Goal: Use online tool/utility: Use online tool/utility

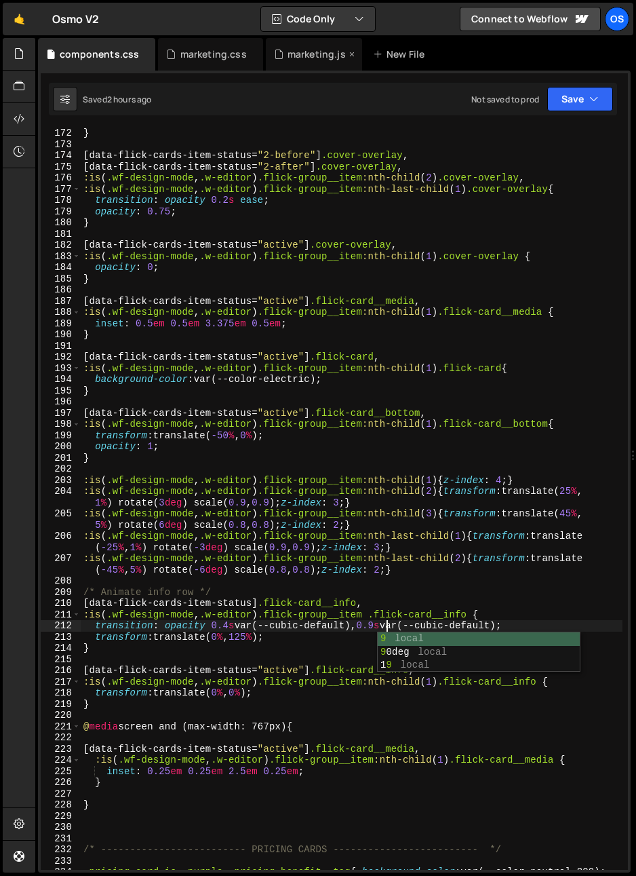
scroll to position [2059, 0]
click at [276, 57] on icon at bounding box center [278, 54] width 9 height 14
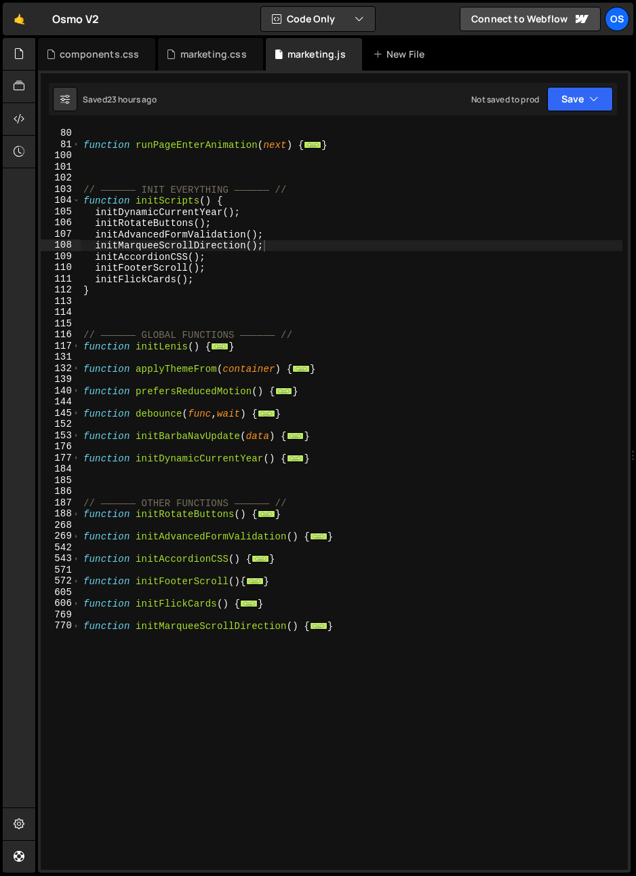
type textarea "}"
click at [203, 703] on div "function runPageLeaveAnimation ( current ) { ... } function runPageEnterAnimati…" at bounding box center [352, 499] width 542 height 764
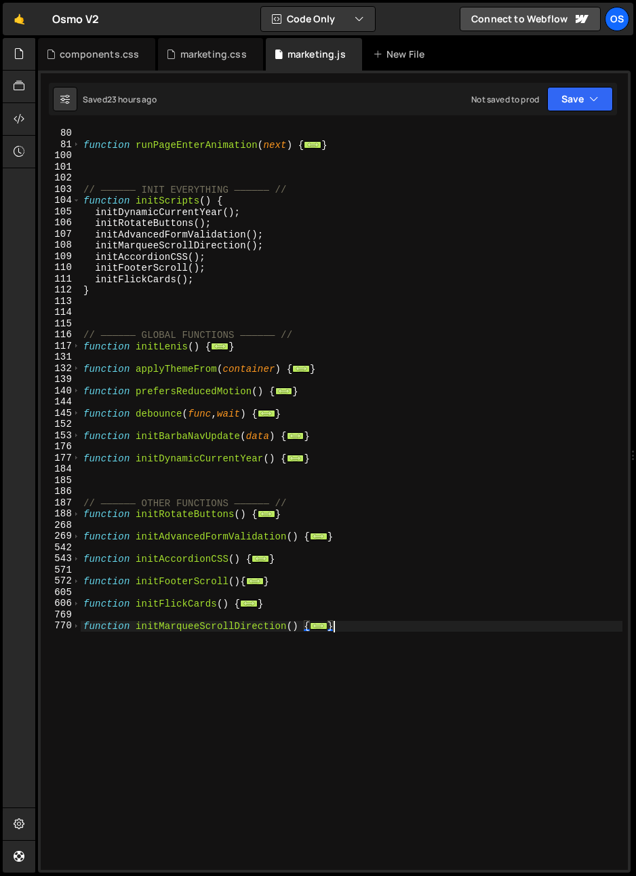
scroll to position [0, 0]
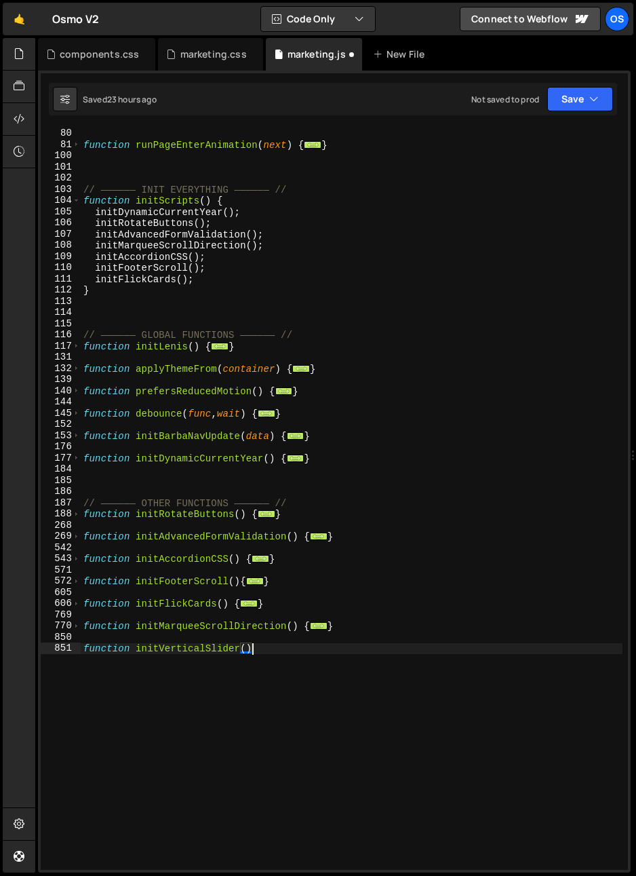
type textarea "function initVerticalSlider(){"
click at [153, 662] on div "function runPageLeaveAnimation ( current ) { ... } function runPageEnterAnimati…" at bounding box center [352, 499] width 542 height 764
type textarea "}"
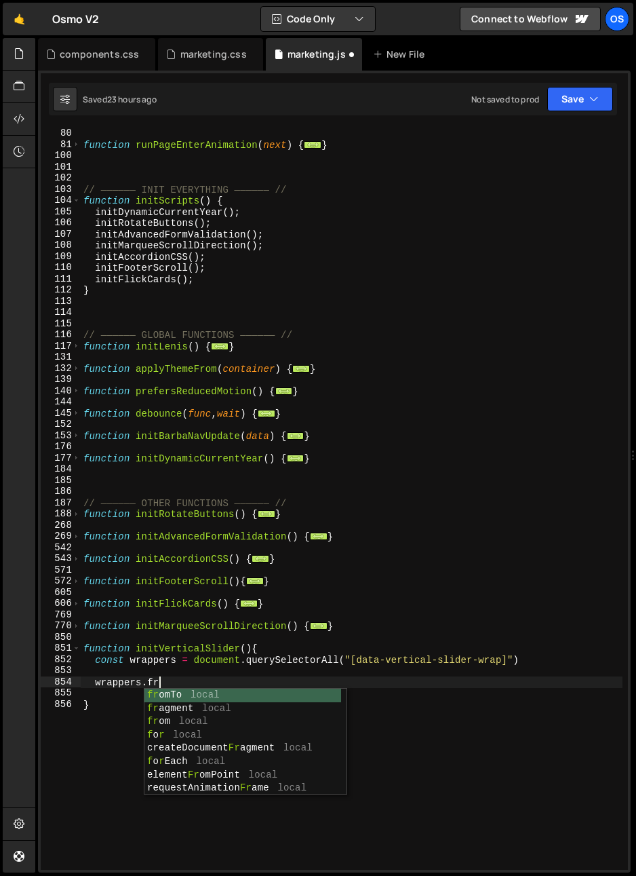
scroll to position [0, 5]
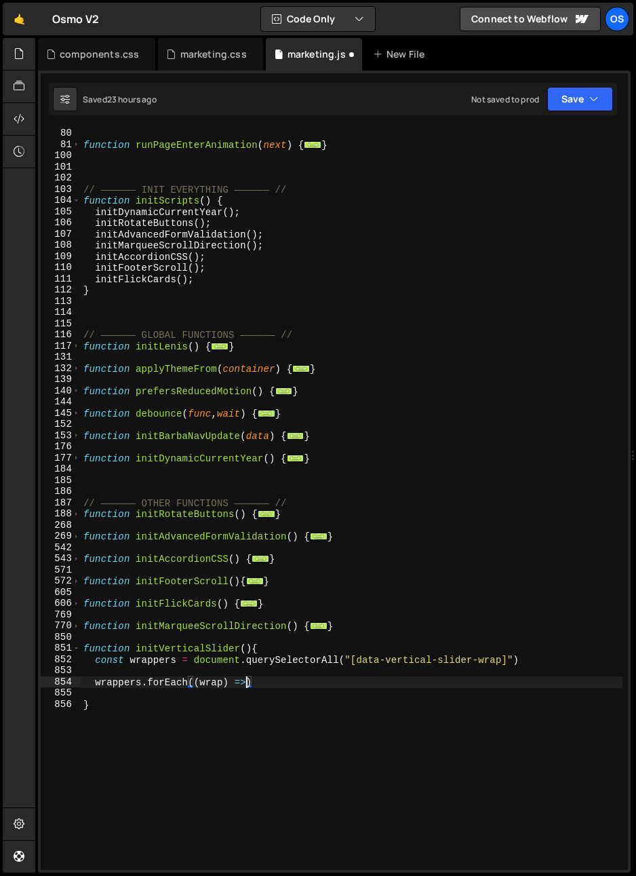
type textarea "wrappers.forEach((wrap) => {)"
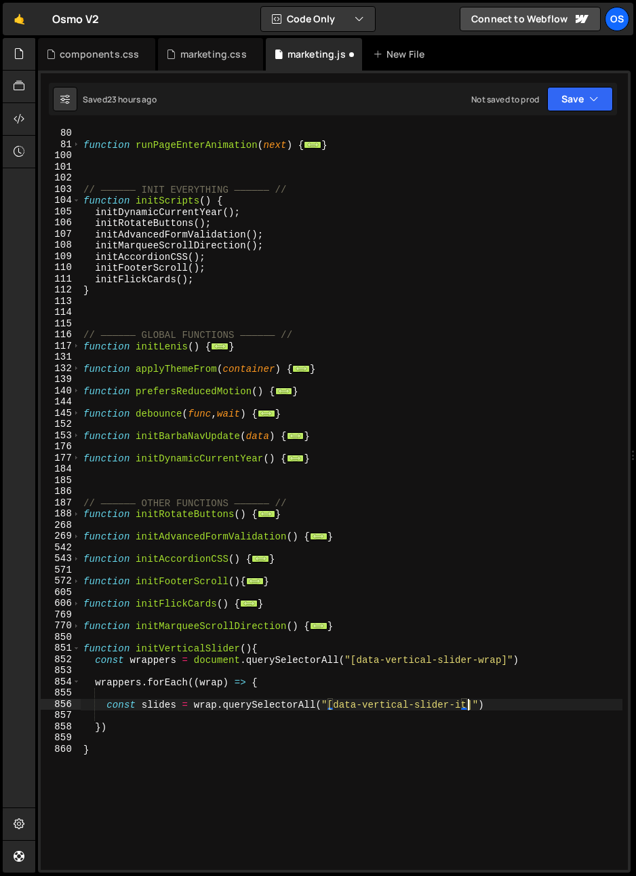
scroll to position [0, 27]
type textarea "const slides = wrap.querySelectorAll("[data-vertical-slider-item]")"
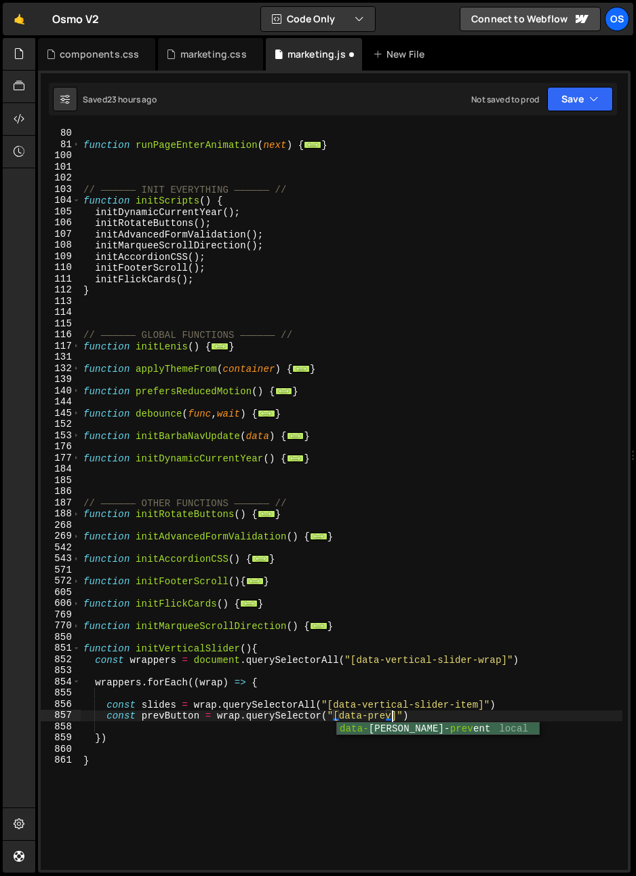
scroll to position [0, 21]
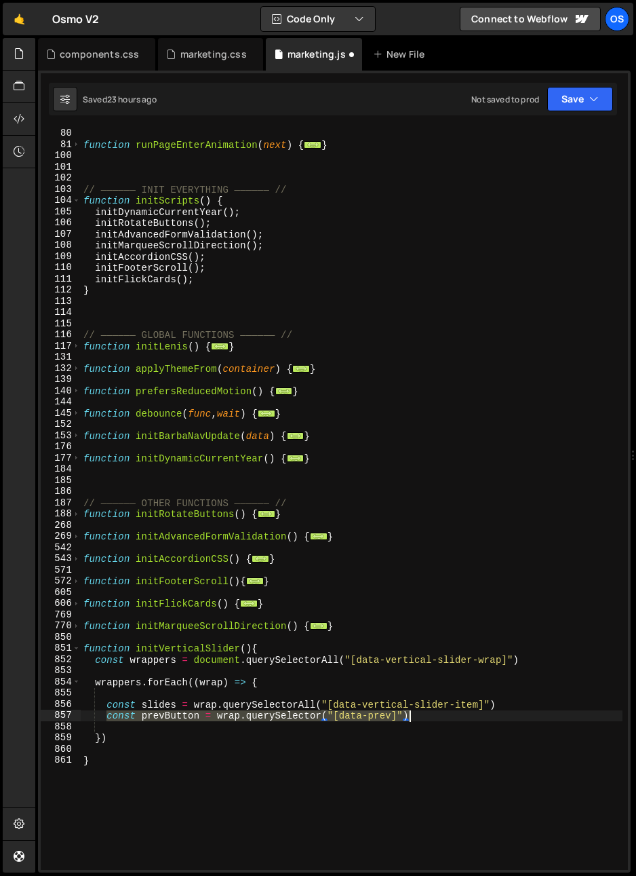
drag, startPoint x: 106, startPoint y: 717, endPoint x: 439, endPoint y: 709, distance: 333.8
click at [436, 711] on div "function runPageLeaveAnimation ( current ) { ... } function runPageEnterAnimati…" at bounding box center [352, 499] width 542 height 764
type textarea "const prevButton = wrap.querySelector("[data-prev]")"
click at [440, 711] on div "function runPageLeaveAnimation ( current ) { ... } function runPageEnterAnimati…" at bounding box center [352, 499] width 542 height 742
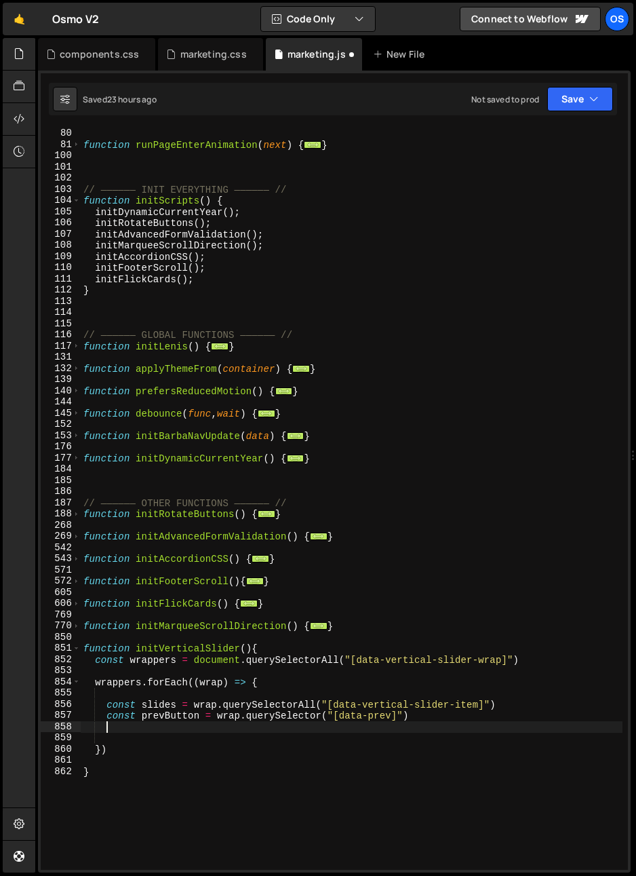
scroll to position [0, 1]
paste textarea "const prevButton = wrap.querySelector("[data-prev]")"
type textarea "const prevButton = wrap.querySelector("[data-prev]")"
drag, startPoint x: 47, startPoint y: 692, endPoint x: 13, endPoint y: 691, distance: 34.6
click at [13, 691] on div "Hold on a sec... Are you certain you wish to leave this page? Any changes you'v…" at bounding box center [318, 438] width 636 height 876
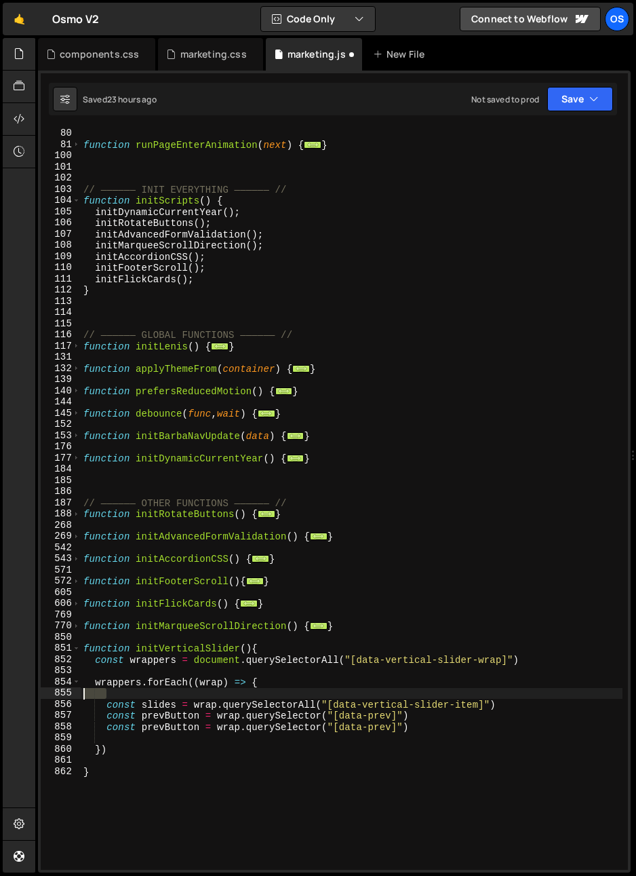
scroll to position [0, 0]
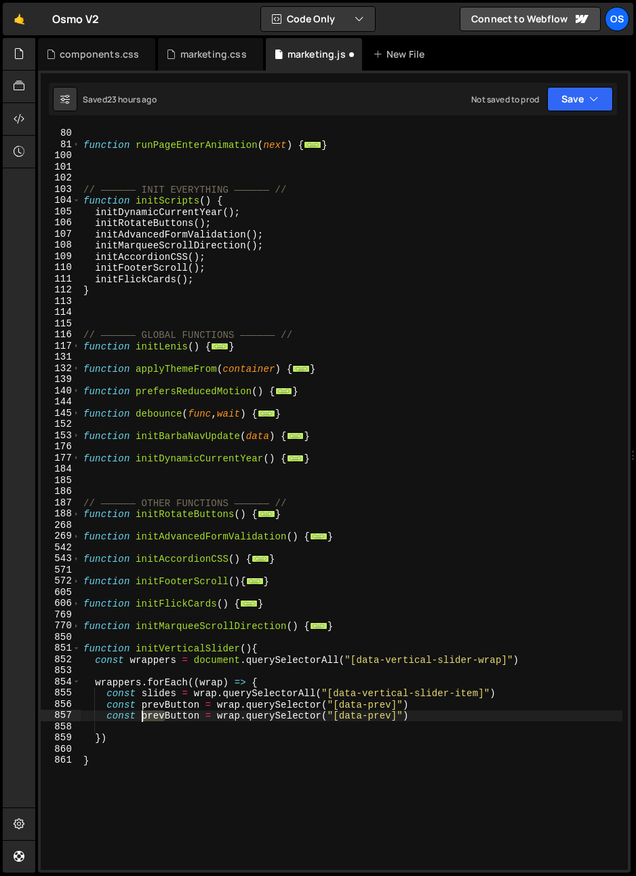
drag, startPoint x: 165, startPoint y: 718, endPoint x: 143, endPoint y: 718, distance: 22.4
click at [143, 718] on div "function runPageLeaveAnimation ( current ) { ... } function runPageEnterAnimati…" at bounding box center [352, 499] width 542 height 764
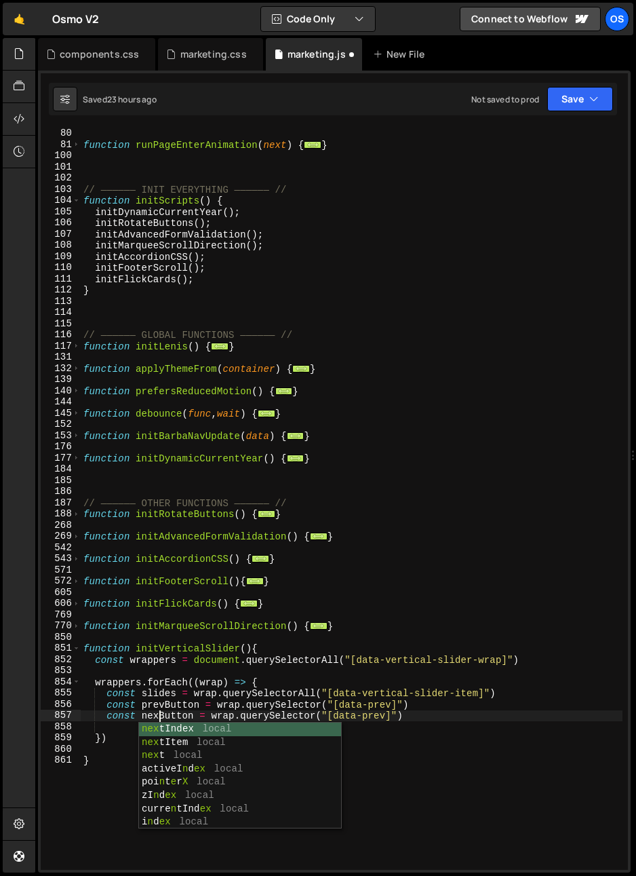
type textarea "const nextButton = wrap.querySelector("[data-prev]")"
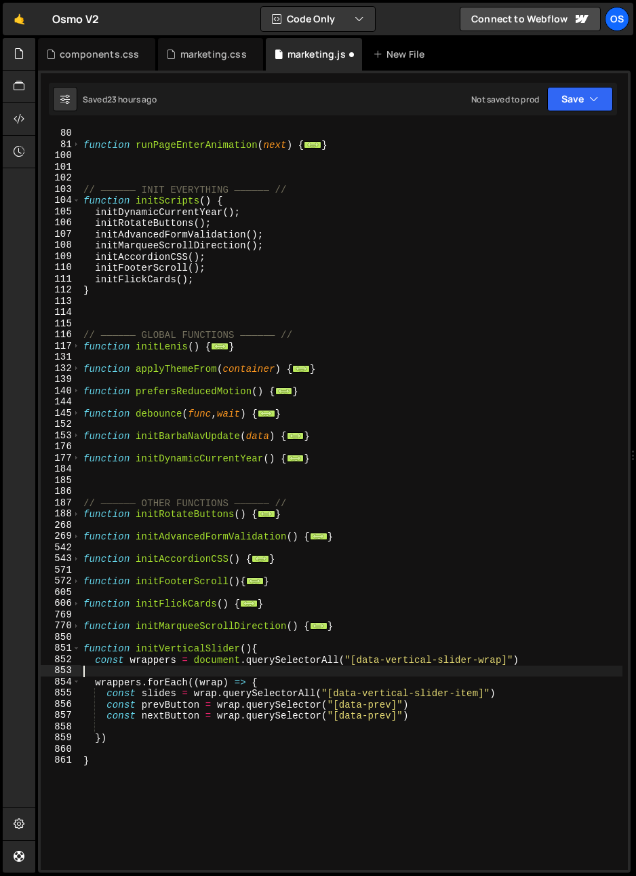
click at [246, 666] on div "function runPageLeaveAnimation ( current ) { ... } function runPageEnterAnimati…" at bounding box center [352, 499] width 542 height 764
click at [380, 713] on div "function runPageLeaveAnimation ( current ) { ... } function runPageEnterAnimati…" at bounding box center [352, 499] width 542 height 764
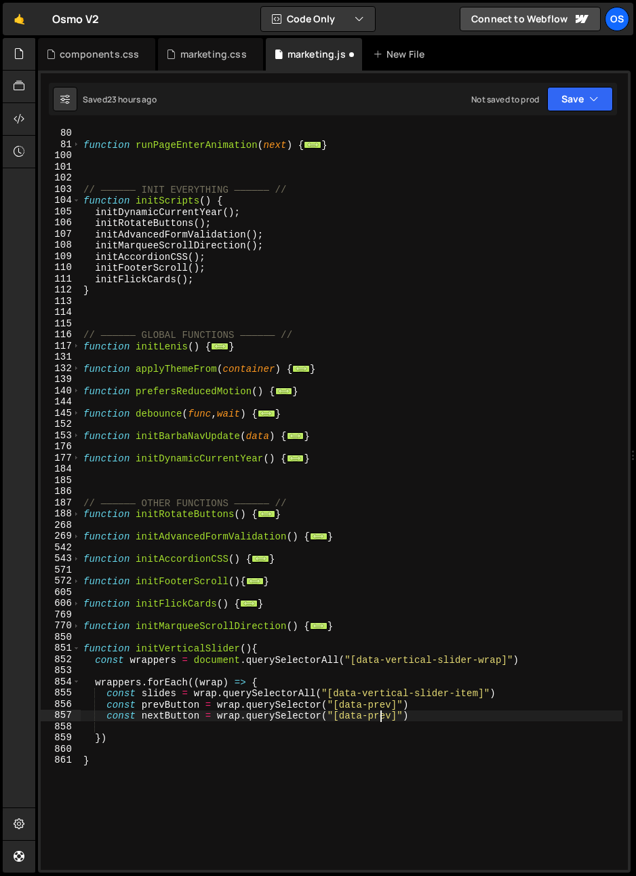
click at [380, 713] on div "function runPageLeaveAnimation ( current ) { ... } function runPageEnterAnimati…" at bounding box center [352, 499] width 542 height 764
click at [439, 712] on div "function runPageLeaveAnimation ( current ) { ... } function runPageEnterAnimati…" at bounding box center [352, 499] width 542 height 764
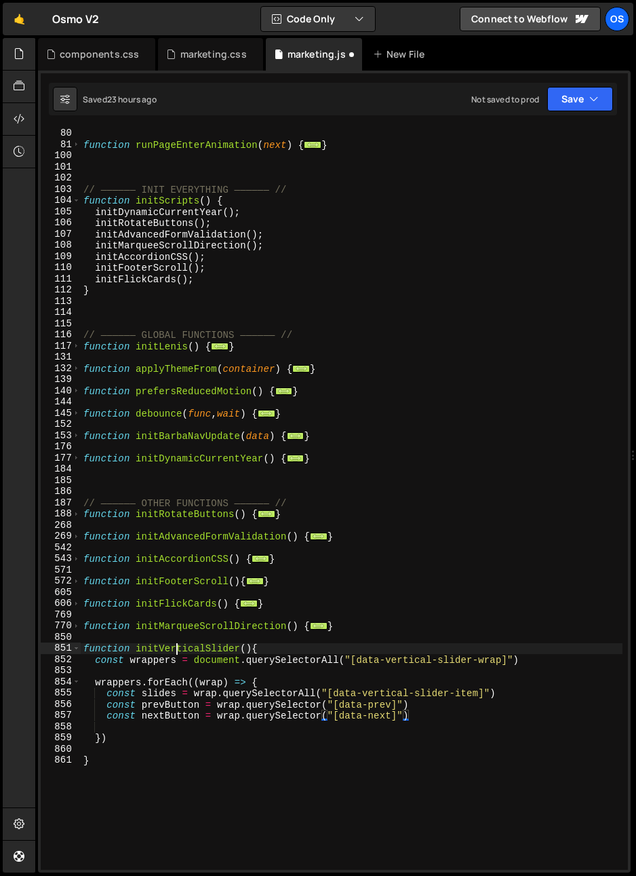
click at [175, 652] on div "function runPageLeaveAnimation ( current ) { ... } function runPageEnterAnimati…" at bounding box center [352, 499] width 542 height 764
drag, startPoint x: 252, startPoint y: 646, endPoint x: 137, endPoint y: 652, distance: 114.7
click at [137, 652] on div "function runPageLeaveAnimation ( current ) { ... } function runPageEnterAnimati…" at bounding box center [352, 499] width 542 height 764
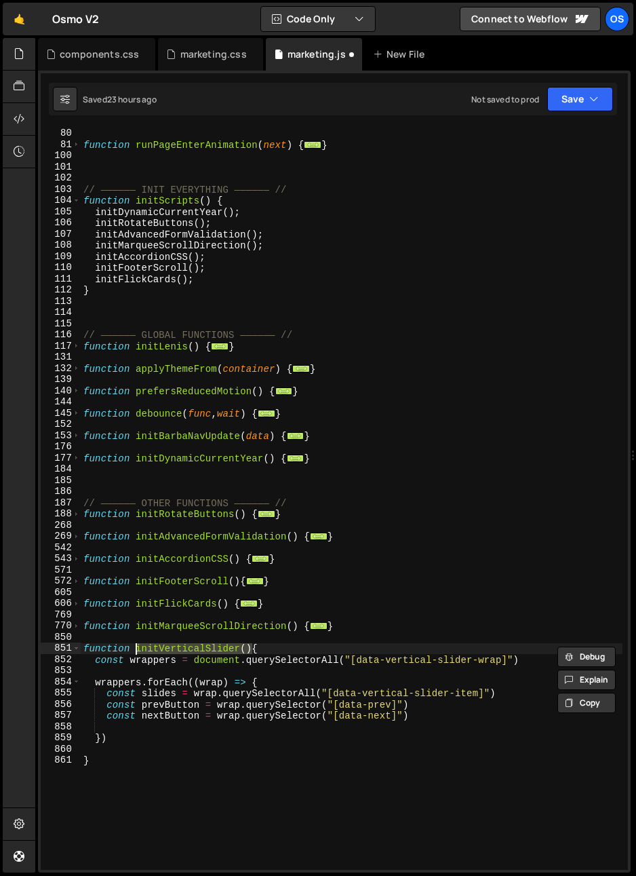
click at [211, 278] on div "function runPageLeaveAnimation ( current ) { ... } function runPageEnterAnimati…" at bounding box center [352, 499] width 542 height 764
type textarea "initFlickCards();"
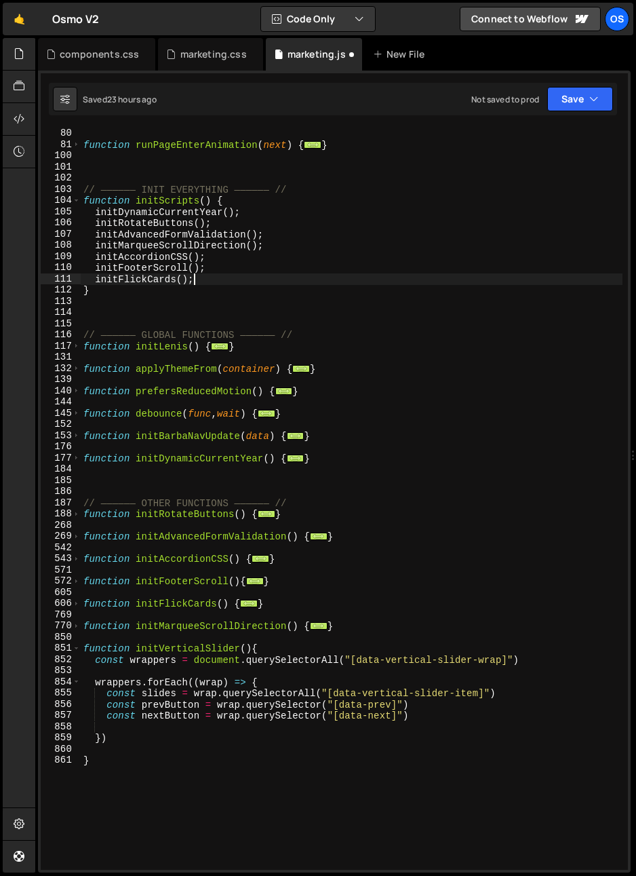
scroll to position [0, 0]
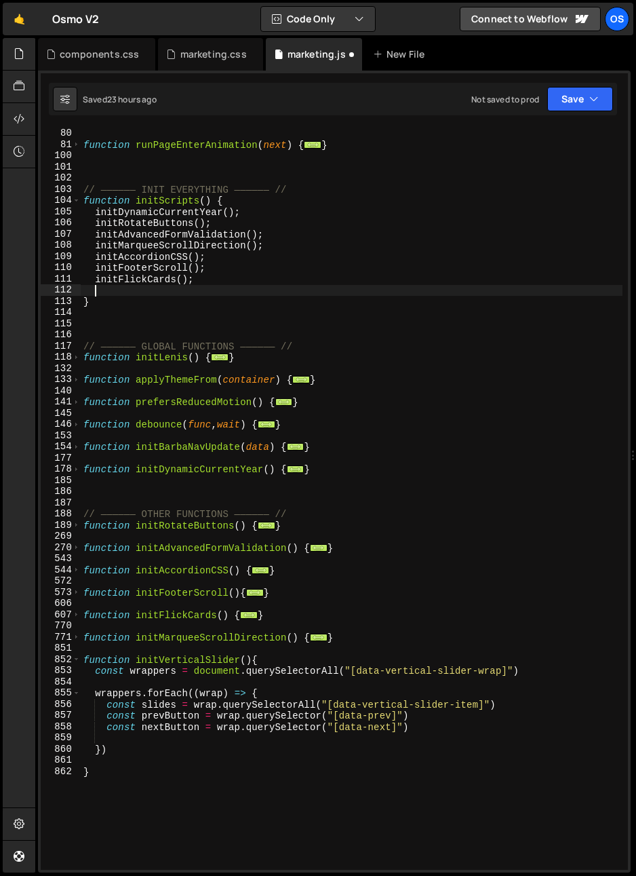
paste textarea "initVerticalSlider()"
type textarea "initVerticalSlider();"
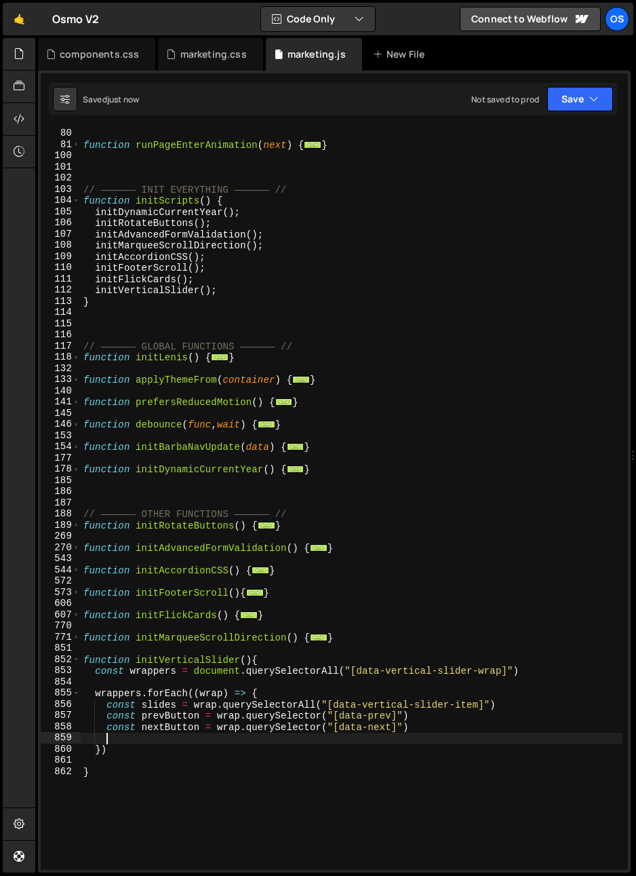
click at [227, 741] on div "function runPageLeaveAnimation ( current ) { ... } function runPageEnterAnimati…" at bounding box center [352, 499] width 542 height 764
click at [77, 617] on span at bounding box center [76, 615] width 7 height 12
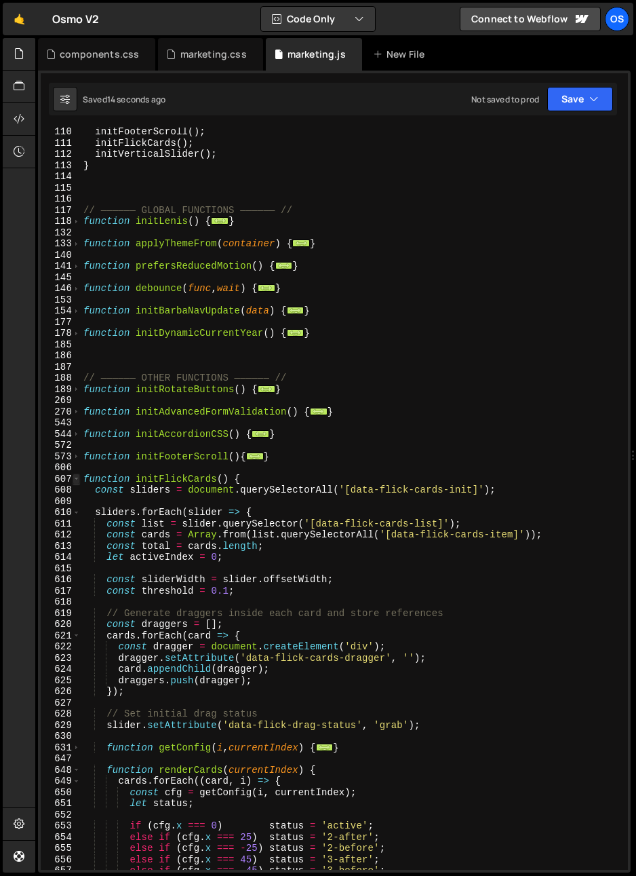
scroll to position [566, 0]
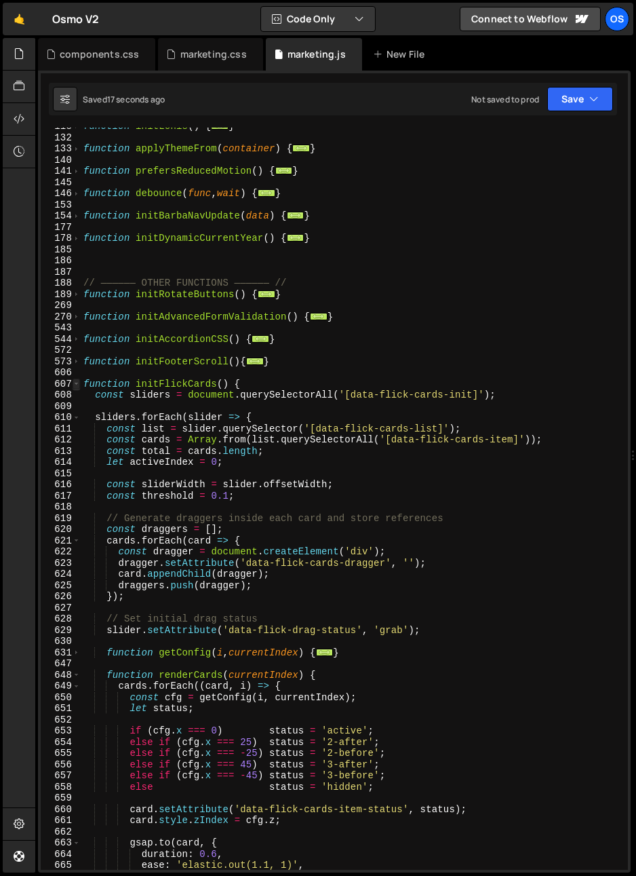
click at [73, 383] on span at bounding box center [76, 384] width 7 height 12
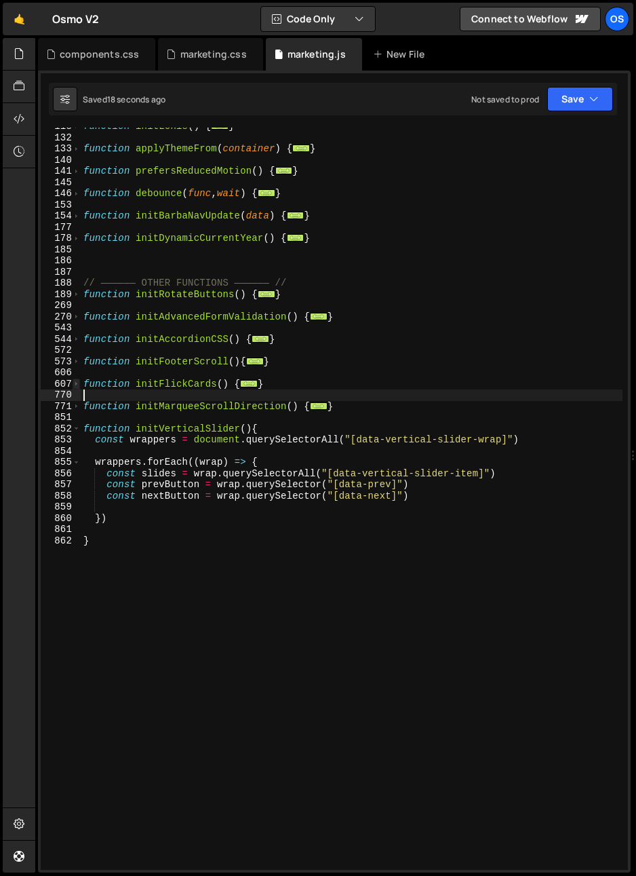
drag, startPoint x: 94, startPoint y: 394, endPoint x: 75, endPoint y: 378, distance: 24.5
click at [75, 378] on div "118 132 133 140 141 145 146 153 154 177 178 185 186 187 188 189 269 270 543 544…" at bounding box center [334, 499] width 587 height 742
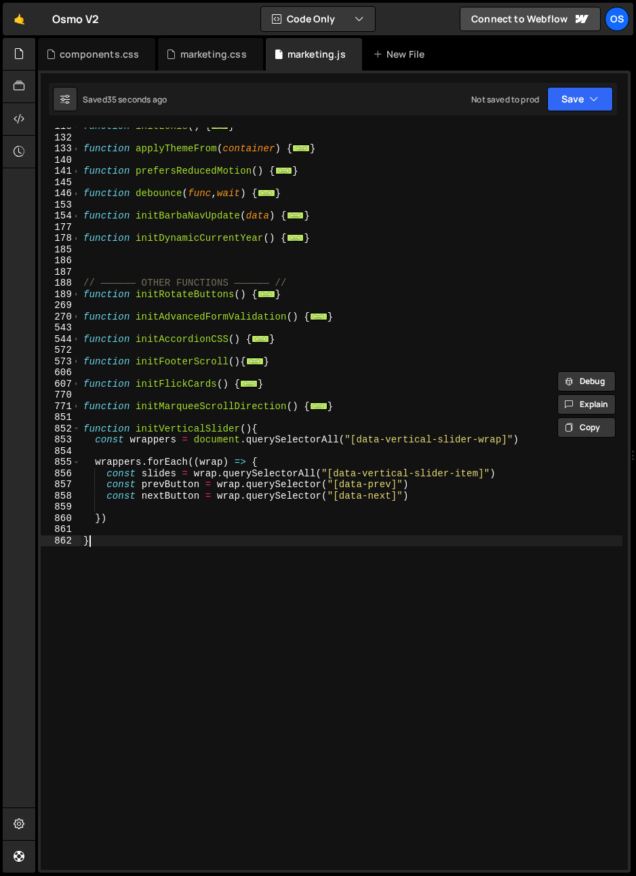
click at [195, 555] on div "function initLenis ( ) { ... } function applyThemeFrom ( container ) { ... } fu…" at bounding box center [352, 503] width 542 height 764
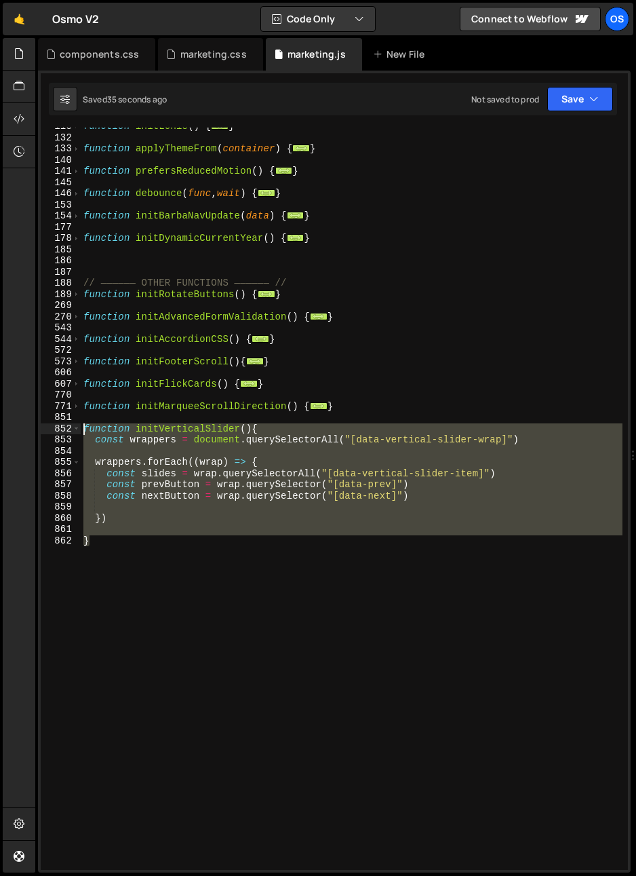
drag, startPoint x: 108, startPoint y: 552, endPoint x: 53, endPoint y: 429, distance: 135.1
click at [53, 429] on div "} 118 132 133 140 141 145 146 153 154 177 178 185 186 187 188 189 269 270 543 5…" at bounding box center [334, 499] width 587 height 742
click at [224, 465] on div "function initLenis ( ) { ... } function applyThemeFrom ( container ) { ... } fu…" at bounding box center [352, 499] width 542 height 742
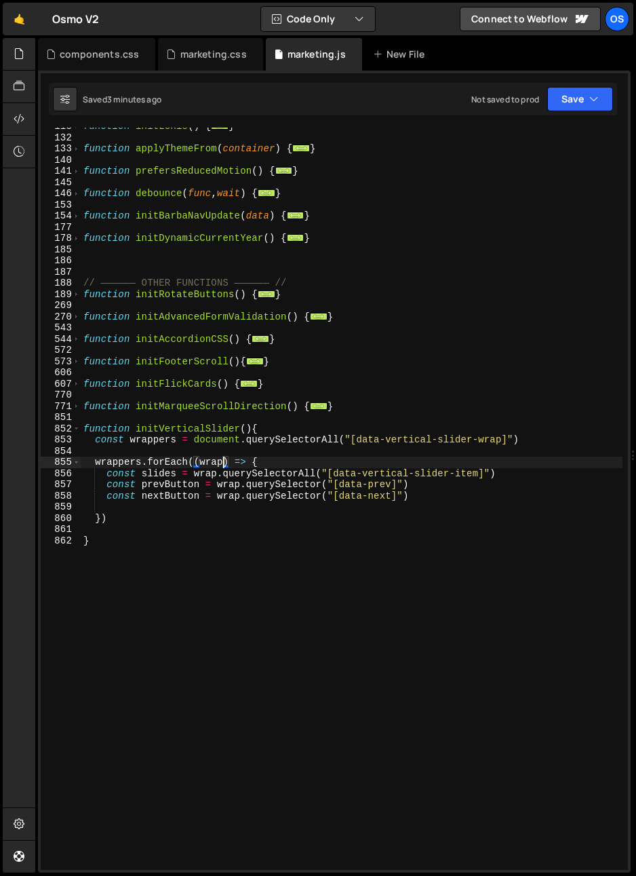
click at [416, 481] on div "function initLenis ( ) { ... } function applyThemeFrom ( container ) { ... } fu…" at bounding box center [352, 503] width 542 height 764
click at [533, 471] on div "function initLenis ( ) { ... } function applyThemeFrom ( container ) { ... } fu…" at bounding box center [352, 503] width 542 height 764
click at [467, 457] on div "function initLenis ( ) { ... } function applyThemeFrom ( container ) { ... } fu…" at bounding box center [352, 503] width 542 height 764
type textarea "wrappers.forEach((wrap) => {"
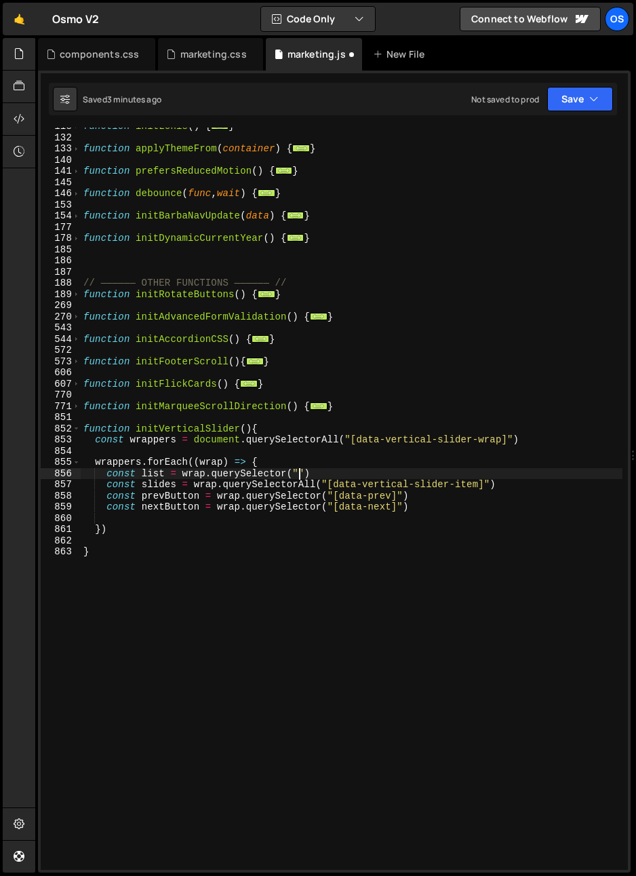
scroll to position [0, 15]
paste textarea "data-vertical-slider-list"
drag, startPoint x: 110, startPoint y: 473, endPoint x: 475, endPoint y: 471, distance: 364.9
click at [475, 471] on div "function initLenis ( ) { ... } function applyThemeFrom ( container ) { ... } fu…" at bounding box center [352, 503] width 542 height 764
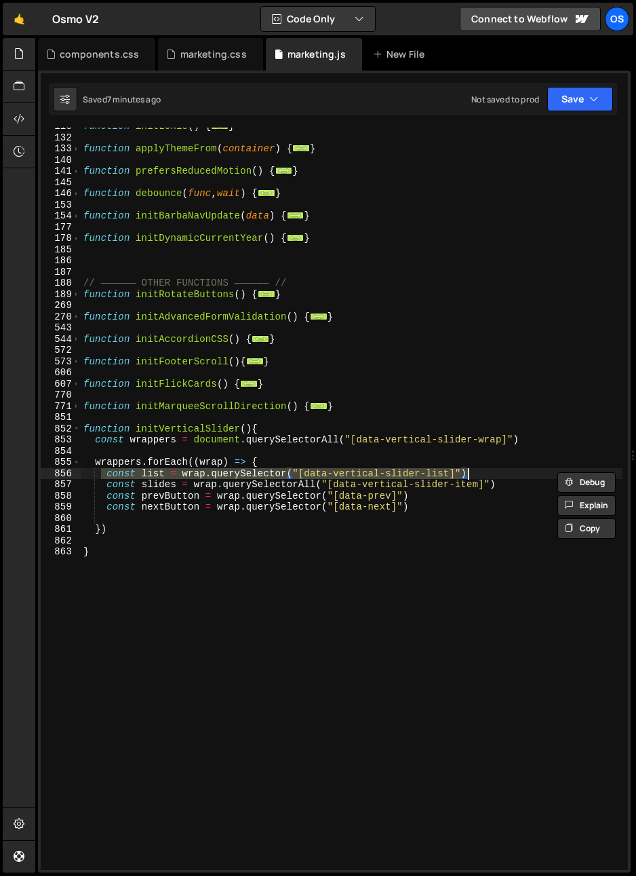
click at [150, 448] on div "function initLenis ( ) { ... } function applyThemeFrom ( container ) { ... } fu…" at bounding box center [352, 503] width 542 height 764
type textarea "wrappers.forEach((wrap) => {"
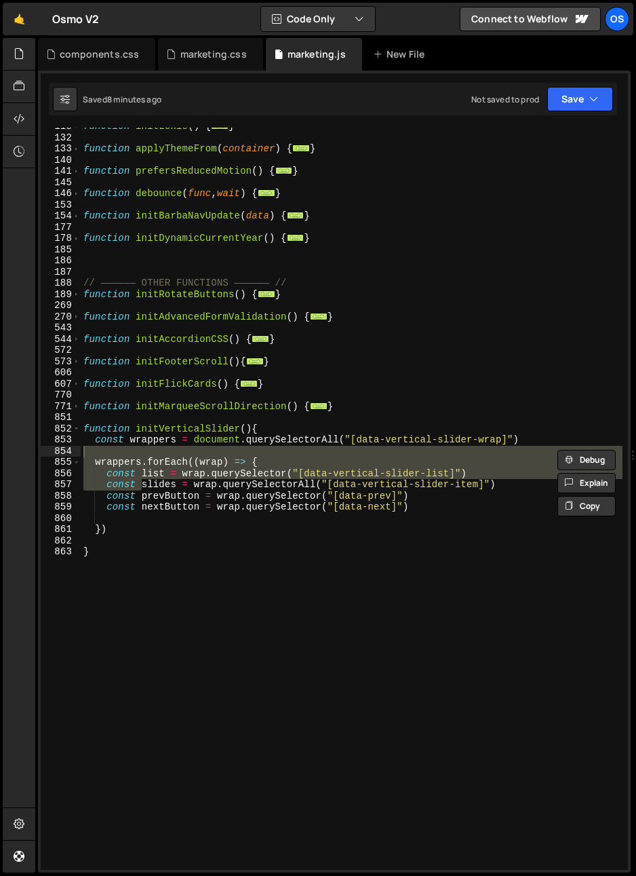
drag, startPoint x: 96, startPoint y: 454, endPoint x: 65, endPoint y: 503, distance: 57.9
click at [96, 454] on div "function initLenis ( ) { ... } function applyThemeFrom ( container ) { ... } fu…" at bounding box center [352, 499] width 542 height 742
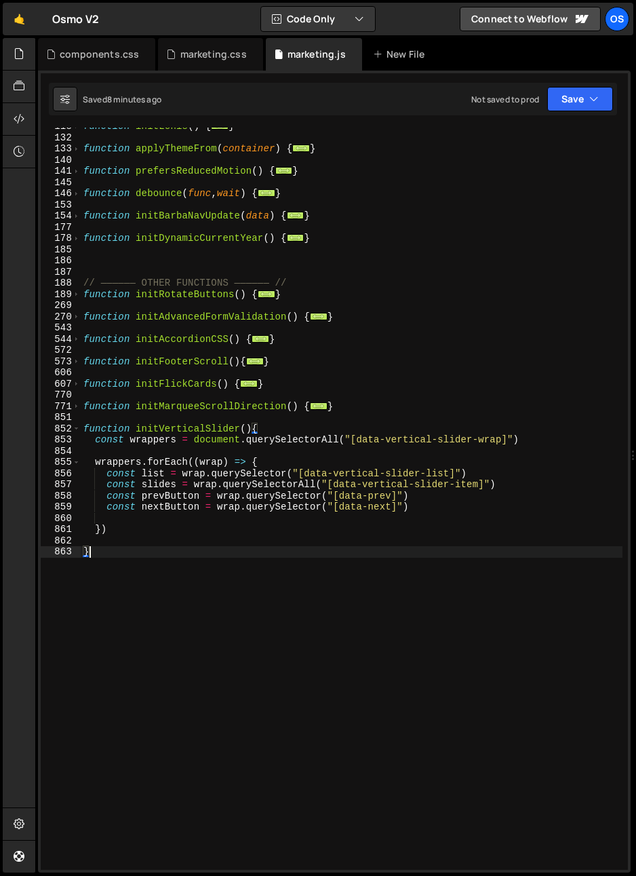
click at [95, 548] on div "function initLenis ( ) { ... } function applyThemeFrom ( container ) { ... } fu…" at bounding box center [352, 503] width 542 height 764
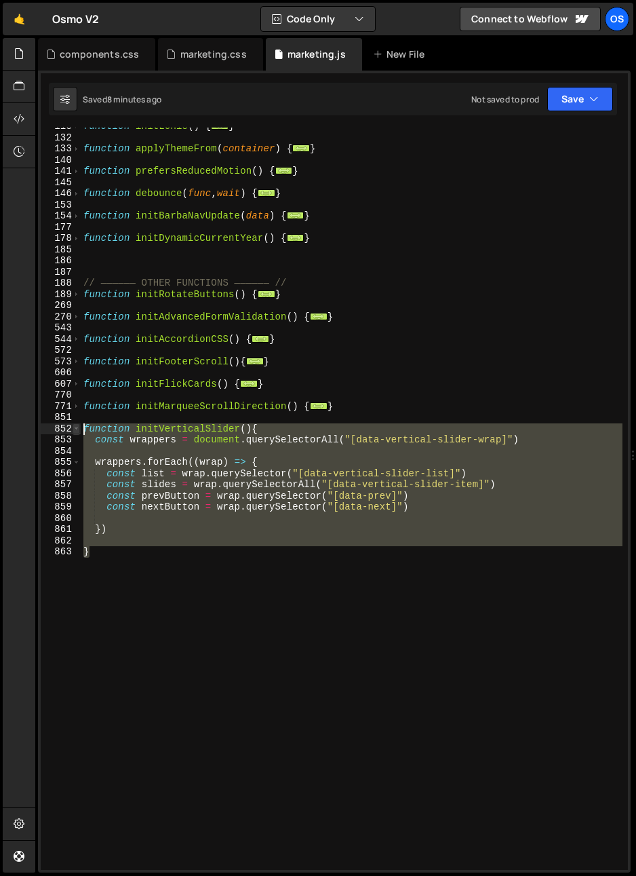
drag, startPoint x: 98, startPoint y: 551, endPoint x: 73, endPoint y: 424, distance: 129.3
click at [73, 424] on div "} 118 132 133 140 141 145 146 153 154 177 178 185 186 187 188 189 269 270 543 5…" at bounding box center [334, 499] width 587 height 742
paste textarea "}"
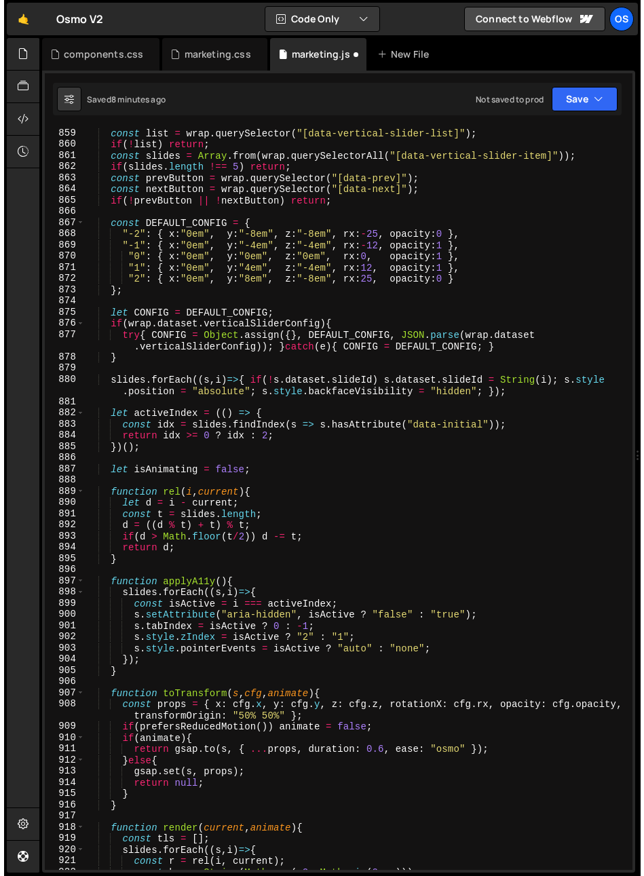
scroll to position [811, 0]
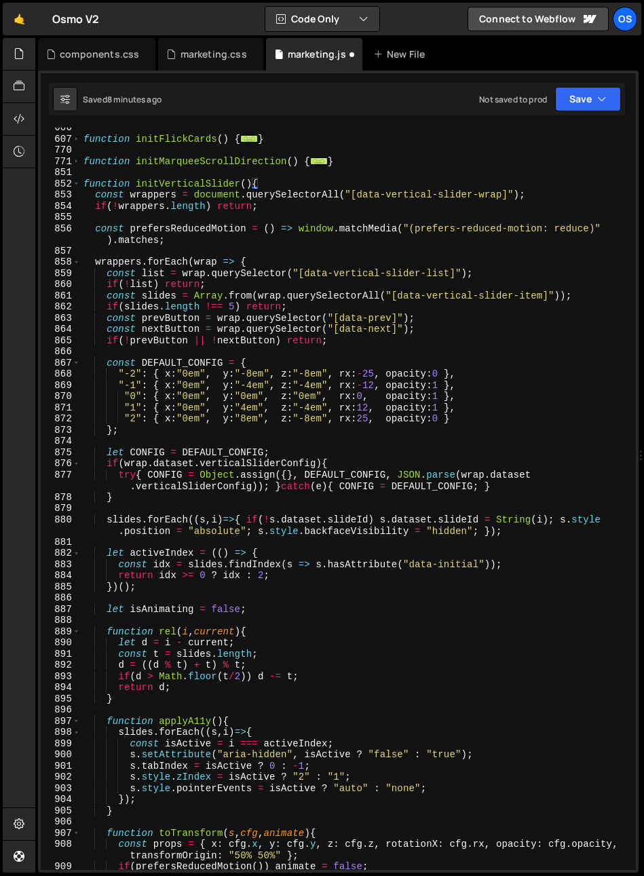
click at [174, 424] on div "function initFlickCards ( ) { ... } function initMarqueeScrollDirection ( ) { .…" at bounding box center [355, 504] width 549 height 764
click at [197, 452] on div "function initFlickCards ( ) { ... } function initMarqueeScrollDirection ( ) { .…" at bounding box center [355, 504] width 549 height 764
click at [269, 497] on div "function initFlickCards ( ) { ... } function initMarqueeScrollDirection ( ) { .…" at bounding box center [355, 504] width 549 height 764
click at [279, 414] on div "function initFlickCards ( ) { ... } function initMarqueeScrollDirection ( ) { .…" at bounding box center [355, 504] width 549 height 764
click at [248, 375] on div "function initFlickCards ( ) { ... } function initMarqueeScrollDirection ( ) { .…" at bounding box center [355, 504] width 549 height 764
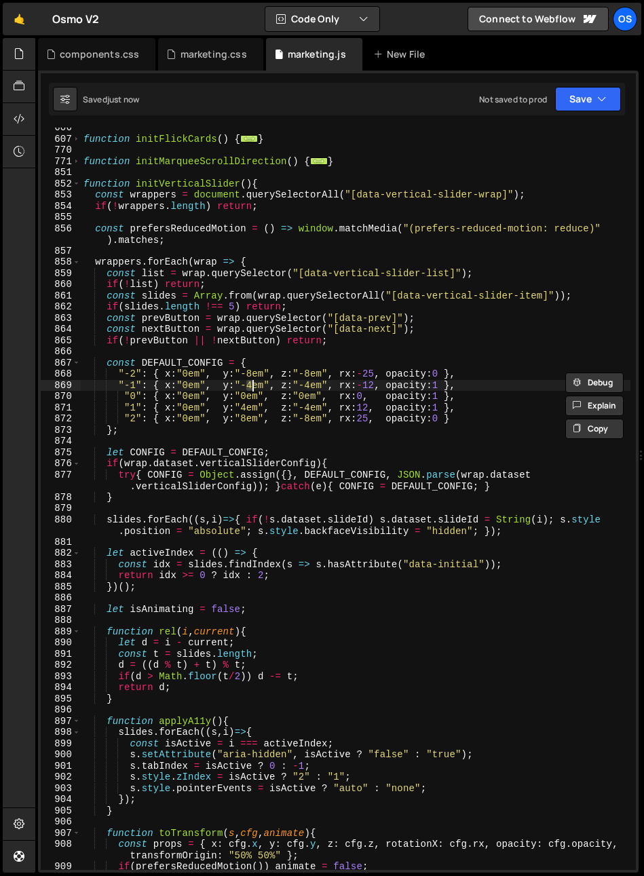
click at [252, 387] on div "function initFlickCards ( ) { ... } function initMarqueeScrollDirection ( ) { .…" at bounding box center [355, 504] width 549 height 764
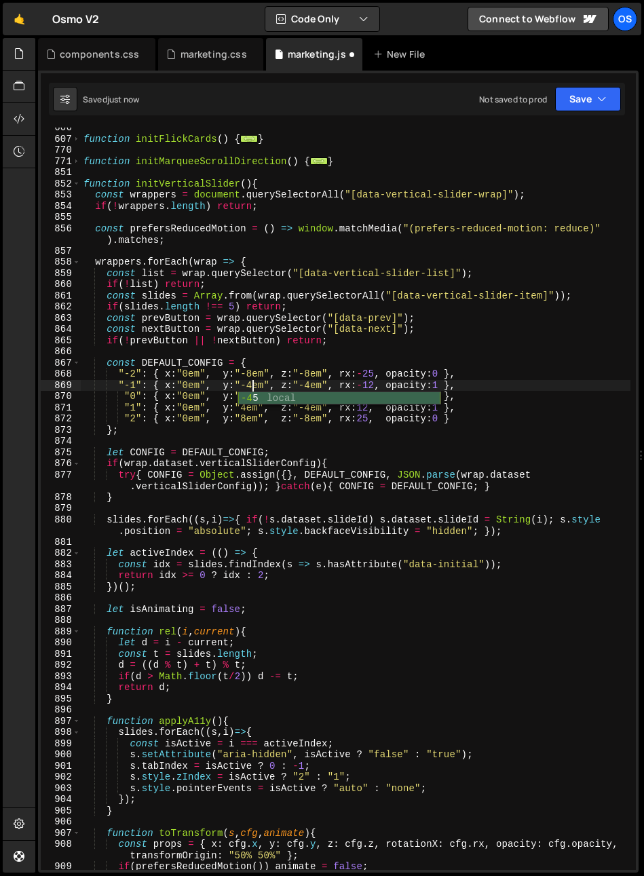
scroll to position [0, 12]
click at [250, 384] on div "function initFlickCards ( ) { ... } function initMarqueeScrollDirection ( ) { .…" at bounding box center [355, 504] width 549 height 764
click at [248, 387] on div "function initFlickCards ( ) { ... } function initMarqueeScrollDirection ( ) { .…" at bounding box center [355, 504] width 549 height 764
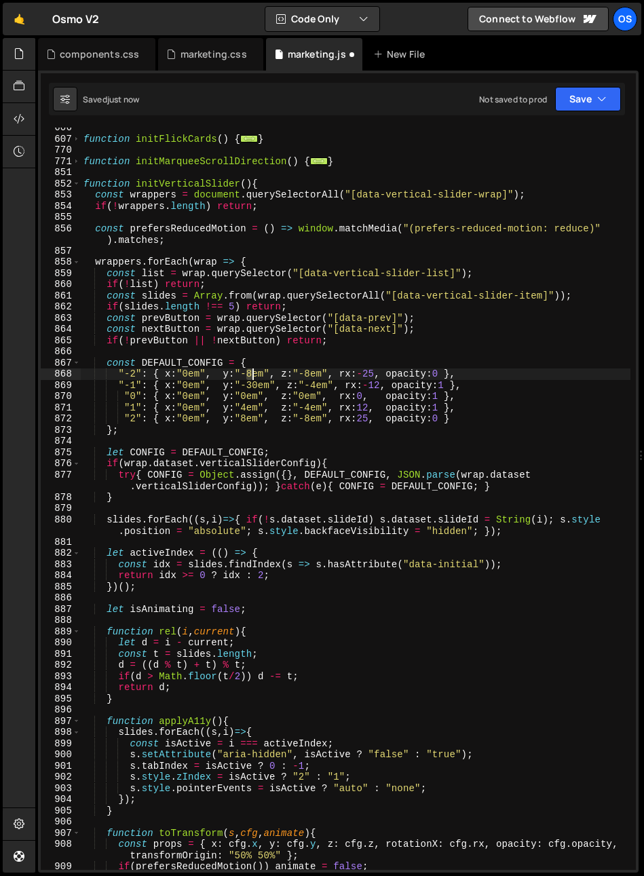
click at [251, 374] on div "function initFlickCards ( ) { ... } function initMarqueeScrollDirection ( ) { .…" at bounding box center [355, 504] width 549 height 764
type textarea ""-2": { x:"0em", y:"-3em", z:"-8em", rx:-25, opacity:0 },"
click at [321, 353] on div "function initFlickCards ( ) { ... } function initMarqueeScrollDirection ( ) { .…" at bounding box center [355, 504] width 549 height 764
click at [307, 376] on div "function initFlickCards ( ) { ... } function initMarqueeScrollDirection ( ) { .…" at bounding box center [355, 504] width 549 height 764
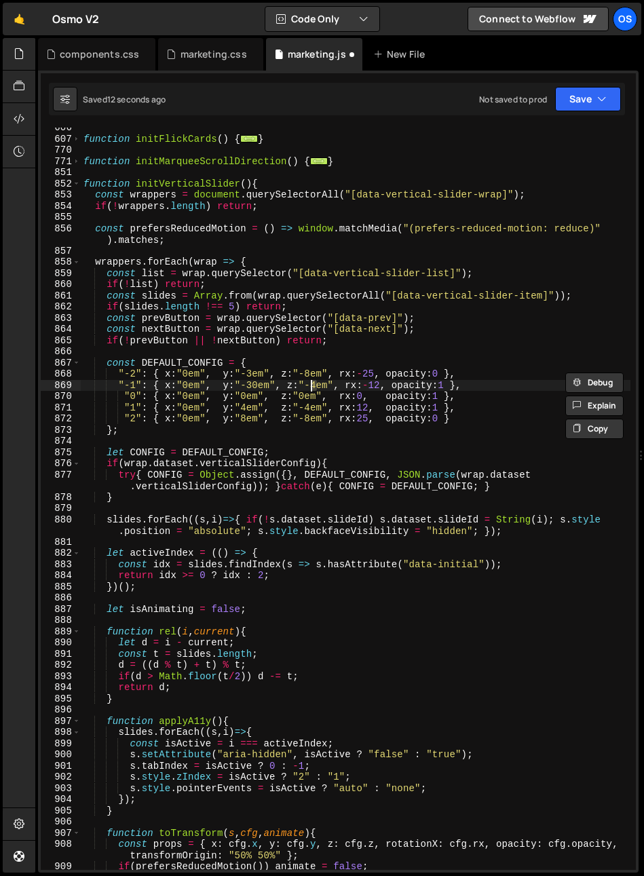
click at [311, 387] on div "function initFlickCards ( ) { ... } function initMarqueeScrollDirection ( ) { .…" at bounding box center [355, 504] width 549 height 764
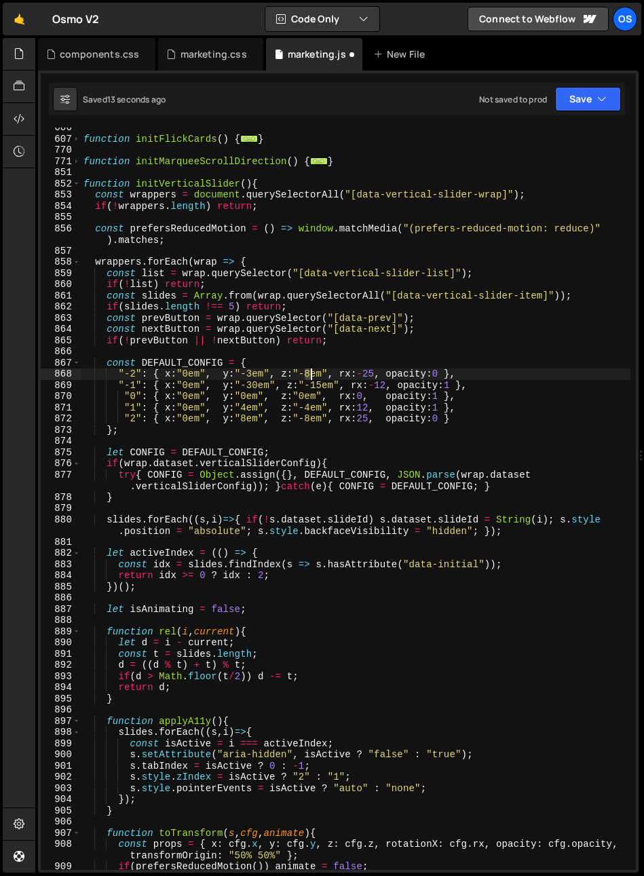
click at [311, 374] on div "function initFlickCards ( ) { ... } function initMarqueeScrollDirection ( ) { .…" at bounding box center [355, 504] width 549 height 764
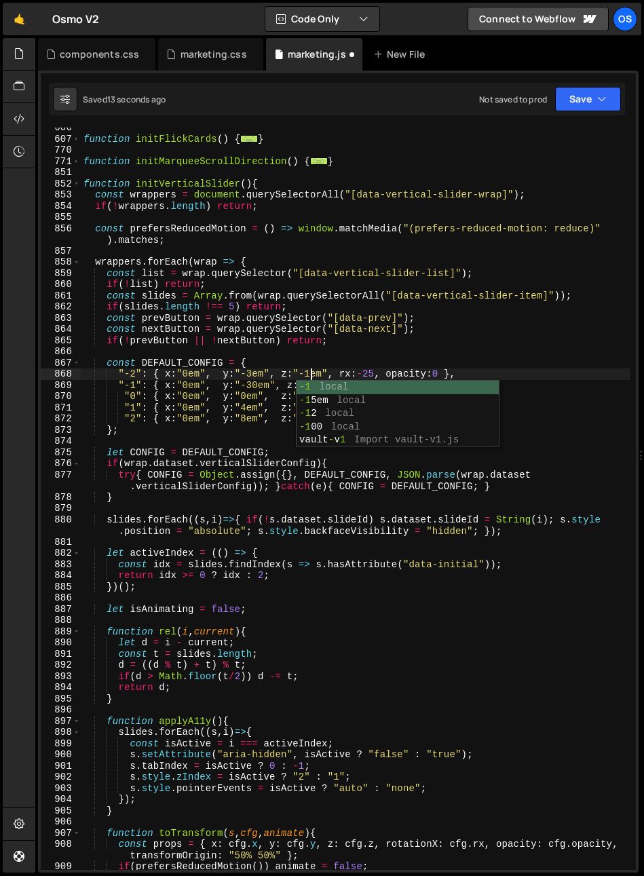
type textarea ""-2": { x:"0em", y:"-3em", z:"-15em", rx:-25, opacity:0 },"
click at [376, 356] on div "function initFlickCards ( ) { ... } function initMarqueeScrollDirection ( ) { .…" at bounding box center [355, 504] width 549 height 764
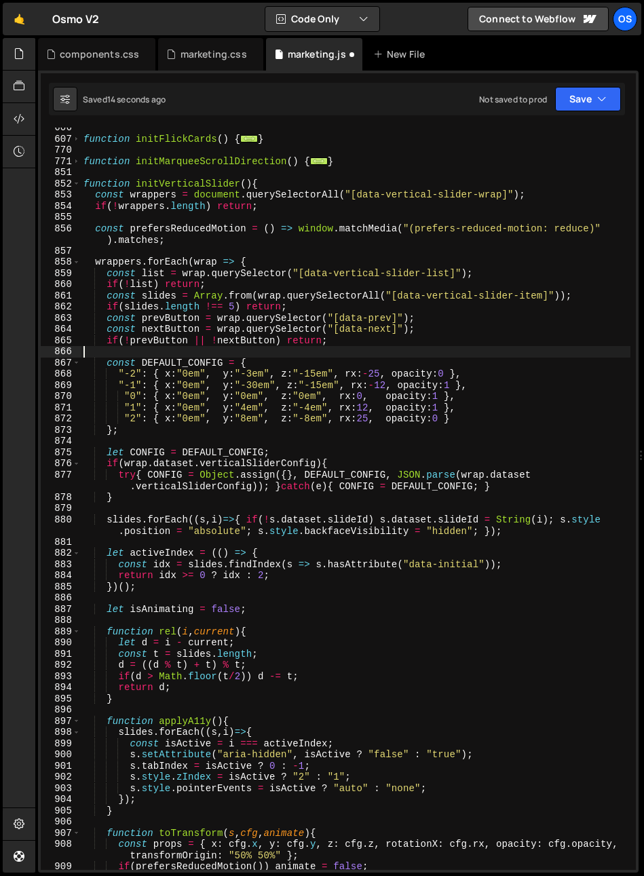
click at [372, 370] on div "function initFlickCards ( ) { ... } function initMarqueeScrollDirection ( ) { .…" at bounding box center [355, 504] width 549 height 764
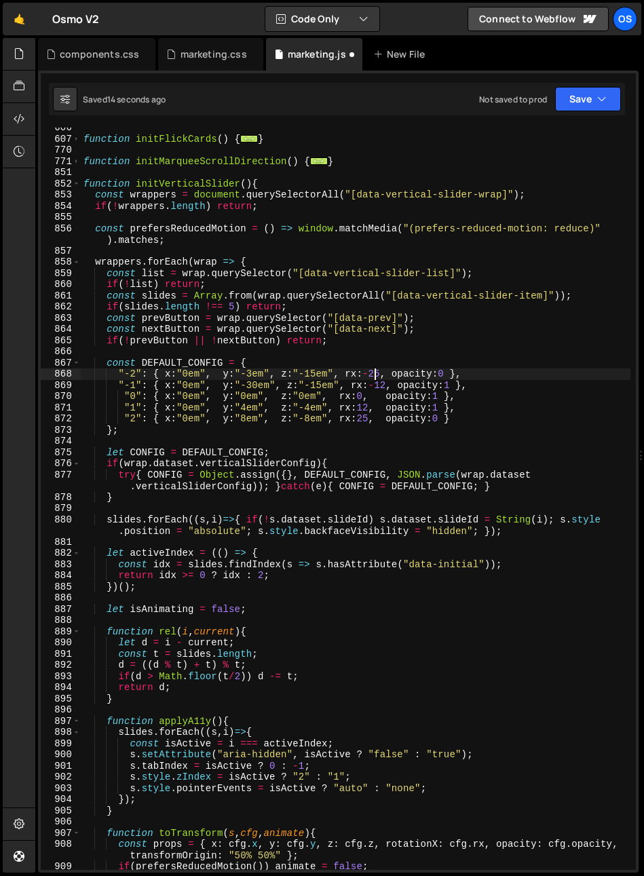
click at [372, 371] on div "function initFlickCards ( ) { ... } function initMarqueeScrollDirection ( ) { .…" at bounding box center [355, 504] width 549 height 764
click at [378, 385] on div "function initFlickCards ( ) { ... } function initMarqueeScrollDirection ( ) { .…" at bounding box center [355, 504] width 549 height 764
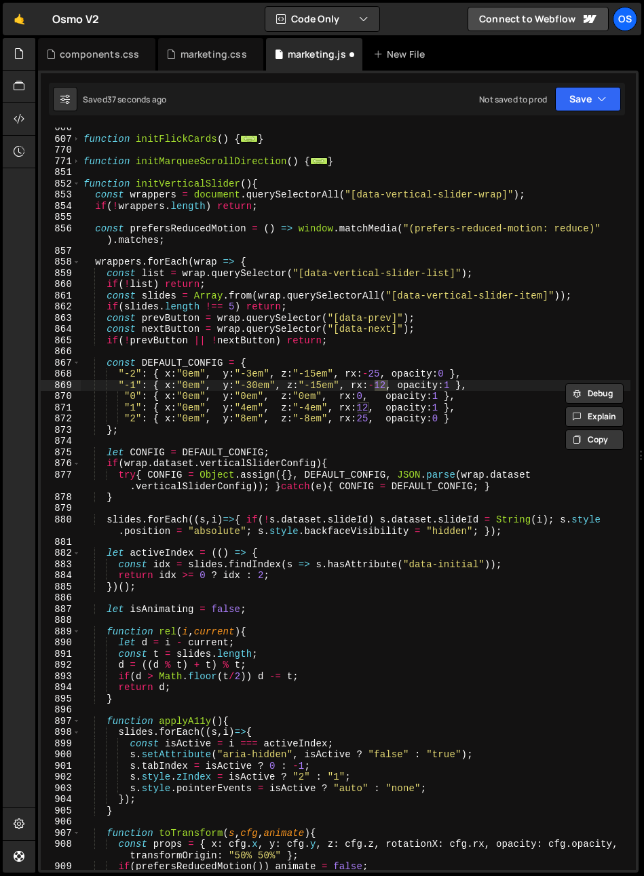
click at [275, 396] on div "function initFlickCards ( ) { ... } function initMarqueeScrollDirection ( ) { .…" at bounding box center [355, 504] width 549 height 764
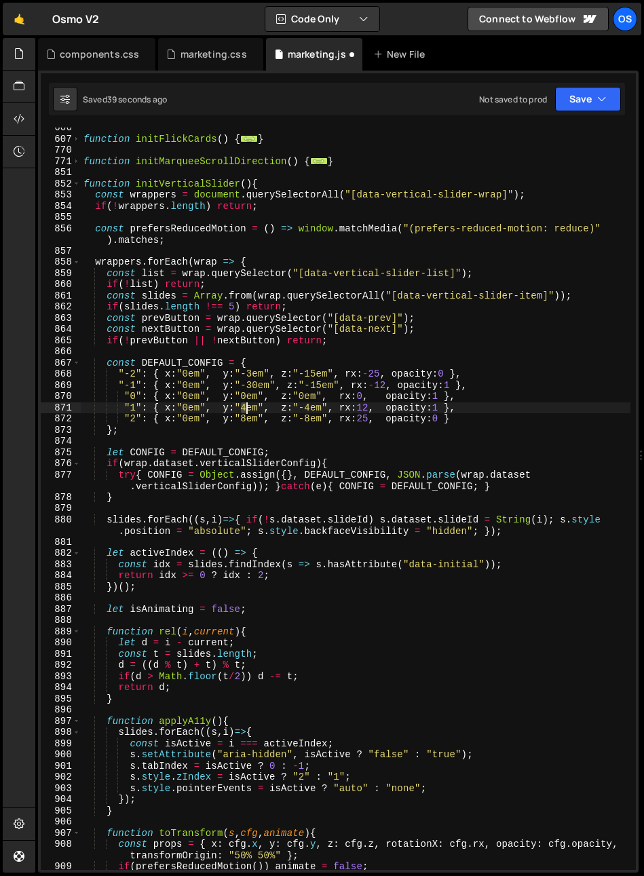
drag, startPoint x: 246, startPoint y: 409, endPoint x: 246, endPoint y: 421, distance: 12.2
click at [247, 411] on div "function initFlickCards ( ) { ... } function initMarqueeScrollDirection ( ) { .…" at bounding box center [355, 504] width 549 height 764
click at [252, 376] on div "function initFlickCards ( ) { ... } function initMarqueeScrollDirection ( ) { .…" at bounding box center [355, 504] width 549 height 764
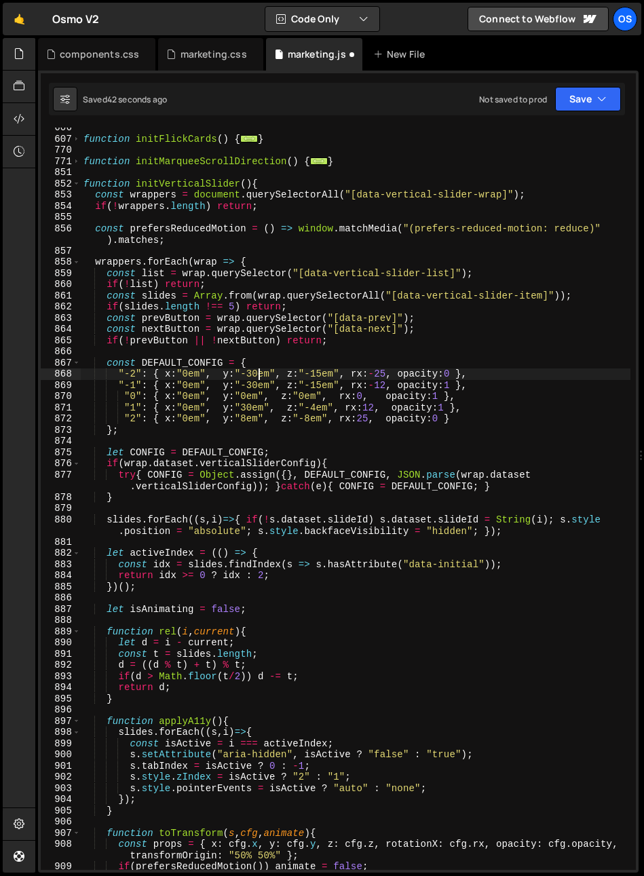
scroll to position [0, 12]
click at [242, 420] on div "function initFlickCards ( ) { ... } function initMarqueeScrollDirection ( ) { .…" at bounding box center [355, 504] width 549 height 764
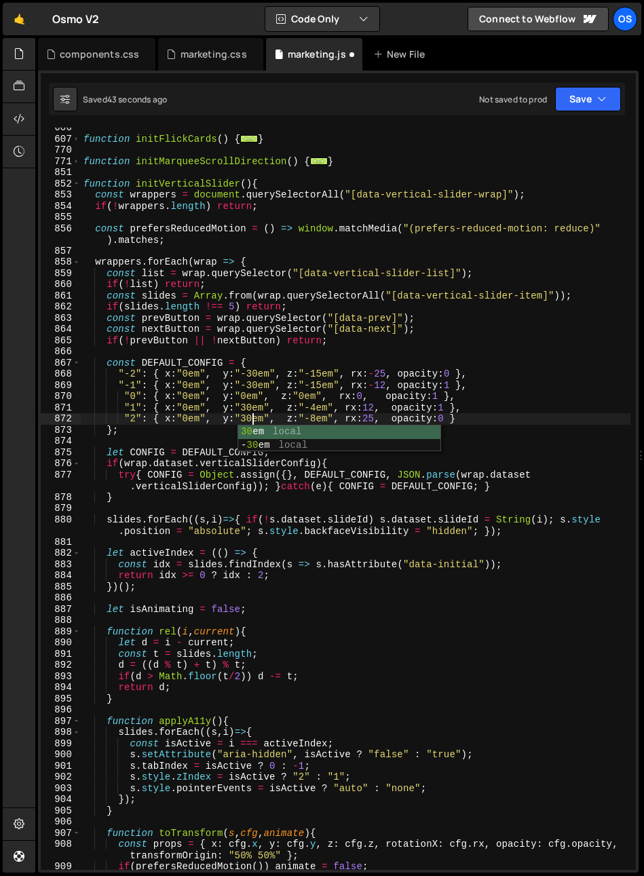
click at [333, 404] on div "function initFlickCards ( ) { ... } function initMarqueeScrollDirection ( ) { .…" at bounding box center [355, 504] width 549 height 764
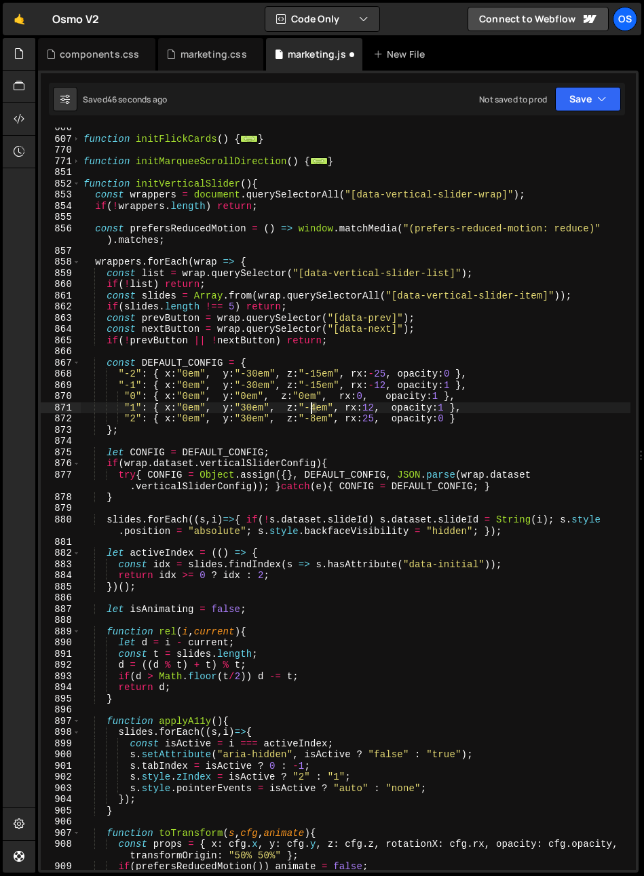
click at [309, 411] on div "function initFlickCards ( ) { ... } function initMarqueeScrollDirection ( ) { .…" at bounding box center [355, 504] width 549 height 764
click at [328, 373] on div "function initFlickCards ( ) { ... } function initMarqueeScrollDirection ( ) { .…" at bounding box center [355, 504] width 549 height 764
click at [311, 422] on div "function initFlickCards ( ) { ... } function initMarqueeScrollDirection ( ) { .…" at bounding box center [355, 504] width 549 height 764
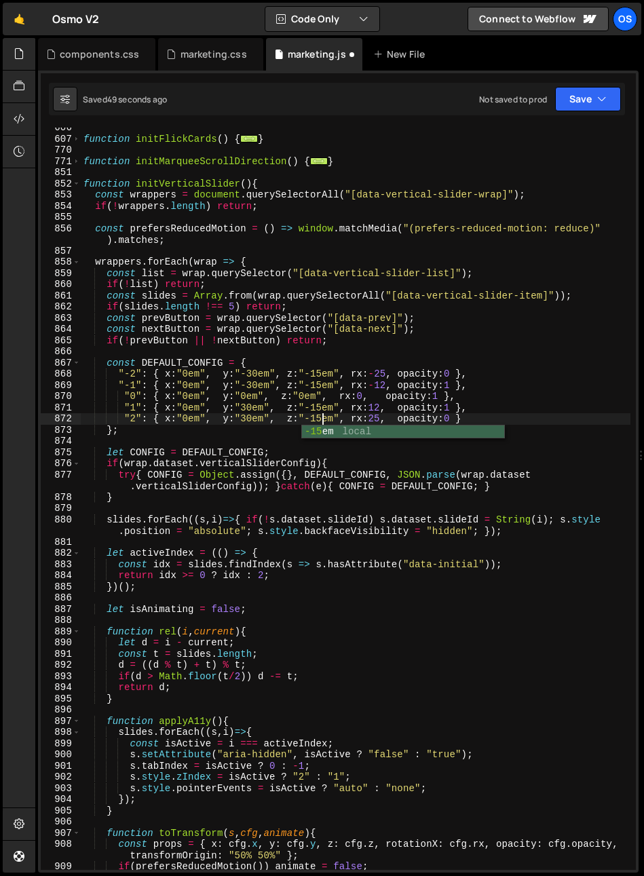
click at [408, 375] on div "function initFlickCards ( ) { ... } function initMarqueeScrollDirection ( ) { .…" at bounding box center [355, 504] width 549 height 764
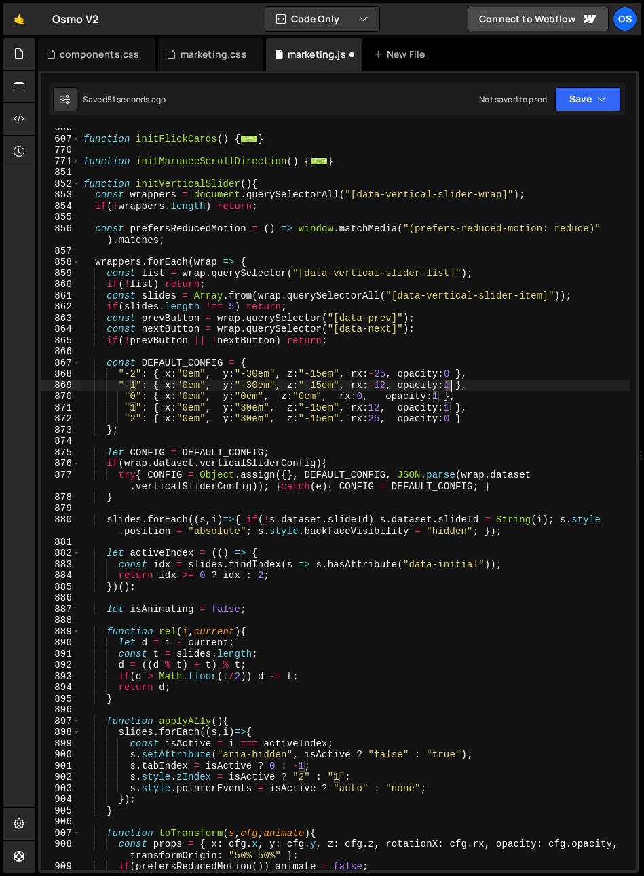
drag, startPoint x: 443, startPoint y: 380, endPoint x: 454, endPoint y: 383, distance: 11.8
click at [449, 383] on div "function initFlickCards ( ) { ... } function initMarqueeScrollDirection ( ) { .…" at bounding box center [355, 504] width 549 height 764
type textarea ""-1": { x:"0em", y:"-30em", z:"-15em", rx:-12, opacity:1 },"
click at [423, 346] on div "function initFlickCards ( ) { ... } function initMarqueeScrollDirection ( ) { .…" at bounding box center [355, 504] width 549 height 764
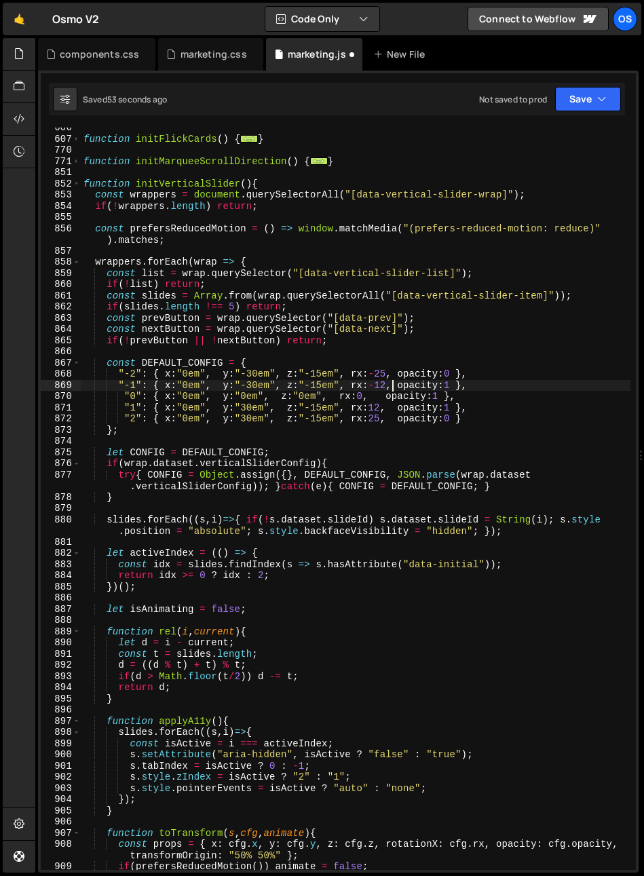
click at [394, 385] on div "function initFlickCards ( ) { ... } function initMarqueeScrollDirection ( ) { .…" at bounding box center [355, 504] width 549 height 764
drag, startPoint x: 375, startPoint y: 389, endPoint x: 385, endPoint y: 388, distance: 10.2
click at [385, 388] on div "function initFlickCards ( ) { ... } function initMarqueeScrollDirection ( ) { .…" at bounding box center [355, 504] width 549 height 764
click at [378, 407] on div "function initFlickCards ( ) { ... } function initMarqueeScrollDirection ( ) { .…" at bounding box center [355, 504] width 549 height 764
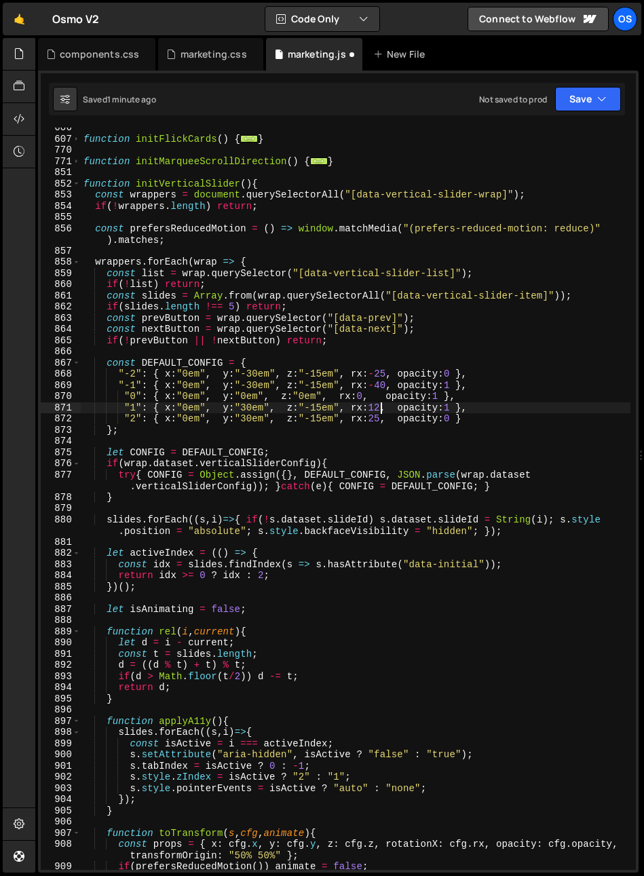
click at [378, 407] on div "function initFlickCards ( ) { ... } function initMarqueeScrollDirection ( ) { .…" at bounding box center [355, 504] width 549 height 764
click at [388, 374] on div "function initFlickCards ( ) { ... } function initMarqueeScrollDirection ( ) { .…" at bounding box center [355, 504] width 549 height 764
click at [377, 374] on div "function initFlickCards ( ) { ... } function initMarqueeScrollDirection ( ) { .…" at bounding box center [355, 504] width 549 height 764
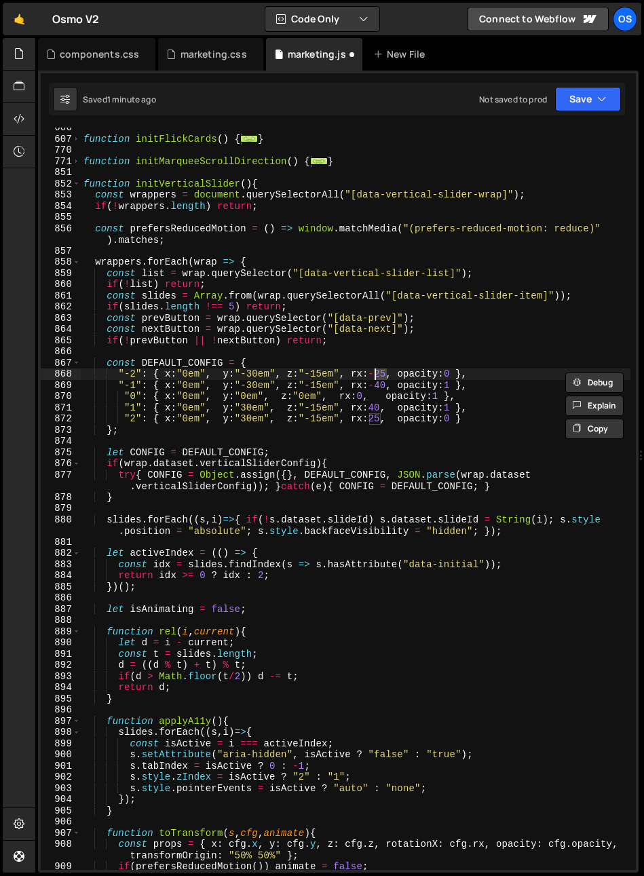
scroll to position [0, 21]
click at [399, 333] on div "function initFlickCards ( ) { ... } function initMarqueeScrollDirection ( ) { .…" at bounding box center [355, 504] width 549 height 764
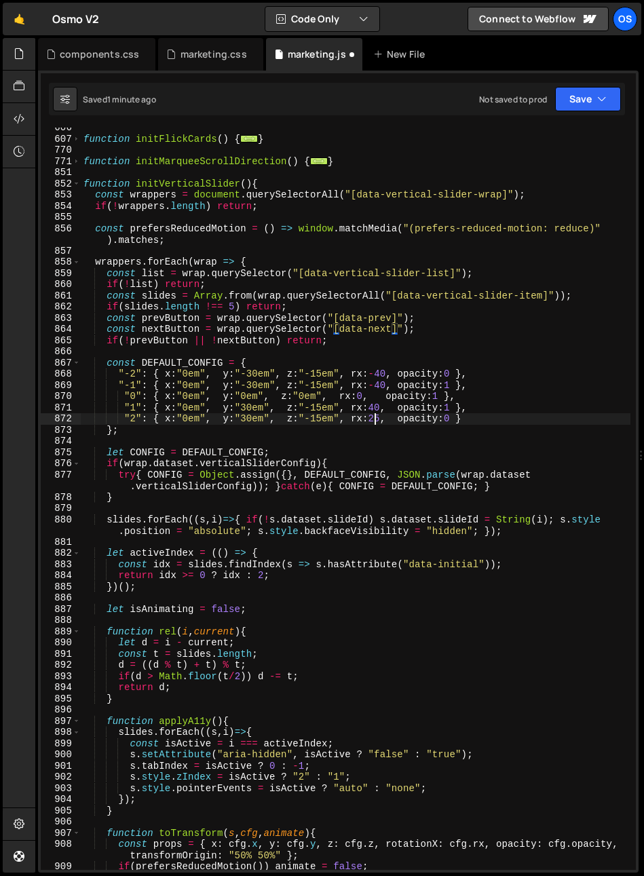
click at [373, 418] on div "function initFlickCards ( ) { ... } function initMarqueeScrollDirection ( ) { .…" at bounding box center [355, 504] width 549 height 764
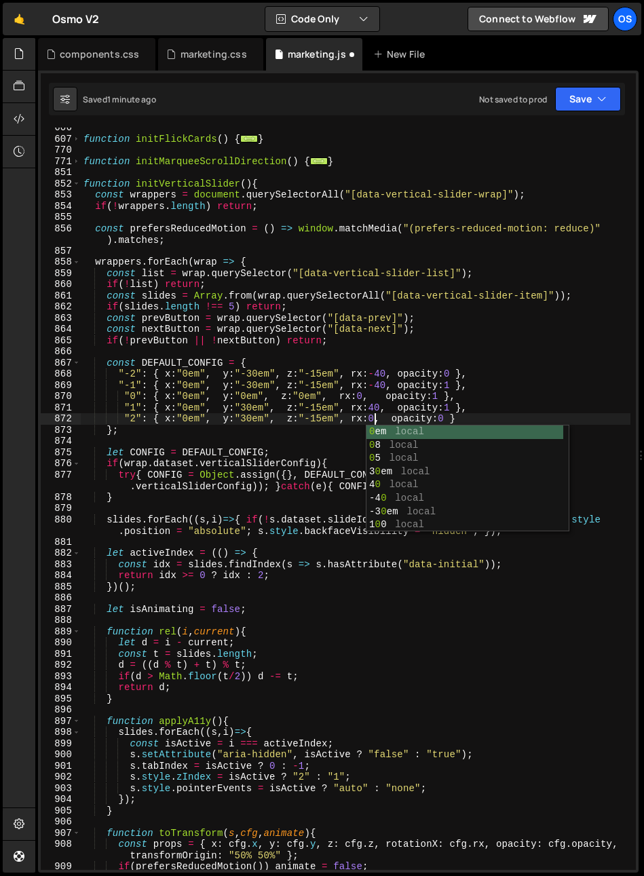
click at [370, 420] on div "function initFlickCards ( ) { ... } function initMarqueeScrollDirection ( ) { .…" at bounding box center [355, 504] width 549 height 764
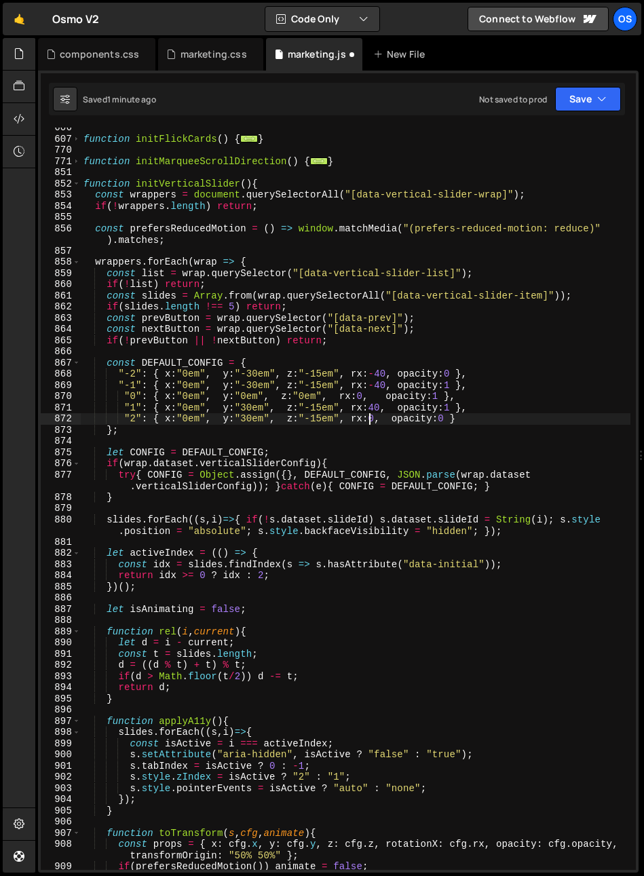
scroll to position [0, 20]
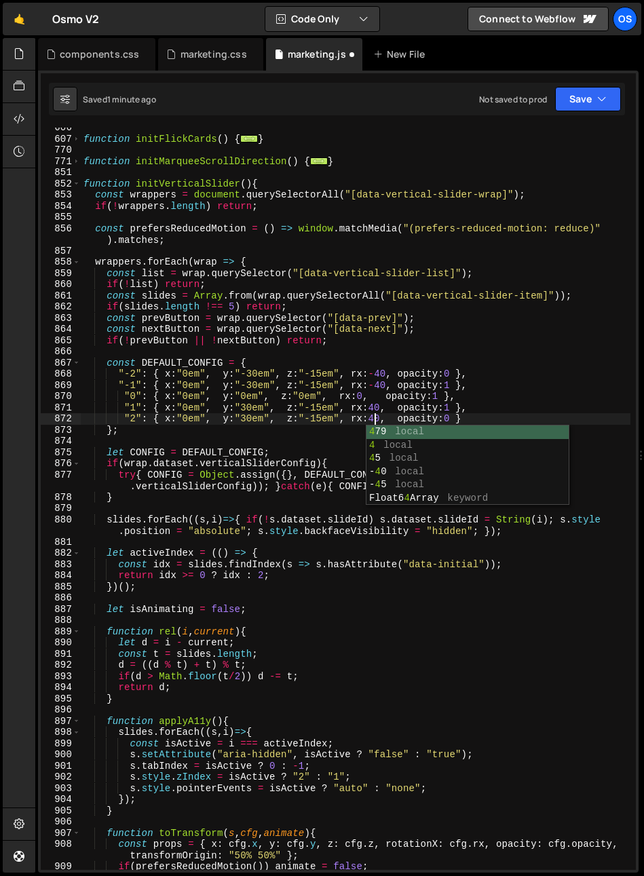
click at [431, 373] on div "function initFlickCards ( ) { ... } function initMarqueeScrollDirection ( ) { .…" at bounding box center [355, 504] width 549 height 764
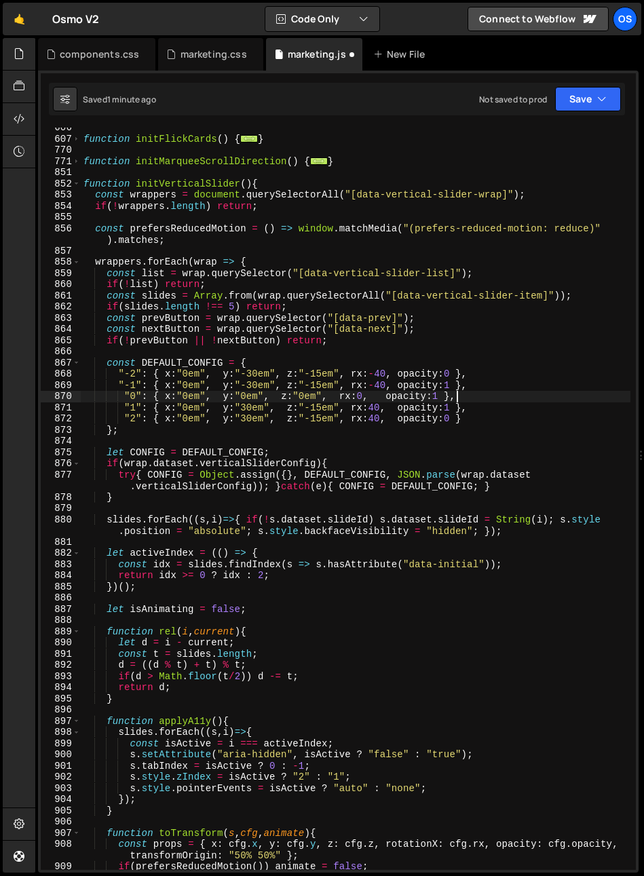
click at [458, 397] on div "function initFlickCards ( ) { ... } function initMarqueeScrollDirection ( ) { .…" at bounding box center [355, 504] width 549 height 764
click at [460, 395] on div "function initFlickCards ( ) { ... } function initMarqueeScrollDirection ( ) { .…" at bounding box center [355, 504] width 549 height 764
click at [454, 387] on div "function initFlickCards ( ) { ... } function initMarqueeScrollDirection ( ) { .…" at bounding box center [355, 504] width 549 height 764
click at [454, 380] on div "function initFlickCards ( ) { ... } function initMarqueeScrollDirection ( ) { .…" at bounding box center [355, 504] width 549 height 764
click at [111, 342] on div "function initFlickCards ( ) { ... } function initMarqueeScrollDirection ( ) { .…" at bounding box center [355, 504] width 549 height 764
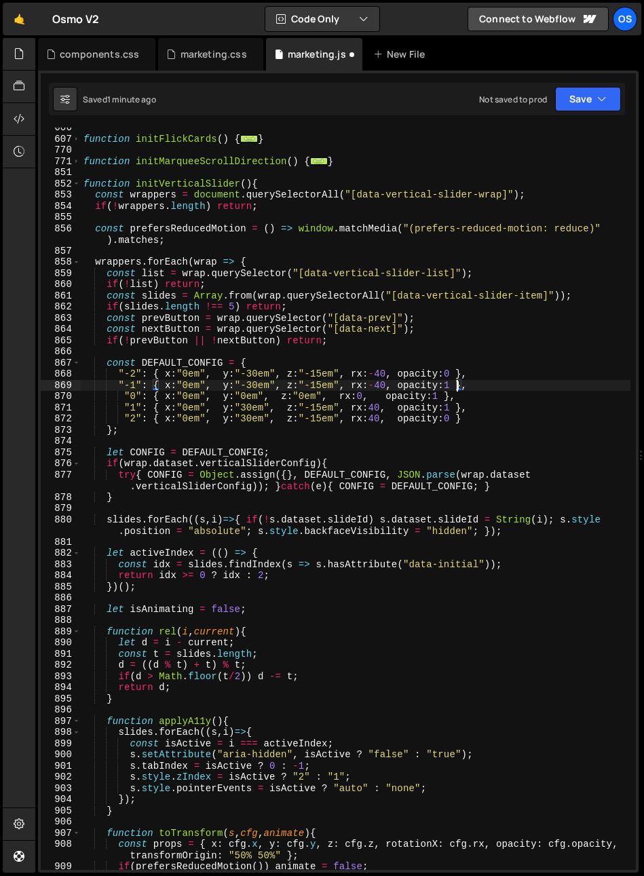
scroll to position [0, 16]
click at [111, 342] on div "function initFlickCards ( ) { ... } function initMarqueeScrollDirection ( ) { .…" at bounding box center [355, 504] width 549 height 764
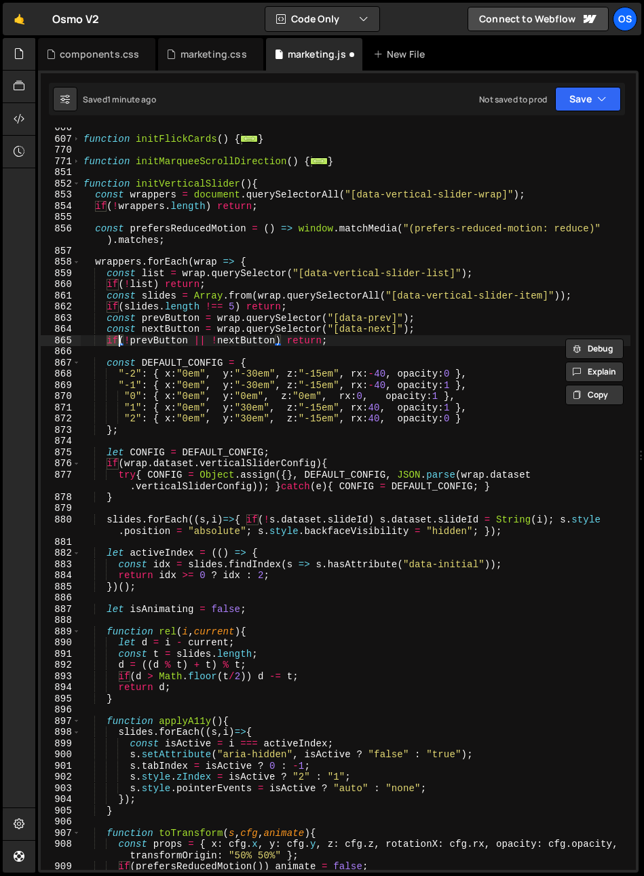
click at [111, 342] on div "function initFlickCards ( ) { ... } function initMarqueeScrollDirection ( ) { .…" at bounding box center [355, 504] width 549 height 764
type textarea "if(!prevButton || !nextButton) return;"
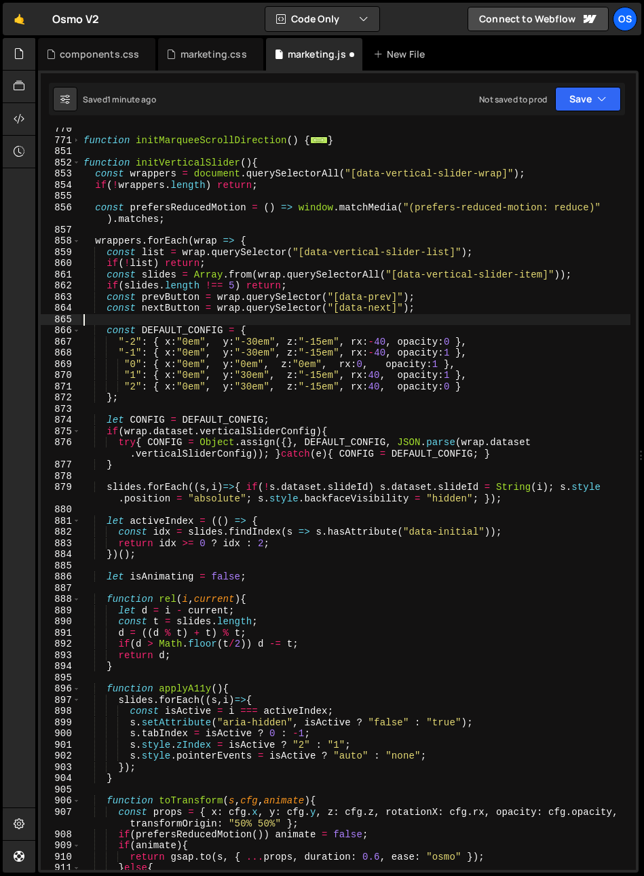
scroll to position [842, 0]
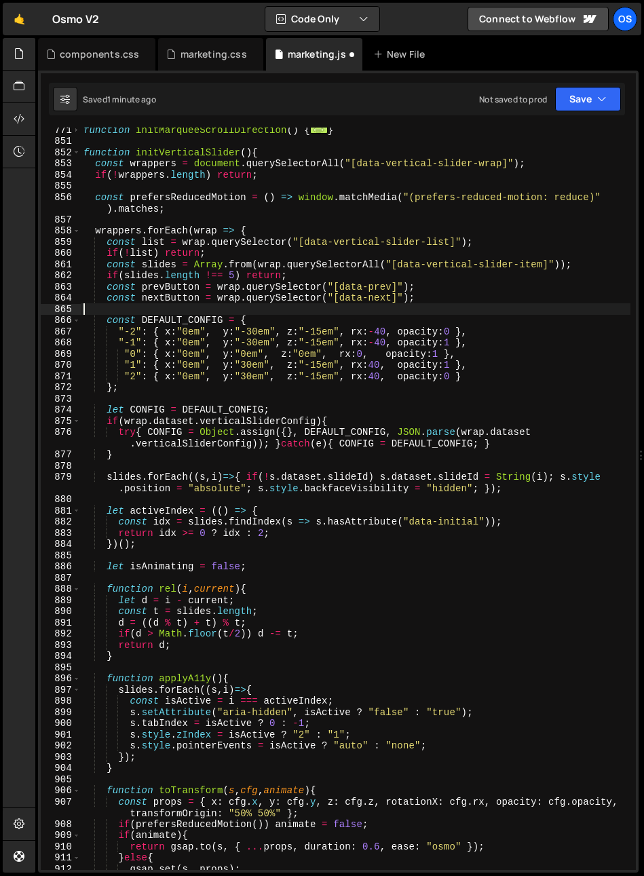
click at [454, 406] on div "function initMarqueeScrollDirection ( ) { ... } function initVerticalSlider ( )…" at bounding box center [355, 506] width 549 height 764
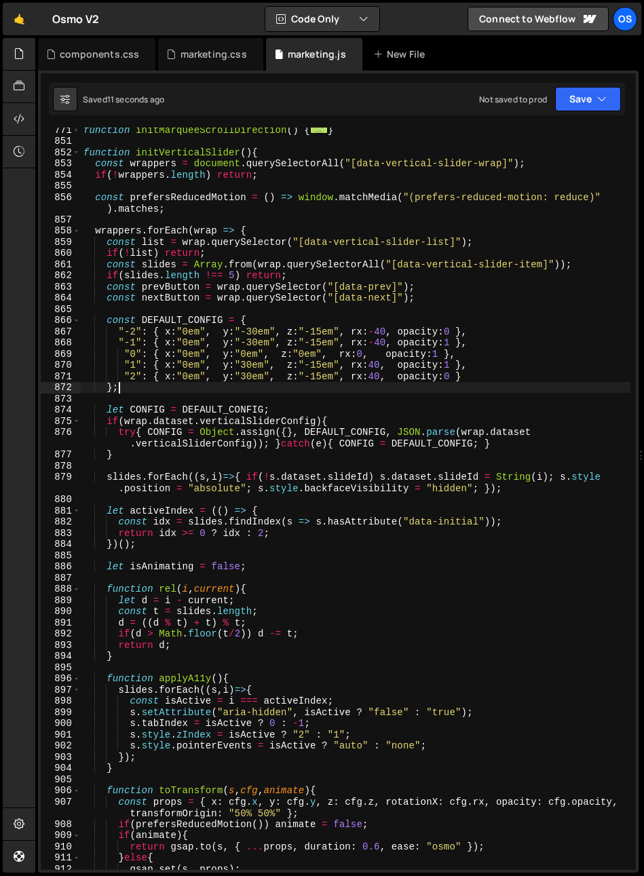
click at [189, 383] on div "function initMarqueeScrollDirection ( ) { ... } function initVerticalSlider ( )…" at bounding box center [355, 506] width 549 height 764
click at [159, 290] on div "function initMarqueeScrollDirection ( ) { ... } function initVerticalSlider ( )…" at bounding box center [355, 506] width 549 height 764
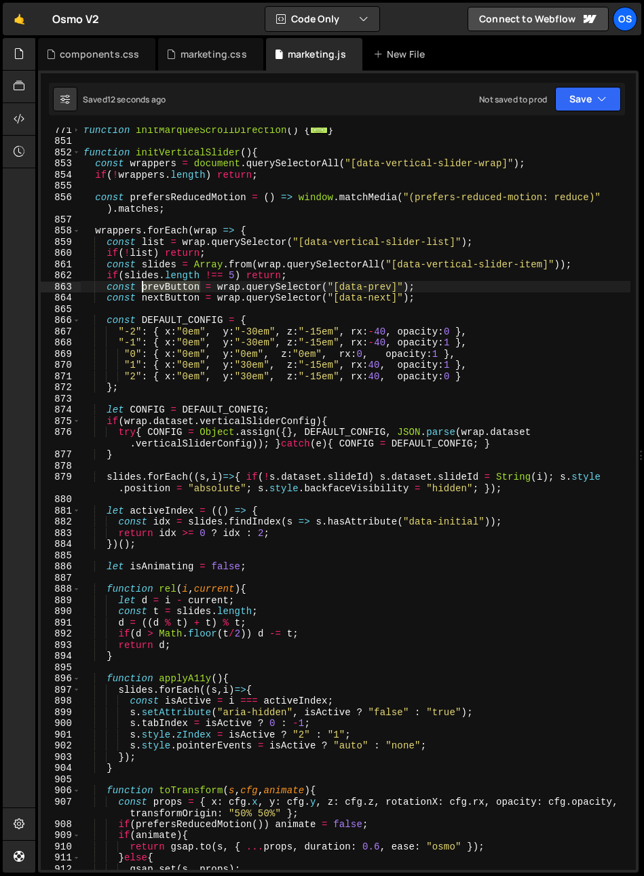
click at [159, 290] on div "function initMarqueeScrollDirection ( ) { ... } function initVerticalSlider ( )…" at bounding box center [355, 506] width 549 height 764
click at [408, 319] on div "function initMarqueeScrollDirection ( ) { ... } function initVerticalSlider ( )…" at bounding box center [355, 506] width 549 height 764
click at [281, 271] on div "function initMarqueeScrollDirection ( ) { ... } function initVerticalSlider ( )…" at bounding box center [355, 506] width 549 height 764
click at [271, 262] on div "function initMarqueeScrollDirection ( ) { ... } function initVerticalSlider ( )…" at bounding box center [355, 506] width 549 height 764
type textarea "const slides = Array.from(wrap.querySelectorAll("[data-vertical-slider-item]"));"
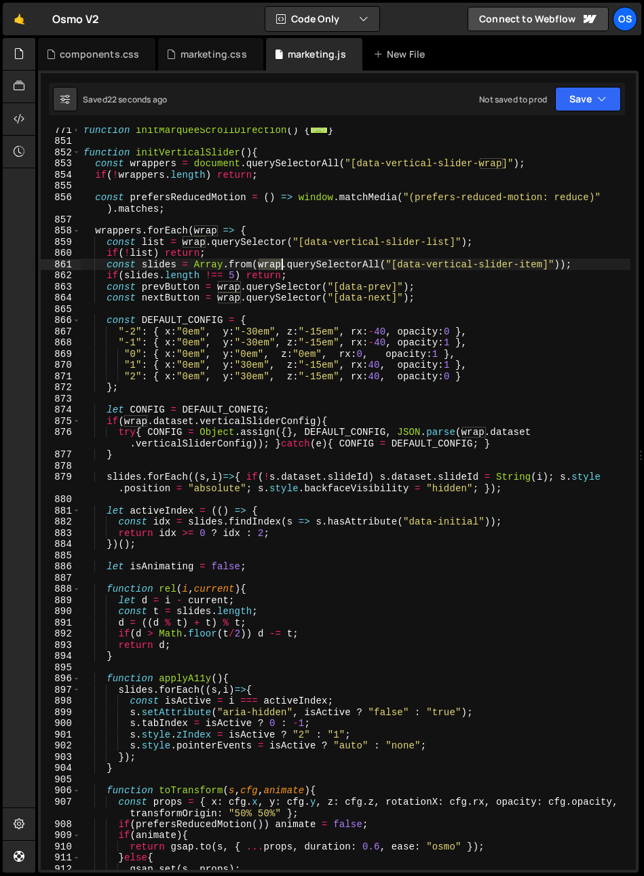
click at [271, 262] on div "function initMarqueeScrollDirection ( ) { ... } function initVerticalSlider ( )…" at bounding box center [355, 506] width 549 height 764
click at [262, 307] on div "function initMarqueeScrollDirection ( ) { ... } function initVerticalSlider ( )…" at bounding box center [355, 506] width 549 height 764
click at [227, 286] on div "function initMarqueeScrollDirection ( ) { ... } function initVerticalSlider ( )…" at bounding box center [355, 506] width 549 height 764
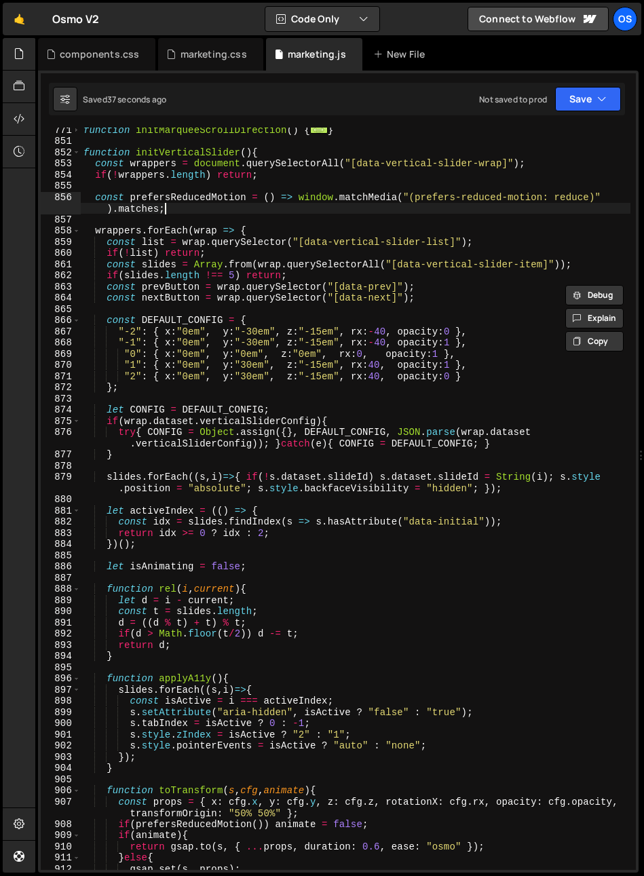
click at [395, 210] on div "function initMarqueeScrollDirection ( ) { ... } function initVerticalSlider ( )…" at bounding box center [355, 506] width 549 height 764
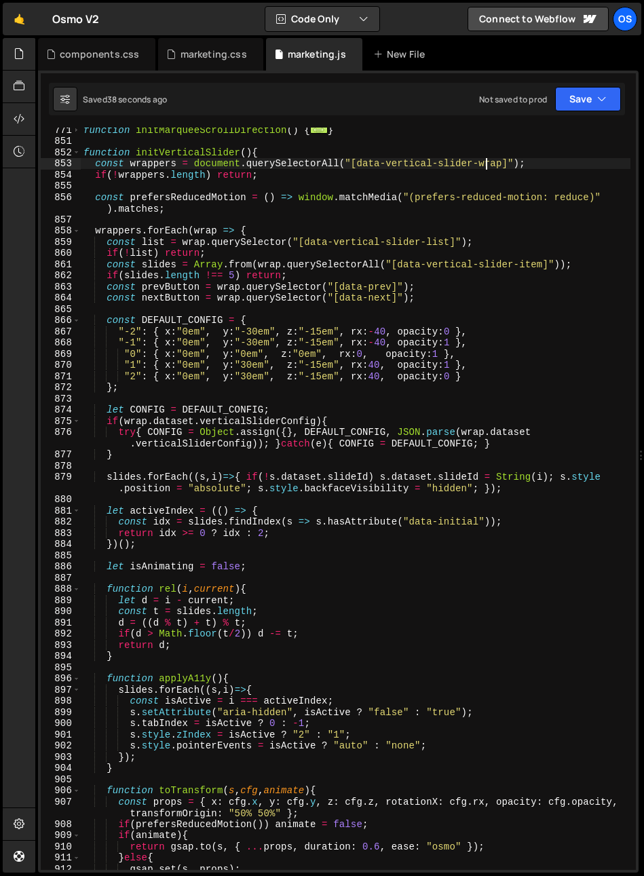
click at [486, 162] on div "function initMarqueeScrollDirection ( ) { ... } function initVerticalSlider ( )…" at bounding box center [355, 506] width 549 height 764
click at [486, 163] on div "function initMarqueeScrollDirection ( ) { ... } function initVerticalSlider ( )…" at bounding box center [355, 506] width 549 height 764
type textarea "const wrappers = document.querySelectorAll("[data-vertical-slider]");"
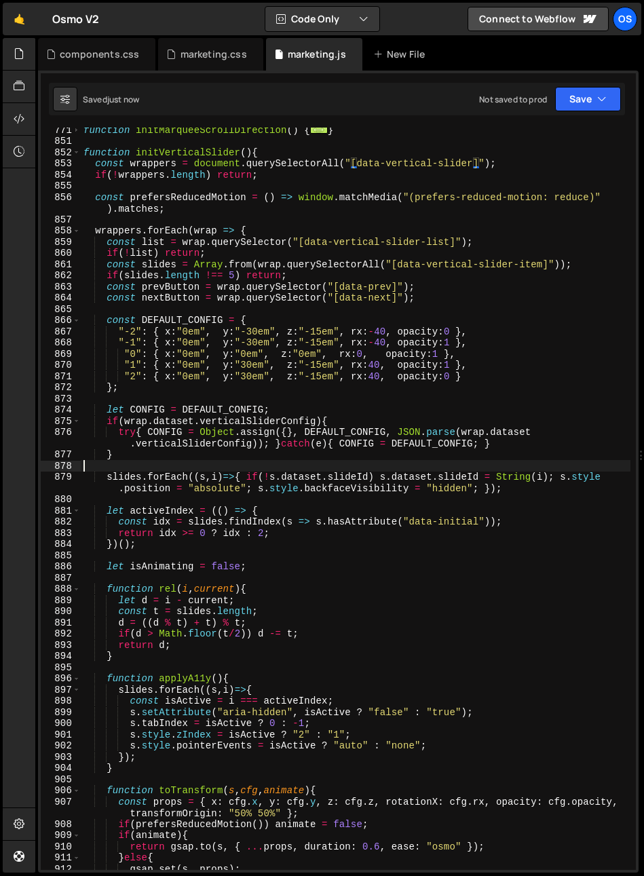
click at [345, 468] on div "function initMarqueeScrollDirection ( ) { ... } function initVerticalSlider ( )…" at bounding box center [355, 506] width 549 height 764
click at [374, 342] on div "function initMarqueeScrollDirection ( ) { ... } function initVerticalSlider ( )…" at bounding box center [355, 506] width 549 height 764
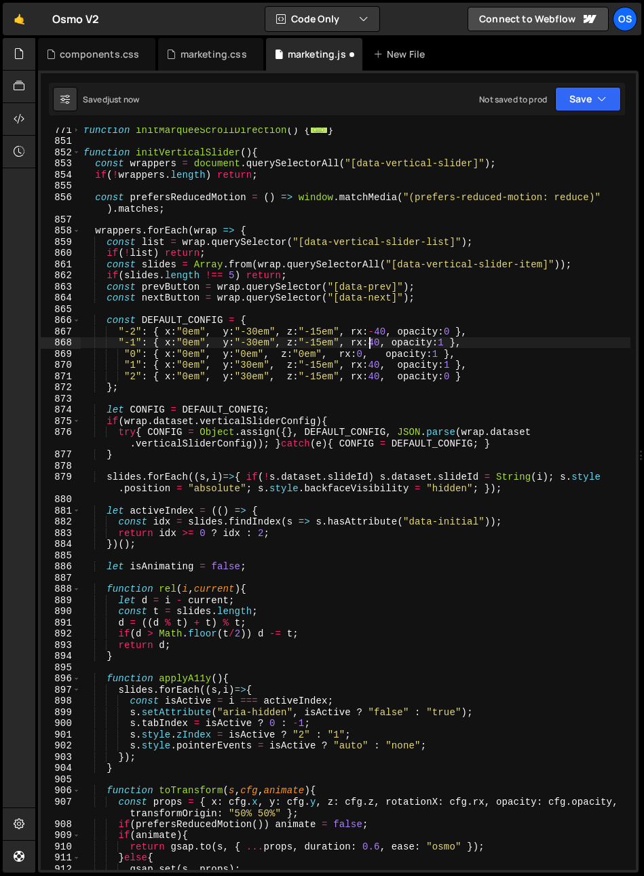
click at [376, 332] on div "function initMarqueeScrollDirection ( ) { ... } function initVerticalSlider ( )…" at bounding box center [355, 506] width 549 height 764
click at [370, 366] on div "function initMarqueeScrollDirection ( ) { ... } function initVerticalSlider ( )…" at bounding box center [355, 506] width 549 height 764
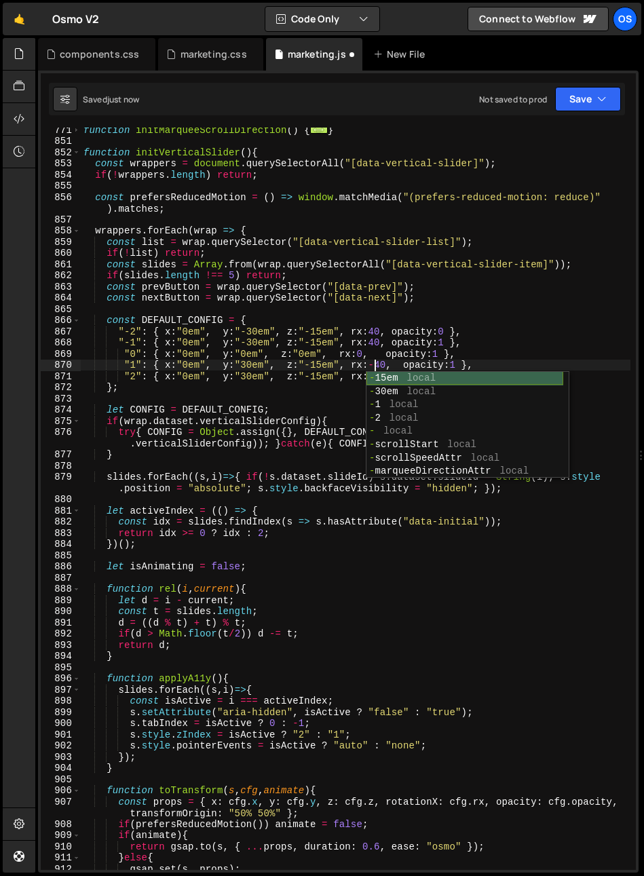
click at [368, 380] on div "- 15em local - 30em local - 1 local - 2 local - local - scrollStart local - scr…" at bounding box center [464, 438] width 197 height 133
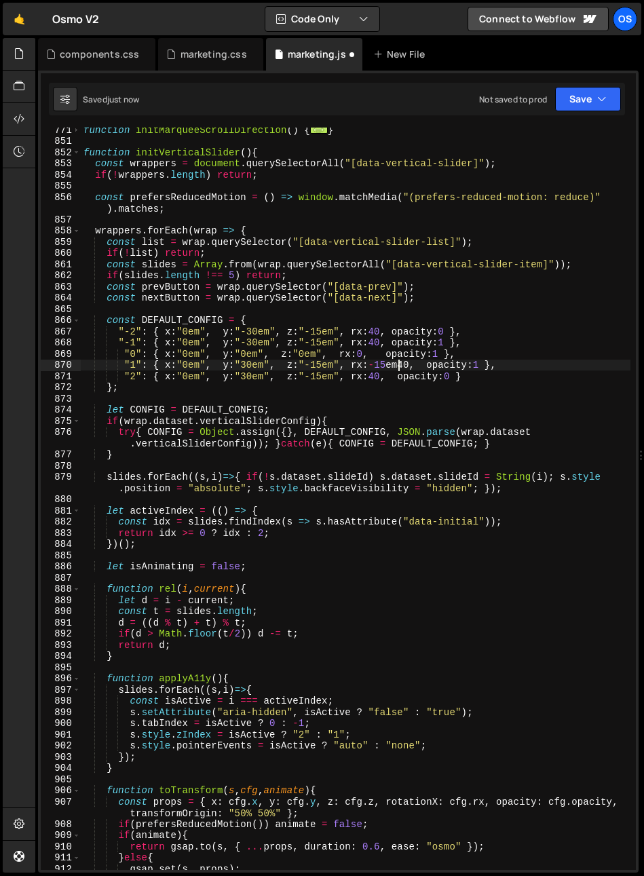
click at [368, 376] on div "function initMarqueeScrollDirection ( ) { ... } function initVerticalSlider ( )…" at bounding box center [355, 506] width 549 height 764
drag, startPoint x: 376, startPoint y: 365, endPoint x: 399, endPoint y: 368, distance: 23.9
click at [399, 368] on div "function initMarqueeScrollDirection ( ) { ... } function initVerticalSlider ( )…" at bounding box center [355, 506] width 549 height 764
click at [364, 414] on div "function initMarqueeScrollDirection ( ) { ... } function initVerticalSlider ( )…" at bounding box center [355, 506] width 549 height 764
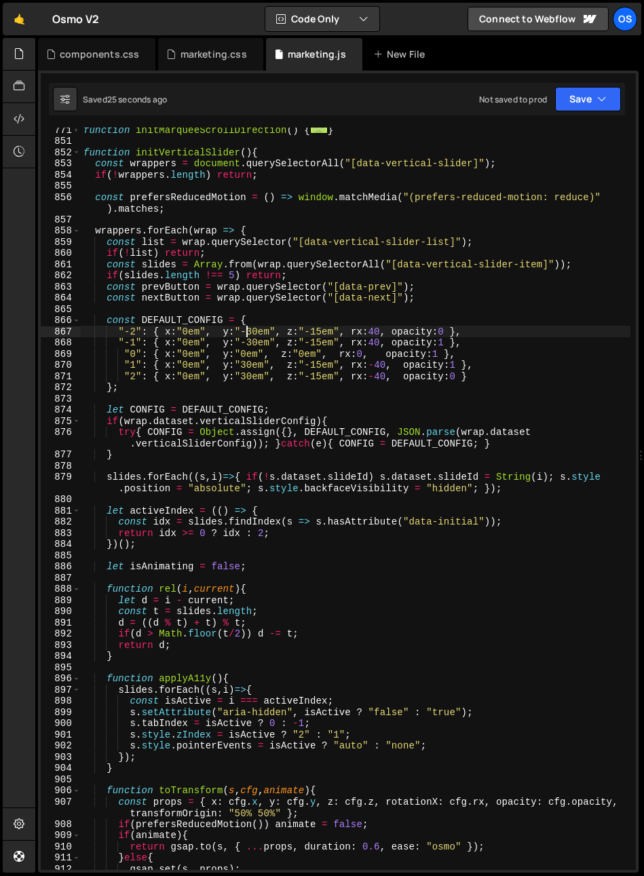
click at [247, 333] on div "function initMarqueeScrollDirection ( ) { ... } function initVerticalSlider ( )…" at bounding box center [355, 506] width 549 height 764
click at [316, 334] on div "function initMarqueeScrollDirection ( ) { ... } function initVerticalSlider ( )…" at bounding box center [355, 506] width 549 height 764
type textarea ""-2": { x:"0em", y:"-30em", z:"-25em", rx:40, opacity:0 },"
click at [315, 305] on div "function initMarqueeScrollDirection ( ) { ... } function initVerticalSlider ( )…" at bounding box center [355, 506] width 549 height 764
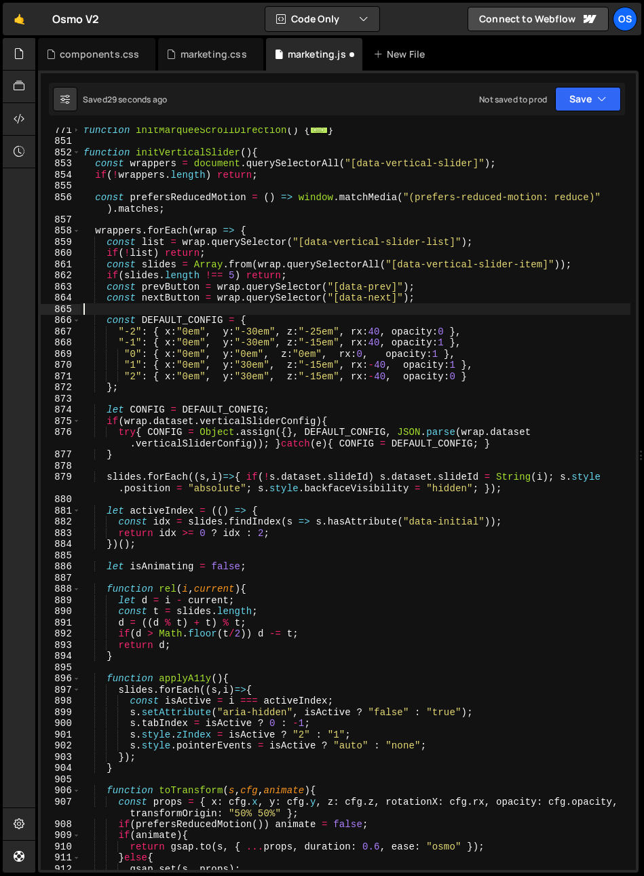
scroll to position [0, 0]
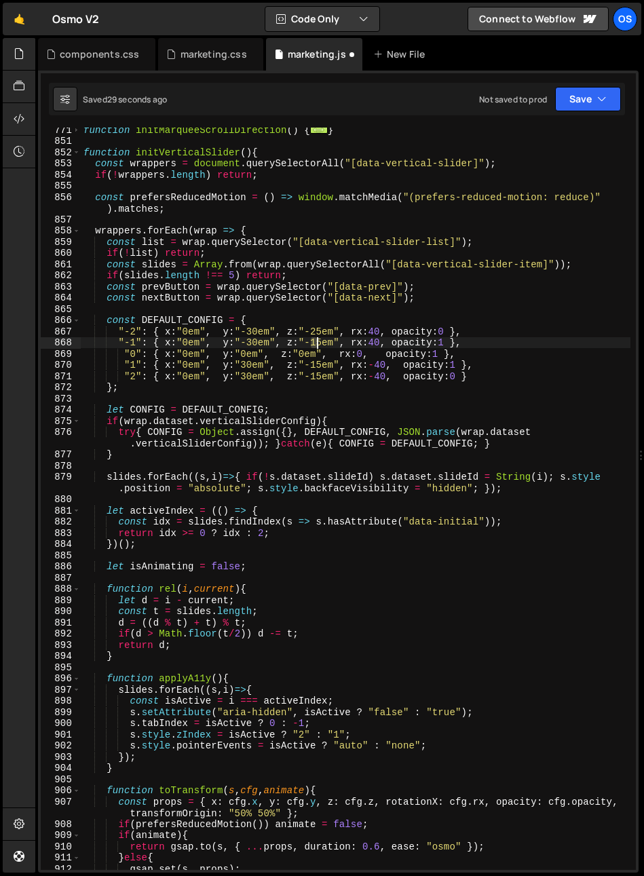
click at [316, 345] on div "function initMarqueeScrollDirection ( ) { ... } function initVerticalSlider ( )…" at bounding box center [355, 506] width 549 height 764
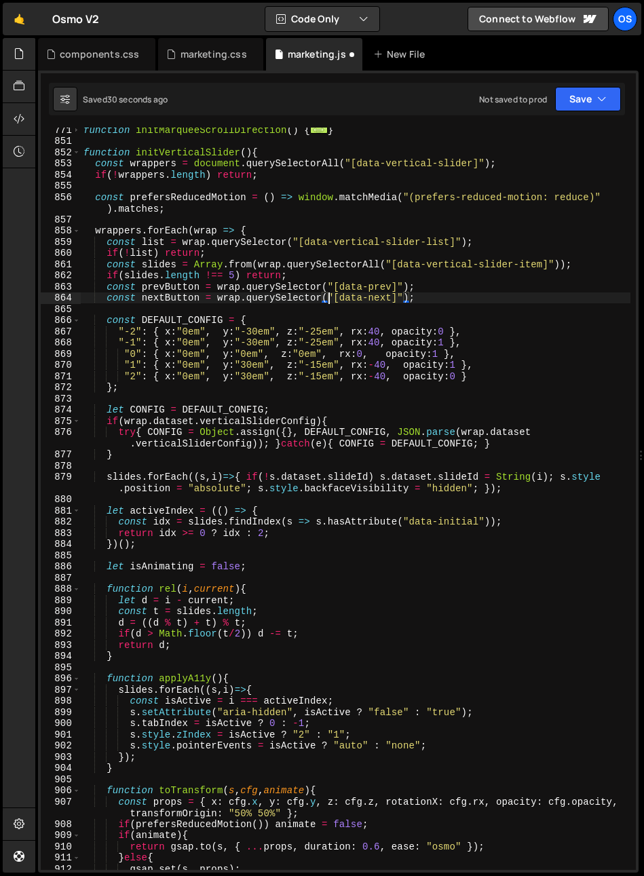
click at [326, 298] on div "function initMarqueeScrollDirection ( ) { ... } function initVerticalSlider ( )…" at bounding box center [355, 506] width 549 height 764
click at [316, 367] on div "function initMarqueeScrollDirection ( ) { ... } function initVerticalSlider ( )…" at bounding box center [355, 506] width 549 height 764
type textarea ""1": { x:"0em", y:"30em", z:"-25em", rx:-40, opacity:1 },"
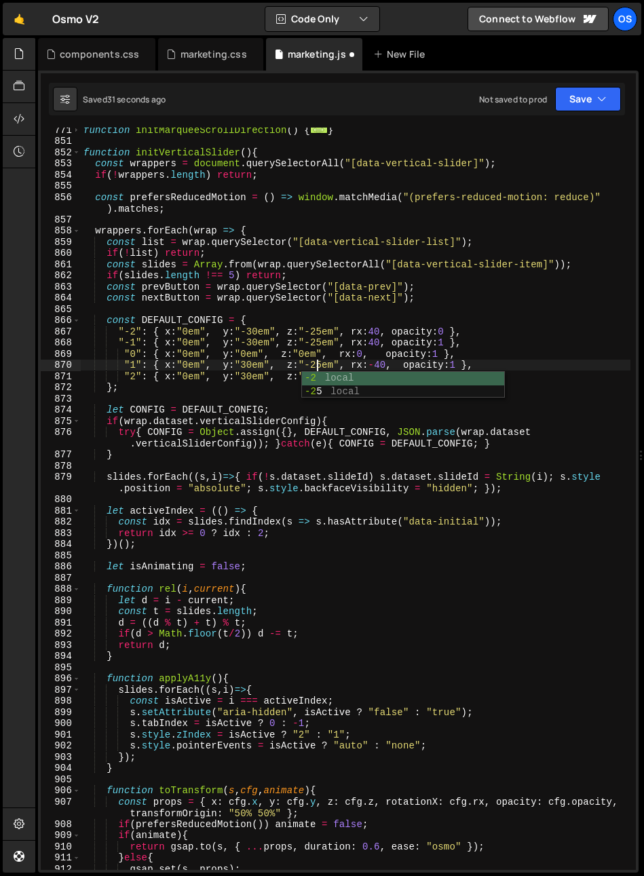
click at [321, 304] on div "function initMarqueeScrollDirection ( ) { ... } function initVerticalSlider ( )…" at bounding box center [355, 506] width 549 height 764
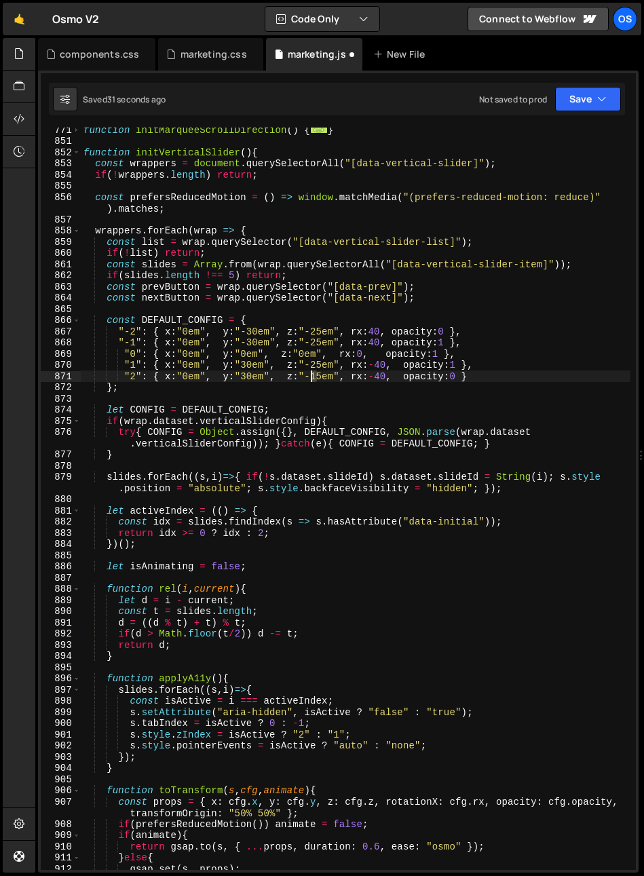
click at [313, 380] on div "function initMarqueeScrollDirection ( ) { ... } function initVerticalSlider ( )…" at bounding box center [355, 506] width 549 height 764
click at [309, 302] on div "function initMarqueeScrollDirection ( ) { ... } function initVerticalSlider ( )…" at bounding box center [355, 506] width 549 height 764
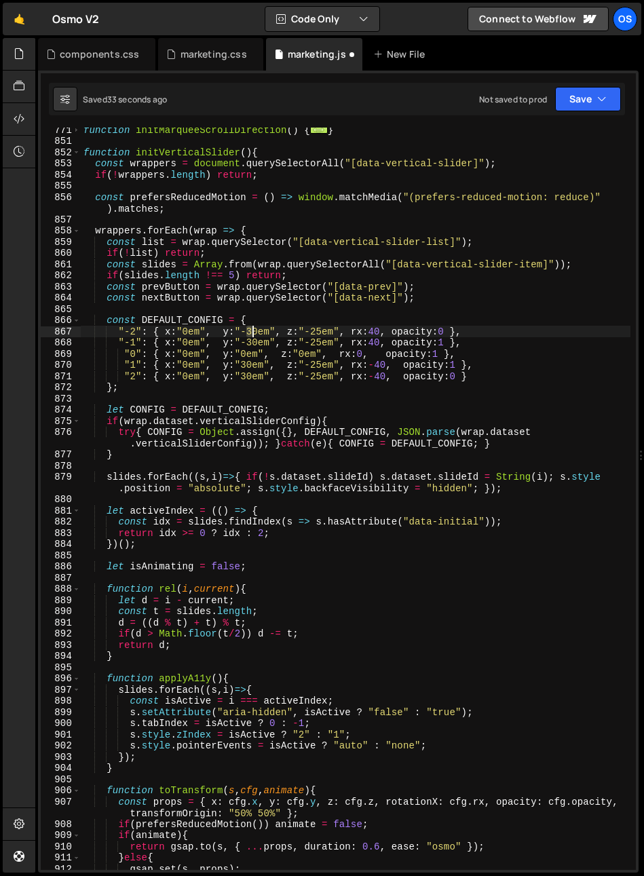
click at [250, 335] on div "function initMarqueeScrollDirection ( ) { ... } function initVerticalSlider ( )…" at bounding box center [355, 506] width 549 height 764
type textarea ""-2": { x:"0em", y:"-30em", z:"-25em", rx:40, opacity:0 },"
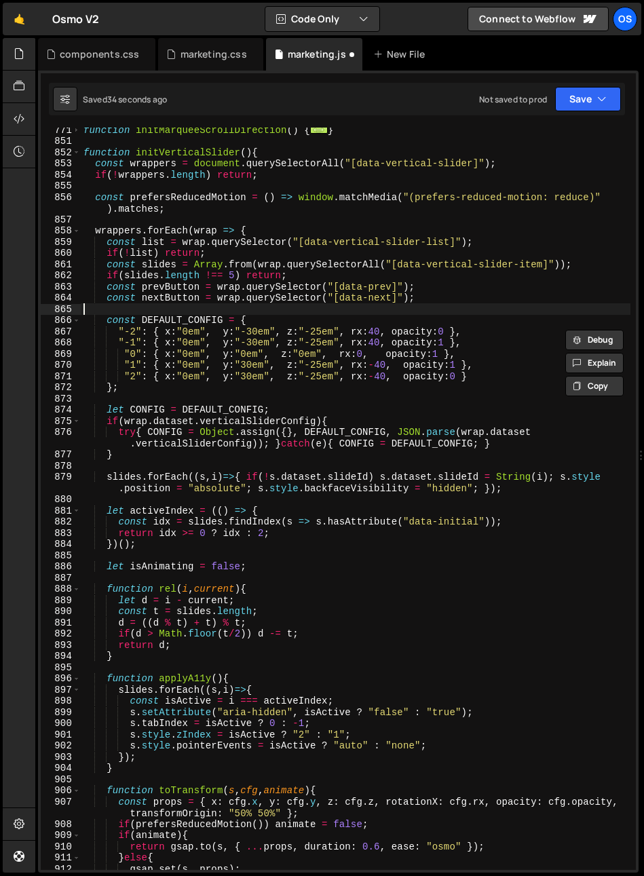
click at [256, 311] on div "function initMarqueeScrollDirection ( ) { ... } function initVerticalSlider ( )…" at bounding box center [355, 506] width 549 height 764
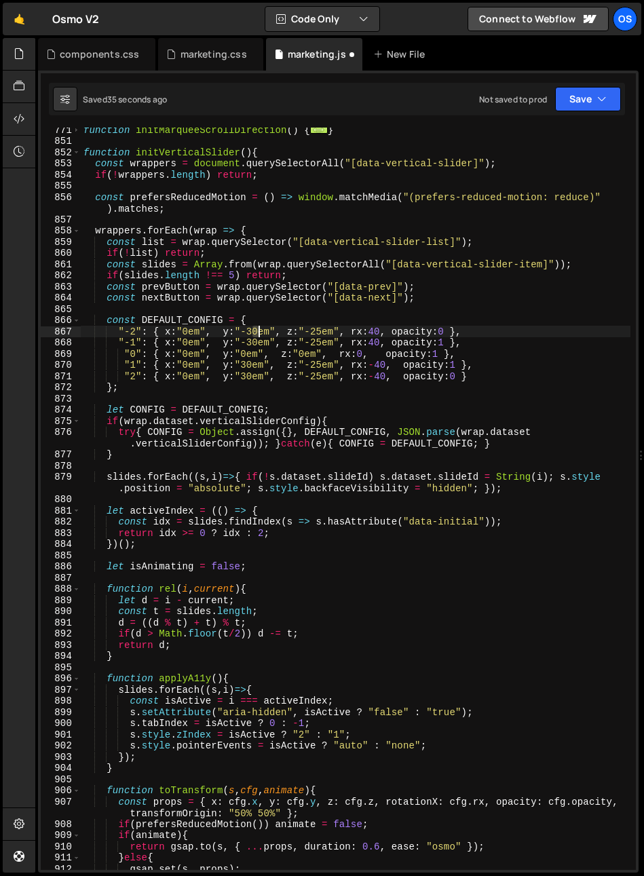
click at [257, 334] on div "function initMarqueeScrollDirection ( ) { ... } function initVerticalSlider ( )…" at bounding box center [355, 506] width 549 height 764
click at [253, 342] on div "function initMarqueeScrollDirection ( ) { ... } function initVerticalSlider ( )…" at bounding box center [355, 506] width 549 height 764
drag, startPoint x: 248, startPoint y: 363, endPoint x: 249, endPoint y: 370, distance: 6.9
click at [249, 365] on div "function initMarqueeScrollDirection ( ) { ... } function initVerticalSlider ( )…" at bounding box center [355, 506] width 549 height 764
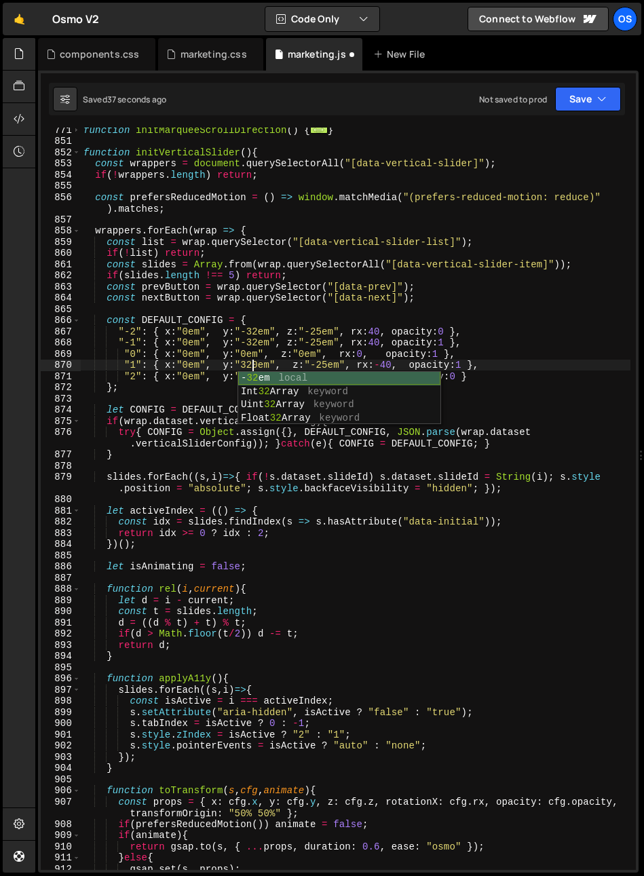
click at [252, 357] on div "function initMarqueeScrollDirection ( ) { ... } function initVerticalSlider ( )…" at bounding box center [355, 506] width 549 height 764
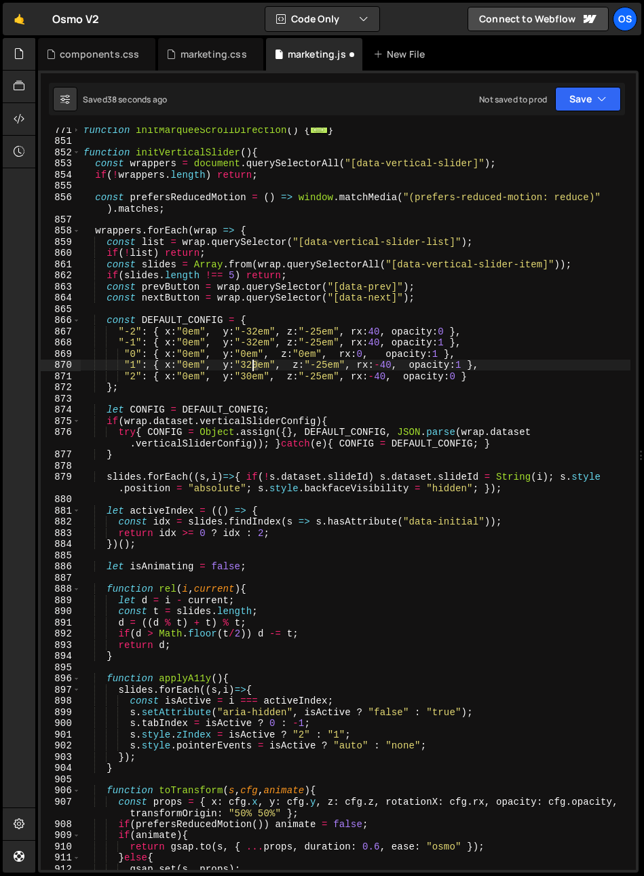
click at [252, 366] on div "function initMarqueeScrollDirection ( ) { ... } function initVerticalSlider ( )…" at bounding box center [355, 506] width 549 height 764
click at [257, 340] on div "function initMarqueeScrollDirection ( ) { ... } function initVerticalSlider ( )…" at bounding box center [355, 506] width 549 height 764
click at [250, 377] on div "function initMarqueeScrollDirection ( ) { ... } function initVerticalSlider ( )…" at bounding box center [355, 506] width 549 height 764
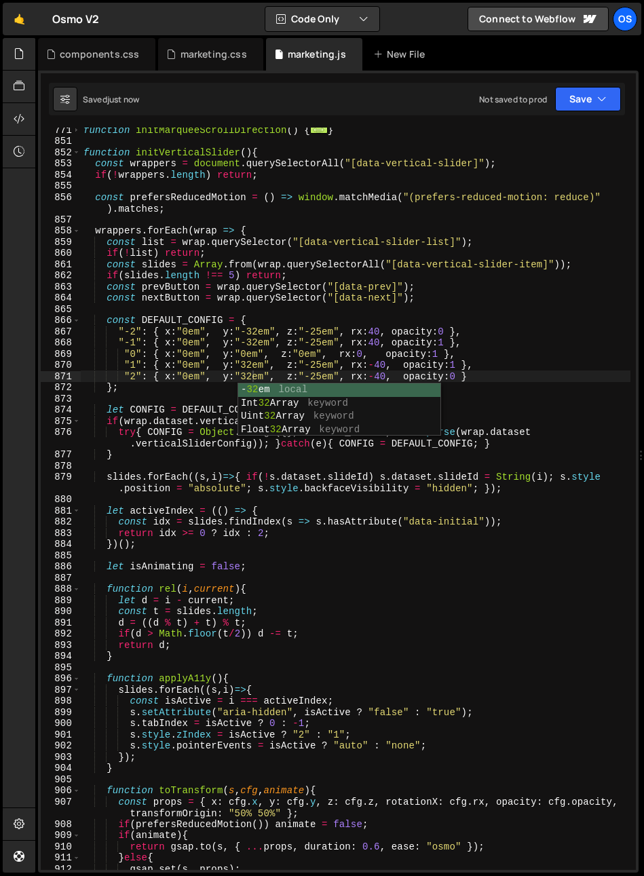
drag, startPoint x: 244, startPoint y: 320, endPoint x: 257, endPoint y: 340, distance: 24.1
click at [246, 324] on div "function initMarqueeScrollDirection ( ) { ... } function initVerticalSlider ( )…" at bounding box center [355, 506] width 549 height 764
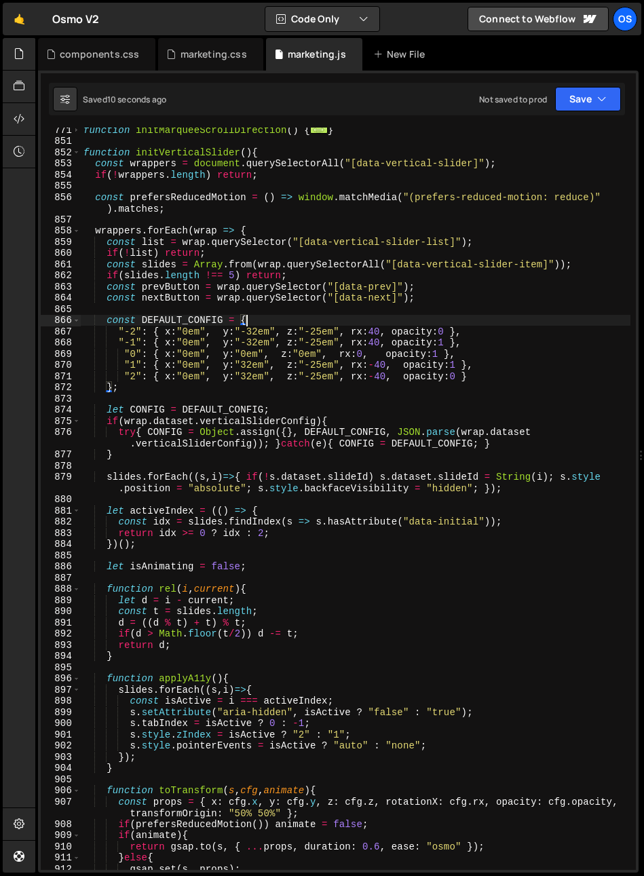
scroll to position [0, 11]
click at [317, 332] on div "function initMarqueeScrollDirection ( ) { ... } function initVerticalSlider ( )…" at bounding box center [355, 506] width 549 height 764
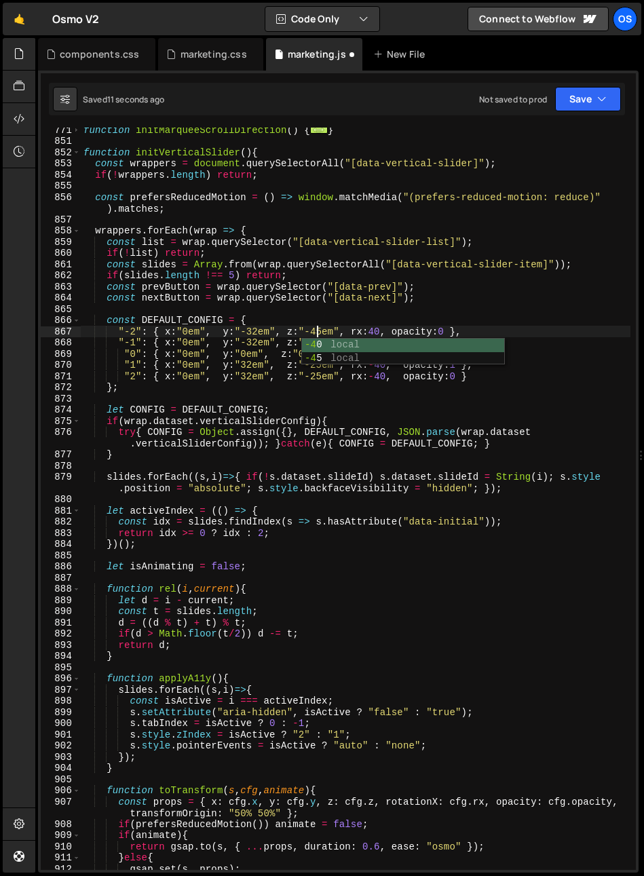
scroll to position [0, 16]
drag, startPoint x: 315, startPoint y: 283, endPoint x: 315, endPoint y: 320, distance: 36.6
click at [315, 283] on div "function initMarqueeScrollDirection ( ) { ... } function initVerticalSlider ( )…" at bounding box center [355, 506] width 549 height 764
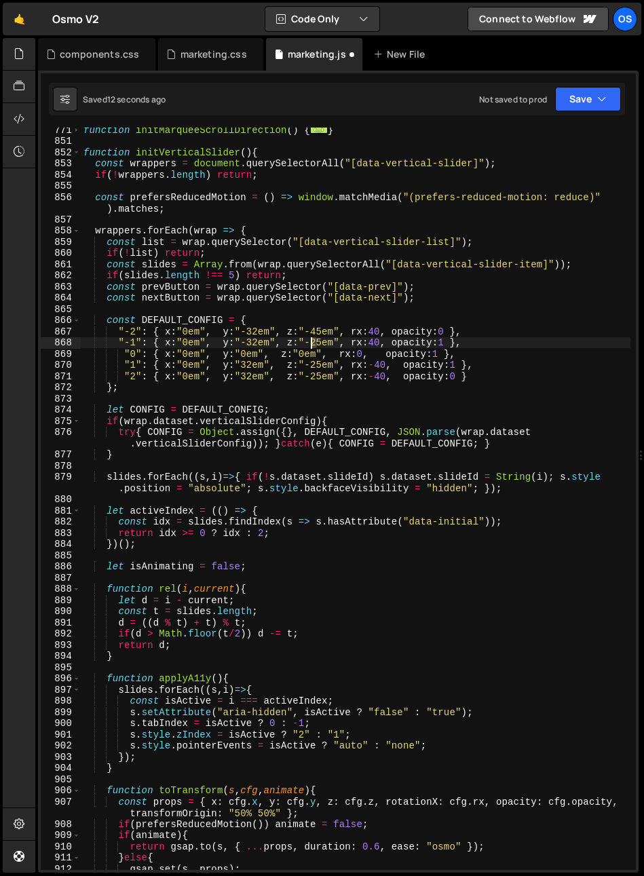
click at [312, 345] on div "function initMarqueeScrollDirection ( ) { ... } function initVerticalSlider ( )…" at bounding box center [355, 506] width 549 height 764
click at [357, 325] on div "function initMarqueeScrollDirection ( ) { ... } function initVerticalSlider ( )…" at bounding box center [355, 506] width 549 height 764
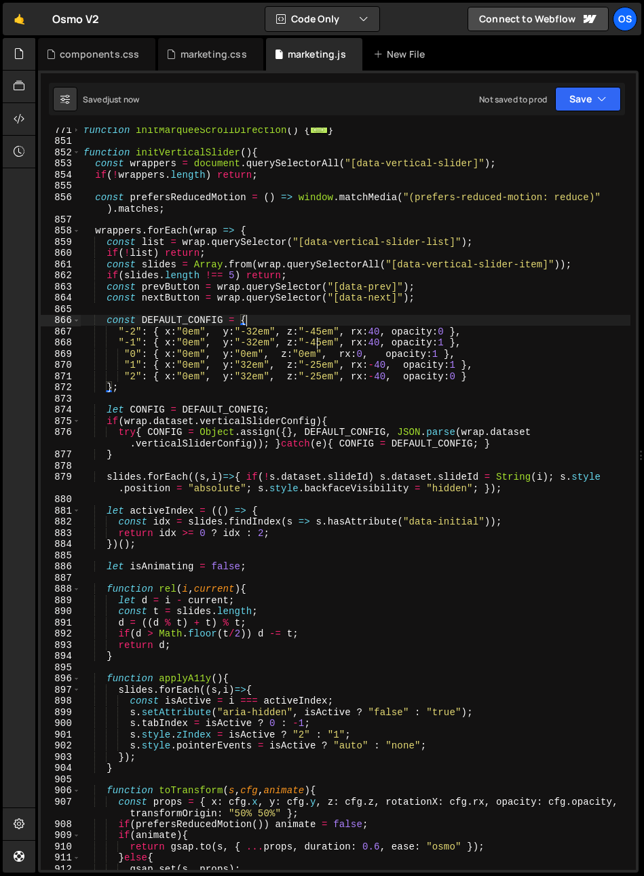
scroll to position [0, 11]
click at [350, 372] on div "function initMarqueeScrollDirection ( ) { ... } function initVerticalSlider ( )…" at bounding box center [355, 506] width 549 height 764
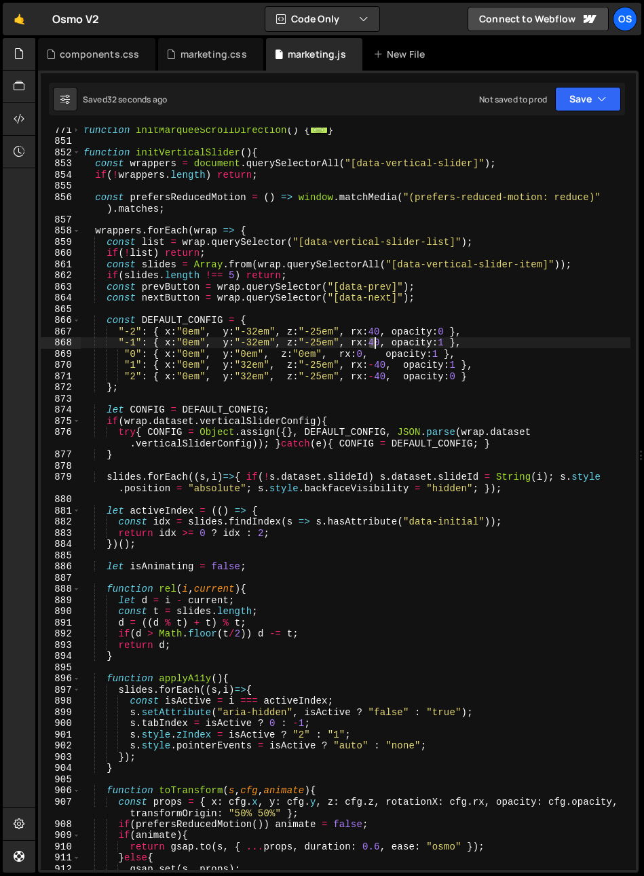
click at [376, 344] on div "function initMarqueeScrollDirection ( ) { ... } function initVerticalSlider ( )…" at bounding box center [355, 506] width 549 height 764
click at [370, 332] on div "function initMarqueeScrollDirection ( ) { ... } function initVerticalSlider ( )…" at bounding box center [355, 506] width 549 height 764
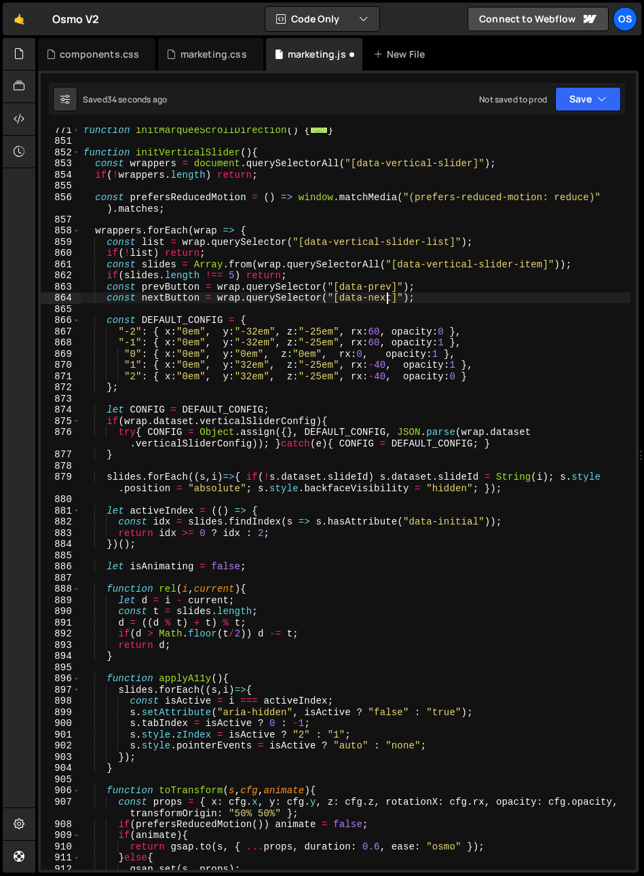
click at [388, 296] on div "function initMarqueeScrollDirection ( ) { ... } function initVerticalSlider ( )…" at bounding box center [355, 506] width 549 height 764
click at [379, 366] on div "function initMarqueeScrollDirection ( ) { ... } function initVerticalSlider ( )…" at bounding box center [355, 506] width 549 height 764
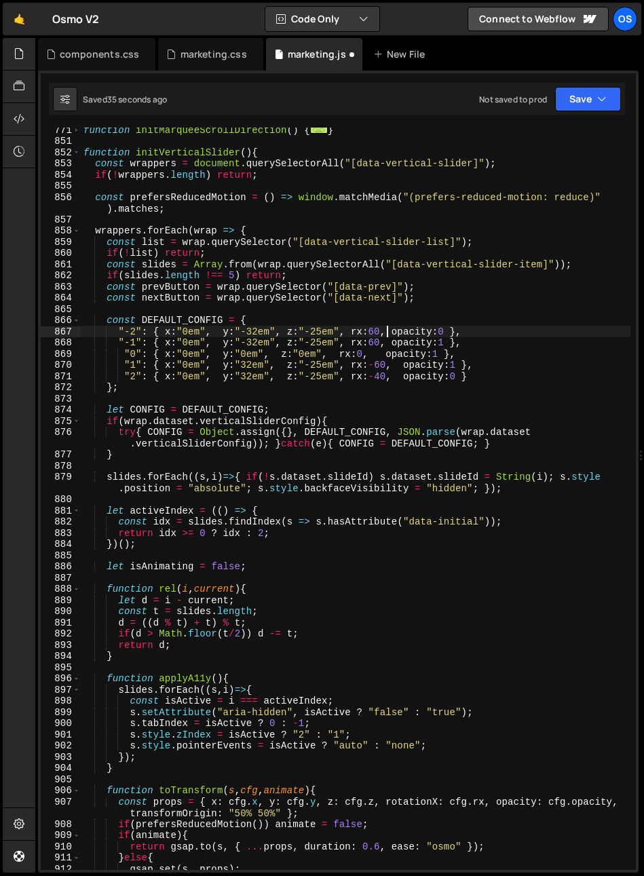
drag, startPoint x: 385, startPoint y: 332, endPoint x: 374, endPoint y: 372, distance: 41.6
click at [385, 332] on div "function initMarqueeScrollDirection ( ) { ... } function initVerticalSlider ( )…" at bounding box center [355, 506] width 549 height 764
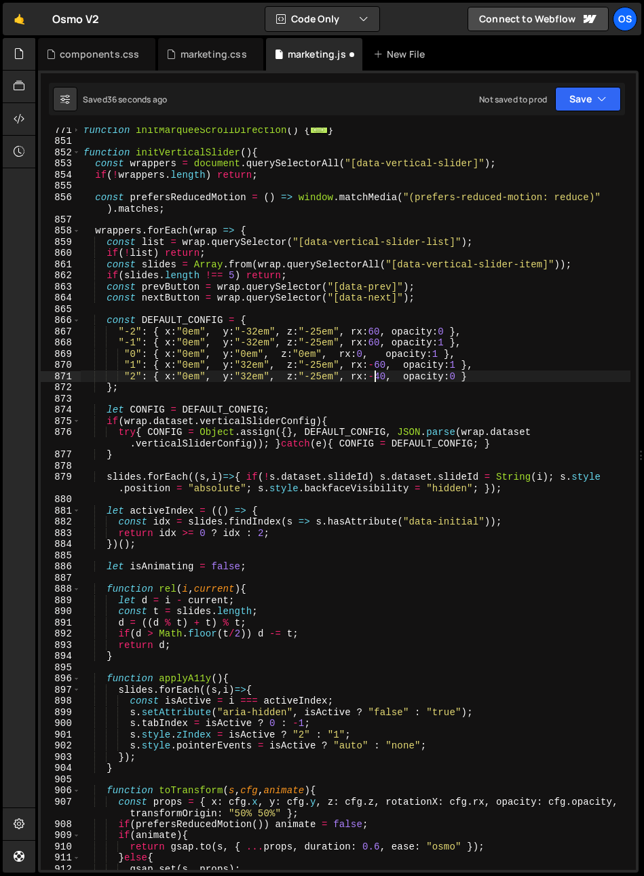
click at [380, 377] on div "function initMarqueeScrollDirection ( ) { ... } function initVerticalSlider ( )…" at bounding box center [355, 506] width 549 height 764
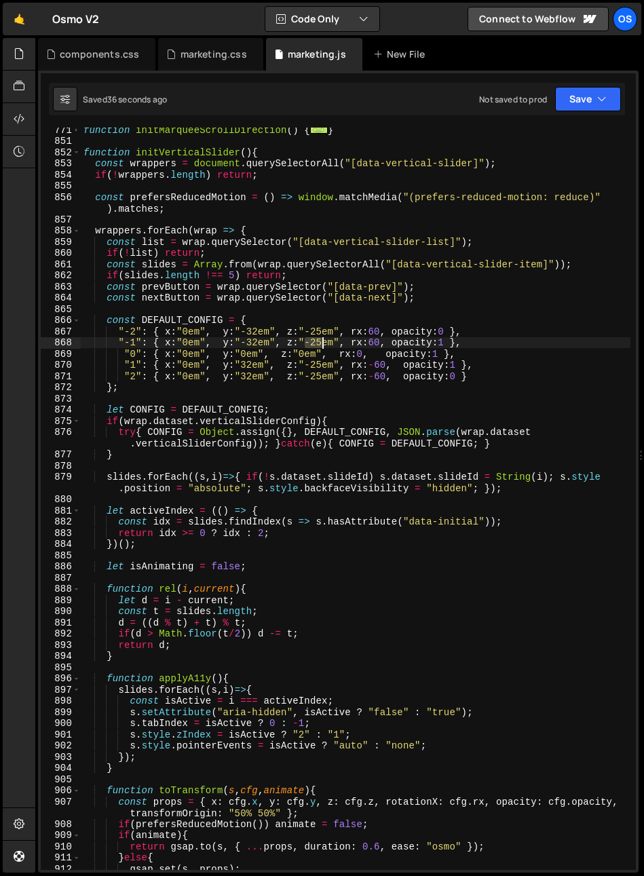
drag, startPoint x: 305, startPoint y: 343, endPoint x: 320, endPoint y: 343, distance: 15.6
click at [320, 343] on div "function initMarqueeScrollDirection ( ) { ... } function initVerticalSlider ( )…" at bounding box center [355, 506] width 549 height 764
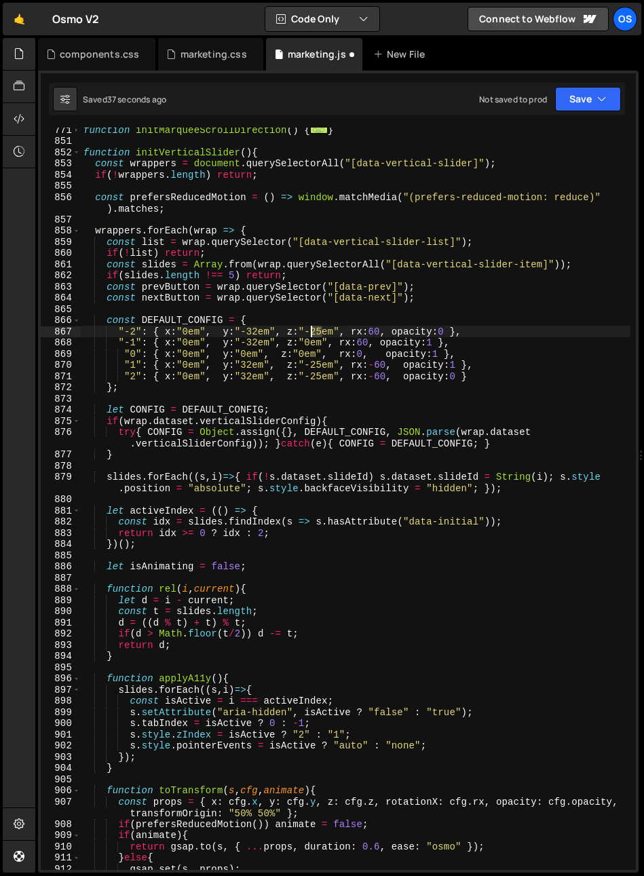
drag, startPoint x: 316, startPoint y: 331, endPoint x: 308, endPoint y: 334, distance: 8.8
click at [308, 334] on div "function initMarqueeScrollDirection ( ) { ... } function initVerticalSlider ( )…" at bounding box center [355, 506] width 549 height 764
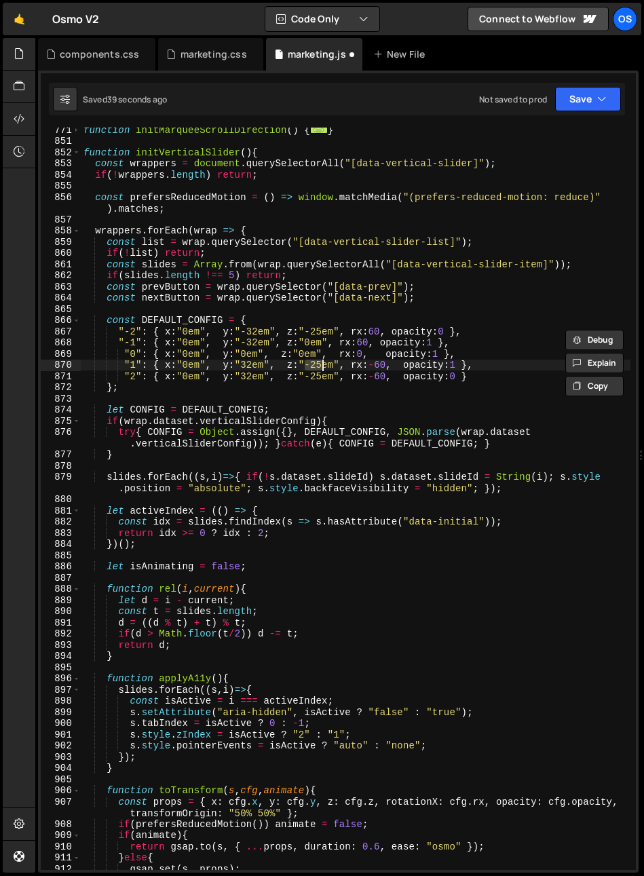
drag, startPoint x: 307, startPoint y: 366, endPoint x: 319, endPoint y: 368, distance: 12.3
click at [319, 368] on div "function initMarqueeScrollDirection ( ) { ... } function initVerticalSlider ( )…" at bounding box center [355, 506] width 549 height 764
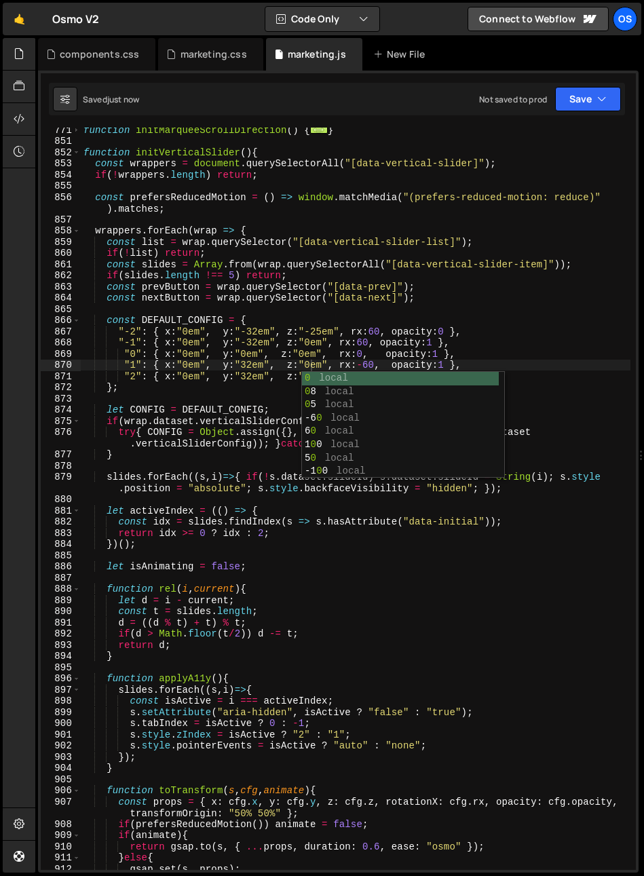
click at [518, 364] on div "function initMarqueeScrollDirection ( ) { ... } function initVerticalSlider ( )…" at bounding box center [355, 506] width 549 height 764
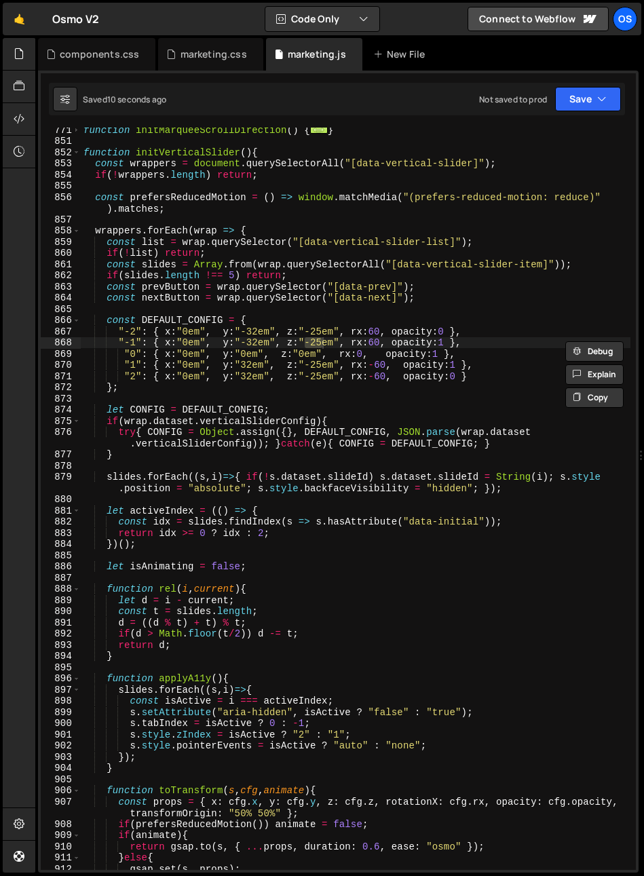
click at [279, 506] on div "function initMarqueeScrollDirection ( ) { ... } function initVerticalSlider ( )…" at bounding box center [355, 506] width 549 height 764
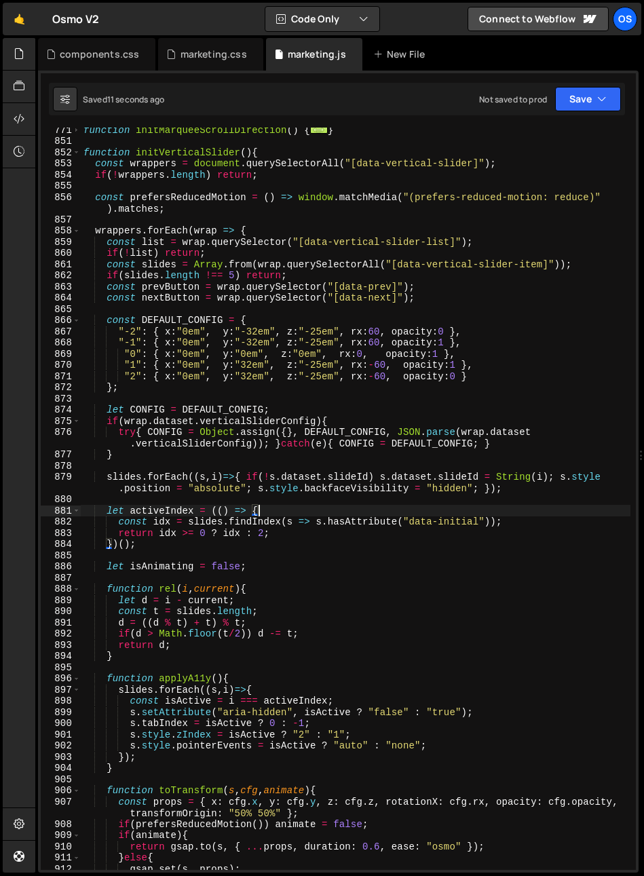
click at [70, 585] on div "888" at bounding box center [61, 589] width 40 height 12
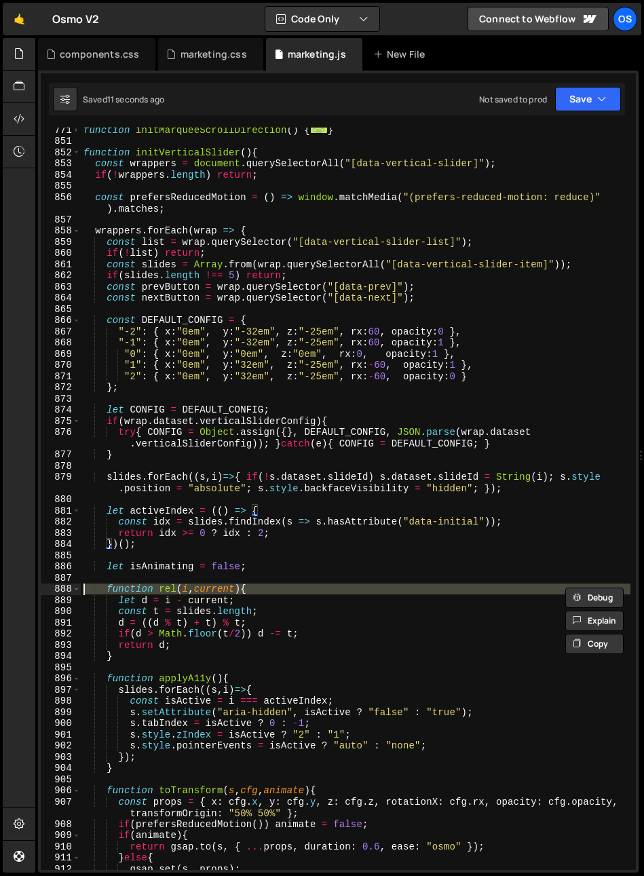
scroll to position [0, 11]
click at [73, 589] on span at bounding box center [76, 589] width 7 height 12
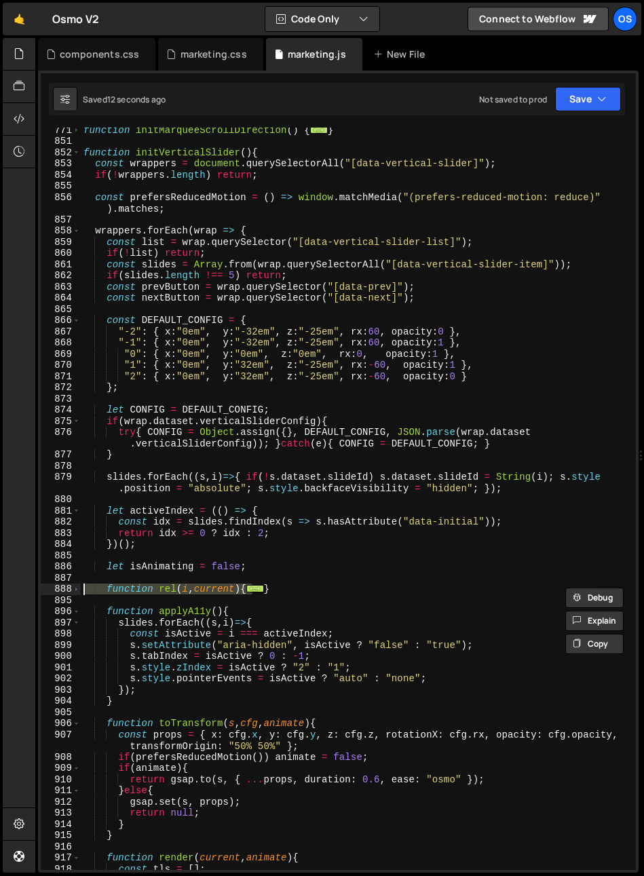
click at [103, 591] on div "function initMarqueeScrollDirection ( ) { ... } function initVerticalSlider ( )…" at bounding box center [355, 499] width 549 height 742
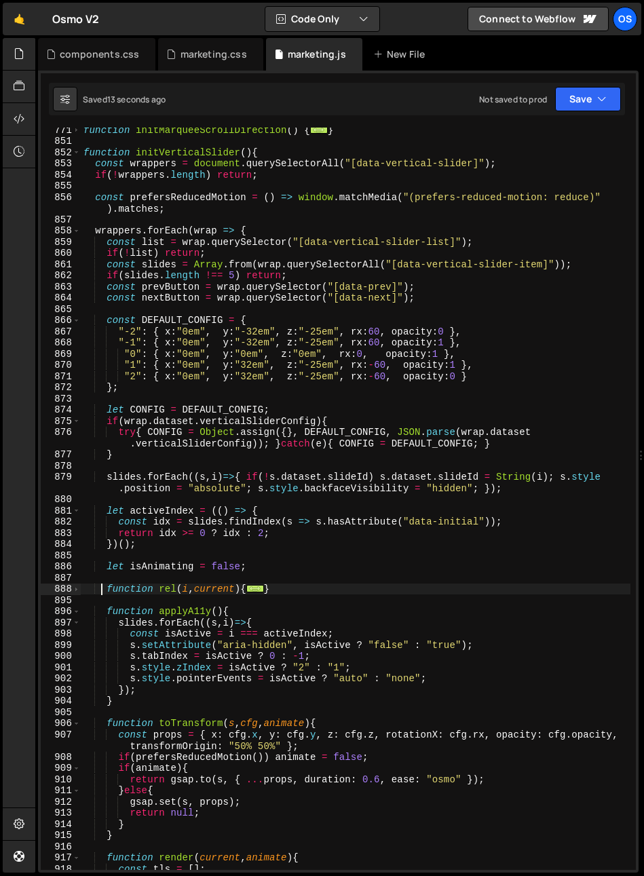
click at [180, 607] on div "function initMarqueeScrollDirection ( ) { ... } function initVerticalSlider ( )…" at bounding box center [355, 506] width 549 height 764
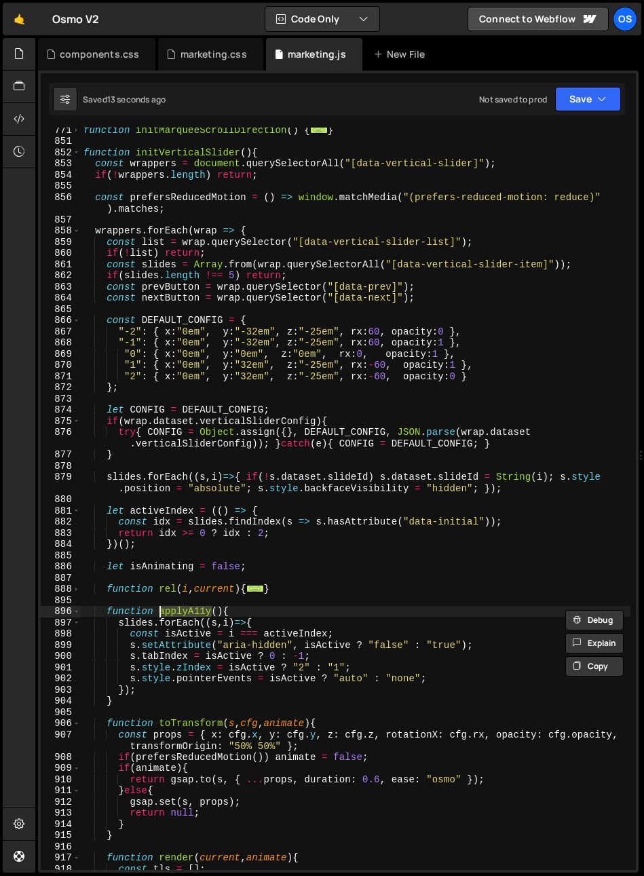
click at [220, 656] on div "function initMarqueeScrollDirection ( ) { ... } function initVerticalSlider ( )…" at bounding box center [355, 506] width 549 height 764
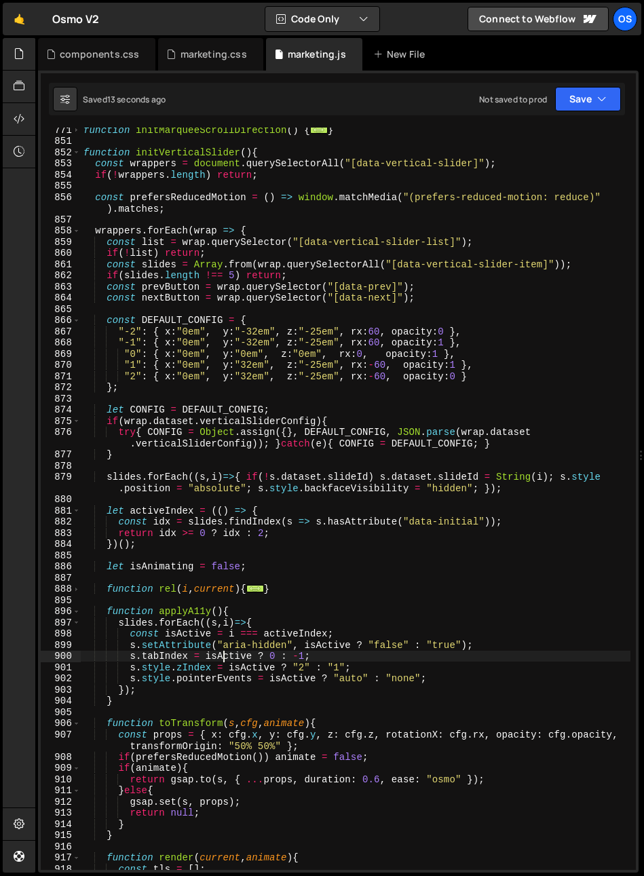
click at [174, 644] on div "function initMarqueeScrollDirection ( ) { ... } function initVerticalSlider ( )…" at bounding box center [355, 506] width 549 height 764
click at [79, 612] on span at bounding box center [76, 612] width 7 height 12
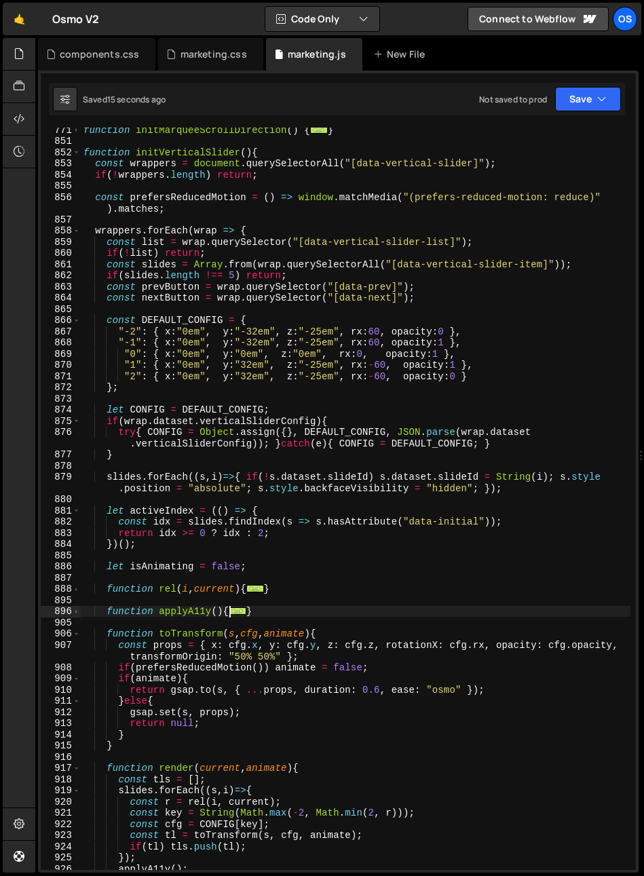
click at [132, 631] on div "function initMarqueeScrollDirection ( ) { ... } function initVerticalSlider ( )…" at bounding box center [355, 506] width 549 height 764
click at [181, 636] on div "function initMarqueeScrollDirection ( ) { ... } function initVerticalSlider ( )…" at bounding box center [355, 506] width 549 height 764
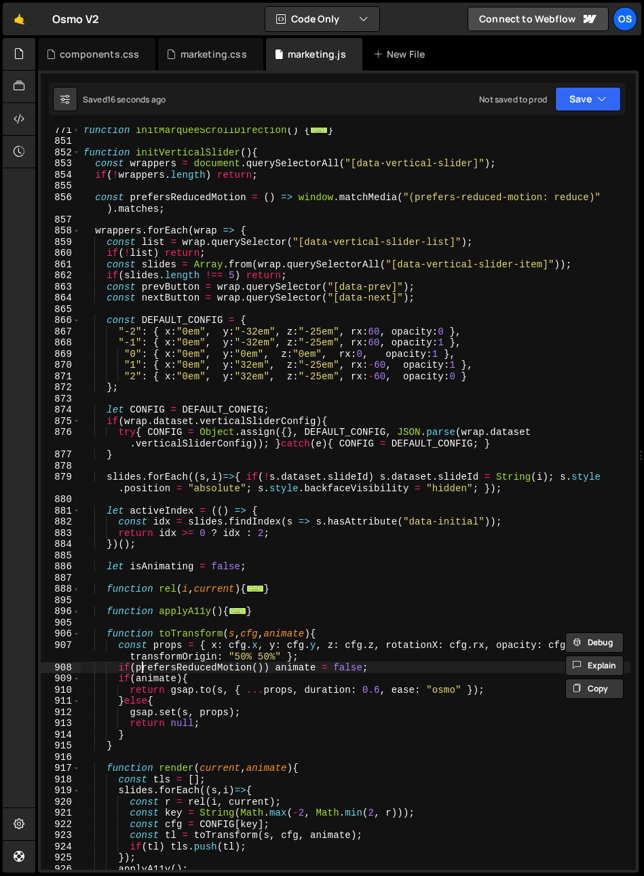
click at [143, 666] on div "function initMarqueeScrollDirection ( ) { ... } function initVerticalSlider ( )…" at bounding box center [355, 506] width 549 height 764
type textarea "if(prefersReducedMotion()) animate = false;"
click at [288, 760] on div "function initMarqueeScrollDirection ( ) { ... } function initVerticalSlider ( )…" at bounding box center [355, 506] width 549 height 764
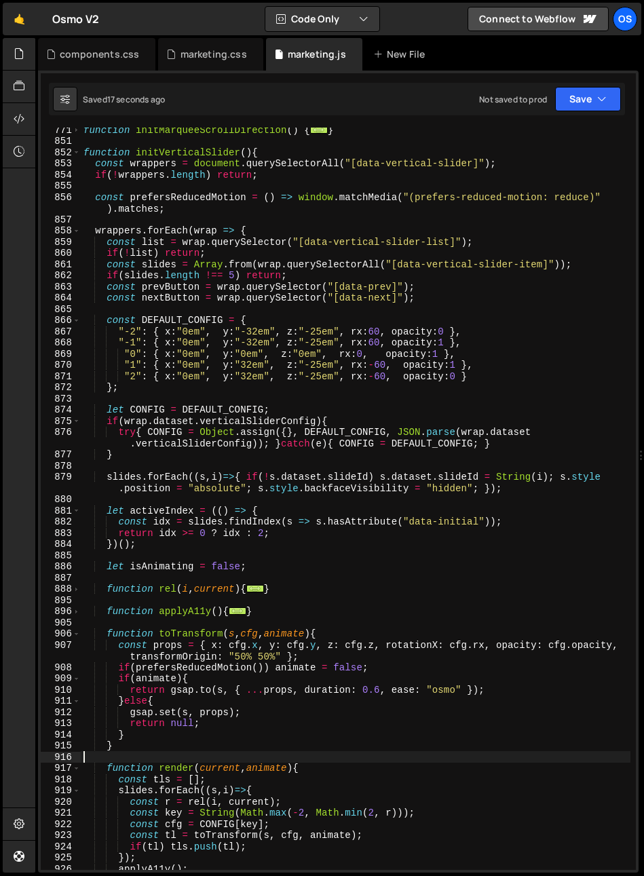
scroll to position [0, 0]
click at [374, 716] on div "function initMarqueeScrollDirection ( ) { ... } function initVerticalSlider ( )…" at bounding box center [355, 506] width 549 height 764
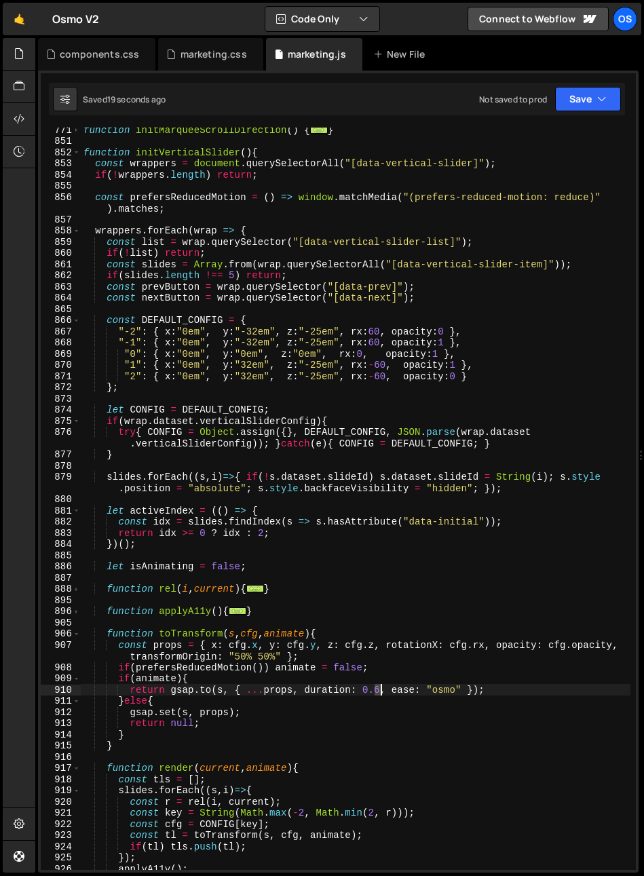
click at [380, 693] on div "function initMarqueeScrollDirection ( ) { ... } function initVerticalSlider ( )…" at bounding box center [355, 506] width 549 height 764
drag, startPoint x: 300, startPoint y: 690, endPoint x: 382, endPoint y: 691, distance: 81.4
click at [382, 691] on div "function initMarqueeScrollDirection ( ) { ... } function initVerticalSlider ( )…" at bounding box center [355, 506] width 549 height 764
type textarea "return gsap.to(s, { ...props, ease: "osmo" });"
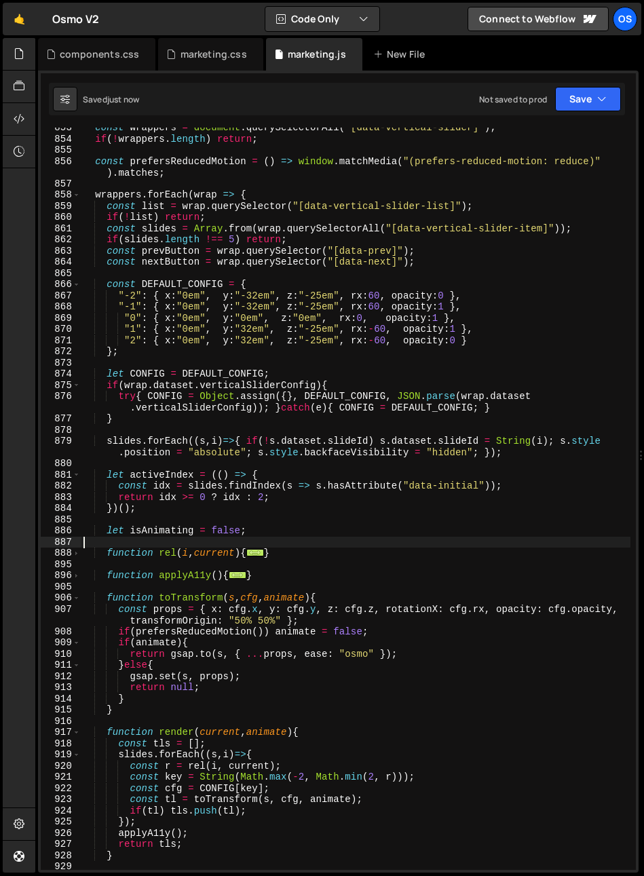
click at [512, 544] on div "const wrappers = document . querySelectorAll ( "[data-vertical-slider]" ) ; if …" at bounding box center [355, 504] width 549 height 764
type textarea "return gsap.to(s, { ...props, duration: 0.6, ease: "osmo" });"
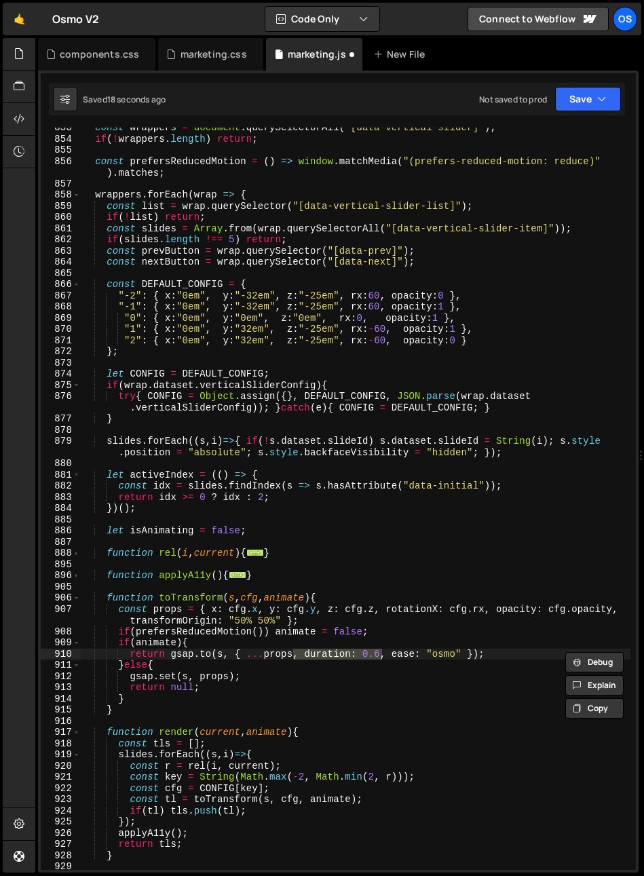
click at [165, 428] on div "const wrappers = document . querySelectorAll ( "[data-vertical-slider]" ) ; if …" at bounding box center [355, 504] width 549 height 764
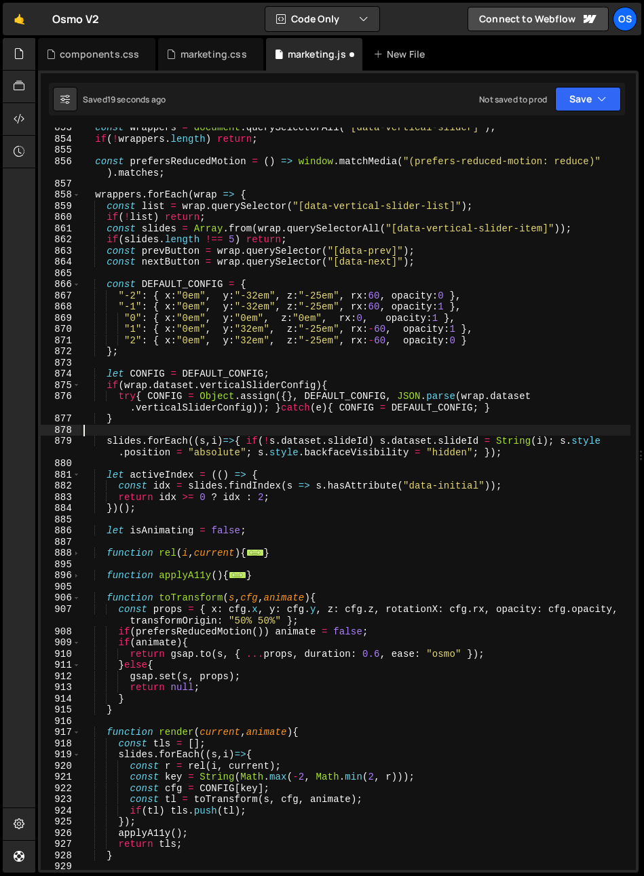
click at [119, 383] on div "const wrappers = document . querySelectorAll ( "[data-vertical-slider]" ) ; if …" at bounding box center [355, 504] width 549 height 764
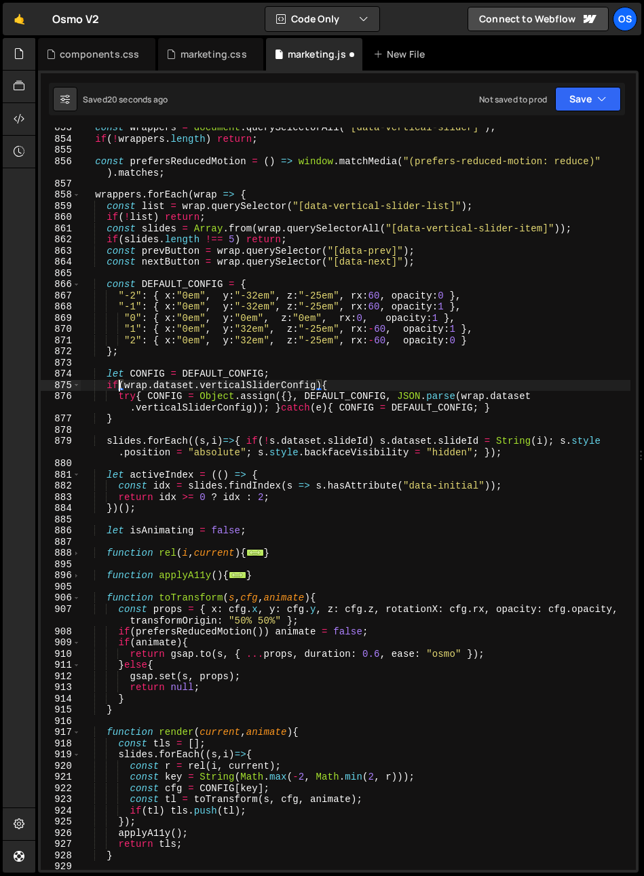
click at [110, 381] on div "const wrappers = document . querySelectorAll ( "[data-vertical-slider]" ) ; if …" at bounding box center [355, 504] width 549 height 764
click at [290, 376] on div "const wrappers = document . querySelectorAll ( "[data-vertical-slider]" ) ; if …" at bounding box center [355, 504] width 549 height 764
type textarea "let CONFIG = DEFAULT_CONFIG;"
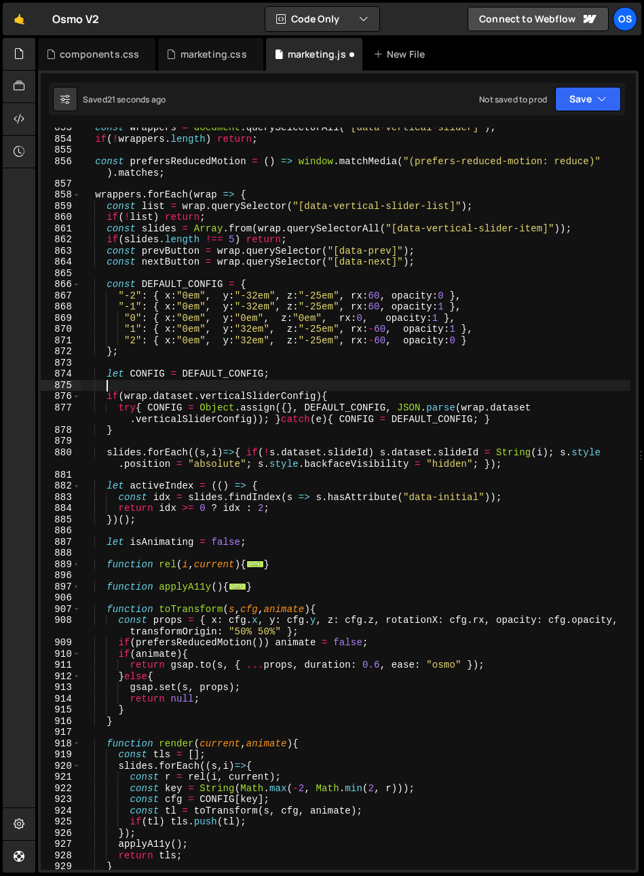
click at [222, 408] on div "const wrappers = document . querySelectorAll ( "[data-vertical-slider]" ) ; if …" at bounding box center [355, 504] width 549 height 764
type textarea "try{ CONFIG = Object.assign({}, DEFAULT_CONFIG, JSON.parse(wrap.dataset.vertica…"
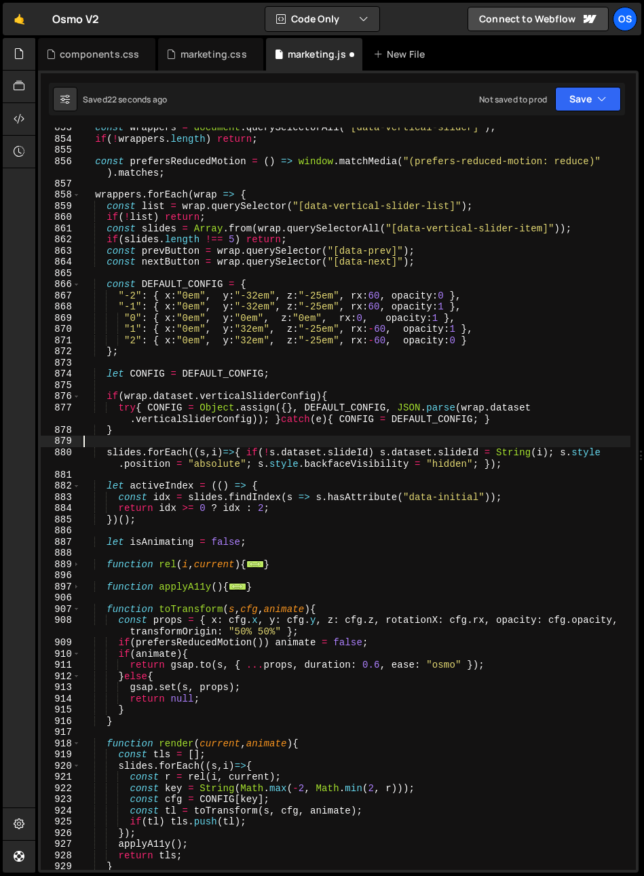
click at [165, 441] on div "const wrappers = document . querySelectorAll ( "[data-vertical-slider]" ) ; if …" at bounding box center [355, 504] width 549 height 764
click at [144, 428] on div "const wrappers = document . querySelectorAll ( "[data-vertical-slider]" ) ; if …" at bounding box center [355, 504] width 549 height 764
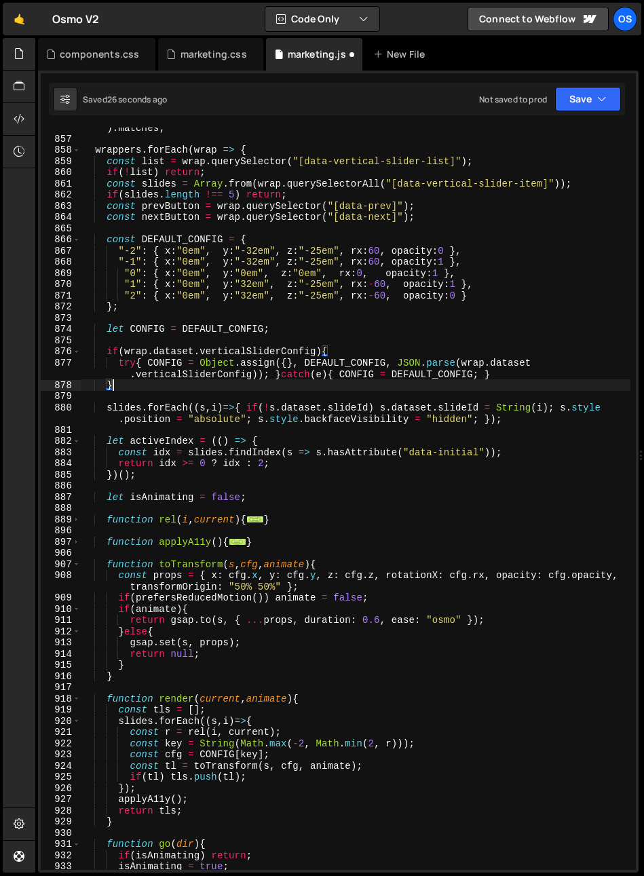
scroll to position [928, 0]
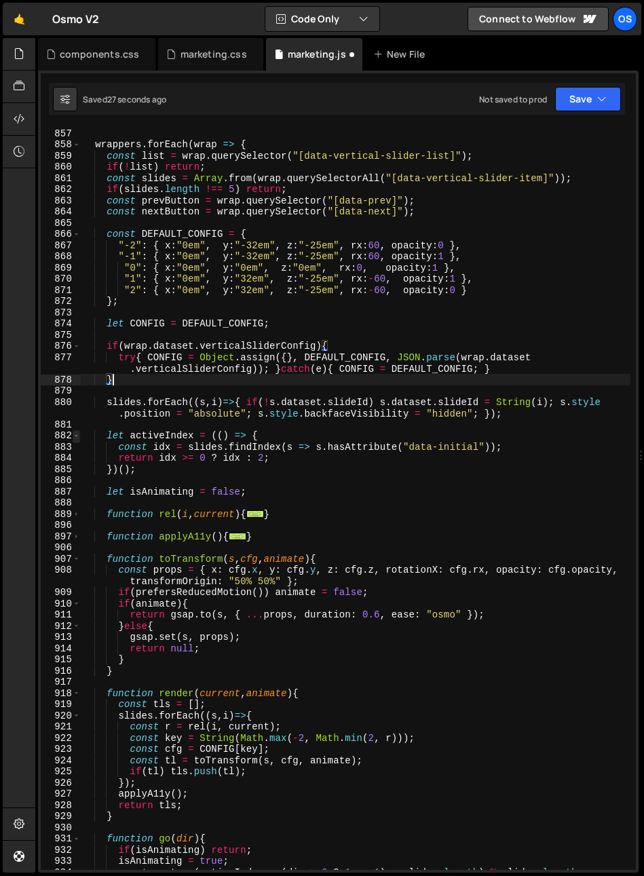
type textarea "}"
click at [77, 436] on span at bounding box center [76, 436] width 7 height 12
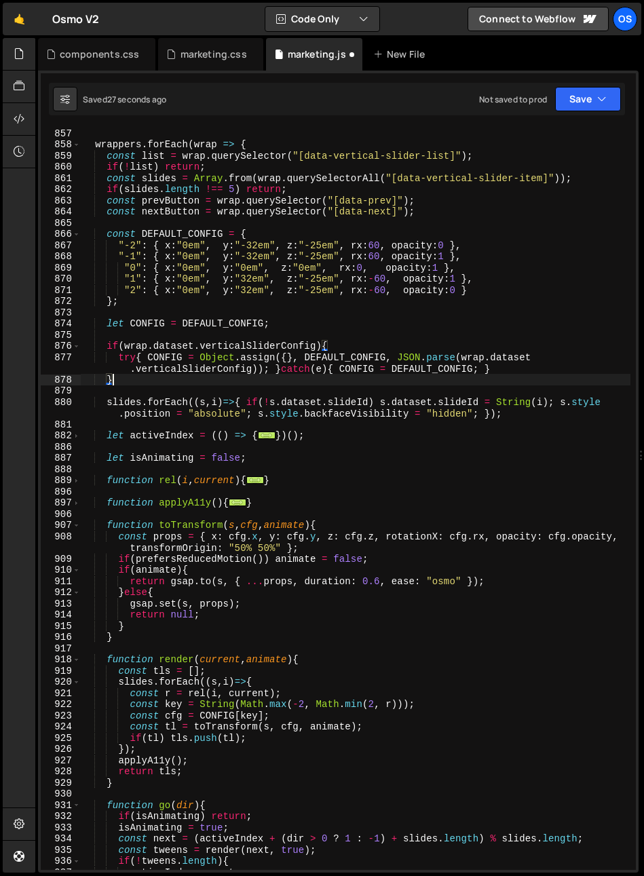
click at [193, 443] on div "const prefersReducedMotion = ( ) => window . matchMedia ( "(prefers-reduced-mot…" at bounding box center [355, 493] width 549 height 776
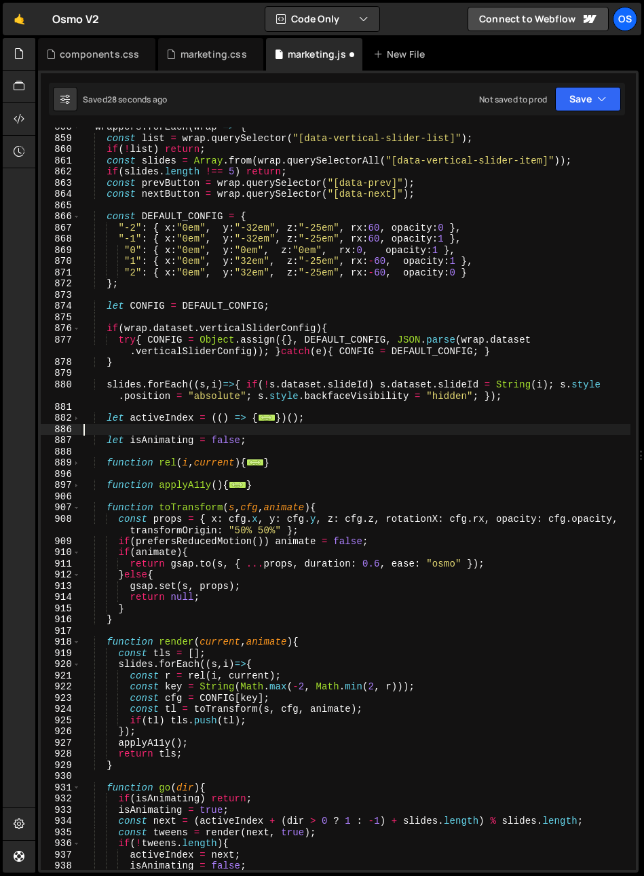
scroll to position [946, 0]
click at [152, 520] on div "wrappers . forEach ( wrap => { const list = wrap . querySelector ( "[data-verti…" at bounding box center [355, 503] width 549 height 764
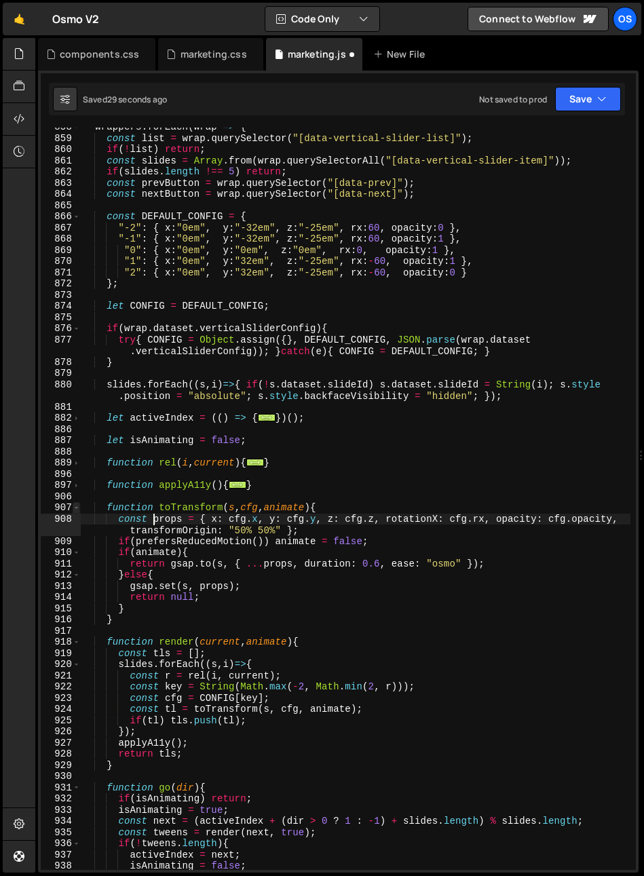
click at [76, 505] on span at bounding box center [76, 508] width 7 height 12
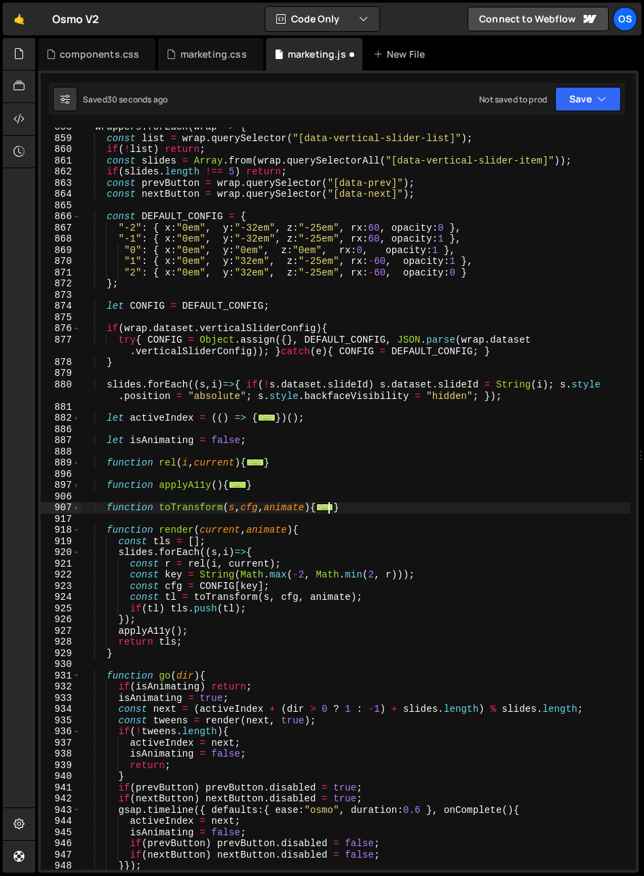
click at [182, 507] on div "wrappers . forEach ( wrap => { const list = wrap . querySelector ( "[data-verti…" at bounding box center [355, 503] width 549 height 764
click at [174, 541] on div "wrappers . forEach ( wrap => { const list = wrap . querySelector ( "[data-verti…" at bounding box center [355, 503] width 549 height 764
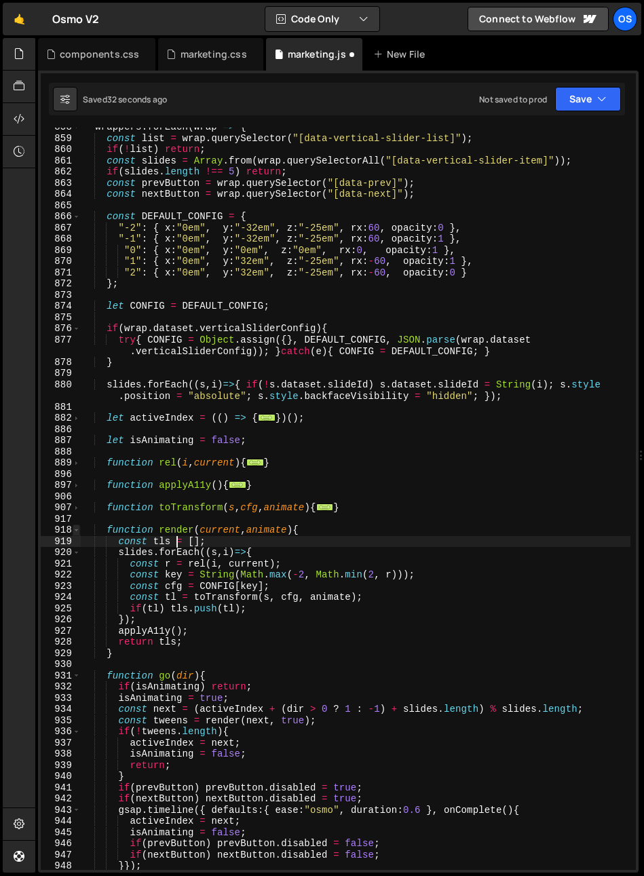
click at [79, 529] on span at bounding box center [76, 530] width 7 height 12
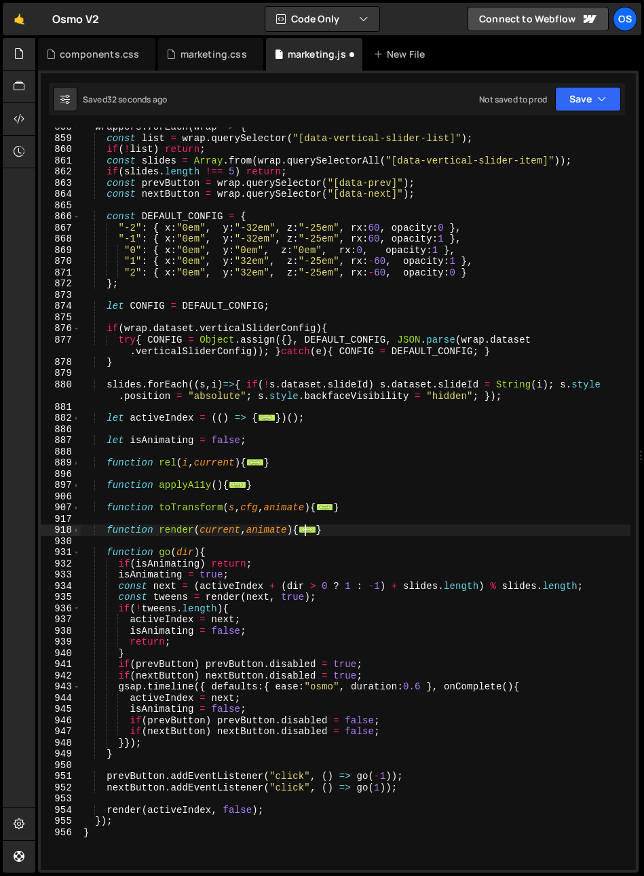
click at [132, 528] on div "wrappers . forEach ( wrap => { const list = wrap . querySelector ( "[data-verti…" at bounding box center [355, 503] width 549 height 764
click at [161, 554] on div "wrappers . forEach ( wrap => { const list = wrap . querySelector ( "[data-verti…" at bounding box center [355, 503] width 549 height 764
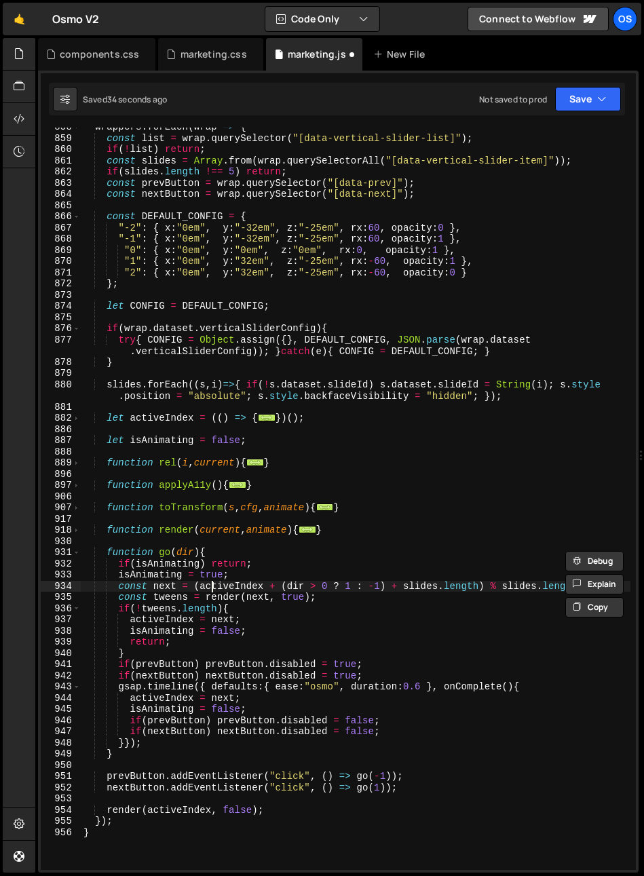
click at [213, 586] on div "wrappers . forEach ( wrap => { const list = wrap . querySelector ( "[data-verti…" at bounding box center [355, 503] width 549 height 764
click at [232, 640] on div "wrappers . forEach ( wrap => { const list = wrap . querySelector ( "[data-verti…" at bounding box center [355, 503] width 549 height 764
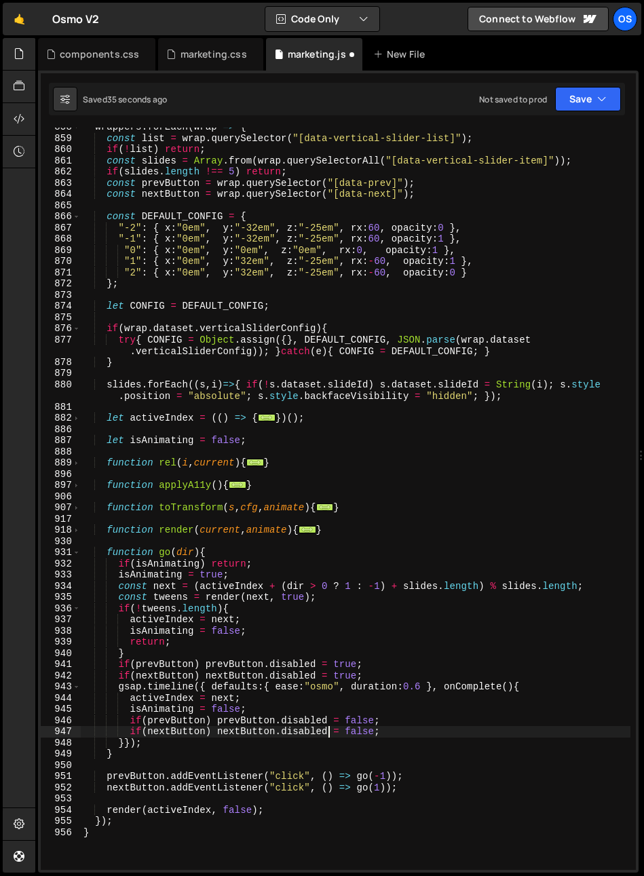
click at [327, 728] on div "wrappers . forEach ( wrap => { const list = wrap . querySelector ( "[data-verti…" at bounding box center [355, 503] width 549 height 764
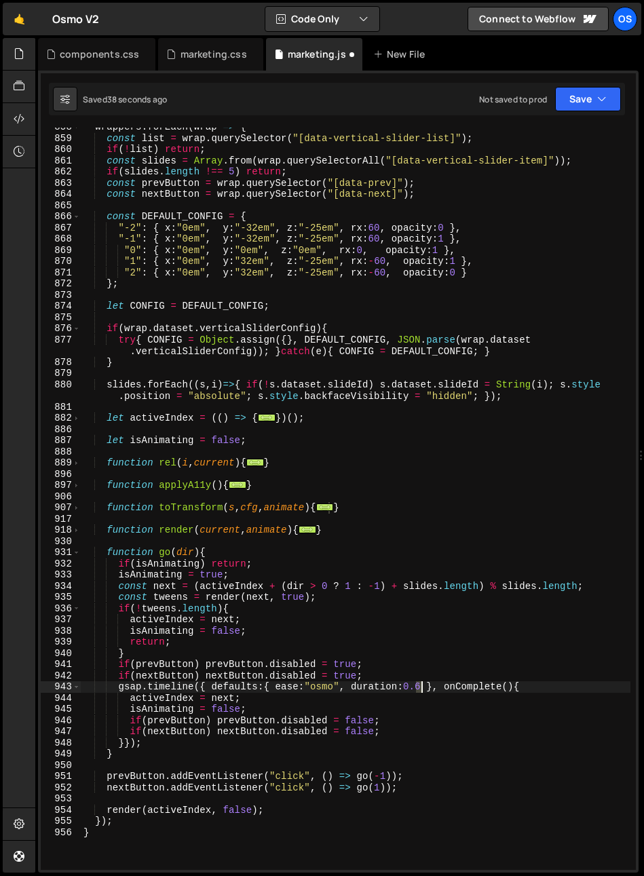
click at [418, 689] on div "wrappers . forEach ( wrap => { const list = wrap . querySelector ( "[data-verti…" at bounding box center [355, 503] width 549 height 764
type textarea "gsap.timeline({ defaults:{ ease:"osmo", duration:0.6 }, onComplete(){"
click at [341, 681] on div "wrappers . forEach ( wrap => { const list = wrap . querySelector ( "[data-verti…" at bounding box center [355, 503] width 549 height 764
click at [79, 549] on span at bounding box center [76, 553] width 7 height 12
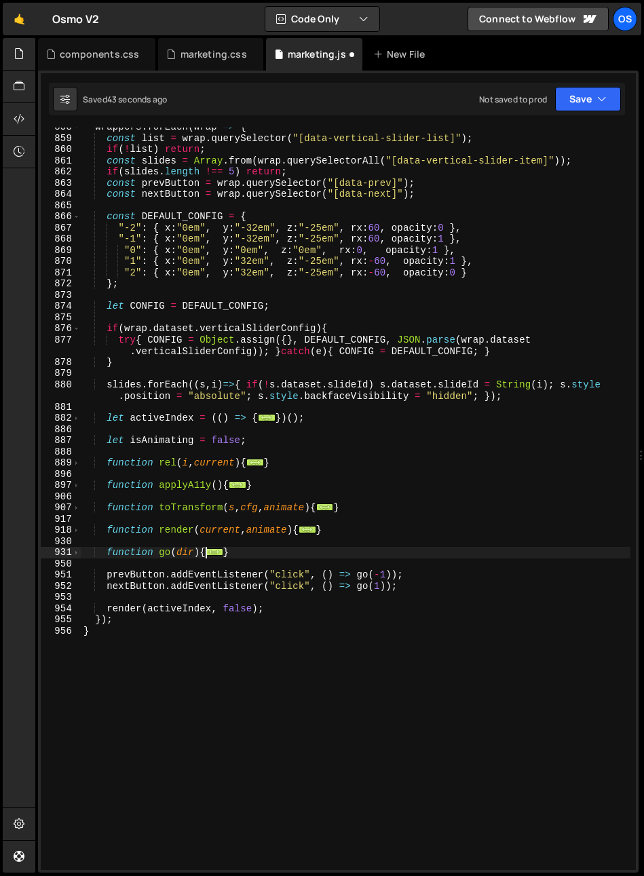
click at [296, 501] on div "wrappers . forEach ( wrap => { const list = wrap . querySelector ( "[data-verti…" at bounding box center [355, 503] width 549 height 764
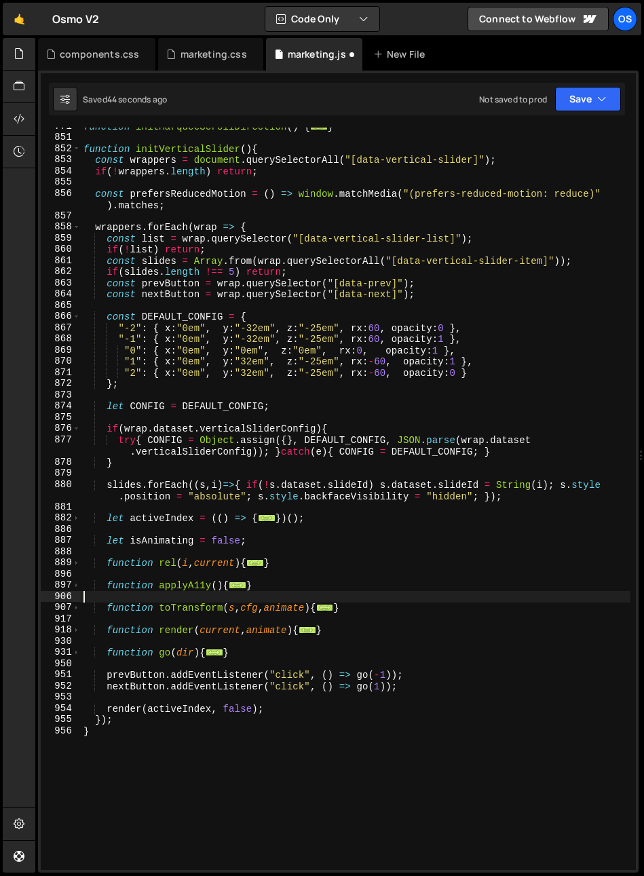
scroll to position [804, 0]
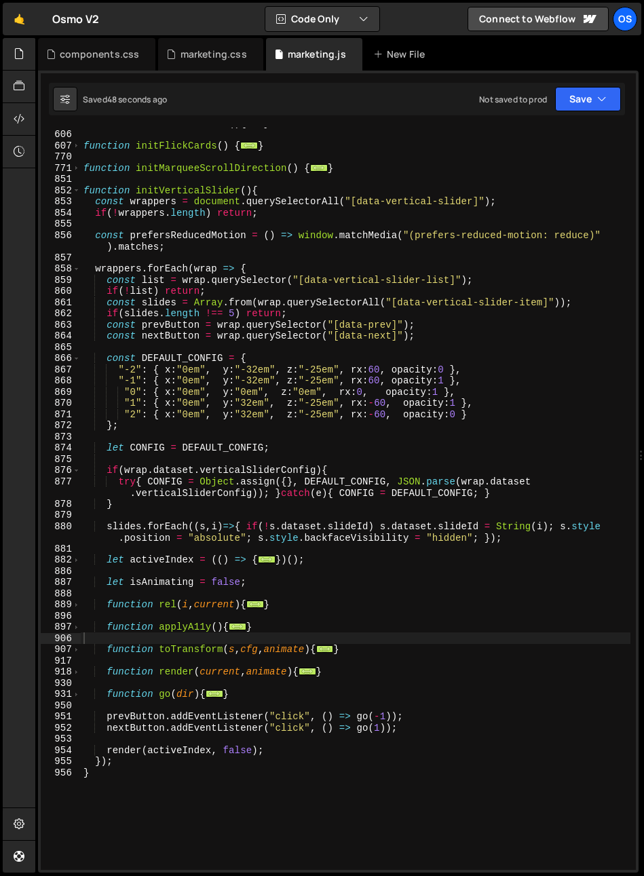
click at [264, 376] on div "function initFooterScroll ( ) { ... } function initFlickCards ( ) { ... } funct…" at bounding box center [355, 499] width 549 height 764
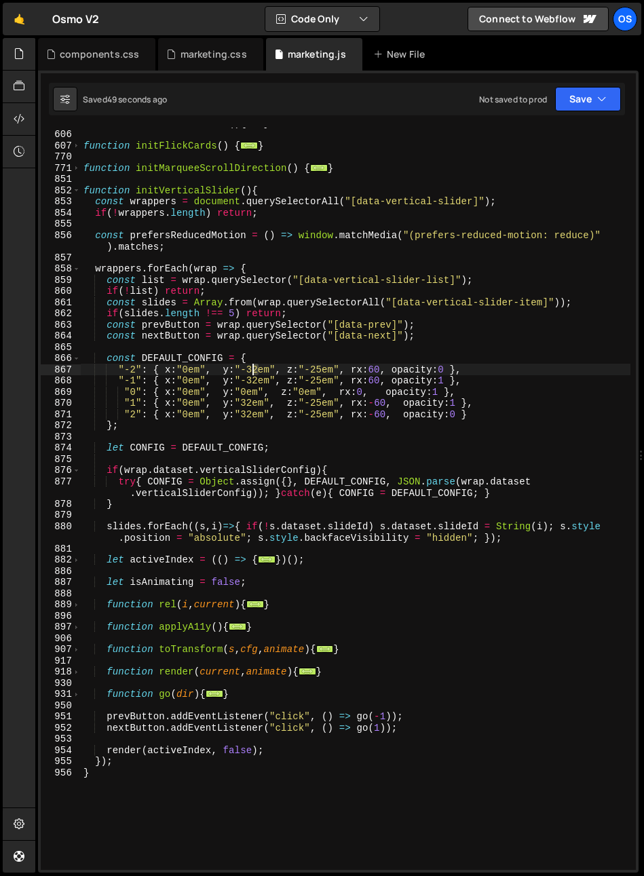
click at [253, 370] on div "function initFooterScroll ( ) { ... } function initFlickCards ( ) { ... } funct…" at bounding box center [355, 499] width 549 height 764
click at [252, 381] on div "function initFooterScroll ( ) { ... } function initFlickCards ( ) { ... } funct…" at bounding box center [355, 499] width 549 height 764
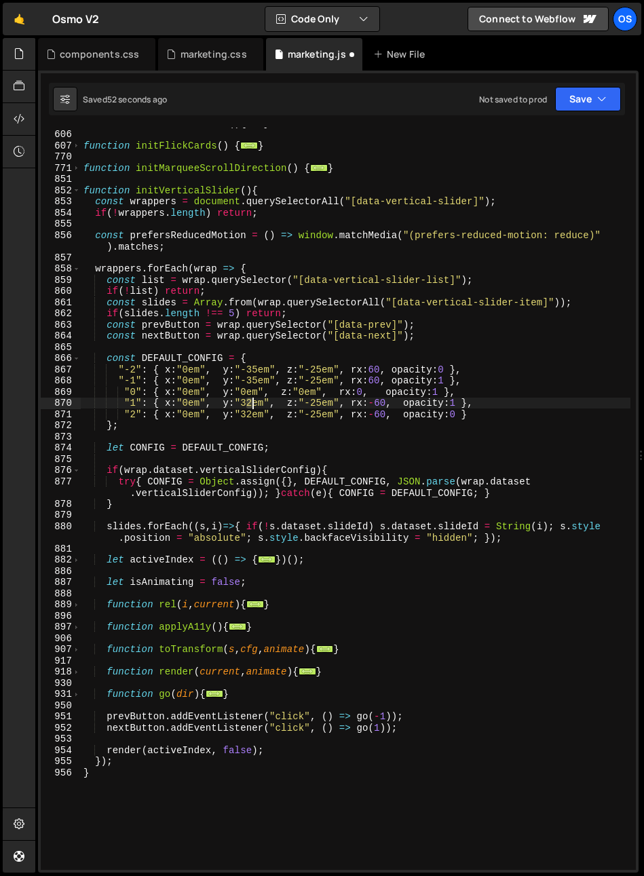
click at [250, 405] on div "function initFooterScroll ( ) { ... } function initFlickCards ( ) { ... } funct…" at bounding box center [355, 499] width 549 height 764
drag, startPoint x: 251, startPoint y: 415, endPoint x: 243, endPoint y: 399, distance: 17.3
click at [250, 414] on div "- 35 em local" at bounding box center [339, 430] width 202 height 40
click at [246, 403] on div "function initFooterScroll ( ) { ... } function initFlickCards ( ) { ... } funct…" at bounding box center [355, 499] width 549 height 764
click at [248, 414] on div "function initFooterScroll ( ) { ... } function initFlickCards ( ) { ... } funct…" at bounding box center [355, 499] width 549 height 764
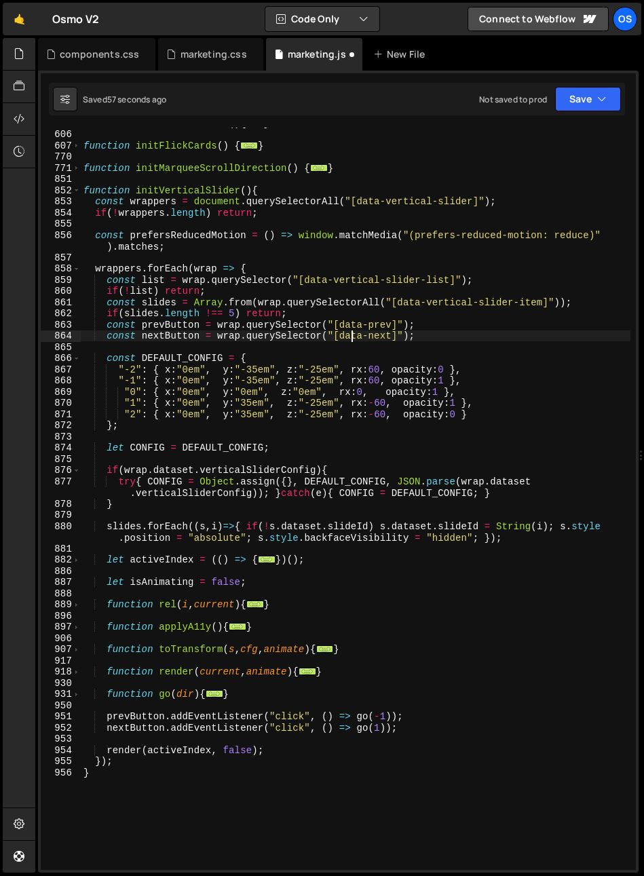
drag, startPoint x: 352, startPoint y: 334, endPoint x: 330, endPoint y: 378, distance: 49.4
click at [352, 334] on div "function initFooterScroll ( ) { ... } function initFlickCards ( ) { ... } funct…" at bounding box center [355, 499] width 549 height 764
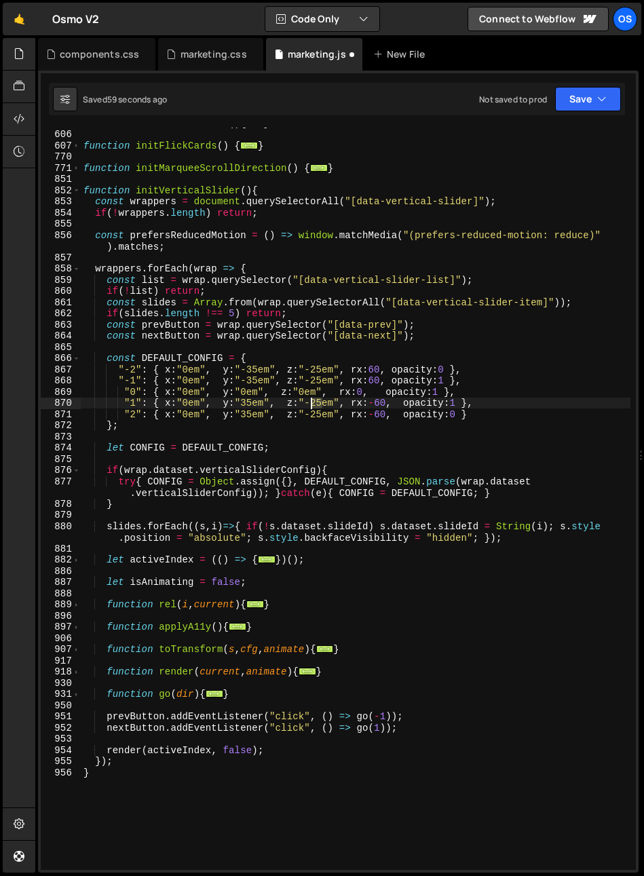
drag, startPoint x: 321, startPoint y: 406, endPoint x: 313, endPoint y: 407, distance: 8.2
click at [312, 406] on div "function initFooterScroll ( ) { ... } function initFlickCards ( ) { ... } funct…" at bounding box center [355, 499] width 549 height 764
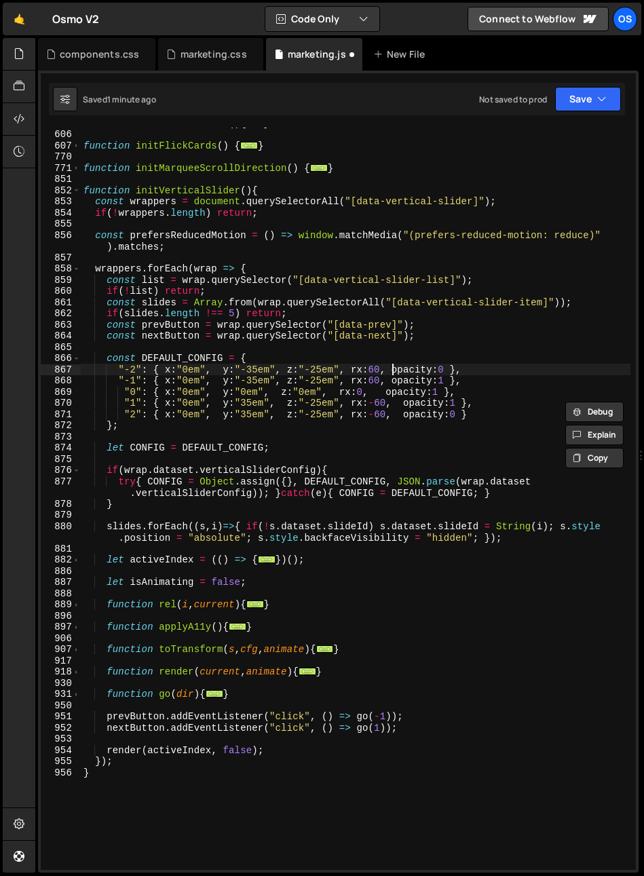
click at [391, 368] on div "function initFooterScroll ( ) { ... } function initFlickCards ( ) { ... } funct…" at bounding box center [355, 499] width 549 height 764
click at [378, 374] on div "function initFooterScroll ( ) { ... } function initFlickCards ( ) { ... } funct…" at bounding box center [355, 499] width 549 height 764
click at [315, 402] on div "function initFooterScroll ( ) { ... } function initFlickCards ( ) { ... } funct…" at bounding box center [355, 499] width 549 height 764
drag, startPoint x: 313, startPoint y: 370, endPoint x: 320, endPoint y: 371, distance: 7.5
click at [320, 371] on div "function initFooterScroll ( ) { ... } function initFlickCards ( ) { ... } funct…" at bounding box center [355, 499] width 549 height 764
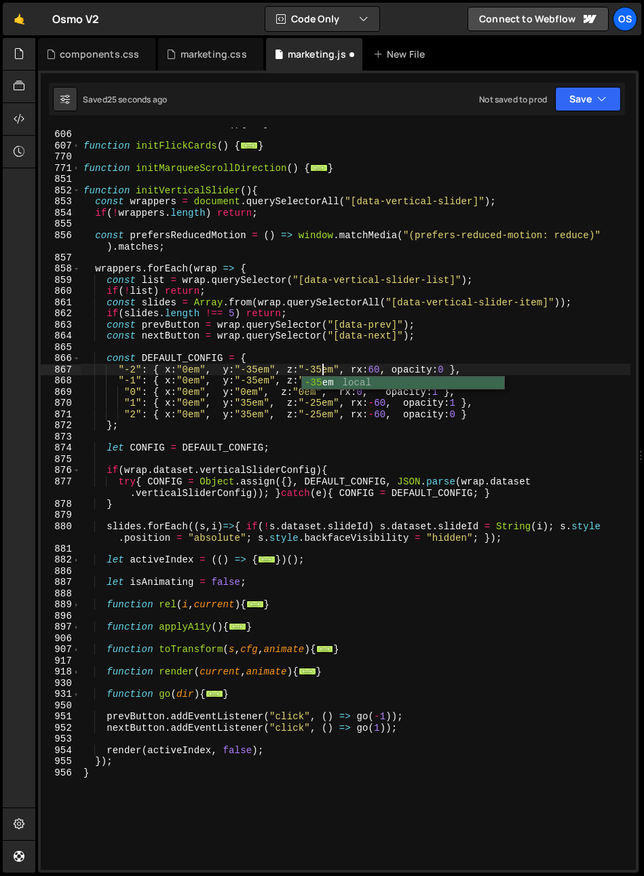
click at [321, 354] on div "function initFooterScroll ( ) { ... } function initFlickCards ( ) { ... } funct…" at bounding box center [355, 499] width 549 height 764
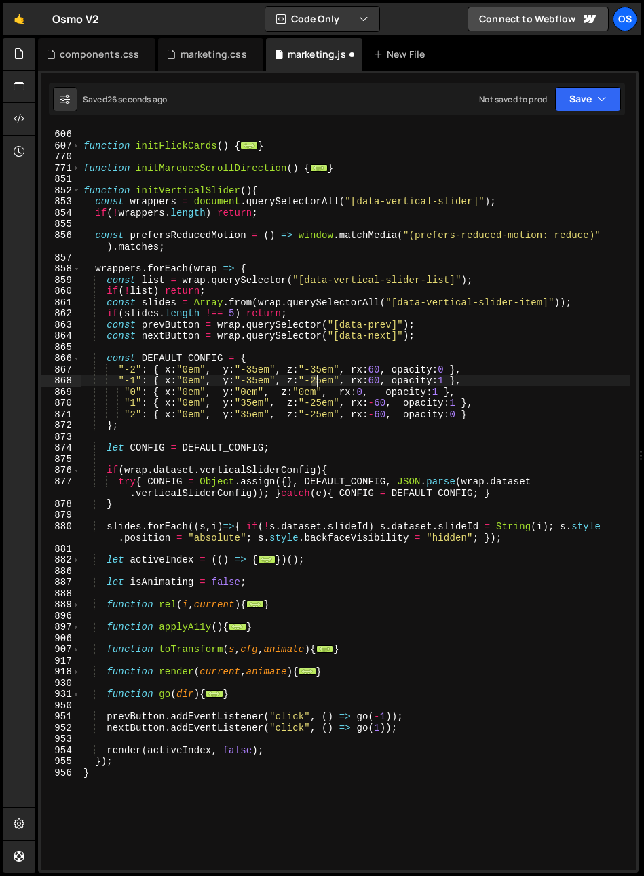
drag, startPoint x: 308, startPoint y: 383, endPoint x: 316, endPoint y: 383, distance: 8.2
click at [316, 383] on div "function initFooterScroll ( ) { ... } function initFlickCards ( ) { ... } funct…" at bounding box center [355, 499] width 549 height 764
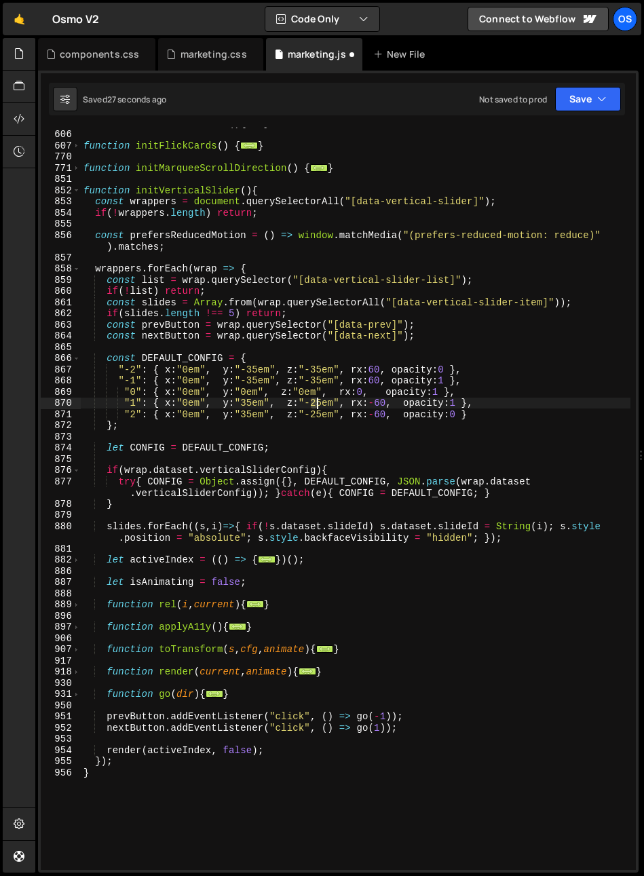
click at [316, 404] on div "function initFooterScroll ( ) { ... } function initFlickCards ( ) { ... } funct…" at bounding box center [355, 499] width 549 height 764
click at [312, 416] on div "function initFooterScroll ( ) { ... } function initFlickCards ( ) { ... } funct…" at bounding box center [355, 499] width 549 height 764
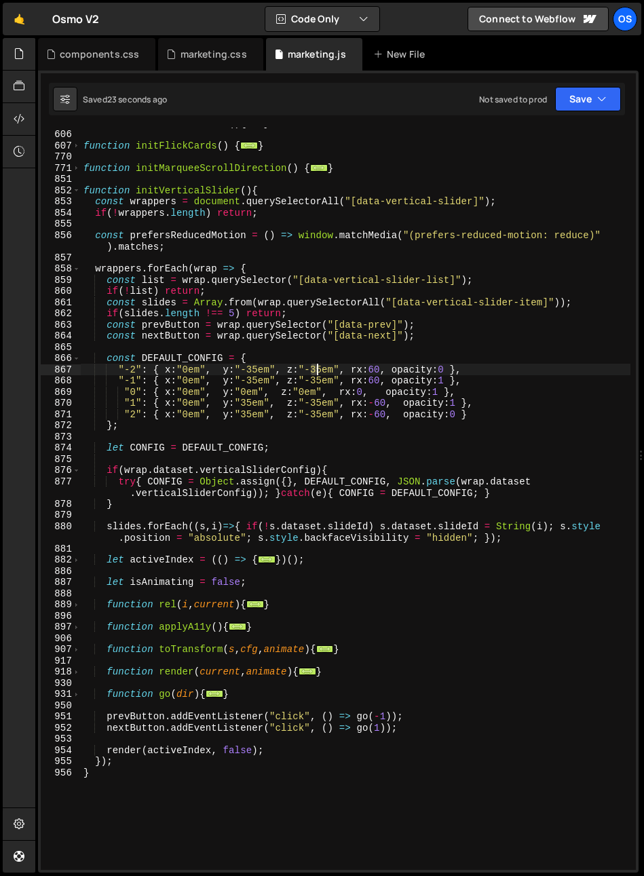
drag, startPoint x: 310, startPoint y: 368, endPoint x: 318, endPoint y: 369, distance: 8.2
click at [318, 369] on div "function initFooterScroll ( ) { ... } function initFlickCards ( ) { ... } funct…" at bounding box center [355, 499] width 549 height 764
click at [310, 353] on div "function initFooterScroll ( ) { ... } function initFlickCards ( ) { ... } funct…" at bounding box center [355, 499] width 549 height 764
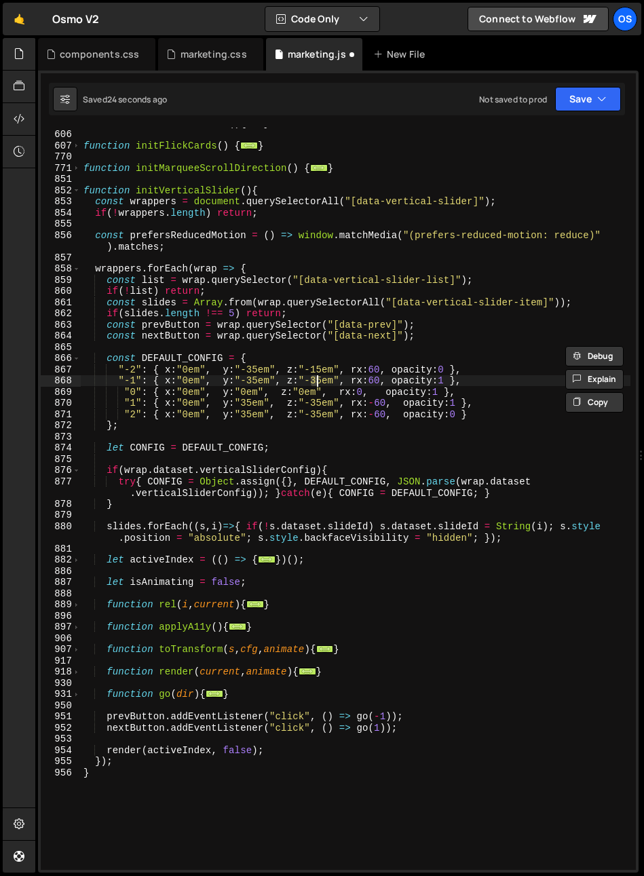
click at [315, 379] on div "function initFooterScroll ( ) { ... } function initFlickCards ( ) { ... } funct…" at bounding box center [355, 499] width 549 height 764
type textarea ""-1": { x:"0em", y:"-35em", z:"-15em", rx:60, opacity:1 },"
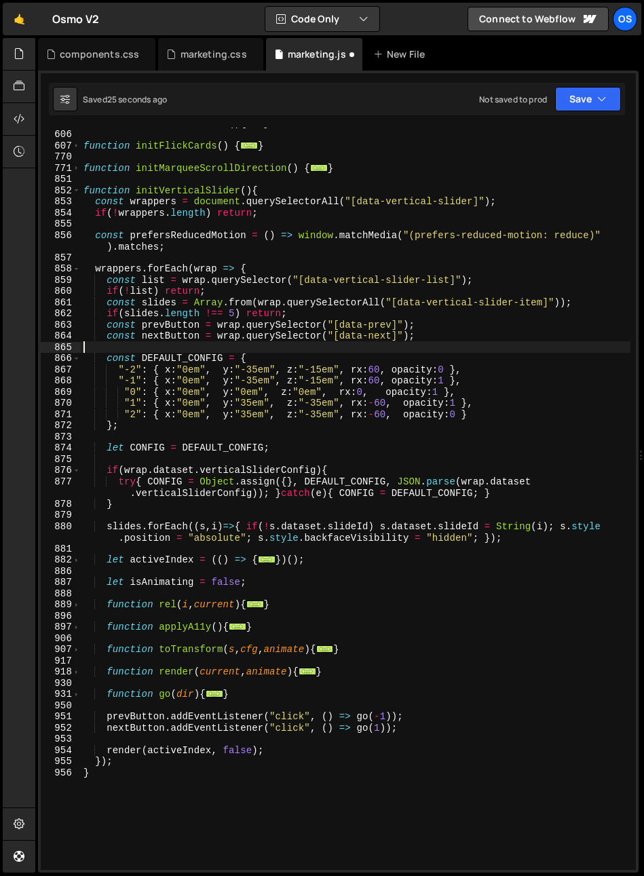
click at [315, 347] on div "function initFooterScroll ( ) { ... } function initFlickCards ( ) { ... } funct…" at bounding box center [355, 499] width 549 height 764
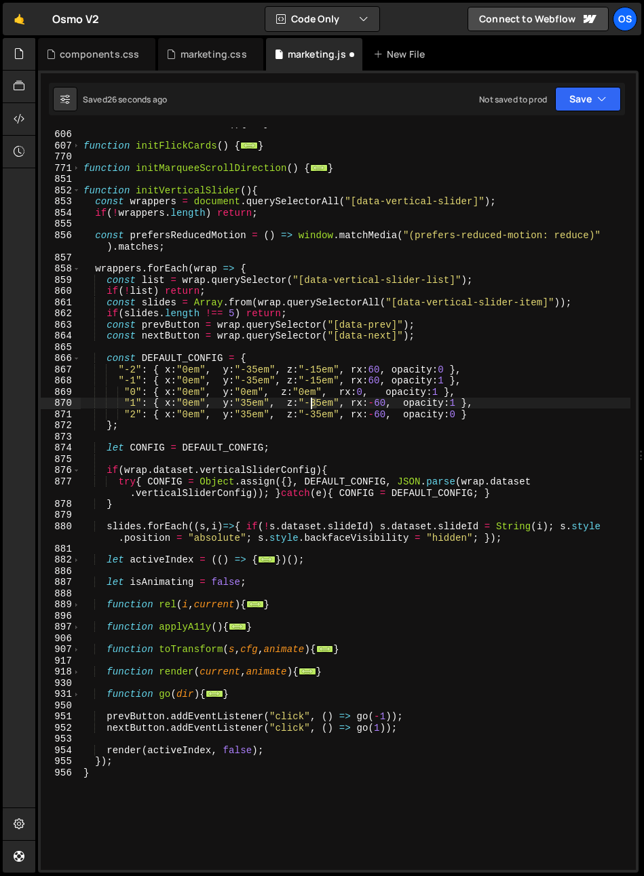
click at [310, 405] on div "function initFooterScroll ( ) { ... } function initFlickCards ( ) { ... } funct…" at bounding box center [355, 499] width 549 height 764
type textarea ""1": { x:"0em", y:"35em", z:"-15em", rx:-60, opacity:1 },"
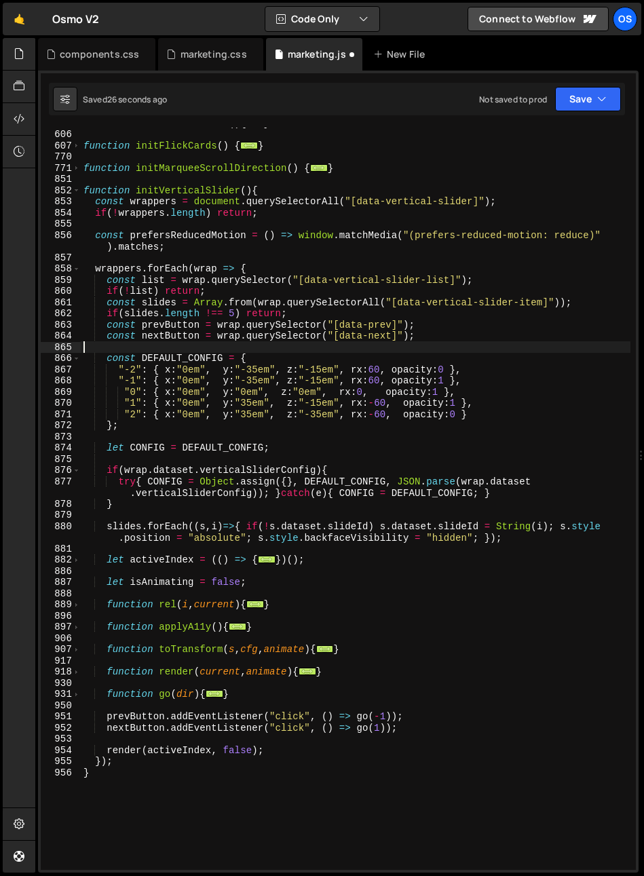
click at [319, 347] on div "function initFooterScroll ( ) { ... } function initFlickCards ( ) { ... } funct…" at bounding box center [355, 499] width 549 height 764
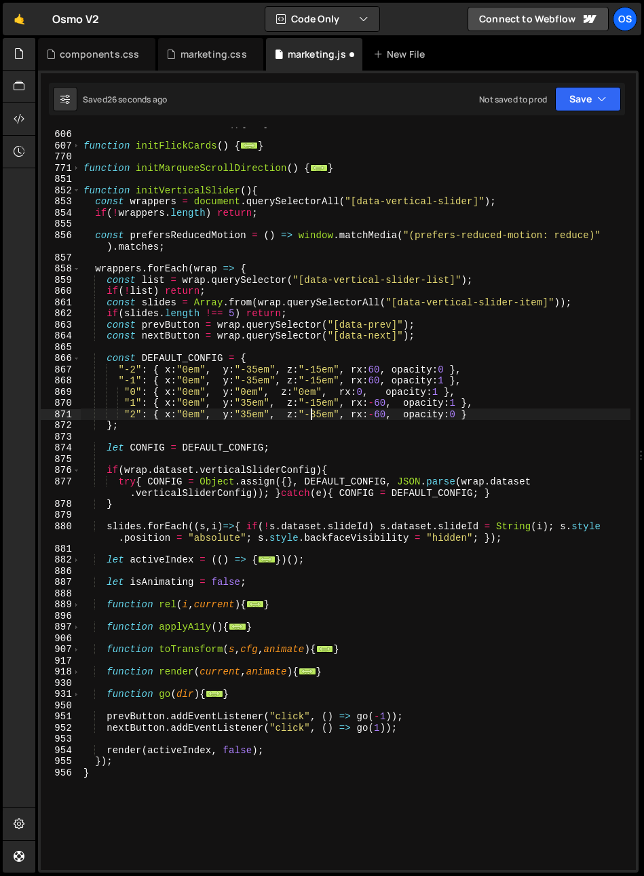
click at [315, 416] on div "function initFooterScroll ( ) { ... } function initFlickCards ( ) { ... } funct…" at bounding box center [355, 499] width 549 height 764
click at [311, 359] on div "function initFooterScroll ( ) { ... } function initFlickCards ( ) { ... } funct…" at bounding box center [355, 499] width 549 height 764
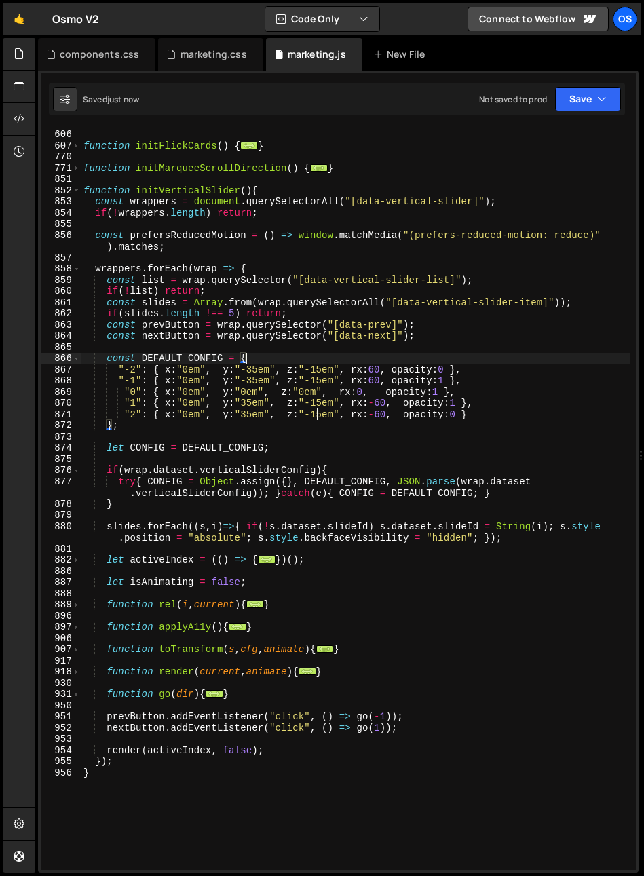
scroll to position [0, 11]
type textarea "const DEFAULT_CONFIG = {"
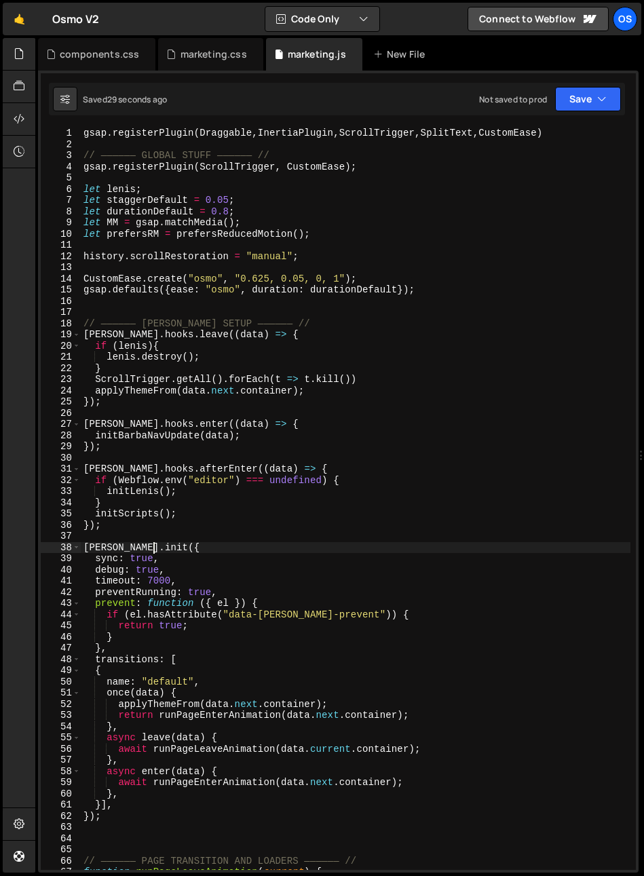
click at [273, 547] on div "gsap . registerPlugin ( Draggable , InertiaPlugin , ScrollTrigger , SplitText ,…" at bounding box center [355, 510] width 549 height 764
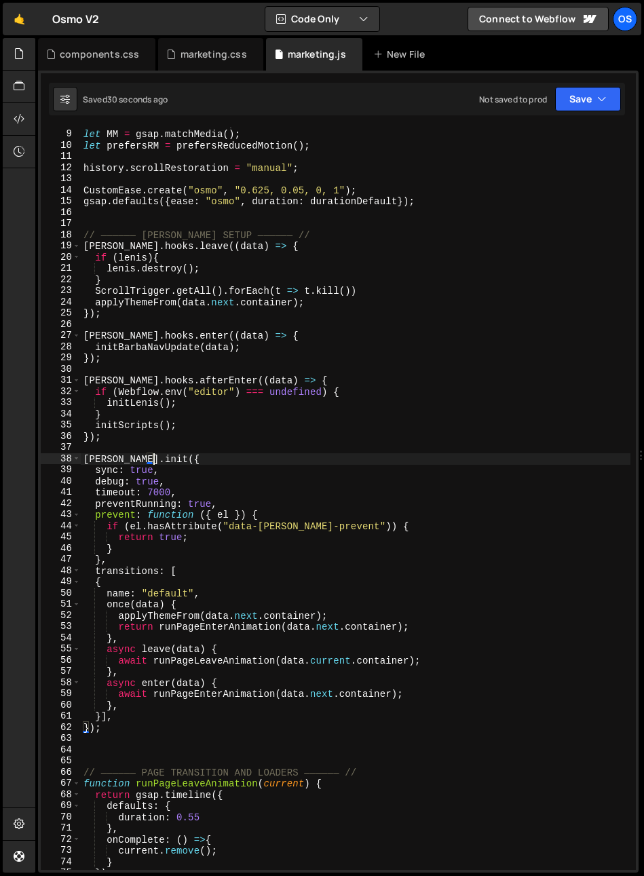
scroll to position [89, 0]
click at [77, 458] on span at bounding box center [76, 459] width 7 height 12
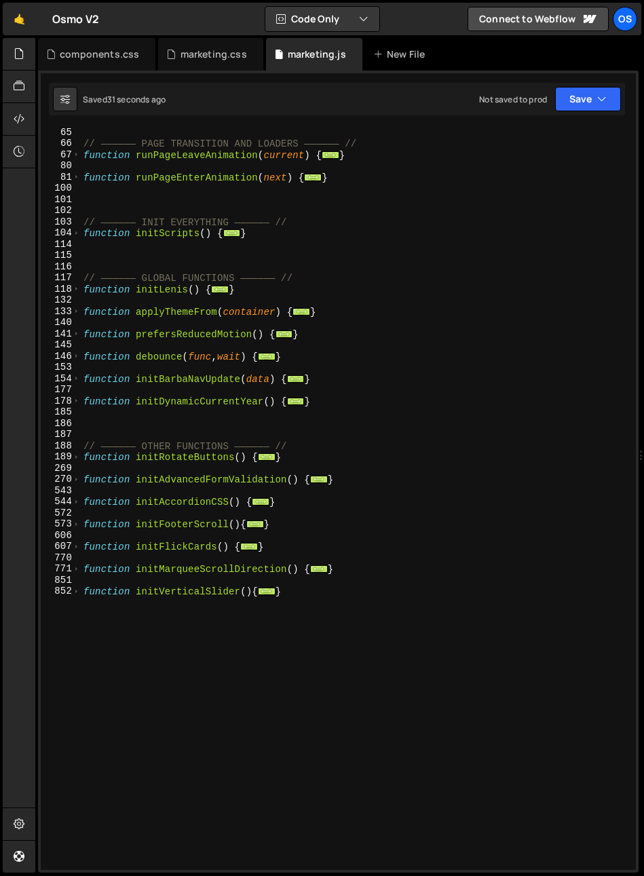
scroll to position [387, 0]
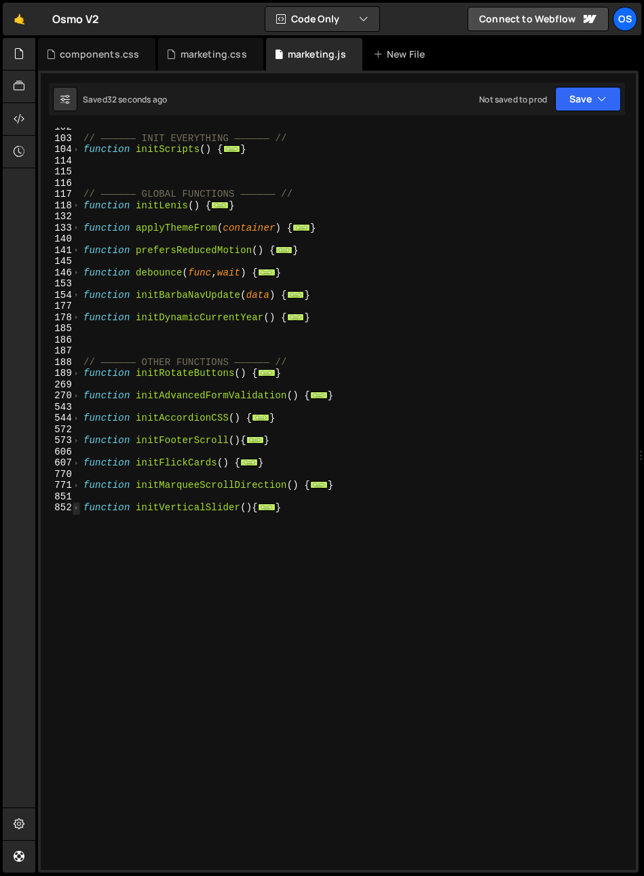
click at [73, 507] on span at bounding box center [76, 508] width 7 height 12
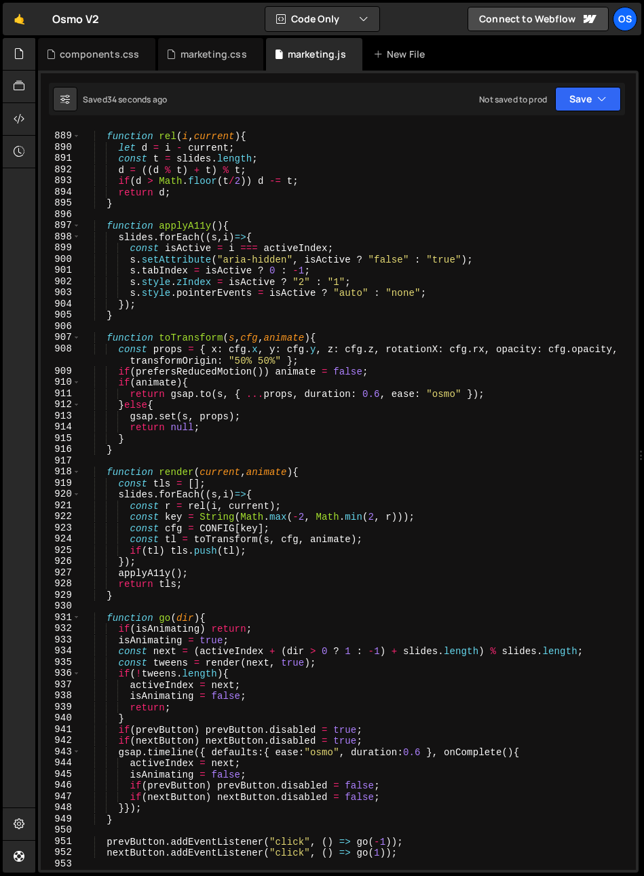
scroll to position [1378, 0]
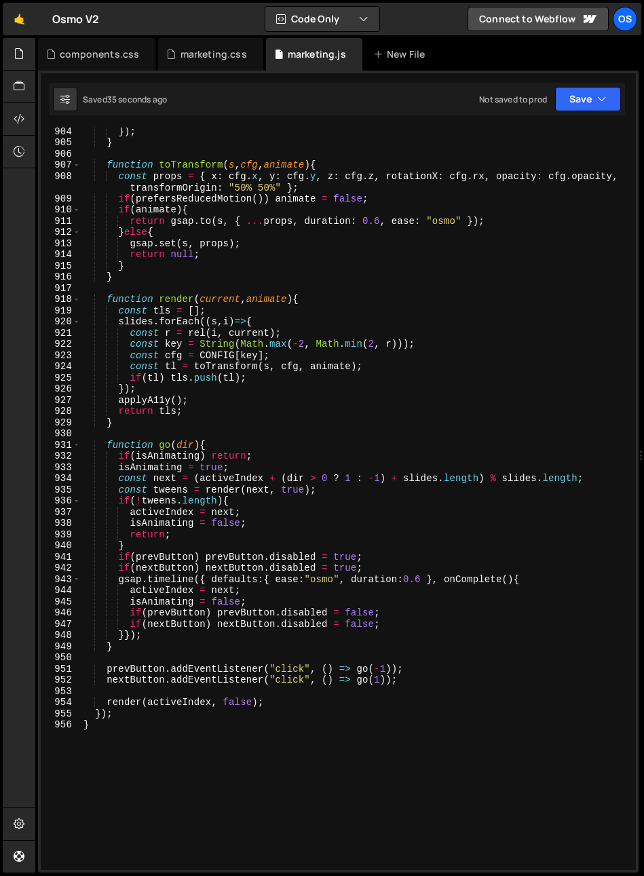
click at [323, 581] on div "}) ; } function toTransform ( s , cfg , animate ) { const props = { x : cfg . x…" at bounding box center [355, 507] width 549 height 764
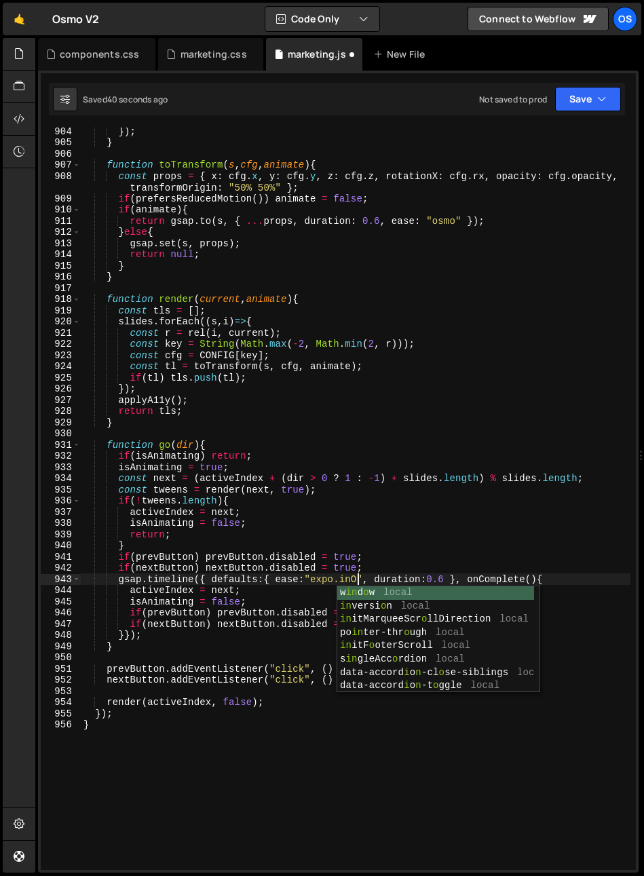
scroll to position [0, 20]
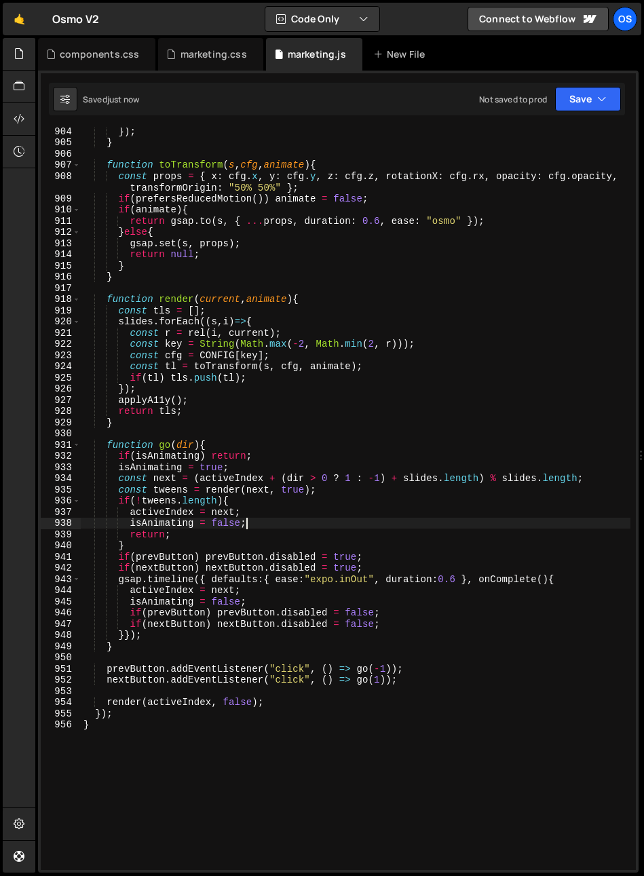
click at [313, 527] on div "}) ; } function toTransform ( s , cfg , animate ) { const props = { x : cfg . x…" at bounding box center [355, 507] width 549 height 764
click at [292, 579] on div "}) ; } function toTransform ( s , cfg , animate ) { const props = { x : cfg . x…" at bounding box center [355, 507] width 549 height 764
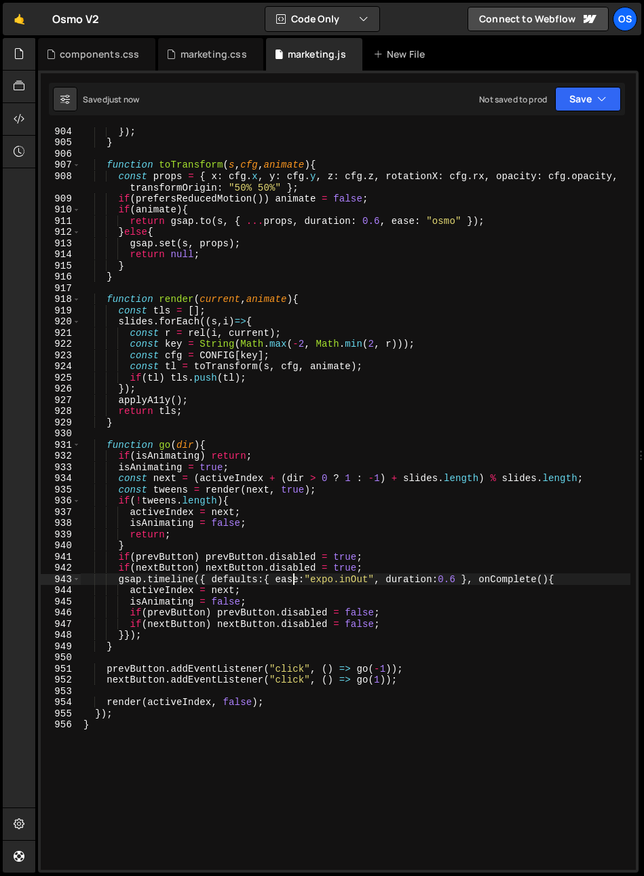
click at [292, 579] on div "}) ; } function toTransform ( s , cfg , animate ) { const props = { x : cfg . x…" at bounding box center [355, 507] width 549 height 764
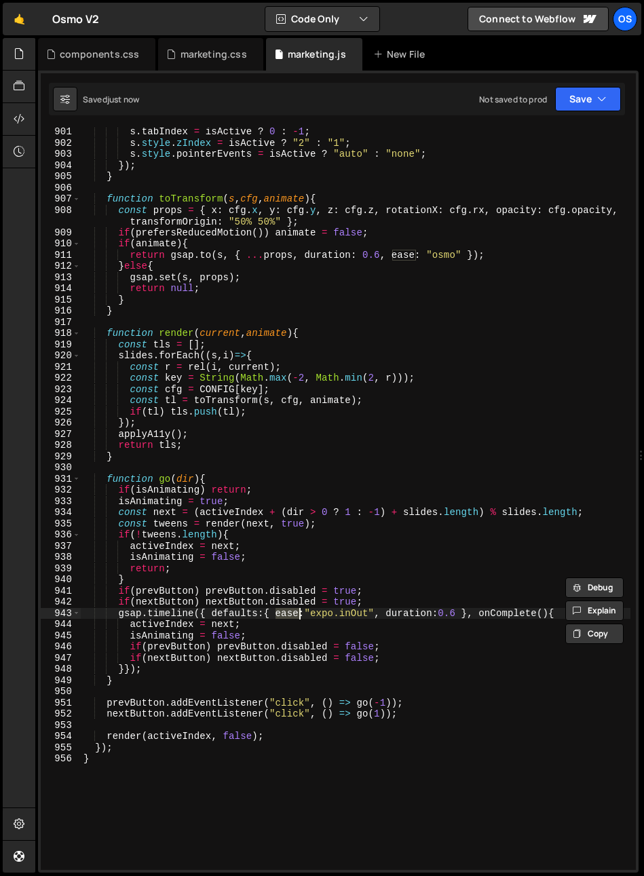
scroll to position [1263, 0]
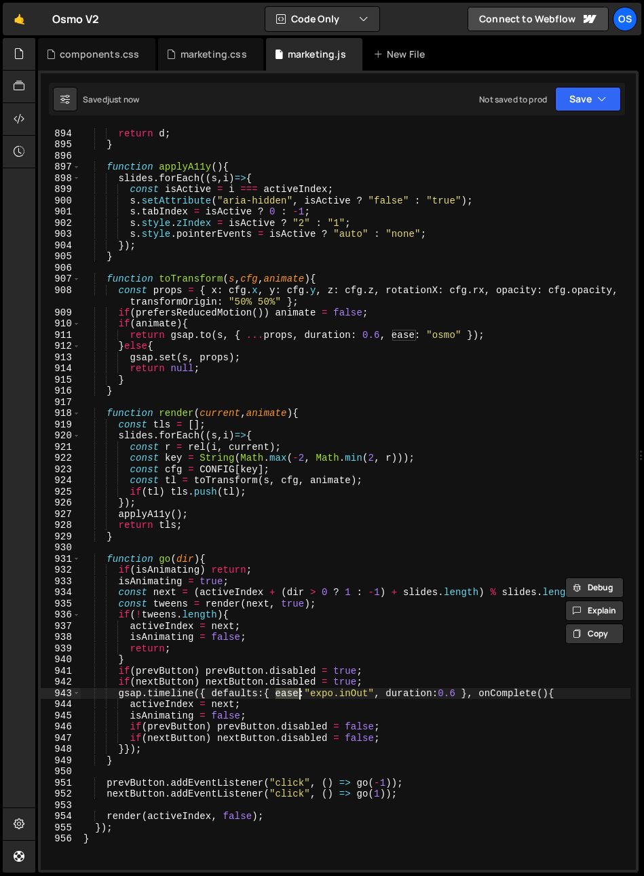
click at [449, 334] on div "if ( d > Math . floor ( t / 2 )) d -= t ; return d ; } function applyA11y ( ) {…" at bounding box center [355, 499] width 549 height 764
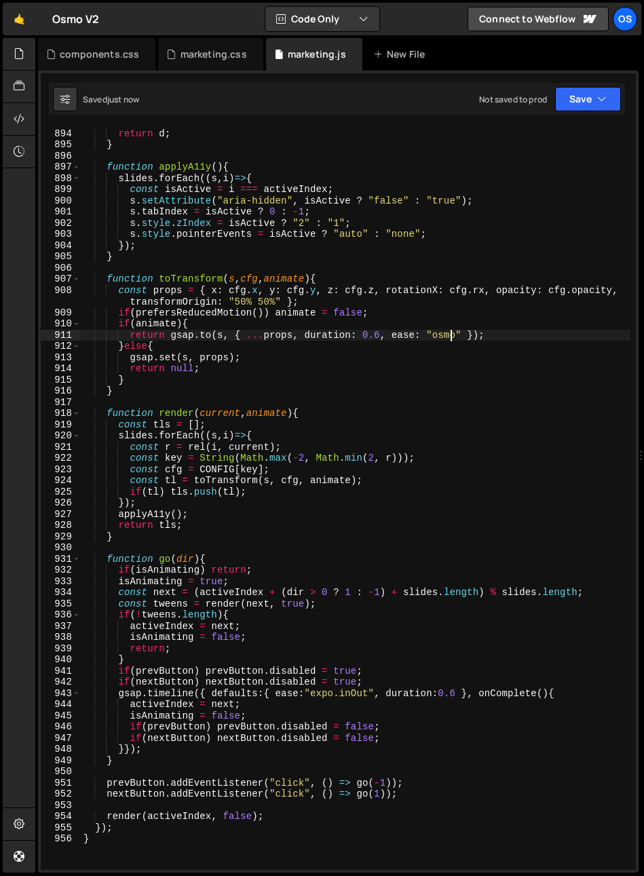
click at [449, 335] on div "if ( d > Math . floor ( t / 2 )) d -= t ; return d ; } function applyA11y ( ) {…" at bounding box center [355, 499] width 549 height 764
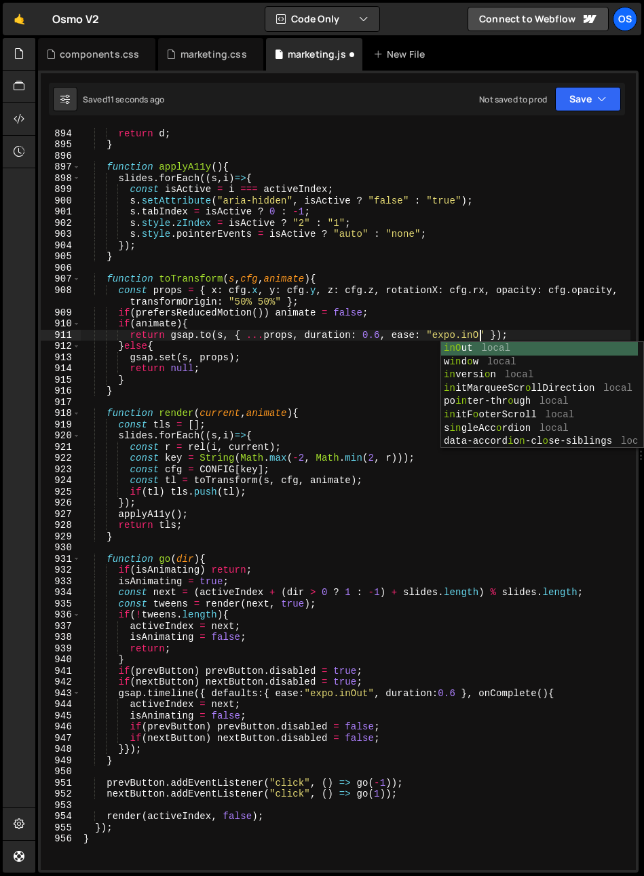
scroll to position [0, 28]
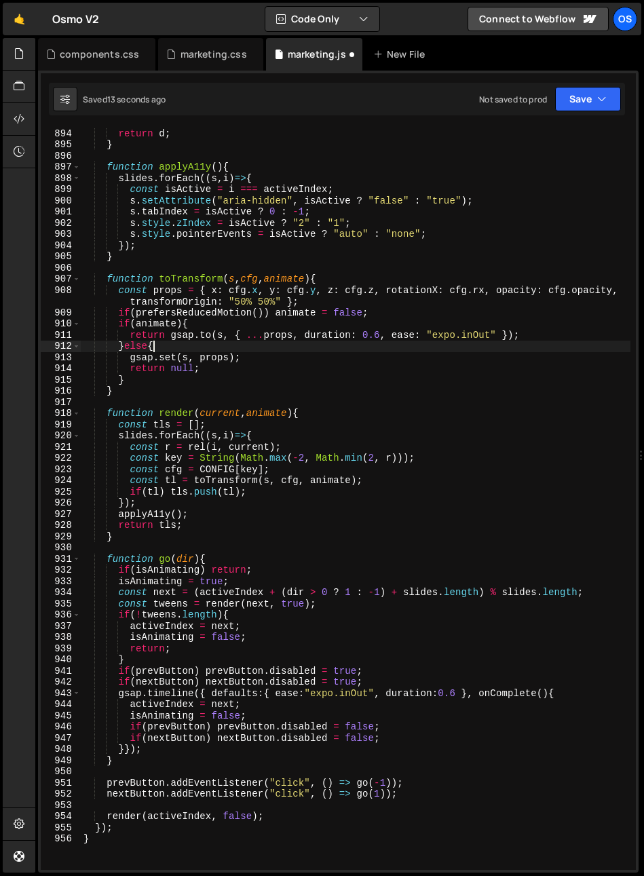
click at [380, 346] on div "if ( d > Math . floor ( t / 2 )) d -= t ; return d ; } function applyA11y ( ) {…" at bounding box center [355, 499] width 549 height 764
click at [193, 279] on div "if ( d > Math . floor ( t / 2 )) d -= t ; return d ; } function applyA11y ( ) {…" at bounding box center [355, 499] width 549 height 764
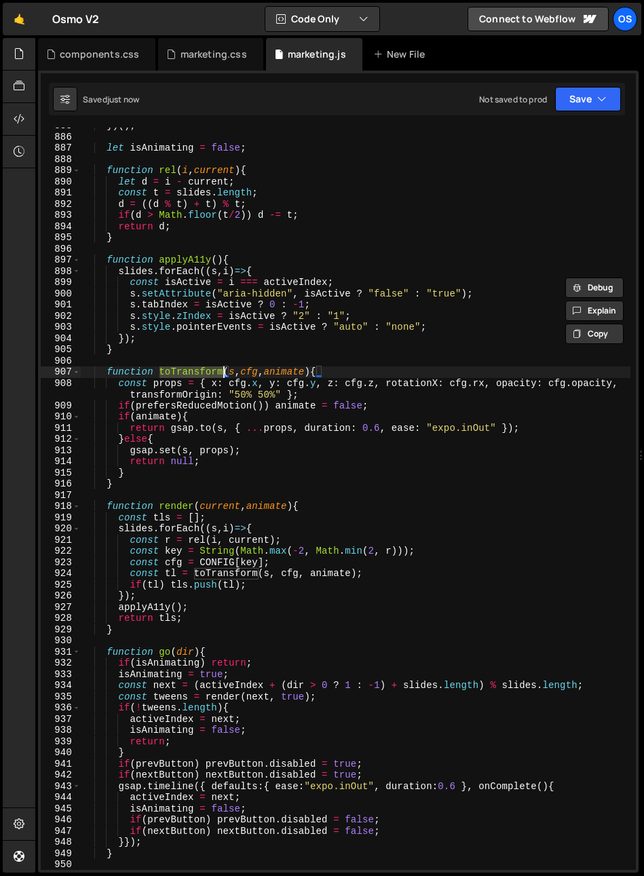
scroll to position [1297, 0]
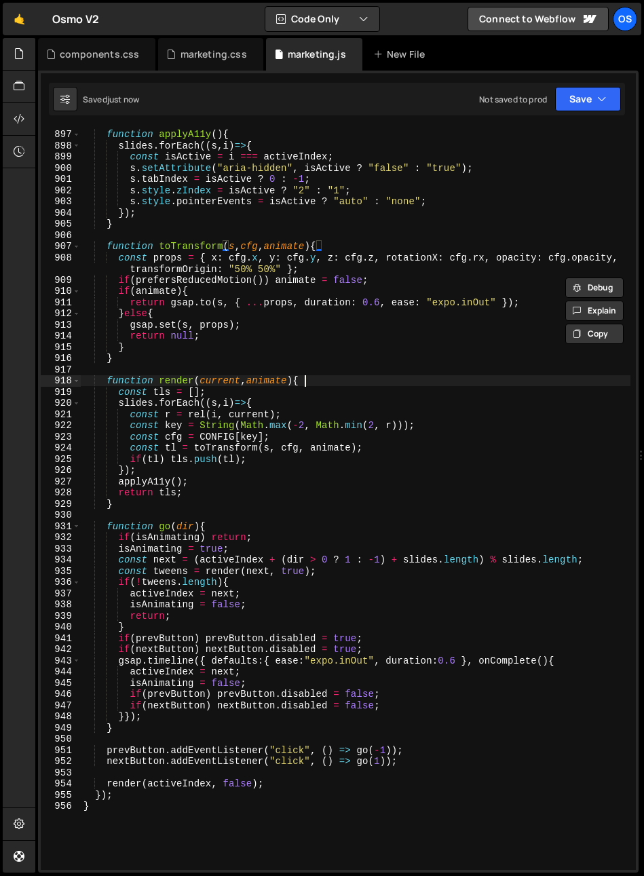
click at [420, 382] on div "function applyA11y ( ) { slides . forEach (( s , i ) => { const isActive = i ==…" at bounding box center [355, 499] width 549 height 764
click at [315, 356] on div "function applyA11y ( ) { slides . forEach (( s , i ) => { const isActive = i ==…" at bounding box center [355, 499] width 549 height 764
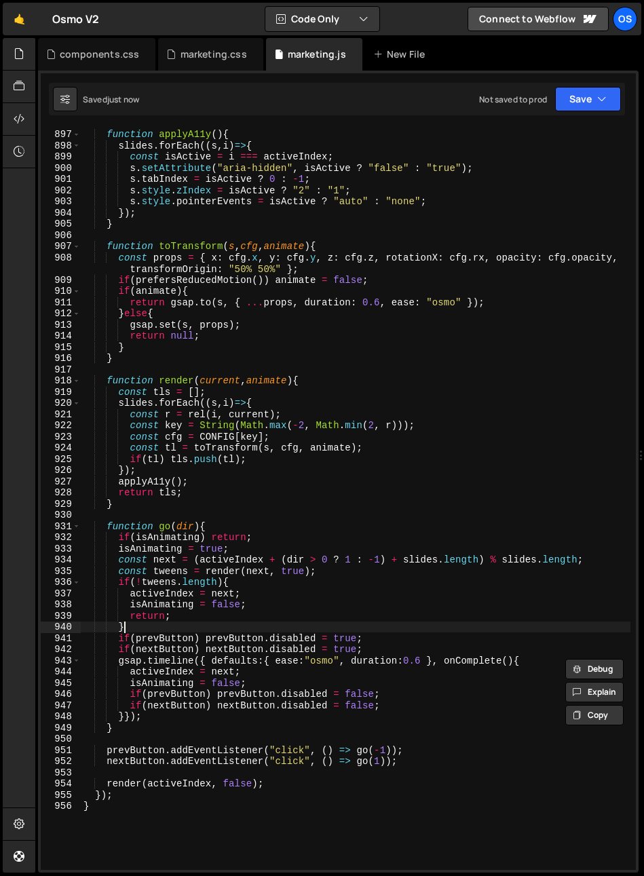
drag, startPoint x: 374, startPoint y: 623, endPoint x: 20, endPoint y: 669, distance: 357.1
click at [374, 623] on div "function applyA11y ( ) { slides . forEach (( s , i ) => { const isActive = i ==…" at bounding box center [355, 499] width 549 height 764
click at [395, 576] on div "function applyA11y ( ) { slides . forEach (( s , i ) => { const isActive = i ==…" at bounding box center [355, 499] width 549 height 764
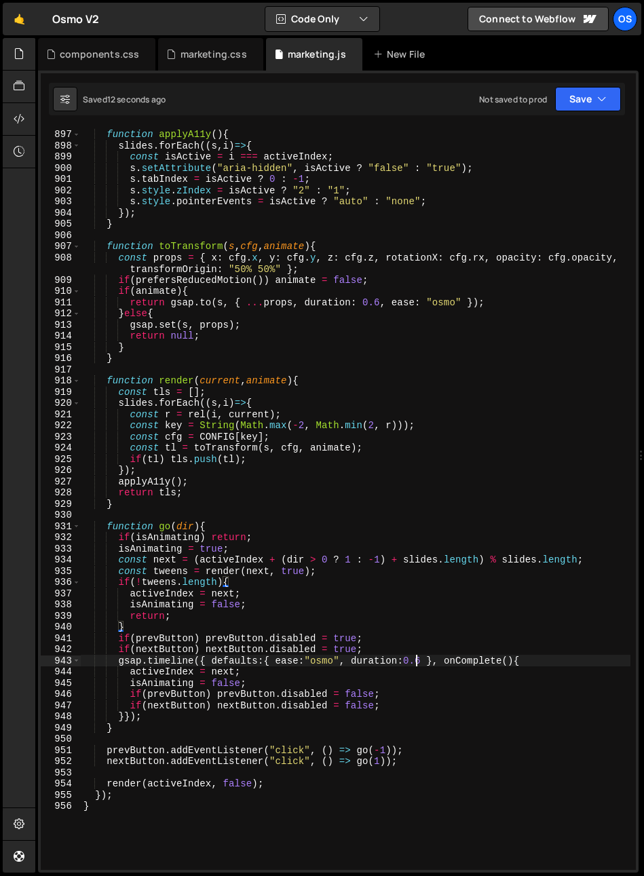
click at [416, 665] on div "function applyA11y ( ) { slides . forEach (( s , i ) => { const isActive = i ==…" at bounding box center [355, 499] width 549 height 764
click at [420, 657] on div "function applyA11y ( ) { slides . forEach (( s , i ) => { const isActive = i ==…" at bounding box center [355, 499] width 549 height 764
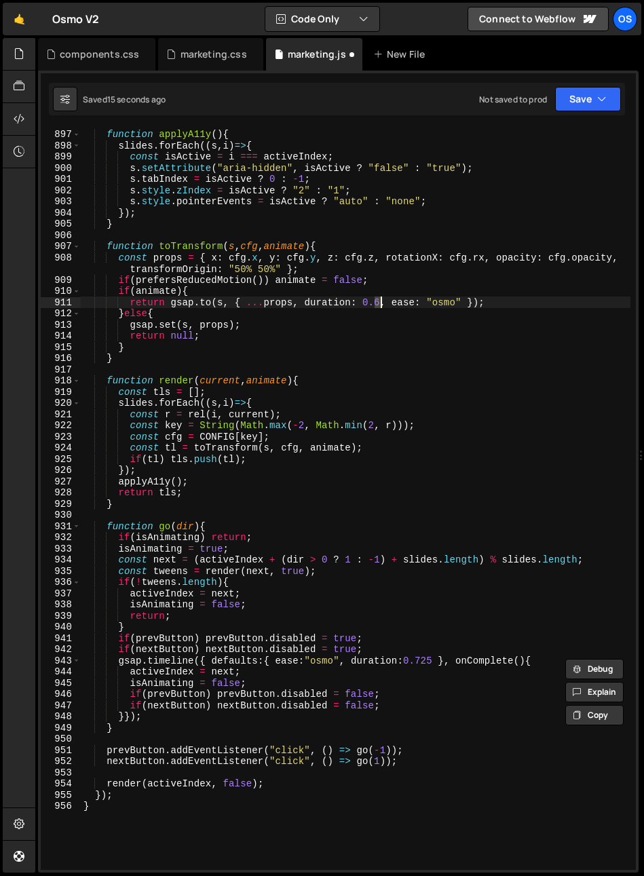
drag, startPoint x: 376, startPoint y: 302, endPoint x: 378, endPoint y: 313, distance: 10.4
click at [380, 302] on div "function applyA11y ( ) { slides . forEach (( s , i ) => { const isActive = i ==…" at bounding box center [355, 499] width 549 height 764
paste textarea "725"
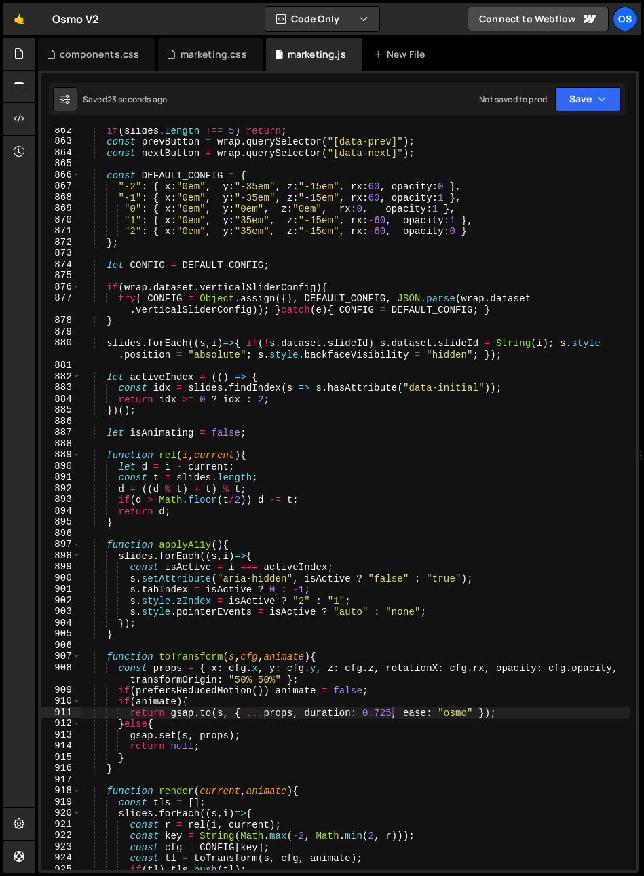
scroll to position [714, 0]
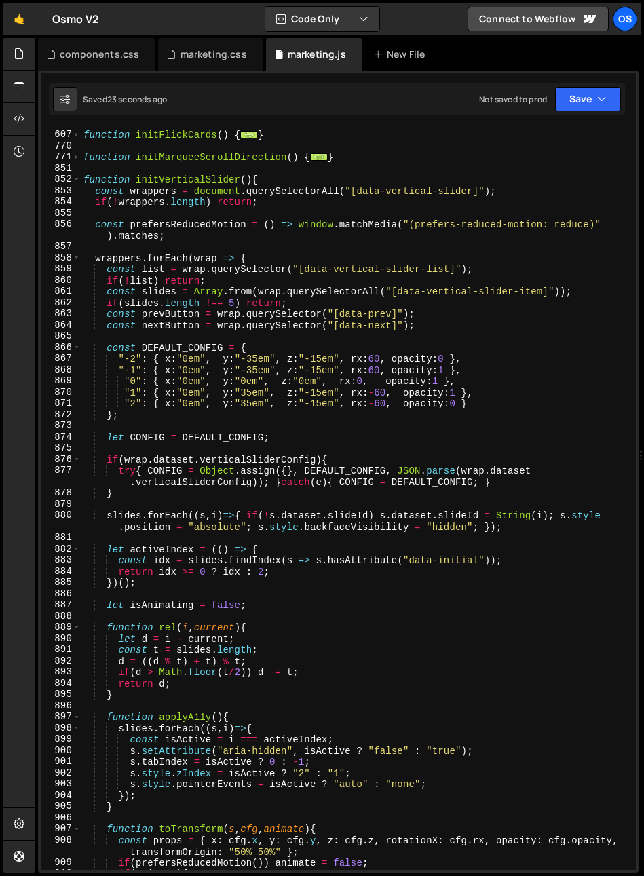
click at [258, 460] on div "function initFlickCards ( ) { ... } function initMarqueeScrollDirection ( ) { .…" at bounding box center [355, 500] width 549 height 764
click at [253, 361] on div "function initFlickCards ( ) { ... } function initMarqueeScrollDirection ( ) { .…" at bounding box center [355, 500] width 549 height 764
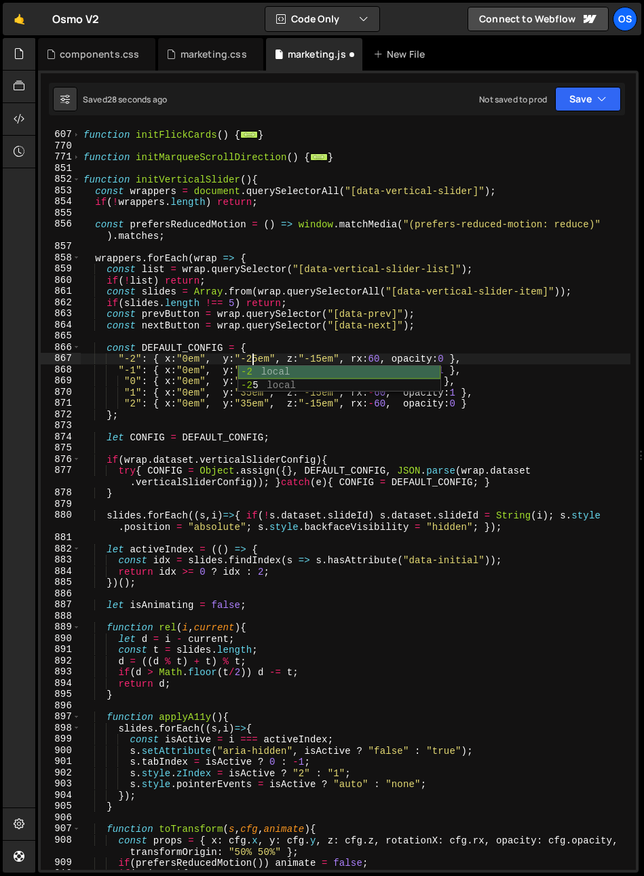
click at [254, 350] on div "function initFlickCards ( ) { ... } function initMarqueeScrollDirection ( ) { .…" at bounding box center [355, 500] width 549 height 764
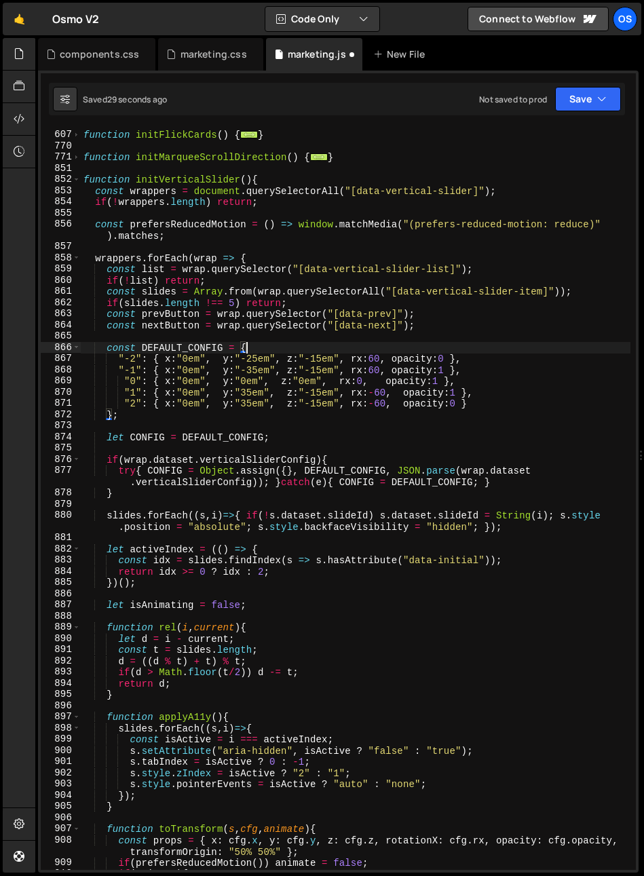
click at [249, 370] on div "function initFlickCards ( ) { ... } function initMarqueeScrollDirection ( ) { .…" at bounding box center [355, 500] width 549 height 764
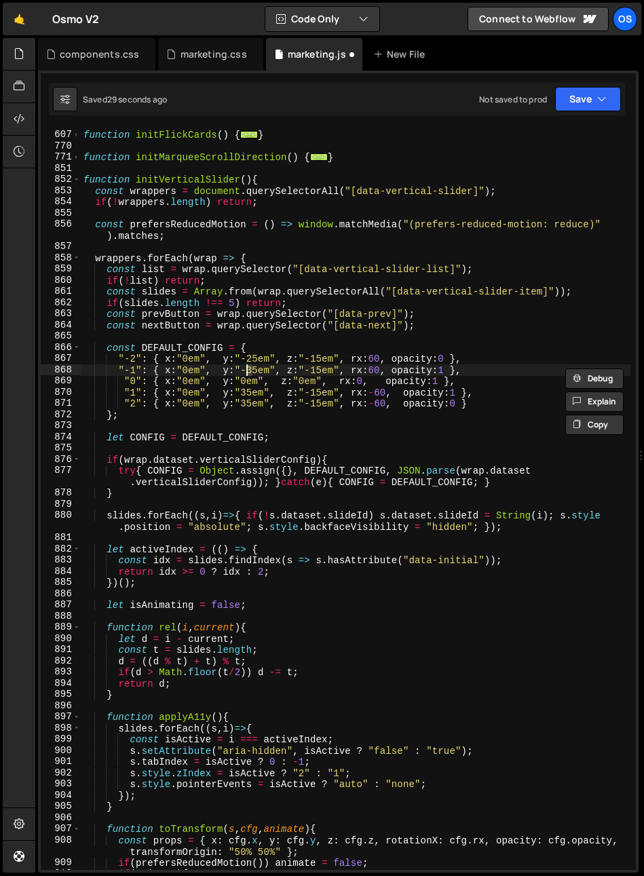
scroll to position [0, 12]
click at [267, 329] on div "function initFlickCards ( ) { ... } function initMarqueeScrollDirection ( ) { .…" at bounding box center [355, 500] width 549 height 764
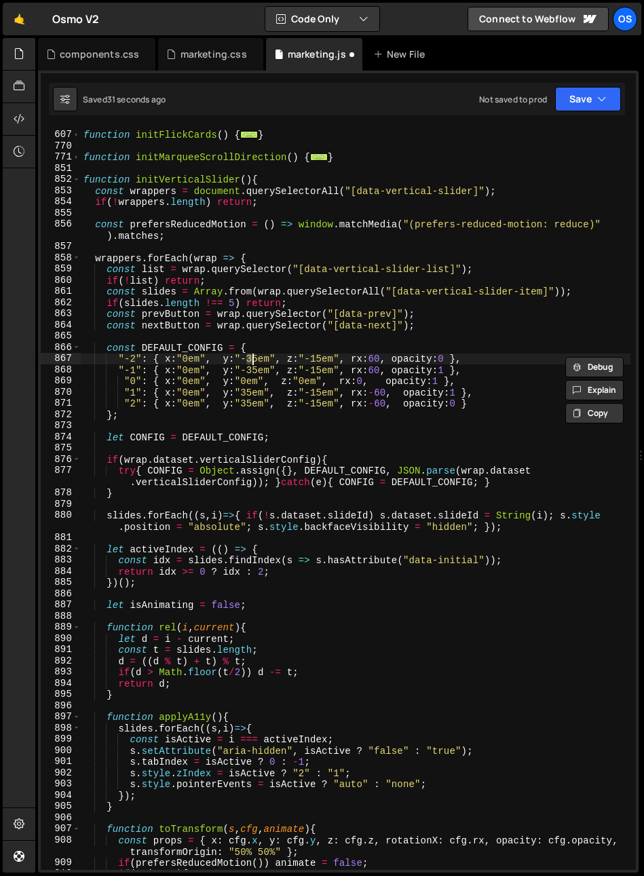
click at [260, 355] on div "function initFlickCards ( ) { ... } function initMarqueeScrollDirection ( ) { .…" at bounding box center [355, 500] width 549 height 764
click at [254, 361] on div "function initFlickCards ( ) { ... } function initMarqueeScrollDirection ( ) { .…" at bounding box center [355, 500] width 549 height 764
click at [267, 349] on div "function initFlickCards ( ) { ... } function initMarqueeScrollDirection ( ) { .…" at bounding box center [355, 500] width 549 height 764
type textarea "const DEFAULT_CONFIG = {"
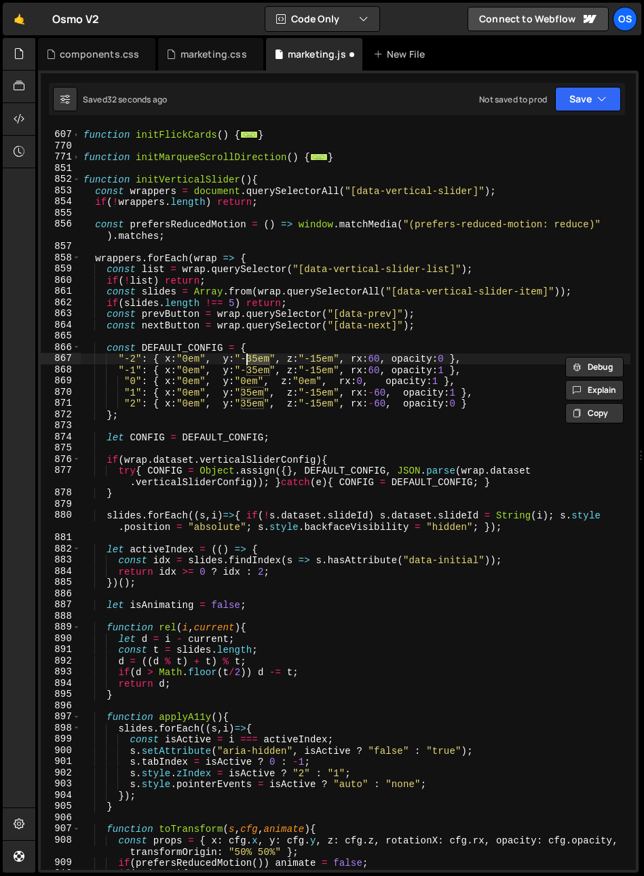
scroll to position [0, 11]
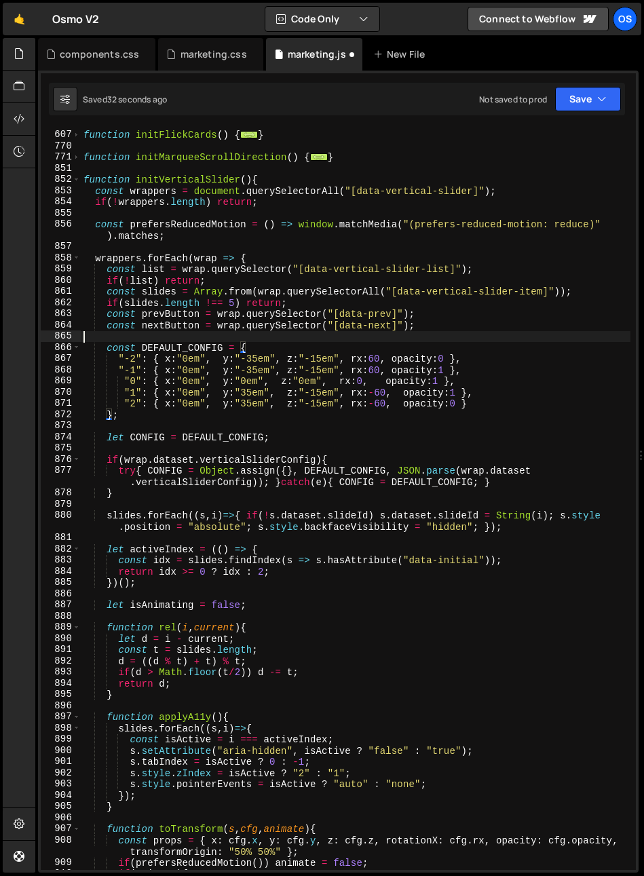
click at [256, 336] on div "function initFlickCards ( ) { ... } function initMarqueeScrollDirection ( ) { .…" at bounding box center [355, 500] width 549 height 764
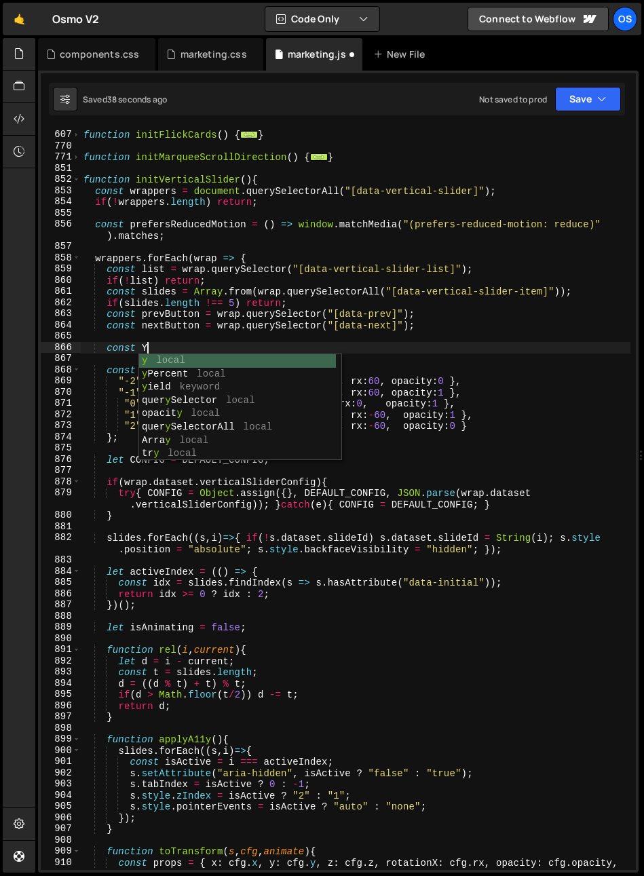
scroll to position [0, 3]
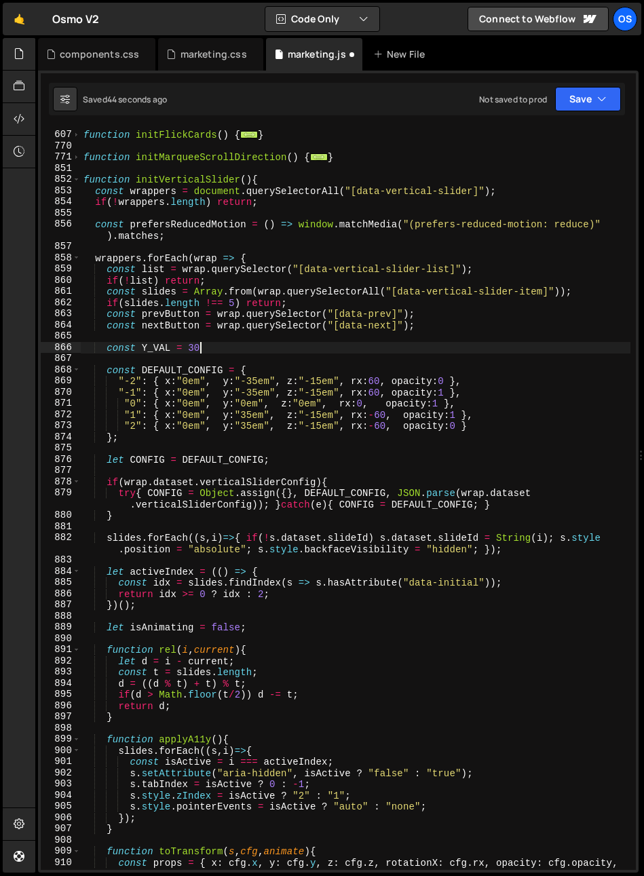
type textarea "const Y_VAL = 30;"
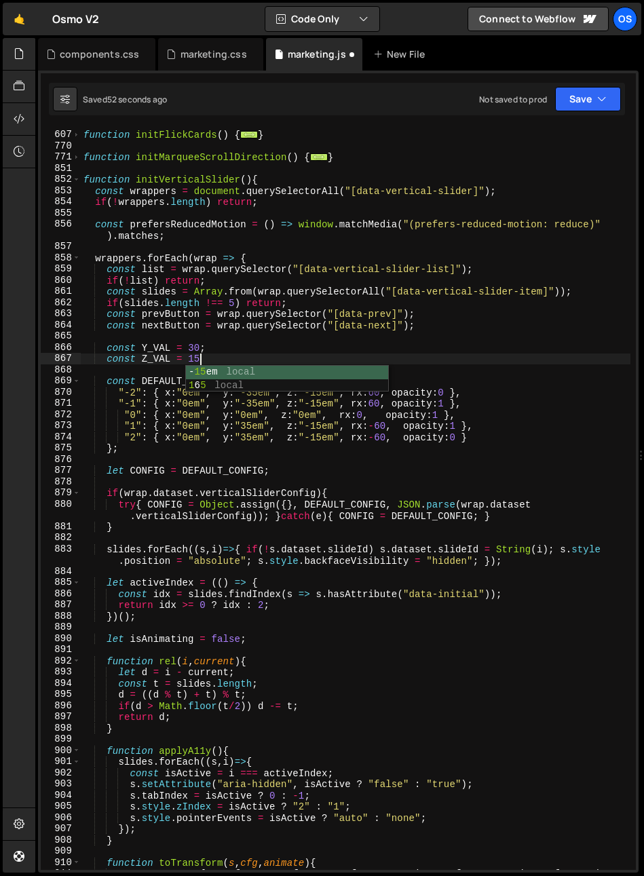
type textarea "const Z_VAL = 15;"
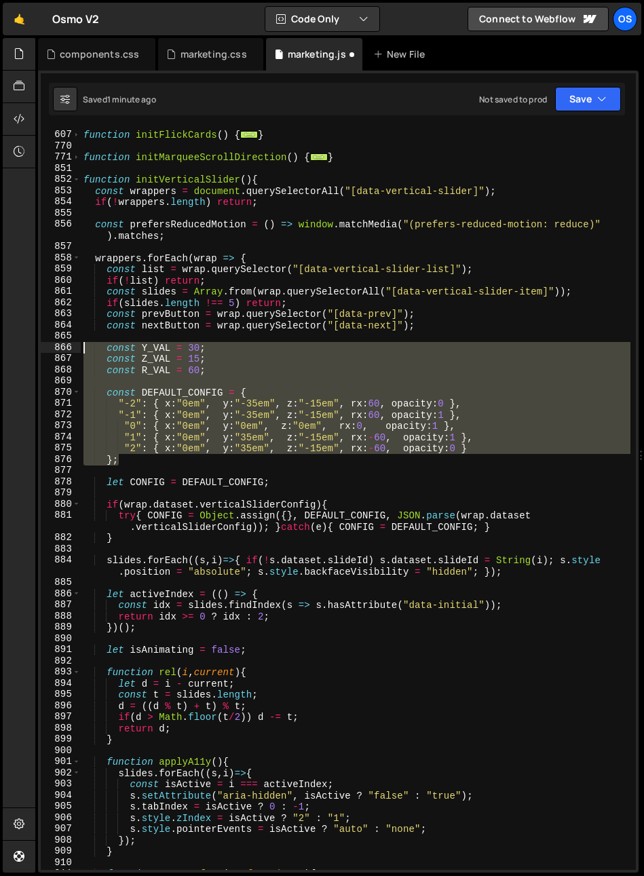
drag, startPoint x: 138, startPoint y: 460, endPoint x: 56, endPoint y: 348, distance: 139.3
click at [56, 348] on div "const R_VAL = 60; 606 607 770 771 851 852 853 854 855 856 857 858 859 860 861 8…" at bounding box center [338, 499] width 595 height 742
click at [123, 453] on div "function initFlickCards ( ) { ... } function initMarqueeScrollDirection ( ) { .…" at bounding box center [355, 499] width 549 height 742
drag, startPoint x: 83, startPoint y: 409, endPoint x: 55, endPoint y: 349, distance: 65.8
click at [55, 349] on div ""2": { x:"0em", y:"35em", z:"-15em", rx:-60, opacity:0 } 606 607 770 771 851 85…" at bounding box center [338, 499] width 595 height 742
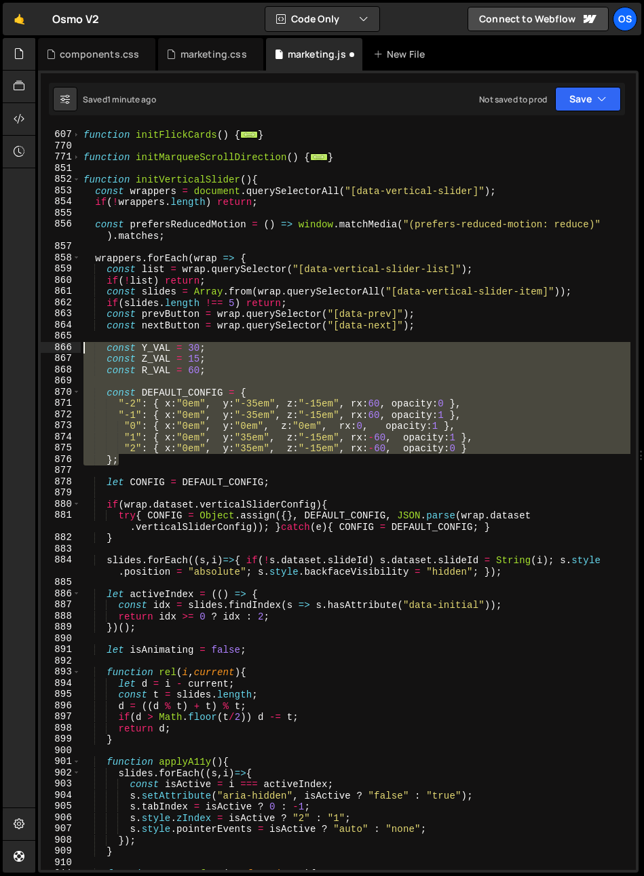
paste textarea "}"
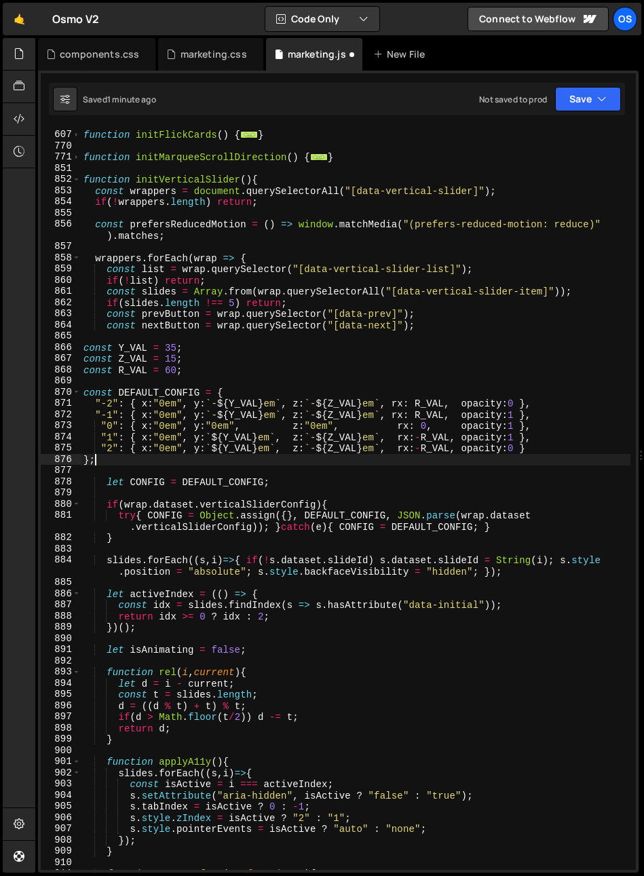
scroll to position [0, 0]
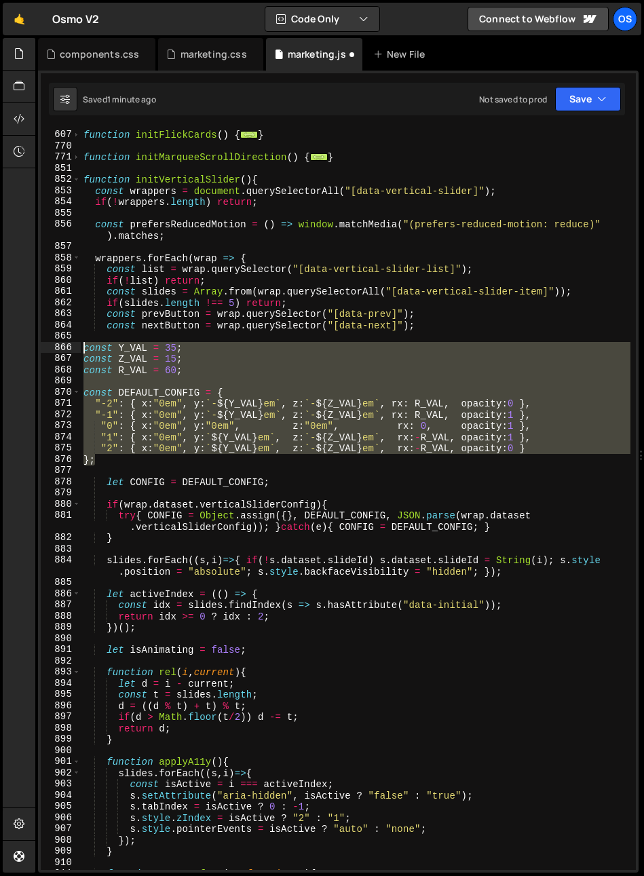
drag, startPoint x: 98, startPoint y: 454, endPoint x: 47, endPoint y: 353, distance: 113.4
click at [47, 352] on div "}; 606 607 770 771 851 852 853 854 855 856 857 858 859 860 861 862 863 864 865 …" at bounding box center [338, 499] width 595 height 742
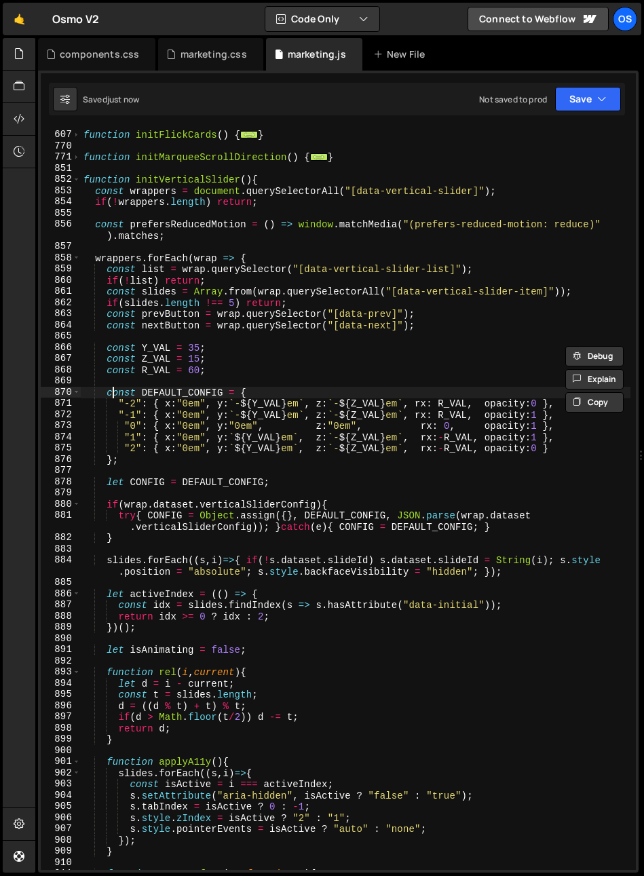
click at [191, 347] on div "function initFlickCards ( ) { ... } function initMarqueeScrollDirection ( ) { .…" at bounding box center [355, 500] width 549 height 764
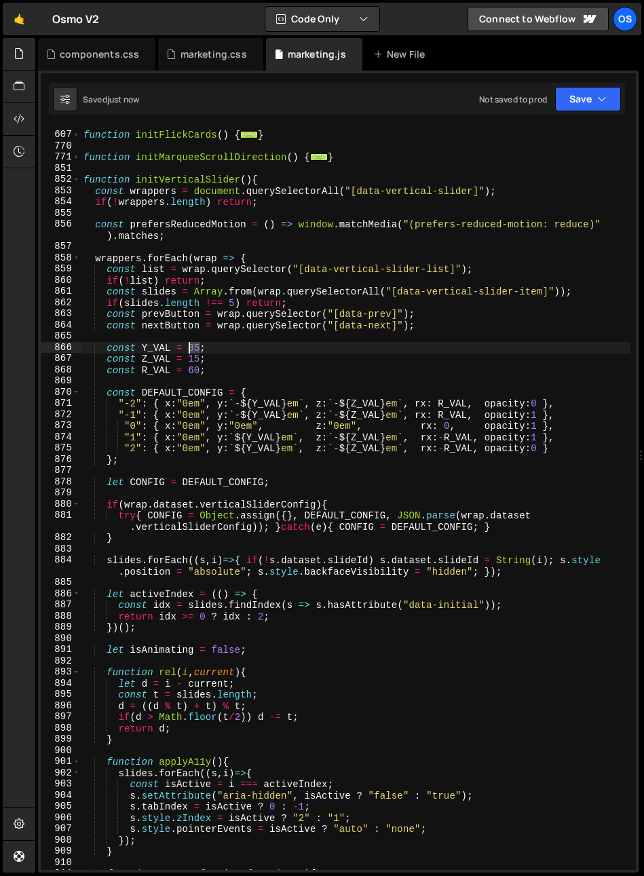
drag, startPoint x: 198, startPoint y: 351, endPoint x: 191, endPoint y: 352, distance: 7.6
click at [191, 352] on div "function initFlickCards ( ) { ... } function initMarqueeScrollDirection ( ) { .…" at bounding box center [355, 500] width 549 height 764
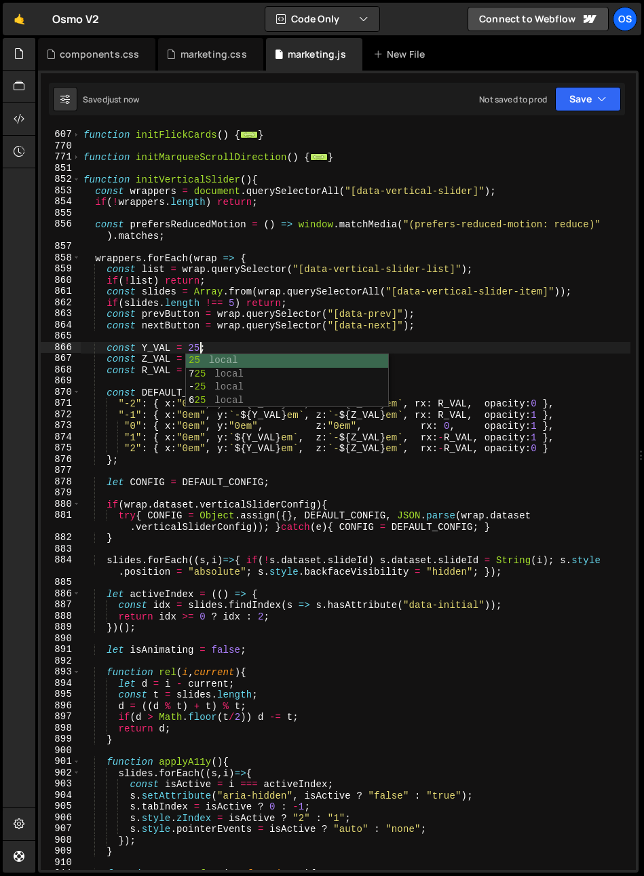
type textarea "const Y_VAL = 25;"
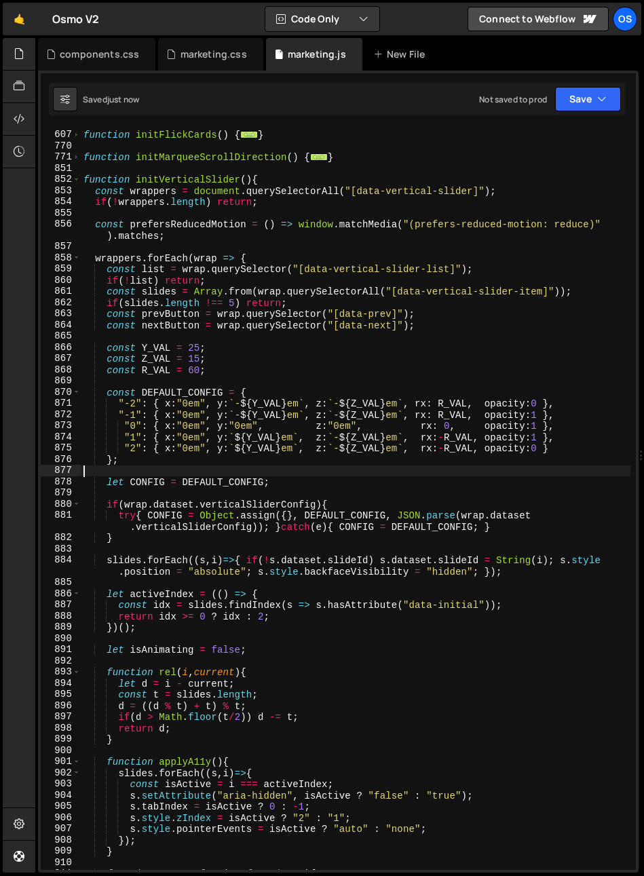
click at [439, 473] on div "function initFlickCards ( ) { ... } function initMarqueeScrollDirection ( ) { .…" at bounding box center [355, 500] width 549 height 764
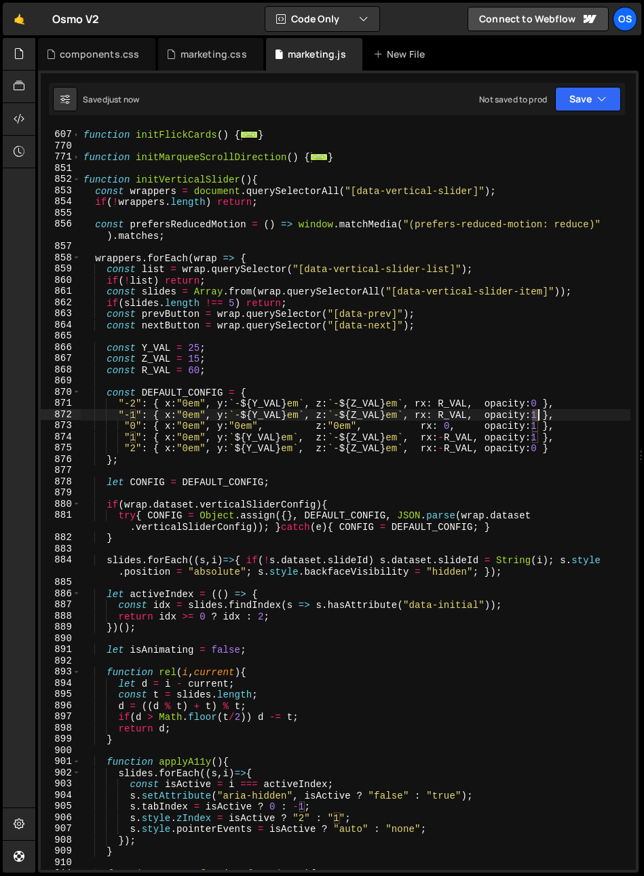
click at [537, 416] on div "function initFlickCards ( ) { ... } function initMarqueeScrollDirection ( ) { .…" at bounding box center [355, 500] width 549 height 764
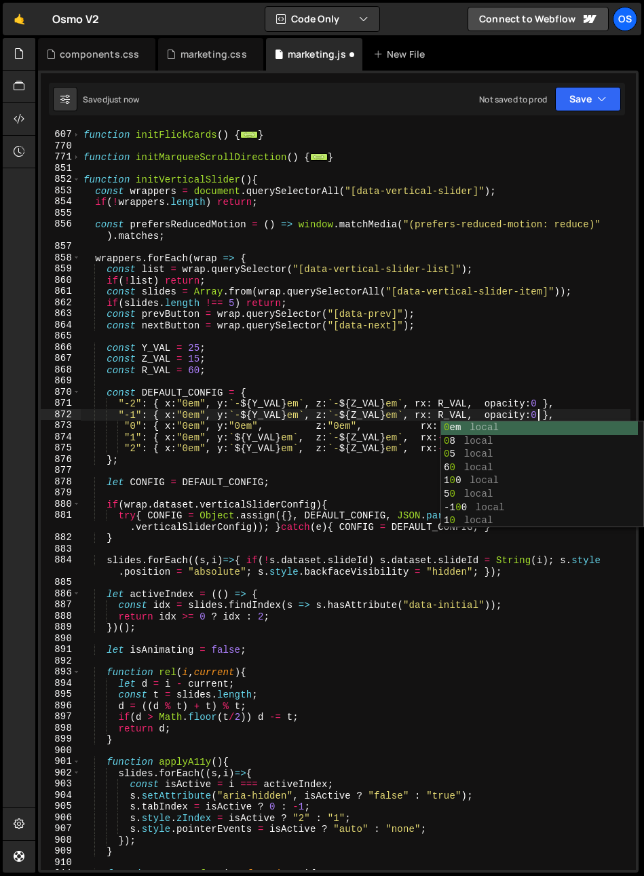
click at [550, 359] on div "function initFlickCards ( ) { ... } function initMarqueeScrollDirection ( ) { .…" at bounding box center [355, 500] width 549 height 764
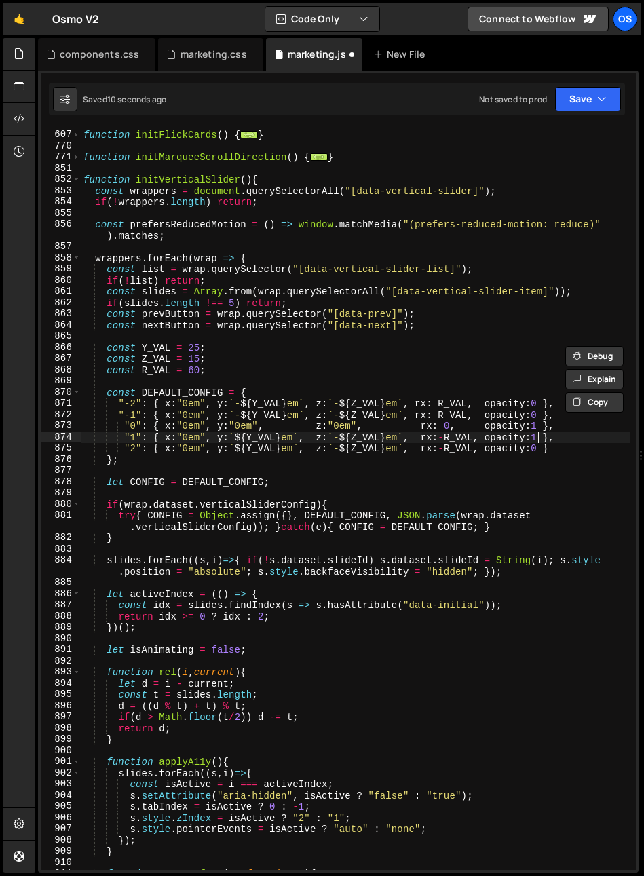
click at [533, 437] on div "function initFlickCards ( ) { ... } function initMarqueeScrollDirection ( ) { .…" at bounding box center [355, 500] width 549 height 764
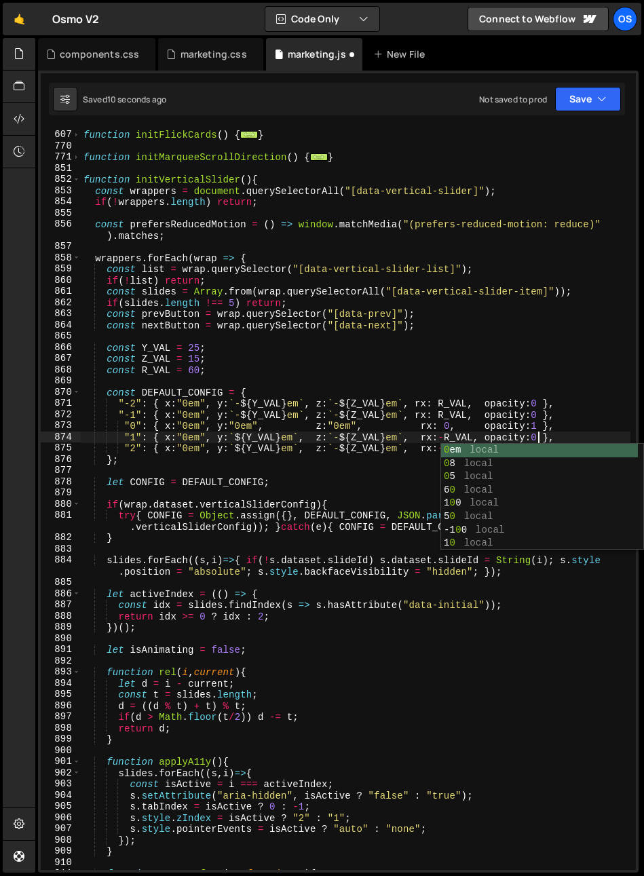
scroll to position [0, 31]
click at [499, 415] on div "function initFlickCards ( ) { ... } function initMarqueeScrollDirection ( ) { .…" at bounding box center [355, 500] width 549 height 764
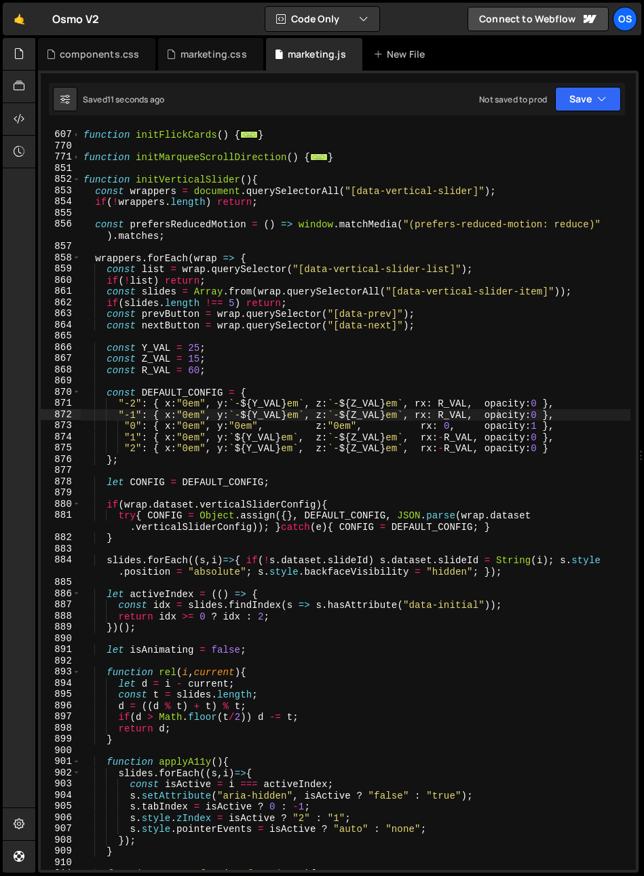
click at [475, 408] on div "function initFlickCards ( ) { ... } function initMarqueeScrollDirection ( ) { .…" at bounding box center [355, 500] width 549 height 764
click at [222, 363] on div "function initFlickCards ( ) { ... } function initMarqueeScrollDirection ( ) { .…" at bounding box center [355, 500] width 549 height 764
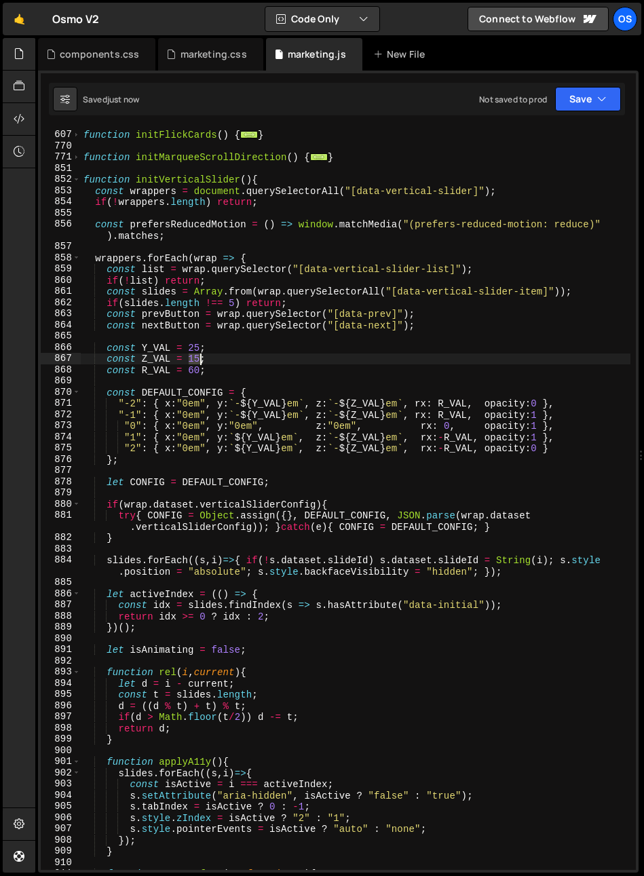
drag, startPoint x: 189, startPoint y: 360, endPoint x: 200, endPoint y: 359, distance: 11.5
click at [200, 359] on div "function initFlickCards ( ) { ... } function initMarqueeScrollDirection ( ) { .…" at bounding box center [355, 500] width 549 height 764
type textarea "const Z_VAL = 20;"
click at [201, 333] on div "function initFlickCards ( ) { ... } function initMarqueeScrollDirection ( ) { .…" at bounding box center [355, 500] width 549 height 764
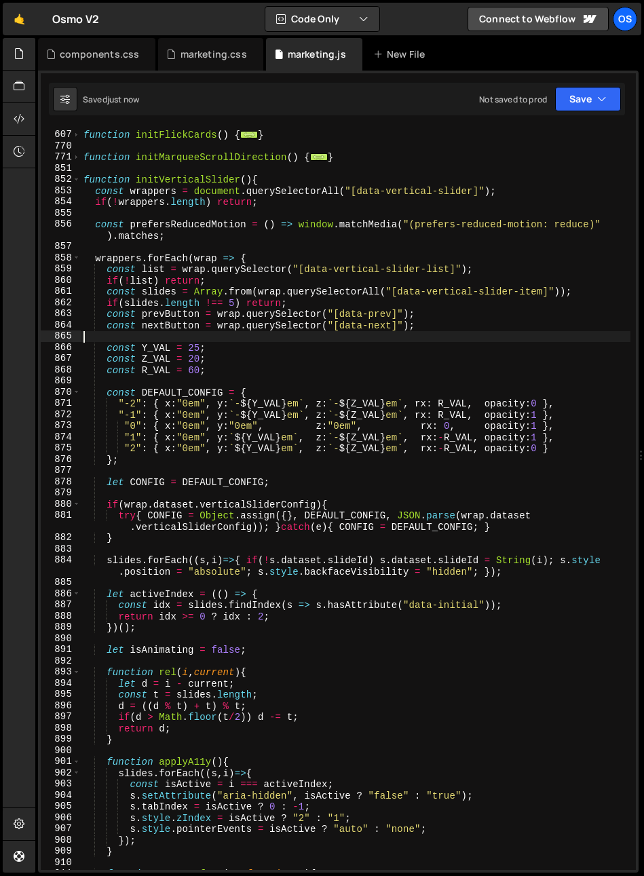
scroll to position [0, 0]
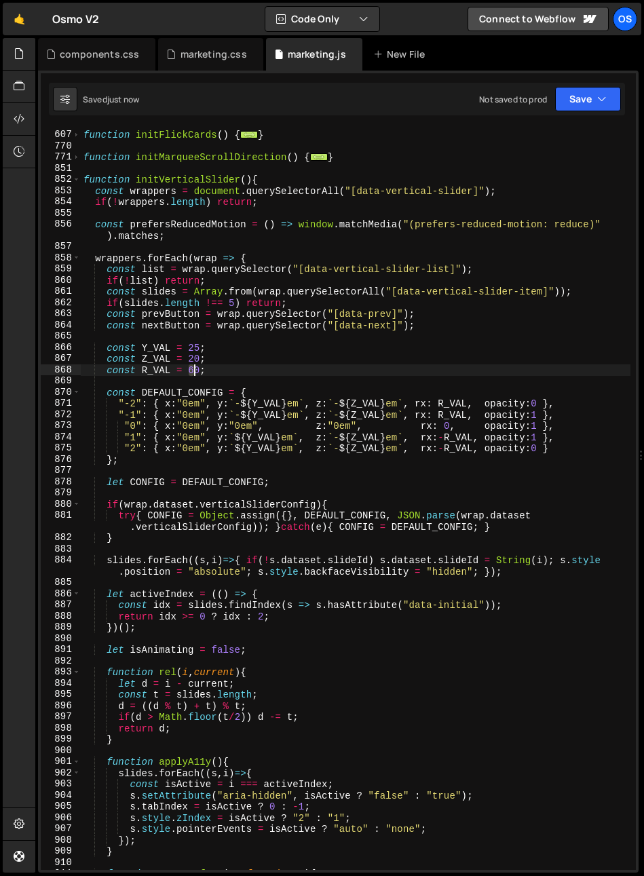
click at [194, 372] on div "function initFlickCards ( ) { ... } function initMarqueeScrollDirection ( ) { .…" at bounding box center [355, 500] width 549 height 764
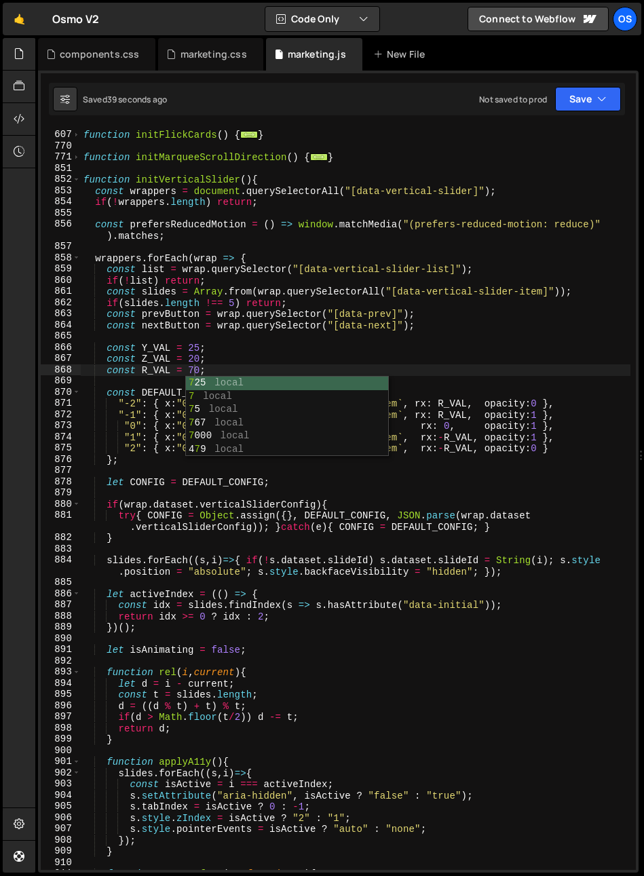
click at [170, 370] on div "function initFlickCards ( ) { ... } function initMarqueeScrollDirection ( ) { .…" at bounding box center [355, 500] width 549 height 764
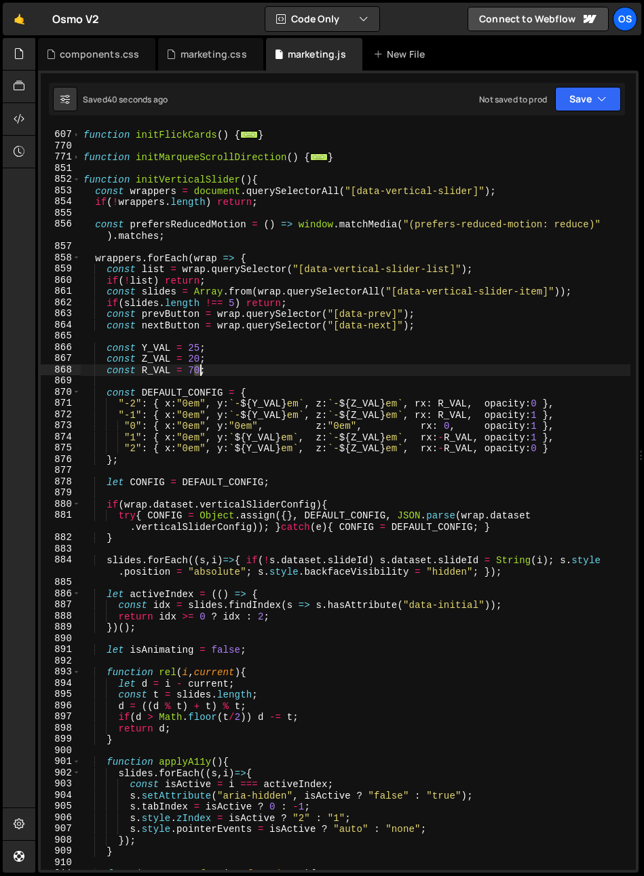
click at [200, 372] on div "function initFlickCards ( ) { ... } function initMarqueeScrollDirection ( ) { .…" at bounding box center [355, 500] width 549 height 764
click at [211, 374] on div "function initFlickCards ( ) { ... } function initMarqueeScrollDirection ( ) { .…" at bounding box center [355, 500] width 549 height 764
click at [187, 374] on div "function initFlickCards ( ) { ... } function initMarqueeScrollDirection ( ) { .…" at bounding box center [355, 500] width 549 height 764
click at [195, 372] on div "function initFlickCards ( ) { ... } function initMarqueeScrollDirection ( ) { .…" at bounding box center [355, 500] width 549 height 764
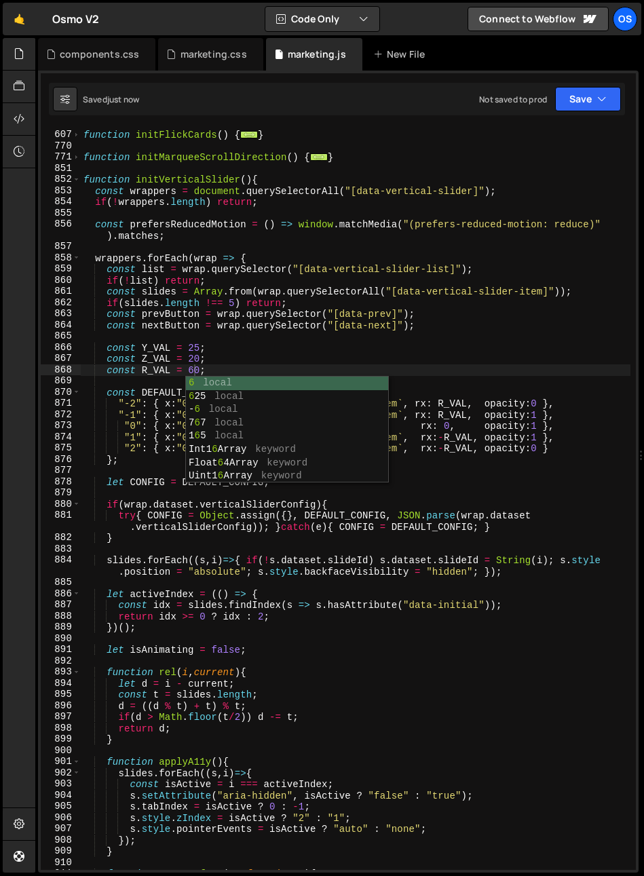
click at [146, 327] on div "function initFlickCards ( ) { ... } function initMarqueeScrollDirection ( ) { .…" at bounding box center [355, 500] width 549 height 764
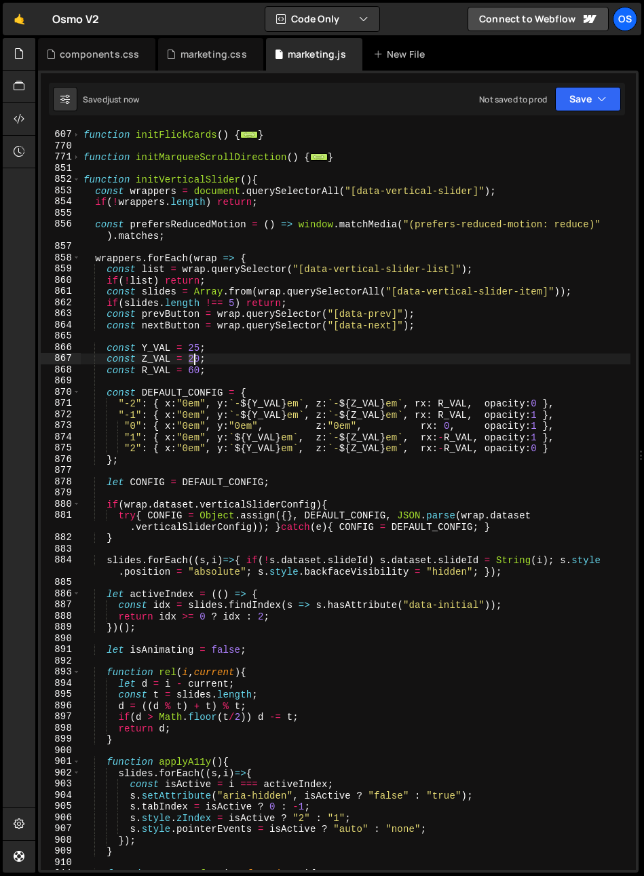
click at [194, 359] on div "function initFlickCards ( ) { ... } function initMarqueeScrollDirection ( ) { .…" at bounding box center [355, 500] width 549 height 764
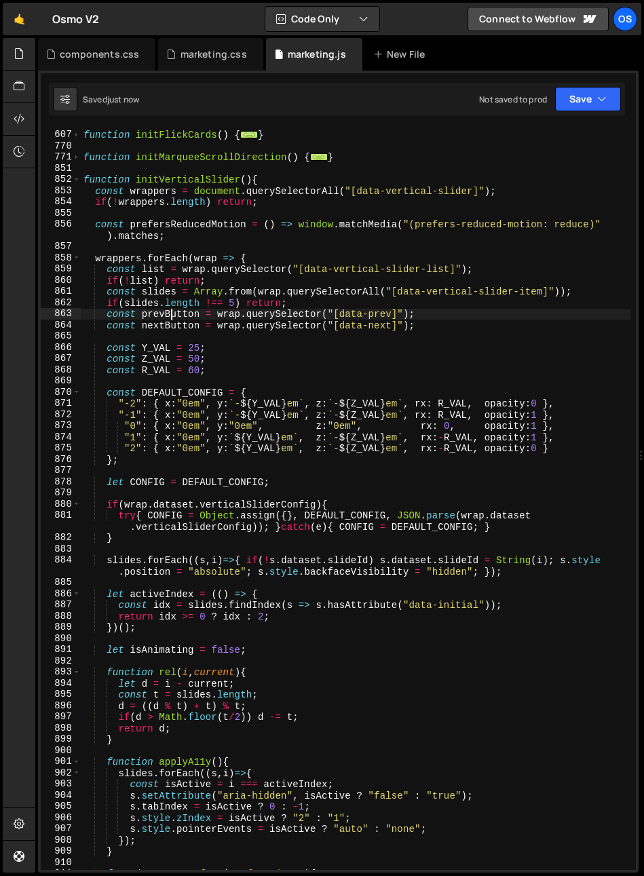
drag, startPoint x: 171, startPoint y: 317, endPoint x: 184, endPoint y: 336, distance: 23.5
click at [171, 317] on div "function initFlickCards ( ) { ... } function initMarqueeScrollDirection ( ) { .…" at bounding box center [355, 500] width 549 height 764
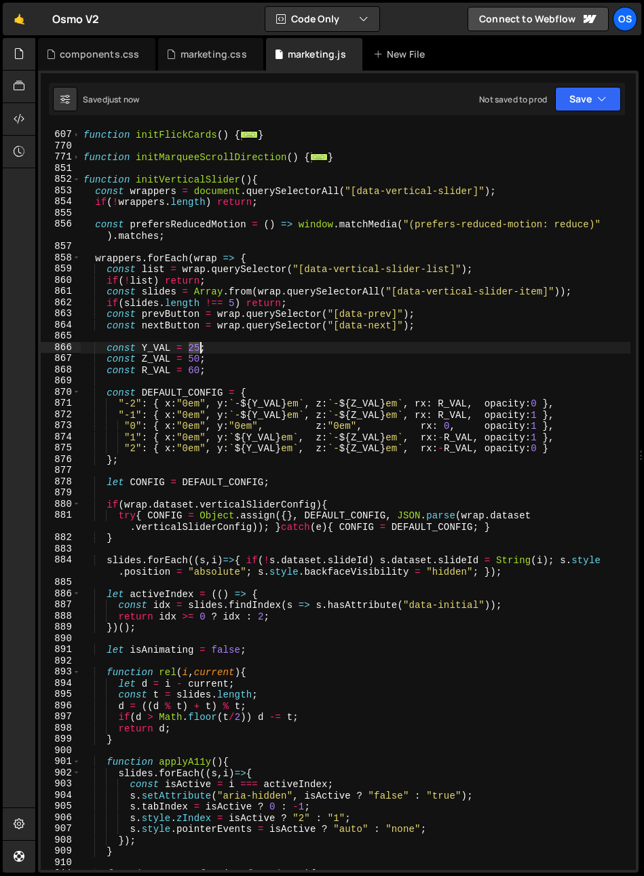
drag, startPoint x: 192, startPoint y: 347, endPoint x: 203, endPoint y: 348, distance: 10.9
click at [201, 347] on div "function initFlickCards ( ) { ... } function initMarqueeScrollDirection ( ) { .…" at bounding box center [355, 500] width 549 height 764
click at [193, 343] on div "function initFlickCards ( ) { ... } function initMarqueeScrollDirection ( ) { .…" at bounding box center [355, 500] width 549 height 764
click at [195, 351] on div "function initFlickCards ( ) { ... } function initMarqueeScrollDirection ( ) { .…" at bounding box center [355, 500] width 549 height 764
click at [195, 345] on div "function initFlickCards ( ) { ... } function initMarqueeScrollDirection ( ) { .…" at bounding box center [355, 500] width 549 height 764
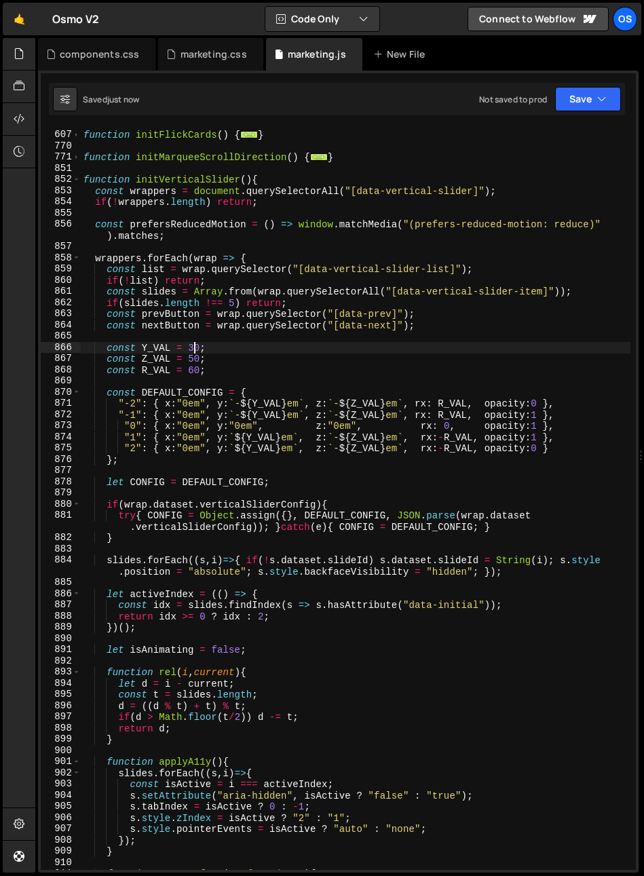
click at [186, 349] on div "function initFlickCards ( ) { ... } function initMarqueeScrollDirection ( ) { .…" at bounding box center [355, 500] width 549 height 764
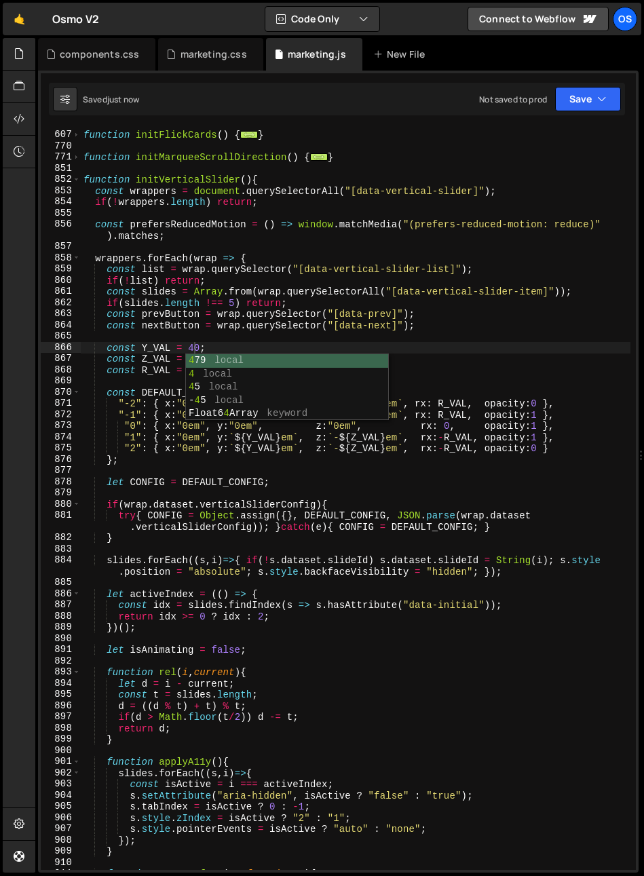
drag, startPoint x: 191, startPoint y: 296, endPoint x: 189, endPoint y: 317, distance: 21.1
click at [191, 296] on div "function initFlickCards ( ) { ... } function initMarqueeScrollDirection ( ) { .…" at bounding box center [355, 500] width 549 height 764
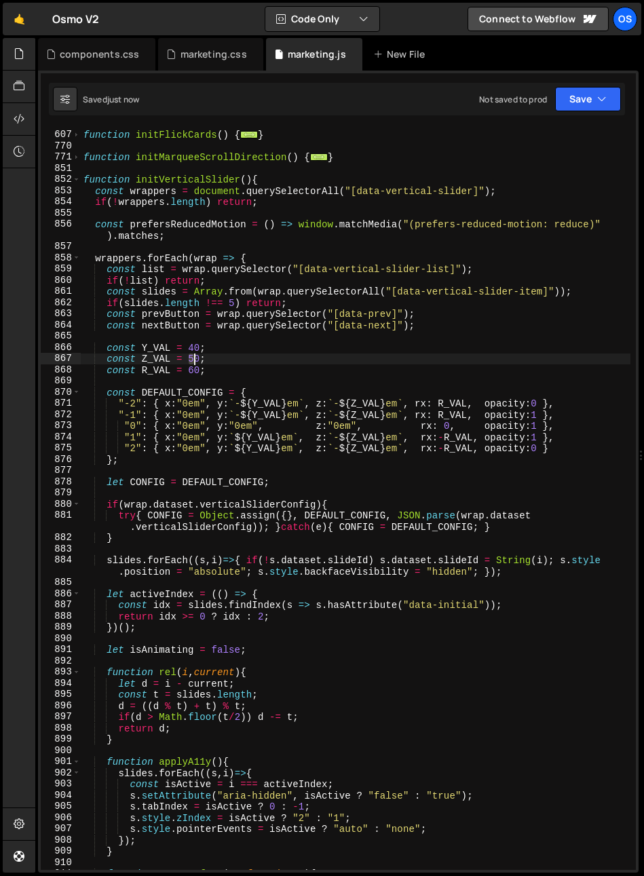
click at [193, 359] on div "function initFlickCards ( ) { ... } function initMarqueeScrollDirection ( ) { .…" at bounding box center [355, 500] width 549 height 764
click at [193, 361] on div "function initFlickCards ( ) { ... } function initMarqueeScrollDirection ( ) { .…" at bounding box center [355, 500] width 549 height 764
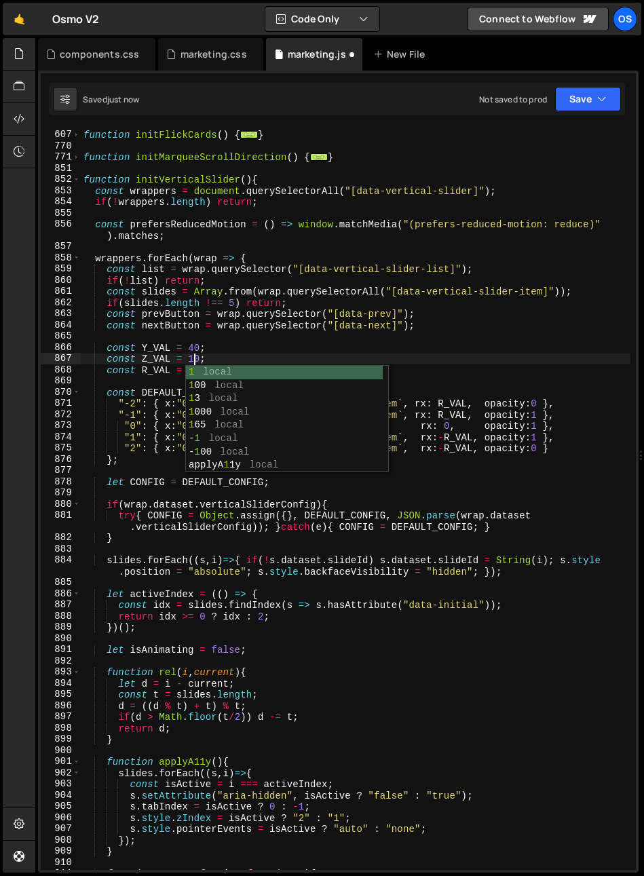
type textarea "const Z_VAL = 10;"
click at [271, 334] on div "function initFlickCards ( ) { ... } function initMarqueeScrollDirection ( ) { .…" at bounding box center [355, 500] width 549 height 764
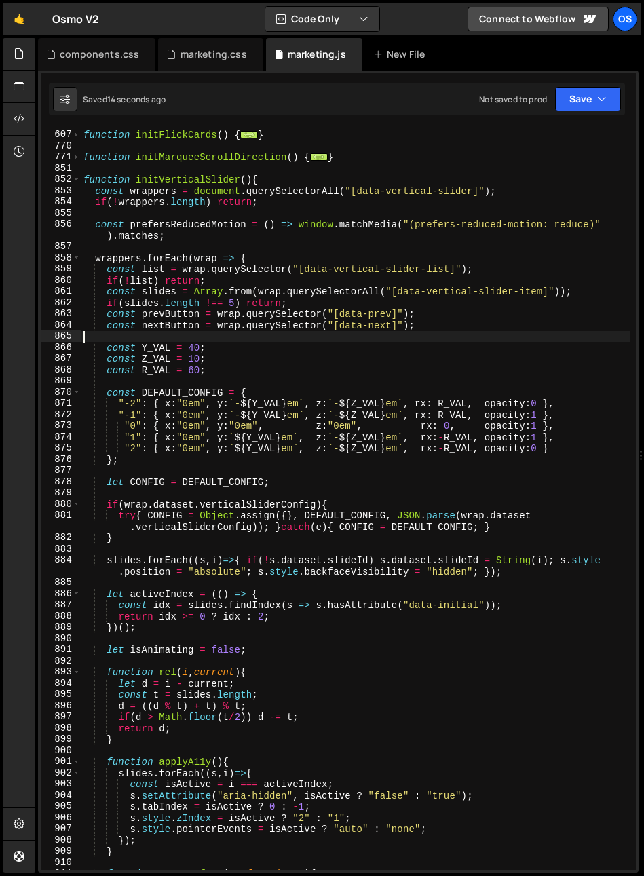
scroll to position [0, 0]
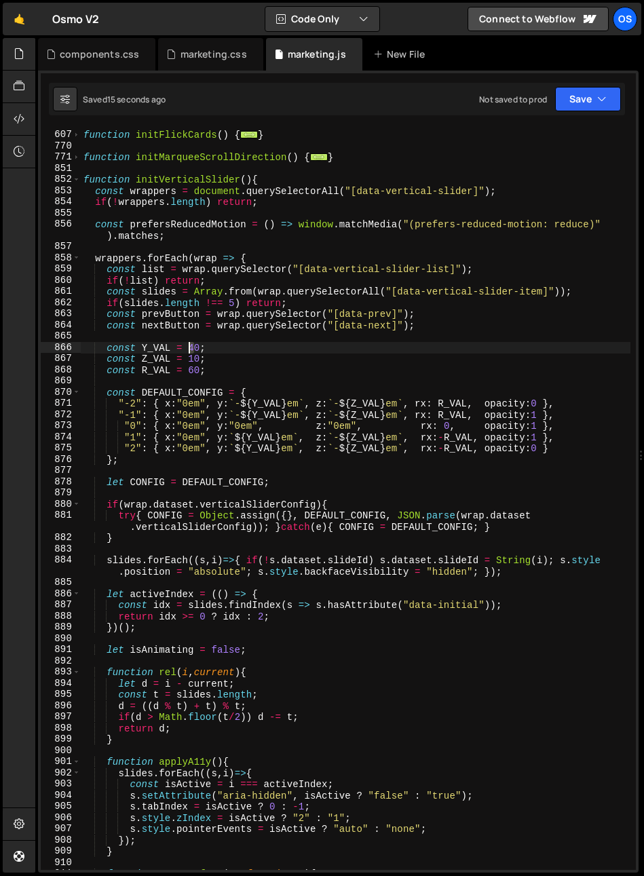
click at [186, 350] on div "function initFlickCards ( ) { ... } function initMarqueeScrollDirection ( ) { .…" at bounding box center [355, 500] width 549 height 764
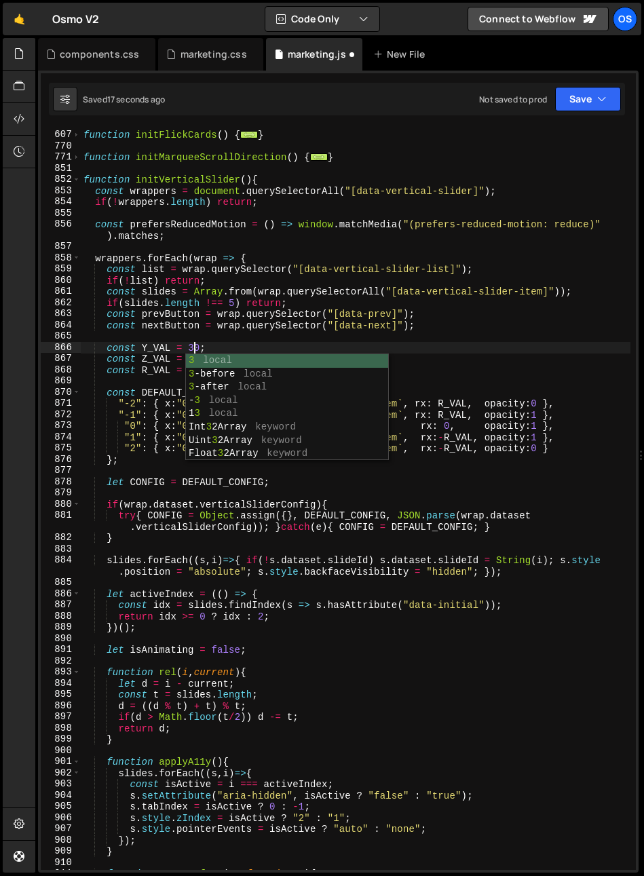
scroll to position [0, 7]
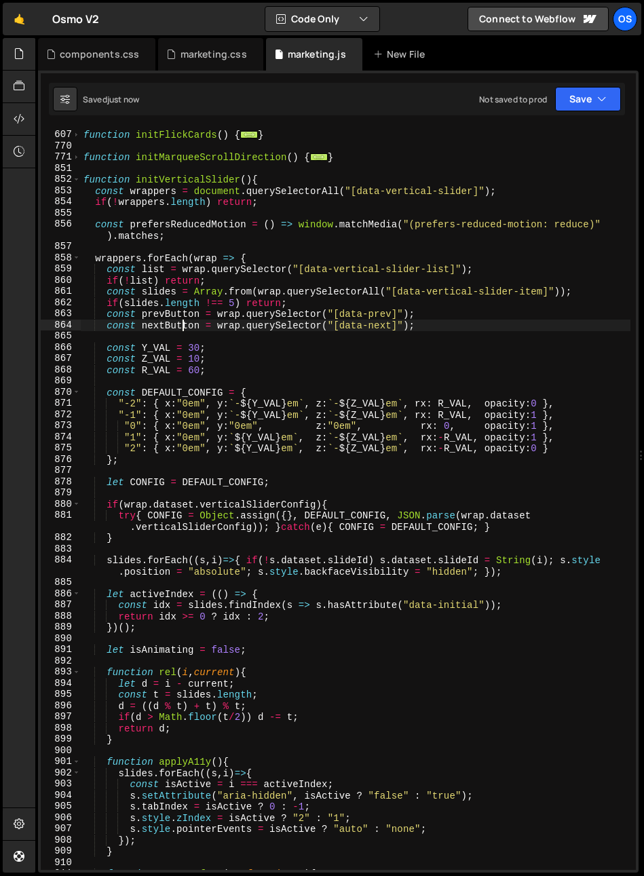
click at [185, 325] on div "function initFlickCards ( ) { ... } function initMarqueeScrollDirection ( ) { .…" at bounding box center [355, 500] width 549 height 764
click at [289, 294] on div "function initFlickCards ( ) { ... } function initMarqueeScrollDirection ( ) { .…" at bounding box center [355, 500] width 549 height 764
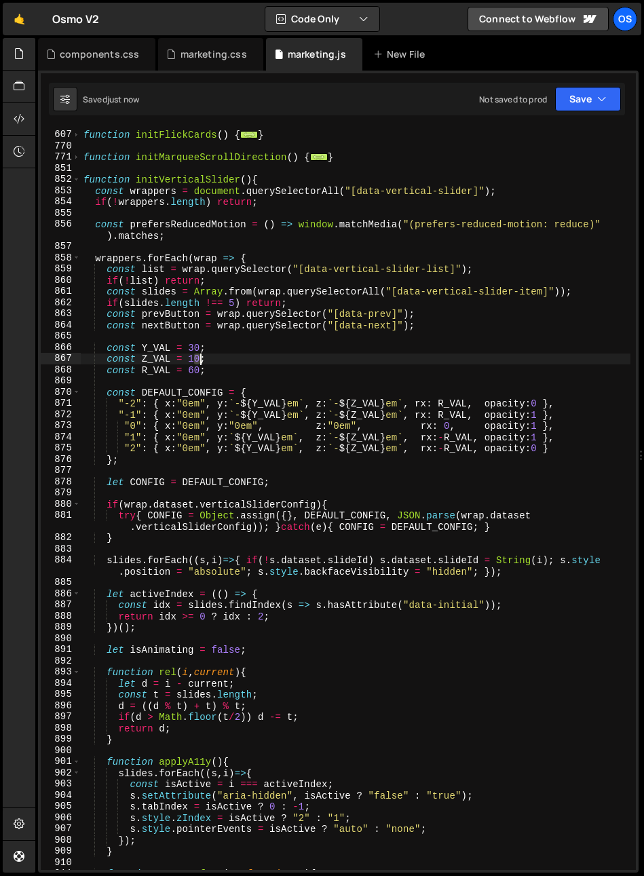
click at [197, 359] on div "function initFlickCards ( ) { ... } function initMarqueeScrollDirection ( ) { .…" at bounding box center [355, 500] width 549 height 764
type textarea "const Z_VAL = 15;"
click at [348, 469] on div "function initFlickCards ( ) { ... } function initMarqueeScrollDirection ( ) { .…" at bounding box center [355, 500] width 549 height 764
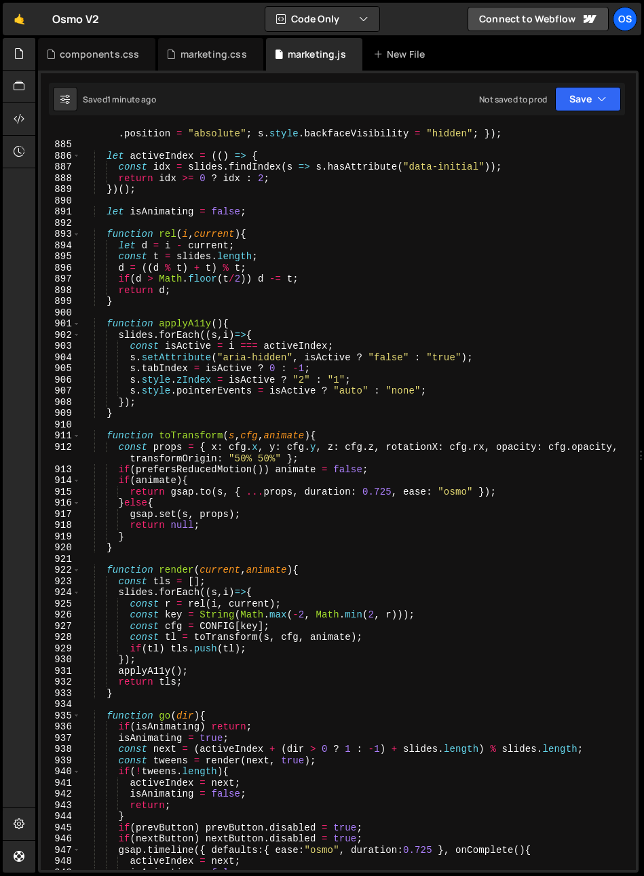
scroll to position [1194, 0]
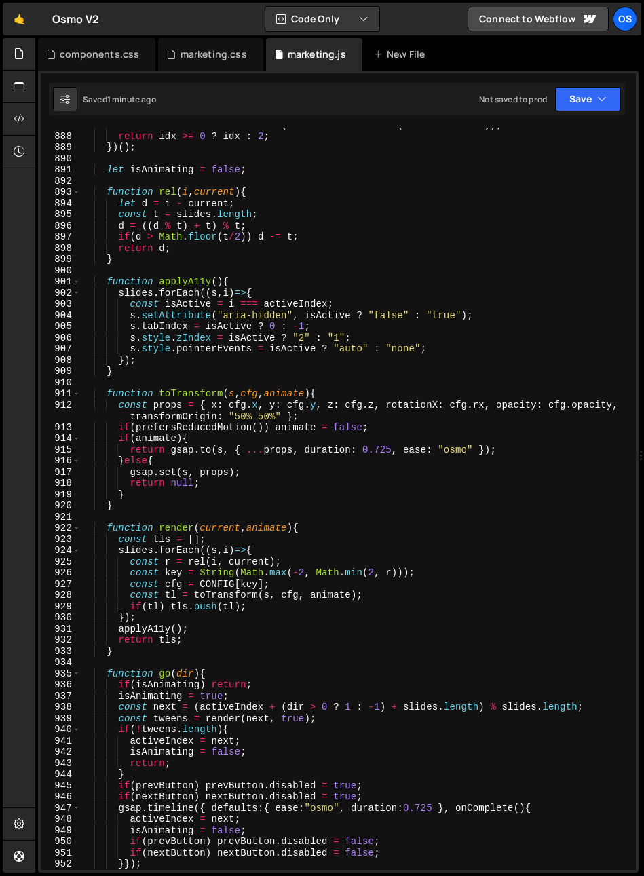
click at [194, 418] on div "const idx = slides . findIndex ( s => s . hasAttribute ( "data-initial" )) ; re…" at bounding box center [355, 501] width 549 height 764
drag, startPoint x: 258, startPoint y: 417, endPoint x: 271, endPoint y: 418, distance: 12.9
click at [271, 418] on div "const idx = slides . findIndex ( s => s . hasAttribute ( "data-initial" )) ; re…" at bounding box center [355, 501] width 549 height 764
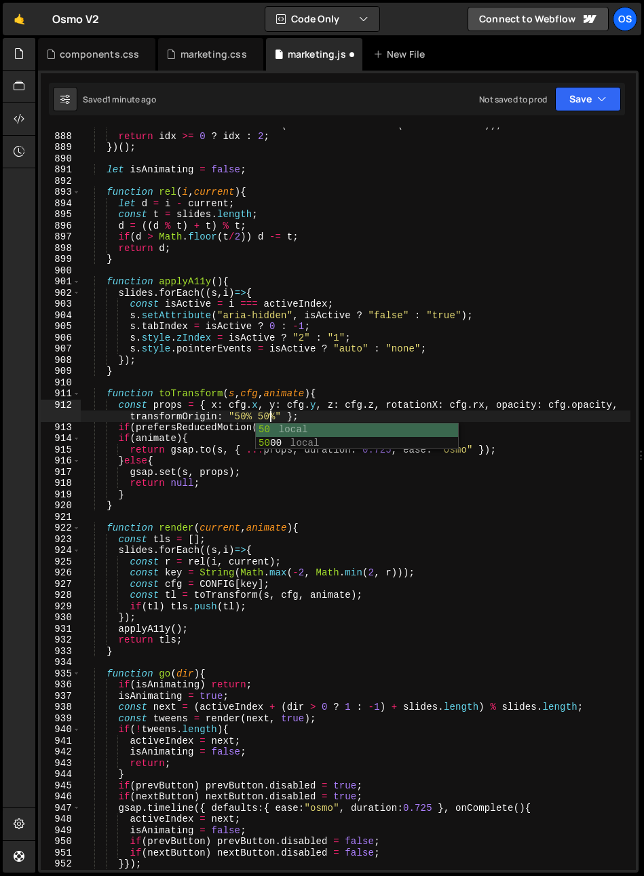
scroll to position [0, 47]
click at [271, 431] on div "500 0 local" at bounding box center [357, 443] width 202 height 40
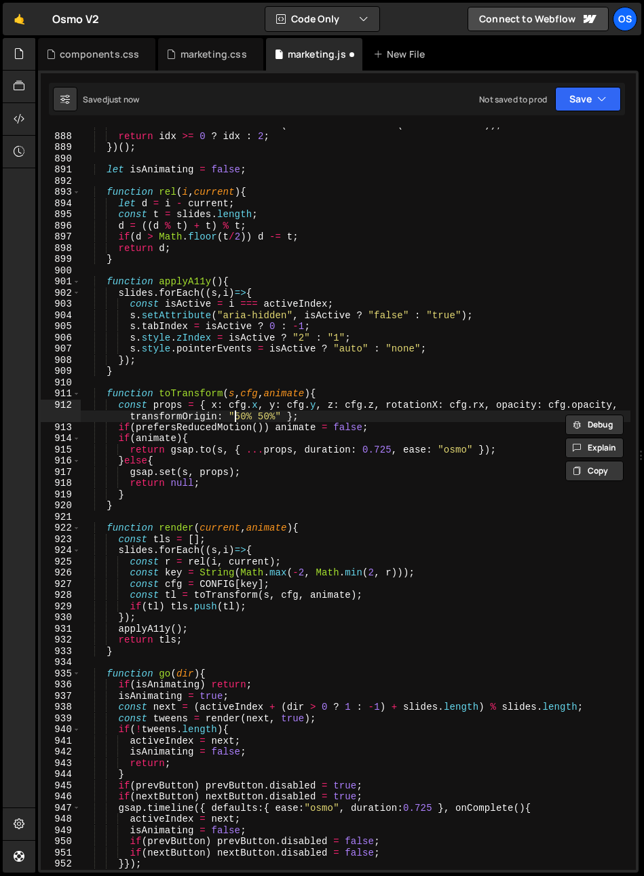
click at [237, 416] on div "const idx = slides . findIndex ( s => s . hasAttribute ( "data-initial" )) ; re…" at bounding box center [355, 501] width 549 height 764
drag, startPoint x: 235, startPoint y: 417, endPoint x: 247, endPoint y: 418, distance: 12.2
click at [247, 418] on div "const idx = slides . findIndex ( s => s . hasAttribute ( "data-initial" )) ; re…" at bounding box center [355, 501] width 549 height 764
click at [249, 394] on div "const idx = slides . findIndex ( s => s . hasAttribute ( "data-initial" )) ; re…" at bounding box center [355, 501] width 549 height 764
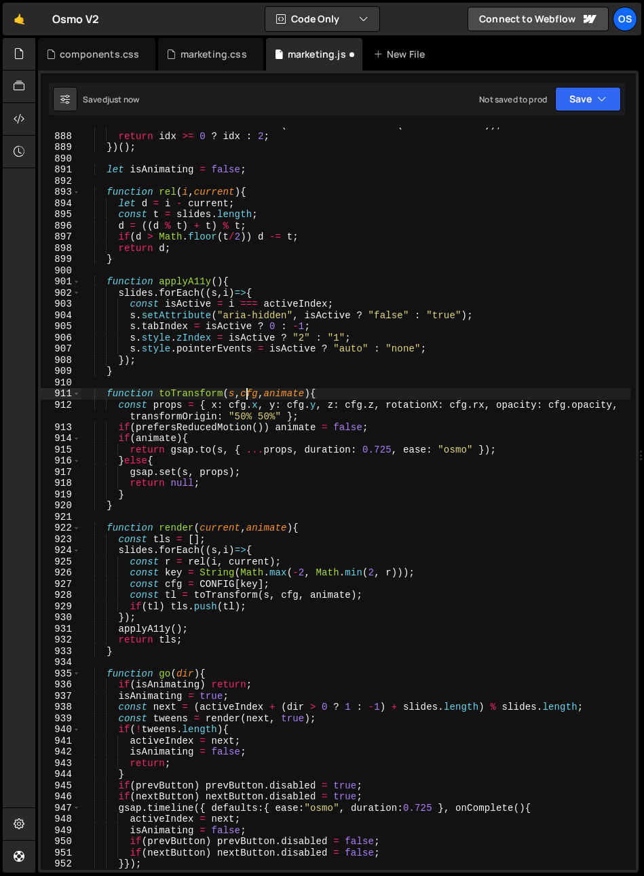
scroll to position [0, 16]
click at [250, 408] on div "const idx = slides . findIndex ( s => s . hasAttribute ( "data-initial" )) ; re…" at bounding box center [355, 501] width 549 height 764
click at [222, 444] on div "const idx = slides . findIndex ( s => s . hasAttribute ( "data-initial" )) ; re…" at bounding box center [355, 501] width 549 height 764
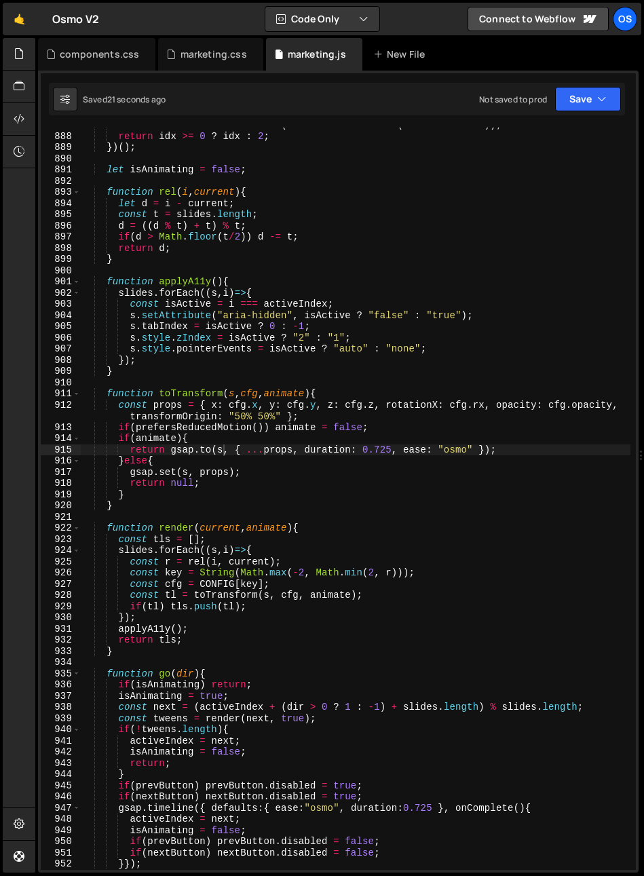
click at [262, 320] on div "const idx = slides . findIndex ( s => s . hasAttribute ( "data-initial" )) ; re…" at bounding box center [355, 501] width 549 height 764
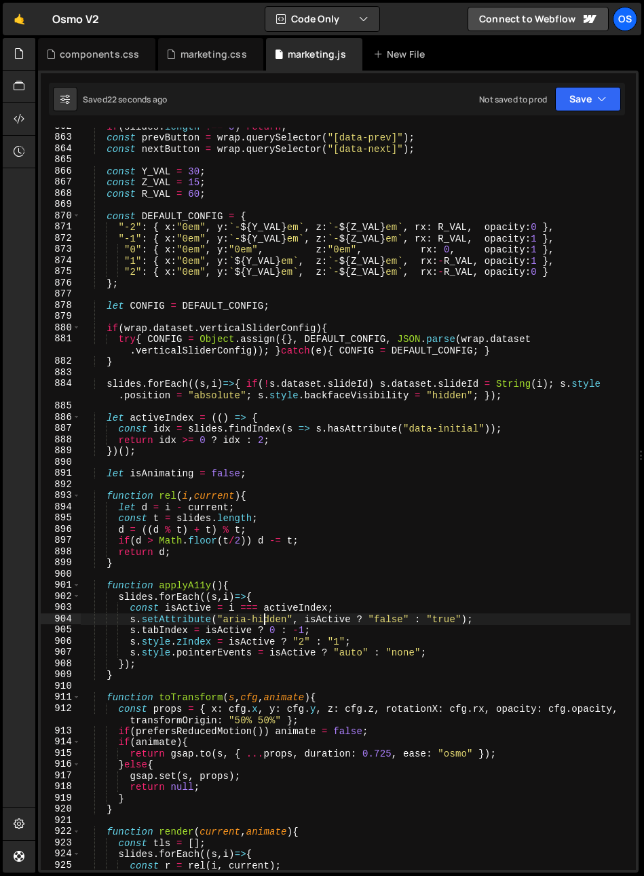
scroll to position [802, 0]
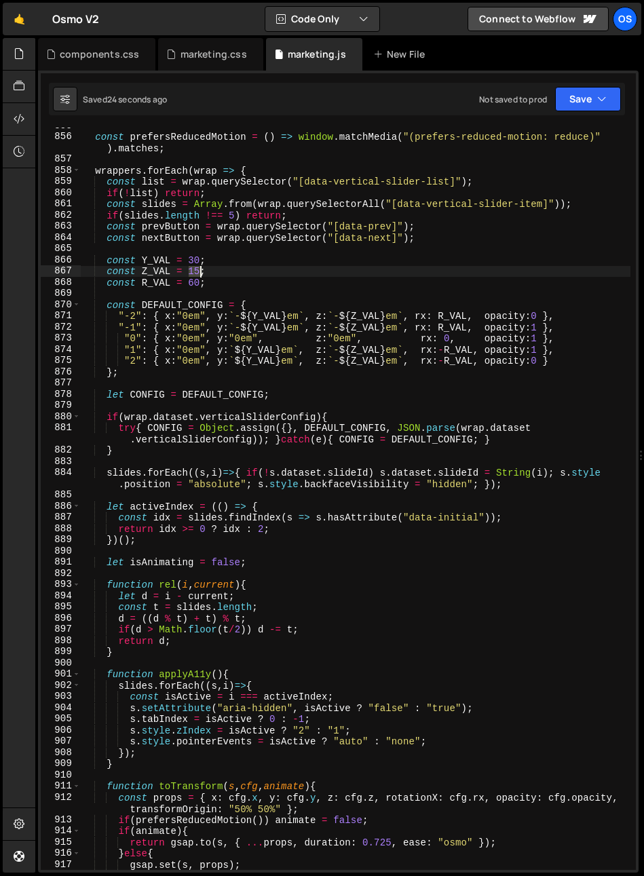
drag, startPoint x: 188, startPoint y: 271, endPoint x: 200, endPoint y: 274, distance: 12.7
click at [200, 274] on div "const prefersReducedMotion = ( ) => window . matchMedia ( "(prefers-reduced-mot…" at bounding box center [355, 502] width 549 height 764
click at [283, 728] on div "const prefersReducedMotion = ( ) => window . matchMedia ( "(prefers-reduced-mot…" at bounding box center [355, 502] width 549 height 764
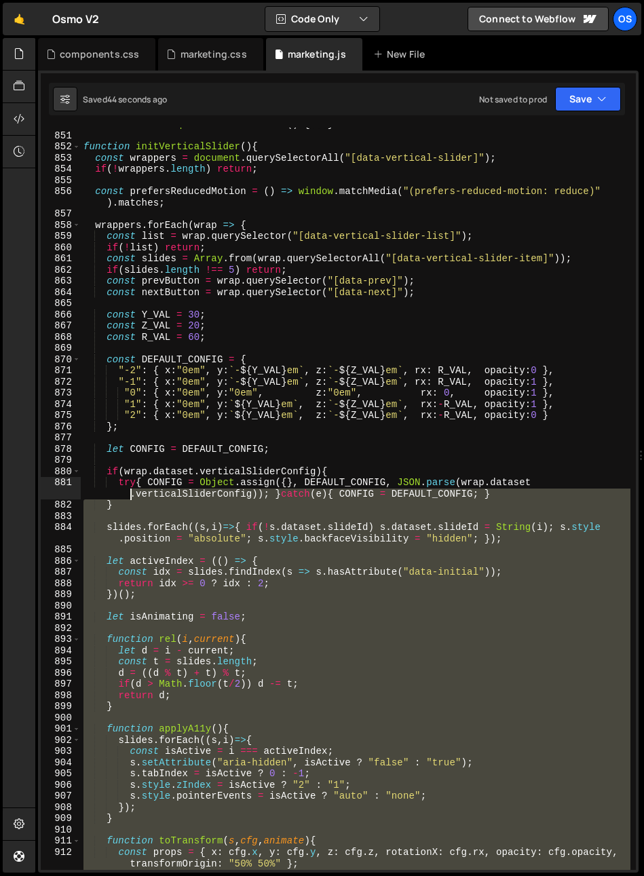
scroll to position [705, 0]
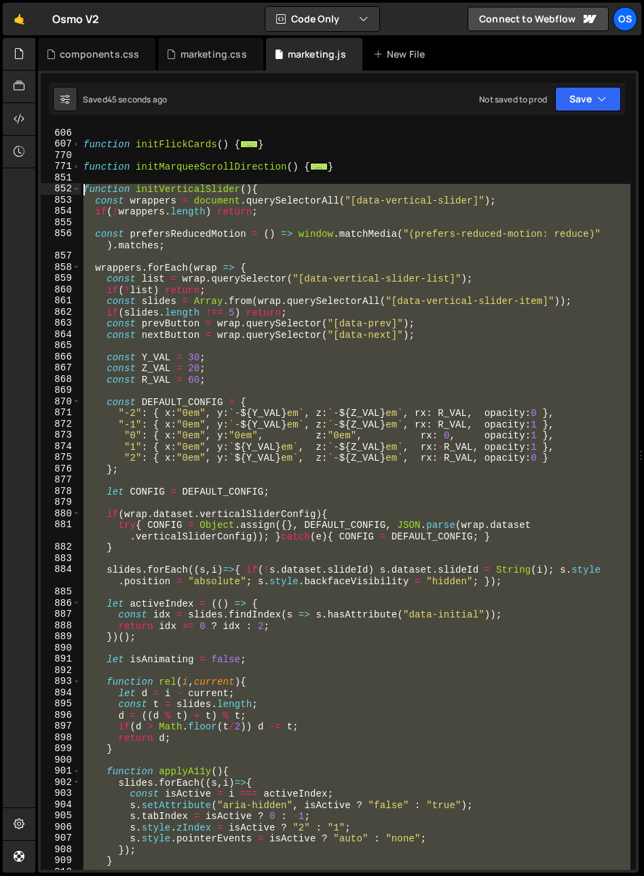
drag, startPoint x: 138, startPoint y: 716, endPoint x: 56, endPoint y: 187, distance: 534.6
click at [56, 187] on div "s.style.zIndex = isActive ? "2" : "1"; 606 607 770 771 851 852 853 854 855 856 …" at bounding box center [338, 499] width 595 height 742
type textarea "function initVerticalSlider(){ const wrappers = document.querySelectorAll("[dat…"
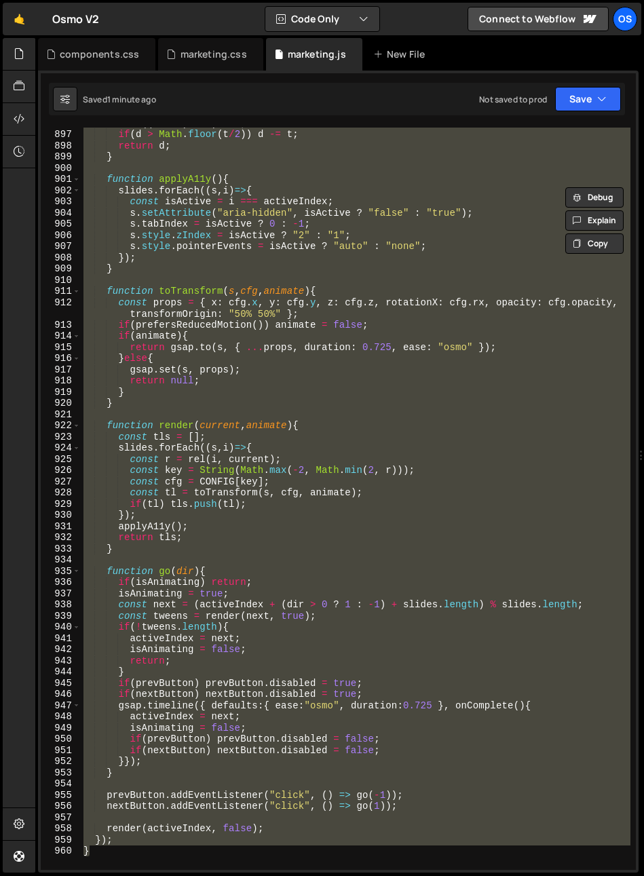
scroll to position [1312, 0]
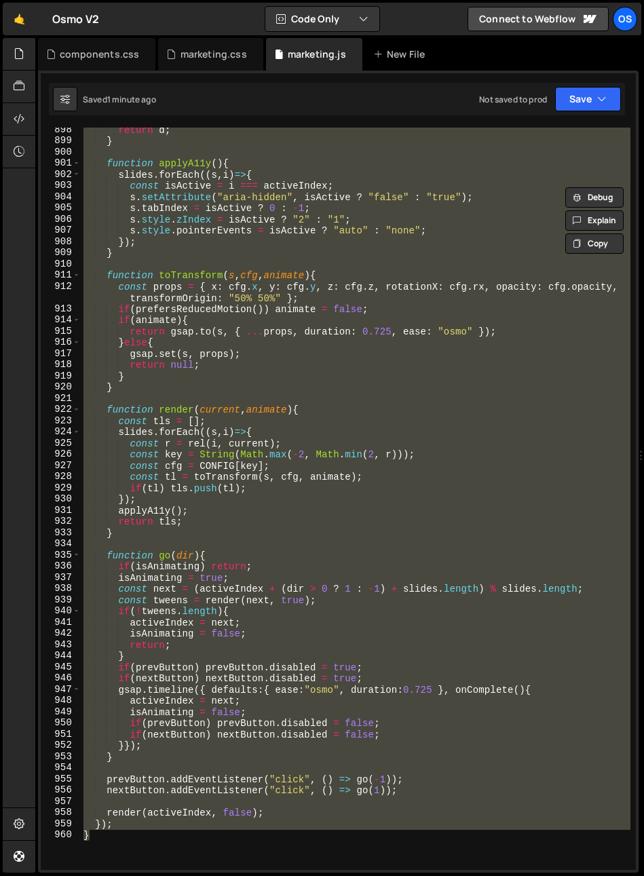
click at [229, 546] on div "return d ; } function applyA11y ( ) { slides . forEach (( s , i ) => { const is…" at bounding box center [355, 499] width 549 height 742
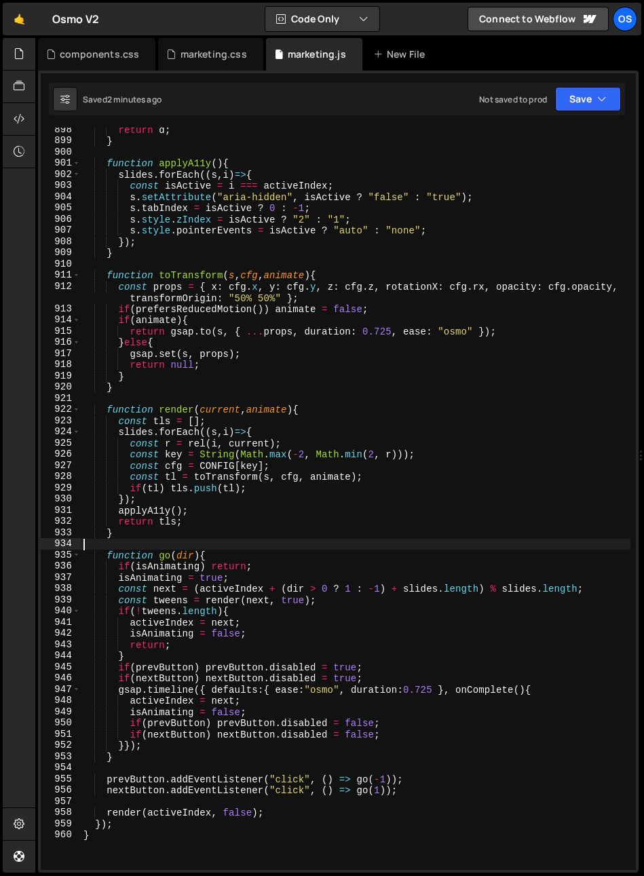
scroll to position [0, 0]
click at [223, 556] on div "return d ; } function applyA11y ( ) { slides . forEach (( s , i ) => { const is…" at bounding box center [355, 506] width 549 height 764
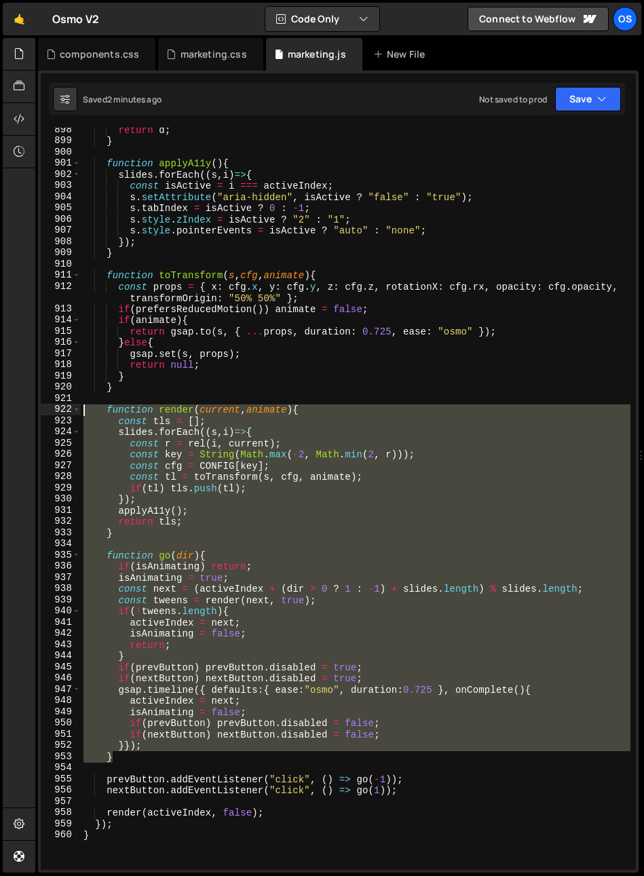
drag, startPoint x: 124, startPoint y: 760, endPoint x: 39, endPoint y: 411, distance: 358.9
click at [39, 411] on div "function go(dir){ 898 899 900 901 902 903 904 905 906 907 908 909 910 911 912 9…" at bounding box center [338, 472] width 600 height 802
paste textarea "}"
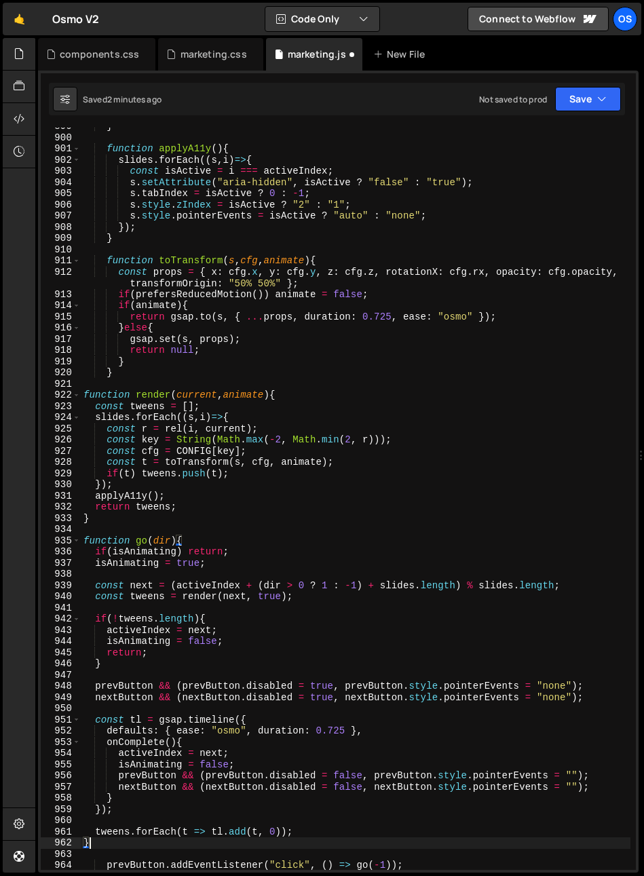
scroll to position [1327, 0]
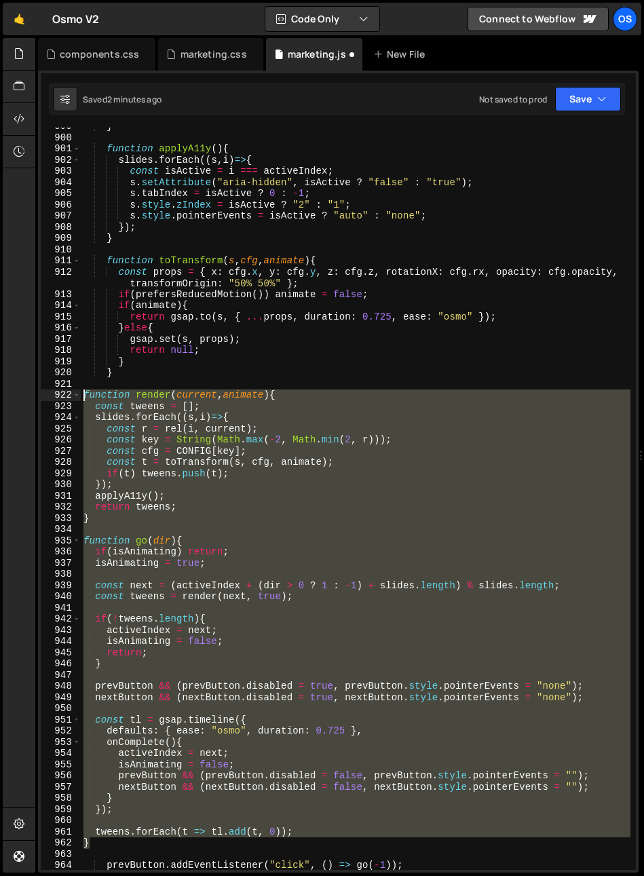
drag, startPoint x: 101, startPoint y: 842, endPoint x: 27, endPoint y: 393, distance: 455.0
click at [27, 393] on div "Hold on a sec... Are you certain you wish to leave this page? Any changes you'v…" at bounding box center [322, 438] width 644 height 876
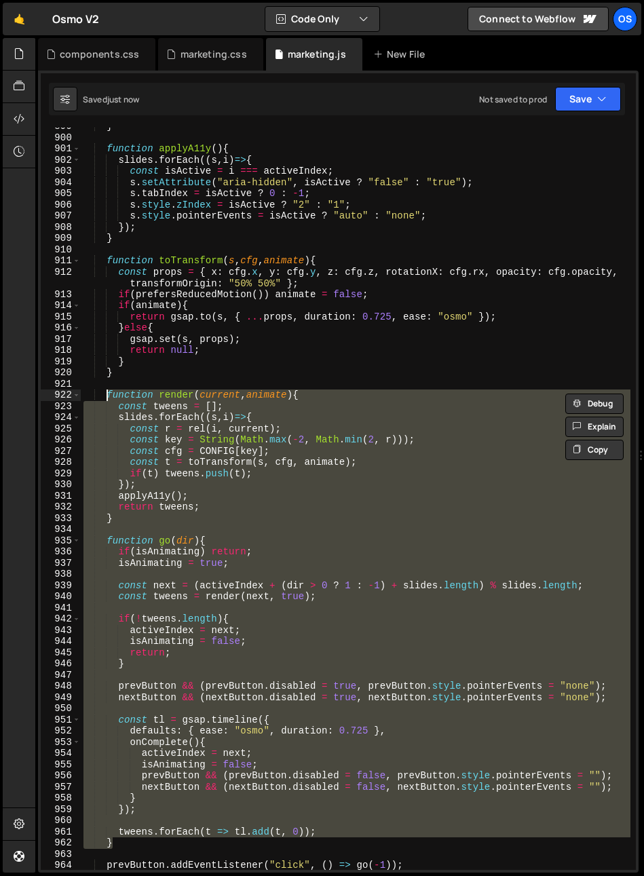
click at [206, 649] on div "} function applyA11y ( ) { slides . forEach (( s , i ) => { const isActive = i …" at bounding box center [355, 499] width 549 height 742
type textarea "return;"
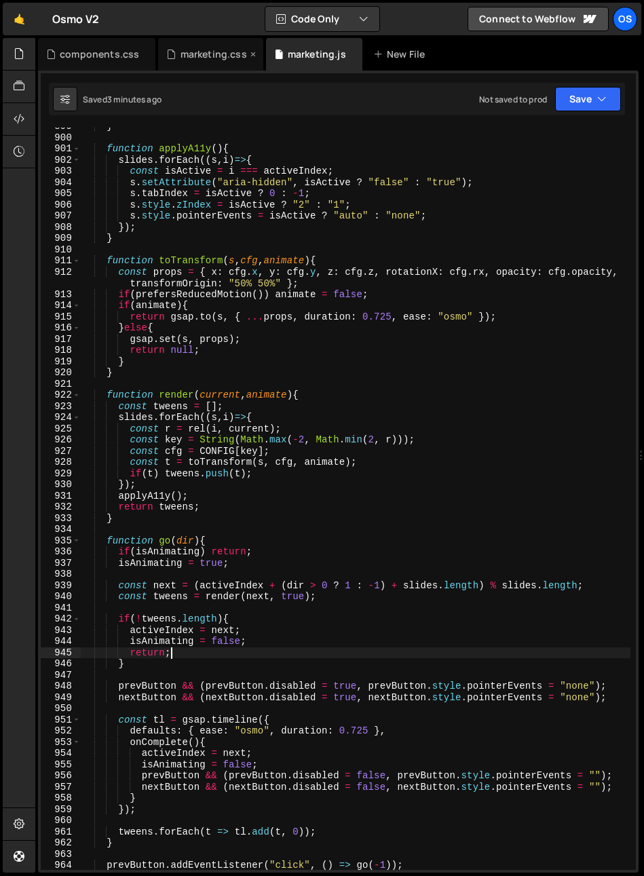
click at [203, 53] on div "marketing.css" at bounding box center [213, 54] width 66 height 14
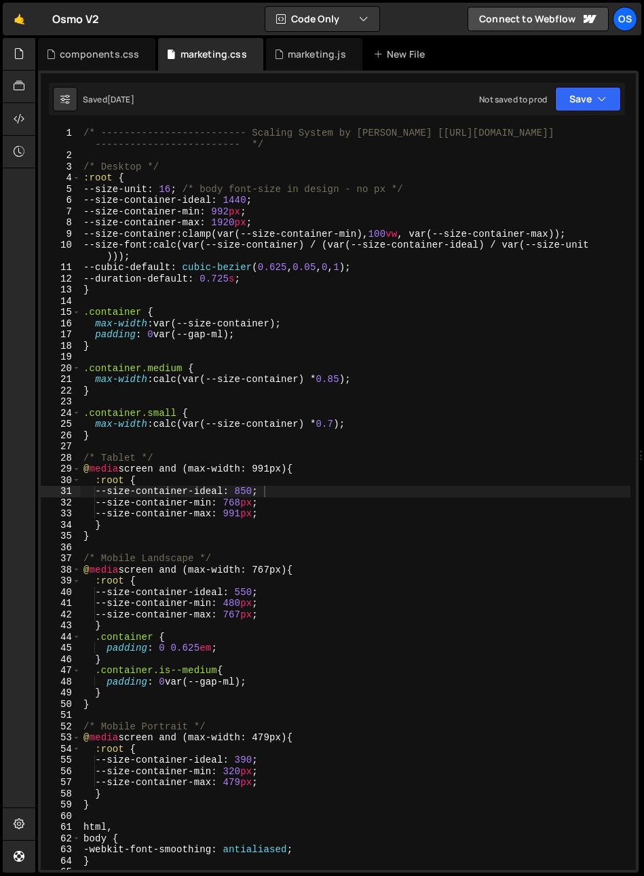
scroll to position [0, 0]
type textarea "--cubic-default: cubic-bezier(0.625, 0.05, 0, 1);"
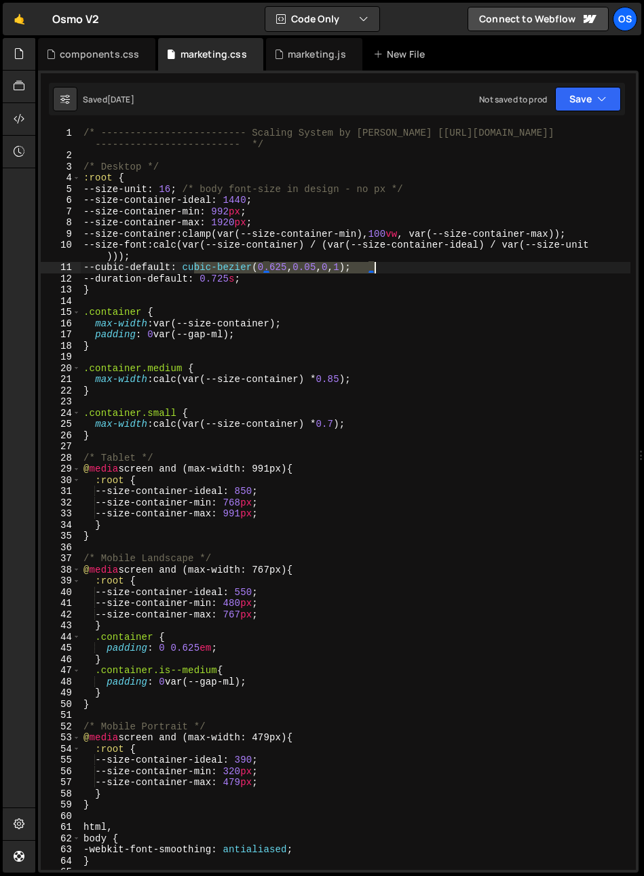
drag, startPoint x: 193, startPoint y: 269, endPoint x: 355, endPoint y: 256, distance: 161.9
click at [373, 270] on div "/* ------------------------- Scaling System by Osmo [https://osmo.supply/] ----…" at bounding box center [355, 516] width 549 height 776
click at [94, 54] on div "components.css" at bounding box center [99, 54] width 79 height 14
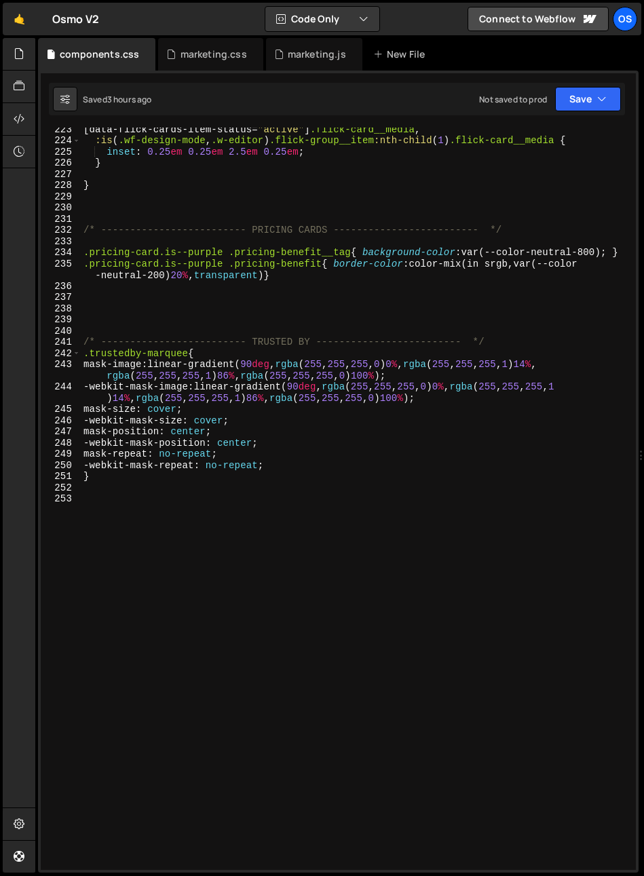
scroll to position [2656, 0]
click at [272, 612] on div "[ data-flick-cards-item-status = " active " ] .flick-card__media , :is ( .wf-de…" at bounding box center [355, 505] width 549 height 764
paste textarea "data-vertical-slider-bullet"
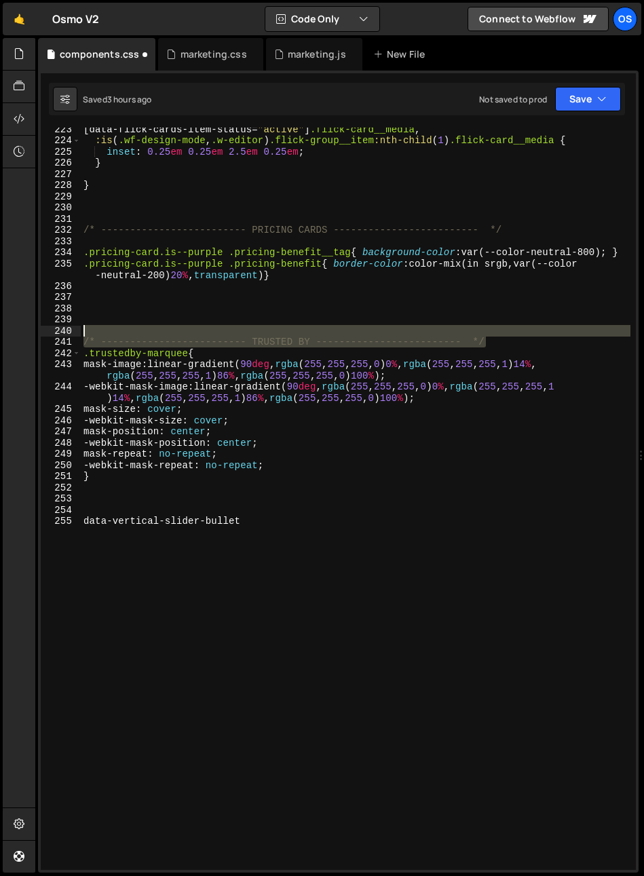
drag, startPoint x: 518, startPoint y: 340, endPoint x: 9, endPoint y: 335, distance: 508.7
click at [9, 335] on div "Hold on a sec... Are you certain you wish to leave this page? Any changes you'v…" at bounding box center [322, 438] width 644 height 876
type textarea "/* ------------------------- TRUSTED BY ------------------------- */"
click at [87, 511] on div "[ data-flick-cards-item-status = " active " ] .flick-card__media , :is ( .wf-de…" at bounding box center [355, 505] width 549 height 764
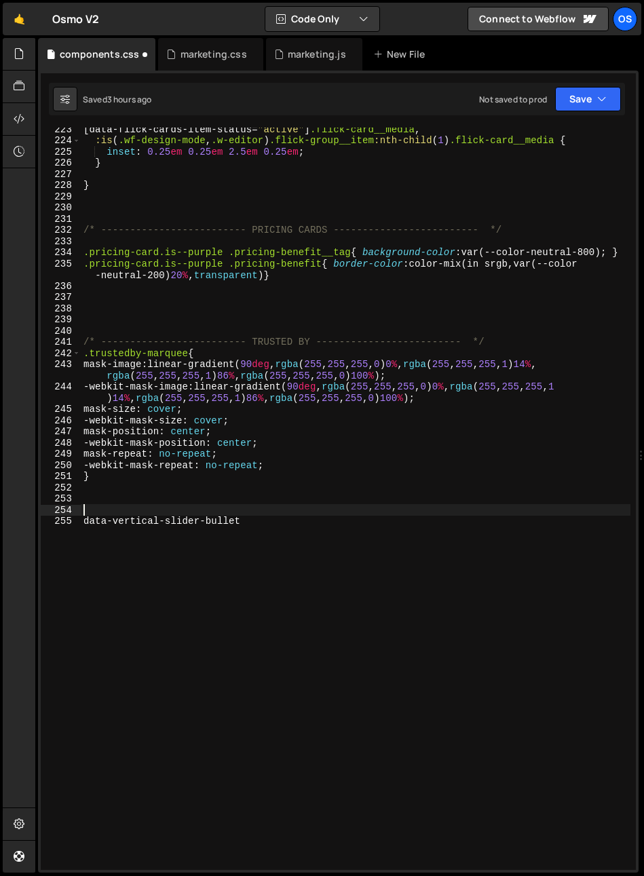
paste textarea "/* ------------------------- TRUSTED BY ------------------------- */"
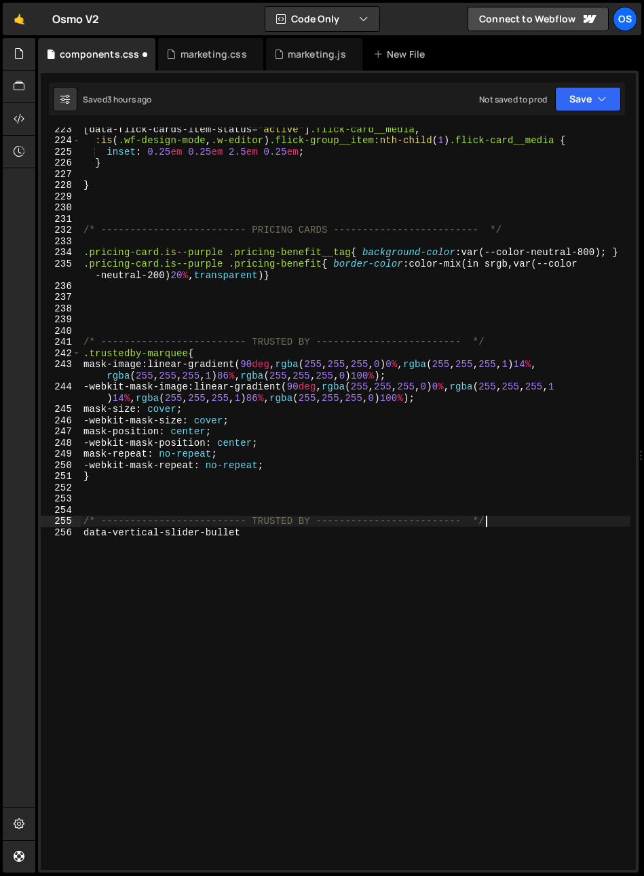
click at [271, 524] on div "[ data-flick-cards-item-status = " active " ] .flick-card__media , :is ( .wf-de…" at bounding box center [355, 505] width 549 height 764
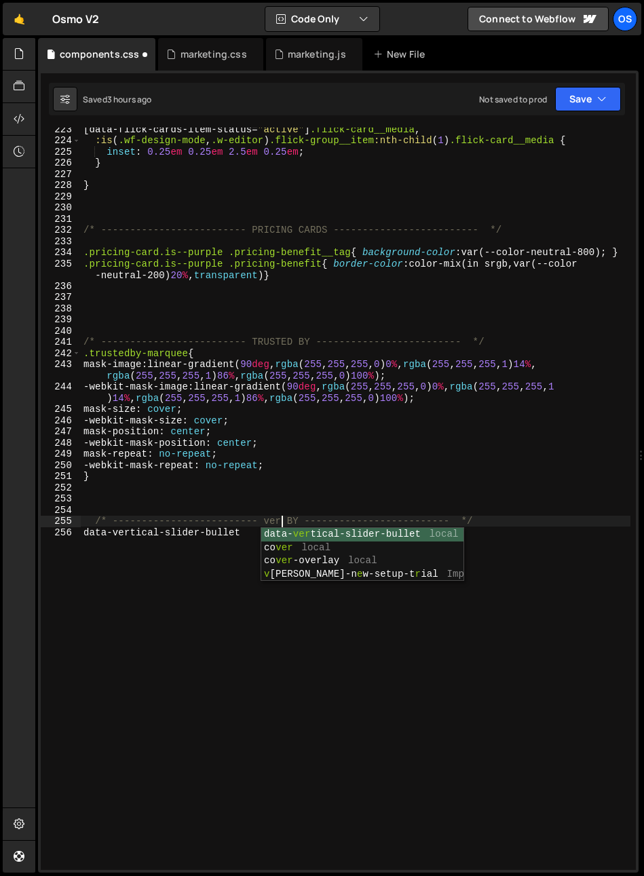
scroll to position [0, 14]
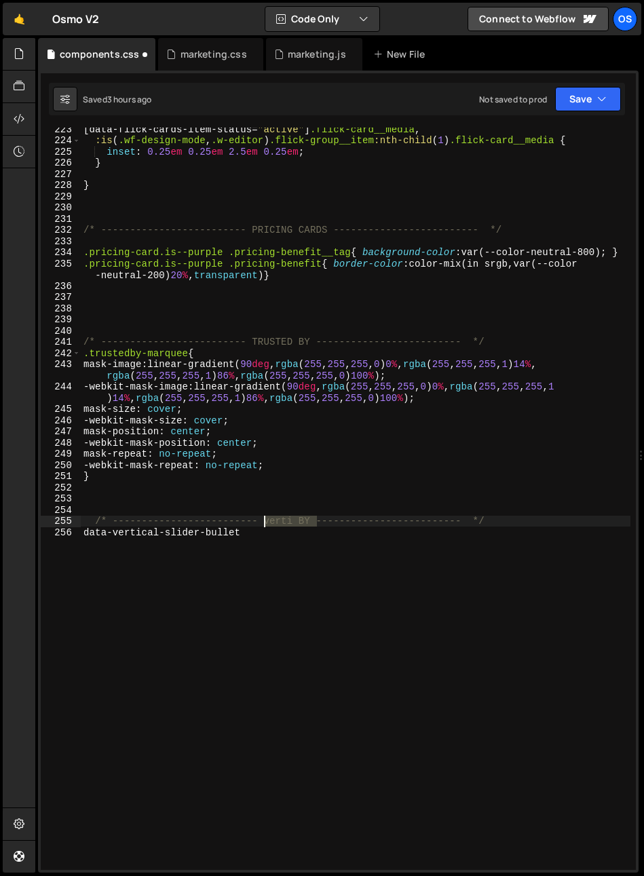
drag, startPoint x: 315, startPoint y: 522, endPoint x: 264, endPoint y: 525, distance: 50.3
click at [264, 525] on div "[ data-flick-cards-item-status = " active " ] .flick-card__media , :is ( .wf-de…" at bounding box center [355, 505] width 549 height 764
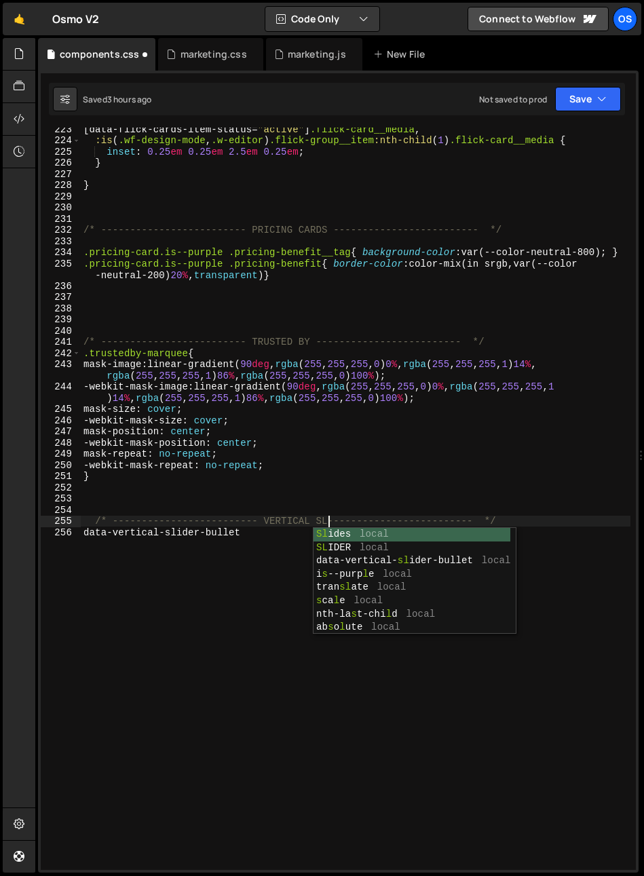
scroll to position [0, 18]
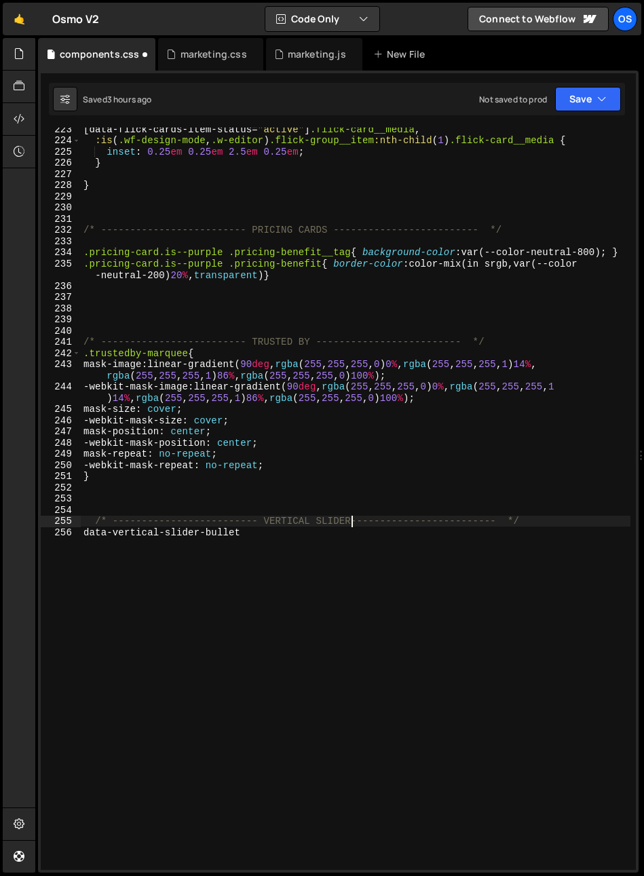
click at [255, 538] on div "[ data-flick-cards-item-status = " active " ] .flick-card__media , :is ( .wf-de…" at bounding box center [355, 505] width 549 height 764
drag, startPoint x: 84, startPoint y: 531, endPoint x: 87, endPoint y: 538, distance: 7.3
click at [84, 532] on div "[ data-flick-cards-item-status = " active " ] .flick-card__media , :is ( .wf-de…" at bounding box center [355, 505] width 549 height 764
click at [295, 530] on div "[ data-flick-cards-item-status = " active " ] .flick-card__media , :is ( .wf-de…" at bounding box center [355, 505] width 549 height 764
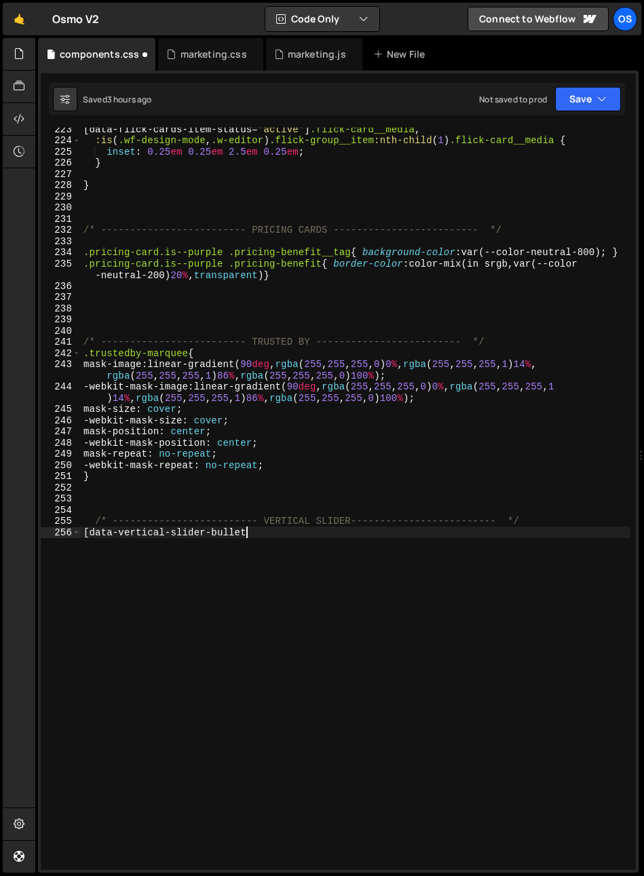
scroll to position [0, 11]
click at [272, 532] on div "[ data-flick-cards-item-status = " active " ] .flick-card__media , :is ( .wf-de…" at bounding box center [355, 505] width 549 height 764
click at [248, 535] on div "[ data-flick-cards-item-status = " active " ] .flick-card__media , :is ( .wf-de…" at bounding box center [355, 505] width 549 height 764
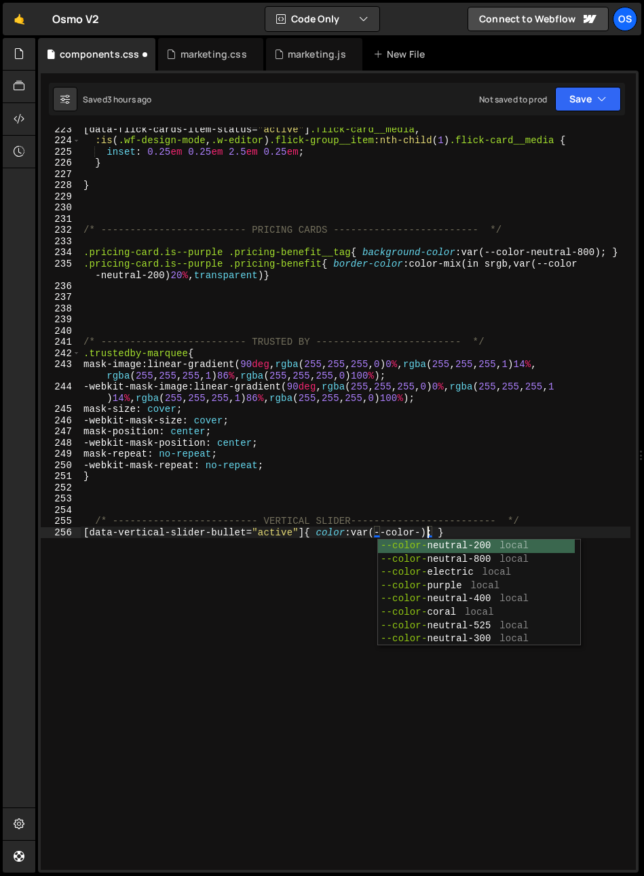
scroll to position [0, 24]
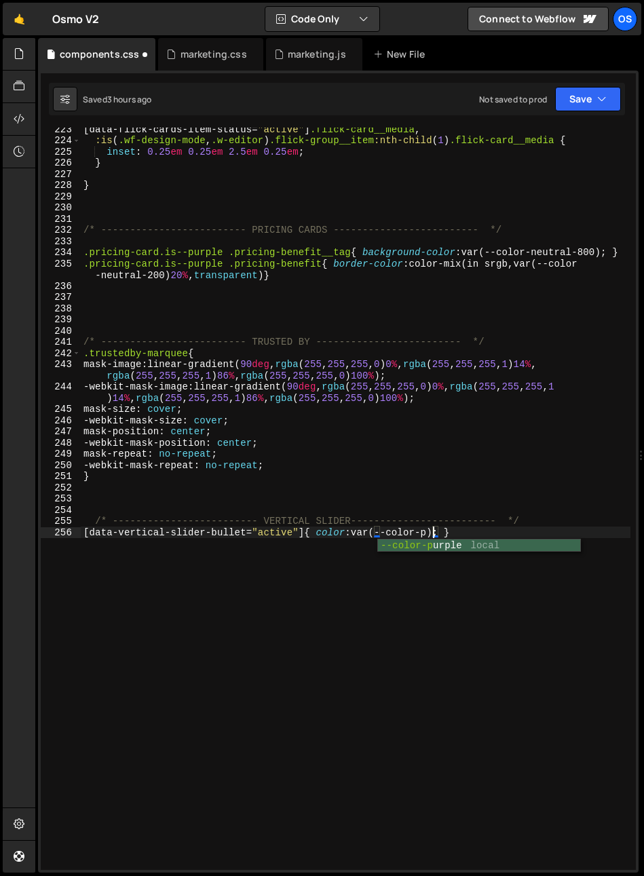
type textarea "[data-vertical-slider-bullet="active"]{ color: var(--color-purple); }"
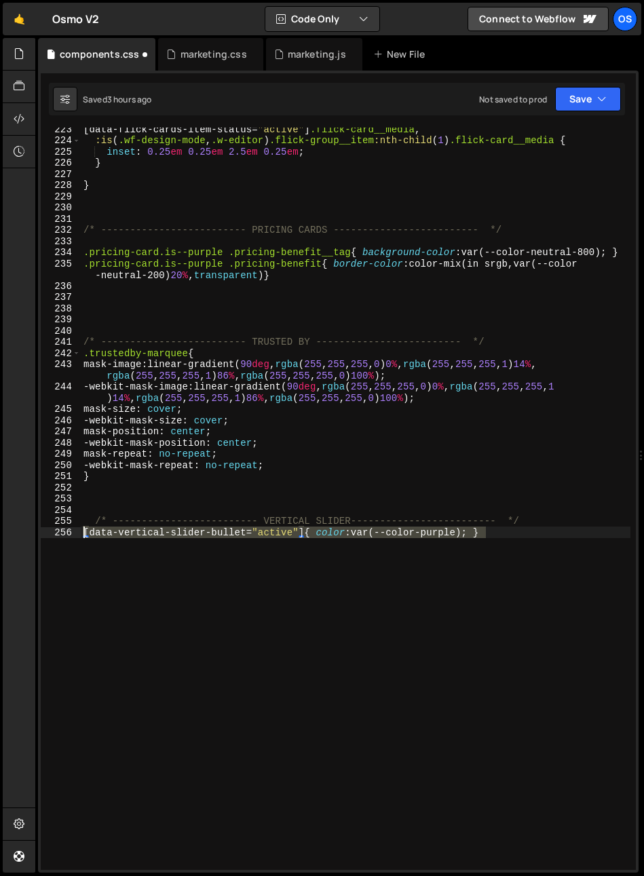
drag, startPoint x: 501, startPoint y: 529, endPoint x: 65, endPoint y: 534, distance: 435.4
click at [65, 534] on div "[data-vertical-slider-bullet="active"]{ color: var(--color-purple); } 223 224 2…" at bounding box center [338, 499] width 595 height 742
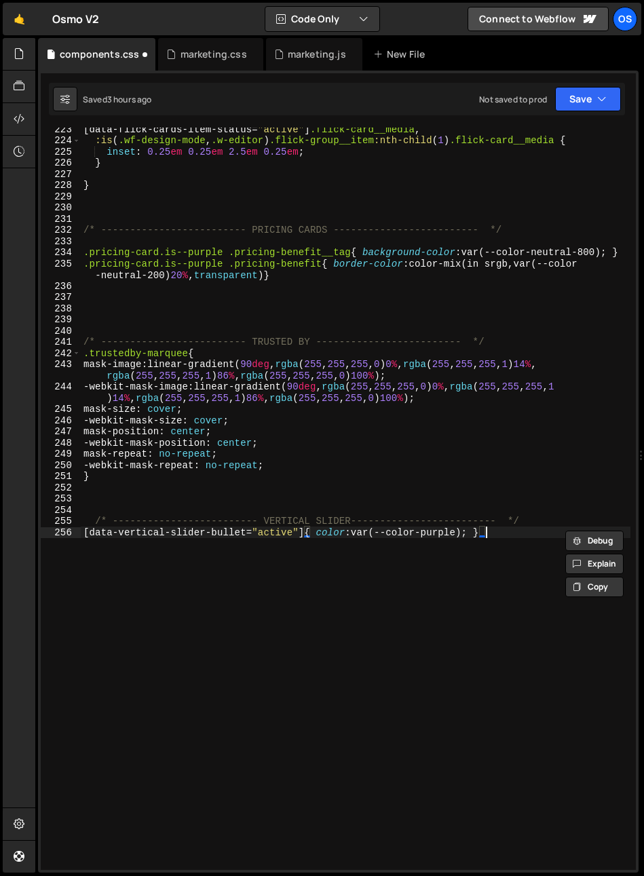
scroll to position [0, 0]
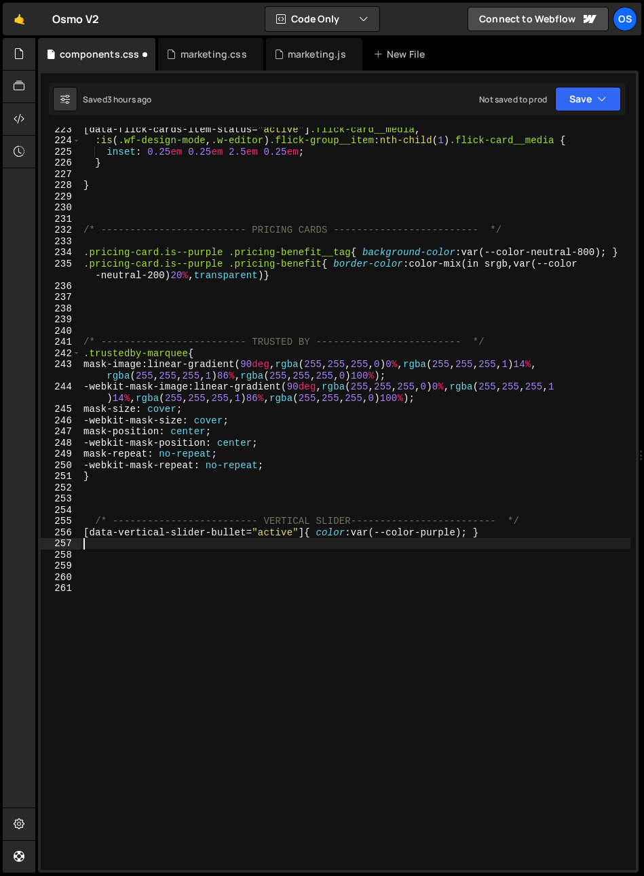
paste textarea "[data-vertical-slider-bullet="active"]{ color: var(--color-purple); }"
click at [301, 546] on div "[ data-flick-cards-item-status = " active " ] .flick-card__media , :is ( .wf-de…" at bounding box center [355, 505] width 549 height 764
click at [304, 542] on div "[ data-flick-cards-item-status = " active " ] .flick-card__media , :is ( .wf-de…" at bounding box center [355, 505] width 549 height 764
paste textarea "testimonial-bullet__item-line"
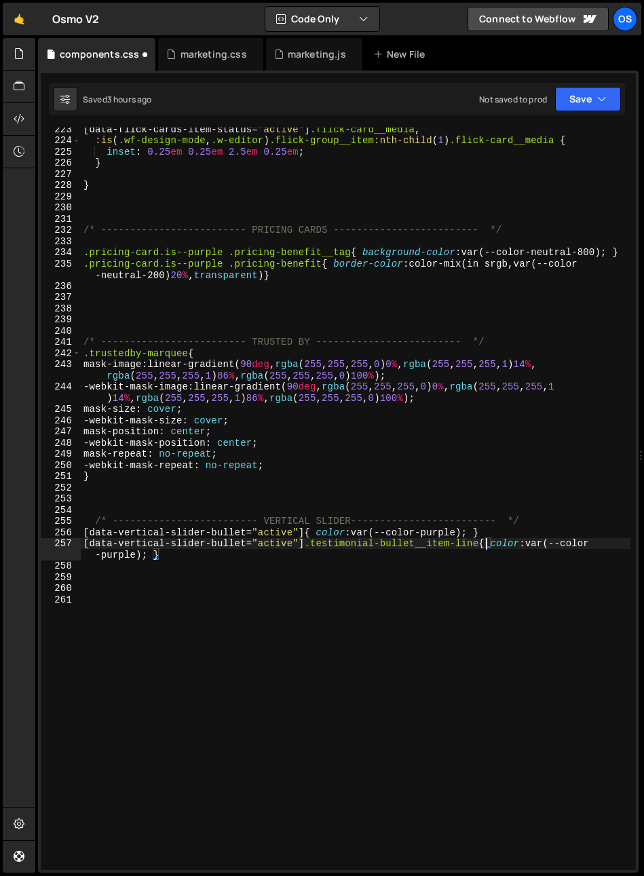
click at [315, 533] on div "[ data-flick-cards-item-status = " active " ] .flick-card__media , :is ( .wf-de…" at bounding box center [355, 505] width 549 height 764
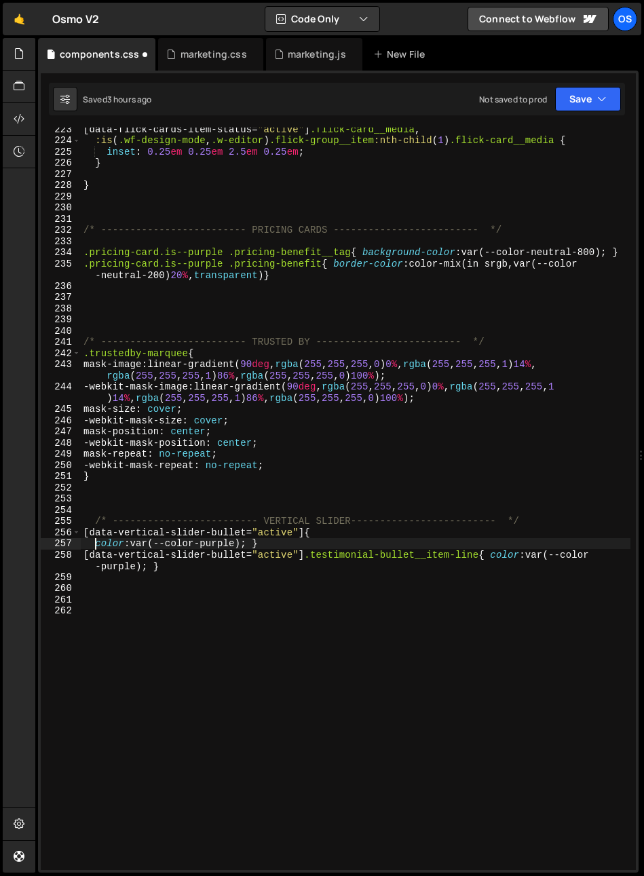
click at [256, 543] on div "[ data-flick-cards-item-status = " active " ] .flick-card__media , :is ( .wf-de…" at bounding box center [355, 505] width 549 height 764
type textarea "color: var(--color-purple);}"
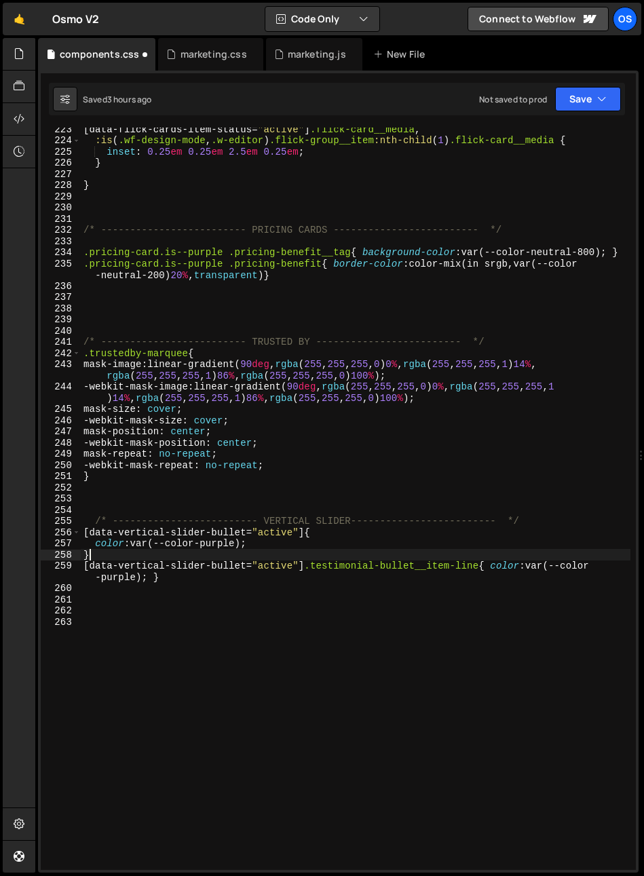
click at [134, 558] on div "[ data-flick-cards-item-status = " active " ] .flick-card__media , :is ( .wf-de…" at bounding box center [355, 505] width 549 height 764
type textarea "}"
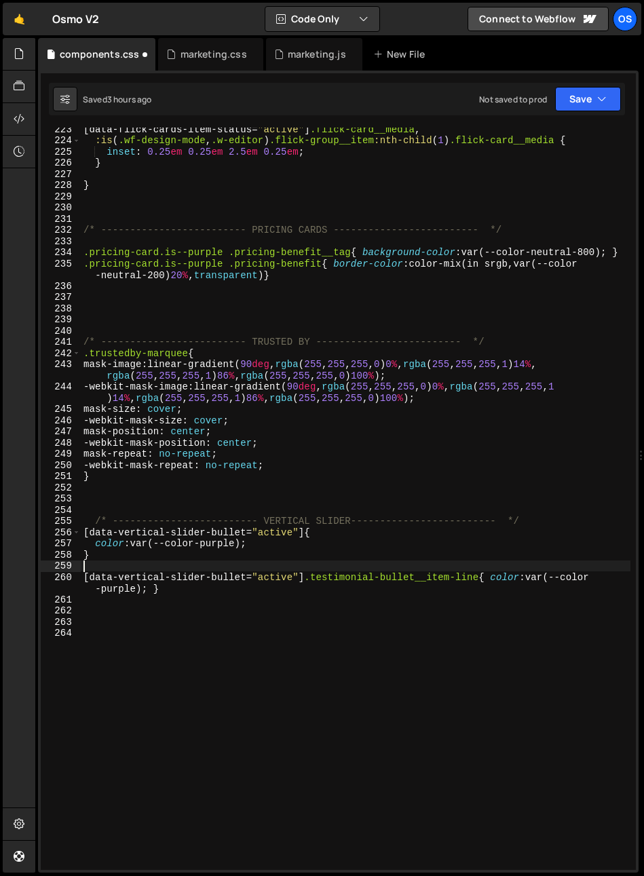
click at [498, 580] on div "[ data-flick-cards-item-status = " active " ] .flick-card__media , :is ( .wf-de…" at bounding box center [355, 505] width 549 height 764
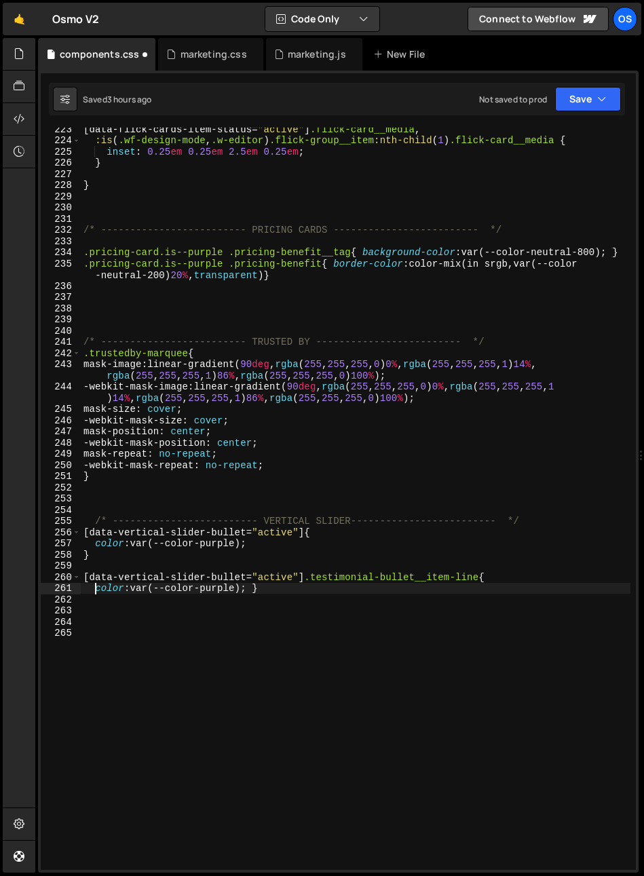
click at [260, 591] on div "[ data-flick-cards-item-status = " active " ] .flick-card__media , :is ( .wf-de…" at bounding box center [355, 505] width 549 height 764
type textarea "color: var(--color-purple);}"
drag, startPoint x: 248, startPoint y: 589, endPoint x: 94, endPoint y: 587, distance: 153.3
click at [94, 587] on div "[ data-flick-cards-item-status = " active " ] .flick-card__media , :is ( .wf-de…" at bounding box center [355, 505] width 549 height 764
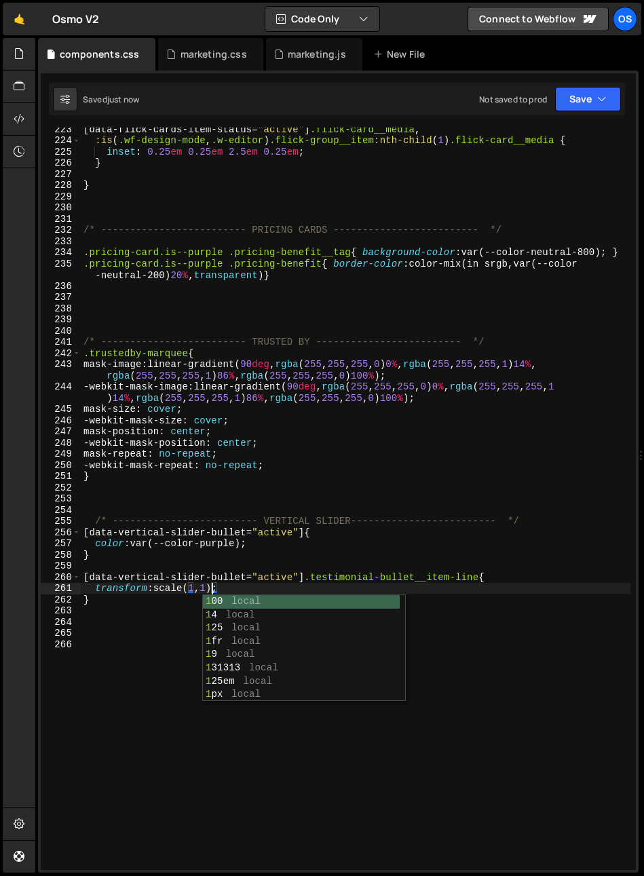
click at [439, 529] on div "[ data-flick-cards-item-status = " active " ] .flick-card__media , :is ( .wf-de…" at bounding box center [355, 505] width 549 height 764
type textarea "[data-vertical-slider-bullet="active"]{"
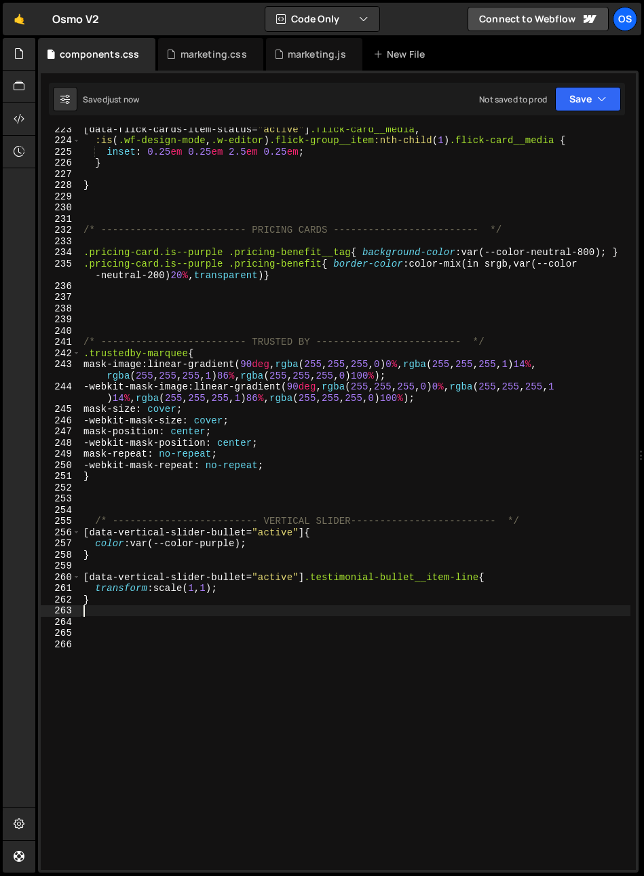
click at [286, 608] on div "[ data-flick-cards-item-status = " active " ] .flick-card__media , :is ( .wf-de…" at bounding box center [355, 505] width 549 height 764
click at [309, 595] on div "[ data-flick-cards-item-status = " active " ] .flick-card__media , :is ( .wf-de…" at bounding box center [355, 505] width 549 height 764
type textarea "}"
click at [216, 608] on div "[ data-flick-cards-item-status = " active " ] .flick-card__media , :is ( .wf-de…" at bounding box center [355, 505] width 549 height 764
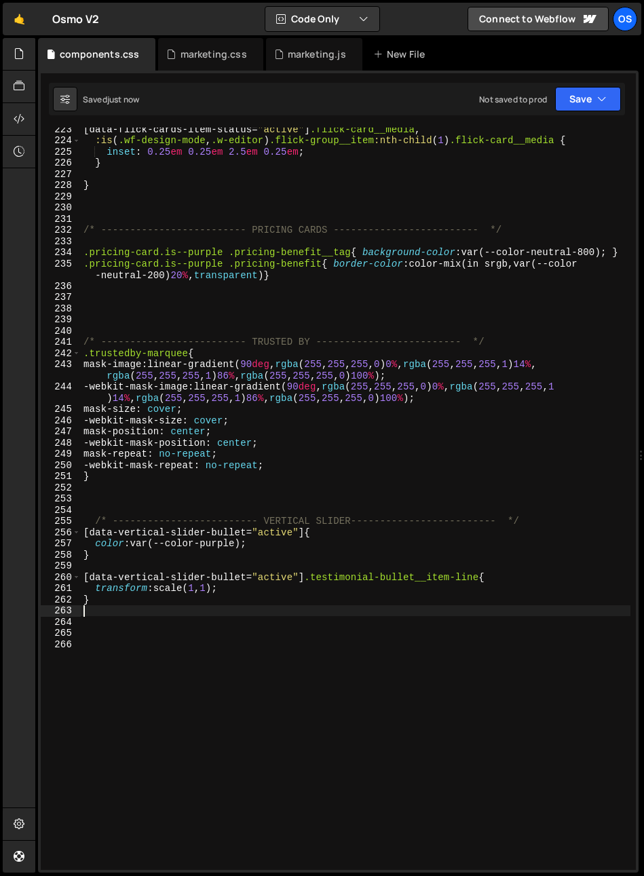
click at [205, 593] on div "[ data-flick-cards-item-status = " active " ] .flick-card__media , :is ( .wf-de…" at bounding box center [355, 505] width 549 height 764
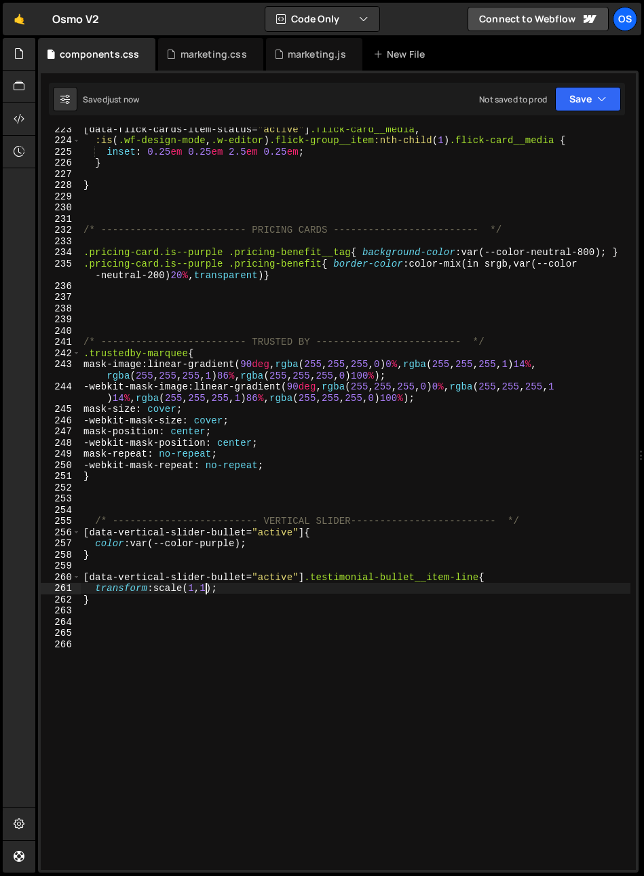
drag, startPoint x: 204, startPoint y: 593, endPoint x: 224, endPoint y: 597, distance: 20.6
click at [204, 593] on div "[ data-flick-cards-item-status = " active " ] .flick-card__media , :is ( .wf-de…" at bounding box center [355, 505] width 549 height 764
drag, startPoint x: 247, startPoint y: 578, endPoint x: 88, endPoint y: 581, distance: 158.7
click at [88, 581] on div "[ data-flick-cards-item-status = " active " ] .flick-card__media , :is ( .wf-de…" at bounding box center [355, 505] width 549 height 764
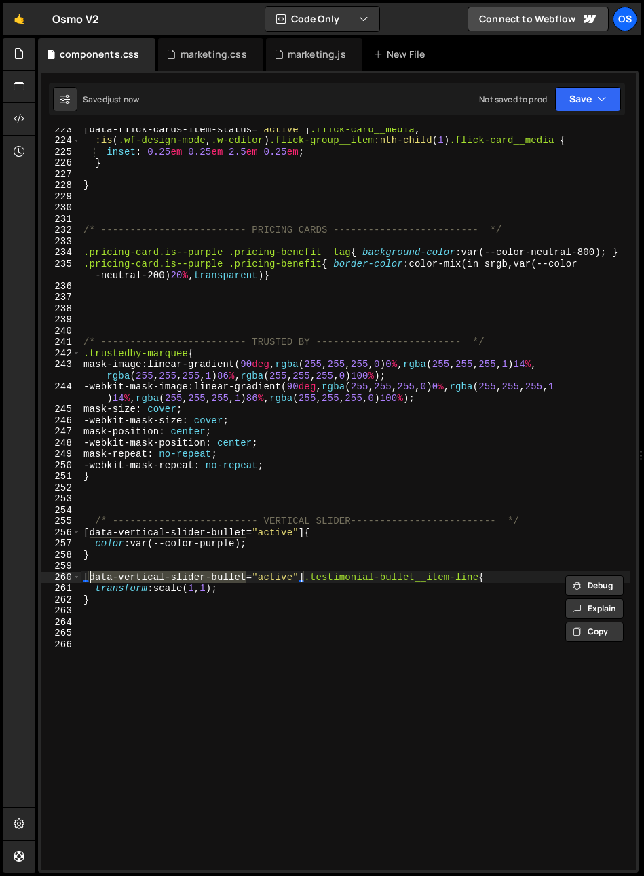
click at [489, 578] on div "[ data-flick-cards-item-status = " active " ] .flick-card__media , :is ( .wf-de…" at bounding box center [355, 505] width 549 height 764
drag, startPoint x: 488, startPoint y: 576, endPoint x: 498, endPoint y: 599, distance: 24.6
click at [488, 577] on div "[ data-flick-cards-item-status = " active " ] .flick-card__media , :is ( .wf-de…" at bounding box center [355, 505] width 549 height 764
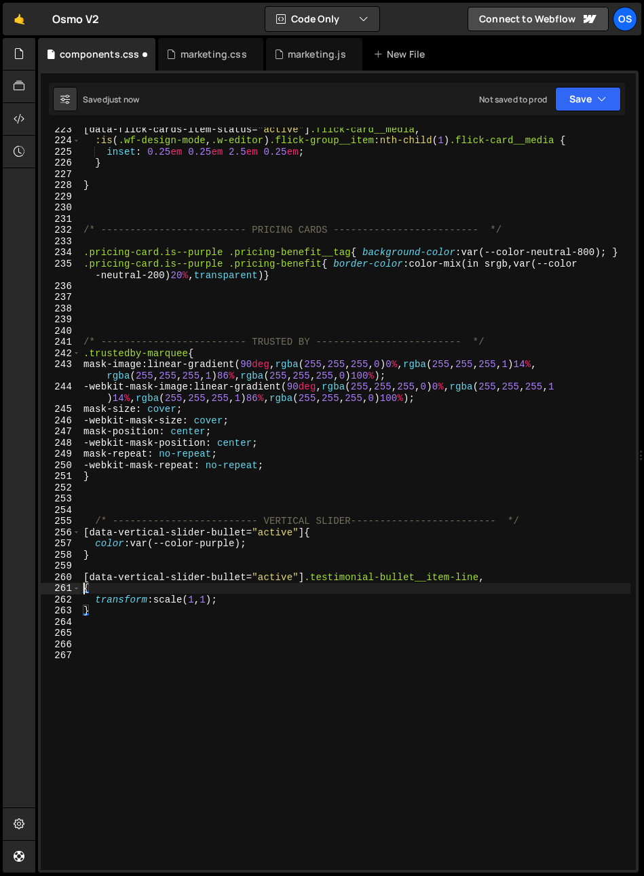
paste textarea "data-vertical-slider-bullet"
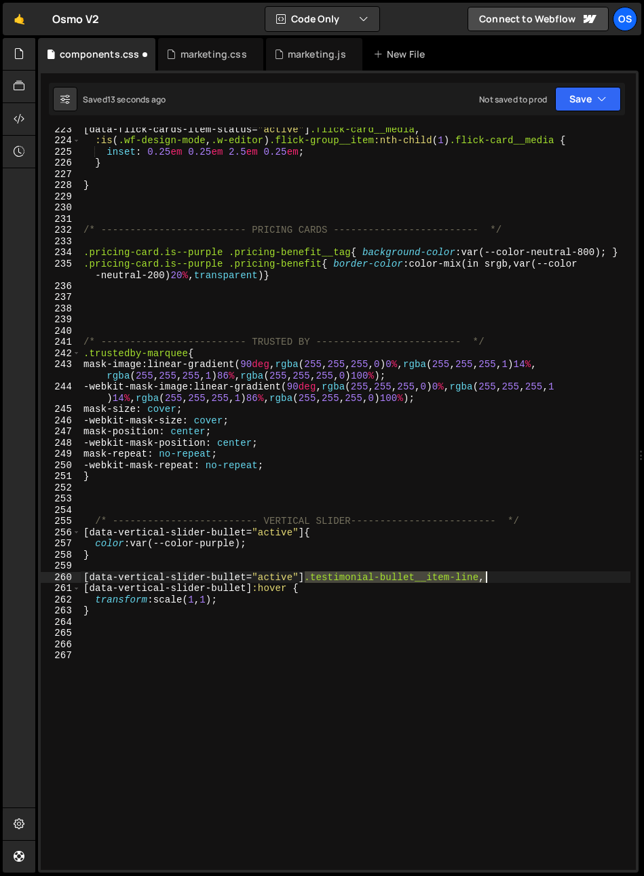
drag, startPoint x: 305, startPoint y: 579, endPoint x: 467, endPoint y: 578, distance: 162.1
click at [483, 574] on div "[ data-flick-cards-item-status = " active " ] .flick-card__media , :is ( .wf-de…" at bounding box center [355, 505] width 549 height 764
click at [294, 589] on div "[ data-flick-cards-item-status = " active " ] .flick-card__media , :is ( .wf-de…" at bounding box center [355, 505] width 549 height 764
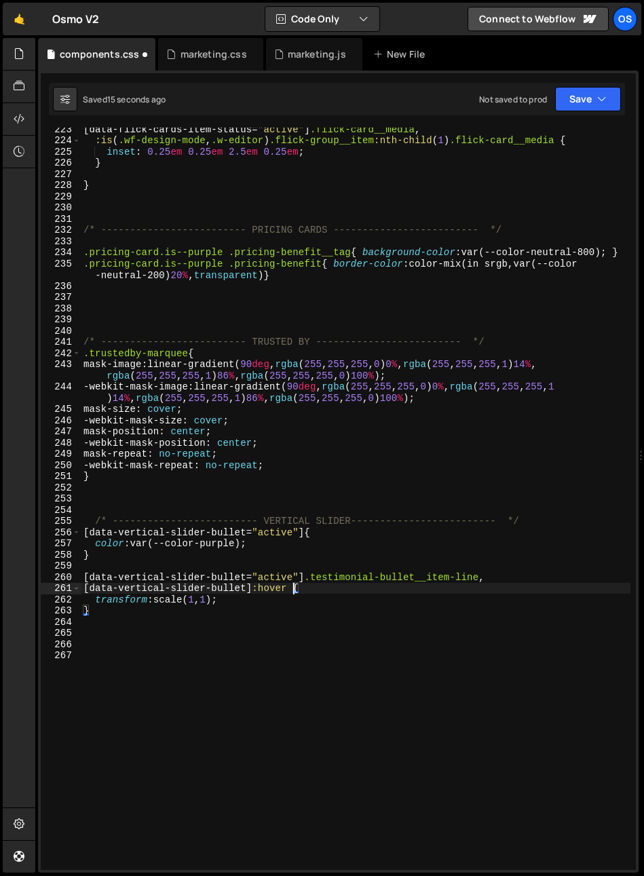
paste textarea ".testimonial-bullet__item-line"
type textarea "[data-vertical-slider-bullet]:hover .testimonial-bullet__item-line{"
drag, startPoint x: 260, startPoint y: 678, endPoint x: 259, endPoint y: 671, distance: 6.8
click at [258, 678] on div "[ data-flick-cards-item-status = " active " ] .flick-card__media , :is ( .wf-de…" at bounding box center [355, 505] width 549 height 764
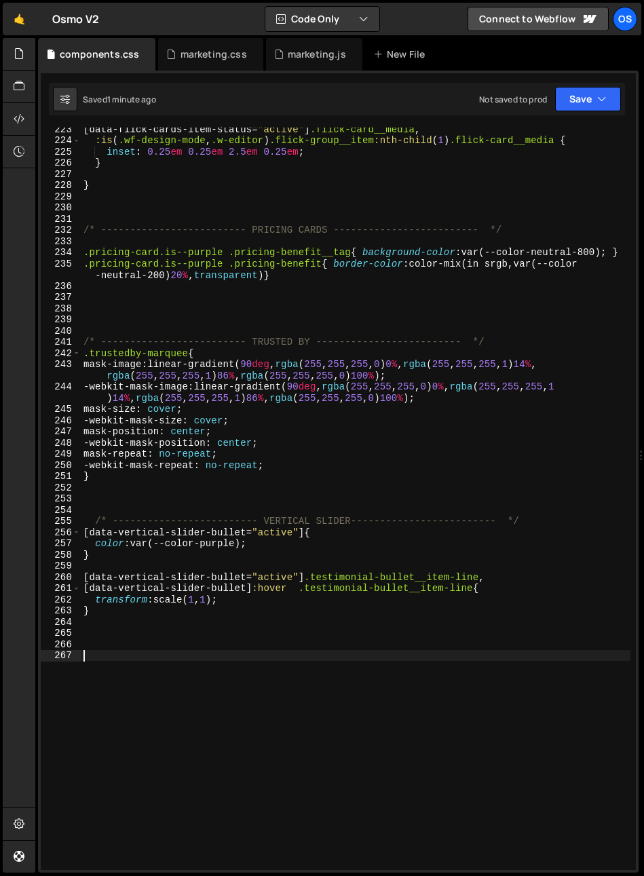
scroll to position [0, 0]
click at [474, 589] on div "[ data-flick-cards-item-status = " active " ] .flick-card__media , :is ( .wf-de…" at bounding box center [355, 505] width 549 height 764
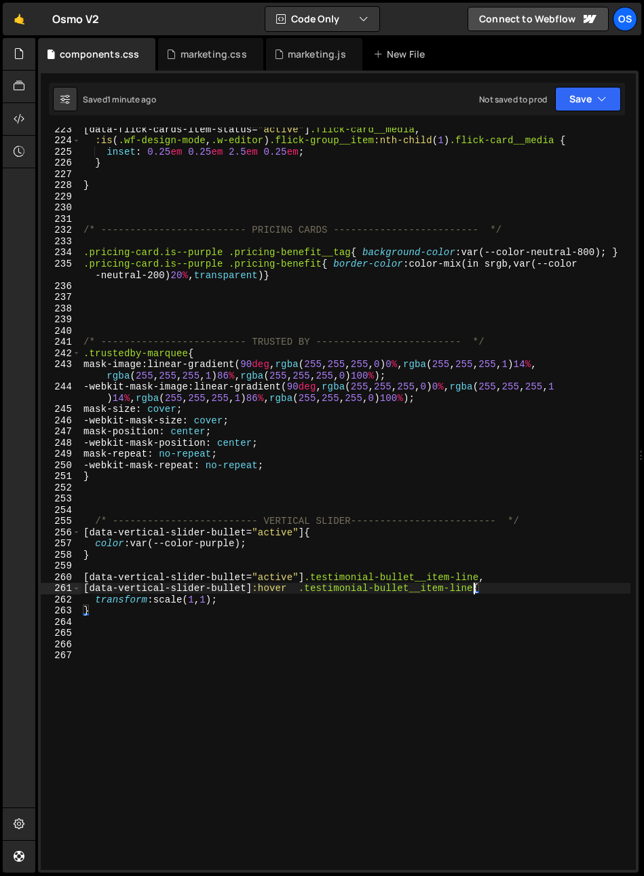
scroll to position [0, 27]
drag, startPoint x: 472, startPoint y: 591, endPoint x: 73, endPoint y: 589, distance: 398.8
click at [73, 589] on div "[data-vertical-slider-bullet]:hover .testimonial-bullet__item-line,{ 223 224 22…" at bounding box center [338, 499] width 595 height 742
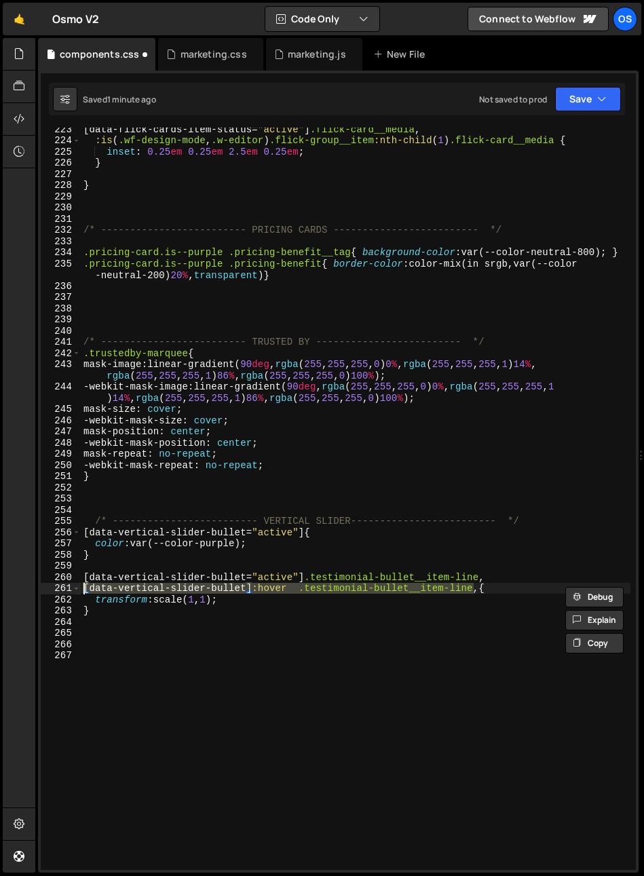
click at [480, 590] on div "[ data-flick-cards-item-status = " active " ] .flick-card__media , :is ( .wf-de…" at bounding box center [355, 505] width 549 height 764
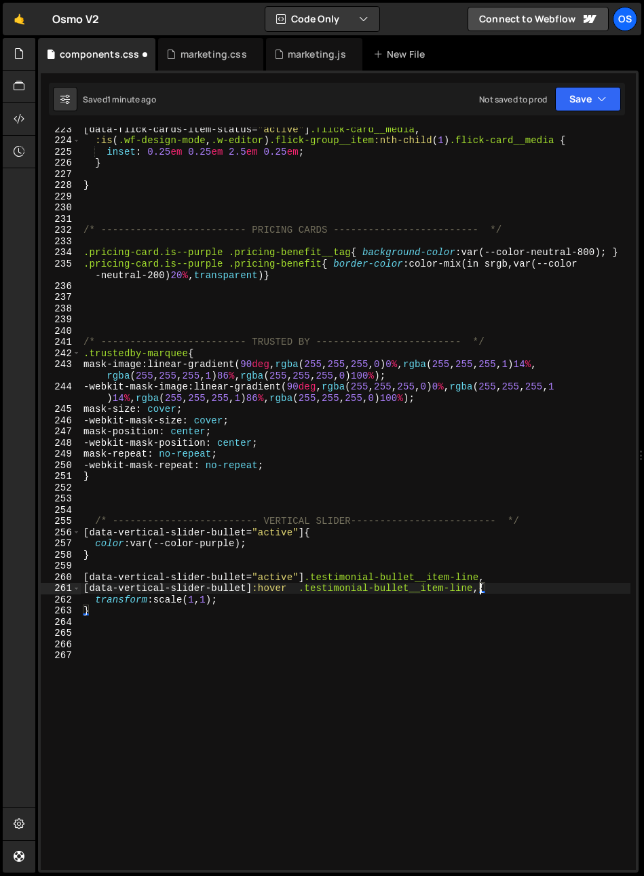
scroll to position [0, 0]
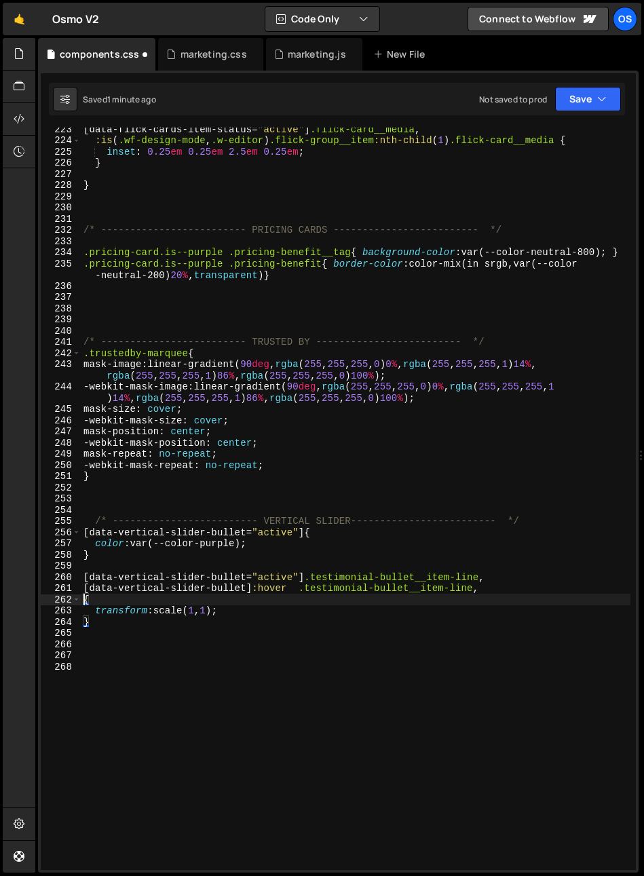
paste textarea "[data-vertical-slider-bullet]:hover .testimonial-bullet__item-line"
click at [267, 595] on div "[ data-flick-cards-item-status = " active " ] .flick-card__media , :is ( .wf-de…" at bounding box center [355, 505] width 549 height 764
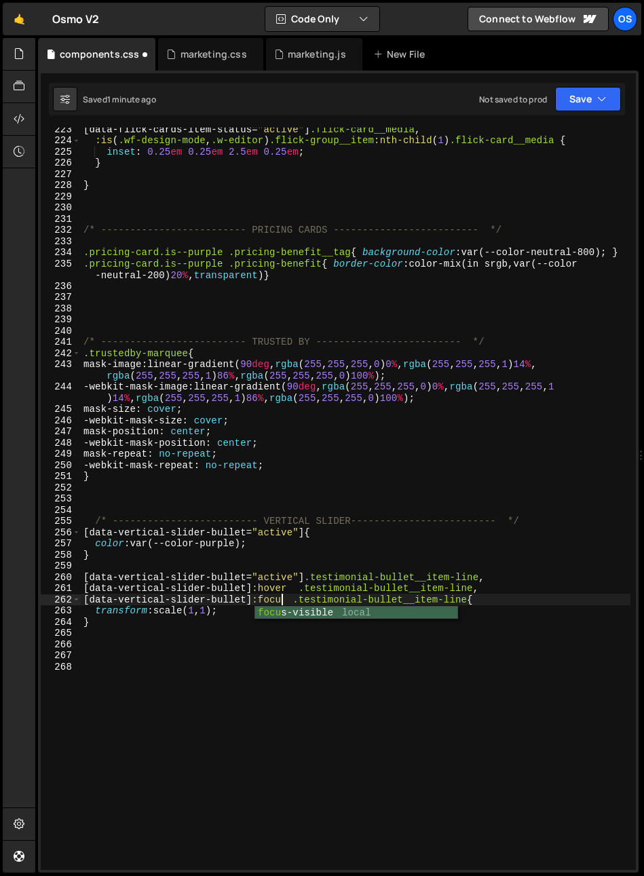
scroll to position [0, 14]
click at [134, 378] on div "[ data-flick-cards-item-status = " active " ] .flick-card__media , :is ( .wf-de…" at bounding box center [355, 505] width 549 height 764
type textarea "mask-image: linear-gradient(90deg, rgba(255, 255, 255, 0) 0%, rgba(255, 255, 25…"
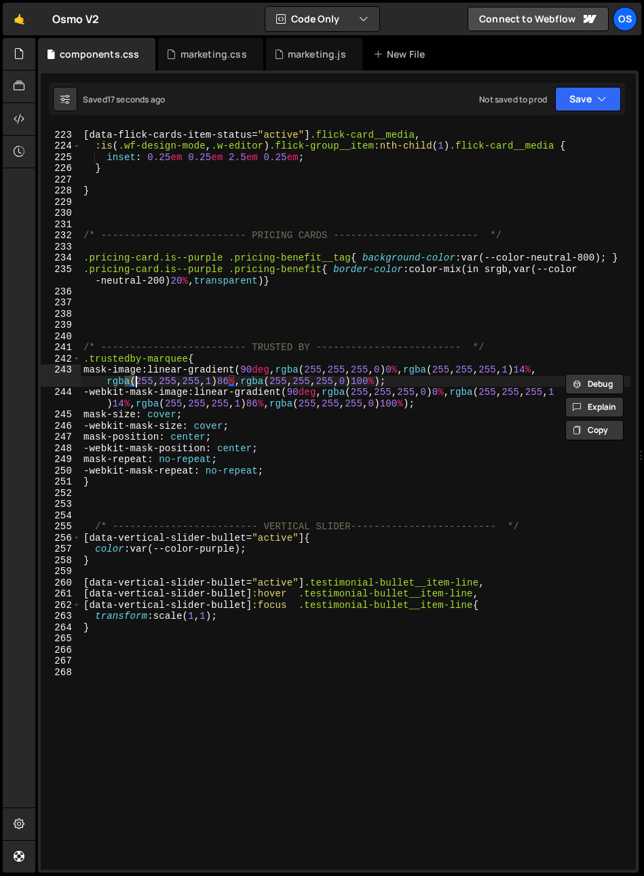
scroll to position [2650, 0]
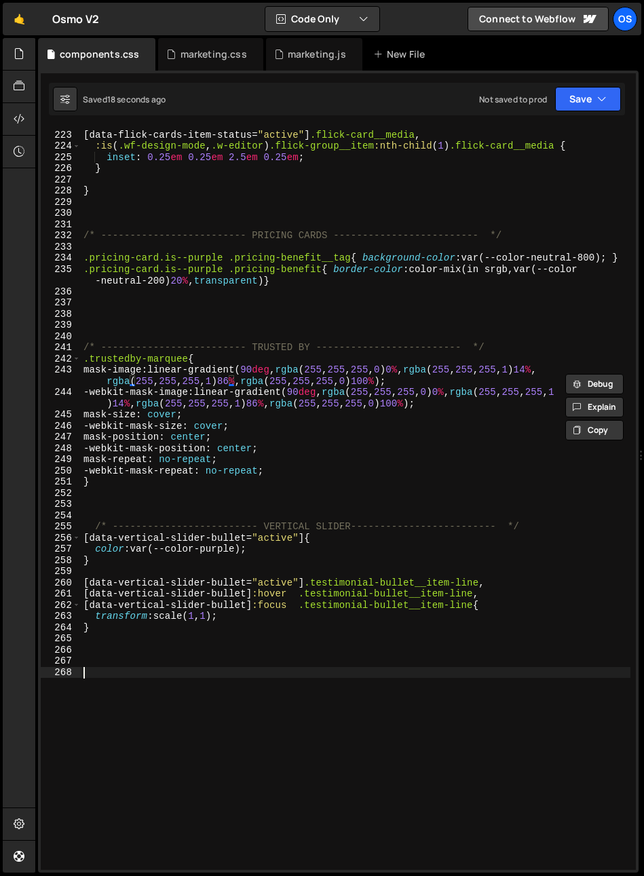
click at [140, 718] on div "[ data-flick-cards-item-status = " active " ] .flick-card__media , :is ( .wf-de…" at bounding box center [355, 500] width 549 height 764
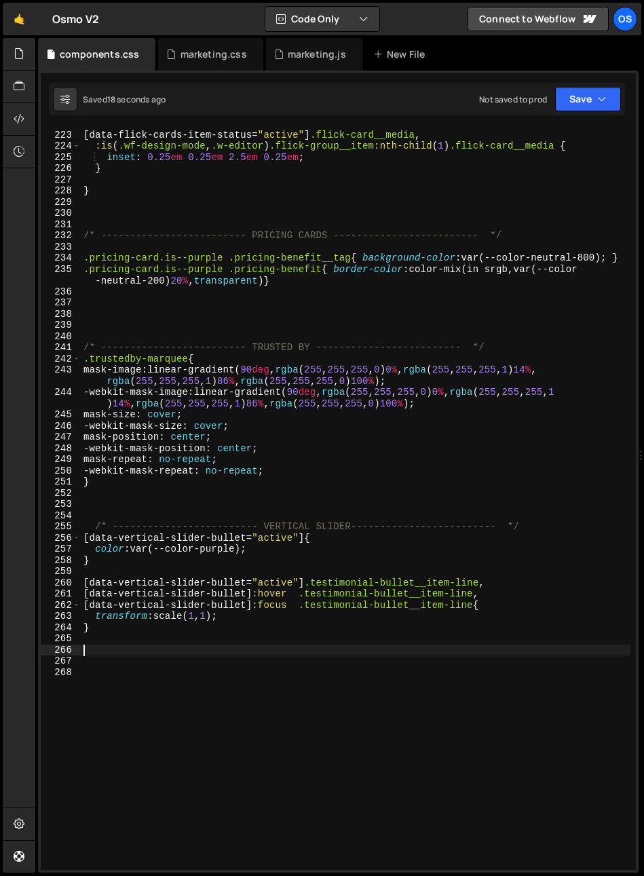
click at [128, 649] on div "[ data-flick-cards-item-status = " active " ] .flick-card__media , :is ( .wf-de…" at bounding box center [355, 500] width 549 height 764
click at [131, 683] on div "[ data-flick-cards-item-status = " active " ] .flick-card__media , :is ( .wf-de…" at bounding box center [355, 500] width 549 height 764
click at [130, 672] on div "[ data-flick-cards-item-status = " active " ] .flick-card__media , :is ( .wf-de…" at bounding box center [355, 500] width 549 height 764
click at [191, 65] on div "marketing.css" at bounding box center [210, 54] width 104 height 33
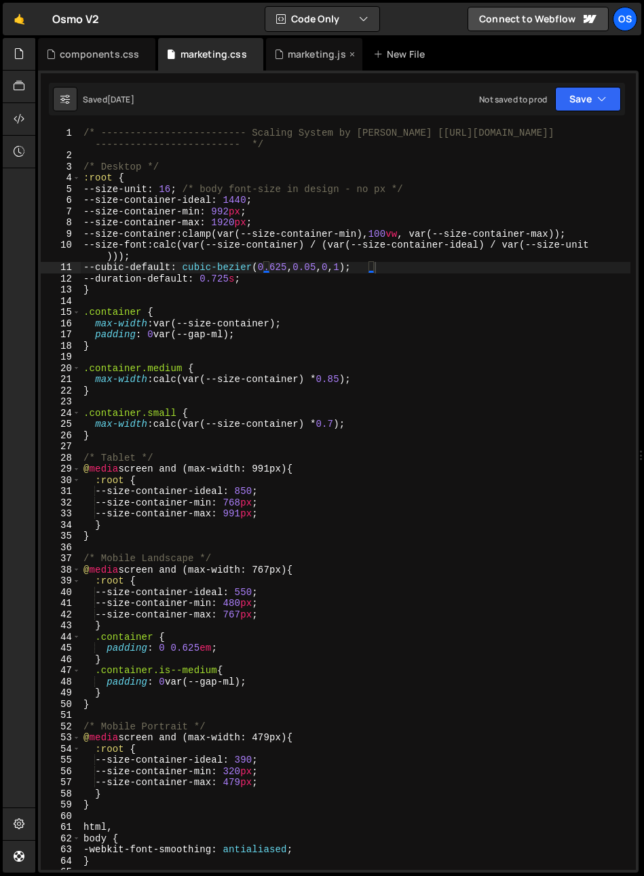
click at [315, 61] on div "marketing.js" at bounding box center [314, 54] width 96 height 33
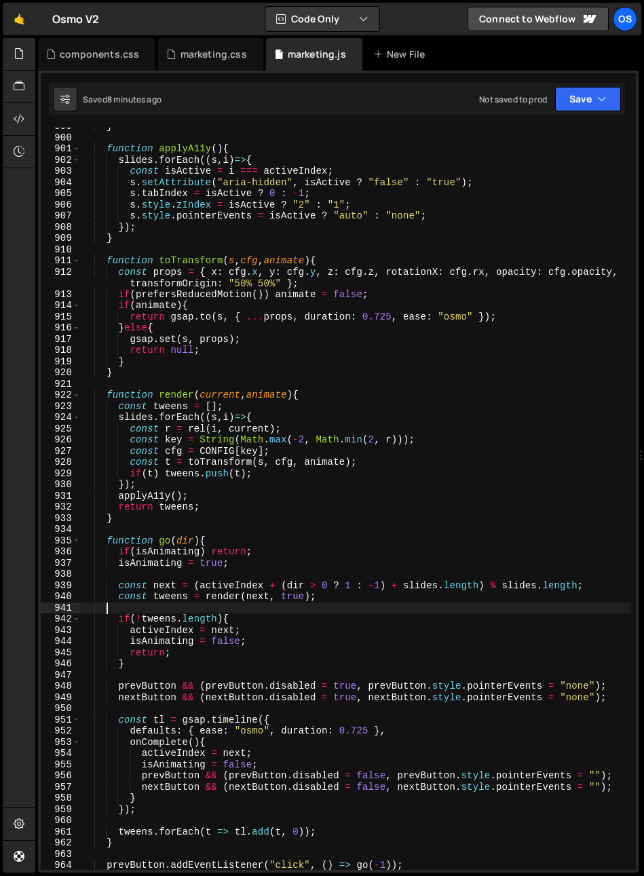
click at [182, 606] on div "} function applyA11y ( ) { slides . forEach (( s , i ) => { const isActive = i …" at bounding box center [355, 503] width 549 height 764
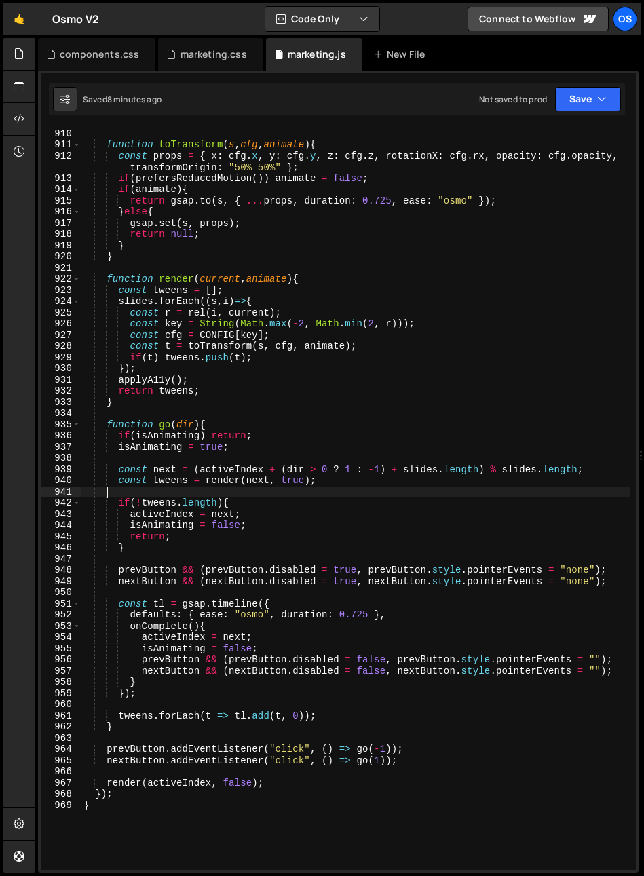
scroll to position [1443, 0]
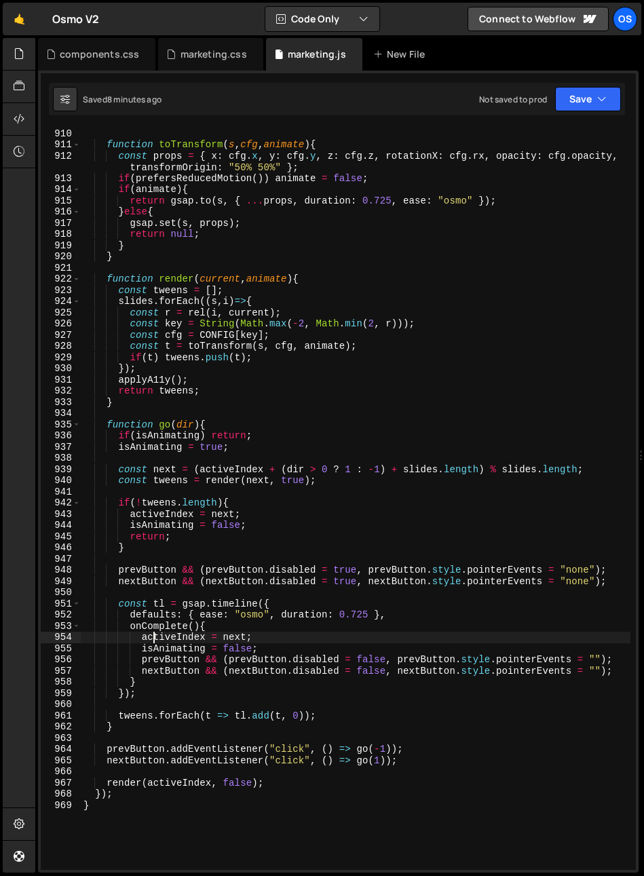
click at [152, 637] on div "} function toTransform ( s , cfg , animate ) { const props = { x : cfg . x , y …" at bounding box center [355, 499] width 549 height 764
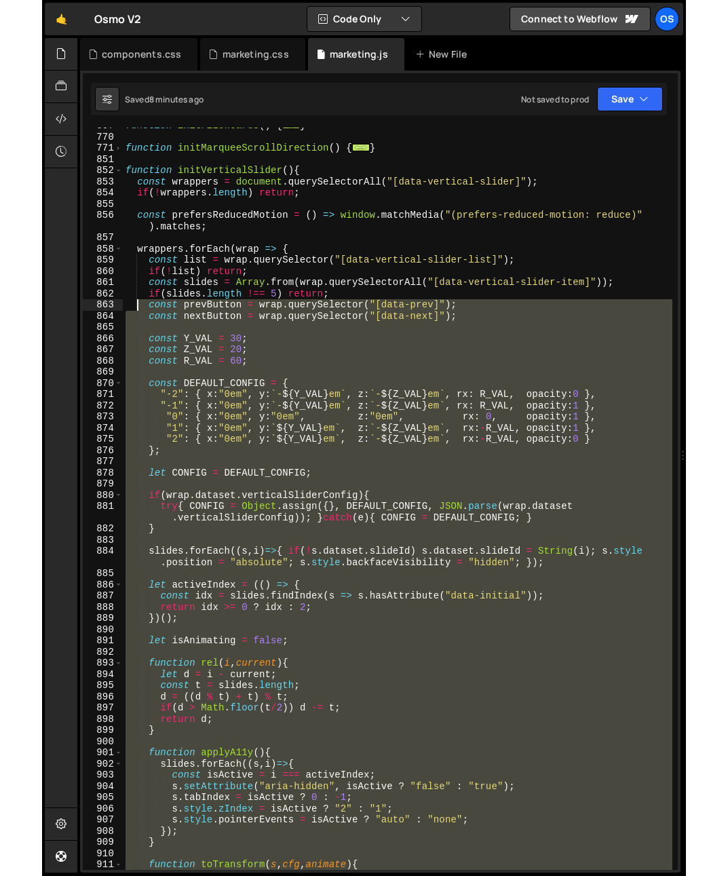
scroll to position [666, 0]
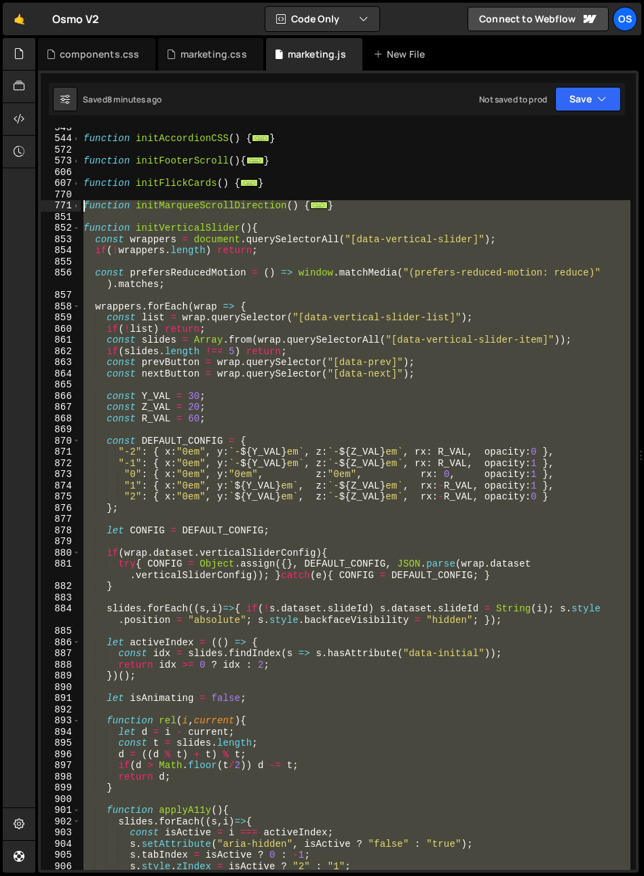
drag, startPoint x: 115, startPoint y: 600, endPoint x: 61, endPoint y: 208, distance: 396.3
click at [61, 208] on div "activeIndex = next; 543 544 572 573 606 607 770 771 851 852 853 854 855 856 857…" at bounding box center [338, 499] width 595 height 742
type textarea "function initMarqueeScrollDirection() { document.querySelectorAll('[data-marque…"
click at [209, 389] on div "function initAccordionCSS ( ) { ... } function initFooterScroll ( ) { ... } fun…" at bounding box center [355, 499] width 549 height 742
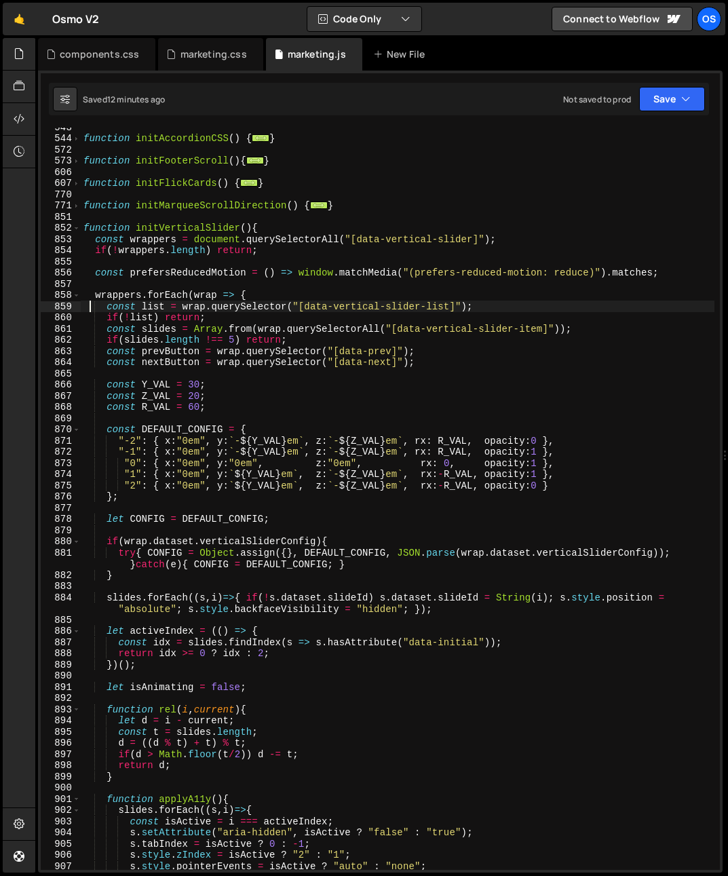
click at [87, 303] on div "function initAccordionCSS ( ) { ... } function initFooterScroll ( ) { ... } fun…" at bounding box center [397, 503] width 633 height 764
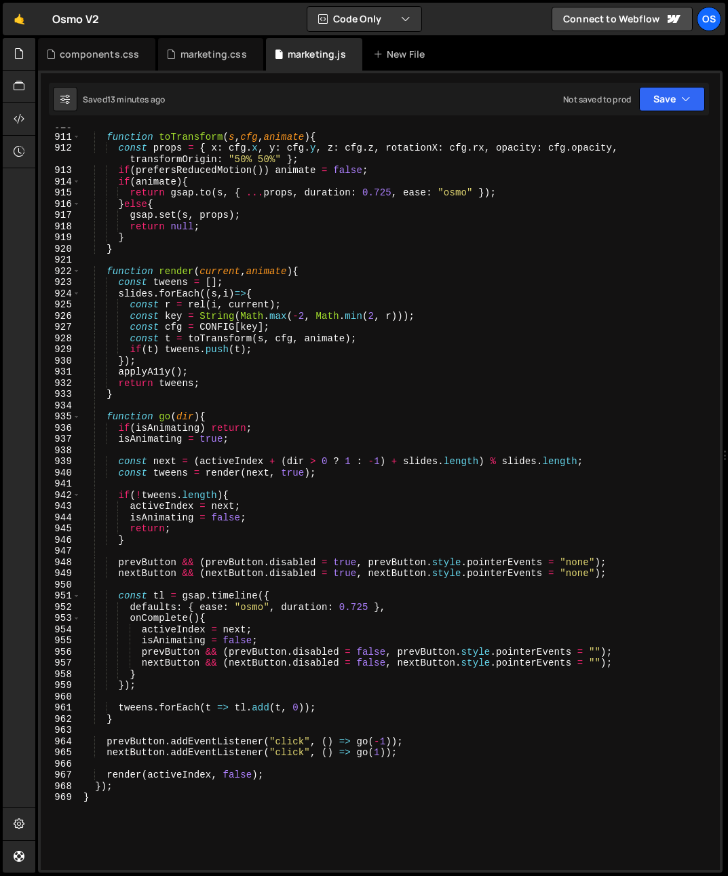
scroll to position [1440, 0]
click at [244, 637] on div "function toTransform ( s , cfg , animate ) { const props = { x : cfg . x , y : …" at bounding box center [397, 502] width 633 height 764
click at [153, 557] on div "function toTransform ( s , cfg , animate ) { const props = { x : cfg . x , y : …" at bounding box center [397, 502] width 633 height 764
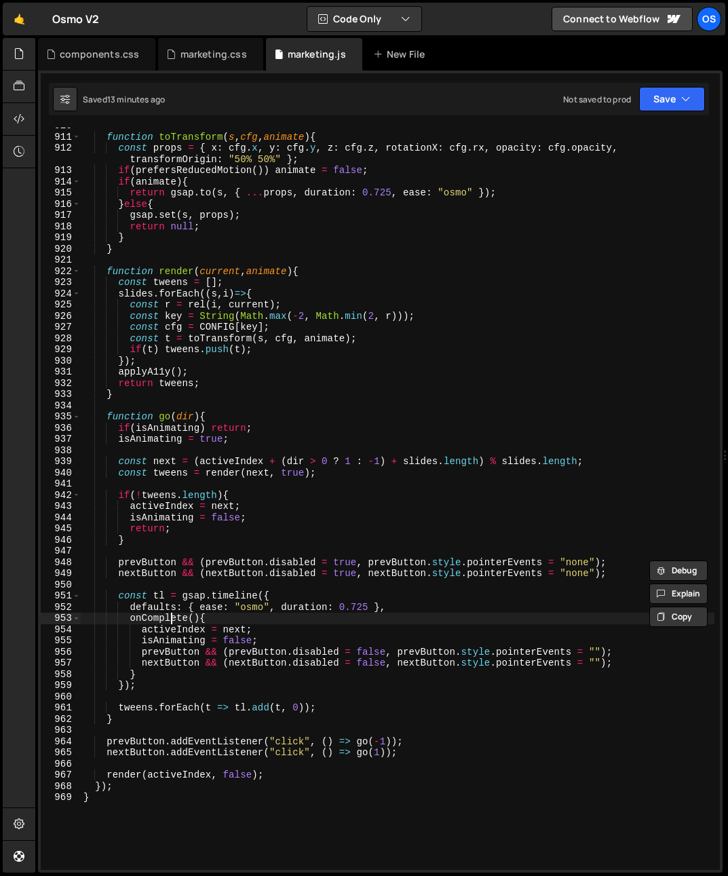
click at [174, 617] on div "function toTransform ( s , cfg , animate ) { const props = { x : cfg . x , y : …" at bounding box center [397, 502] width 633 height 764
click at [172, 652] on div "function toTransform ( s , cfg , animate ) { const props = { x : cfg . x , y : …" at bounding box center [397, 502] width 633 height 764
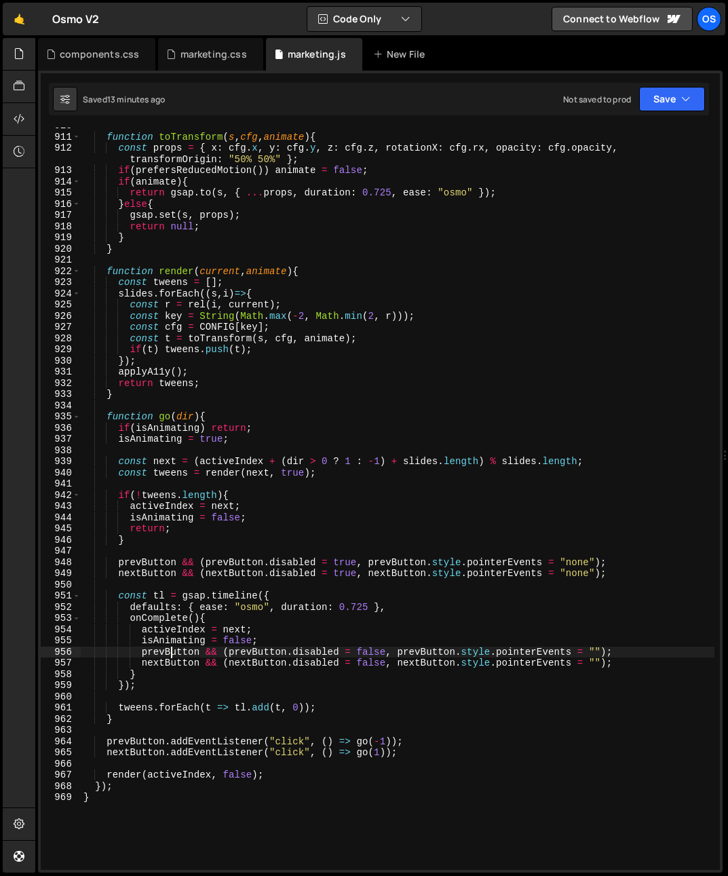
click at [172, 652] on div "function toTransform ( s , cfg , animate ) { const props = { x : cfg . x , y : …" at bounding box center [397, 502] width 633 height 764
click at [180, 675] on div "function toTransform ( s , cfg , animate ) { const props = { x : cfg . x , y : …" at bounding box center [397, 502] width 633 height 764
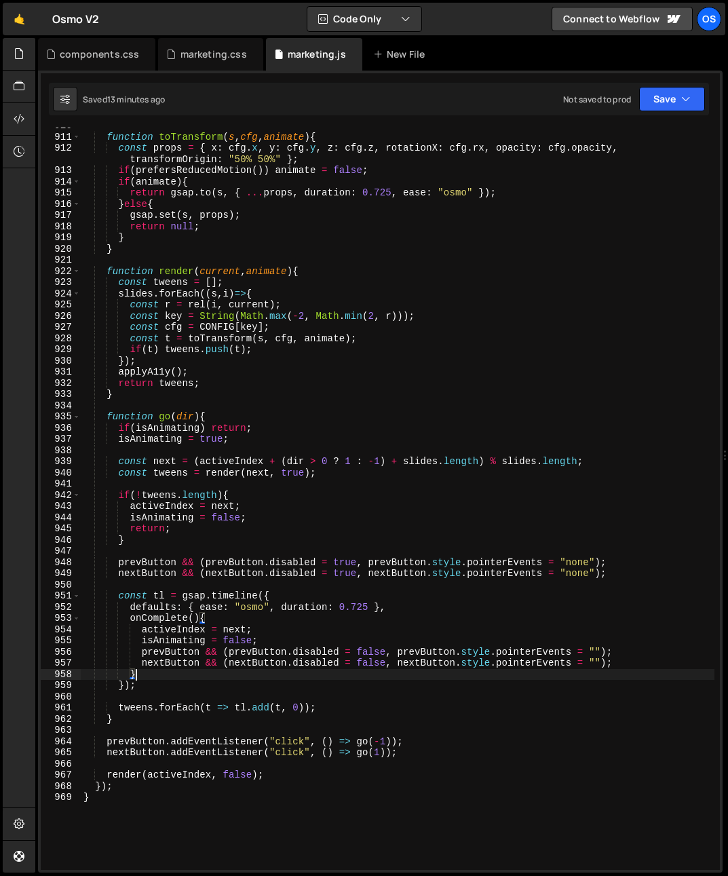
click at [158, 593] on div "function toTransform ( s , cfg , animate ) { const props = { x : cfg . x , y : …" at bounding box center [397, 502] width 633 height 764
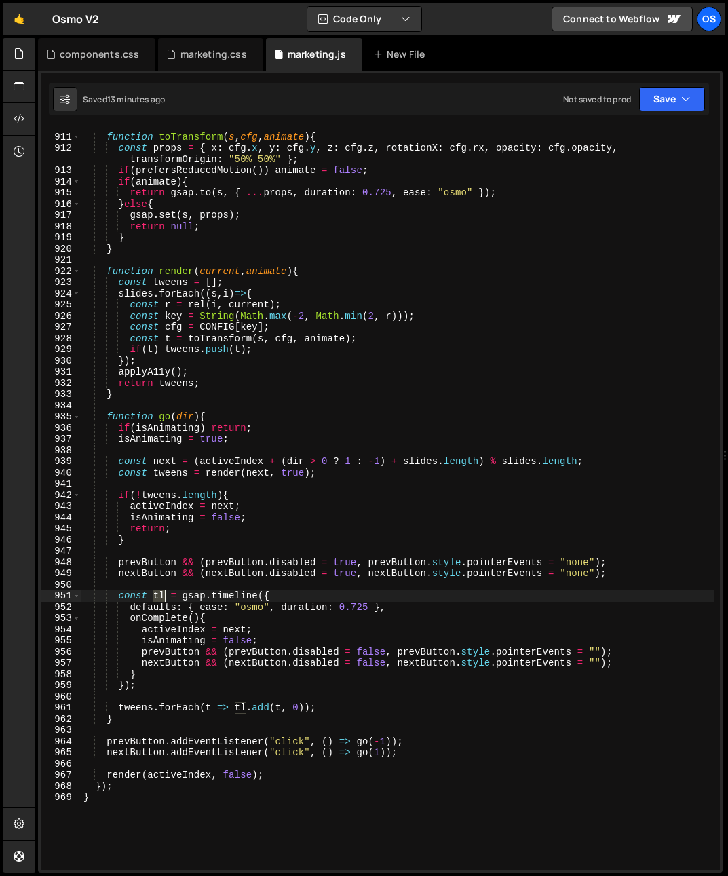
click at [158, 593] on div "function toTransform ( s , cfg , animate ) { const props = { x : cfg . x , y : …" at bounding box center [397, 502] width 633 height 764
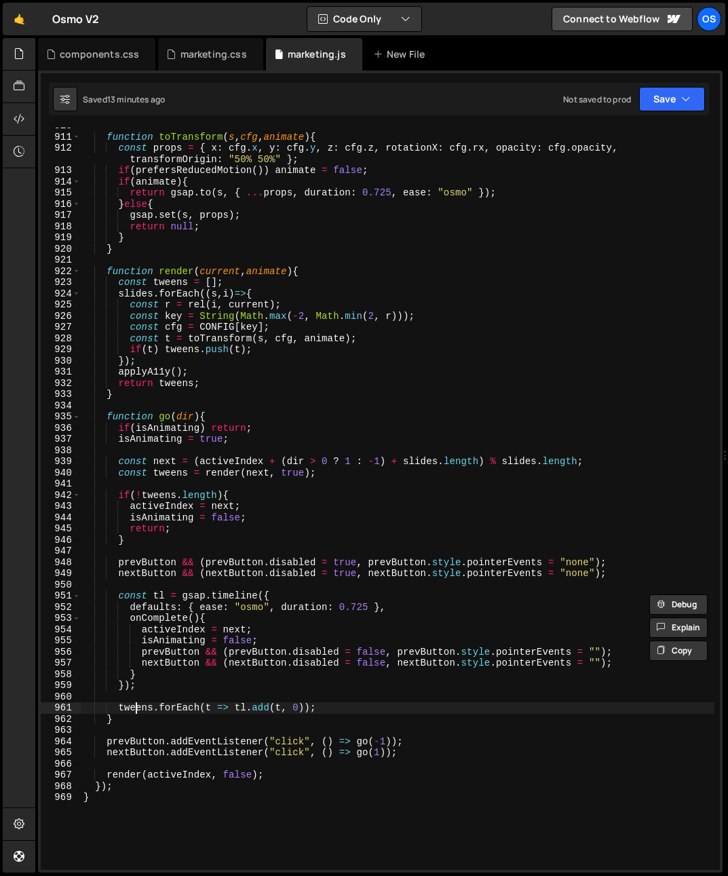
click at [134, 705] on div "function toTransform ( s , cfg , animate ) { const props = { x : cfg . x , y : …" at bounding box center [397, 502] width 633 height 764
click at [215, 472] on div "function toTransform ( s , cfg , animate ) { const props = { x : cfg . x , y : …" at bounding box center [397, 502] width 633 height 764
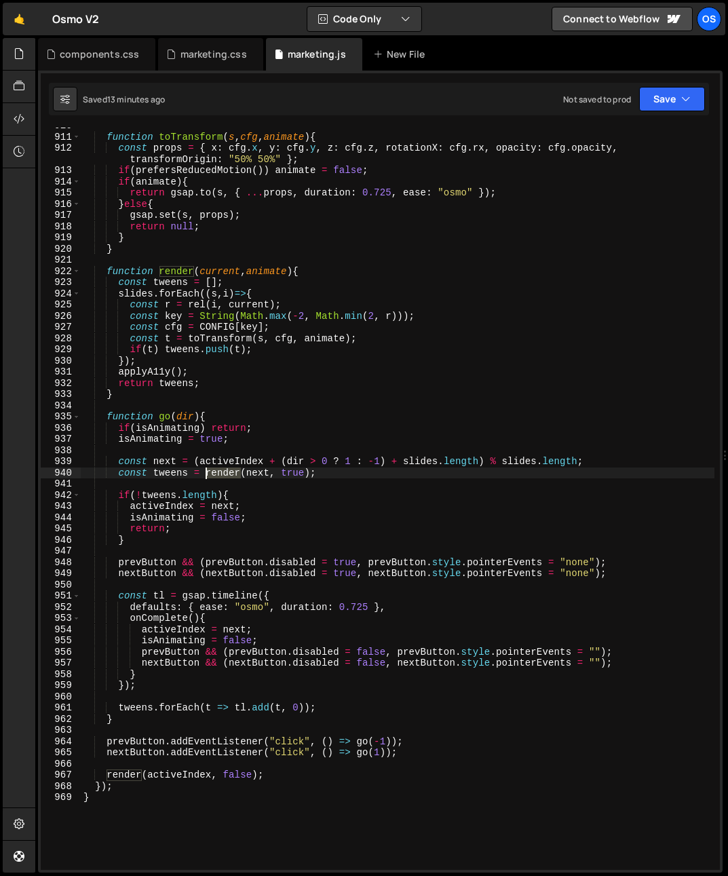
click at [215, 472] on div "function toTransform ( s , cfg , animate ) { const props = { x : cfg . x , y : …" at bounding box center [397, 502] width 633 height 764
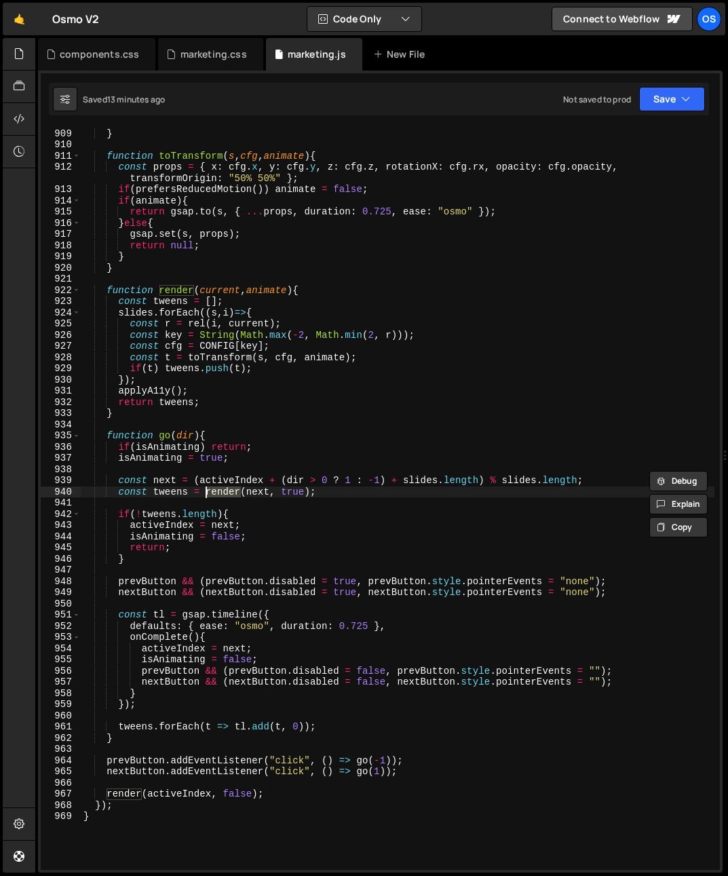
scroll to position [1371, 0]
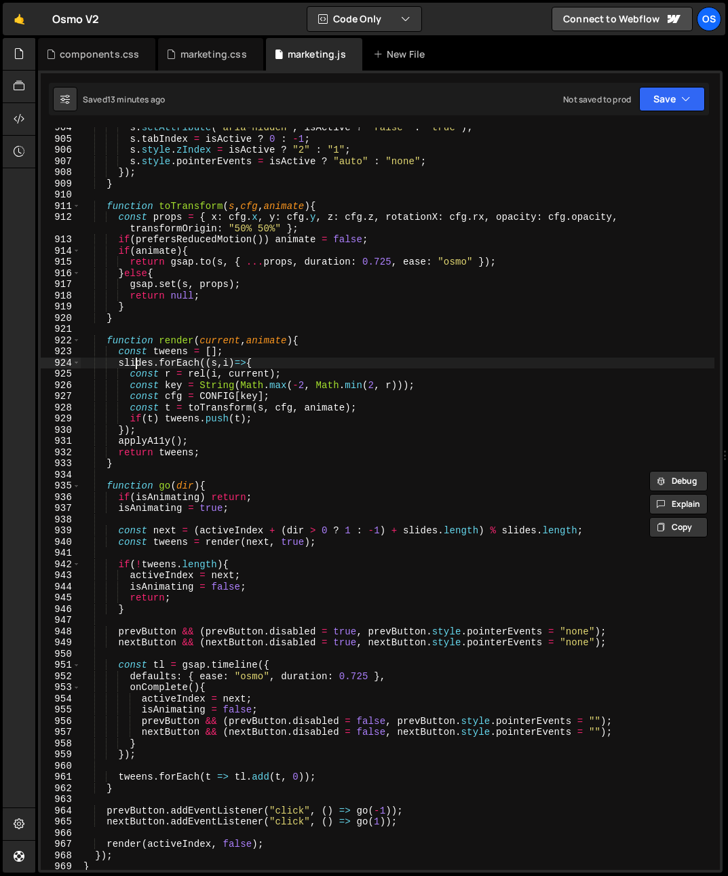
click at [138, 366] on div "s . setAttribute ( "aria-hidden" , isActive ? "false" : "true" ) ; s . tabIndex…" at bounding box center [397, 504] width 633 height 764
click at [138, 367] on div "s . setAttribute ( "aria-hidden" , isActive ? "false" : "true" ) ; s . tabIndex…" at bounding box center [397, 504] width 633 height 764
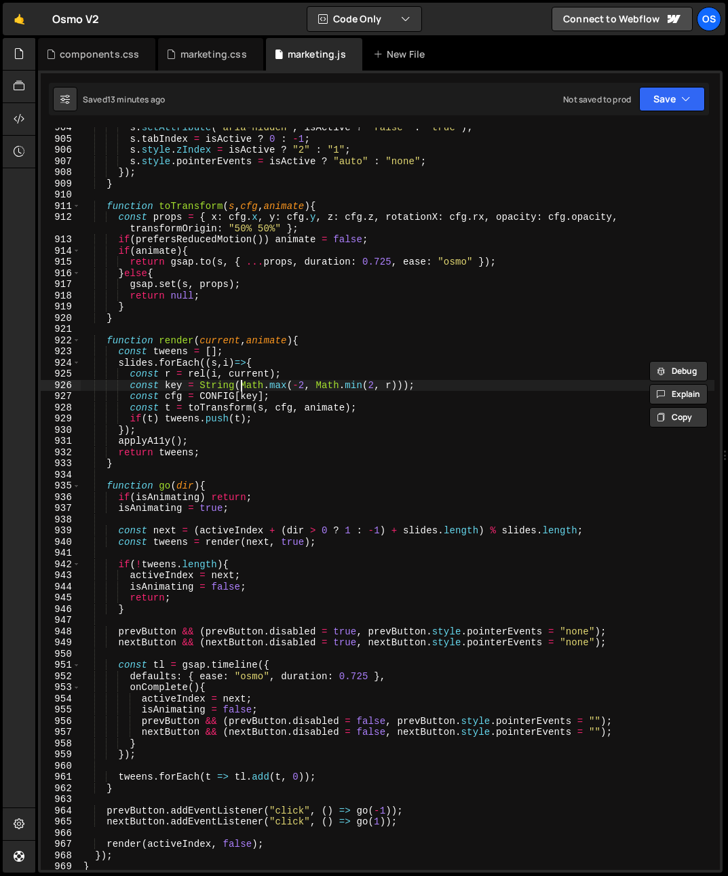
click at [241, 384] on div "s . setAttribute ( "aria-hidden" , isActive ? "false" : "true" ) ; s . tabIndex…" at bounding box center [397, 504] width 633 height 764
click at [218, 406] on div "s . setAttribute ( "aria-hidden" , isActive ? "false" : "true" ) ; s . tabIndex…" at bounding box center [397, 504] width 633 height 764
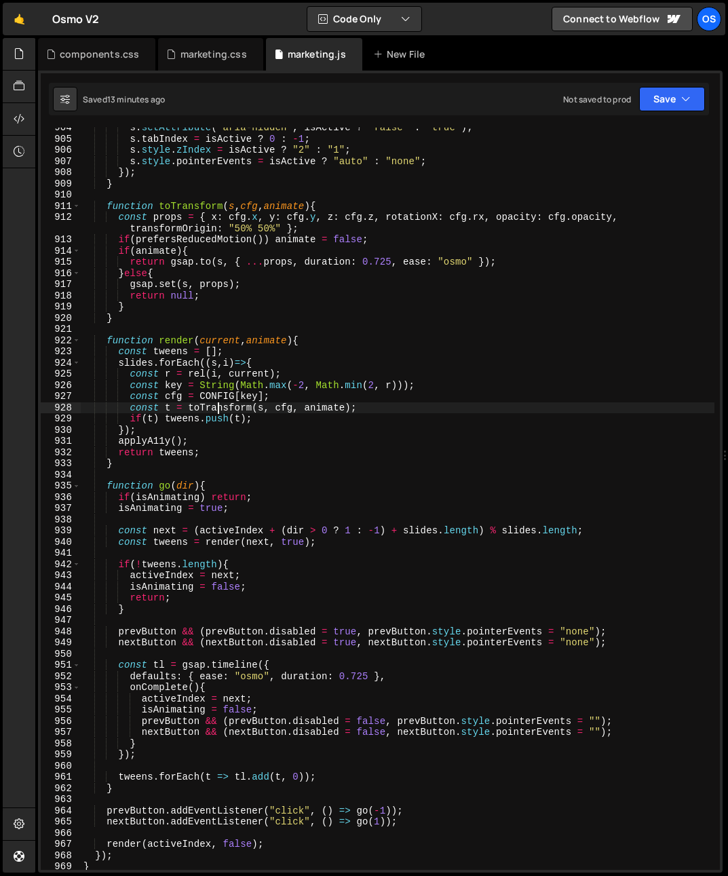
click at [218, 406] on div "s . setAttribute ( "aria-hidden" , isActive ? "false" : "true" ) ; s . tabIndex…" at bounding box center [397, 504] width 633 height 764
drag, startPoint x: 260, startPoint y: 408, endPoint x: 269, endPoint y: 431, distance: 25.1
click at [258, 410] on div "s . setAttribute ( "aria-hidden" , isActive ? "false" : "true" ) ; s . tabIndex…" at bounding box center [397, 504] width 633 height 764
click at [223, 409] on div "s . setAttribute ( "aria-hidden" , isActive ? "false" : "true" ) ; s . tabIndex…" at bounding box center [397, 504] width 633 height 764
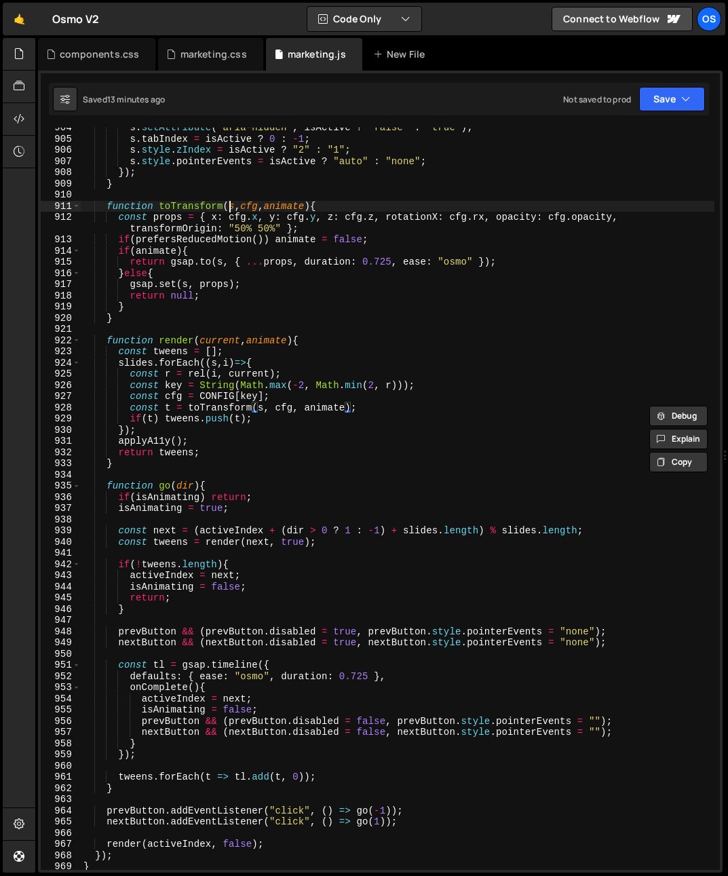
click at [234, 208] on div "s . setAttribute ( "aria-hidden" , isActive ? "false" : "true" ) ; s . tabIndex…" at bounding box center [397, 504] width 633 height 764
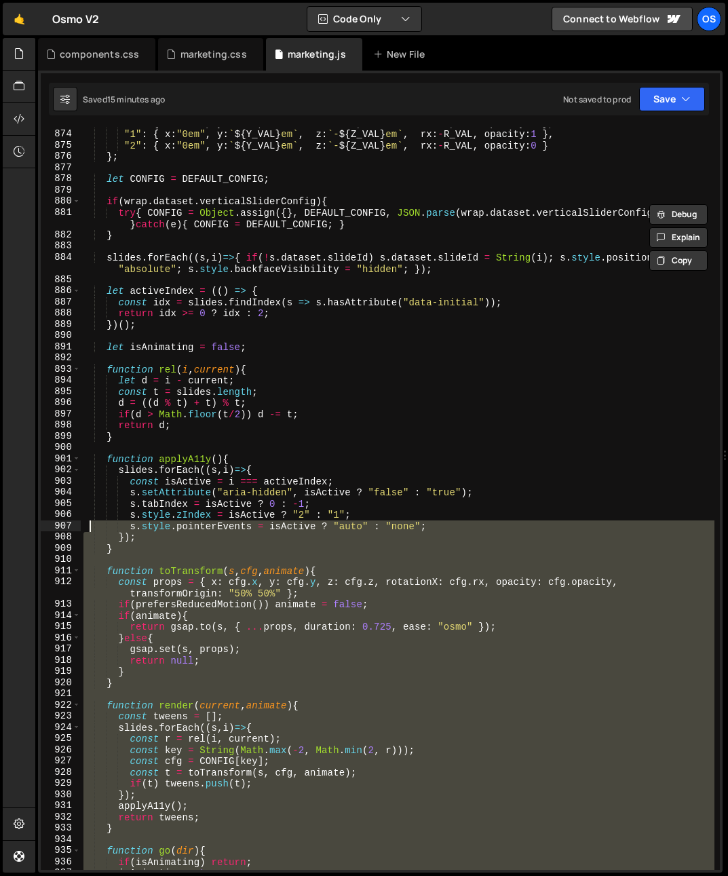
scroll to position [708, 0]
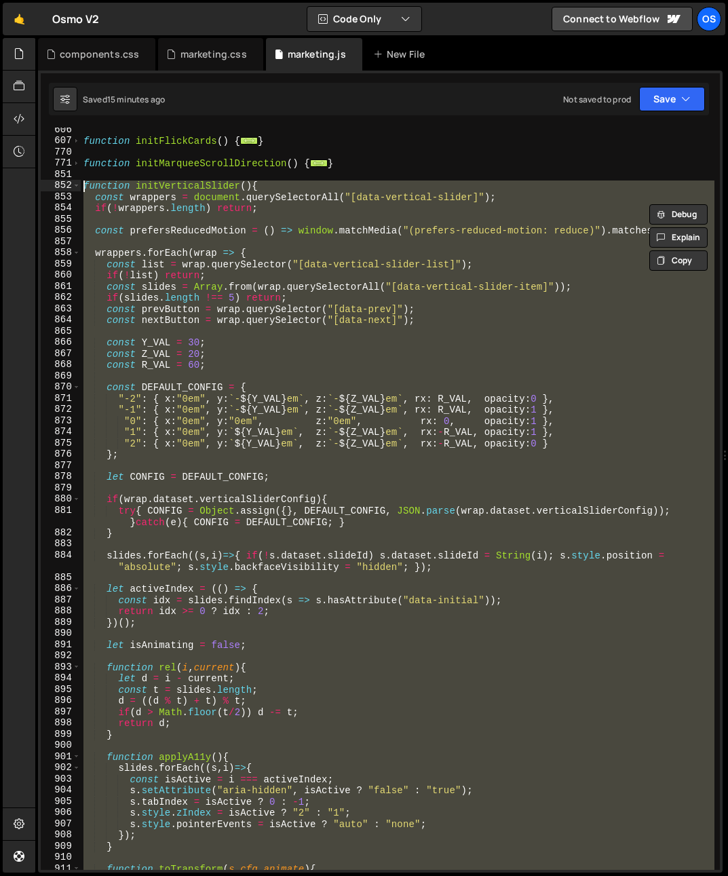
drag, startPoint x: 138, startPoint y: 647, endPoint x: 41, endPoint y: 190, distance: 467.1
click at [41, 190] on div "function toTransform(s, cfg, animate){ 606 607 770 771 851 852 853 854 855 856 …" at bounding box center [380, 499] width 679 height 742
paste textarea "}"
type textarea "}"
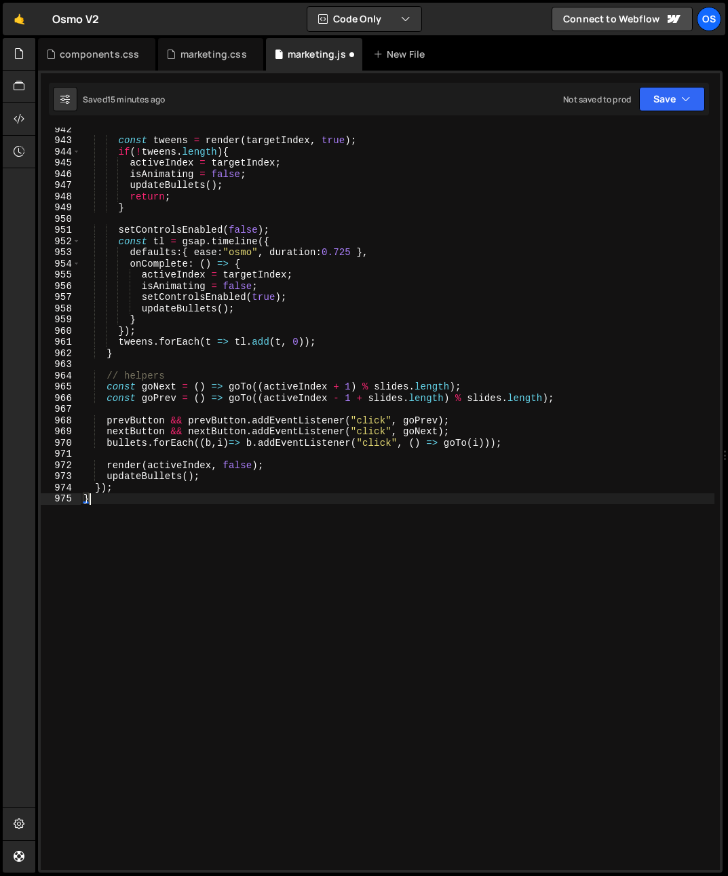
scroll to position [1783, 0]
click at [190, 359] on div "const tweens = render ( targetIndex , true ) ; if ( ! tweens . length ) { activ…" at bounding box center [397, 505] width 633 height 764
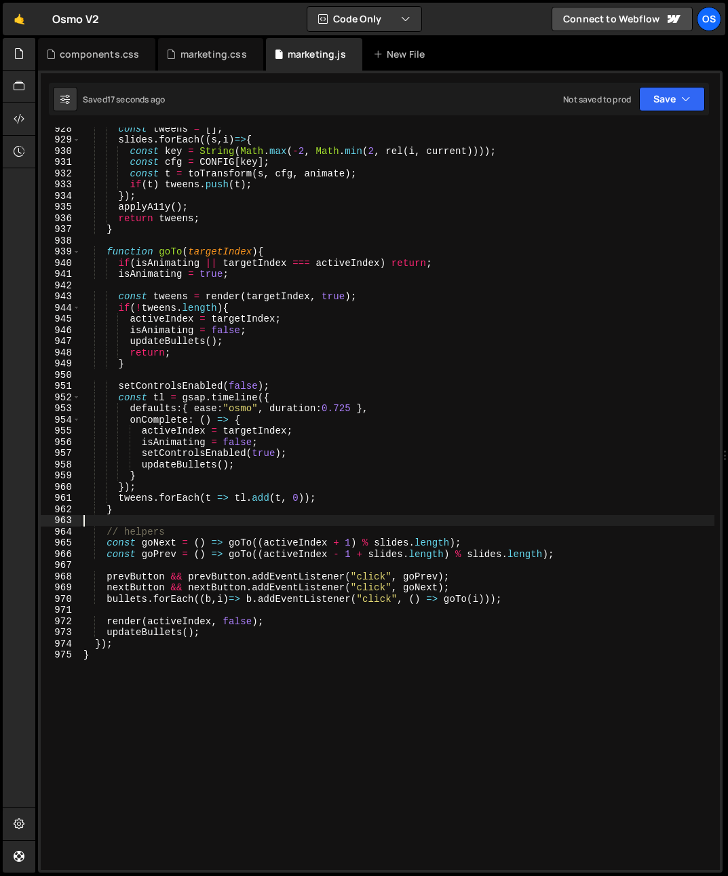
click at [220, 575] on div "const tweens = [ ] ; slides . forEach (( s , i ) => { const key = String ( Math…" at bounding box center [397, 505] width 633 height 764
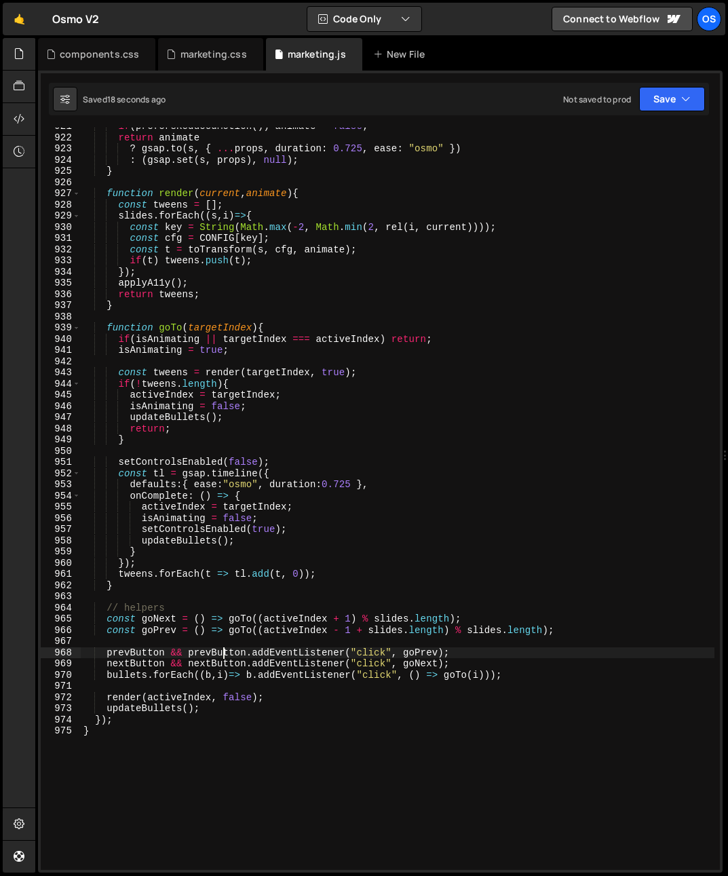
scroll to position [1523, 0]
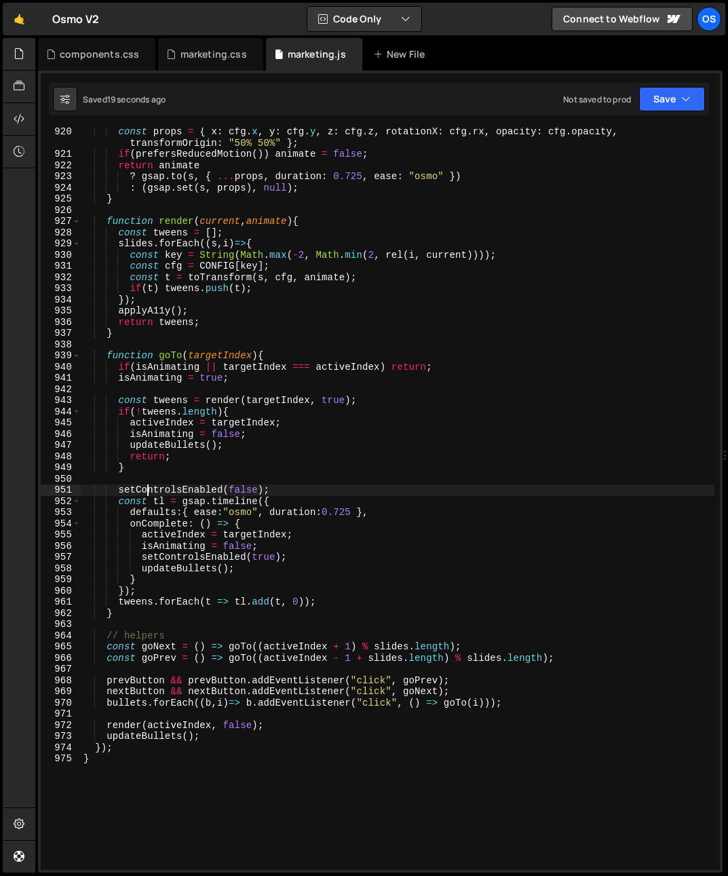
click at [146, 490] on div "const props = { x : cfg . x , y : cfg . y , z : cfg . z , rotationX : cfg . rx …" at bounding box center [397, 514] width 633 height 776
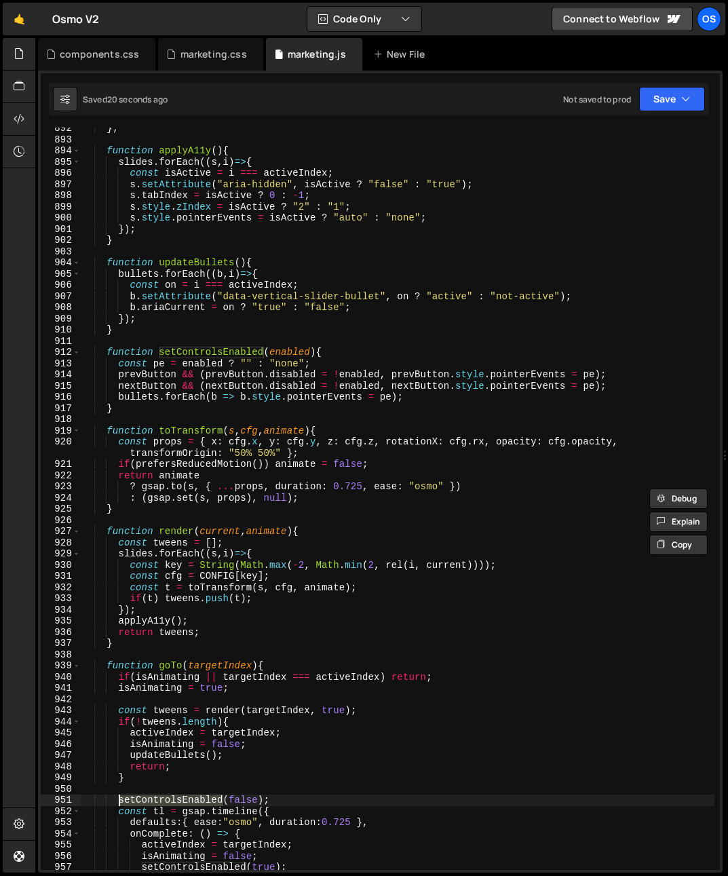
scroll to position [1213, 0]
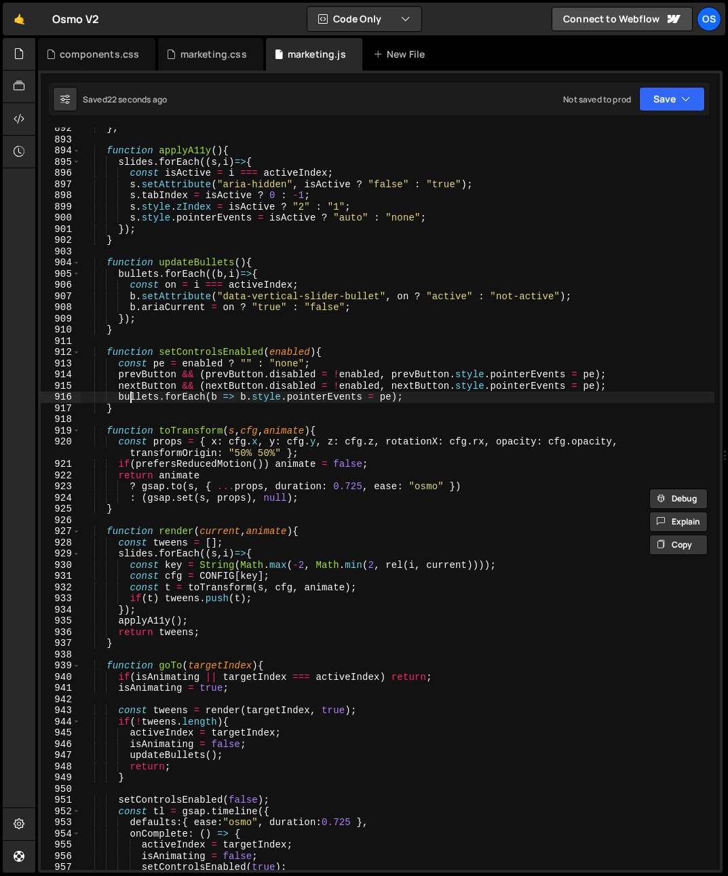
click at [133, 394] on div "} ; function applyA11y ( ) { slides . forEach (( s , i ) => { const isActive = …" at bounding box center [397, 505] width 633 height 764
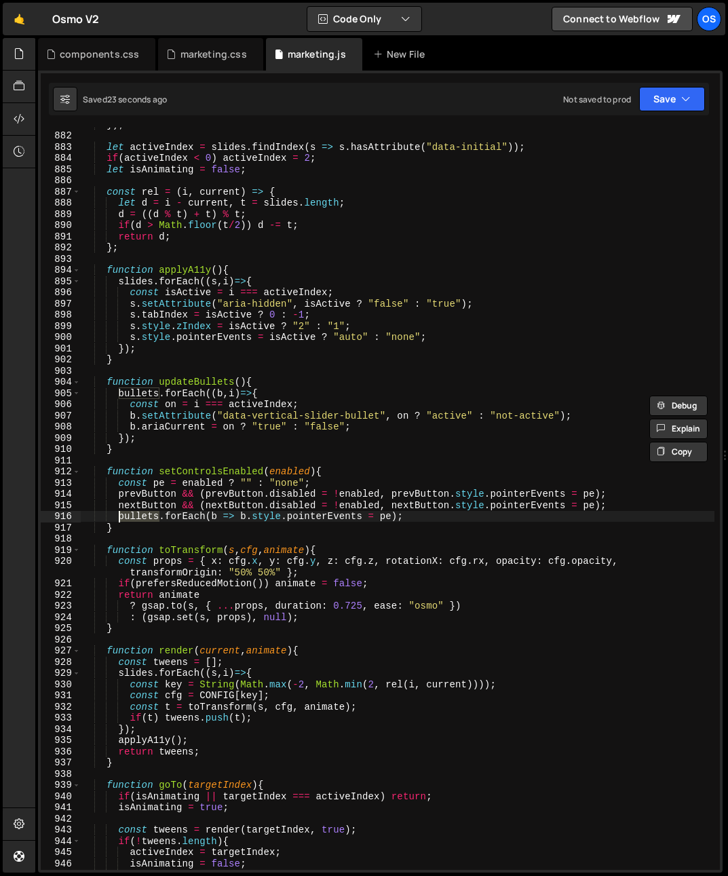
scroll to position [1094, 0]
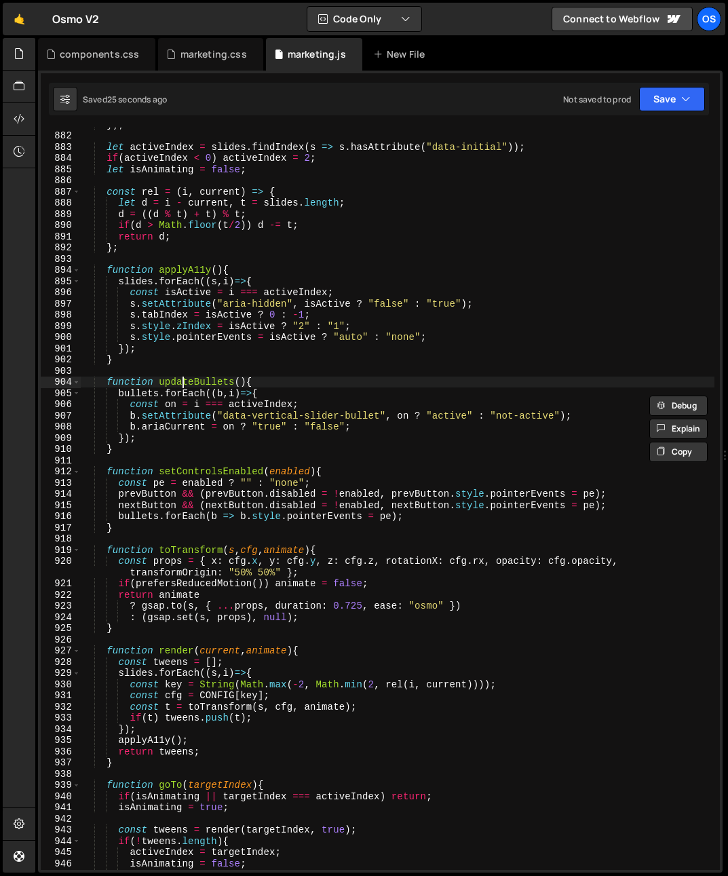
click at [180, 387] on div "}) ; let activeIndex = slides . findIndex ( s => s . hasAttribute ( "data-initi…" at bounding box center [397, 501] width 633 height 764
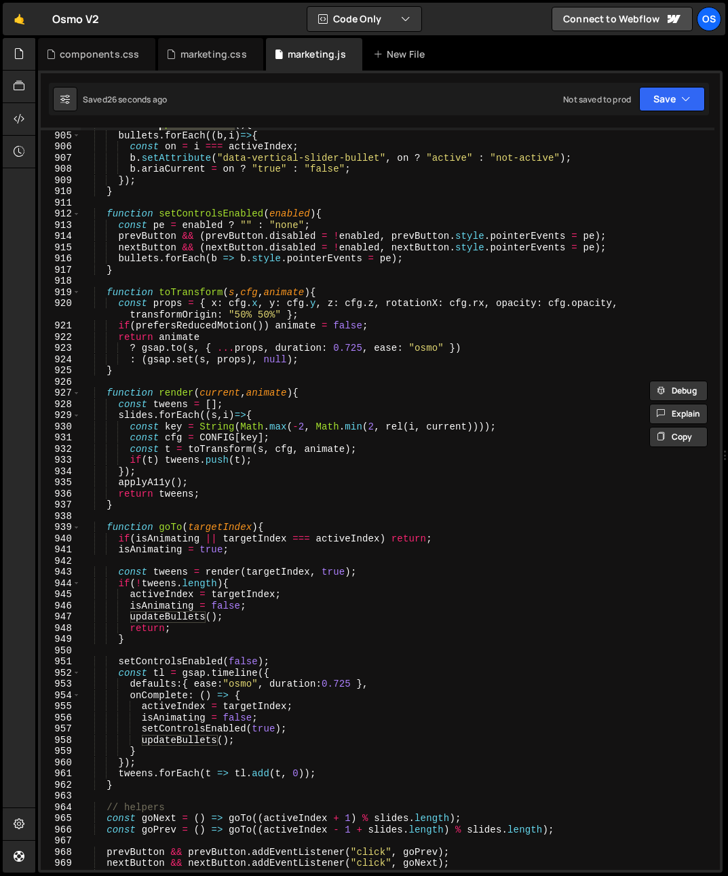
scroll to position [1393, 0]
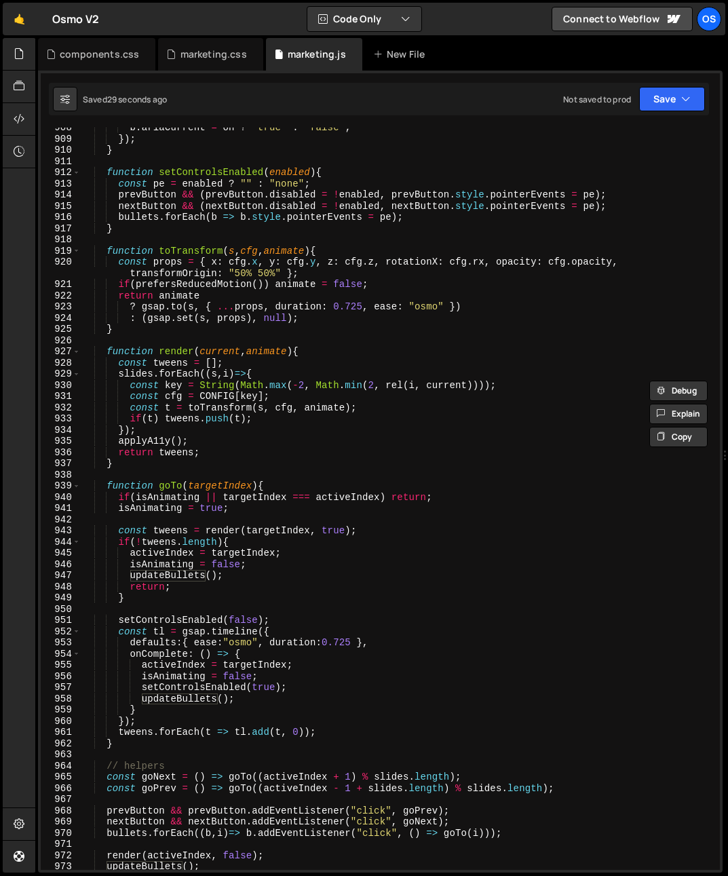
click at [159, 574] on div "b . ariaCurrent = on ? "true" : "false" ; }) ; } function setControlsEnabled ( …" at bounding box center [397, 504] width 633 height 764
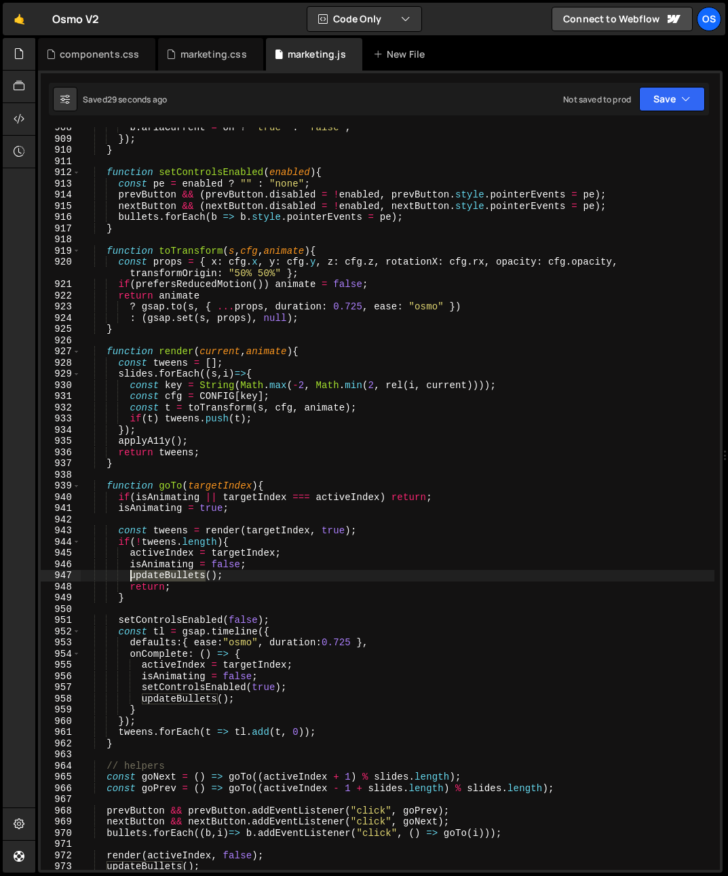
click at [159, 574] on div "b . ariaCurrent = on ? "true" : "false" ; }) ; } function setControlsEnabled ( …" at bounding box center [397, 504] width 633 height 764
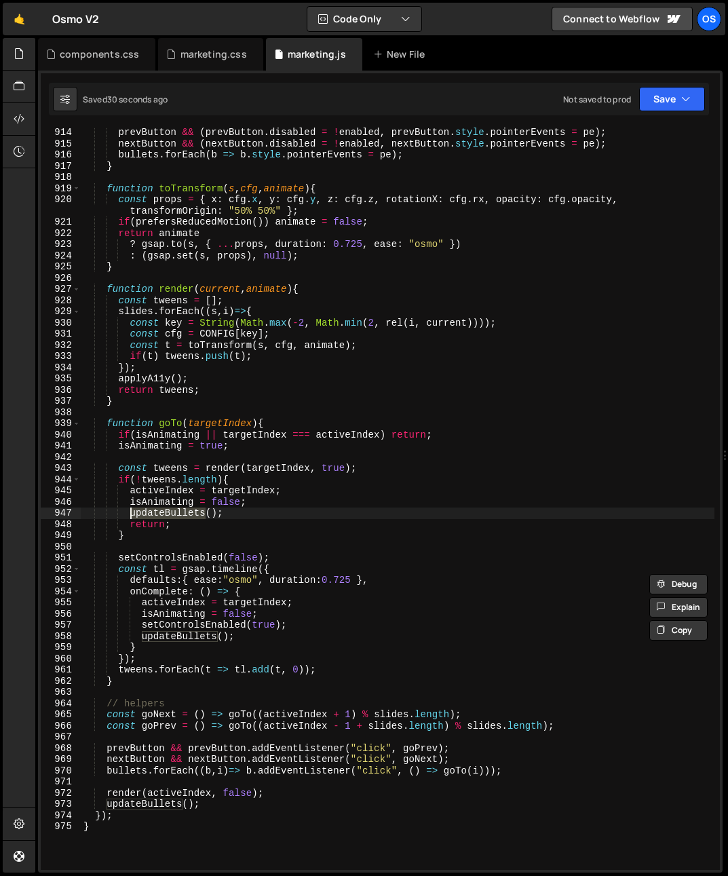
scroll to position [1455, 0]
click at [179, 639] on div "prevButton && ( prevButton . disabled = ! enabled , prevButton . style . pointe…" at bounding box center [397, 509] width 633 height 764
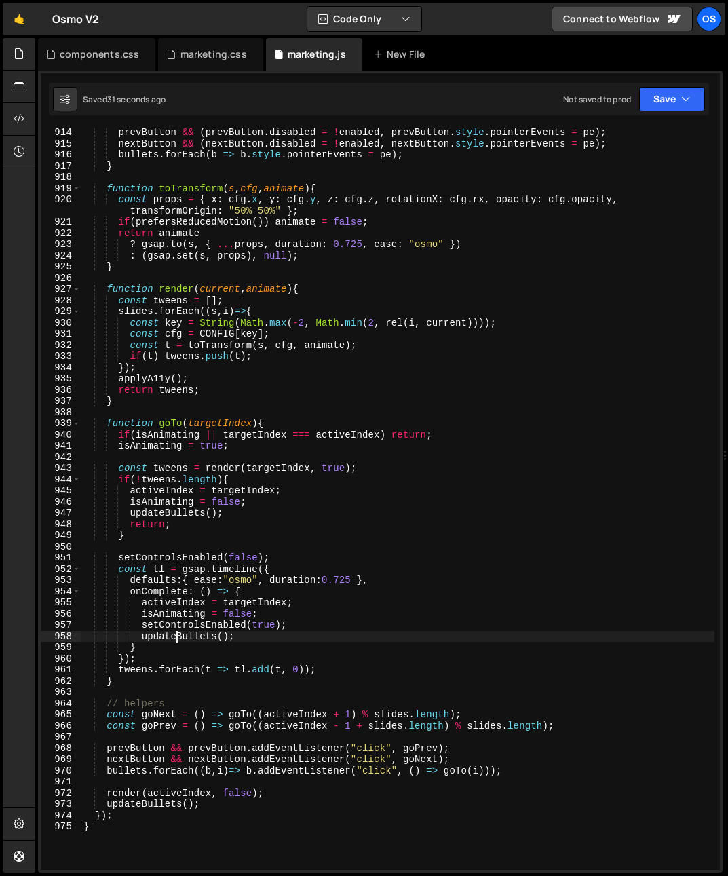
click at [179, 639] on div "prevButton && ( prevButton . disabled = ! enabled , prevButton . style . pointe…" at bounding box center [397, 509] width 633 height 764
click at [396, 579] on div "prevButton && ( prevButton . disabled = ! enabled , prevButton . style . pointe…" at bounding box center [397, 509] width 633 height 764
type textarea "defaults:{ ease:"osmo", duration:0.725 },"
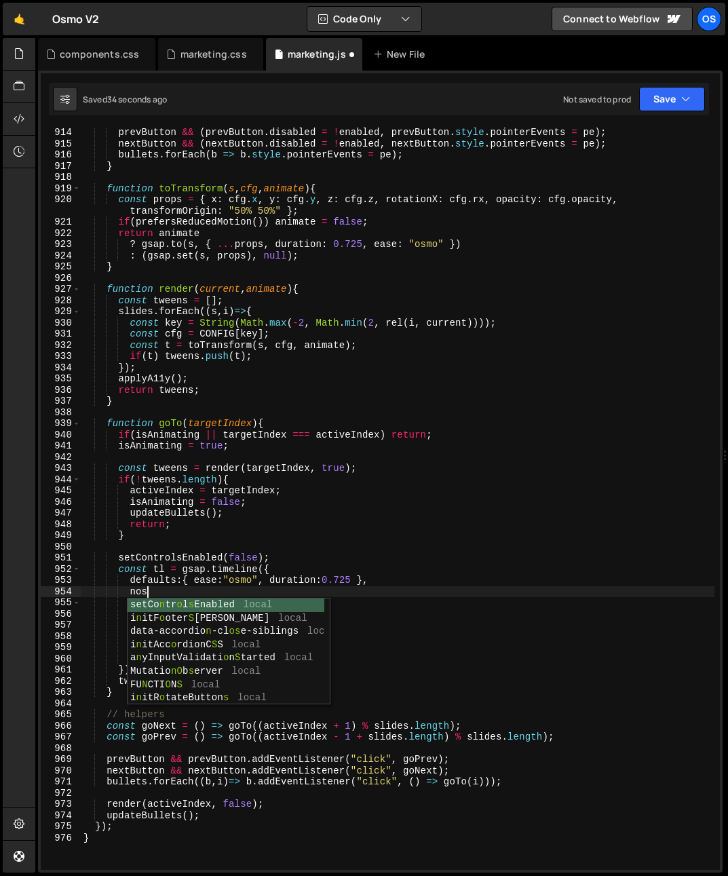
type textarea "n"
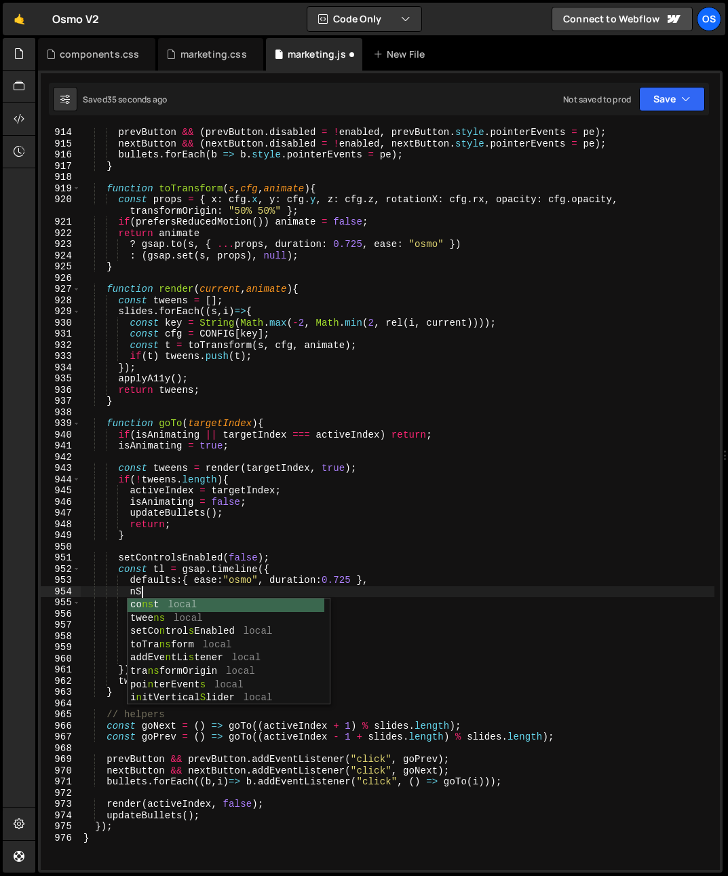
type textarea "n"
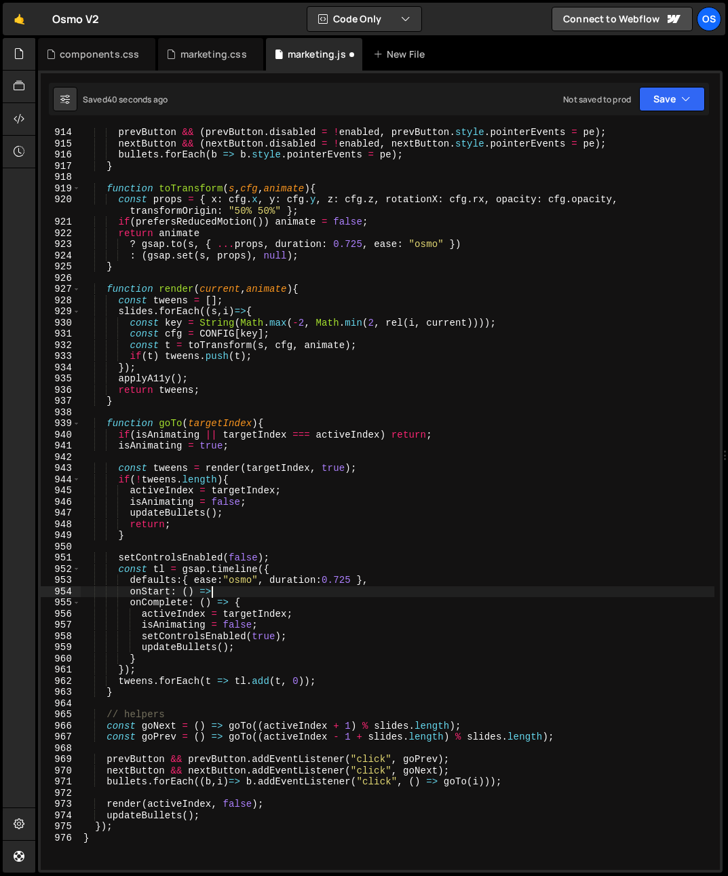
type textarea "onStart: () =>{"
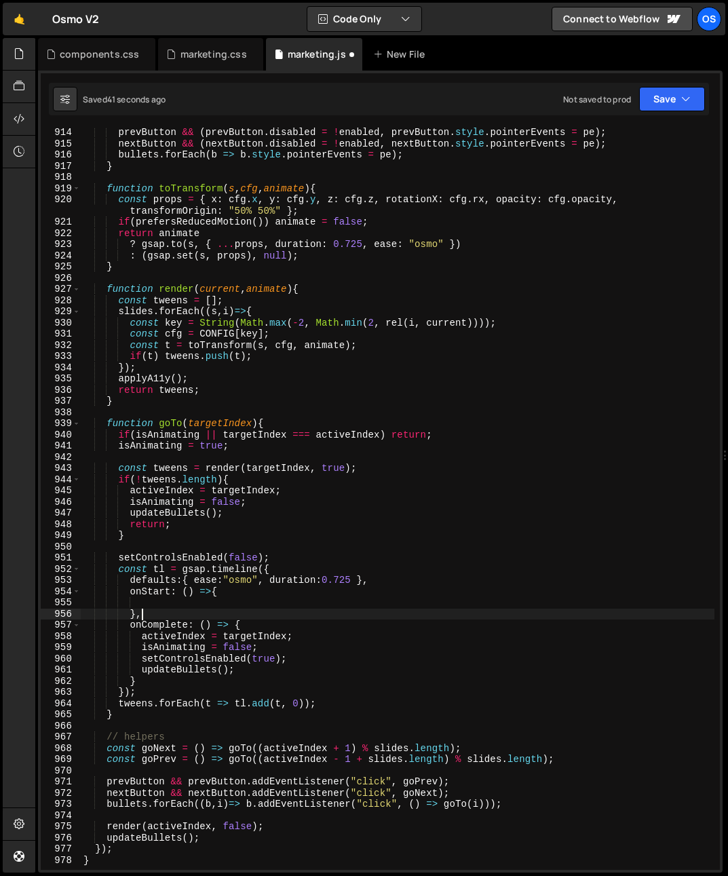
scroll to position [0, 3]
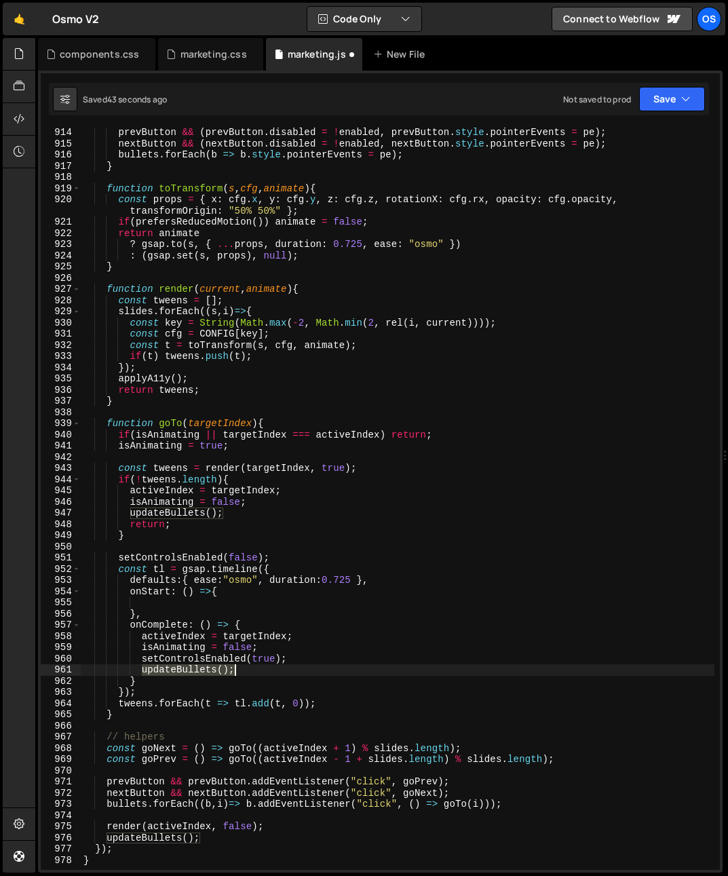
drag, startPoint x: 140, startPoint y: 671, endPoint x: 262, endPoint y: 671, distance: 122.1
click at [262, 671] on div "prevButton && ( prevButton . disabled = ! enabled , prevButton . style . pointe…" at bounding box center [397, 509] width 633 height 764
type textarea "updateBullets();"
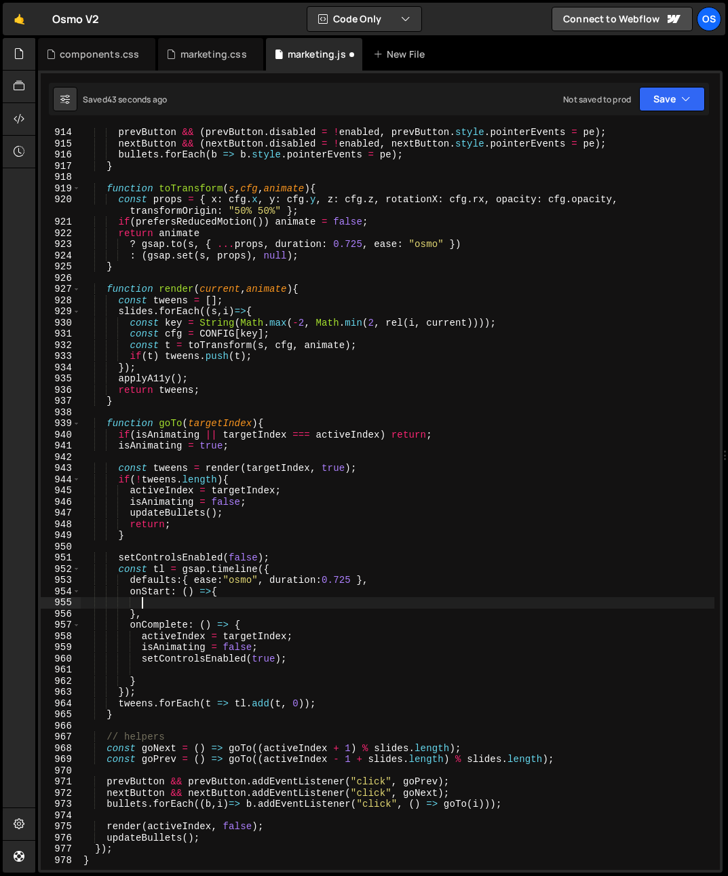
click at [187, 606] on div "prevButton && ( prevButton . disabled = ! enabled , prevButton . style . pointe…" at bounding box center [397, 509] width 633 height 764
paste textarea "updateBullets();"
type textarea "updateBullets();"
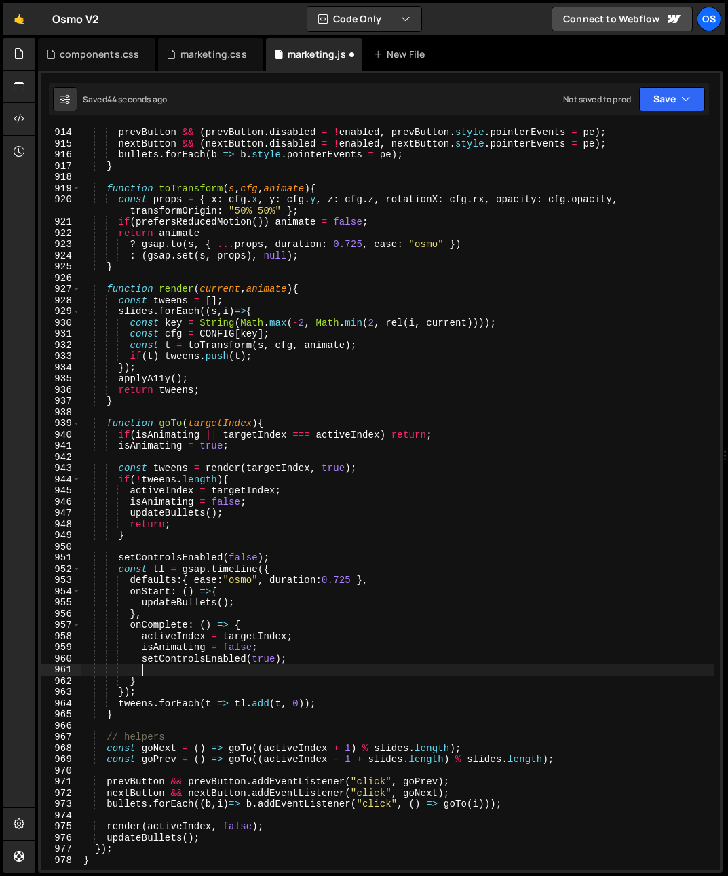
click at [199, 673] on div "prevButton && ( prevButton . disabled = ! enabled , prevButton . style . pointe…" at bounding box center [397, 509] width 633 height 764
drag, startPoint x: 54, startPoint y: 665, endPoint x: 13, endPoint y: 665, distance: 40.7
click at [13, 665] on div "Hold on a sec... Are you certain you wish to leave this page? Any changes you'v…" at bounding box center [364, 438] width 728 height 876
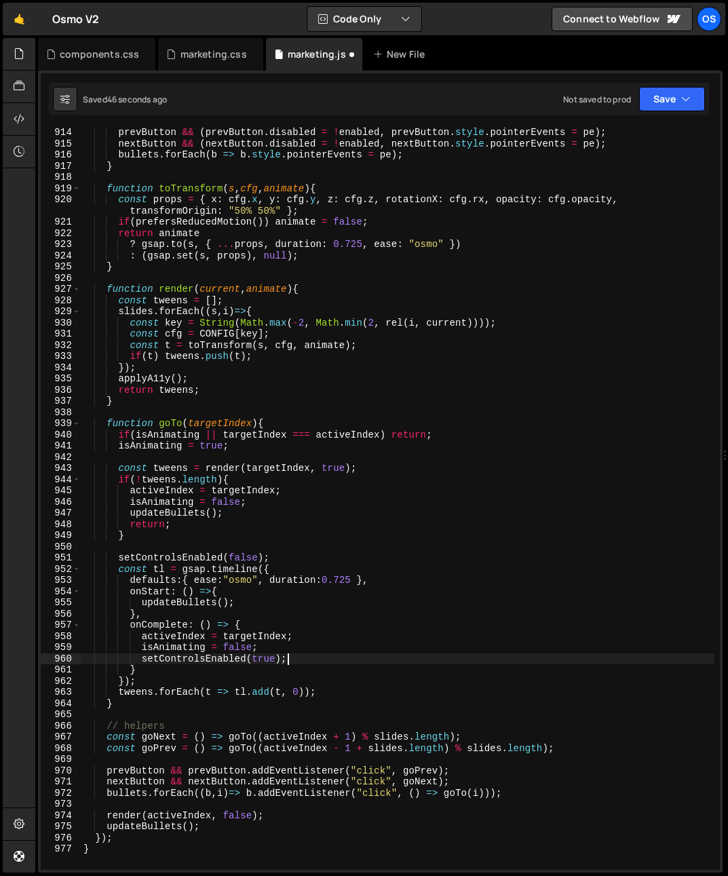
click at [442, 655] on div "prevButton && ( prevButton . disabled = ! enabled , prevButton . style . pointe…" at bounding box center [397, 509] width 633 height 764
click at [180, 523] on div "prevButton && ( prevButton . disabled = ! enabled , prevButton . style . pointe…" at bounding box center [397, 509] width 633 height 764
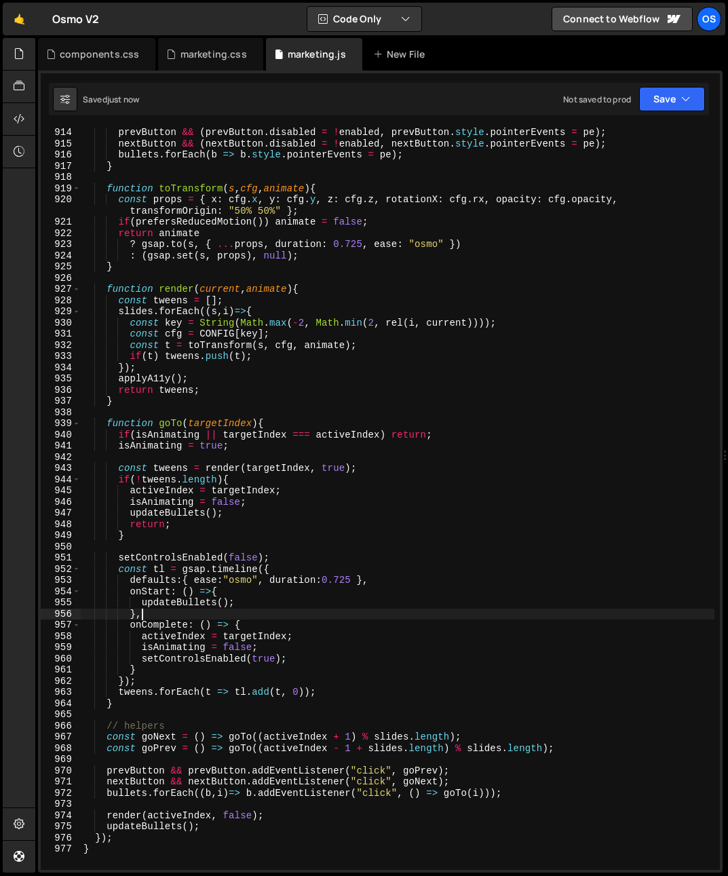
click at [192, 610] on div "prevButton && ( prevButton . disabled = ! enabled , prevButton . style . pointe…" at bounding box center [397, 509] width 633 height 764
click at [189, 602] on div "prevButton && ( prevButton . disabled = ! enabled , prevButton . style . pointe…" at bounding box center [397, 509] width 633 height 764
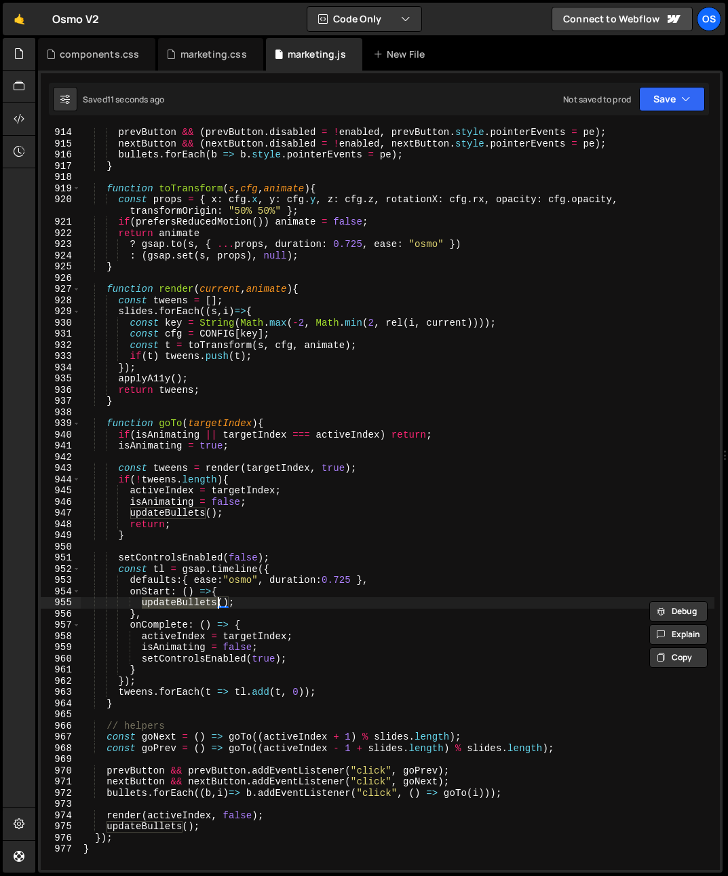
click at [136, 772] on div "prevButton && ( prevButton . disabled = ! enabled , prevButton . style . pointe…" at bounding box center [397, 509] width 633 height 764
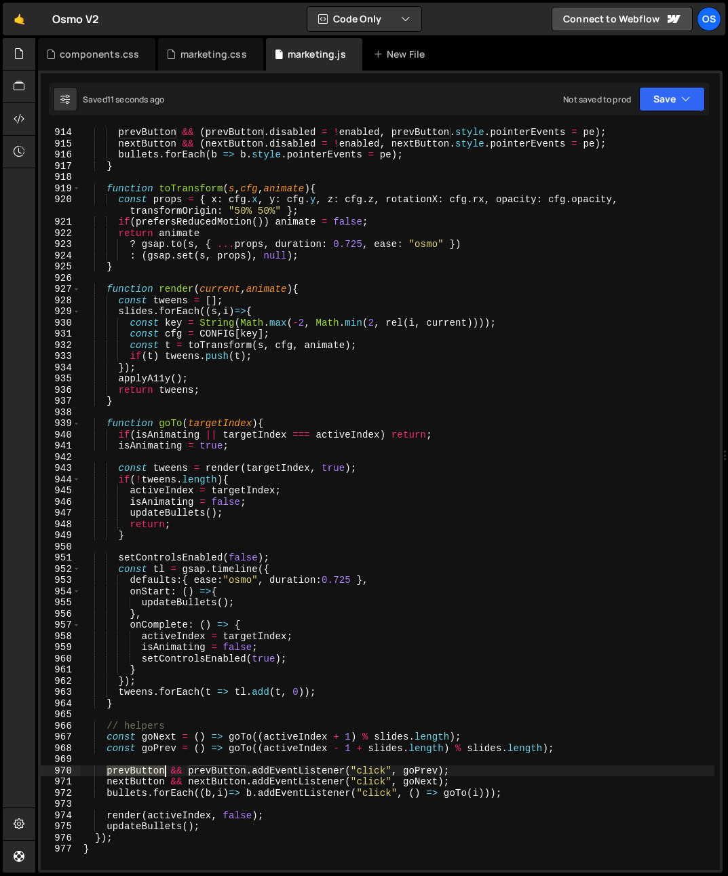
click at [136, 772] on div "prevButton && ( prevButton . disabled = ! enabled , prevButton . style . pointe…" at bounding box center [397, 509] width 633 height 764
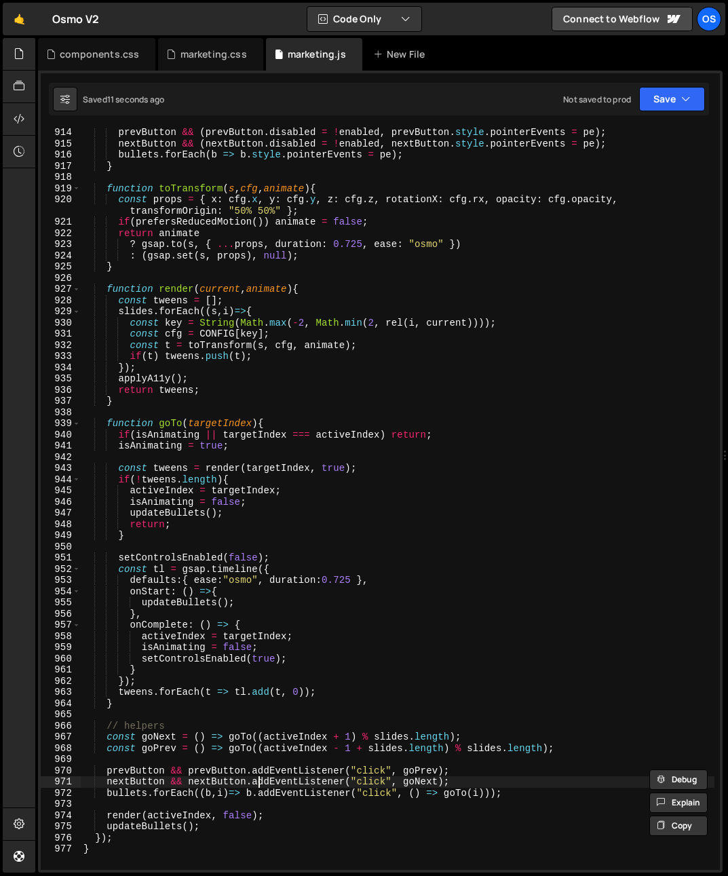
click at [256, 777] on div "prevButton && ( prevButton . disabled = ! enabled , prevButton . style . pointe…" at bounding box center [397, 509] width 633 height 764
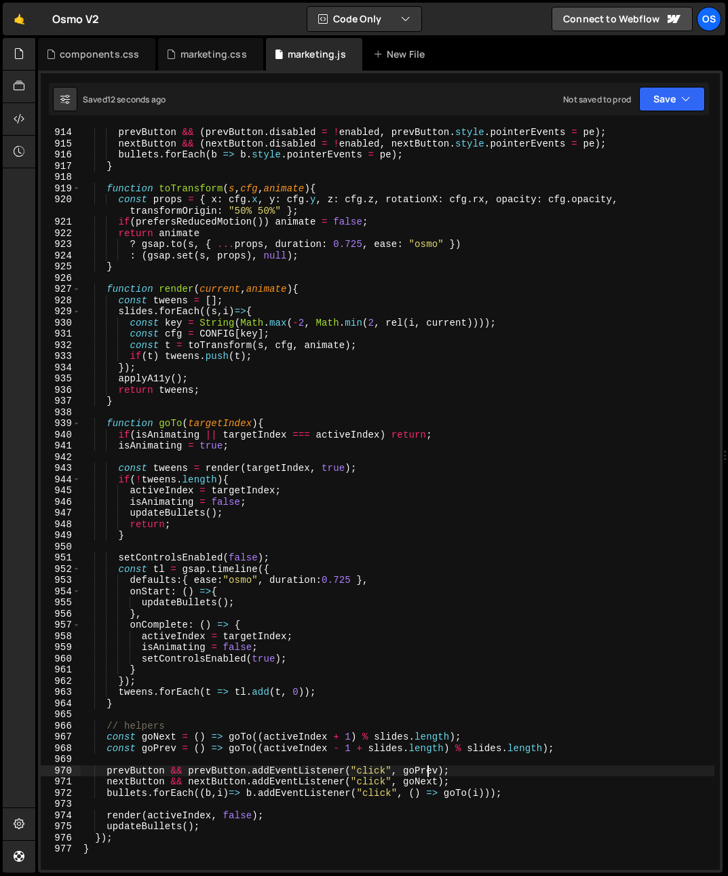
click at [425, 771] on div "prevButton && ( prevButton . disabled = ! enabled , prevButton . style . pointe…" at bounding box center [397, 509] width 633 height 764
click at [423, 780] on div "prevButton && ( prevButton . disabled = ! enabled , prevButton . style . pointe…" at bounding box center [397, 509] width 633 height 764
type textarea "nextButton && nextButton.addEventListener("click", goNext);"
click at [423, 780] on div "prevButton && ( prevButton . disabled = ! enabled , prevButton . style . pointe…" at bounding box center [397, 509] width 633 height 764
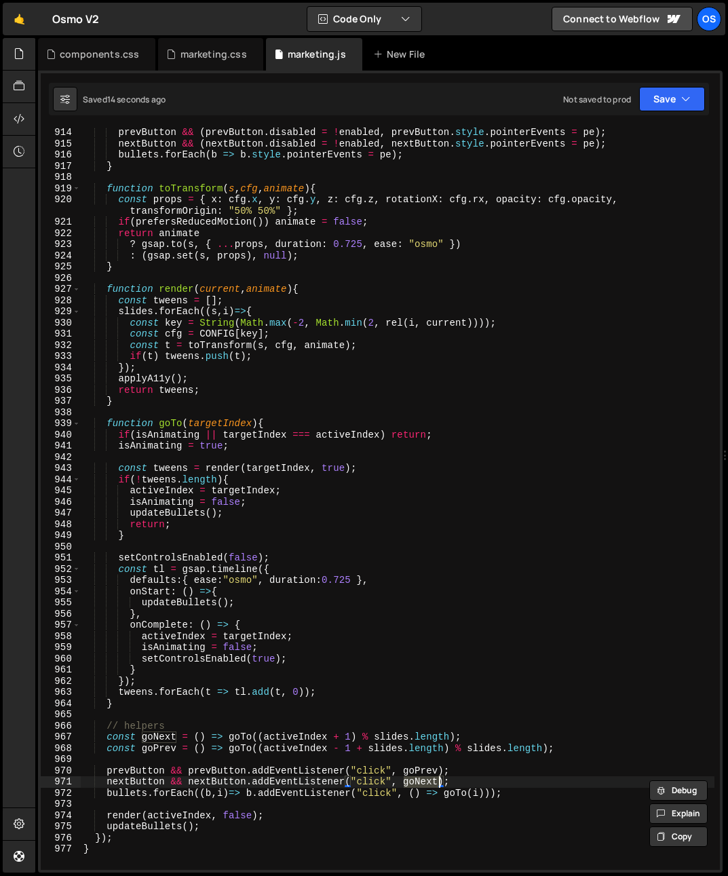
click at [277, 757] on div "prevButton && ( prevButton . disabled = ! enabled , prevButton . style . pointe…" at bounding box center [397, 509] width 633 height 764
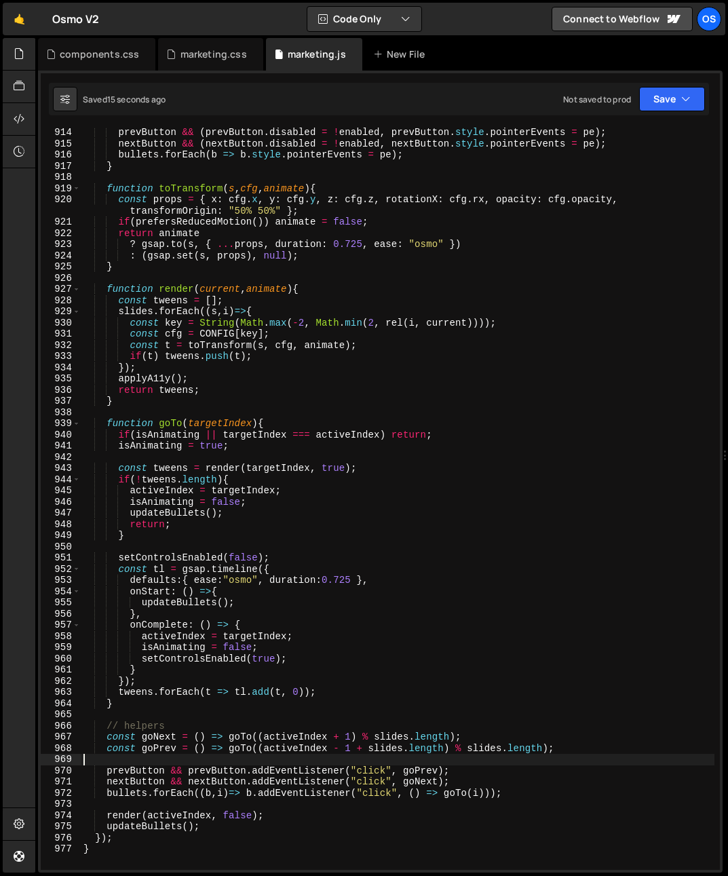
click at [240, 735] on div "prevButton && ( prevButton . disabled = ! enabled , prevButton . style . pointe…" at bounding box center [397, 509] width 633 height 764
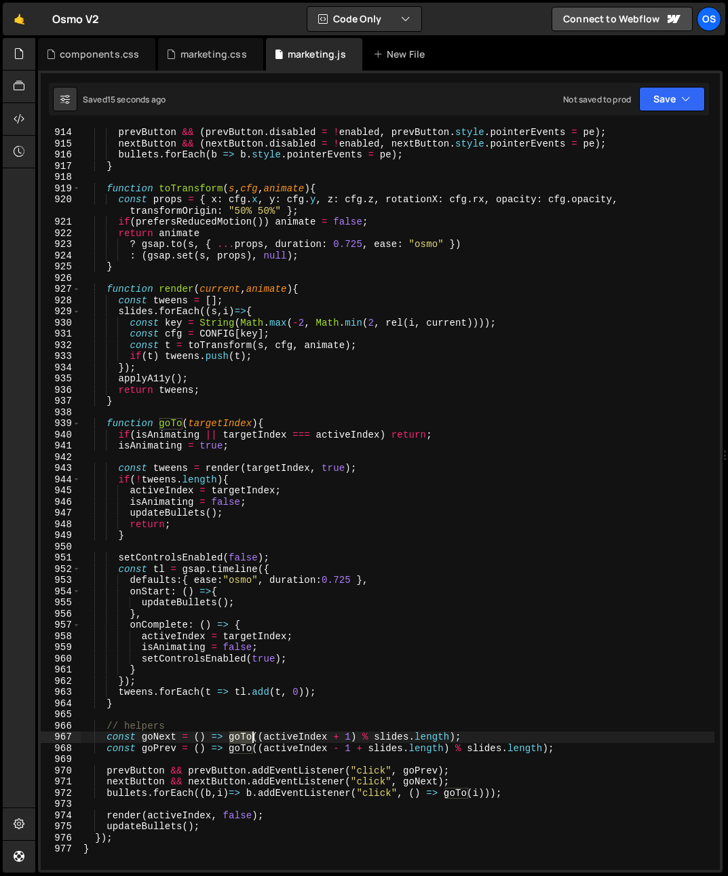
click at [240, 735] on div "prevButton && ( prevButton . disabled = ! enabled , prevButton . style . pointe…" at bounding box center [397, 509] width 633 height 764
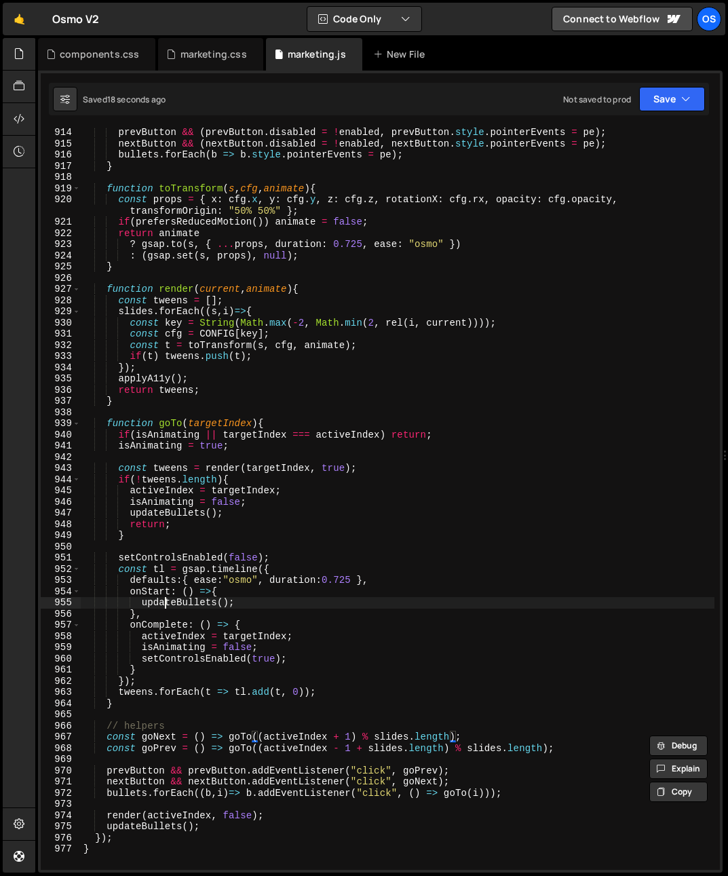
click at [168, 601] on div "prevButton && ( prevButton . disabled = ! enabled , prevButton . style . pointe…" at bounding box center [397, 509] width 633 height 764
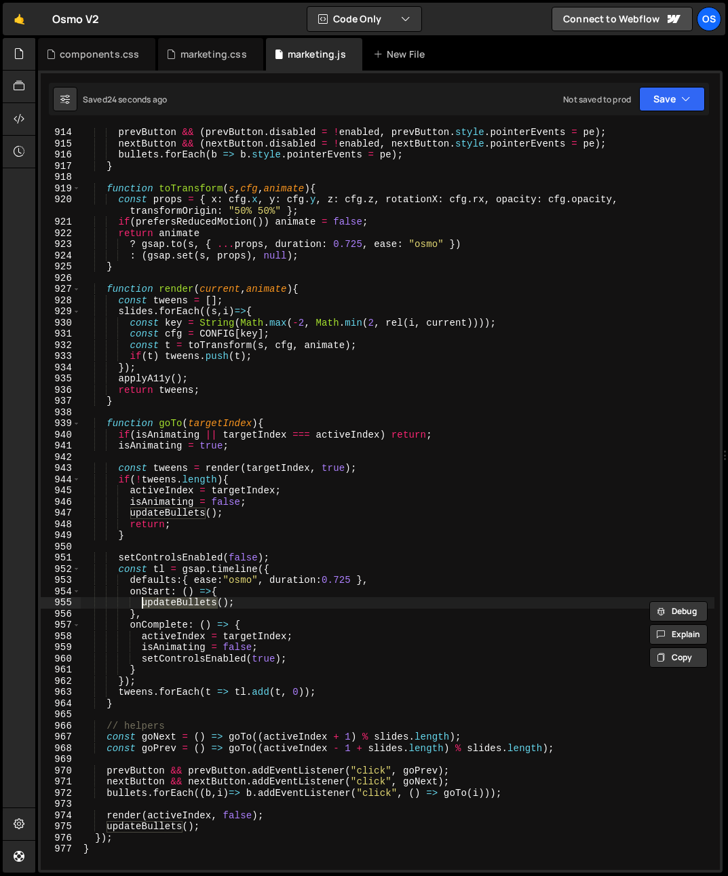
click at [170, 625] on div "prevButton && ( prevButton . disabled = ! enabled , prevButton . style . pointe…" at bounding box center [397, 509] width 633 height 764
drag, startPoint x: 224, startPoint y: 604, endPoint x: 144, endPoint y: 606, distance: 79.4
click at [144, 606] on div "prevButton && ( prevButton . disabled = ! enabled , prevButton . style . pointe…" at bounding box center [397, 509] width 633 height 764
click at [256, 448] on div "prevButton && ( prevButton . disabled = ! enabled , prevButton . style . pointe…" at bounding box center [397, 509] width 633 height 764
type textarea "isAnimating = true;"
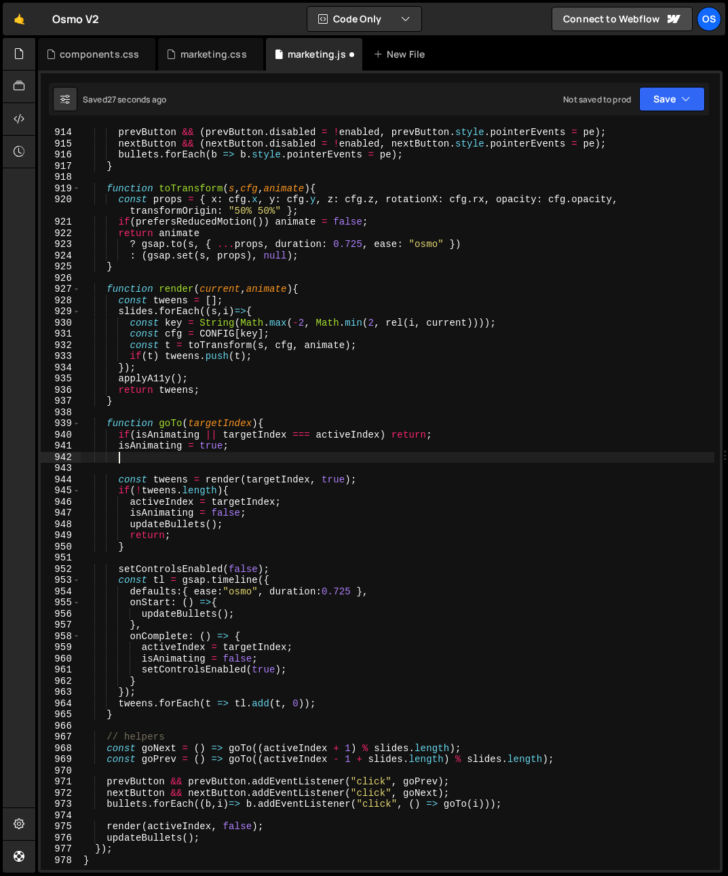
scroll to position [0, 1]
paste textarea "updateBullets();"
click at [190, 678] on div "prevButton && ( prevButton . disabled = ! enabled , prevButton . style . pointe…" at bounding box center [397, 509] width 633 height 764
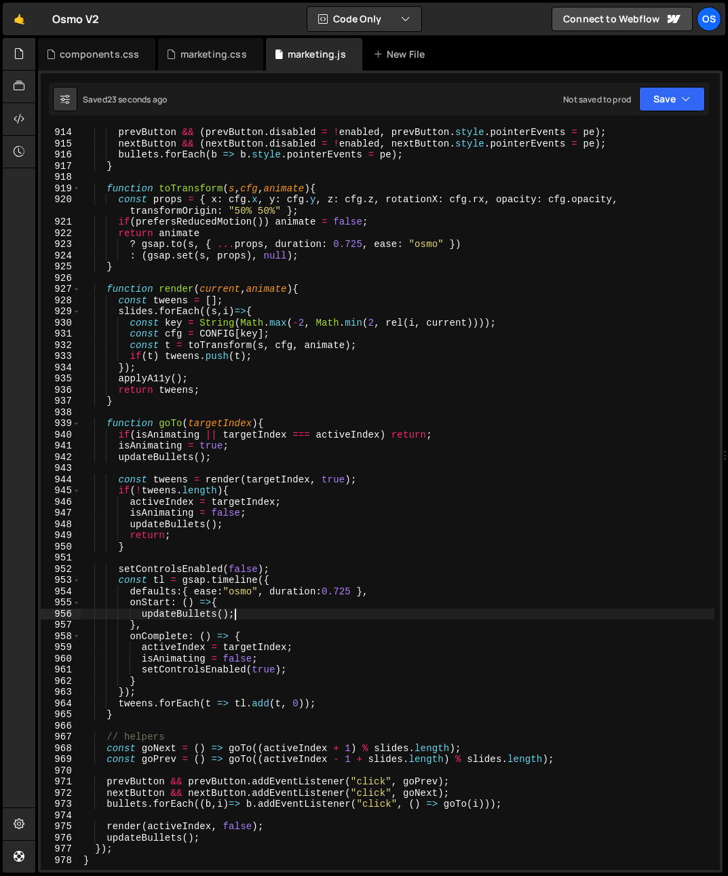
click at [363, 614] on div "prevButton && ( prevButton . disabled = ! enabled , prevButton . style . pointe…" at bounding box center [397, 509] width 633 height 764
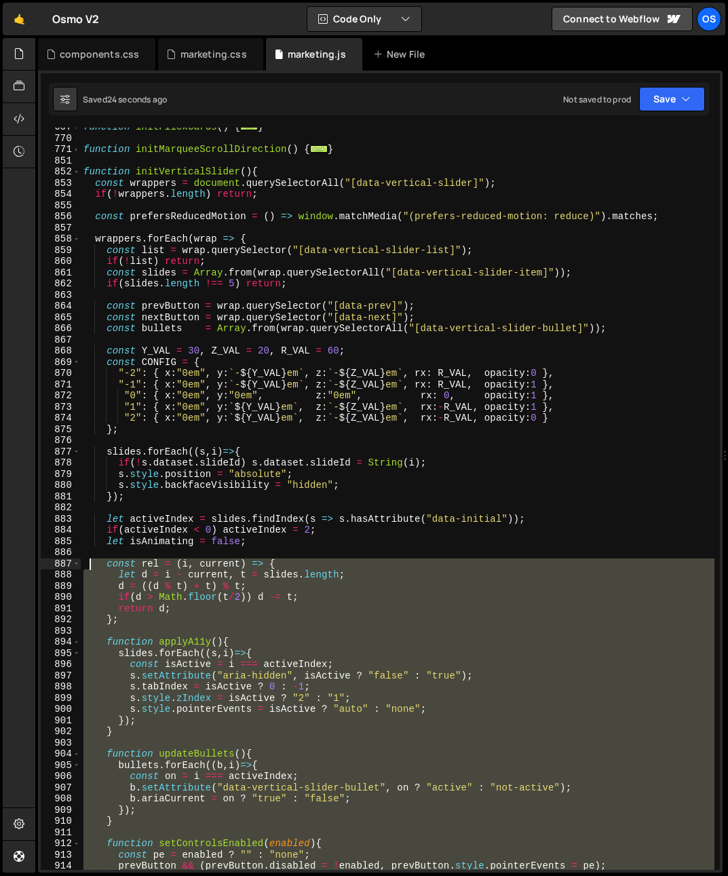
scroll to position [681, 0]
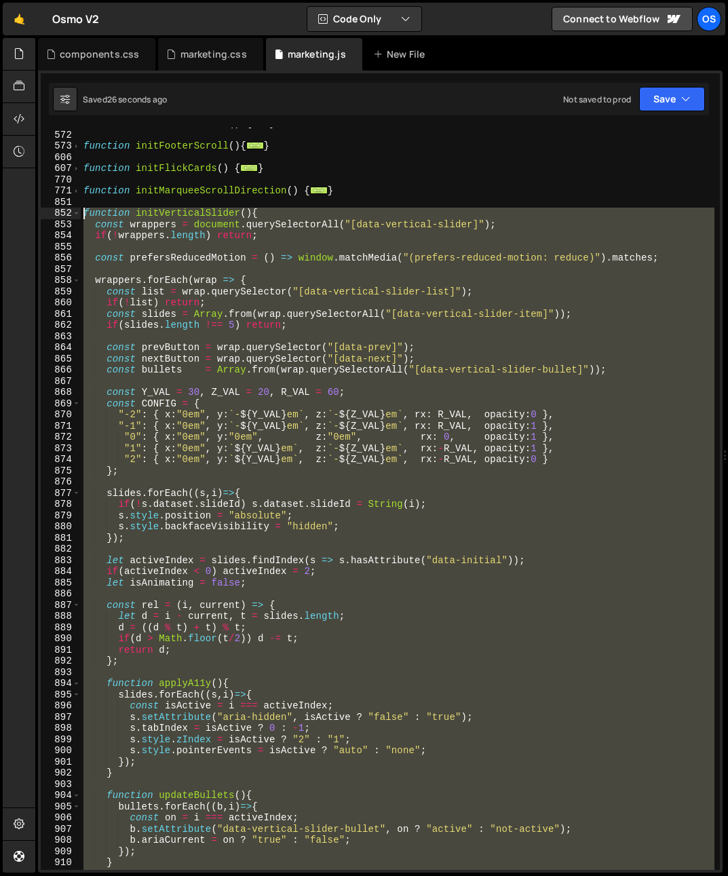
drag, startPoint x: 101, startPoint y: 598, endPoint x: 20, endPoint y: 213, distance: 393.7
click at [20, 213] on div "Hold on a sec... Are you certain you wish to leave this page? Any changes you'v…" at bounding box center [364, 438] width 728 height 876
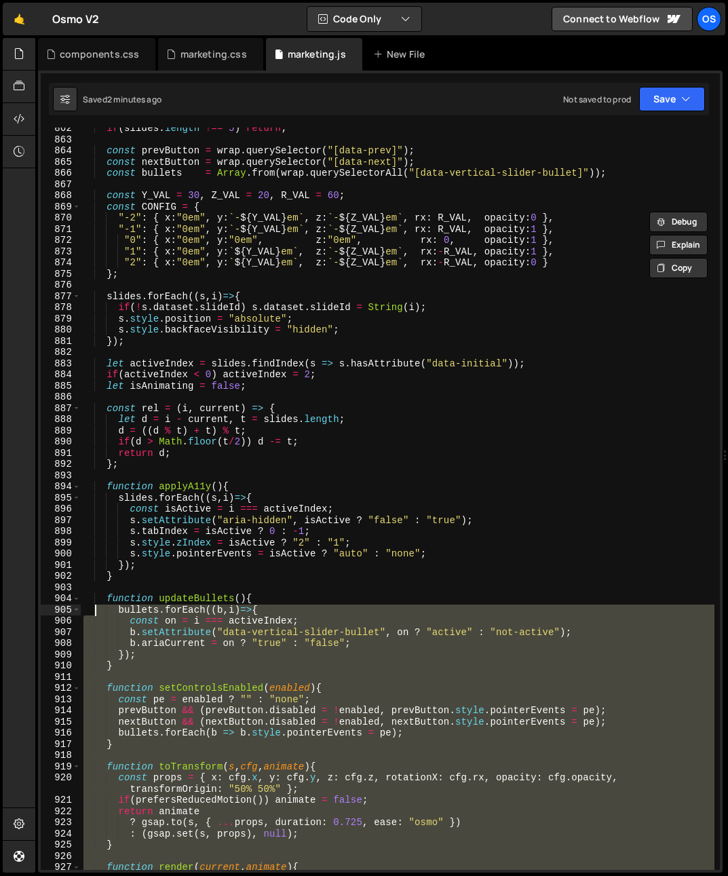
scroll to position [627, 0]
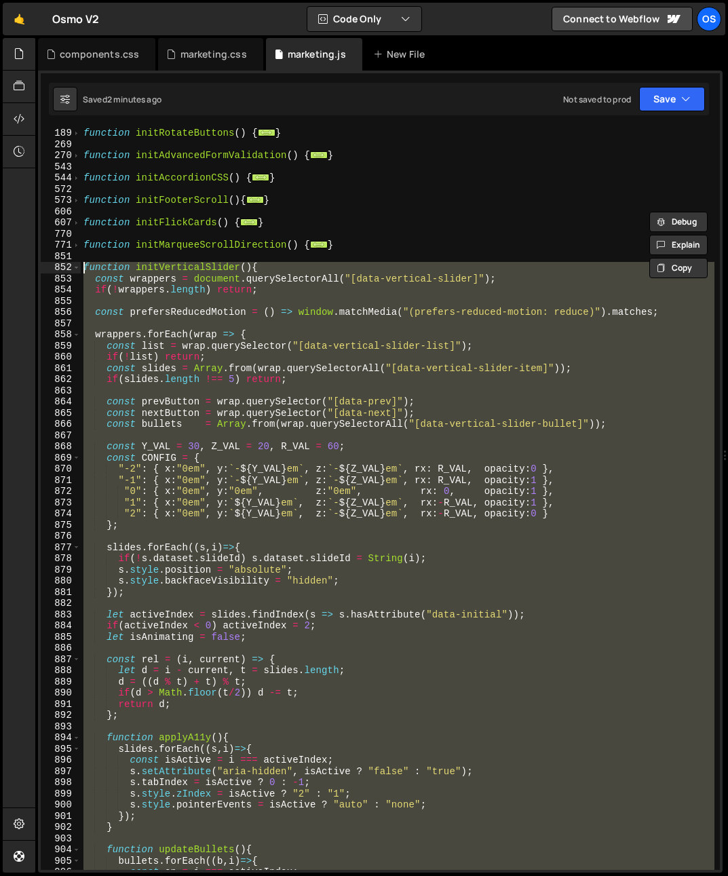
drag, startPoint x: 137, startPoint y: 842, endPoint x: 40, endPoint y: 267, distance: 583.2
click at [41, 267] on div "d = ((d % t) + t) % t; 189 269 270 543 544 572 573 606 607 770 771 851 852 853 …" at bounding box center [380, 499] width 679 height 742
paste textarea "}"
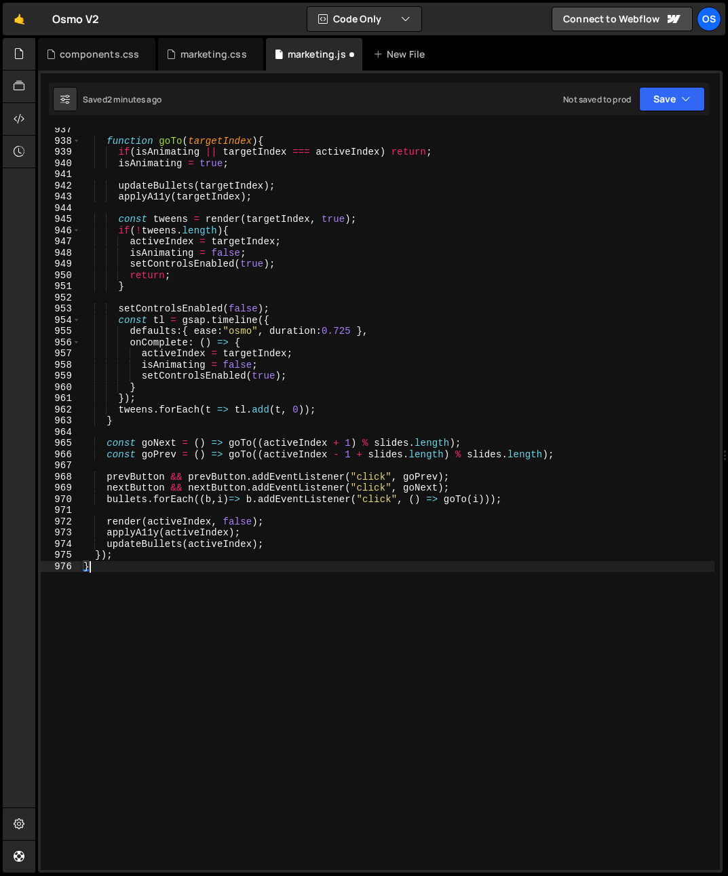
scroll to position [1727, 0]
click at [239, 570] on div "function goTo ( targetIndex ) { if ( isAnimating || targetIndex === activeIndex…" at bounding box center [397, 506] width 633 height 764
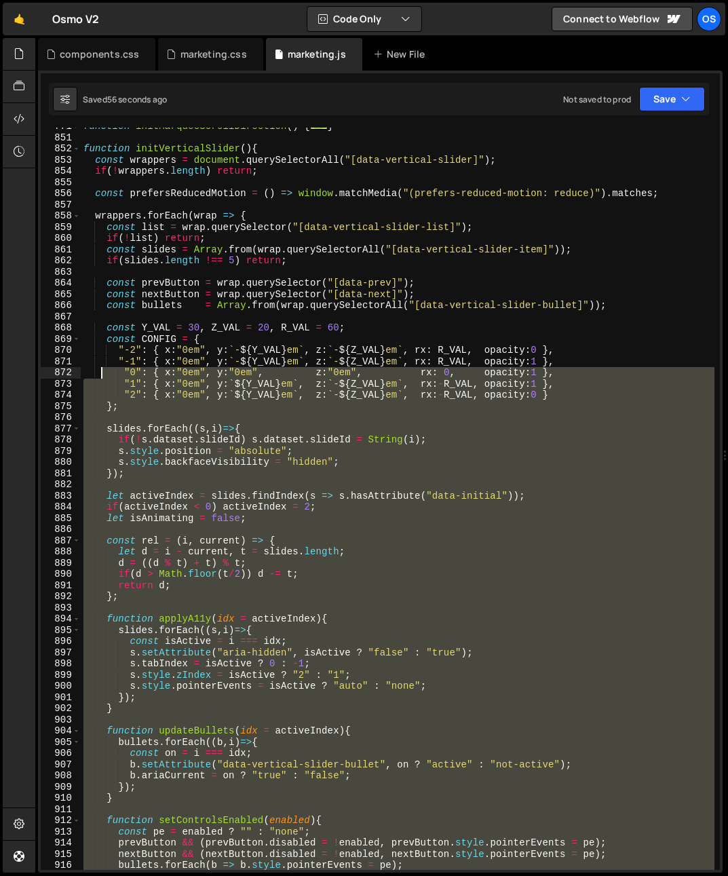
scroll to position [572, 0]
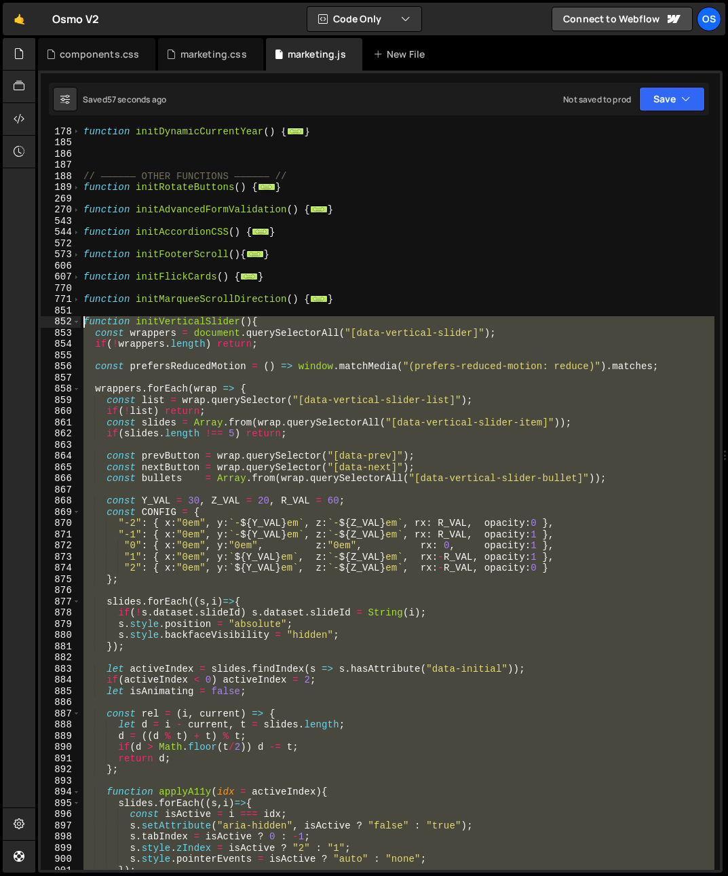
drag, startPoint x: 157, startPoint y: 450, endPoint x: 52, endPoint y: 325, distance: 163.2
click at [52, 325] on div "} 178 185 186 187 188 189 269 270 543 544 572 573 606 607 770 771 851 852 853 8…" at bounding box center [380, 499] width 679 height 742
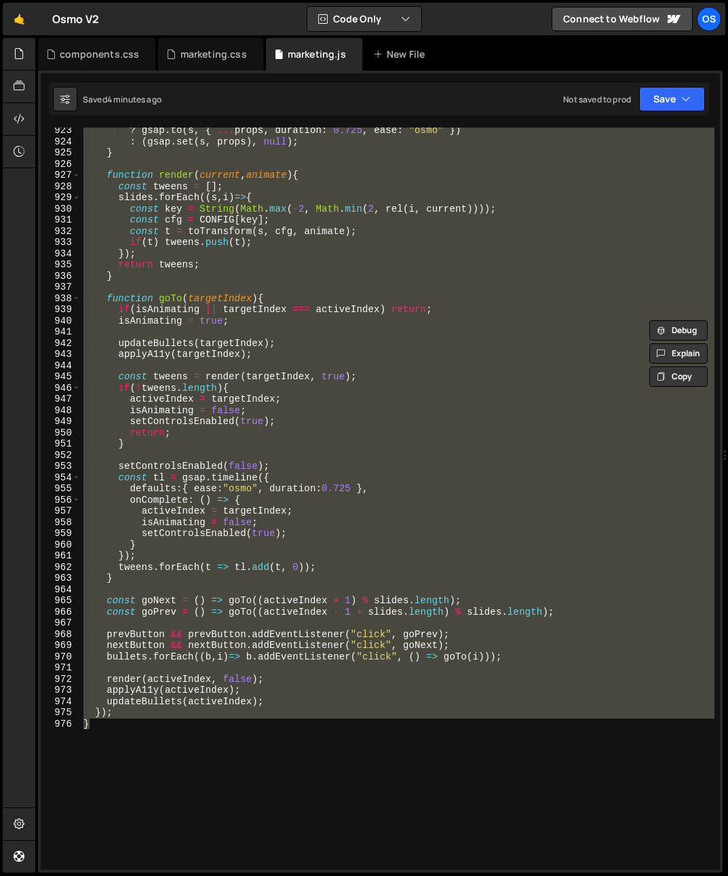
click at [187, 758] on div "? gsap . to ( s , { ... props , duration : 0.725 , ease : "osmo" }) : ( gsap . …" at bounding box center [397, 499] width 633 height 742
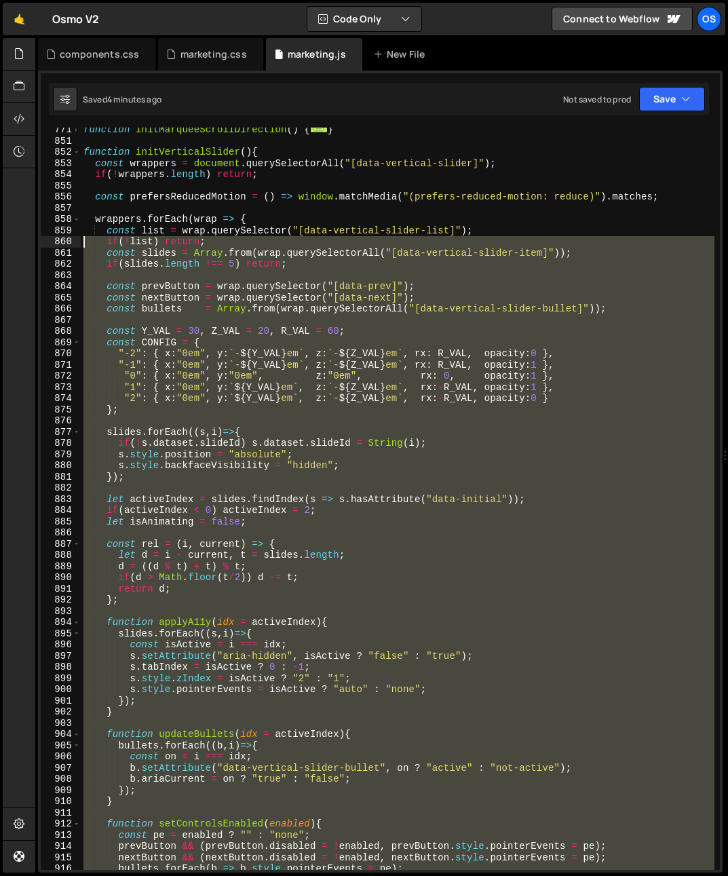
scroll to position [741, 0]
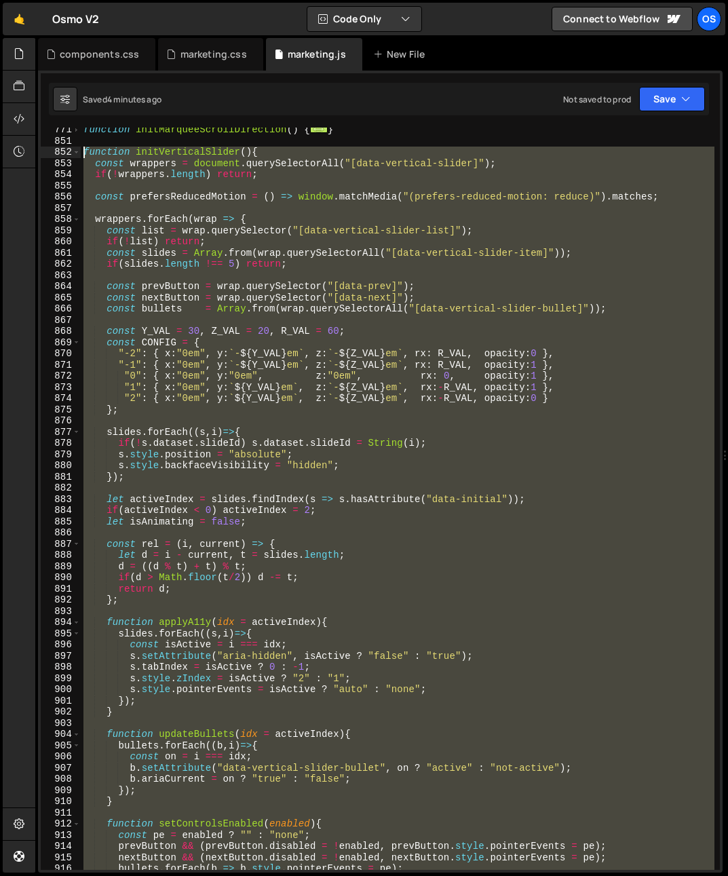
drag, startPoint x: 179, startPoint y: 753, endPoint x: 58, endPoint y: 146, distance: 618.9
click at [58, 146] on div "} 771 851 852 853 854 855 856 857 858 859 860 861 862 863 864 865 866 867 868 8…" at bounding box center [380, 499] width 679 height 742
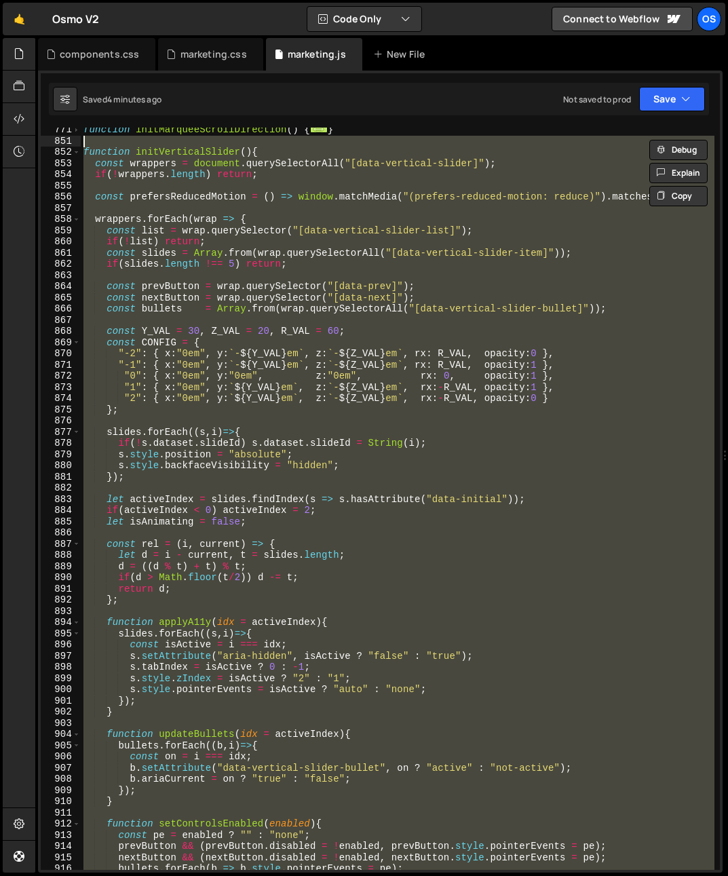
paste textarea "}"
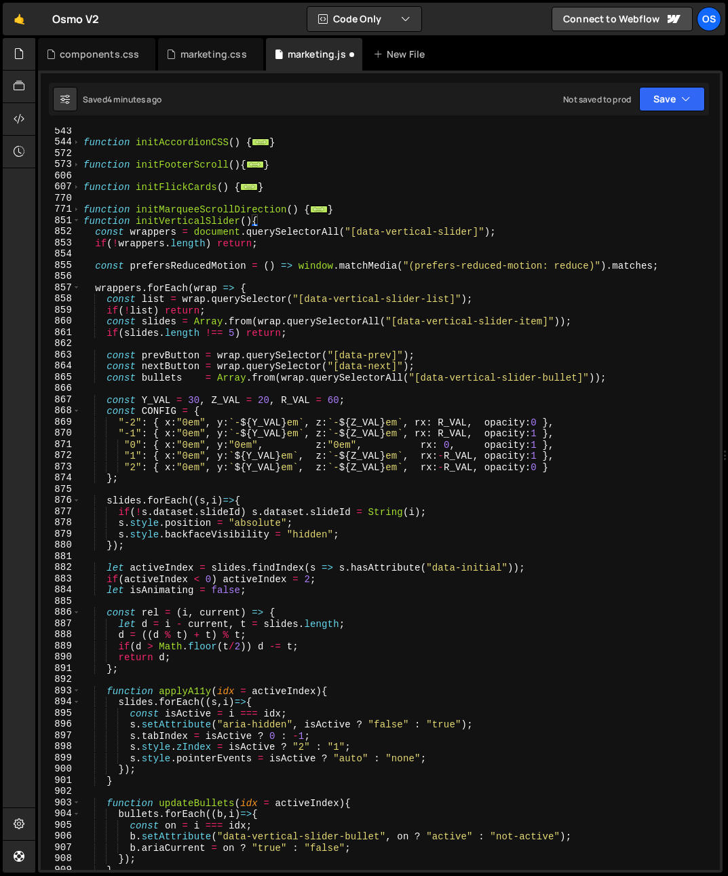
scroll to position [621, 0]
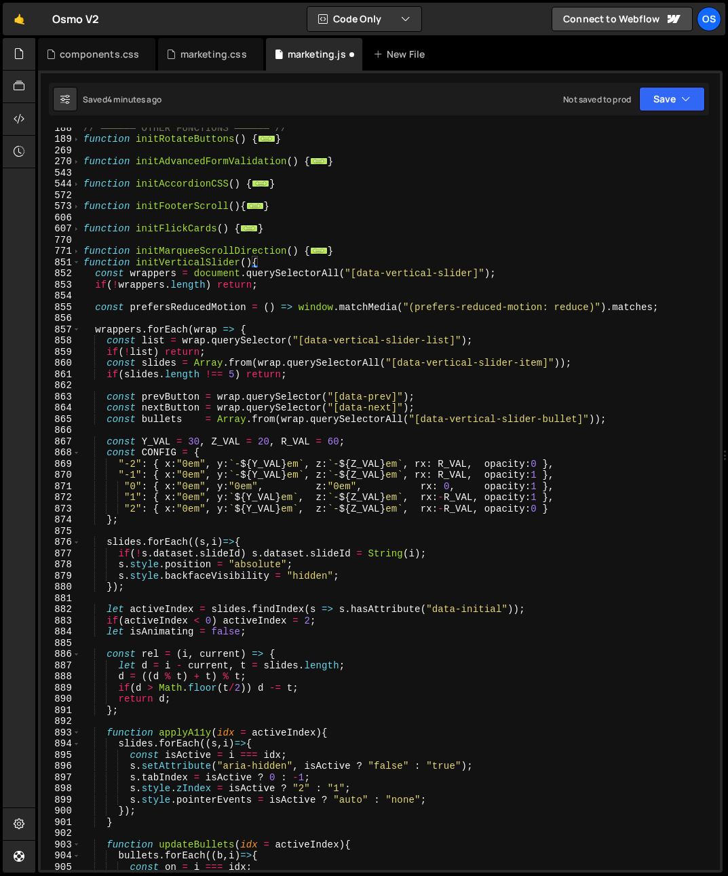
click at [85, 260] on div "// —————— OTHER FUNCTIONS —————— // function initRotateButtons ( ) { ... } func…" at bounding box center [397, 504] width 633 height 764
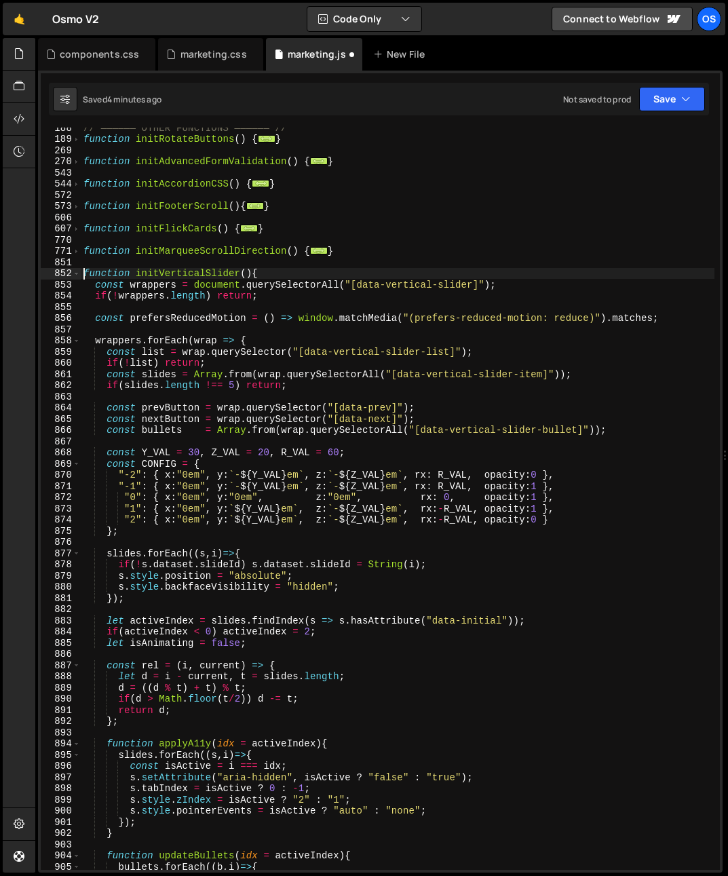
scroll to position [676, 0]
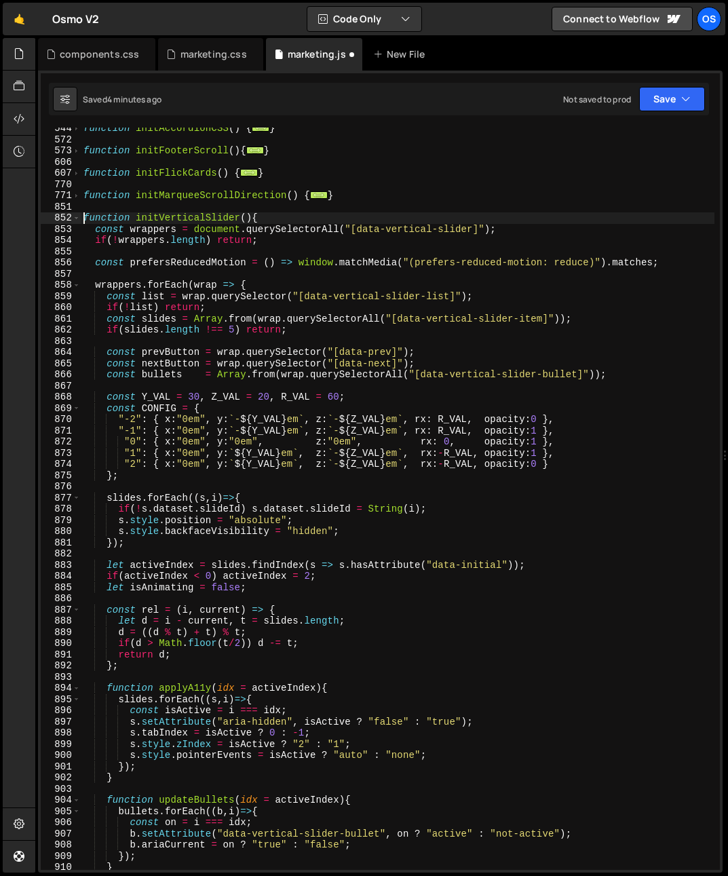
click at [296, 538] on div "function initAccordionCSS ( ) { ... } function initFooterScroll ( ) { ... } fun…" at bounding box center [397, 505] width 633 height 764
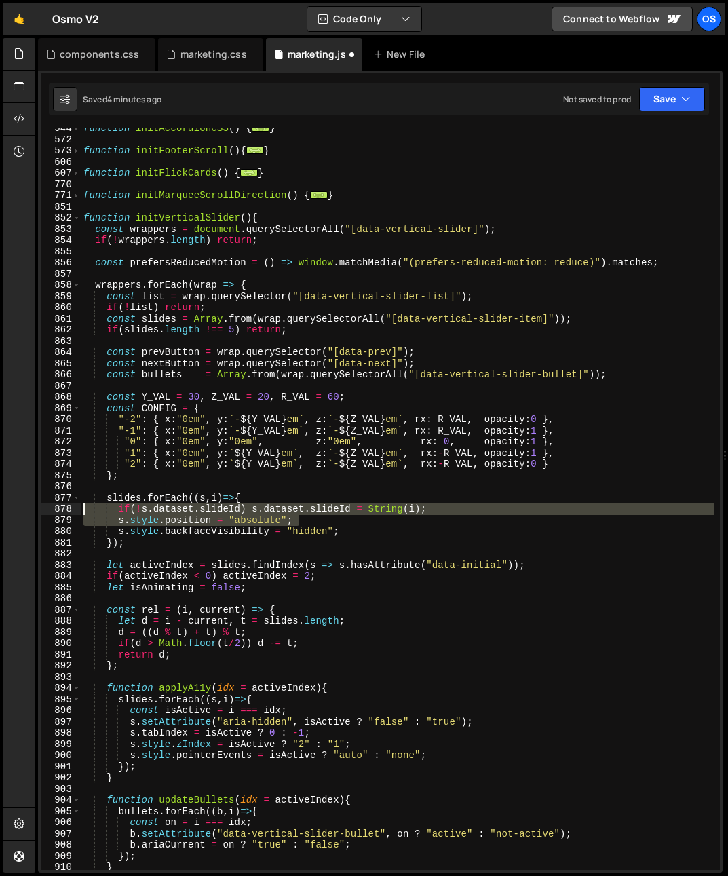
drag, startPoint x: 321, startPoint y: 520, endPoint x: 51, endPoint y: 506, distance: 270.3
click at [51, 506] on div "}); 544 572 573 606 607 770 771 851 852 853 854 855 856 857 858 859 860 861 862…" at bounding box center [380, 499] width 679 height 742
click at [326, 515] on div "function initAccordionCSS ( ) { ... } function initFooterScroll ( ) { ... } fun…" at bounding box center [397, 499] width 633 height 742
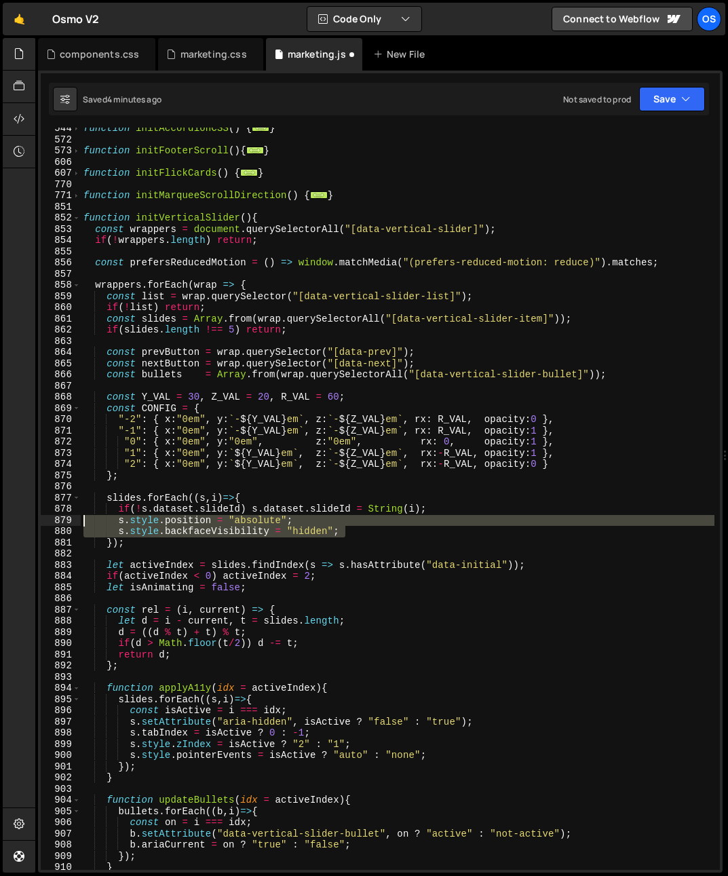
drag, startPoint x: 361, startPoint y: 531, endPoint x: 3, endPoint y: 515, distance: 359.1
click at [3, 515] on div "Hold on a sec... Are you certain you wish to leave this page? Any changes you'v…" at bounding box center [364, 438] width 728 height 876
type textarea "s.style.position = "absolute"; s.style.backfaceVisibility = "hidden";"
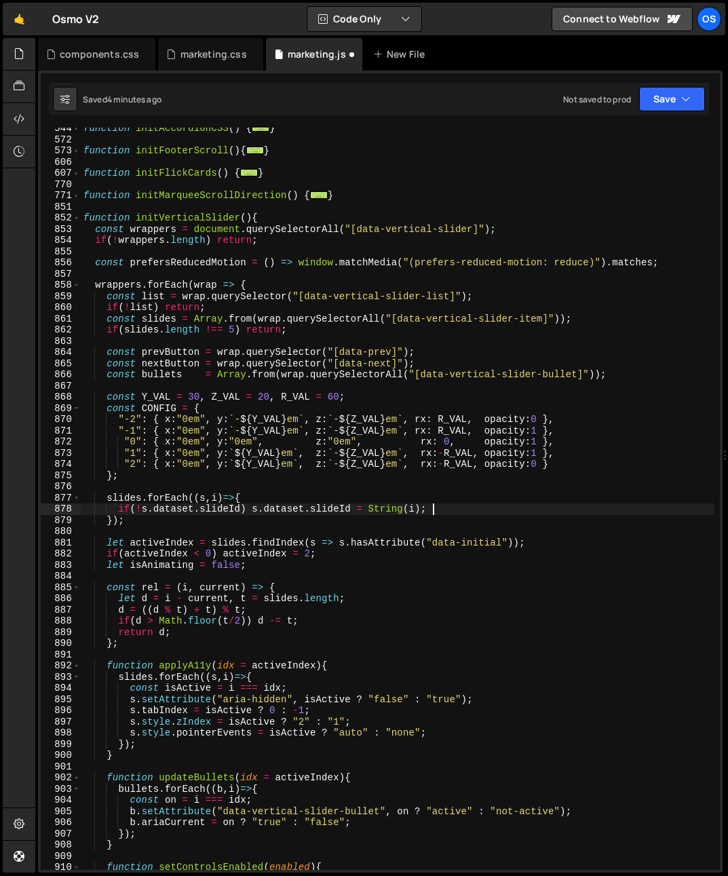
click at [195, 377] on div "function initAccordionCSS ( ) { ... } function initFooterScroll ( ) { ... } fun…" at bounding box center [397, 505] width 633 height 764
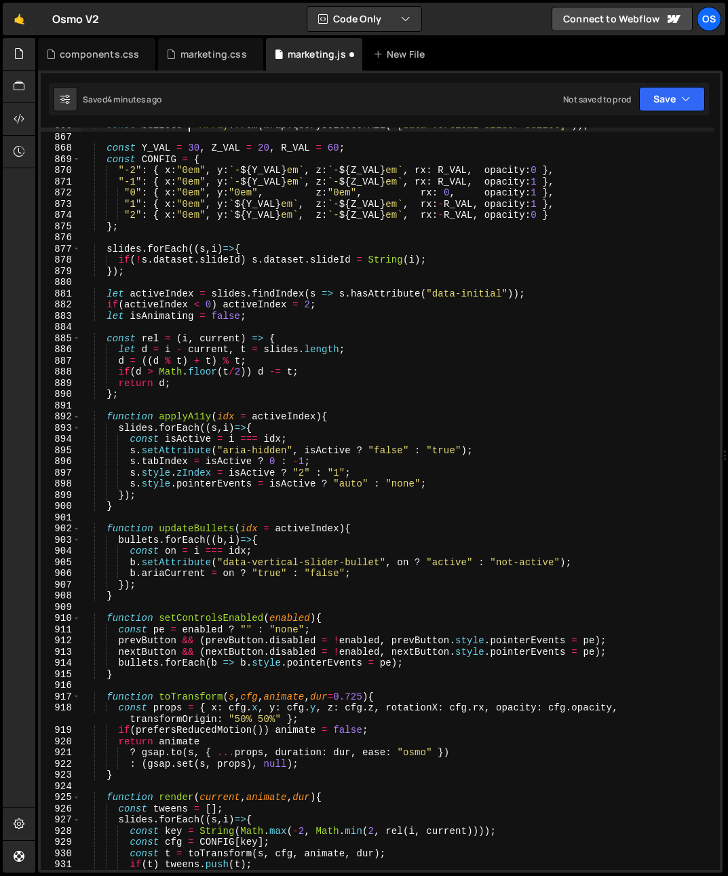
scroll to position [971, 0]
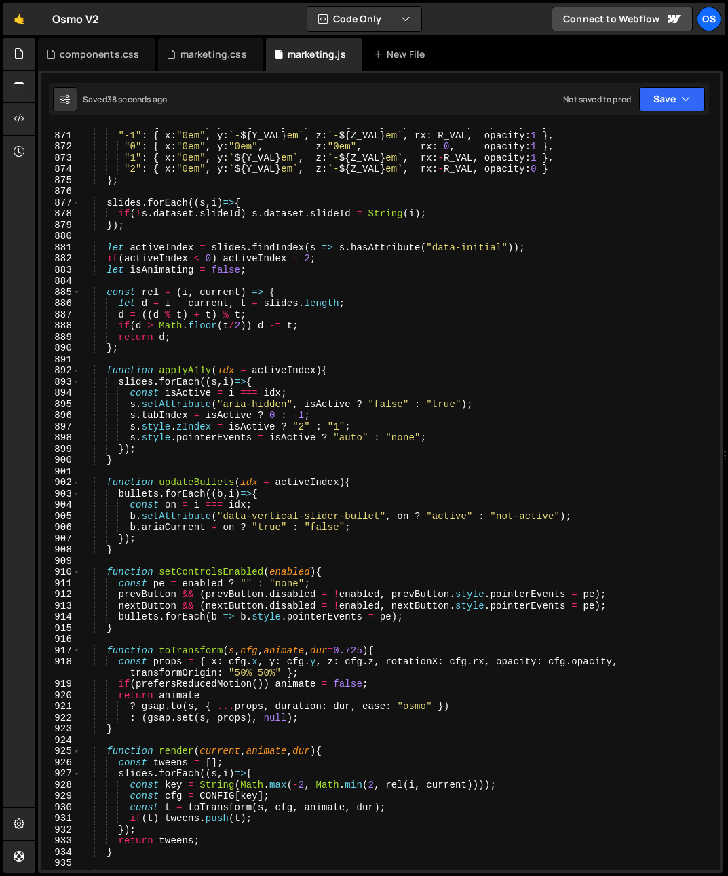
click at [492, 589] on div ""-2" : { x : "0em" , y : ` - ${ Y_VAL } em ` , z : ` - ${ Z_VAL } em ` , rx : R…" at bounding box center [397, 501] width 633 height 764
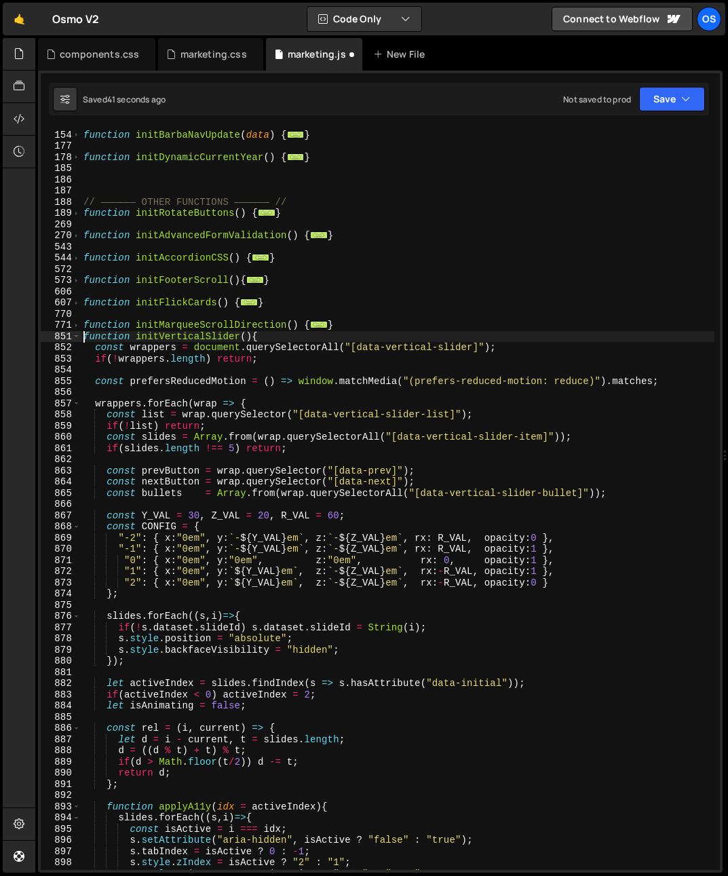
type textarea "}); }"
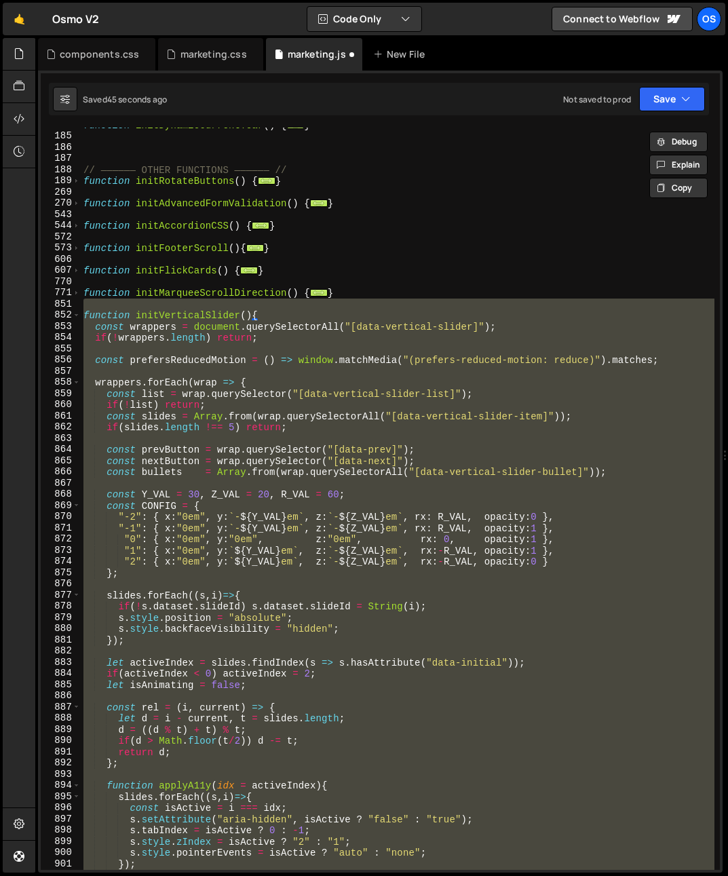
scroll to position [579, 0]
click at [412, 697] on div "function initDynamicCurrentYear ( ) { ... } // —————— OTHER FUNCTIONS —————— //…" at bounding box center [397, 499] width 633 height 742
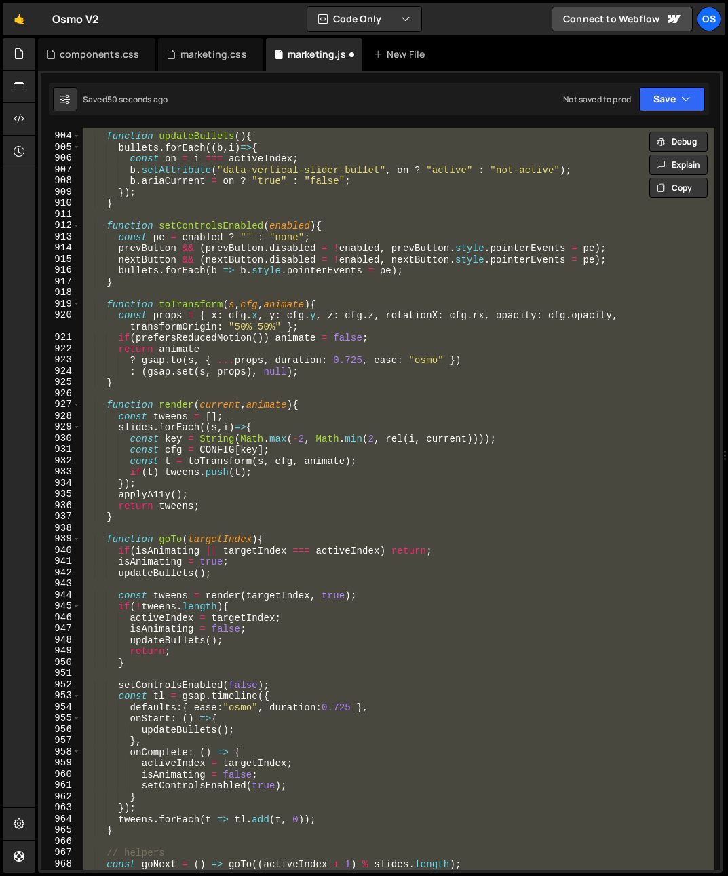
scroll to position [1500, 0]
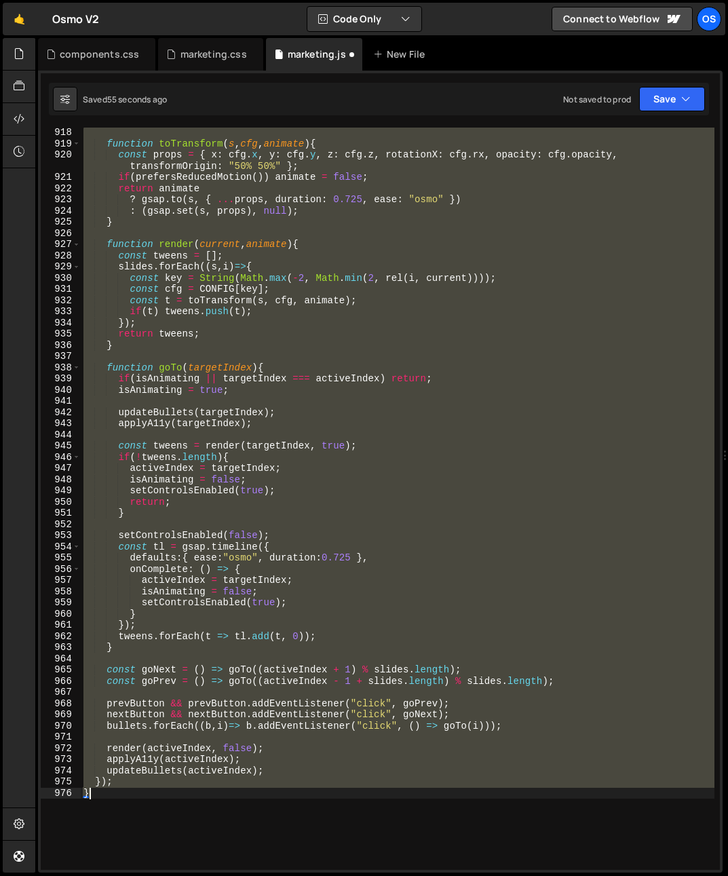
click at [218, 770] on div "function toTransform ( s , cfg , animate ) { const props = { x : cfg . x , y : …" at bounding box center [397, 499] width 633 height 742
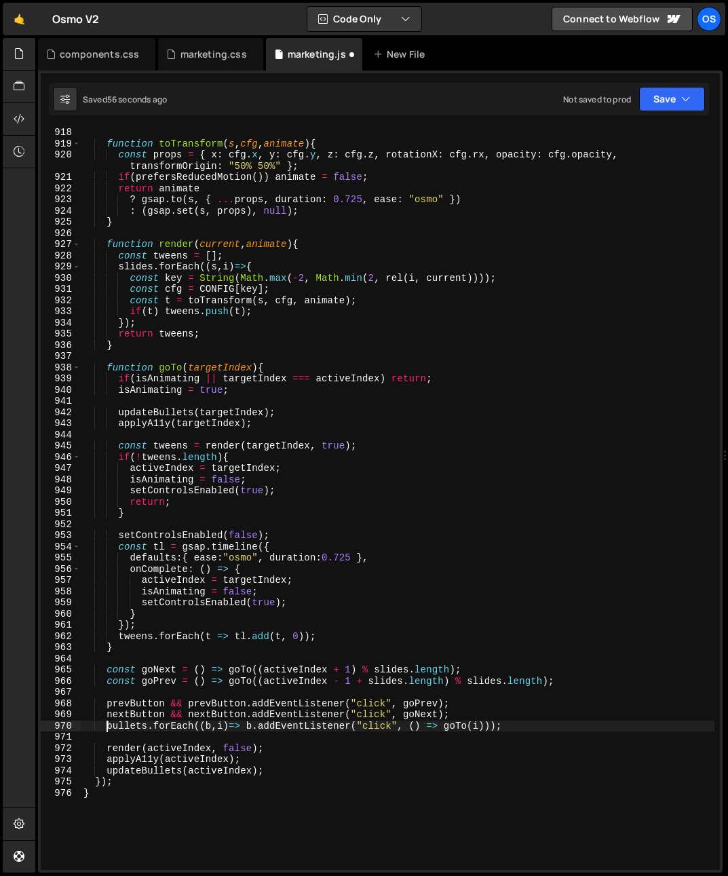
click at [106, 726] on div "function toTransform ( s , cfg , animate ) { const props = { x : cfg . x , y : …" at bounding box center [397, 509] width 633 height 764
click at [144, 722] on div "function toTransform ( s , cfg , animate ) { const props = { x : cfg . x , y : …" at bounding box center [397, 509] width 633 height 764
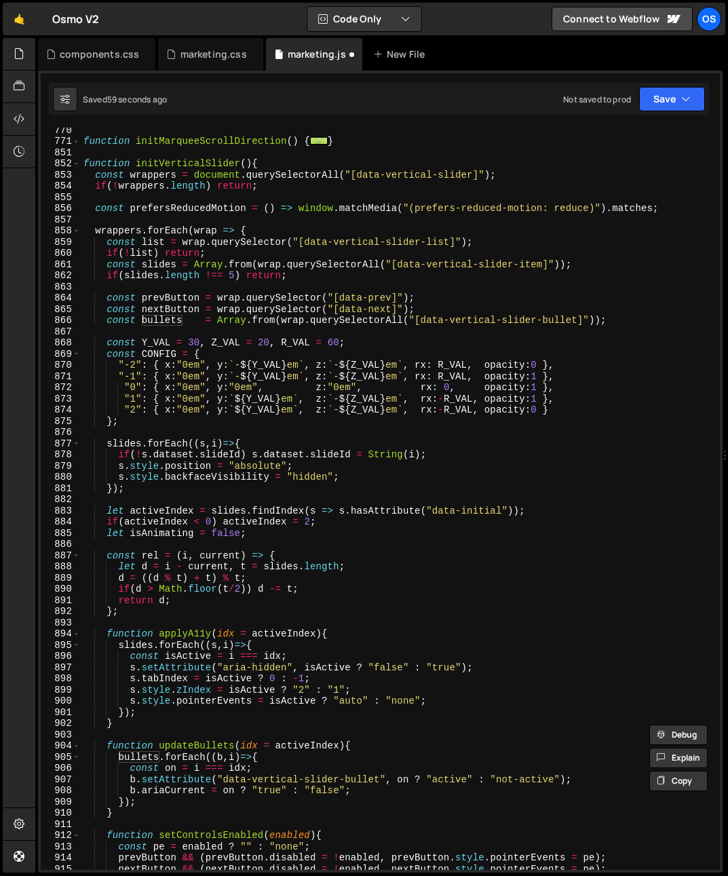
scroll to position [730, 0]
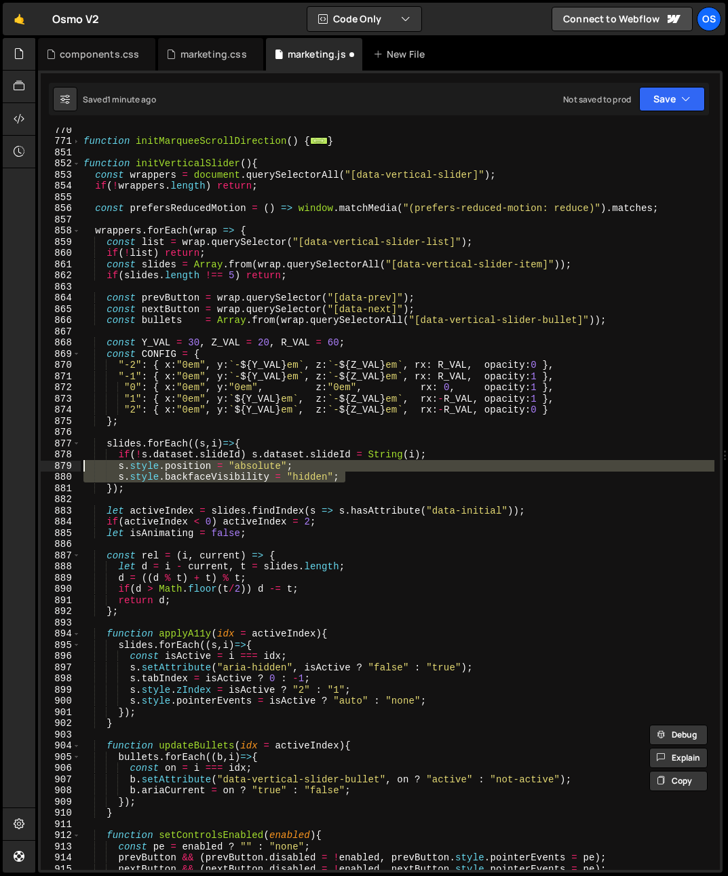
drag, startPoint x: 336, startPoint y: 473, endPoint x: -27, endPoint y: 467, distance: 362.9
click at [0, 467] on html "Projects Community Library Blog Os Your current team is Osmo Projects Your Team…" at bounding box center [364, 438] width 728 height 876
type textarea "s.style.position = "absolute"; s.style.backfaceVisibility = "hidden";"
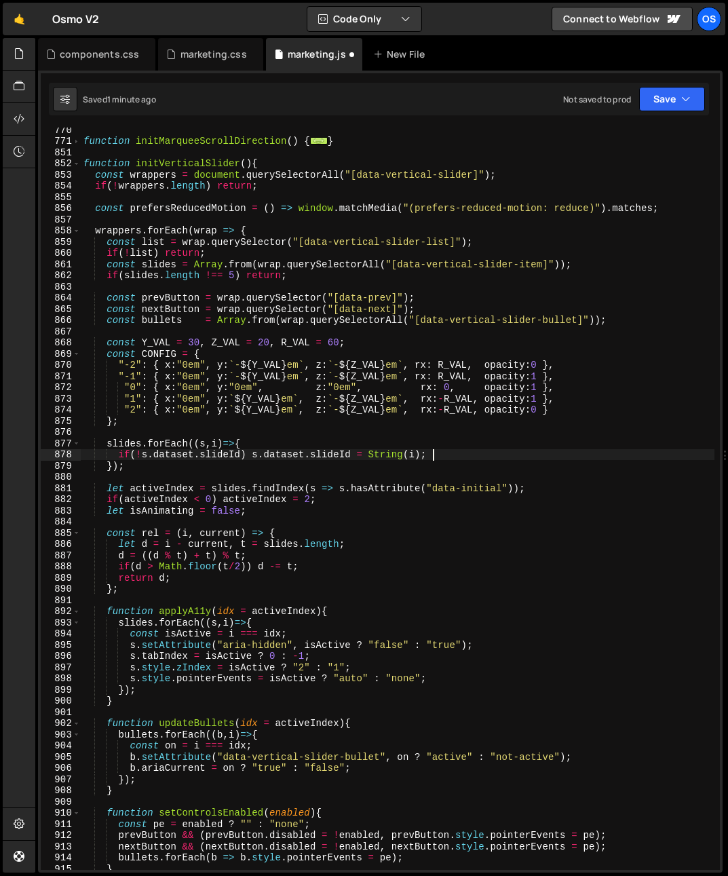
scroll to position [0, 24]
type textarea "if(!s.dataset.slideId) s.dataset.slideId = String(i);"
click at [203, 58] on div "marketing.css" at bounding box center [213, 54] width 66 height 14
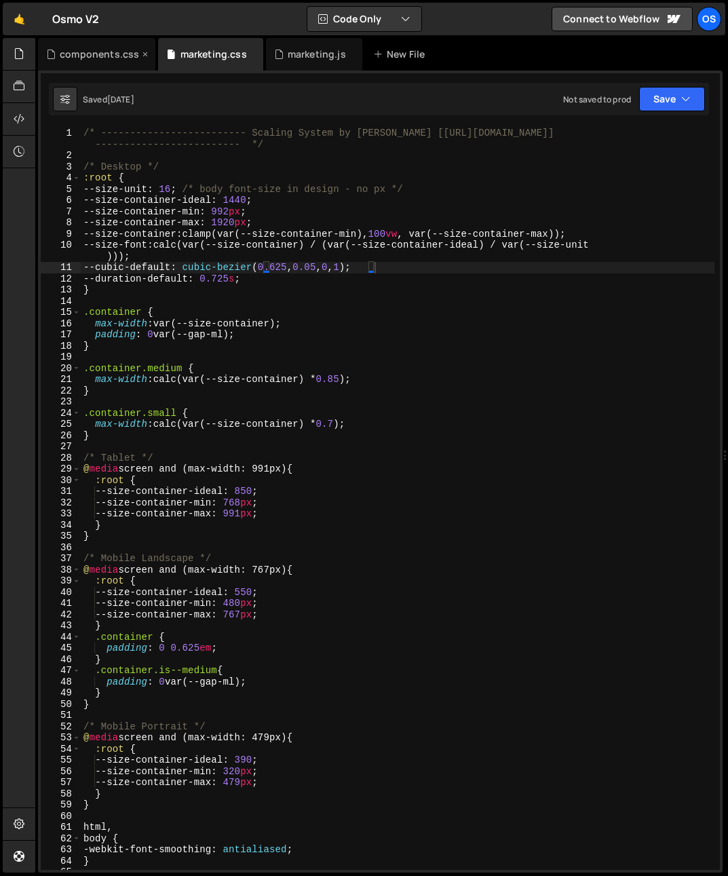
click at [68, 53] on div "components.css" at bounding box center [99, 54] width 79 height 14
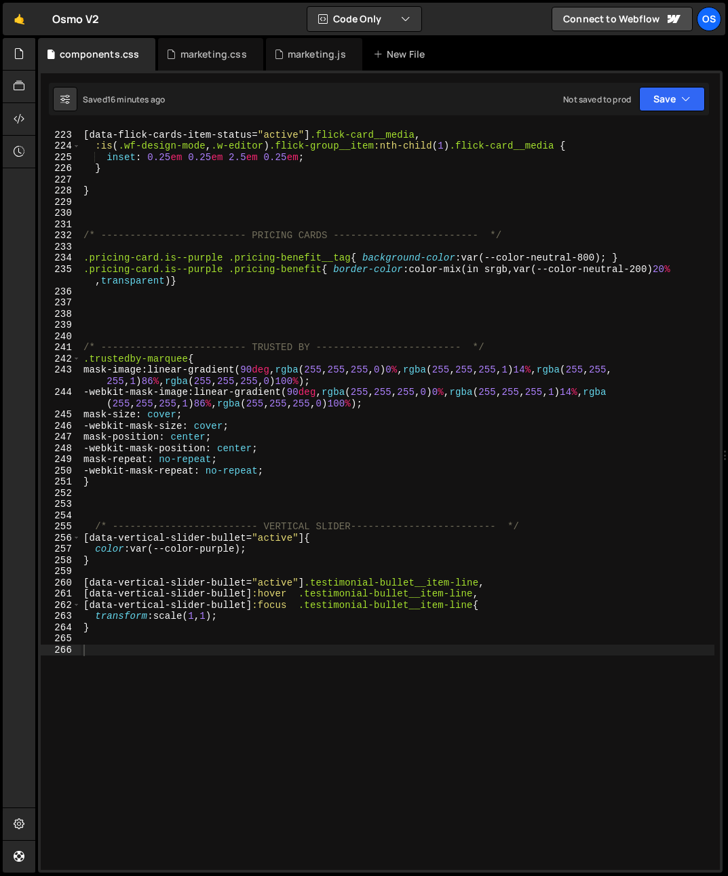
click at [220, 700] on div "[ data-flick-cards-item-status = " active " ] .flick-card__media , :is ( .wf-de…" at bounding box center [397, 500] width 633 height 764
click at [486, 585] on div "[ data-flick-cards-item-status = " active " ] .flick-card__media , :is ( .wf-de…" at bounding box center [397, 500] width 633 height 764
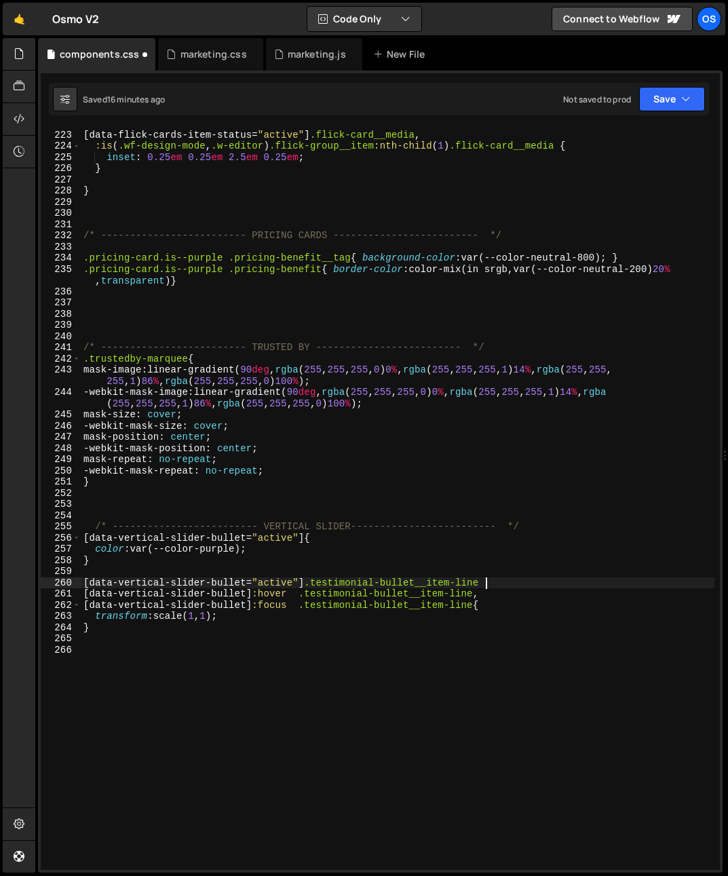
click at [474, 606] on div "[ data-flick-cards-item-status = " active " ] .flick-card__media , :is ( .wf-de…" at bounding box center [397, 500] width 633 height 764
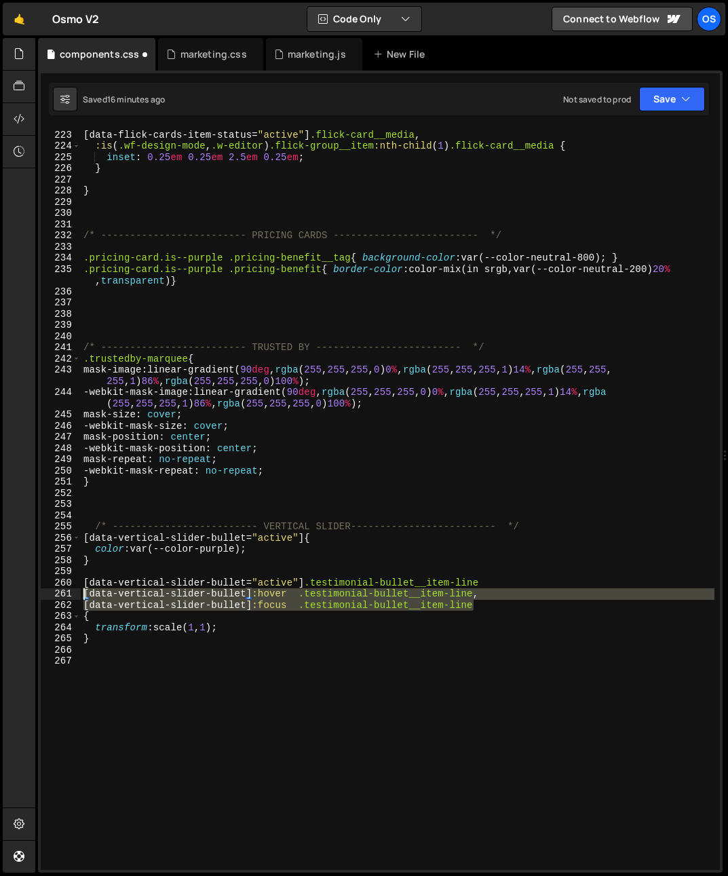
drag, startPoint x: 277, startPoint y: 591, endPoint x: -50, endPoint y: 590, distance: 327.6
click at [0, 590] on html "Projects Community Library Blog Os Your current team is Osmo Projects Your Team…" at bounding box center [364, 438] width 728 height 876
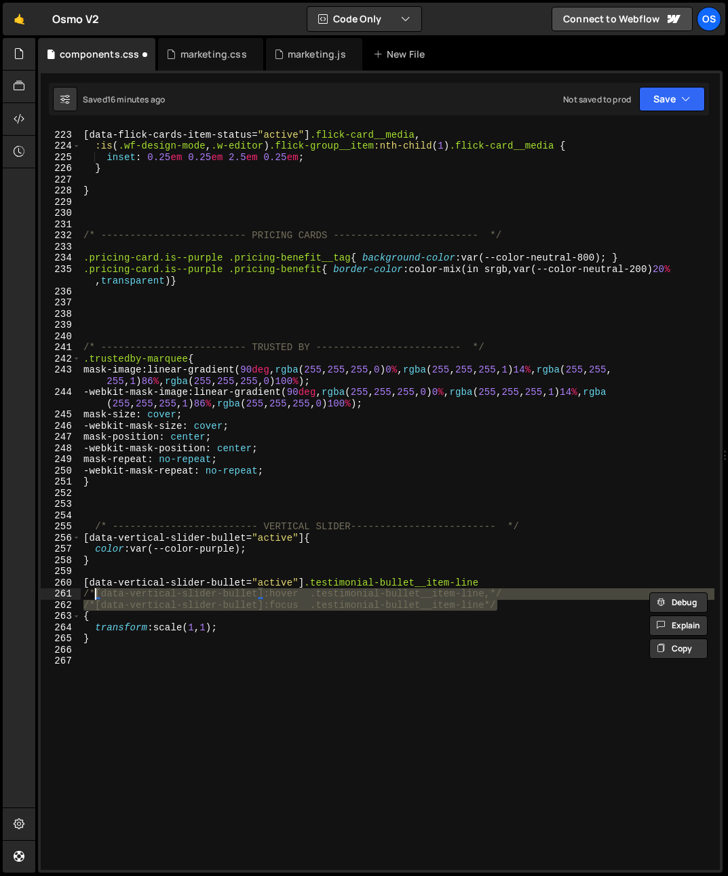
click at [441, 545] on div "[ data-flick-cards-item-status = " active " ] .flick-card__media , :is ( .wf-de…" at bounding box center [397, 500] width 633 height 764
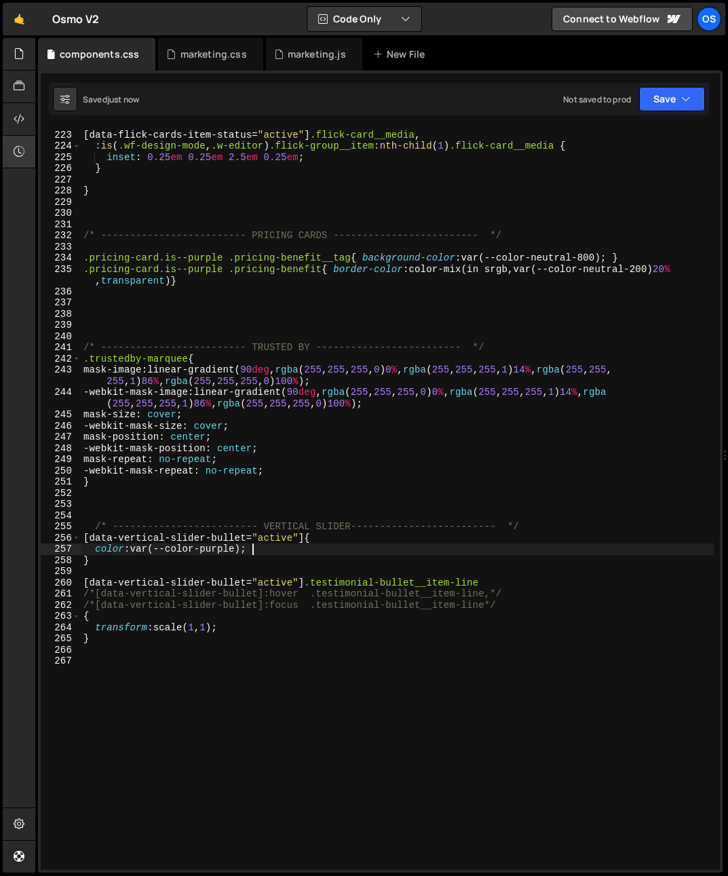
type textarea "color: var(--color-purple);"
drag, startPoint x: 299, startPoint y: 58, endPoint x: 273, endPoint y: 61, distance: 26.0
click at [299, 58] on div "marketing.js" at bounding box center [317, 54] width 58 height 14
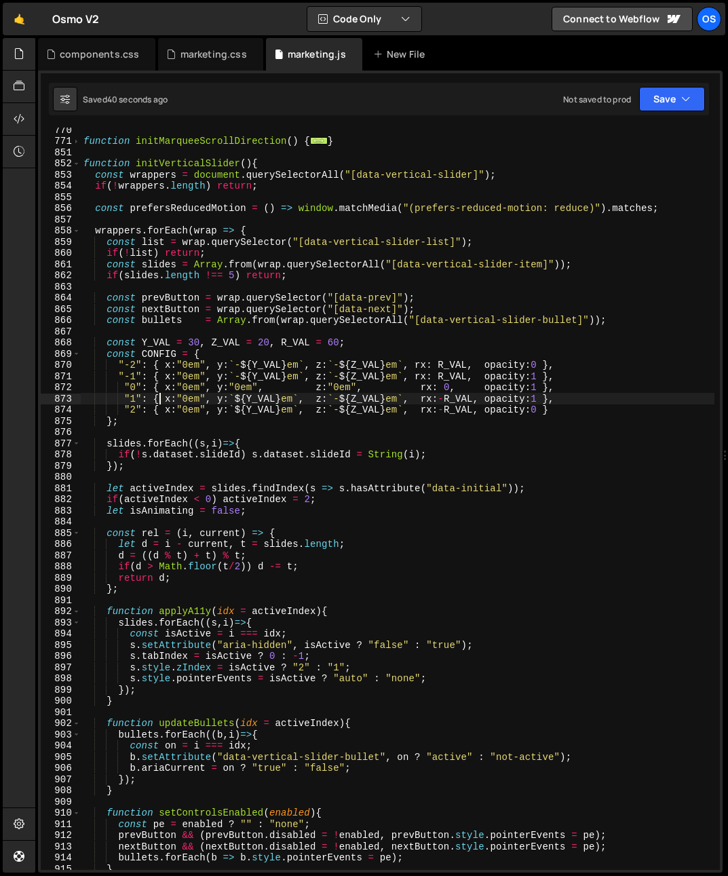
click at [160, 397] on div "function initMarqueeScrollDirection ( ) { ... } function initVerticalSlider ( )…" at bounding box center [397, 506] width 633 height 764
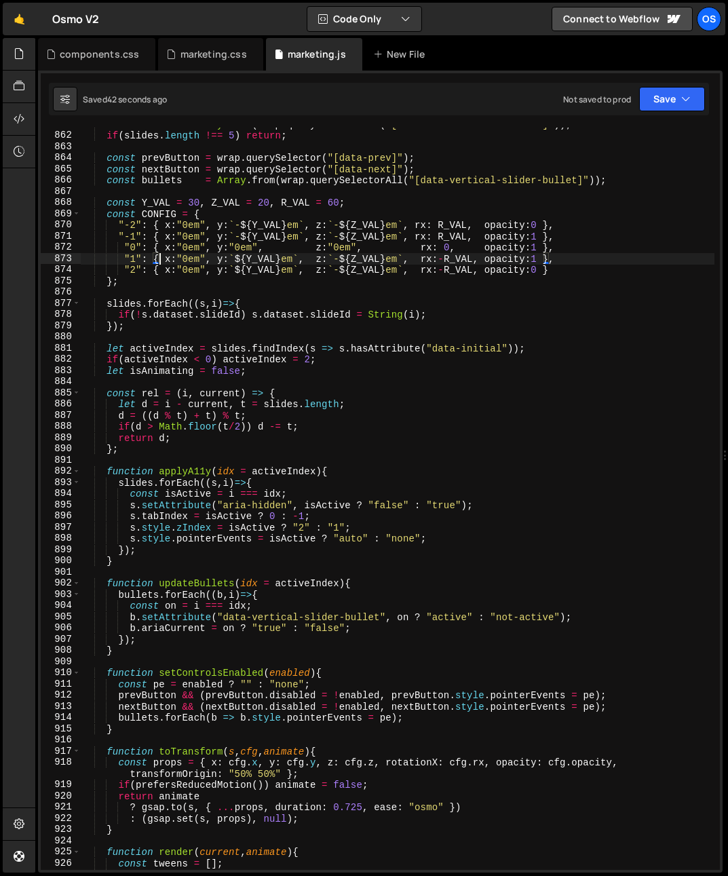
scroll to position [1038, 0]
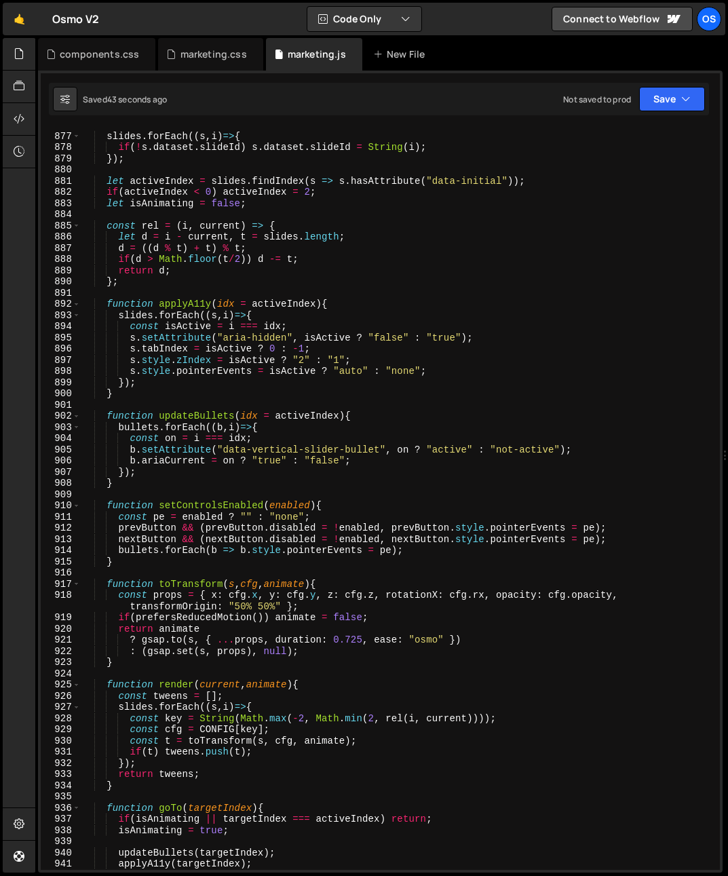
click at [199, 503] on div "slides . forEach (( s , i ) => { if ( ! s . dataset . slideId ) s . dataset . s…" at bounding box center [397, 501] width 633 height 764
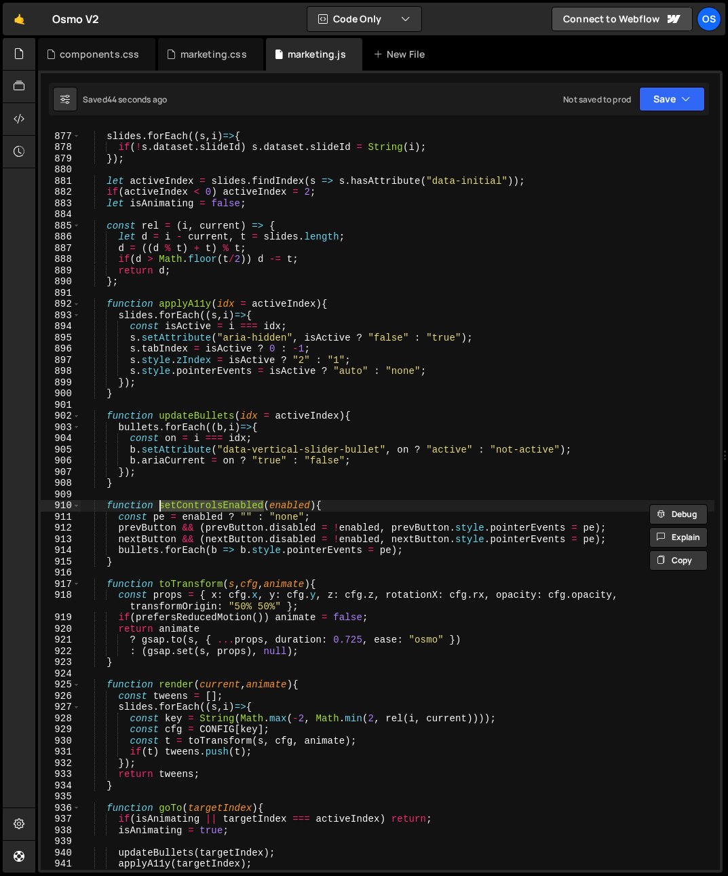
click at [230, 545] on div "slides . forEach (( s , i ) => { if ( ! s . dataset . slideId ) s . dataset . s…" at bounding box center [397, 501] width 633 height 764
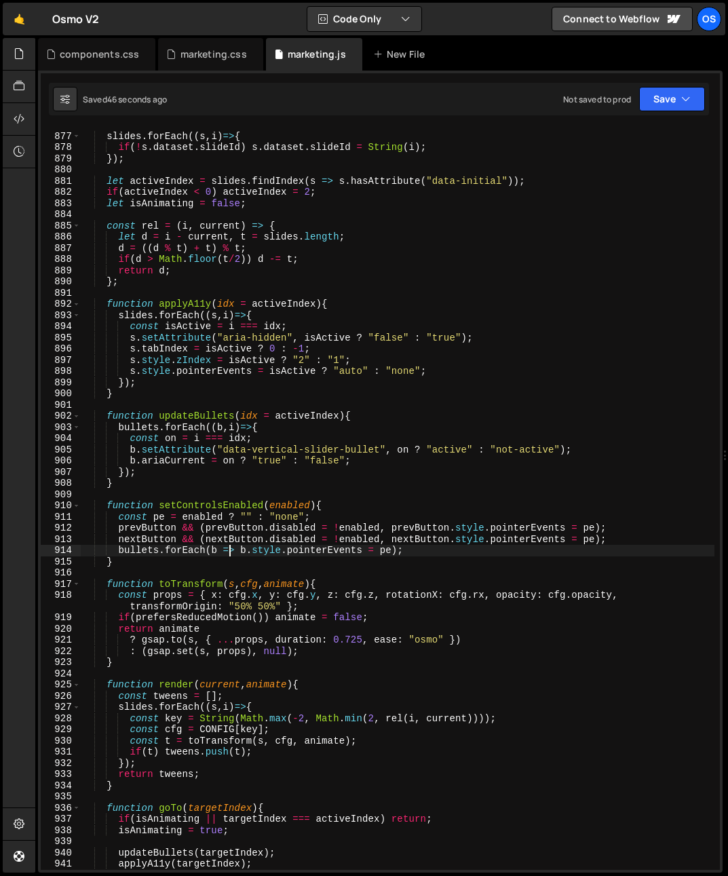
scroll to position [1156, 0]
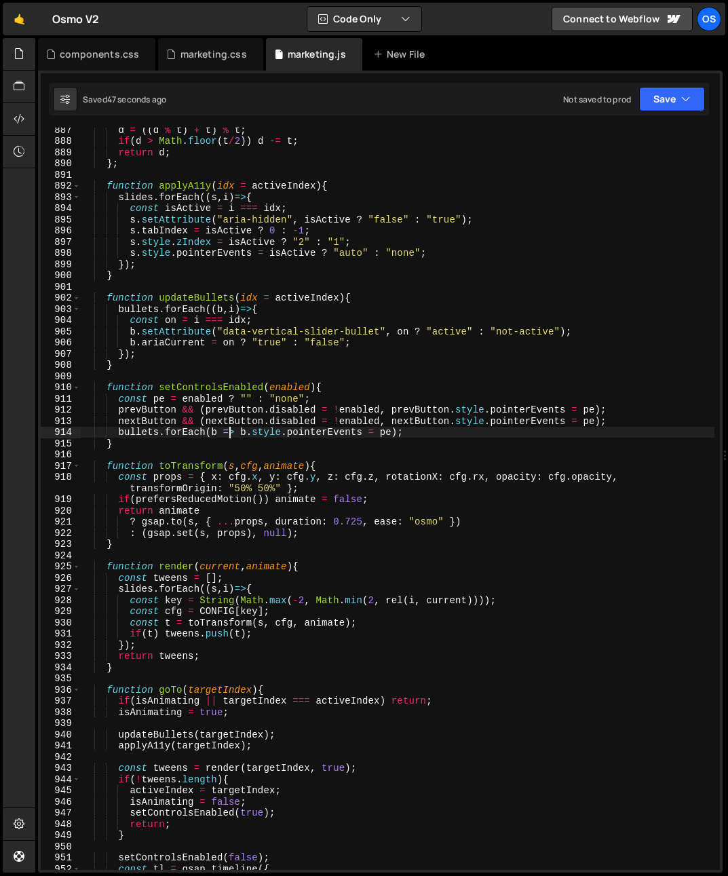
click at [141, 429] on div "d = (( d % t ) + t ) % t ; if ( d > Math . floor ( t / 2 )) d -= t ; return d ;…" at bounding box center [397, 506] width 633 height 764
click at [119, 441] on div "d = (( d % t ) + t ) % t ; if ( d > Math . floor ( t / 2 )) d -= t ; return d ;…" at bounding box center [397, 506] width 633 height 764
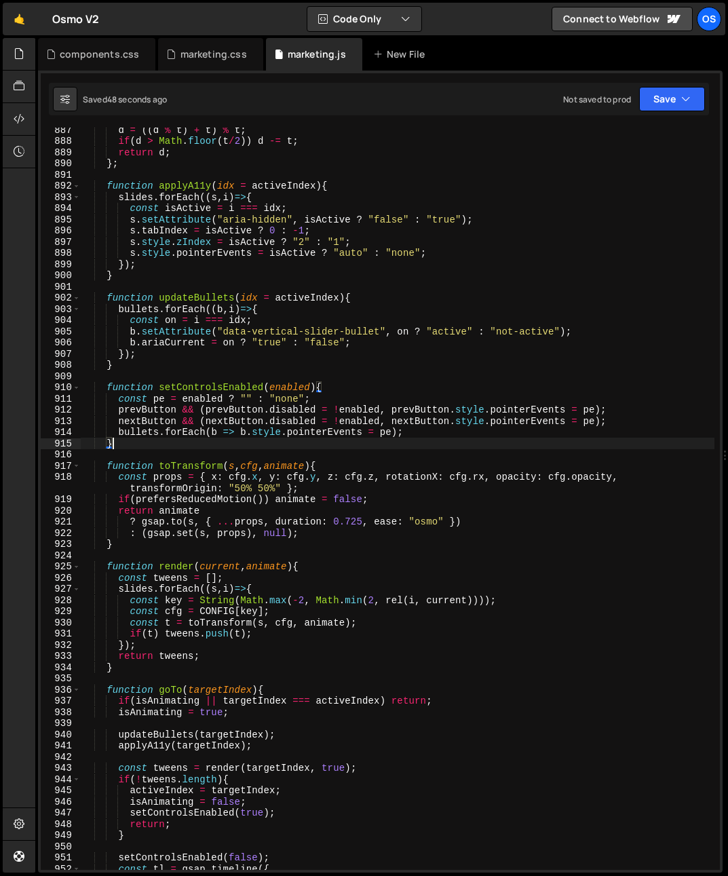
click at [117, 427] on div "d = (( d % t ) + t ) % t ; if ( d > Math . floor ( t / 2 )) d -= t ; return d ;…" at bounding box center [397, 506] width 633 height 764
type textarea "bullets.forEach(b => b.style.pointerEvents = pe);"
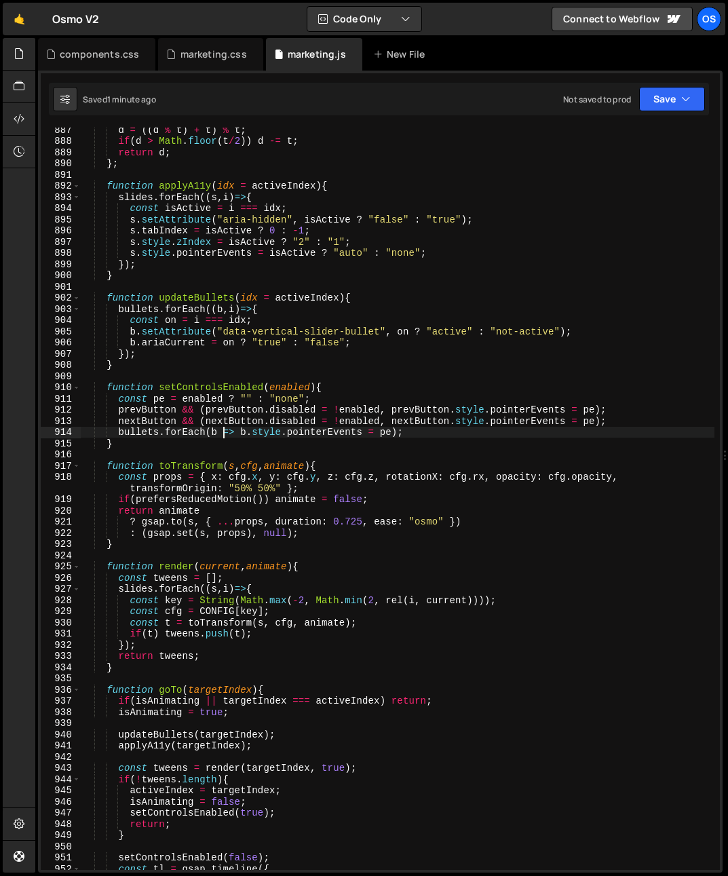
click at [222, 433] on div "d = (( d % t ) + t ) % t ; if ( d > Math . floor ( t / 2 )) d -= t ; return d ;…" at bounding box center [397, 506] width 633 height 764
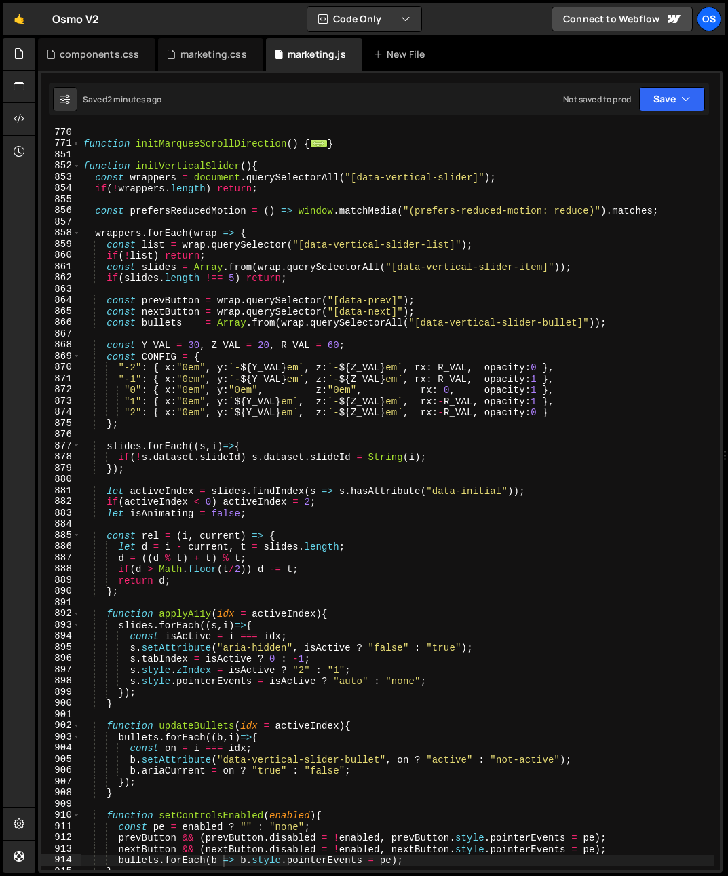
scroll to position [688, 0]
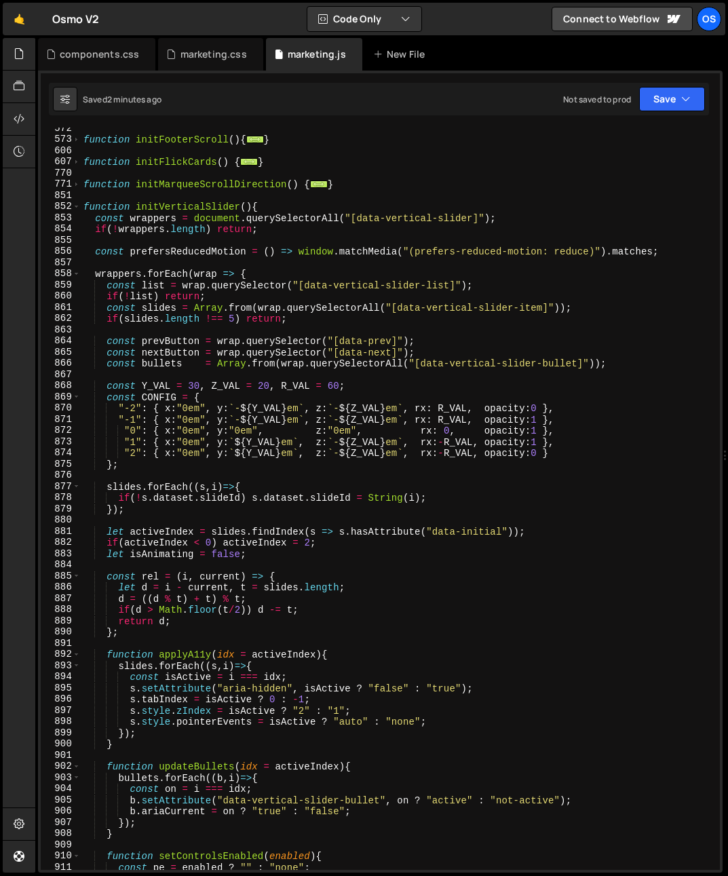
click at [77, 206] on span at bounding box center [76, 207] width 7 height 12
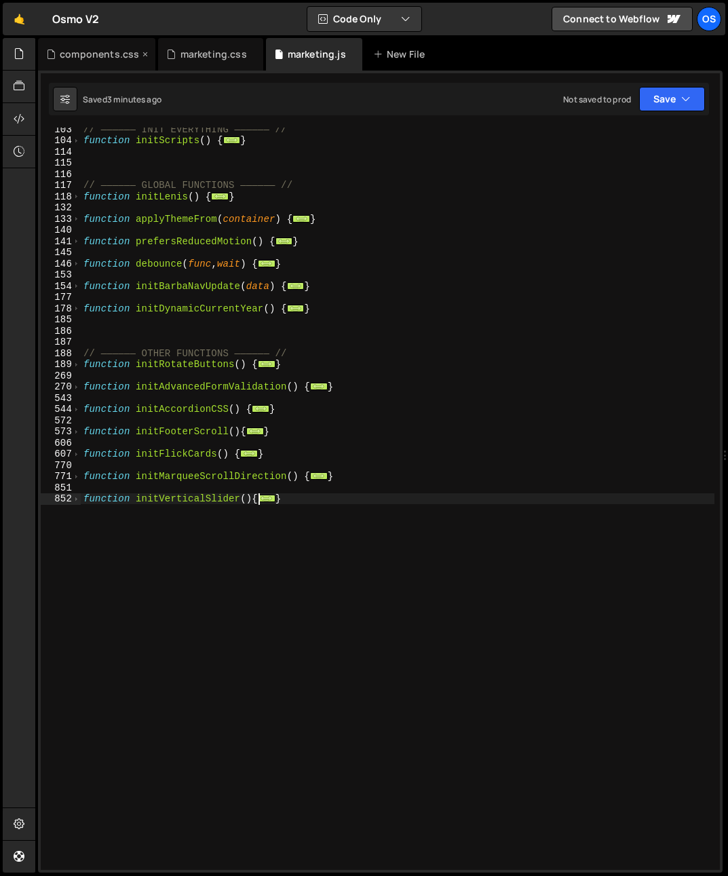
click at [88, 52] on div "components.css" at bounding box center [99, 54] width 79 height 14
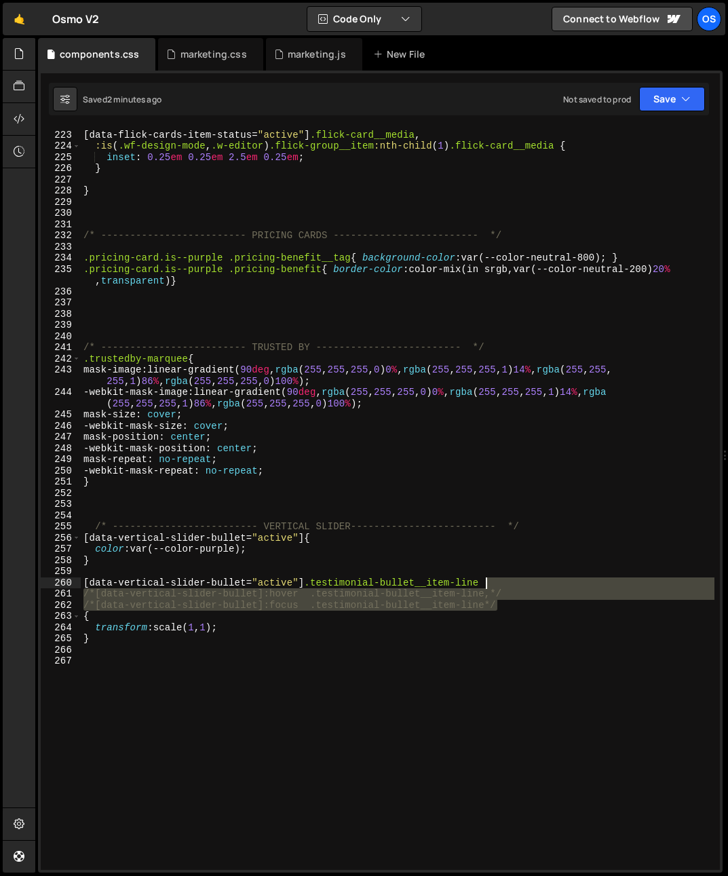
drag, startPoint x: 499, startPoint y: 597, endPoint x: 497, endPoint y: 586, distance: 11.7
click at [497, 586] on div "[ data-flick-cards-item-status = " active " ] .flick-card__media , :is ( .wf-de…" at bounding box center [397, 500] width 633 height 764
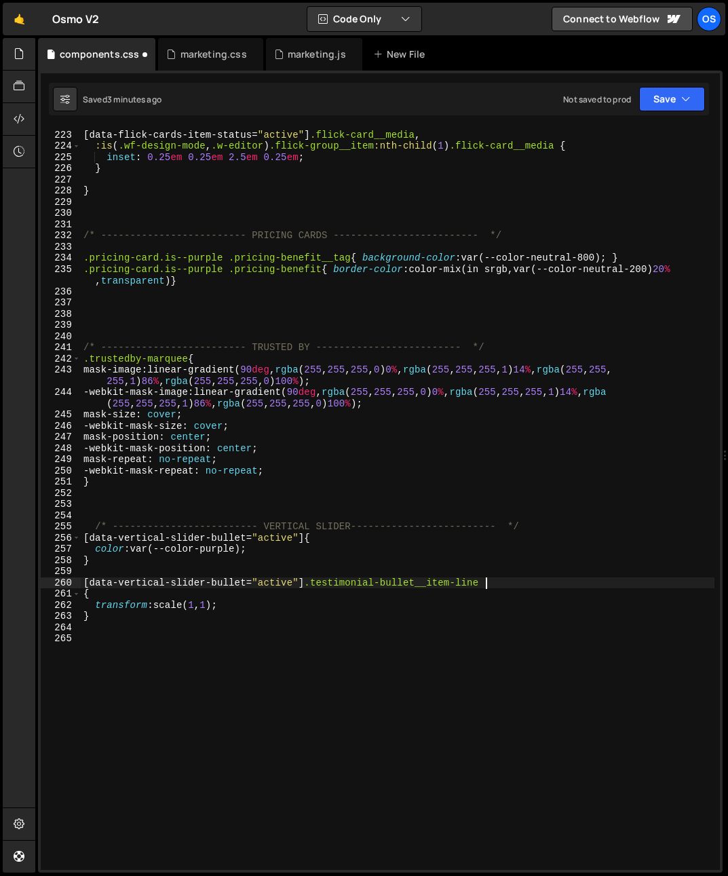
click at [86, 591] on div "[ data-flick-cards-item-status = " active " ] .flick-card__media , :is ( .wf-de…" at bounding box center [397, 500] width 633 height 764
type textarea "[data-vertical-slider-bullet="active"] .testimonial-bullet__item-line{"
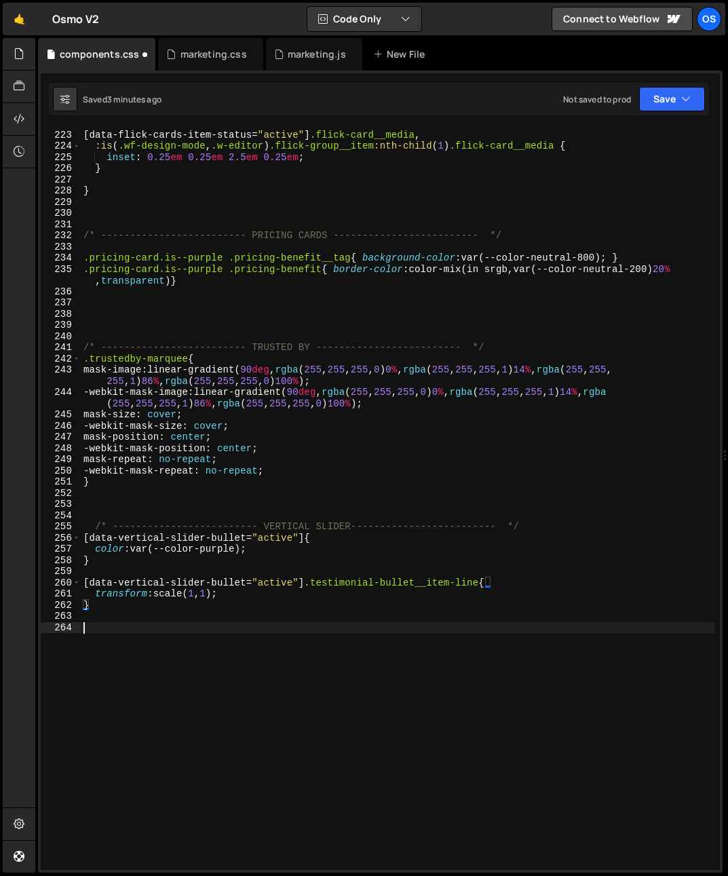
click at [153, 626] on div "[ data-flick-cards-item-status = " active " ] .flick-card__media , :is ( .wf-de…" at bounding box center [397, 500] width 633 height 764
click at [152, 611] on div "[ data-flick-cards-item-status = " active " ] .flick-card__media , :is ( .wf-de…" at bounding box center [397, 500] width 633 height 764
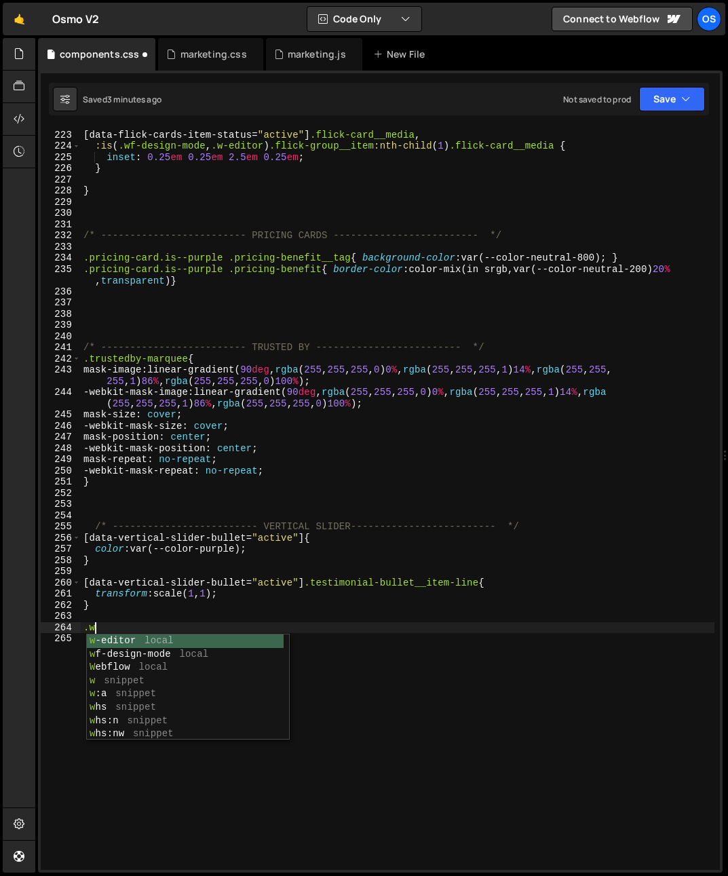
scroll to position [0, 0]
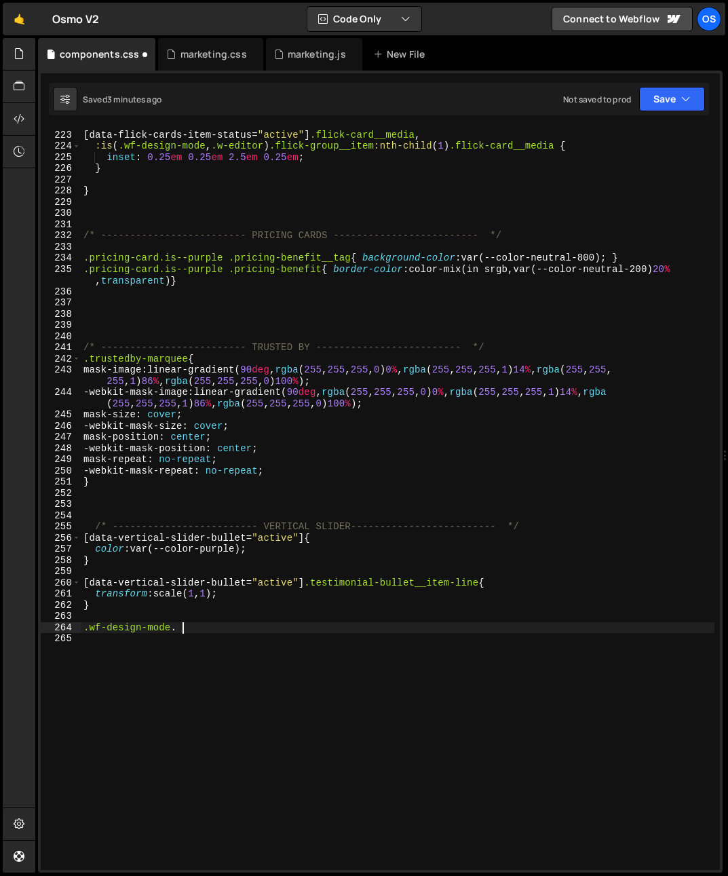
paste textarea "testimonial-button__wrap"
type textarea ".wf-design-mode .testimonial-button__wrap{}"
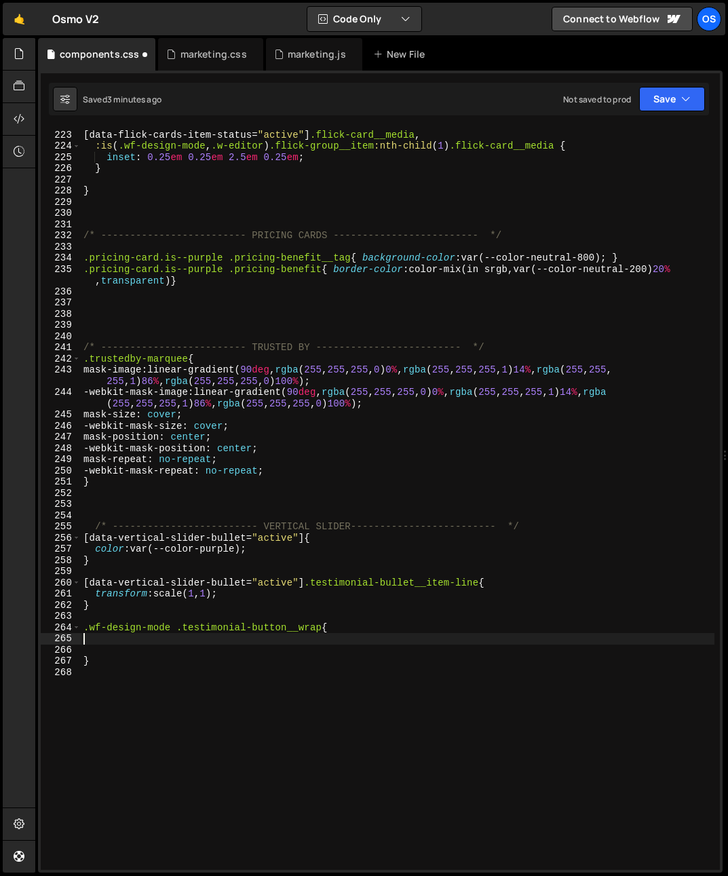
type textarea ".wf-design-mode .testimonial-button__wrap{"
type textarea "pointer-events: none;"
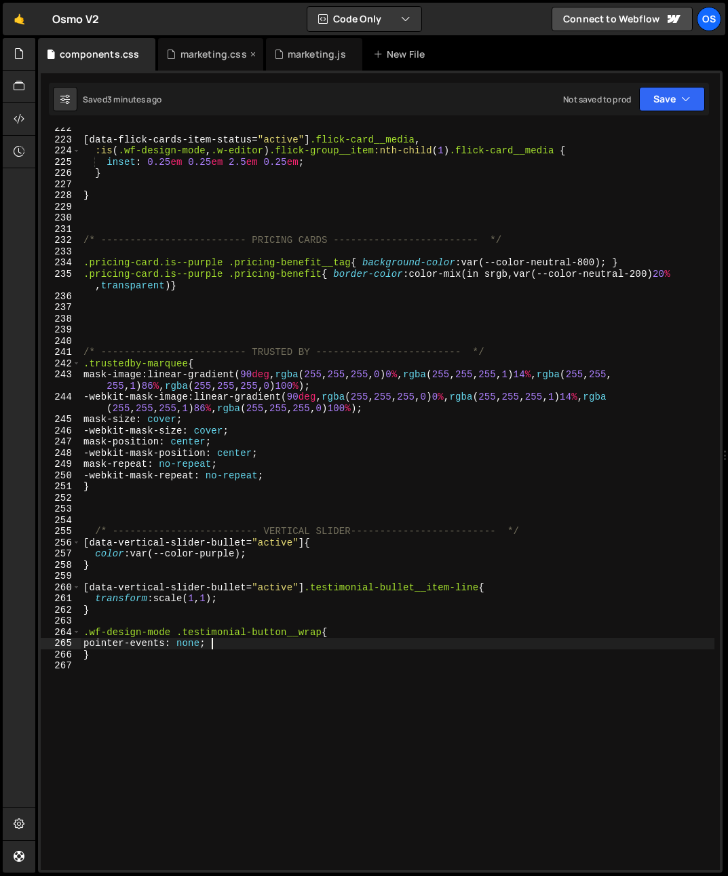
click at [195, 43] on div "marketing.css" at bounding box center [210, 54] width 104 height 33
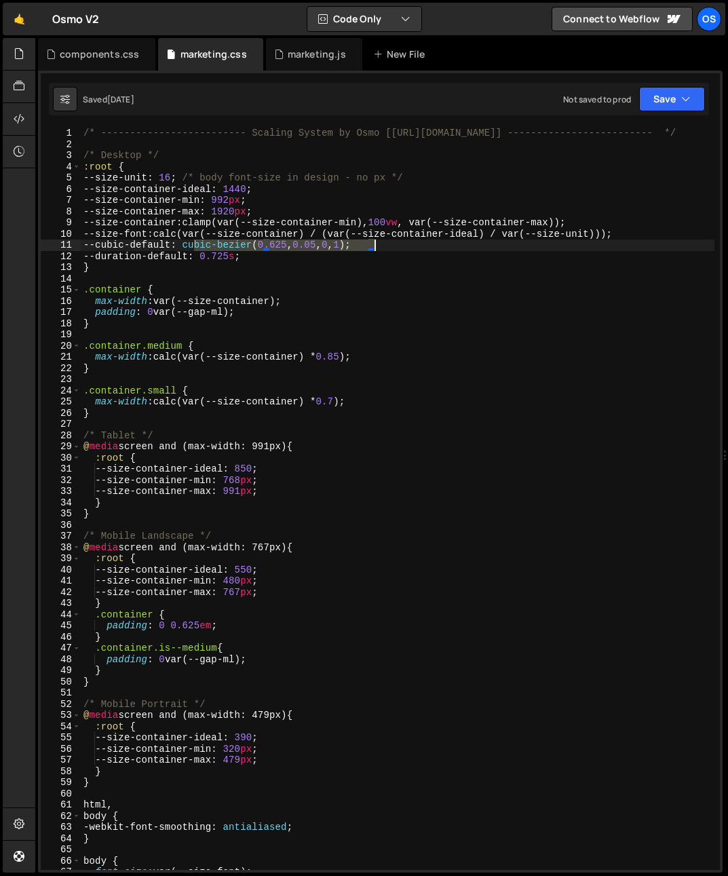
drag, startPoint x: 194, startPoint y: 267, endPoint x: 374, endPoint y: 249, distance: 180.7
click at [374, 249] on div "/* ------------------------- Scaling System by Osmo [https://osmo.supply/] ----…" at bounding box center [397, 510] width 633 height 764
click at [101, 348] on div "/* ------------------------- Scaling System by Osmo [https://osmo.supply/] ----…" at bounding box center [397, 510] width 633 height 764
type textarea ".container.medium {"
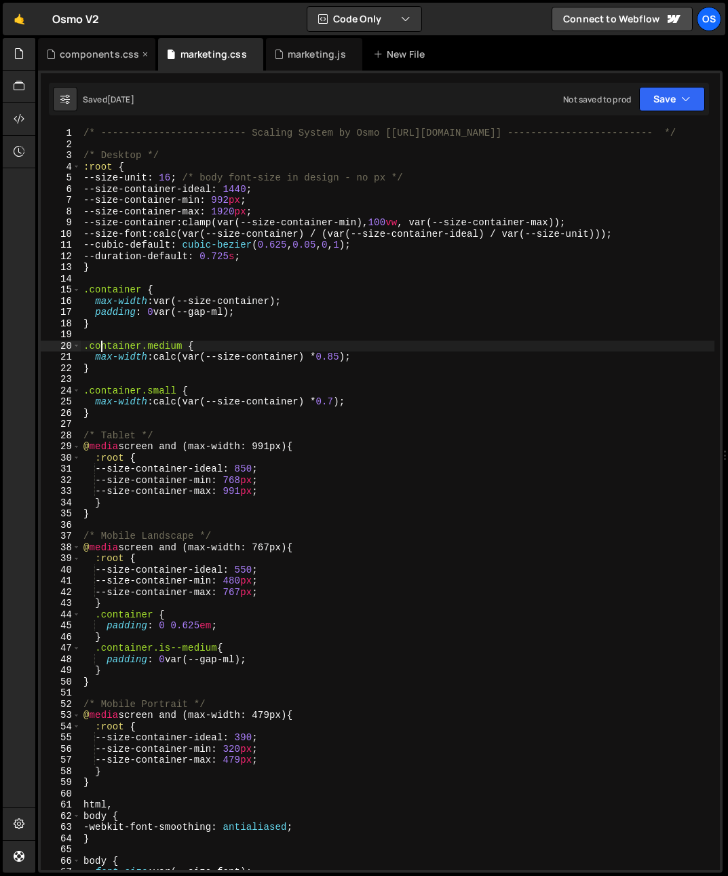
click at [99, 55] on div "components.css" at bounding box center [99, 54] width 79 height 14
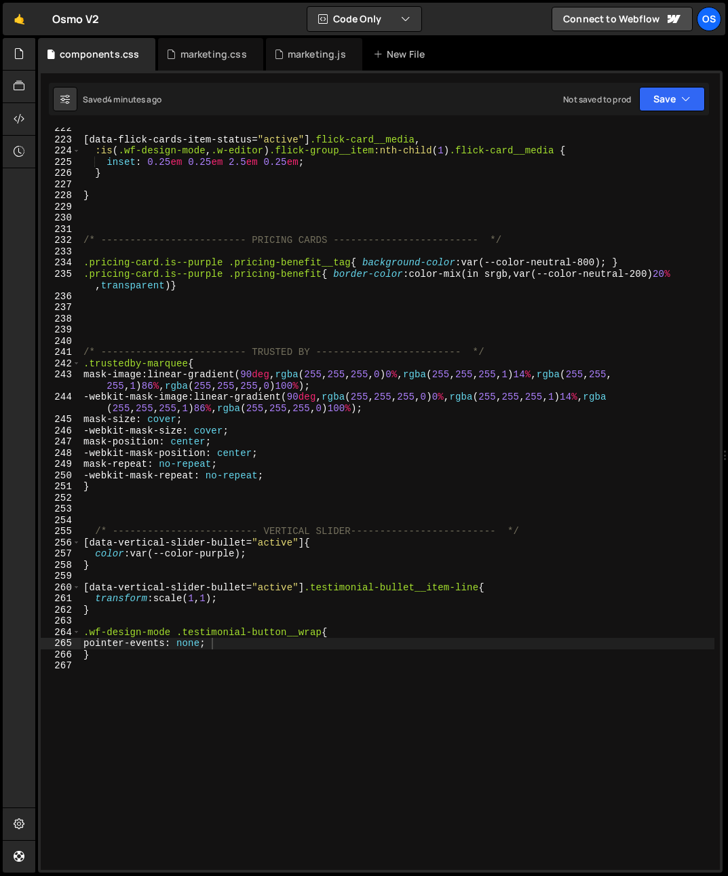
scroll to position [2697, 0]
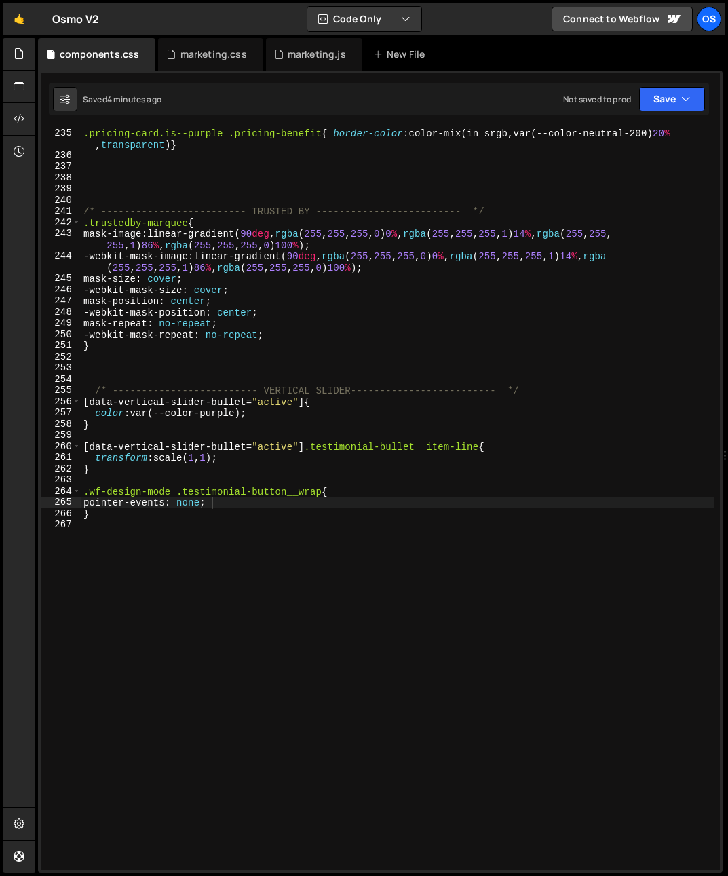
click at [217, 622] on div ".pricing-card.is--purple .pricing-benefit { border-color : color-mix(in srgb,va…" at bounding box center [397, 516] width 633 height 776
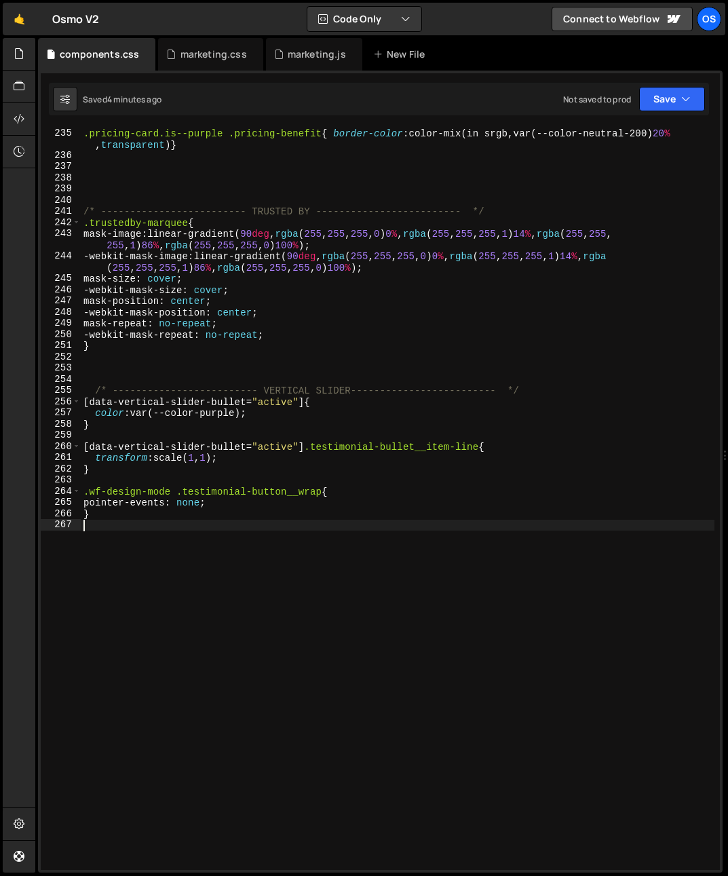
scroll to position [0, 0]
click at [124, 475] on div ".pricing-card.is--purple .pricing-benefit { border-color : color-mix(in srgb,va…" at bounding box center [397, 516] width 633 height 776
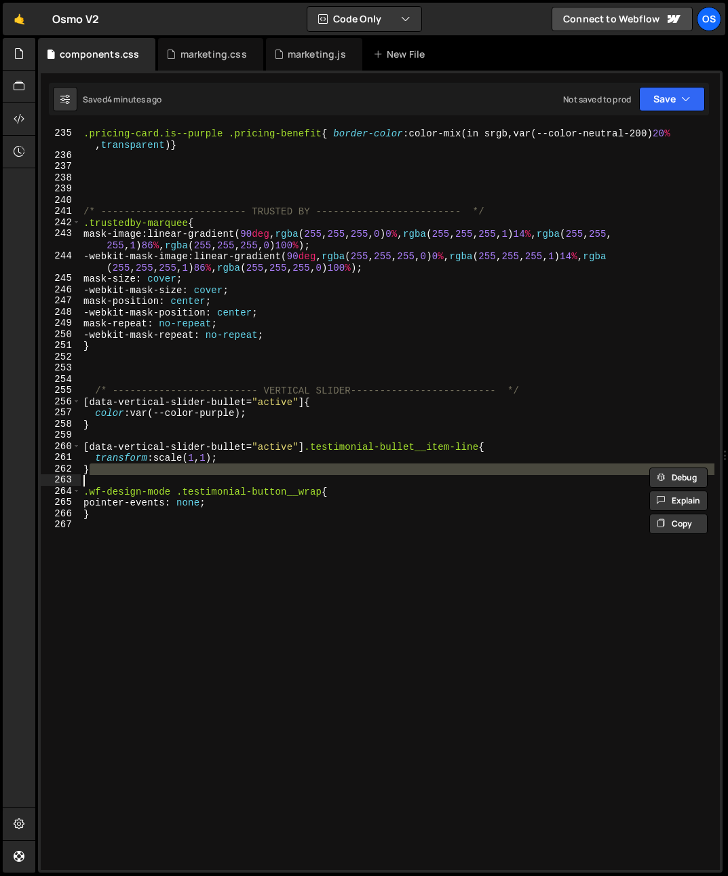
type textarea "}"
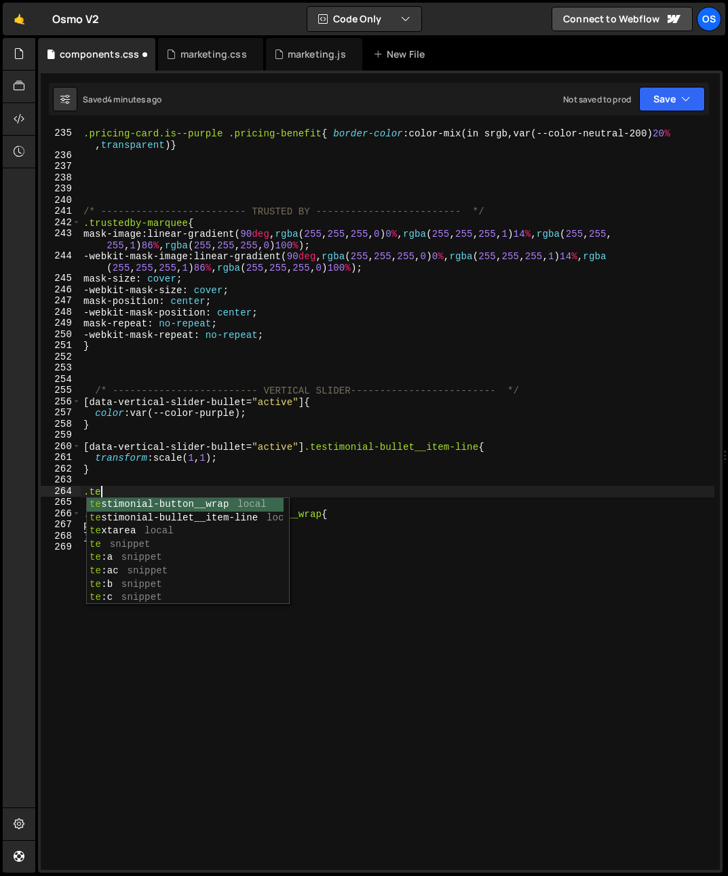
type textarea "."
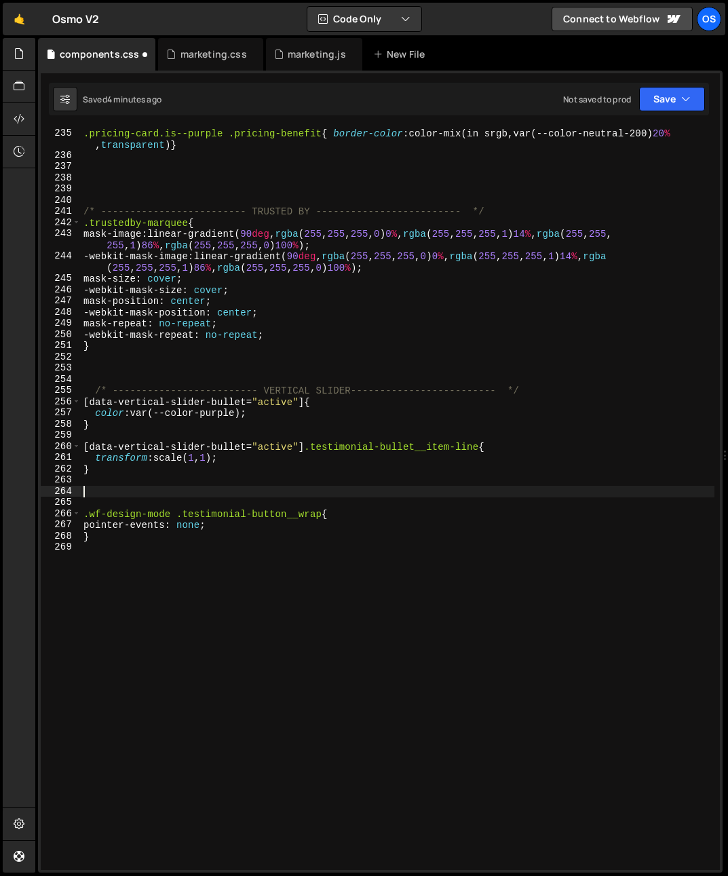
type textarea "[]"
click at [211, 496] on div ".pricing-card.is--purple .pricing-benefit { border-color : color-mix(in srgb,va…" at bounding box center [397, 516] width 633 height 776
click at [366, 493] on div ".pricing-card.is--purple .pricing-benefit { border-color : color-mix(in srgb,va…" at bounding box center [397, 516] width 633 height 776
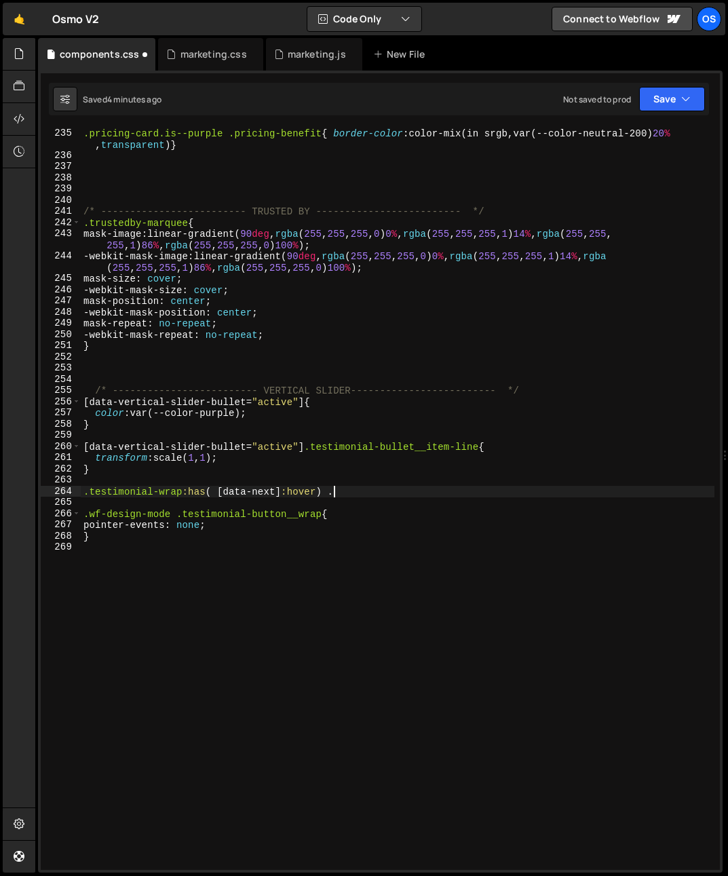
paste textarea "testimonial-wrap"
type textarea ".testimonial-wrap:has( [data-next]:hover) .testimonial-wrap"
click at [358, 566] on div ".pricing-card.is--purple .pricing-benefit { border-color : color-mix(in srgb,va…" at bounding box center [397, 516] width 633 height 776
click at [453, 494] on div ".pricing-card.is--purple .pricing-benefit { border-color : color-mix(in srgb,va…" at bounding box center [397, 516] width 633 height 776
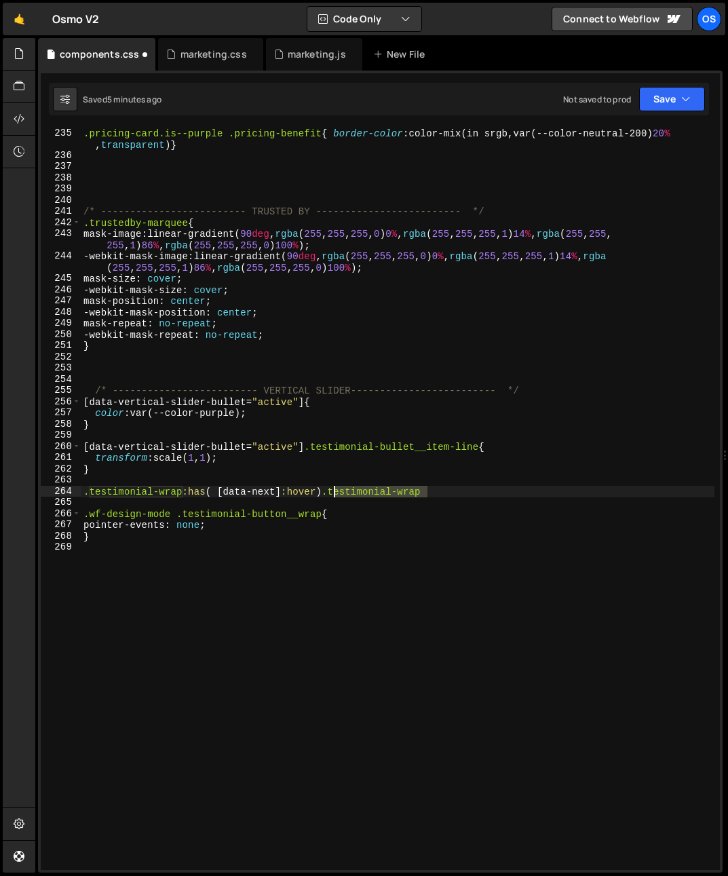
drag, startPoint x: 408, startPoint y: 489, endPoint x: 331, endPoint y: 494, distance: 76.8
click at [331, 494] on div ".pricing-card.is--purple .pricing-benefit { border-color : color-mix(in srgb,va…" at bounding box center [397, 516] width 633 height 776
paste textarea "testimonial-cursor__icon"
click at [330, 493] on div ".pricing-card.is--purple .pricing-benefit { border-color : color-mix(in srgb,va…" at bounding box center [397, 516] width 633 height 776
type textarea ".testimonial-wrap:has( [data-next]:hover) .testimonial-cursor__icon"
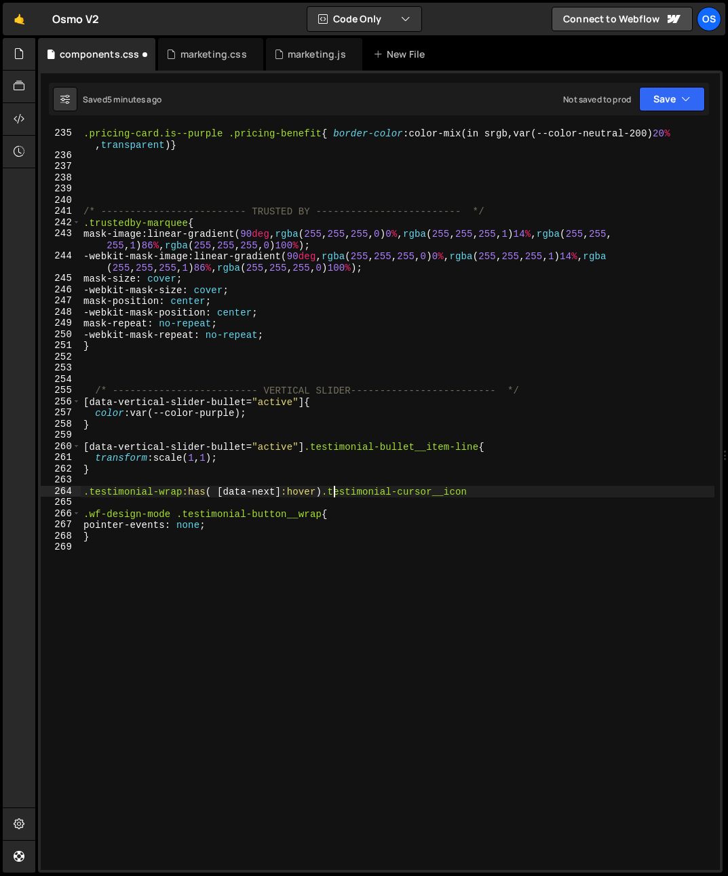
scroll to position [0, 17]
click at [513, 502] on div ".pricing-card.is--purple .pricing-benefit { border-color : color-mix(in srgb,va…" at bounding box center [397, 516] width 633 height 776
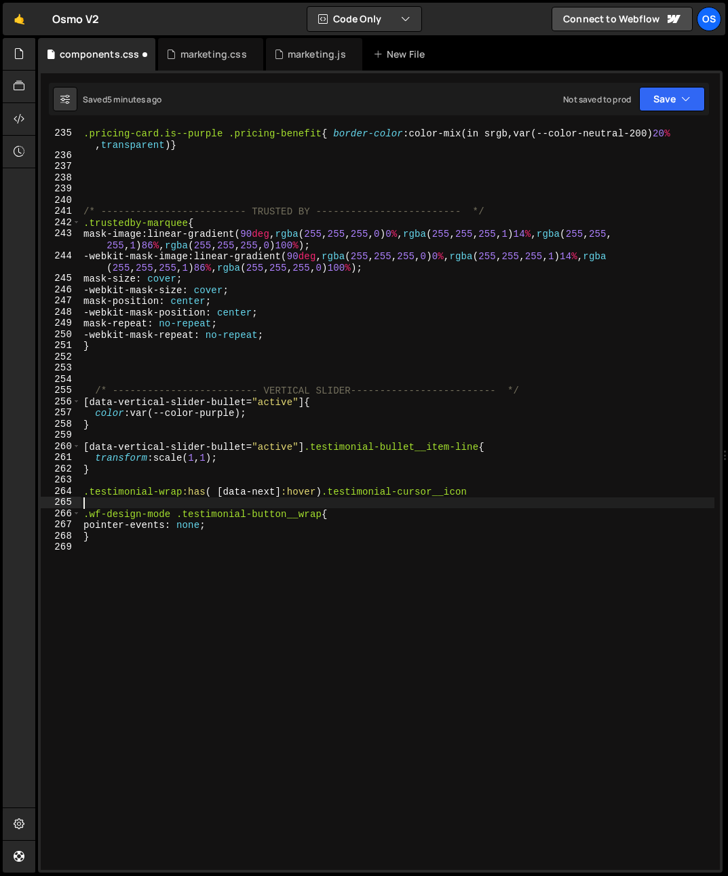
click at [509, 492] on div ".pricing-card.is--purple .pricing-benefit { border-color : color-mix(in srgb,va…" at bounding box center [397, 516] width 633 height 776
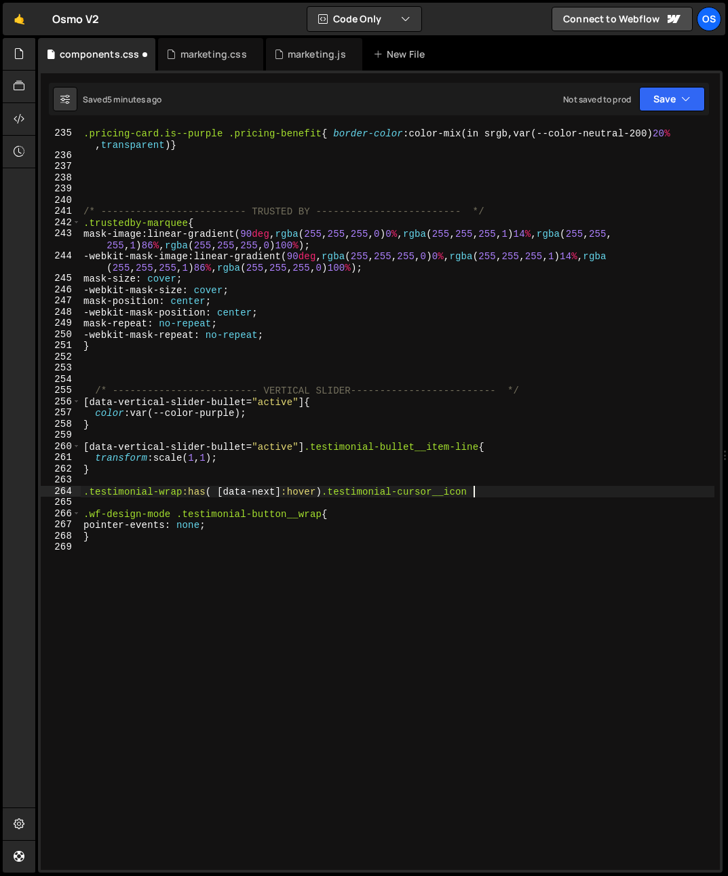
type textarea ".testimonial-wrap:has( [data-next]:hover) .testimonial-cursor__icon{}"
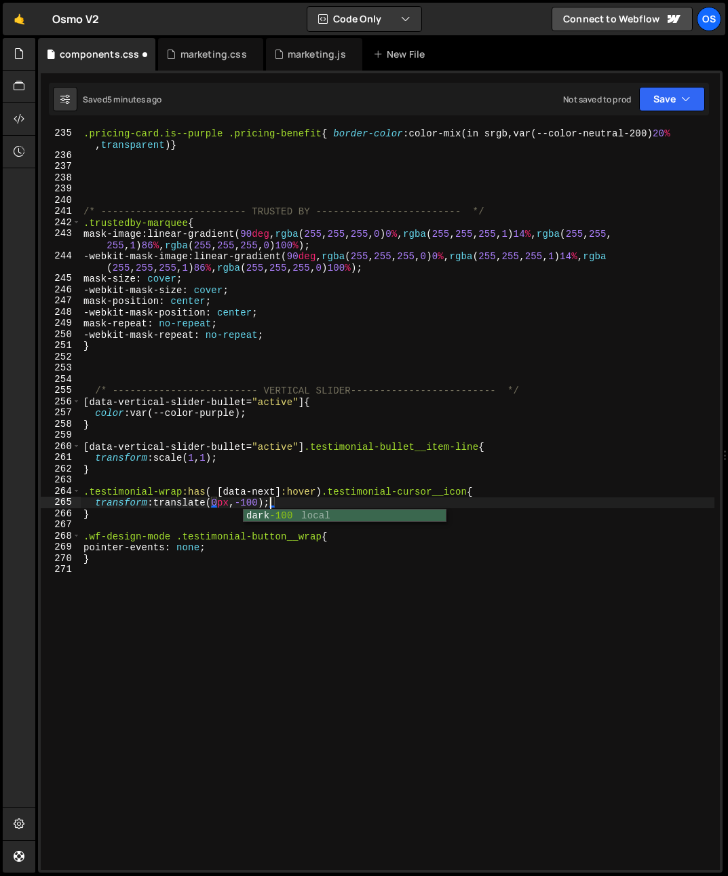
scroll to position [0, 13]
drag, startPoint x: 461, startPoint y: 557, endPoint x: 427, endPoint y: 551, distance: 35.1
click at [460, 557] on div ".pricing-card.is--purple .pricing-benefit { border-color : color-mix(in srgb,va…" at bounding box center [397, 516] width 633 height 776
type textarea "}"
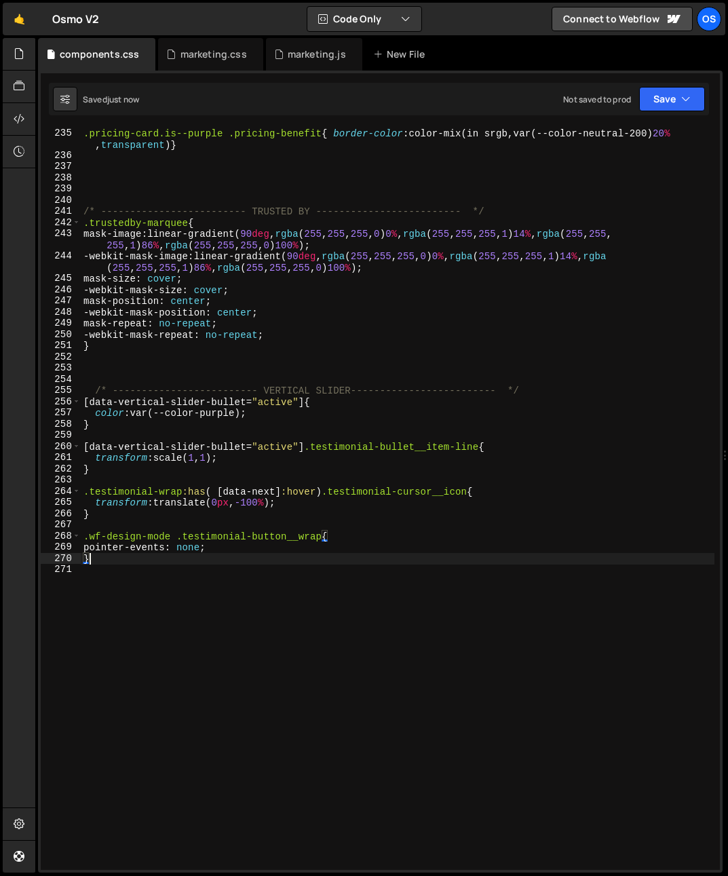
scroll to position [0, 0]
click at [336, 480] on div ".pricing-card.is--purple .pricing-benefit { border-color : color-mix(in srgb,va…" at bounding box center [397, 516] width 633 height 776
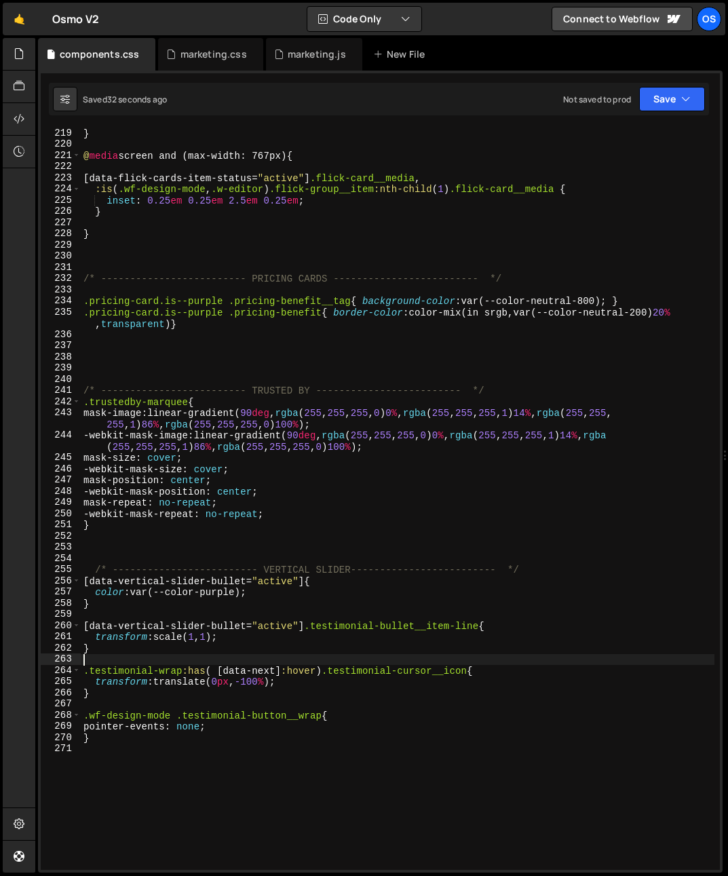
scroll to position [2518, 0]
click at [296, 64] on div "marketing.js" at bounding box center [314, 54] width 96 height 33
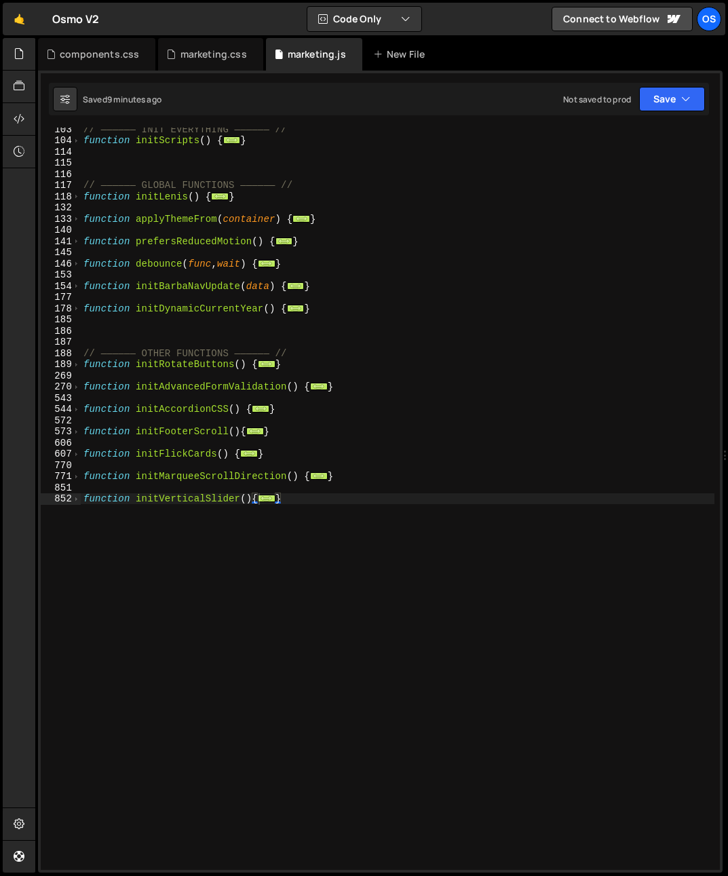
click at [176, 519] on div "// —————— INIT EVERYTHING —————— // function initScripts ( ) { ... } // —————— …" at bounding box center [397, 505] width 633 height 764
click at [73, 498] on span at bounding box center [76, 499] width 7 height 12
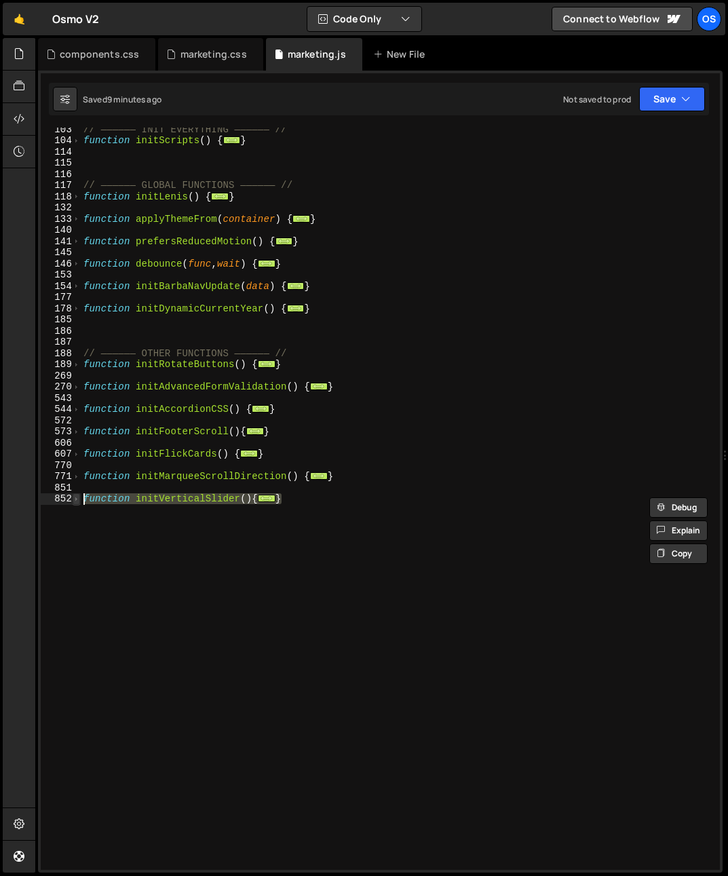
click at [75, 498] on span at bounding box center [76, 499] width 7 height 12
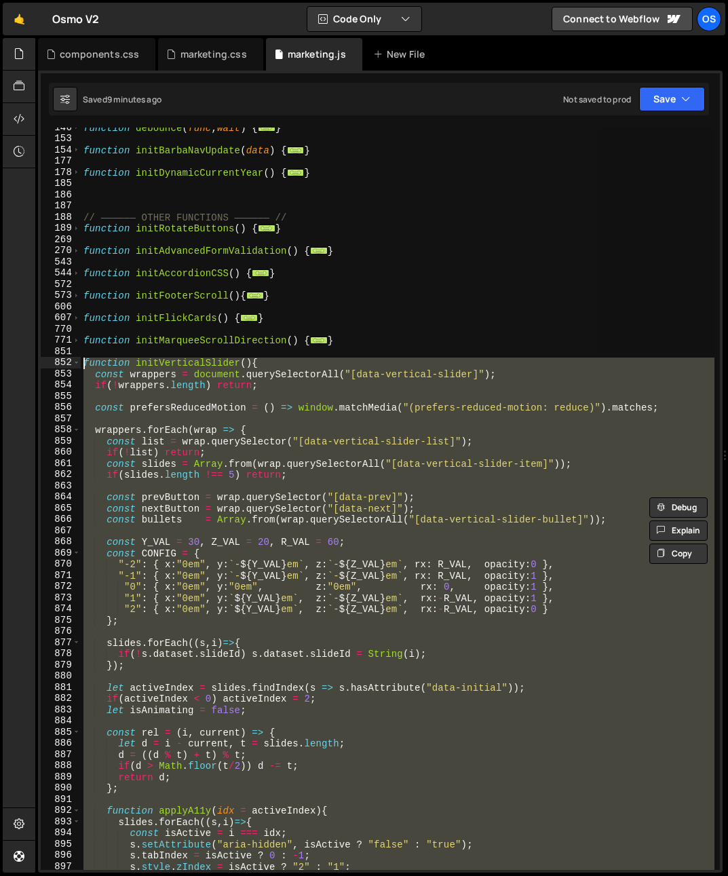
click at [192, 573] on div "function debounce ( func , wait ) { ... } function initBarbaNavUpdate ( data ) …" at bounding box center [397, 499] width 633 height 742
type textarea ""-1": { x:"0em", y:`-${Y_VAL}em`, z:`-${Z_VAL}em`, rx: R_VAL, opacity:1 },"
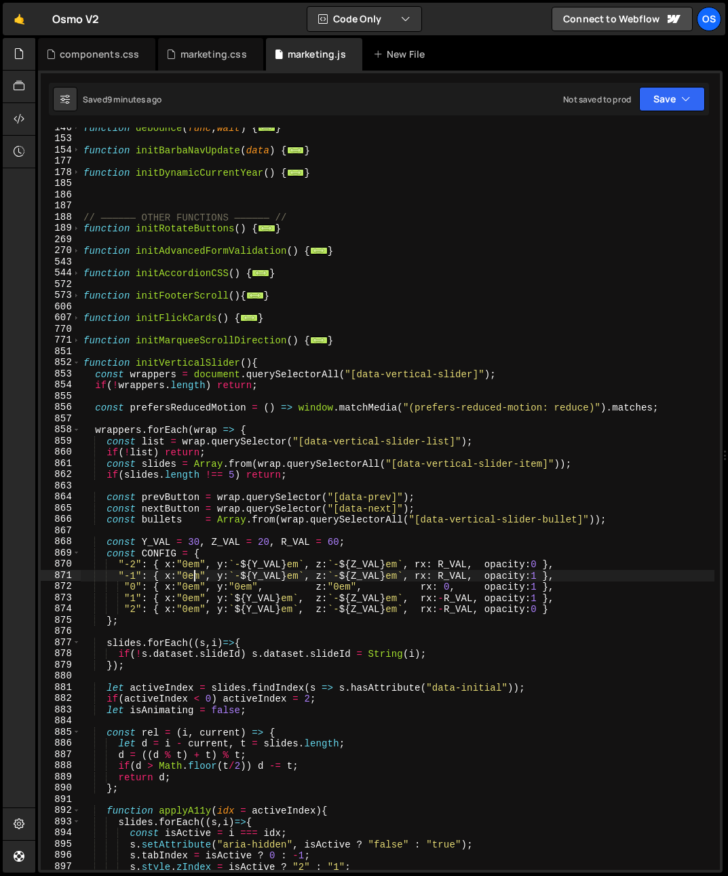
scroll to position [536, 0]
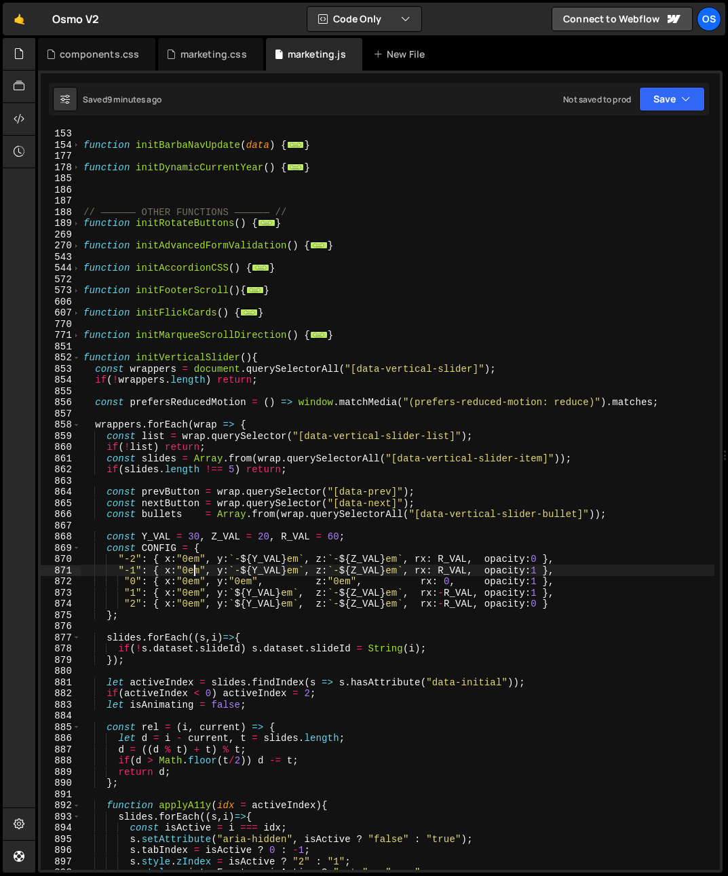
click at [627, 522] on div "function debounce ( func , wait ) { ... } function initBarbaNavUpdate ( data ) …" at bounding box center [397, 499] width 633 height 764
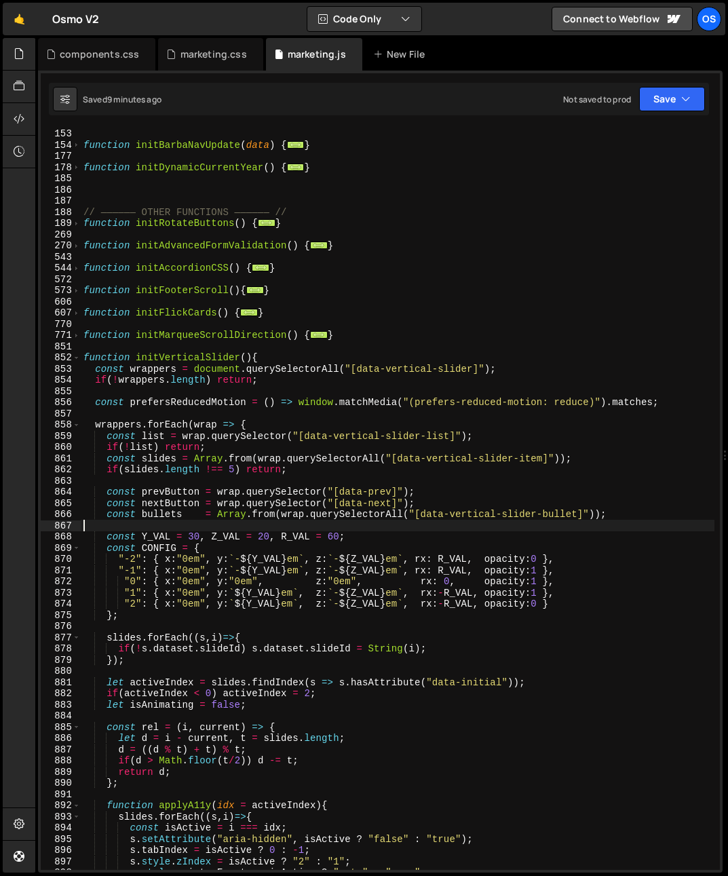
click at [626, 515] on div "function debounce ( func , wait ) { ... } function initBarbaNavUpdate ( data ) …" at bounding box center [397, 499] width 633 height 764
type textarea "const bullets = Array.from(wrap.querySelectorAll("[data-vertical-slider-bullet]…"
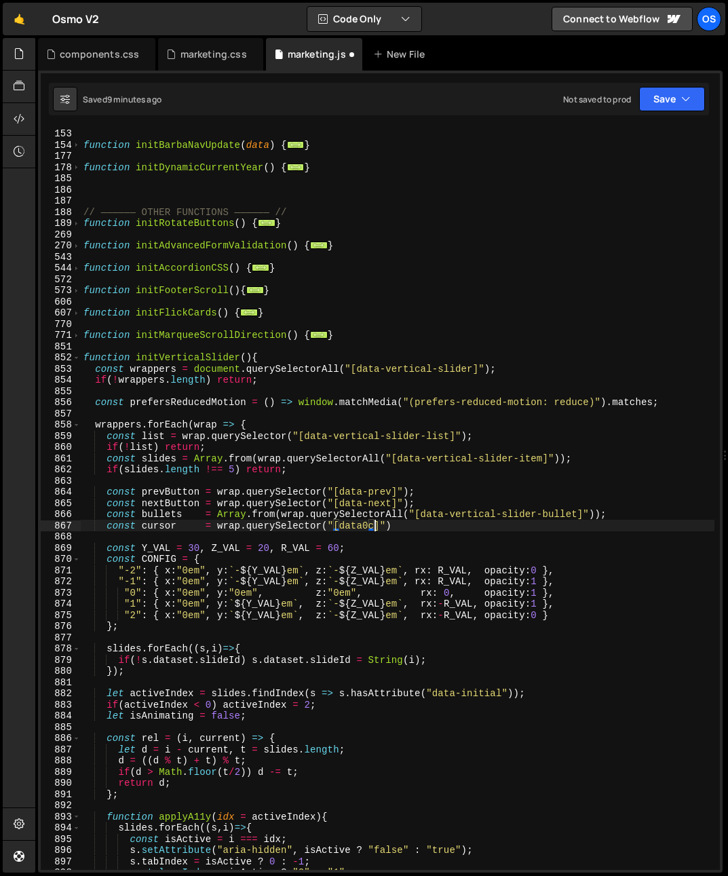
scroll to position [0, 20]
type textarea "const cursor = wrap.querySelector("[data-cursor]")"
type textarea "\\"
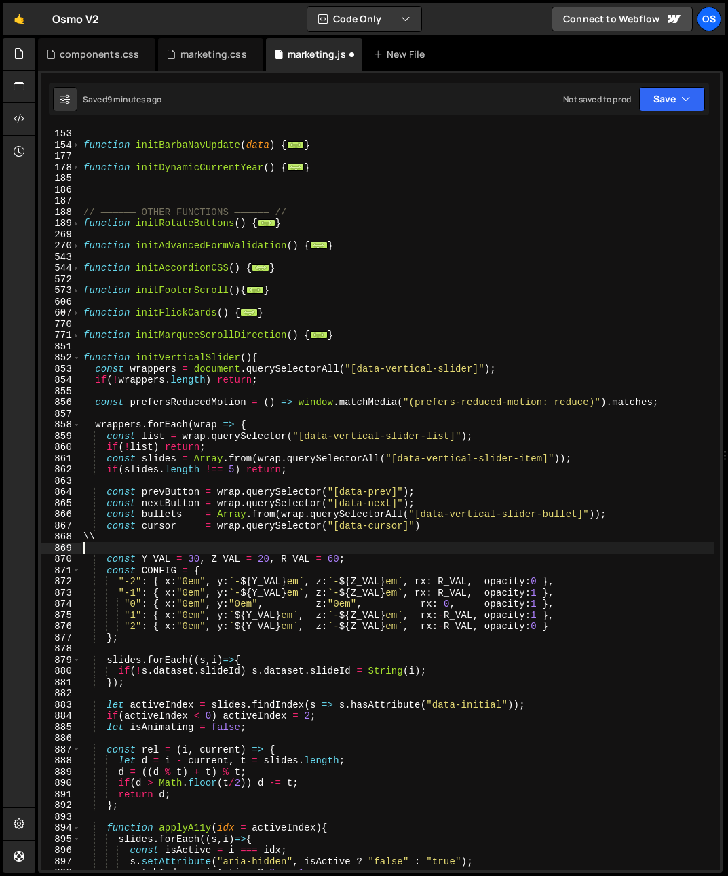
type textarea "\"
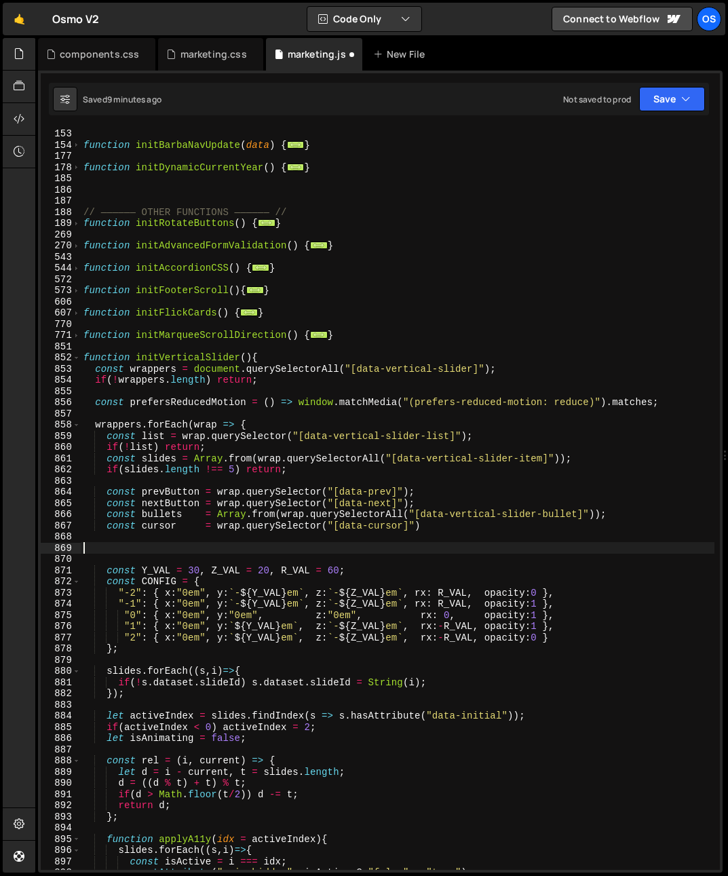
paste textarea "});"
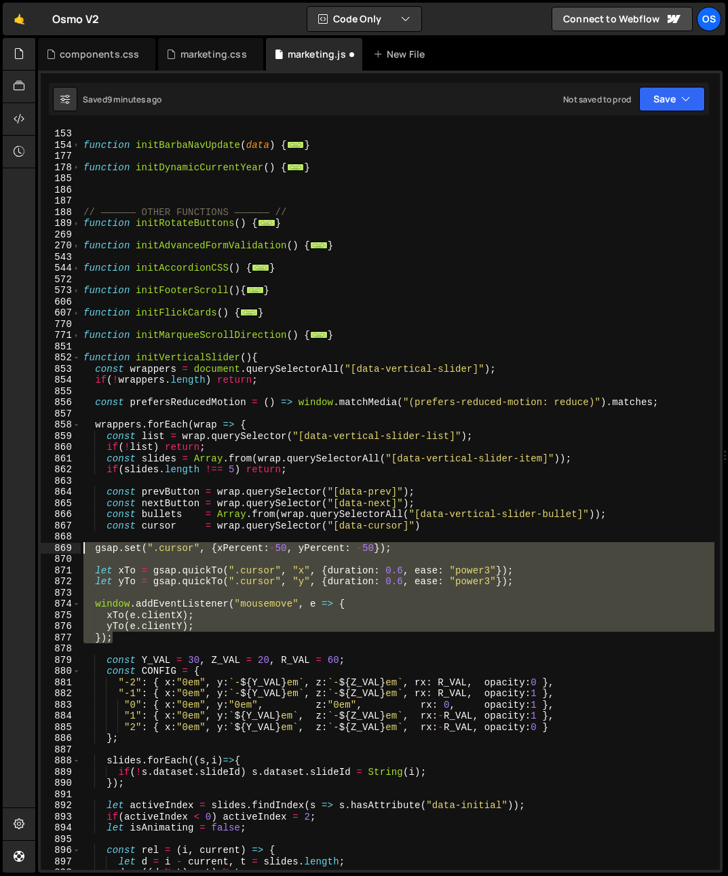
drag, startPoint x: 63, startPoint y: 563, endPoint x: 56, endPoint y: 548, distance: 16.4
click at [56, 548] on div "}); 146 153 154 177 178 185 186 187 188 189 269 270 543 544 572 573 606 607 770…" at bounding box center [380, 499] width 679 height 742
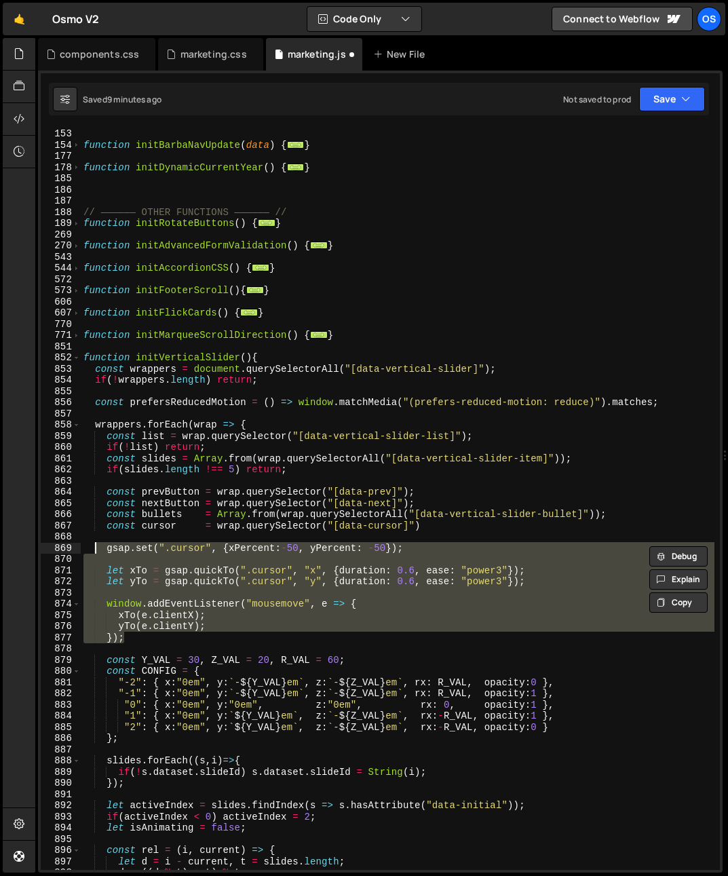
click at [144, 566] on div "function debounce ( func , wait ) { ... } function initBarbaNavUpdate ( data ) …" at bounding box center [397, 499] width 633 height 742
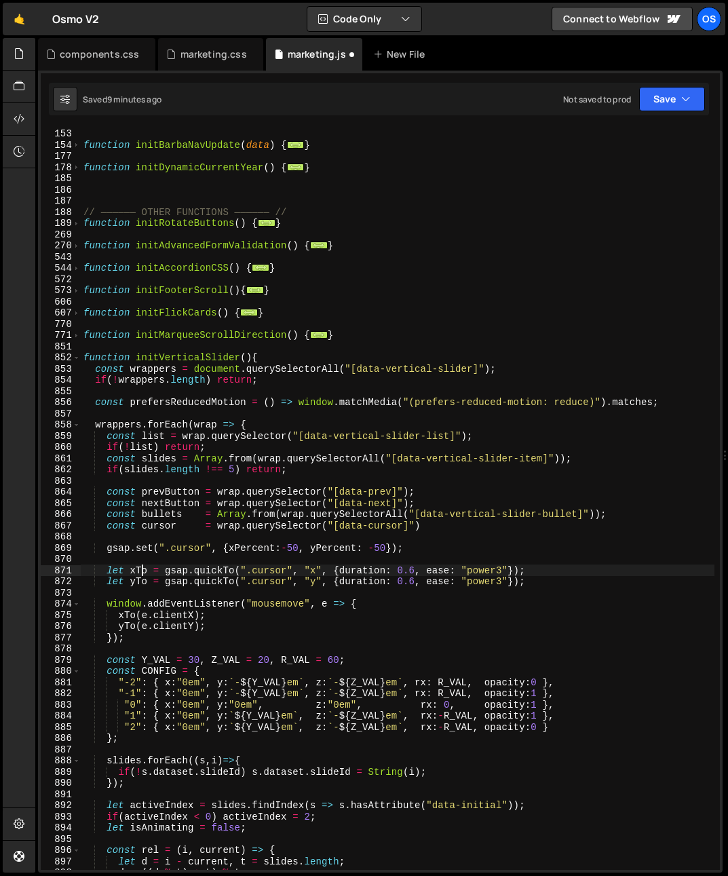
click at [163, 526] on div "function debounce ( func , wait ) { ... } function initBarbaNavUpdate ( data ) …" at bounding box center [397, 499] width 633 height 764
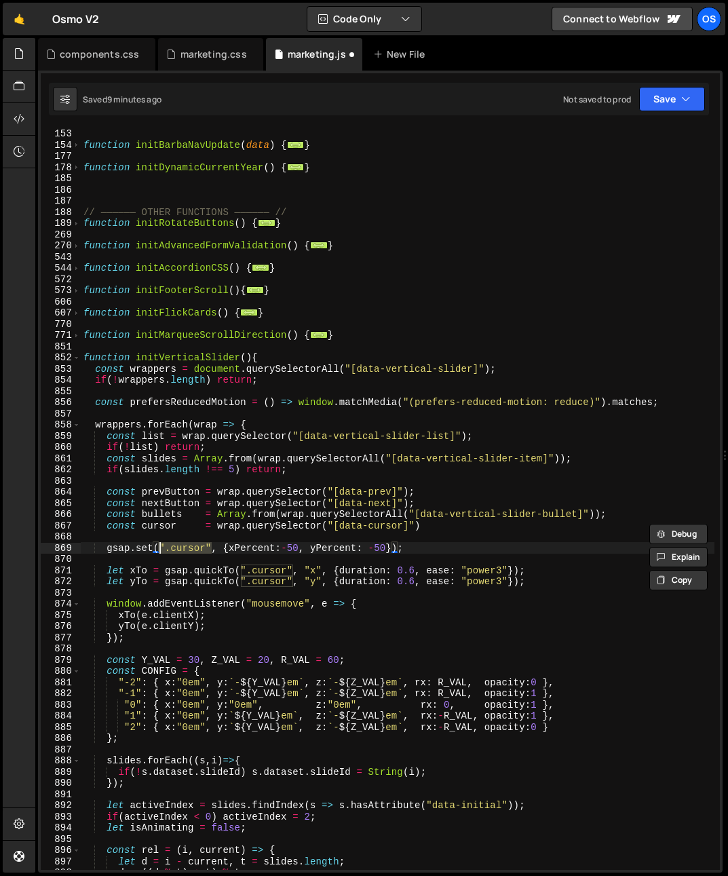
drag, startPoint x: 210, startPoint y: 549, endPoint x: 172, endPoint y: 559, distance: 39.1
click at [161, 551] on div "function debounce ( func , wait ) { ... } function initBarbaNavUpdate ( data ) …" at bounding box center [397, 499] width 633 height 764
paste textarea "cursor"
type textarea "gsap.set(cursor, {xPercent:-50, yPercent: -50});"
click at [200, 596] on div "function debounce ( func , wait ) { ... } function initBarbaNavUpdate ( data ) …" at bounding box center [397, 499] width 633 height 764
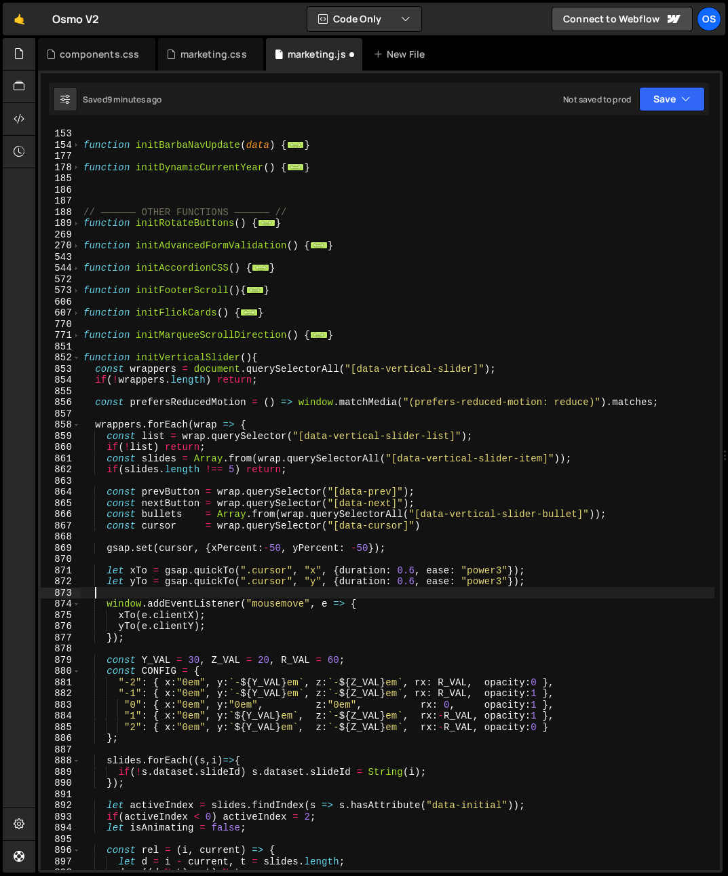
click at [132, 605] on div "function debounce ( func , wait ) { ... } function initBarbaNavUpdate ( data ) …" at bounding box center [397, 499] width 633 height 764
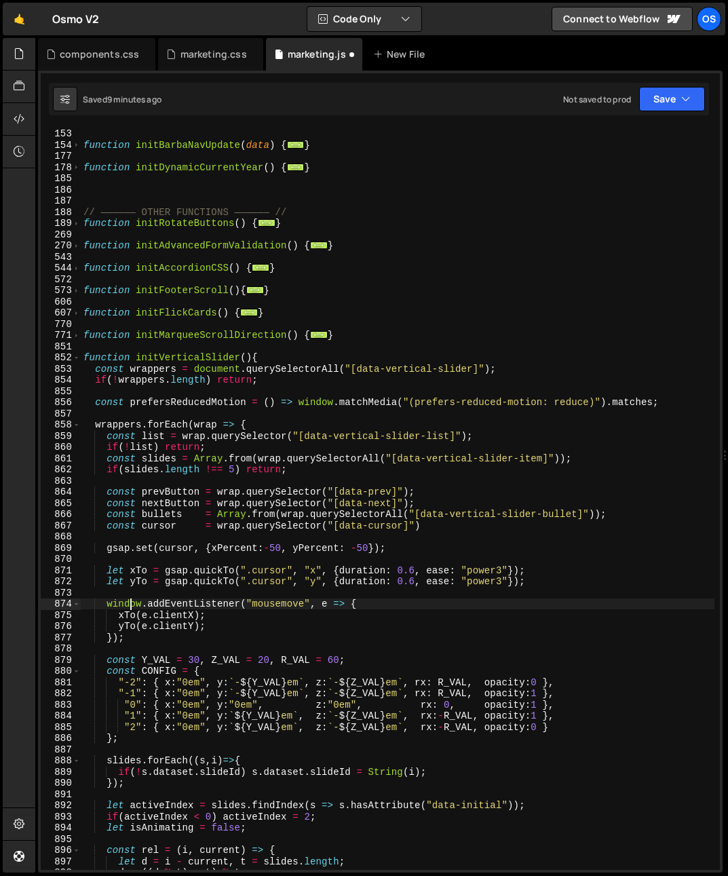
click at [132, 605] on div "function debounce ( func , wait ) { ... } function initBarbaNavUpdate ( data ) …" at bounding box center [397, 499] width 633 height 764
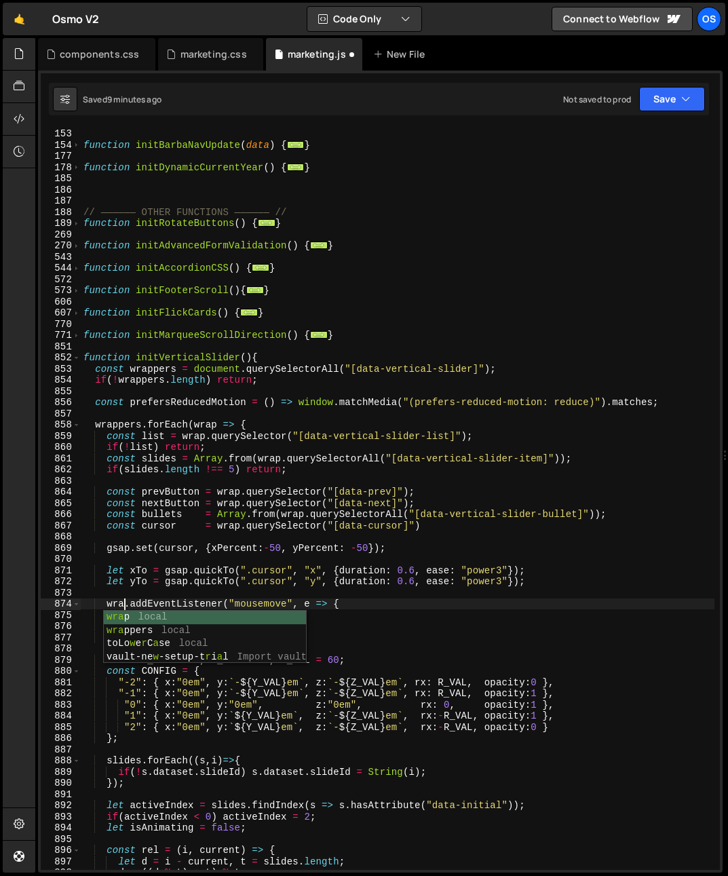
scroll to position [0, 3]
click at [136, 543] on div "function debounce ( func , wait ) { ... } function initBarbaNavUpdate ( data ) …" at bounding box center [397, 499] width 633 height 764
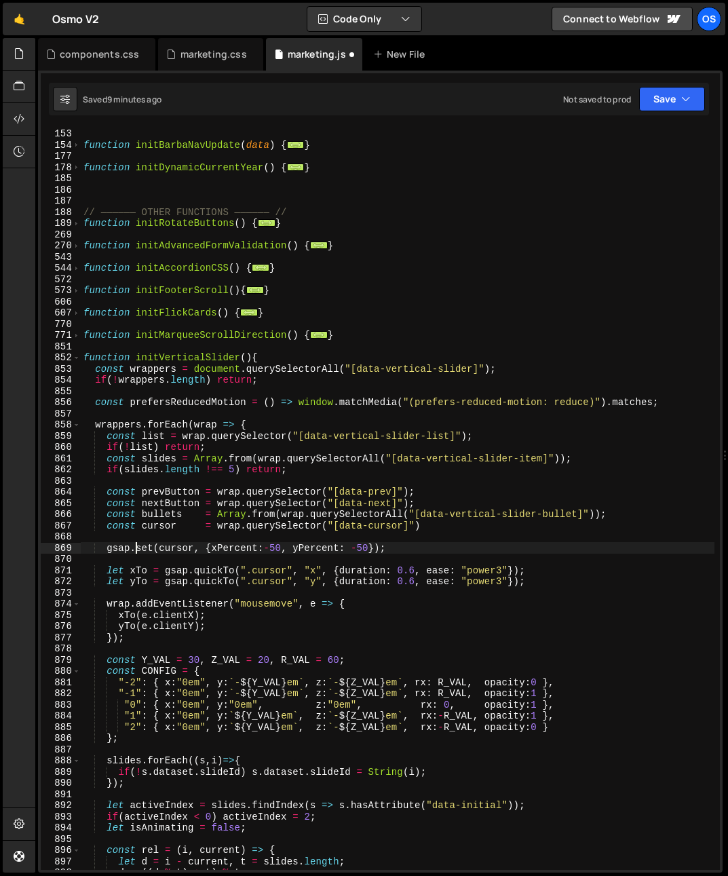
click at [321, 640] on div "function debounce ( func , wait ) { ... } function initBarbaNavUpdate ( data ) …" at bounding box center [397, 499] width 633 height 764
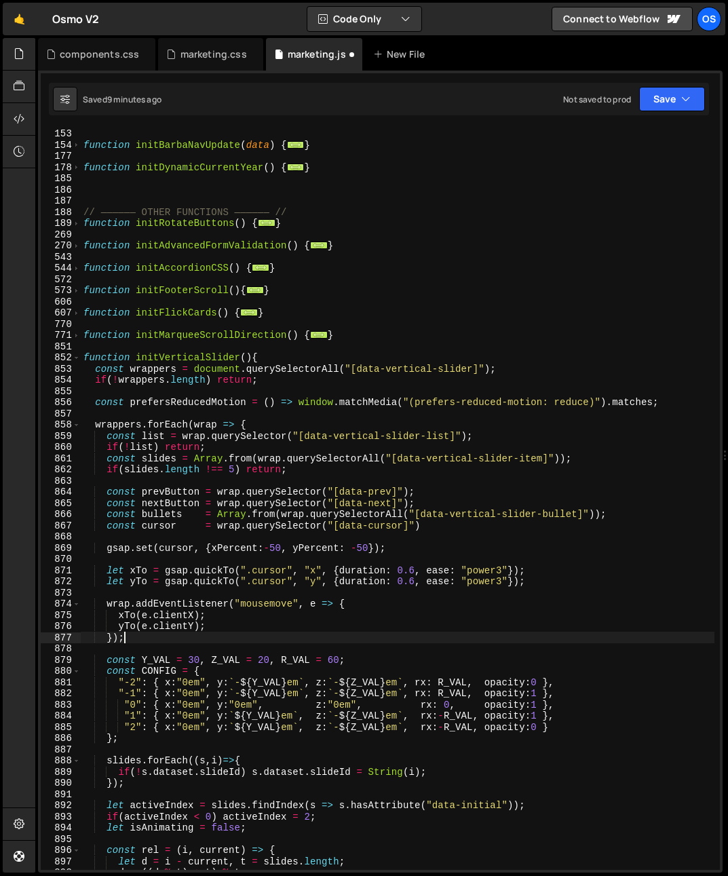
scroll to position [0, 2]
click at [172, 566] on div "function debounce ( func , wait ) { ... } function initBarbaNavUpdate ( data ) …" at bounding box center [397, 499] width 633 height 764
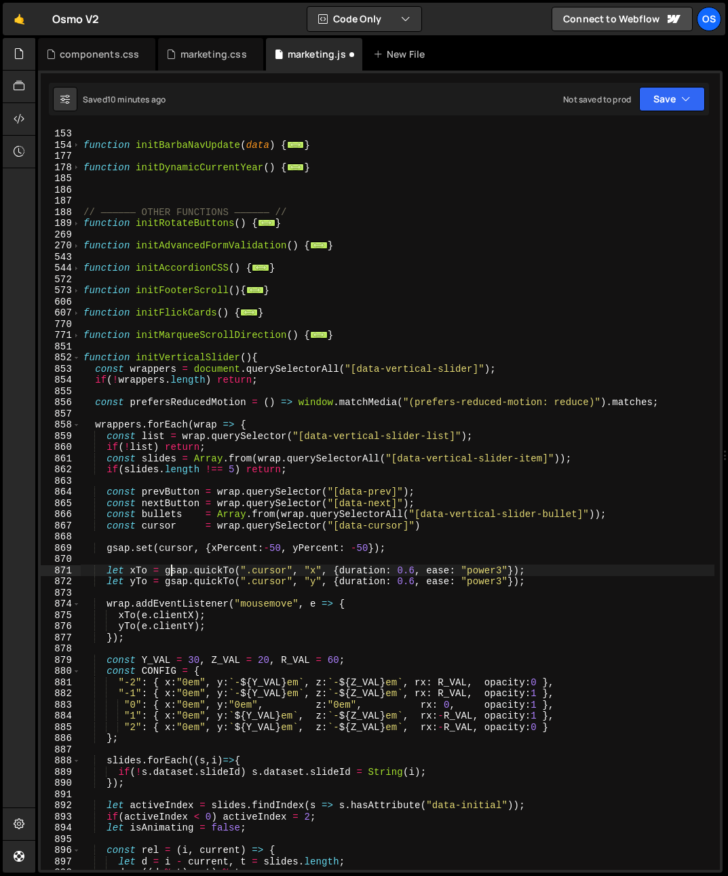
click at [172, 566] on div "function debounce ( func , wait ) { ... } function initBarbaNavUpdate ( data ) …" at bounding box center [397, 499] width 633 height 764
drag, startPoint x: 292, startPoint y: 572, endPoint x: 241, endPoint y: 578, distance: 51.2
click at [239, 573] on div "function debounce ( func , wait ) { ... } function initBarbaNavUpdate ( data ) …" at bounding box center [397, 499] width 633 height 764
paste textarea "cursor"
drag, startPoint x: 241, startPoint y: 581, endPoint x: 290, endPoint y: 583, distance: 48.9
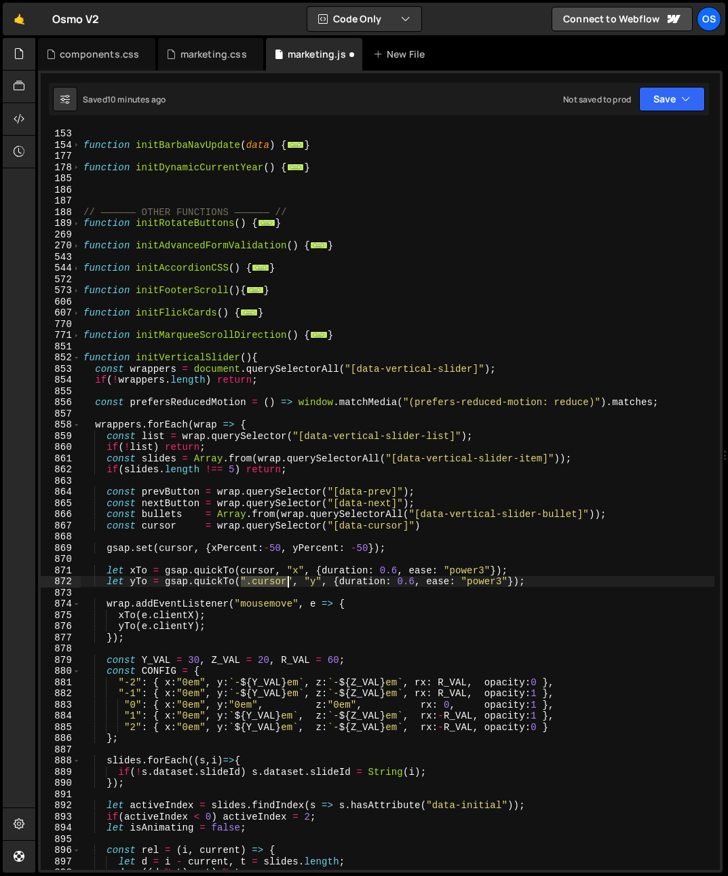
click at [290, 583] on div "function debounce ( func , wait ) { ... } function initBarbaNavUpdate ( data ) …" at bounding box center [397, 499] width 633 height 764
drag, startPoint x: 281, startPoint y: 582, endPoint x: 242, endPoint y: 583, distance: 38.7
click at [242, 583] on div "function debounce ( func , wait ) { ... } function initBarbaNavUpdate ( data ) …" at bounding box center [397, 499] width 633 height 764
paste textarea "cursor"
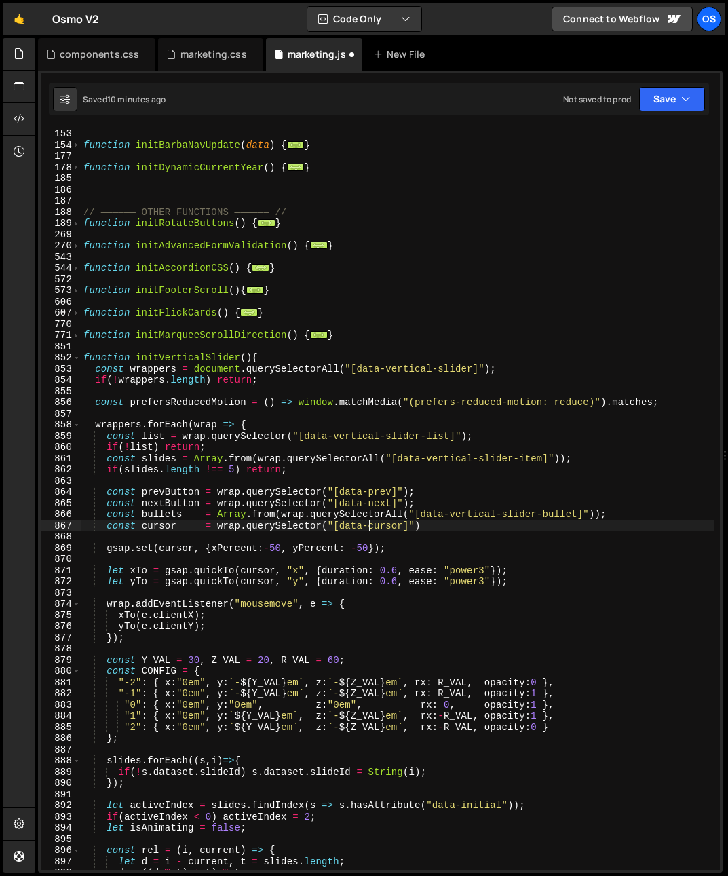
click at [368, 527] on div "function debounce ( func , wait ) { ... } function initBarbaNavUpdate ( data ) …" at bounding box center [397, 499] width 633 height 764
click at [395, 575] on div "function debounce ( func , wait ) { ... } function initBarbaNavUpdate ( data ) …" at bounding box center [397, 499] width 633 height 764
type textarea "let xTo = gsap.quickTo(cursor, "x", {duration: 0.6, ease: "power3"});"
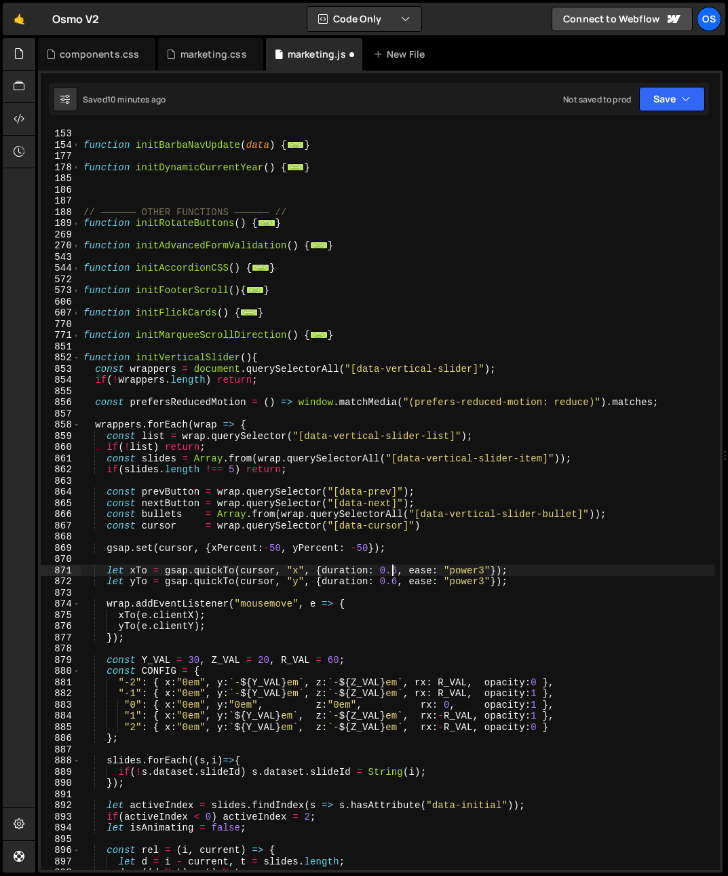
click at [349, 590] on div "function debounce ( func , wait ) { ... } function initBarbaNavUpdate ( data ) …" at bounding box center [397, 499] width 633 height 764
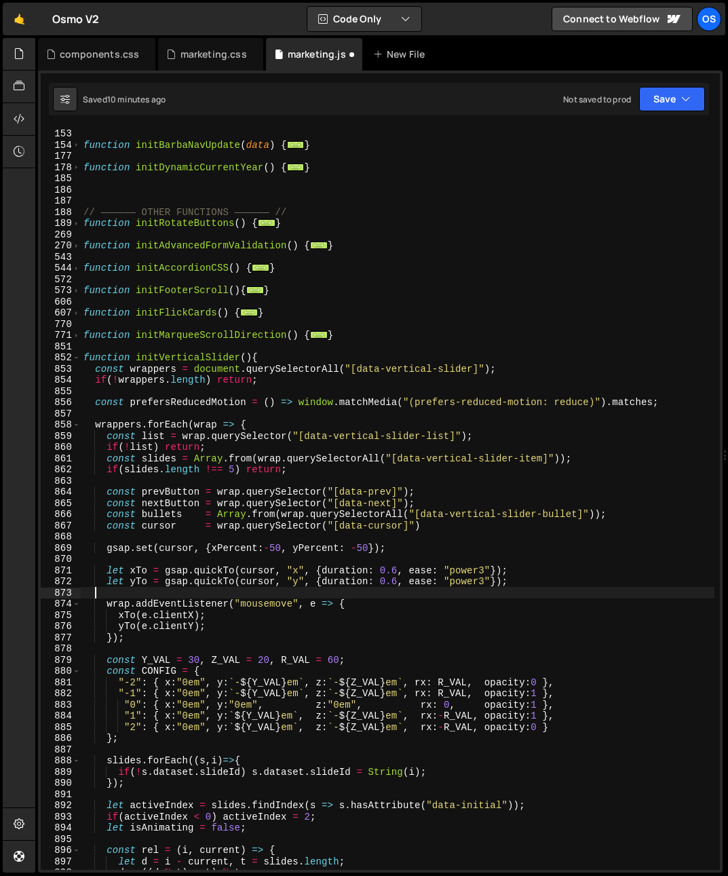
click at [439, 608] on div "function debounce ( func , wait ) { ... } function initBarbaNavUpdate ( data ) …" at bounding box center [397, 499] width 633 height 764
type textarea "wrap.addEventListener("mousemove", e => {"
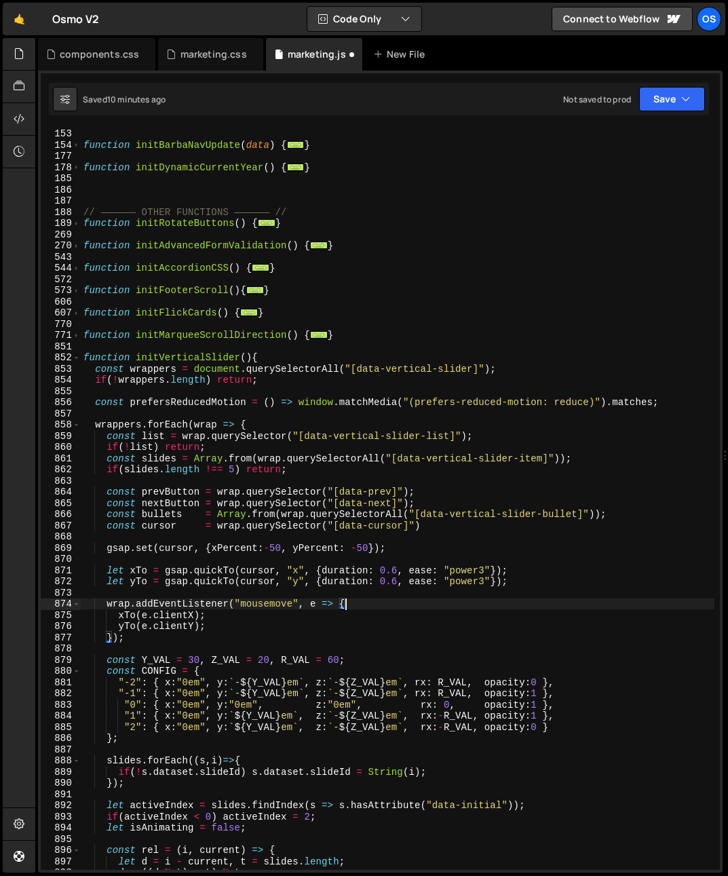
click at [453, 590] on div "function debounce ( func , wait ) { ... } function initBarbaNavUpdate ( data ) …" at bounding box center [397, 499] width 633 height 764
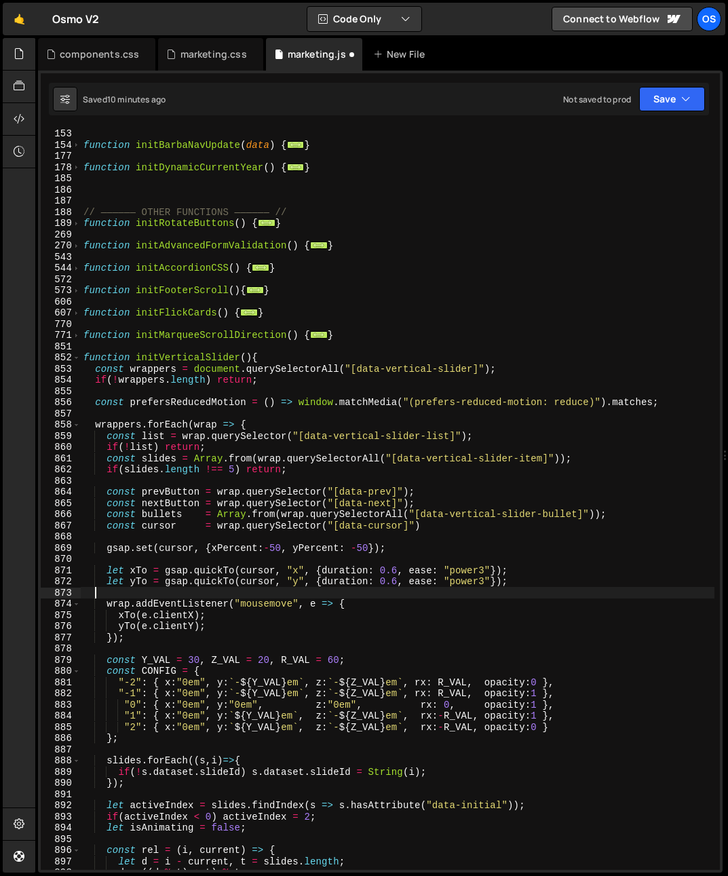
click at [262, 592] on div "function debounce ( func , wait ) { ... } function initBarbaNavUpdate ( data ) …" at bounding box center [397, 499] width 633 height 764
drag, startPoint x: 391, startPoint y: 496, endPoint x: 380, endPoint y: 527, distance: 32.6
click at [391, 496] on div "function debounce ( func , wait ) { ... } function initBarbaNavUpdate ( data ) …" at bounding box center [397, 499] width 633 height 764
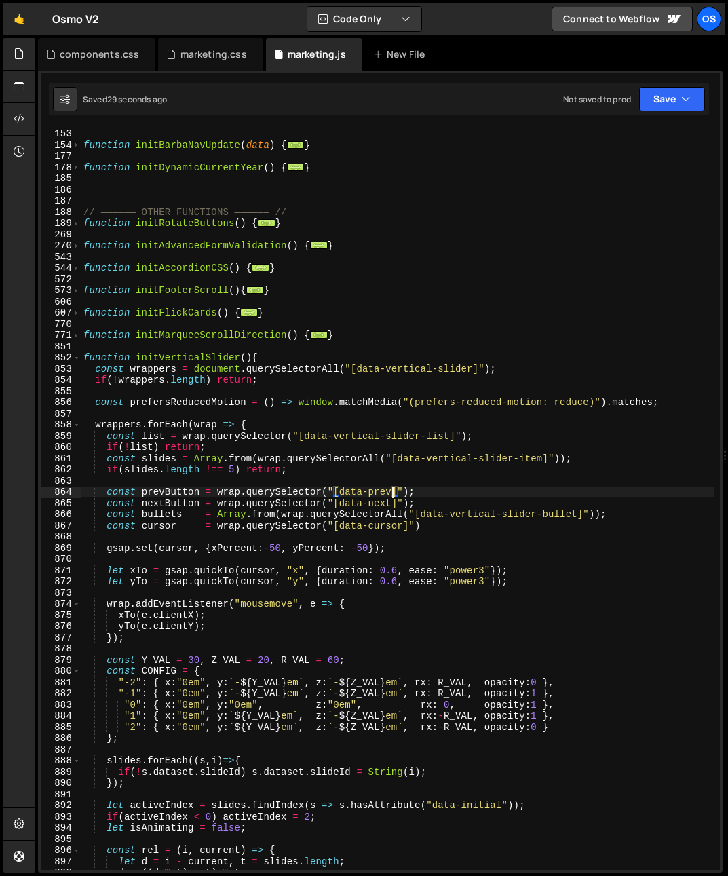
click at [234, 603] on div "function debounce ( func , wait ) { ... } function initBarbaNavUpdate ( data ) …" at bounding box center [397, 499] width 633 height 764
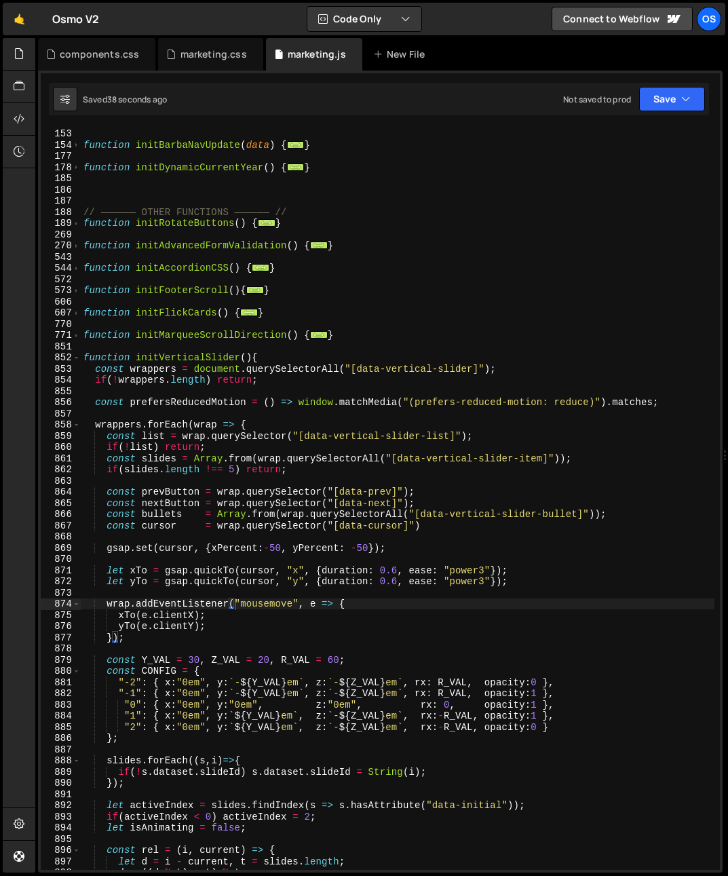
click at [380, 500] on div "function debounce ( func , wait ) { ... } function initBarbaNavUpdate ( data ) …" at bounding box center [397, 499] width 633 height 764
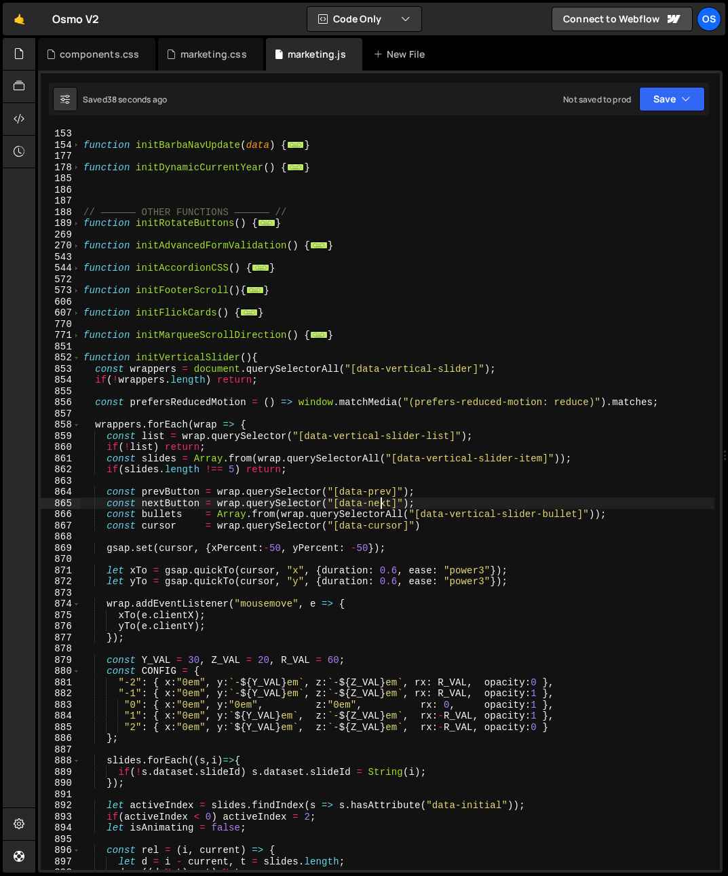
drag, startPoint x: 273, startPoint y: 549, endPoint x: 282, endPoint y: 560, distance: 14.4
click at [273, 549] on div "function debounce ( func , wait ) { ... } function initBarbaNavUpdate ( data ) …" at bounding box center [397, 499] width 633 height 764
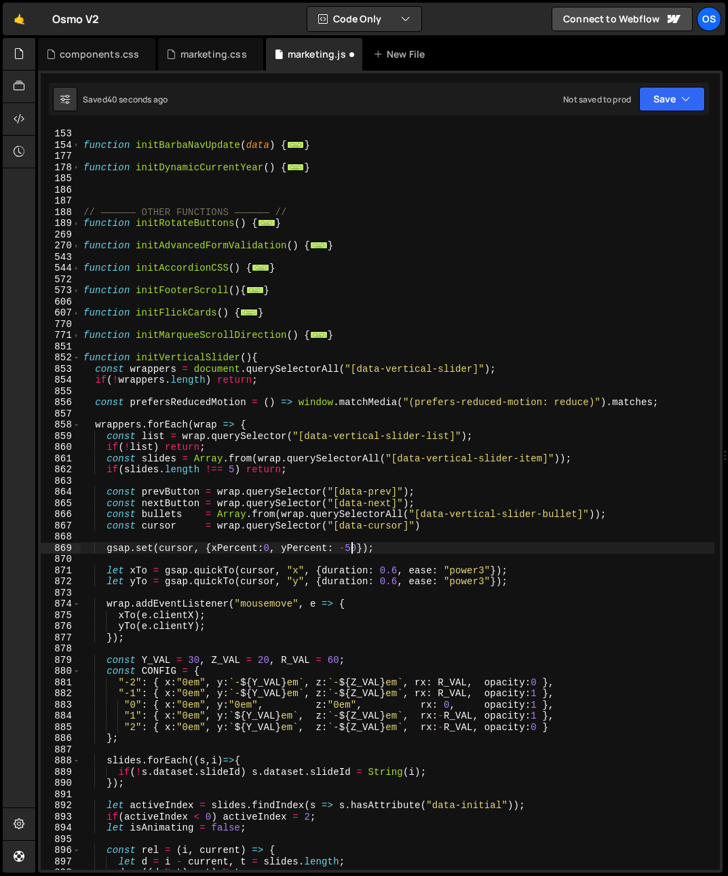
click at [354, 549] on div "function debounce ( func , wait ) { ... } function initBarbaNavUpdate ( data ) …" at bounding box center [397, 499] width 633 height 764
type textarea "gsap.set(cursor, {xPercent:0, yPercent: 0});"
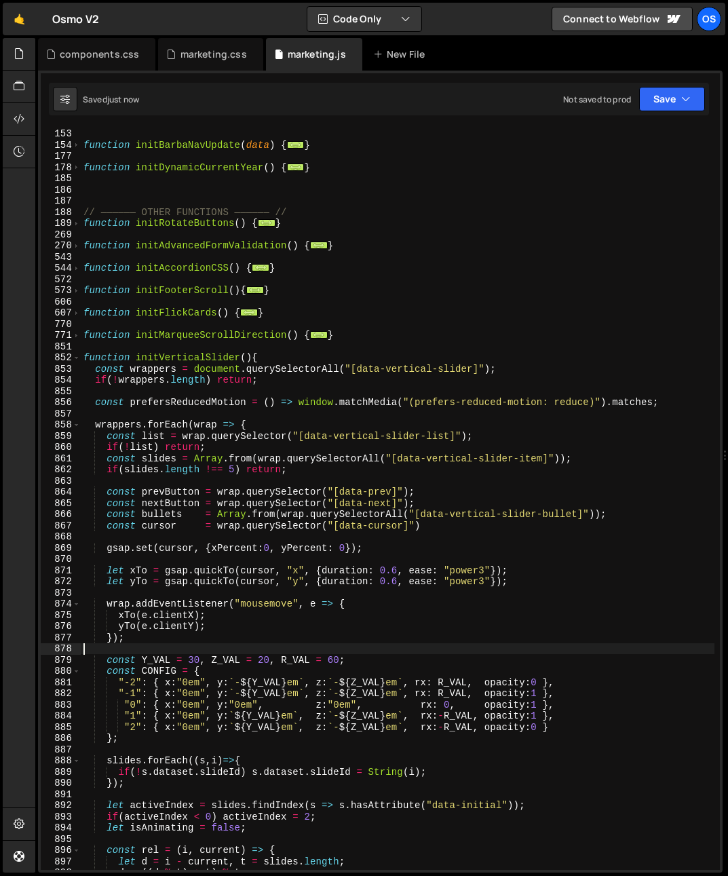
drag, startPoint x: 501, startPoint y: 648, endPoint x: 477, endPoint y: 632, distance: 28.8
click at [501, 648] on div "function debounce ( func , wait ) { ... } function initBarbaNavUpdate ( data ) …" at bounding box center [397, 499] width 633 height 764
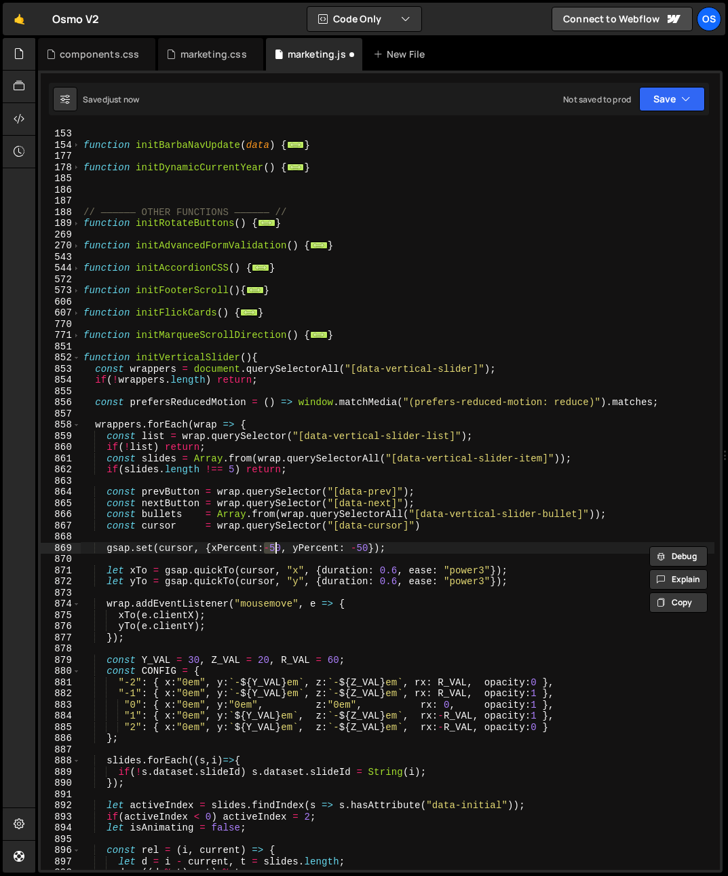
click at [290, 609] on div "function debounce ( func , wait ) { ... } function initBarbaNavUpdate ( data ) …" at bounding box center [397, 499] width 633 height 764
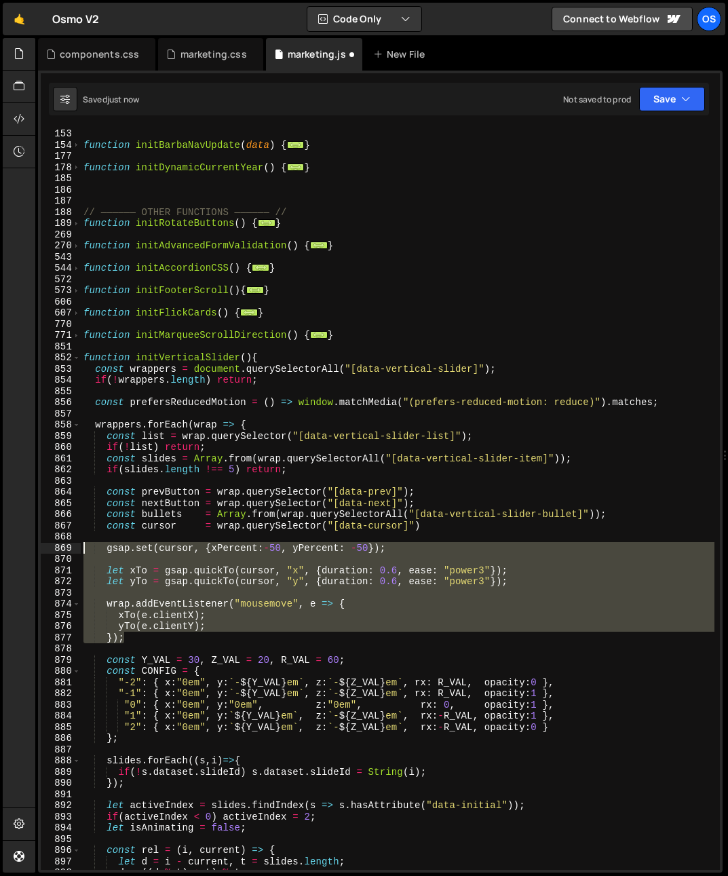
drag, startPoint x: 146, startPoint y: 635, endPoint x: 51, endPoint y: 549, distance: 128.2
click at [51, 549] on div "wrap.addEventListener("mousemove", e => { 146 153 154 177 178 185 186 187 188 1…" at bounding box center [380, 499] width 679 height 742
type textarea "gsap.set(cursor, {xPercent:-50, yPercent: -50});"
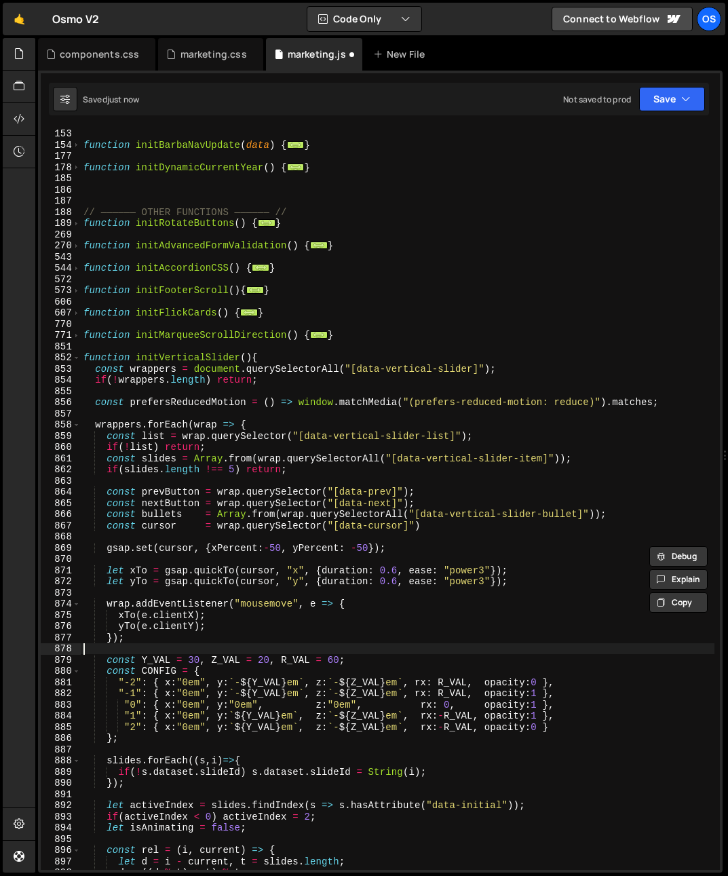
click at [138, 651] on div "function debounce ( func , wait ) { ... } function initBarbaNavUpdate ( data ) …" at bounding box center [397, 499] width 633 height 764
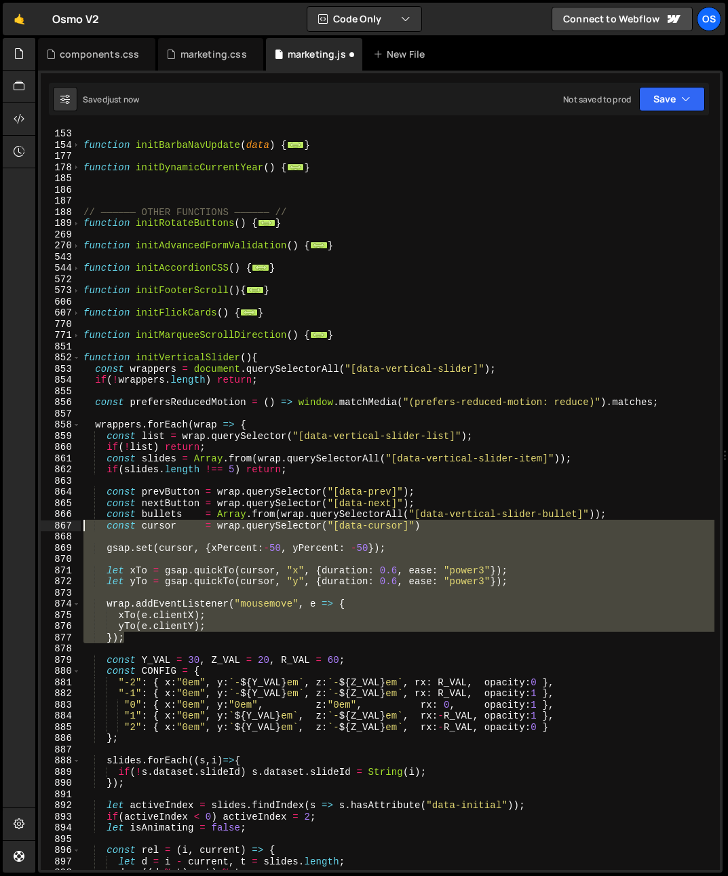
drag, startPoint x: 133, startPoint y: 633, endPoint x: 44, endPoint y: 528, distance: 138.2
click at [44, 528] on div "146 153 154 177 178 185 186 187 188 189 269 270 543 544 572 573 606 607 770 771…" at bounding box center [380, 499] width 679 height 742
click at [141, 621] on div "function debounce ( func , wait ) { ... } function initBarbaNavUpdate ( data ) …" at bounding box center [397, 499] width 633 height 742
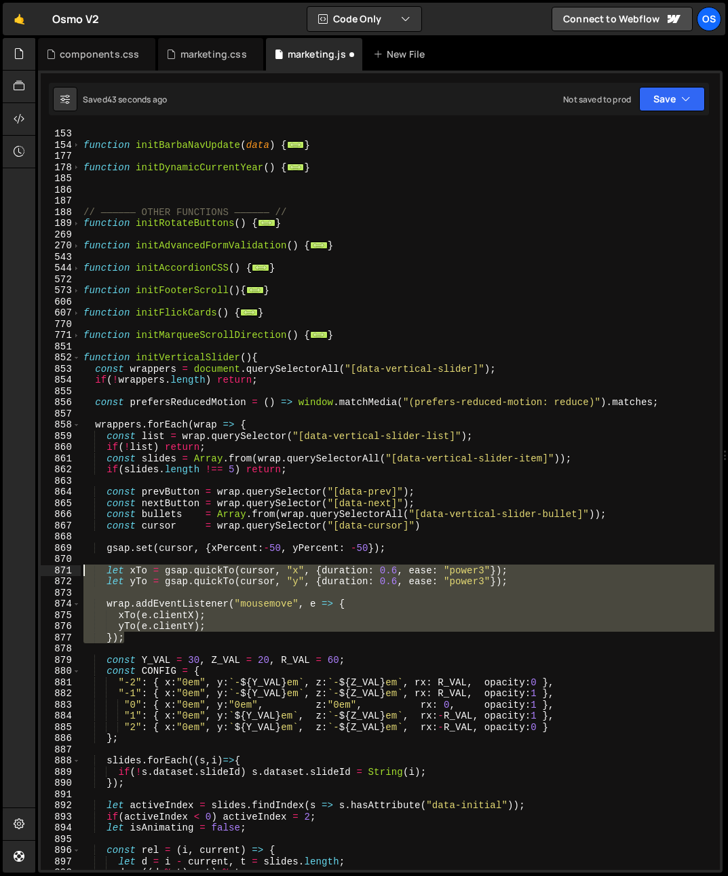
drag, startPoint x: 81, startPoint y: 606, endPoint x: 35, endPoint y: 574, distance: 56.6
click at [35, 574] on div "Files New File Javascript files 0 list.js 0 0 marketing.js 0 0 marketing-dennis…" at bounding box center [381, 455] width 692 height 835
paste textarea
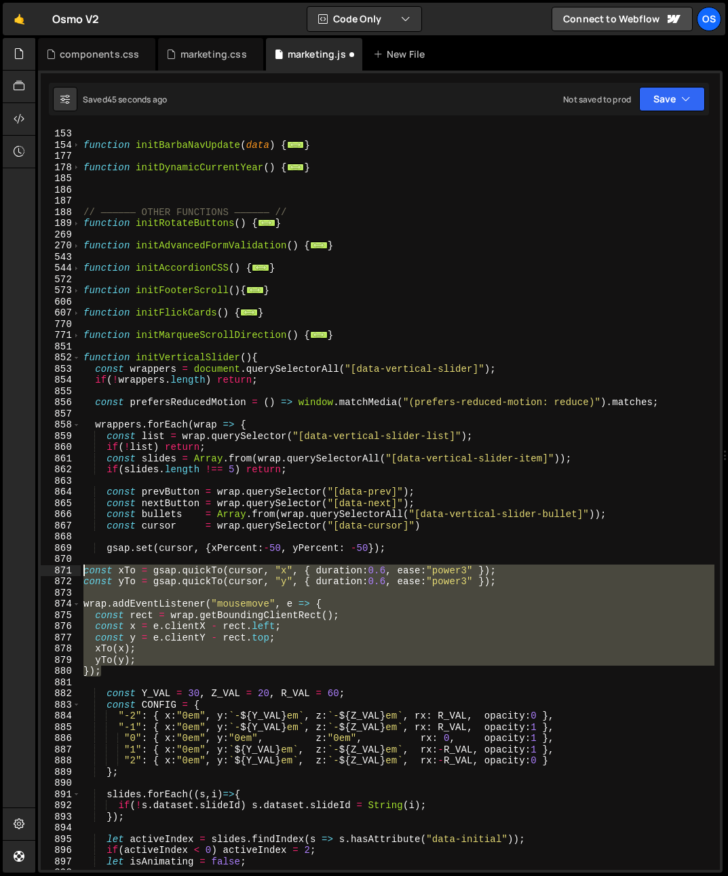
drag, startPoint x: 88, startPoint y: 635, endPoint x: 53, endPoint y: 567, distance: 76.4
click at [53, 567] on div "}); 146 153 154 177 178 185 186 187 188 189 269 270 543 544 572 573 606 607 770…" at bounding box center [380, 499] width 679 height 742
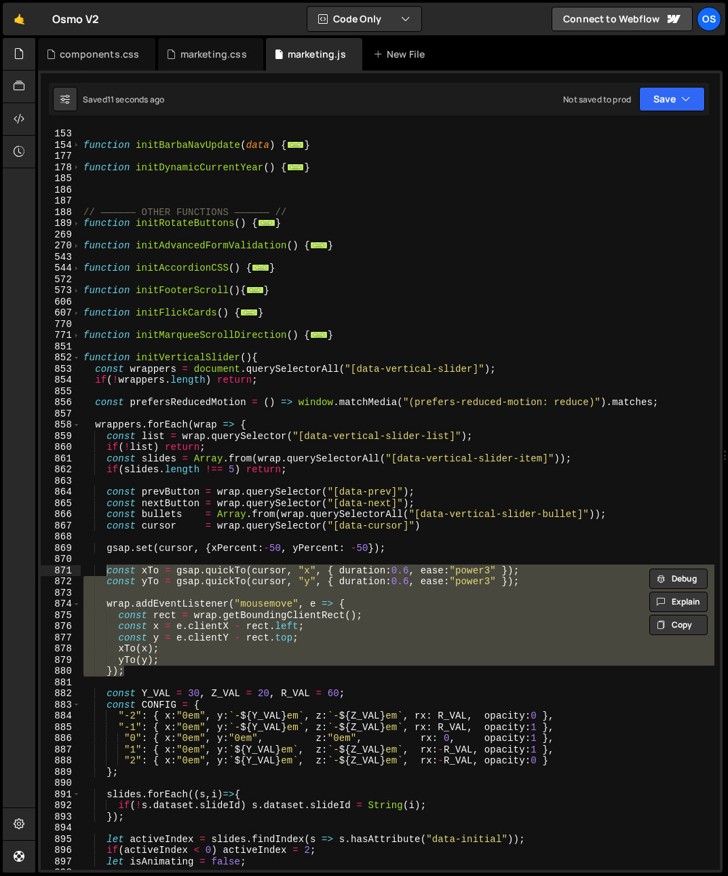
click at [484, 569] on div "function debounce ( func , wait ) { ... } function initBarbaNavUpdate ( data ) …" at bounding box center [397, 499] width 633 height 742
type textarea "const xTo = gsap.quickTo(cursor, "x", { duration:0.6, ease:"power3" });"
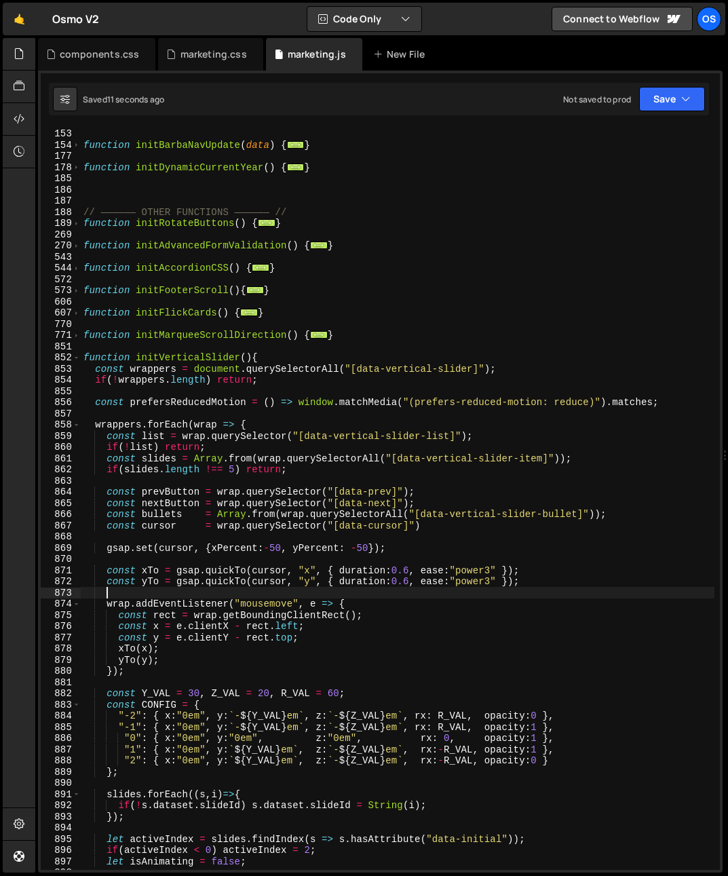
click at [429, 593] on div "function debounce ( func , wait ) { ... } function initBarbaNavUpdate ( data ) …" at bounding box center [397, 499] width 633 height 764
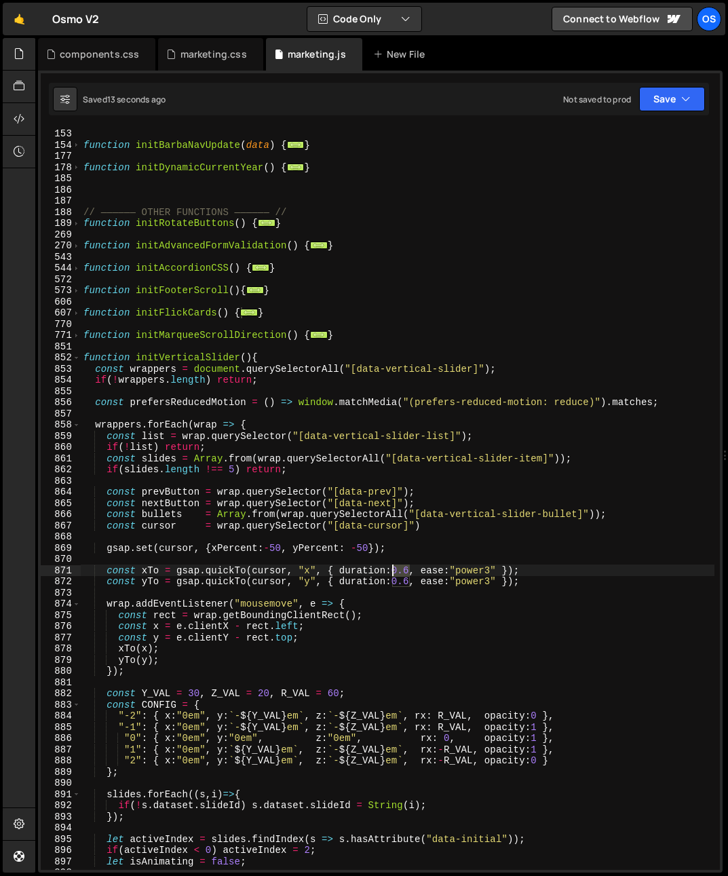
click at [395, 572] on div "function debounce ( func , wait ) { ... } function initBarbaNavUpdate ( data ) …" at bounding box center [397, 499] width 633 height 764
type textarea "const xTo = gsap.quickTo(cursor, "x", { duration:1, ease:"power3" });"
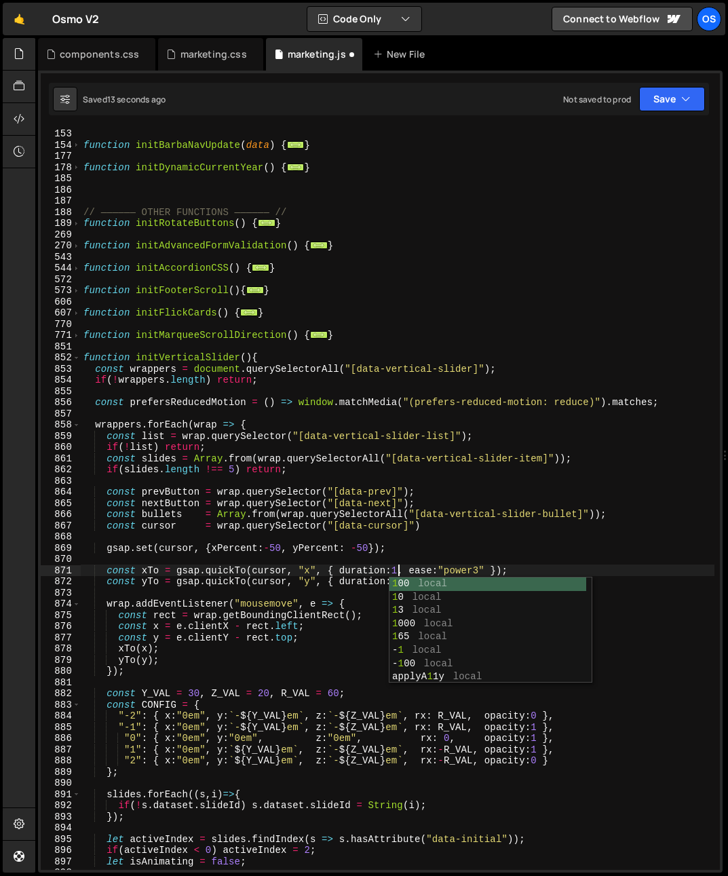
scroll to position [0, 22]
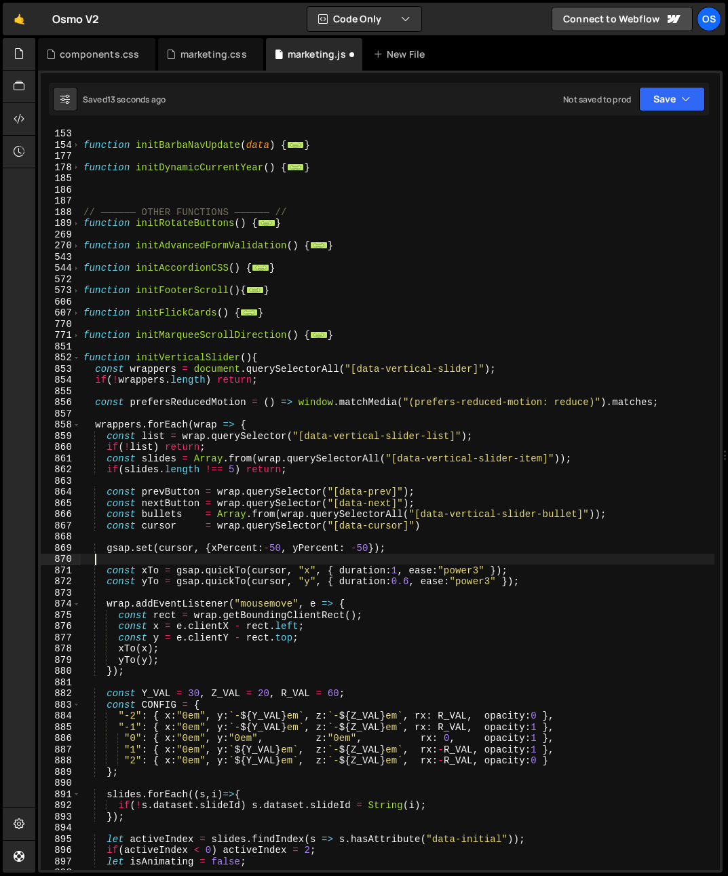
drag, startPoint x: 392, startPoint y: 557, endPoint x: 393, endPoint y: 583, distance: 25.1
click at [393, 558] on div "function debounce ( func , wait ) { ... } function initBarbaNavUpdate ( data ) …" at bounding box center [397, 499] width 633 height 764
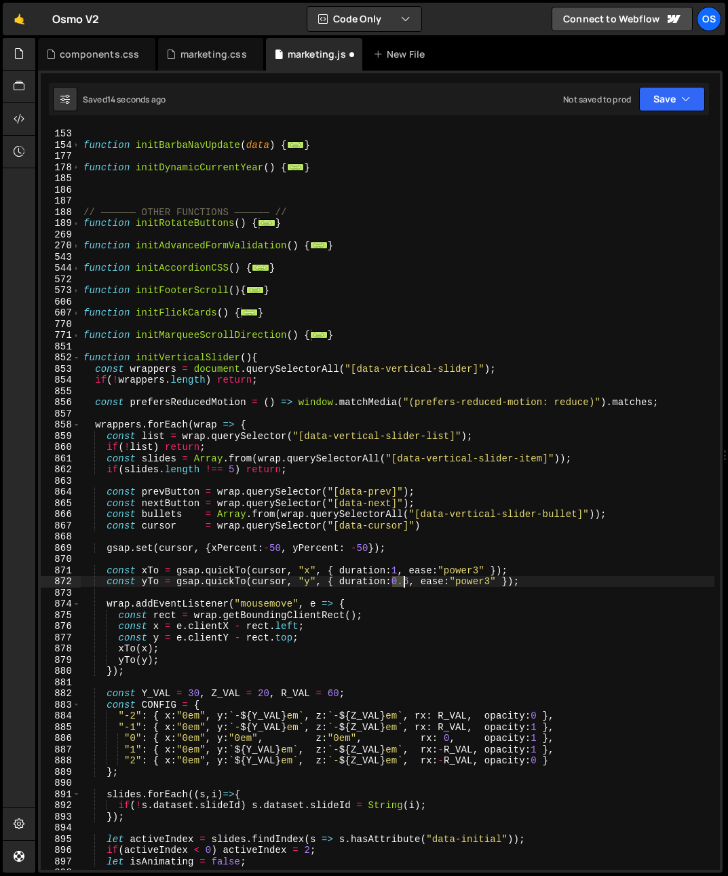
drag, startPoint x: 393, startPoint y: 583, endPoint x: 408, endPoint y: 584, distance: 14.3
click at [408, 584] on div "function debounce ( func , wait ) { ... } function initBarbaNavUpdate ( data ) …" at bounding box center [397, 499] width 633 height 764
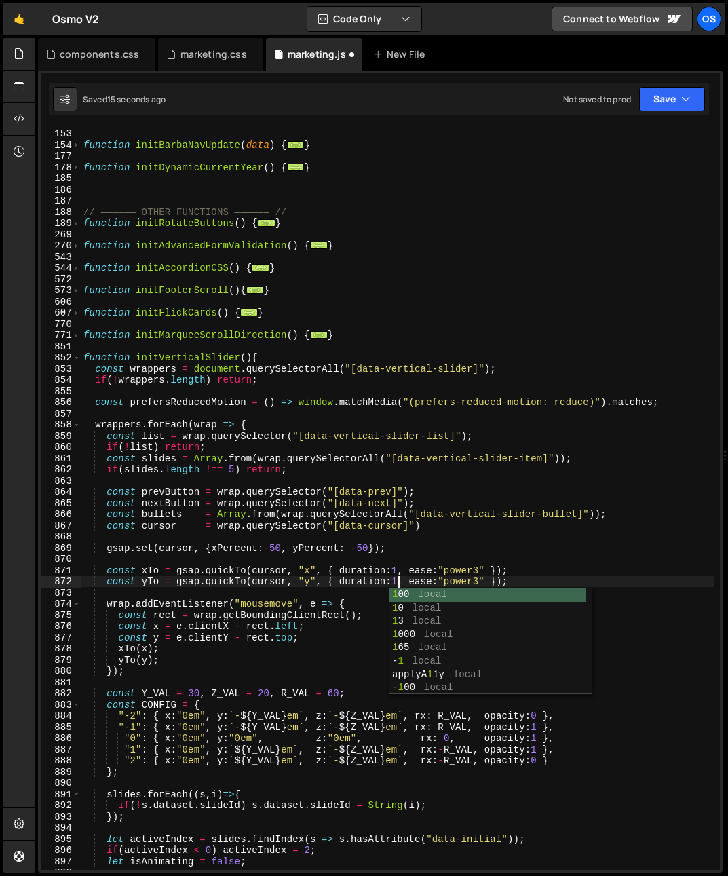
click at [465, 544] on div "function debounce ( func , wait ) { ... } function initBarbaNavUpdate ( data ) …" at bounding box center [397, 499] width 633 height 764
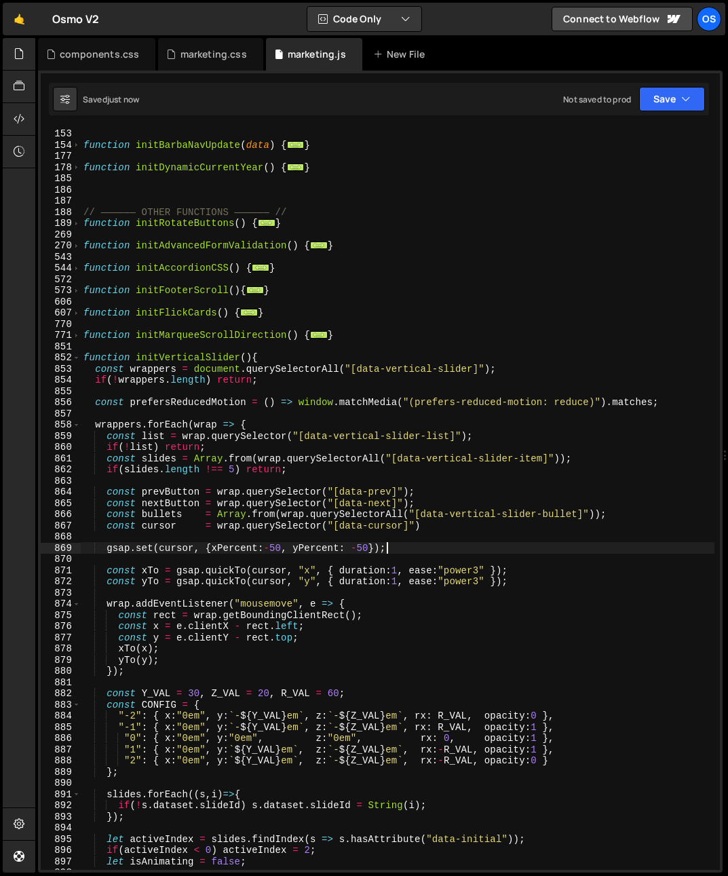
type textarea "gsap.set(cursor, {xPercent:-50, yPercent: -50});"
click at [90, 48] on div "components.css" at bounding box center [99, 54] width 79 height 14
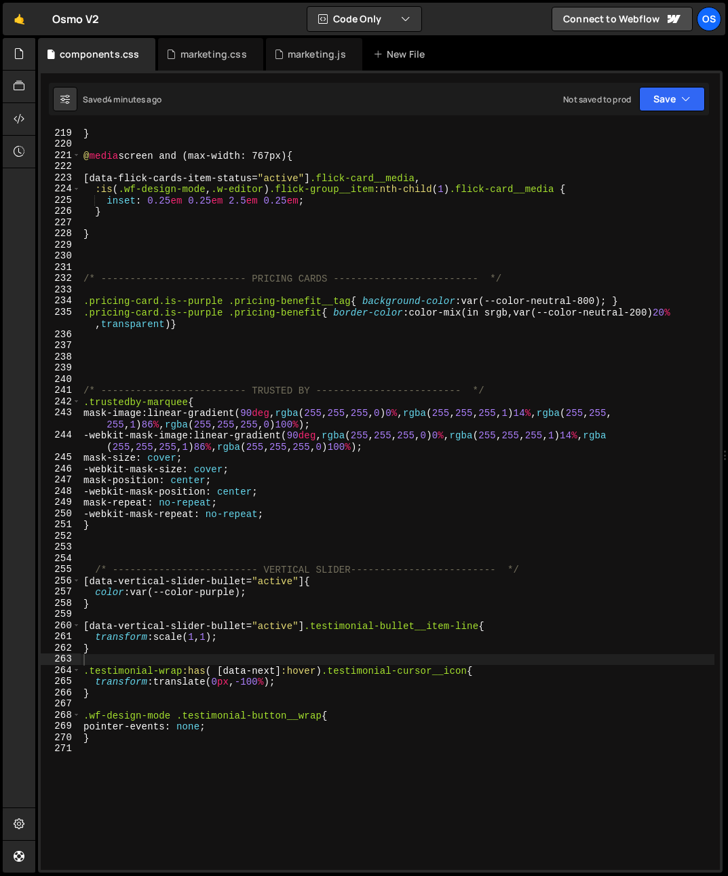
click at [334, 644] on div "} @ media screen and (max-width: 767px) { [ data-flick-cards-item-status = " ac…" at bounding box center [397, 510] width 633 height 764
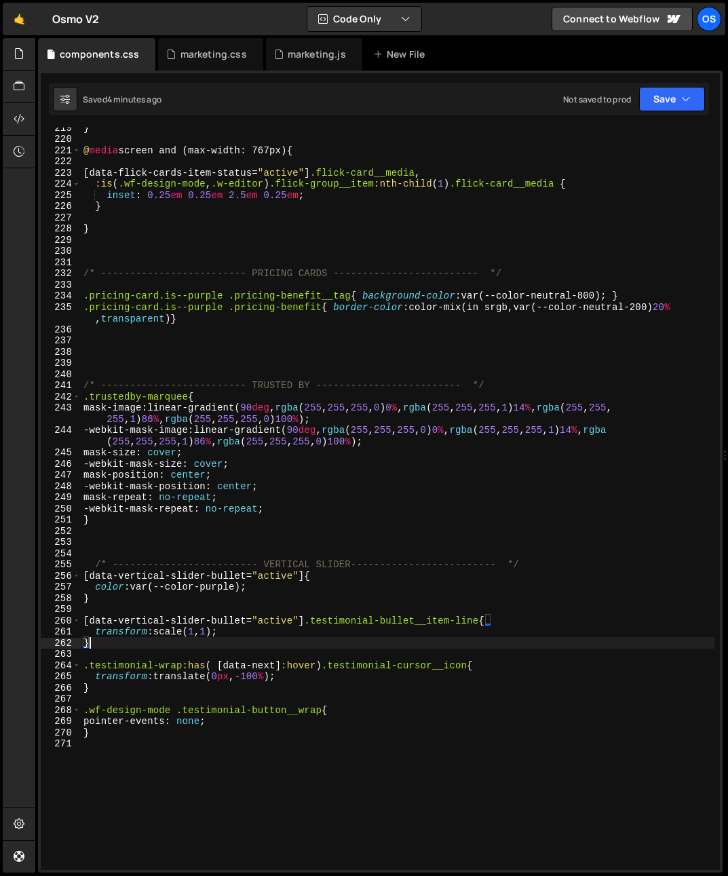
scroll to position [2523, 0]
click at [158, 681] on div "} @ media screen and (max-width: 767px) { [ data-flick-cards-item-status = " ac…" at bounding box center [397, 504] width 633 height 764
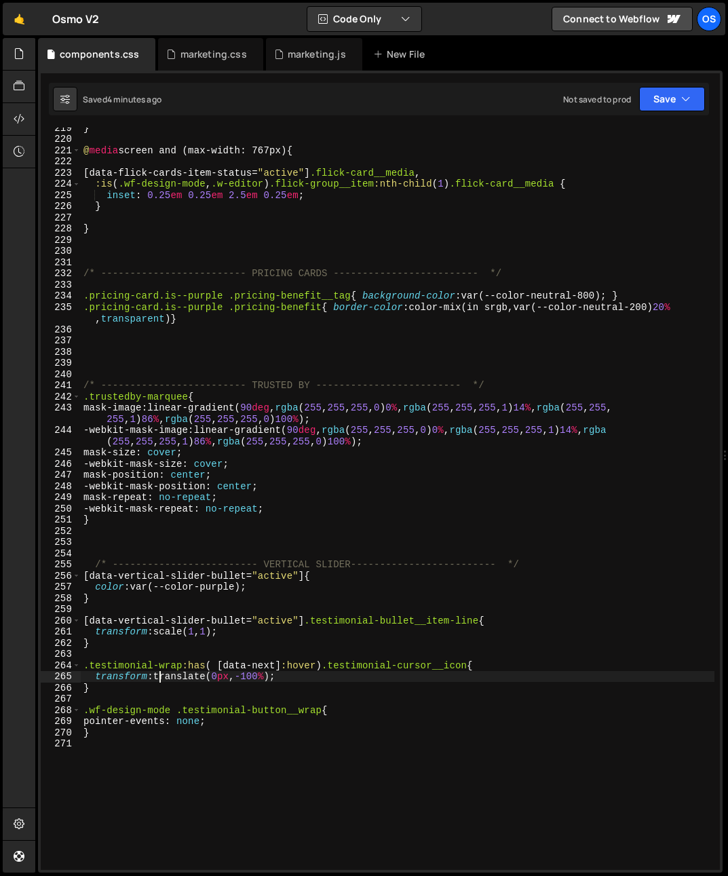
click at [155, 685] on div "} @ media screen and (max-width: 767px) { [ data-flick-cards-item-status = " ac…" at bounding box center [397, 504] width 633 height 764
type textarea "}"
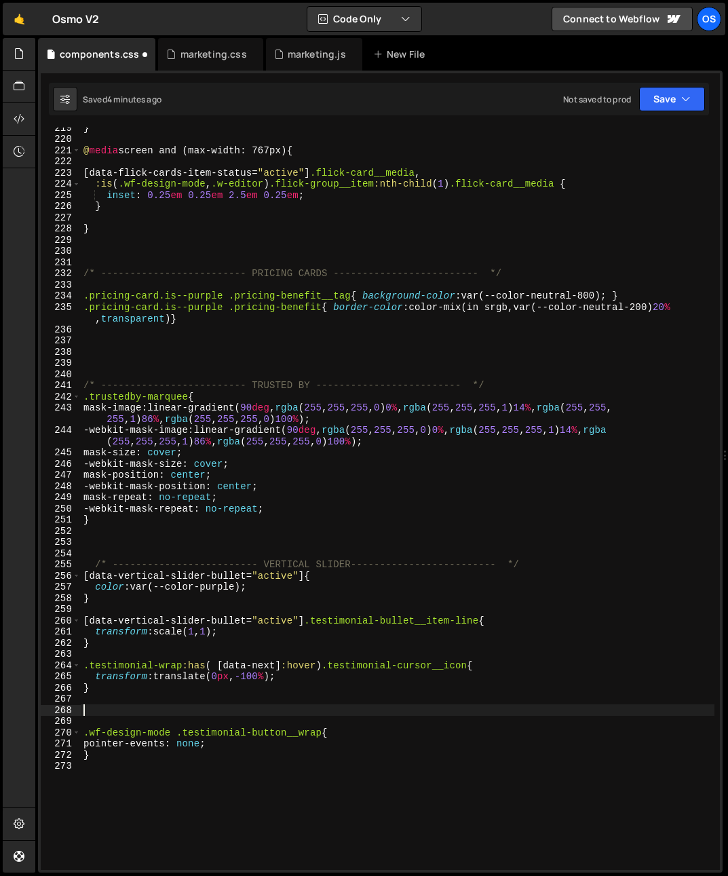
paste textarea "testimonial-cursor__inner"
type textarea ".testimonial-cursor__inner"
type textarea "}"
type textarea ".testimonial-cursor__inner"
type textarea ".testimonial-cursor__inner{}"
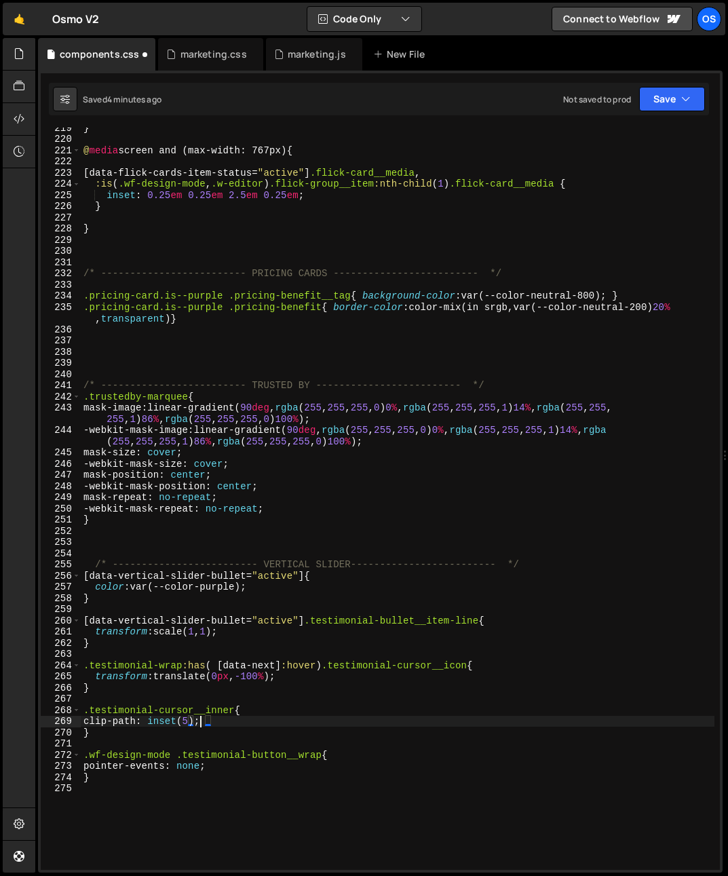
scroll to position [0, 8]
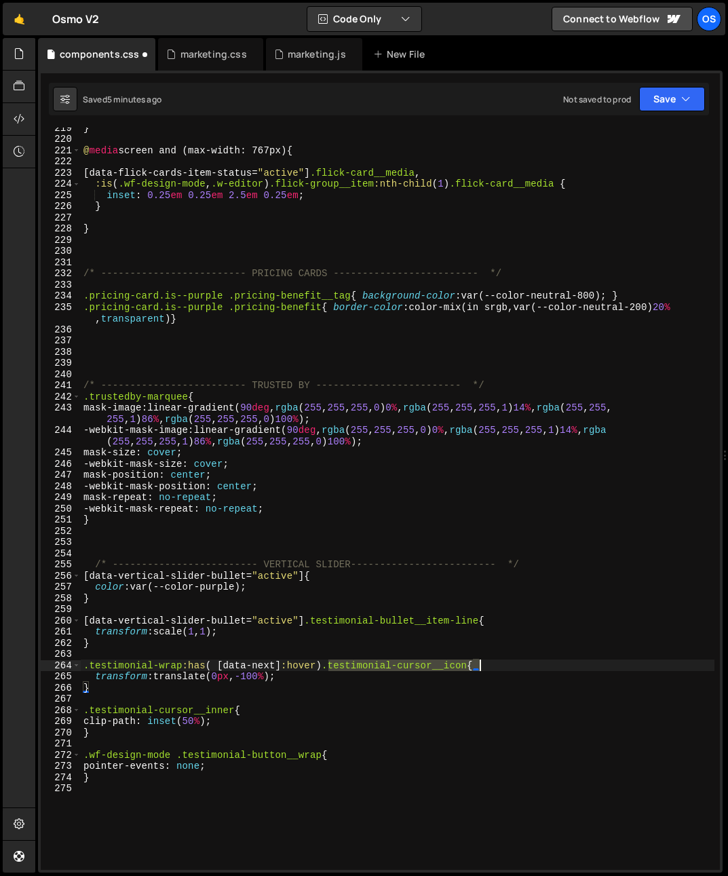
drag, startPoint x: 330, startPoint y: 667, endPoint x: 498, endPoint y: 666, distance: 168.9
click at [498, 666] on div "} @ media screen and (max-width: 767px) { [ data-flick-cards-item-status = " ac…" at bounding box center [397, 504] width 633 height 764
click at [129, 684] on div "} @ media screen and (max-width: 767px) { [ data-flick-cards-item-status = " ac…" at bounding box center [397, 504] width 633 height 764
type textarea "}"
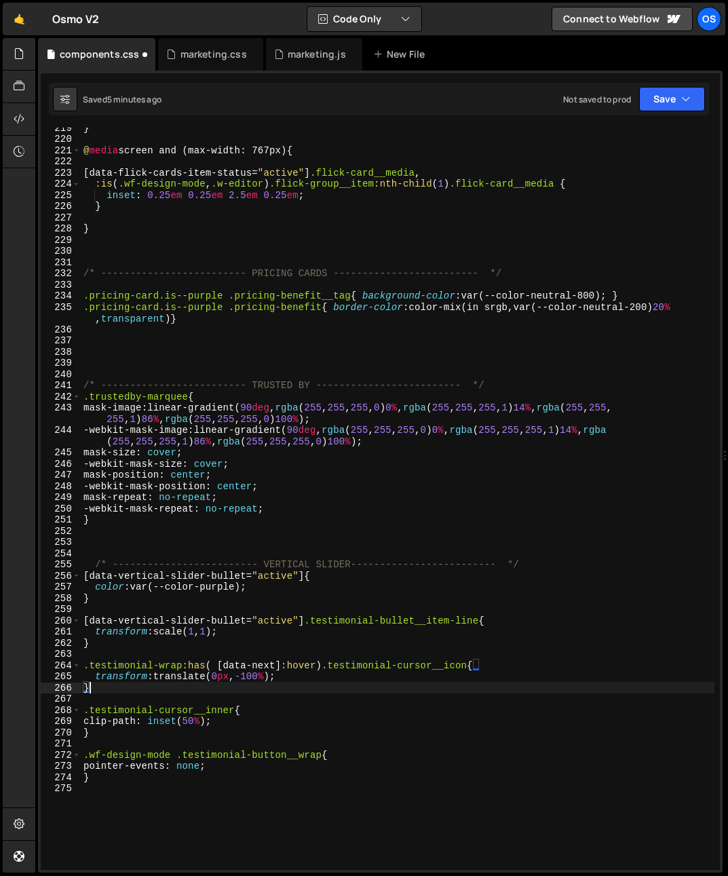
scroll to position [0, 0]
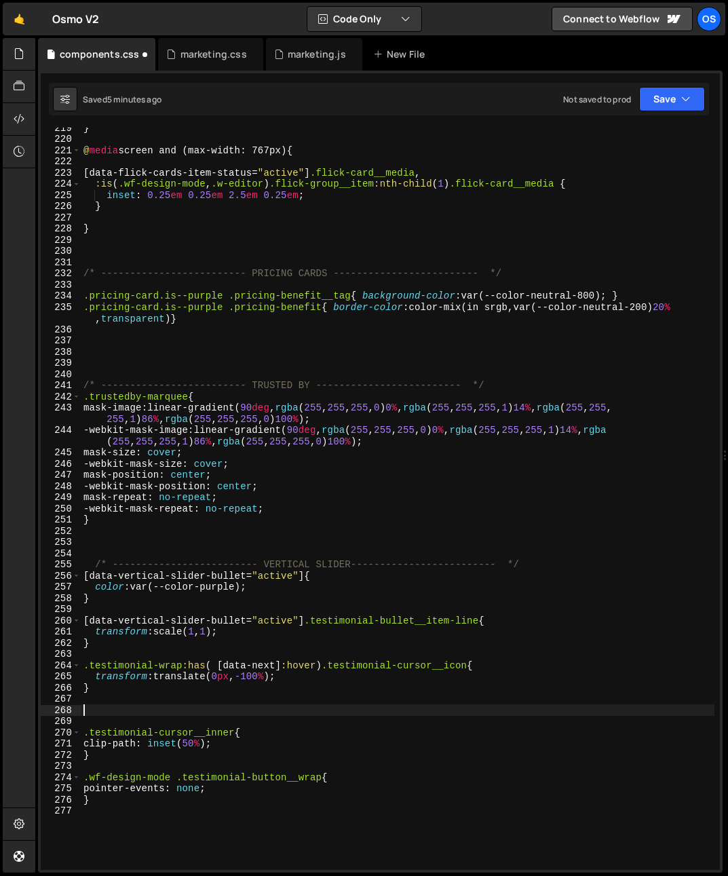
paste textarea ".testimonial-cursor__icon{"
type textarea ".testimonial-cursor__icon{}"
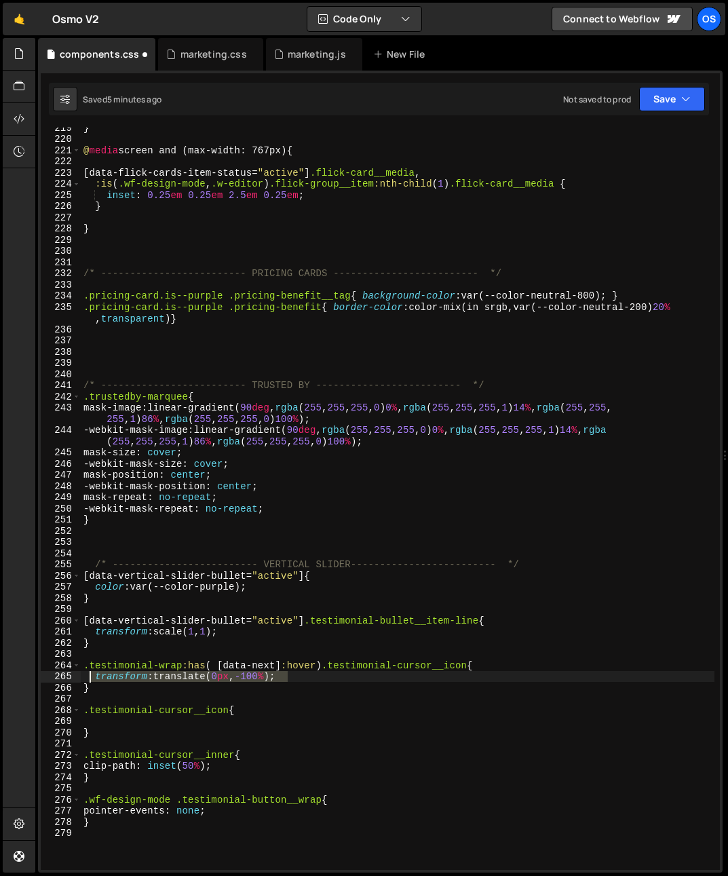
drag, startPoint x: 294, startPoint y: 676, endPoint x: 93, endPoint y: 674, distance: 200.8
click at [93, 674] on div "} @ media screen and (max-width: 767px) { [ data-flick-cards-item-status = " ac…" at bounding box center [397, 504] width 633 height 764
type textarea "transform: translate(0px, -100%);"
click at [93, 722] on div "} @ media screen and (max-width: 767px) { [ data-flick-cards-item-status = " ac…" at bounding box center [397, 504] width 633 height 764
paste textarea "transform: translate(0px, -100%);"
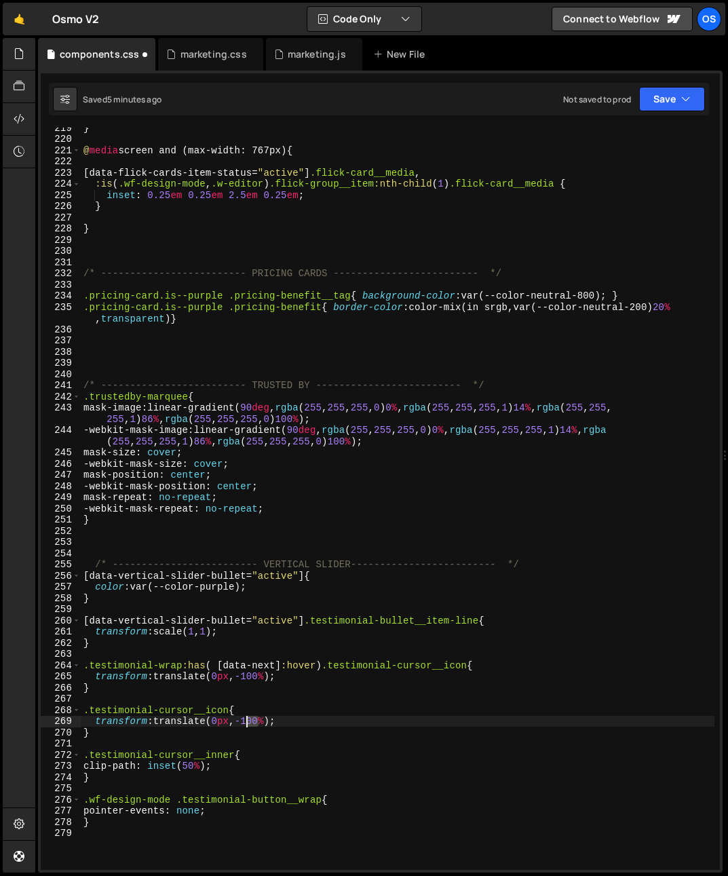
click at [247, 724] on div "} @ media screen and (max-width: 767px) { [ data-flick-cards-item-status = " ac…" at bounding box center [397, 504] width 633 height 764
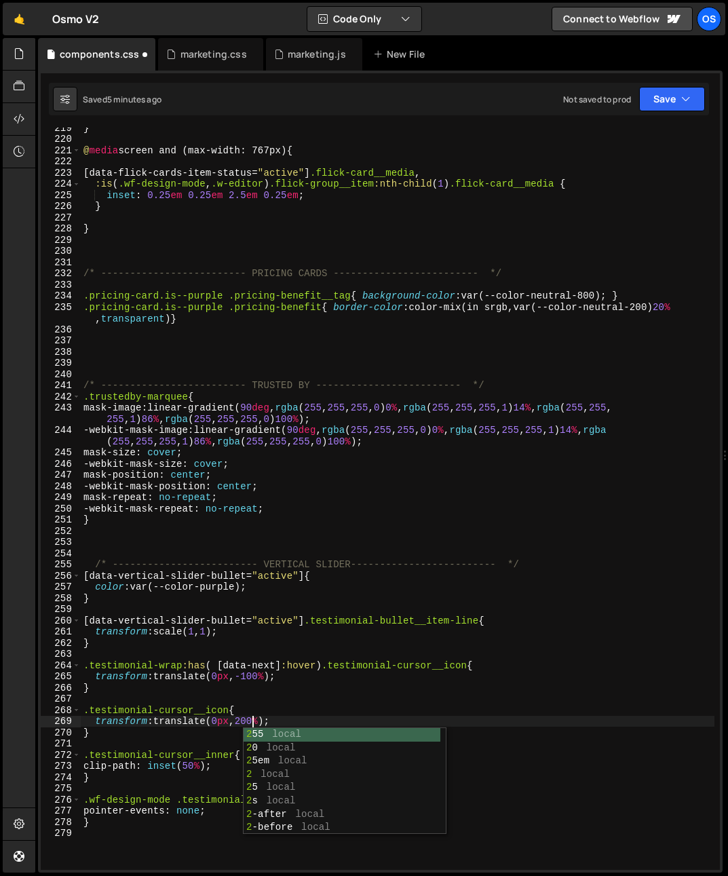
click at [366, 705] on div "} @ media screen and (max-width: 767px) { [ data-flick-cards-item-status = " ac…" at bounding box center [397, 504] width 633 height 764
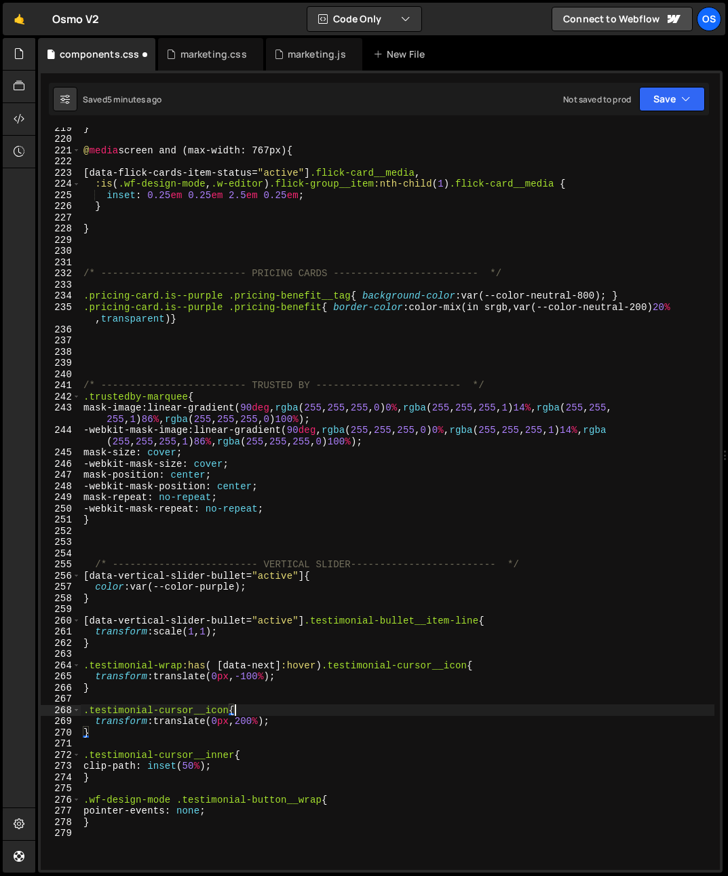
scroll to position [0, 9]
click at [316, 719] on div "} @ media screen and (max-width: 767px) { [ data-flick-cards-item-status = " ac…" at bounding box center [397, 504] width 633 height 764
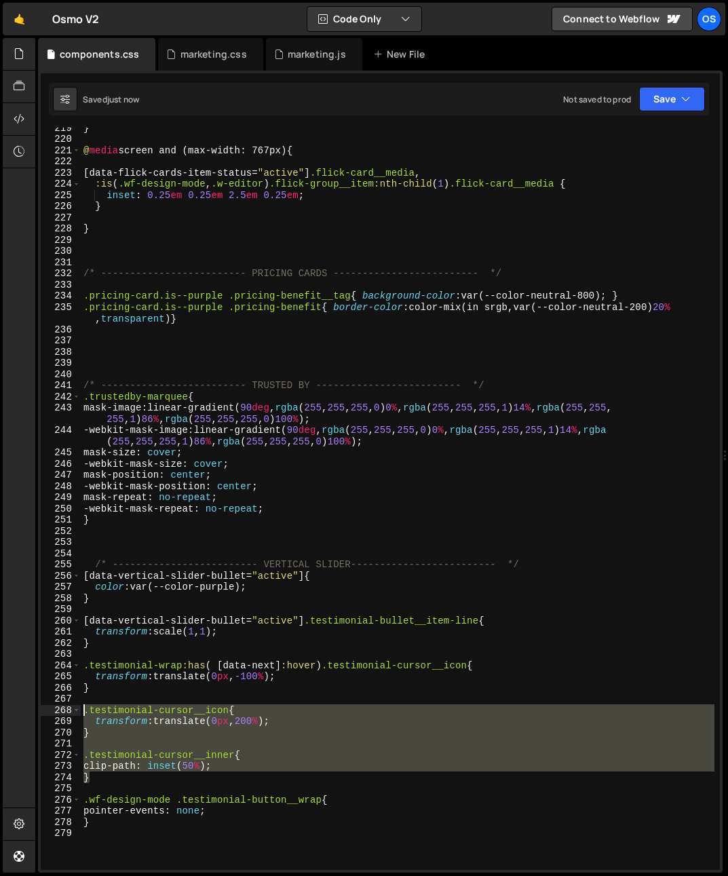
drag, startPoint x: 98, startPoint y: 776, endPoint x: 59, endPoint y: 707, distance: 78.7
click at [59, 707] on div "transform: translate(0px, 200%); 219 220 221 222 223 224 225 226 227 228 229 23…" at bounding box center [380, 499] width 679 height 742
type textarea ".testimonial-cursor__icon{ transform: translate(0px, 200%);"
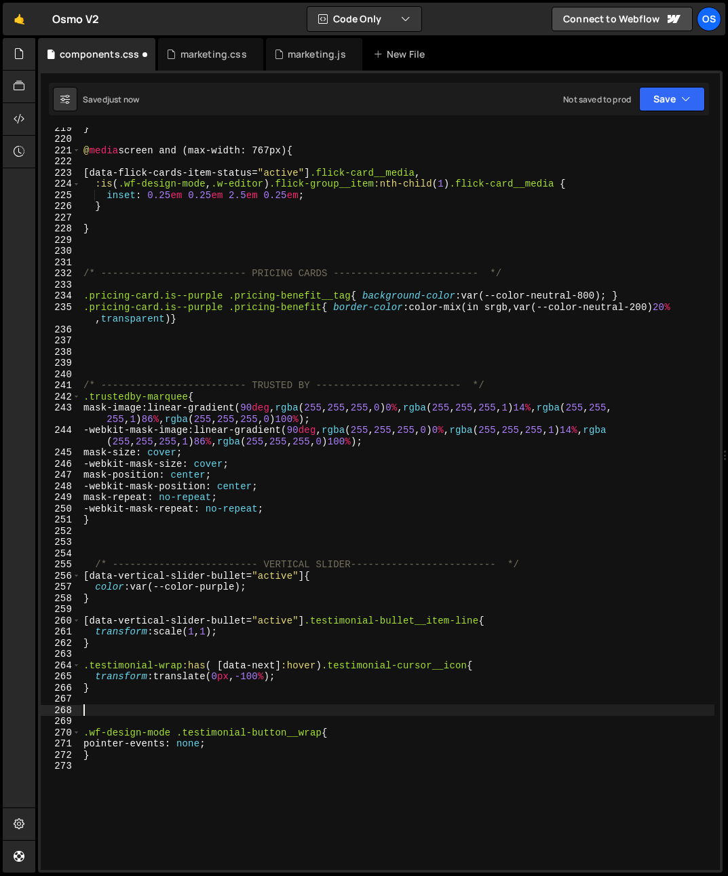
type textarea "="
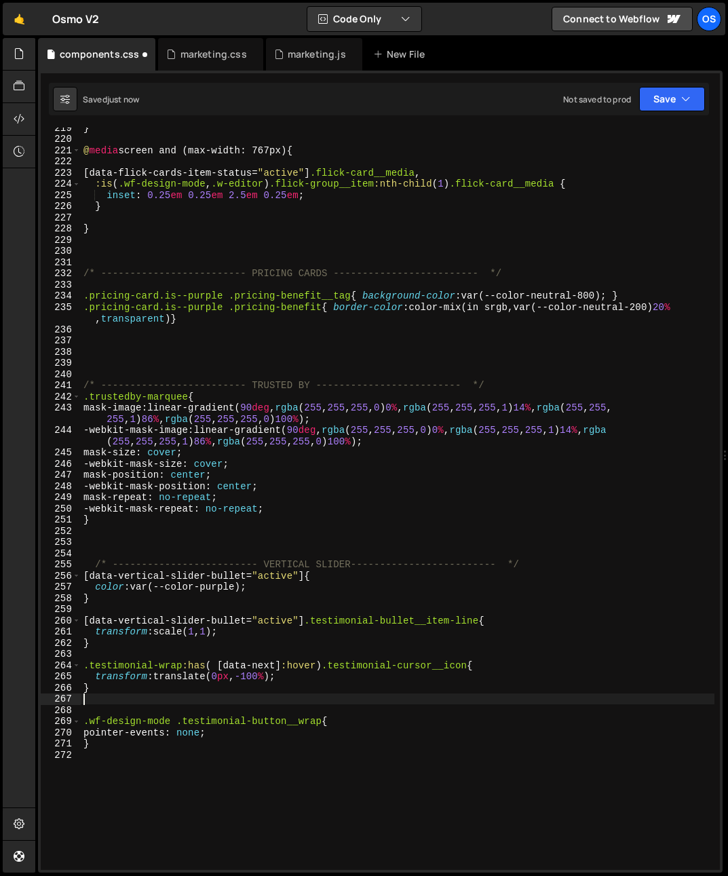
type textarea "}"
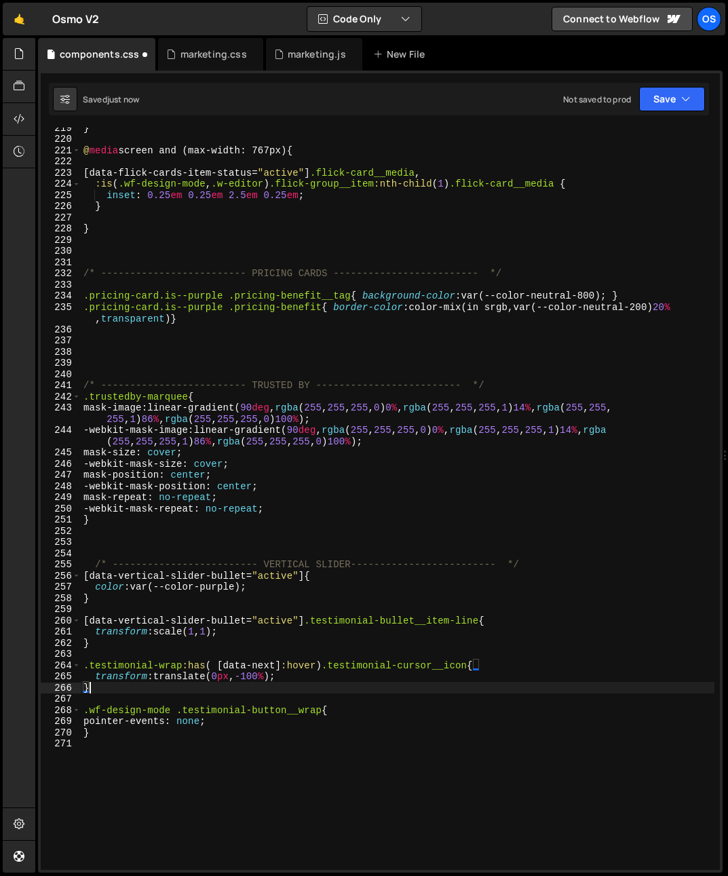
click at [115, 639] on div "} @ media screen and (max-width: 767px) { [ data-flick-cards-item-status = " ac…" at bounding box center [397, 504] width 633 height 764
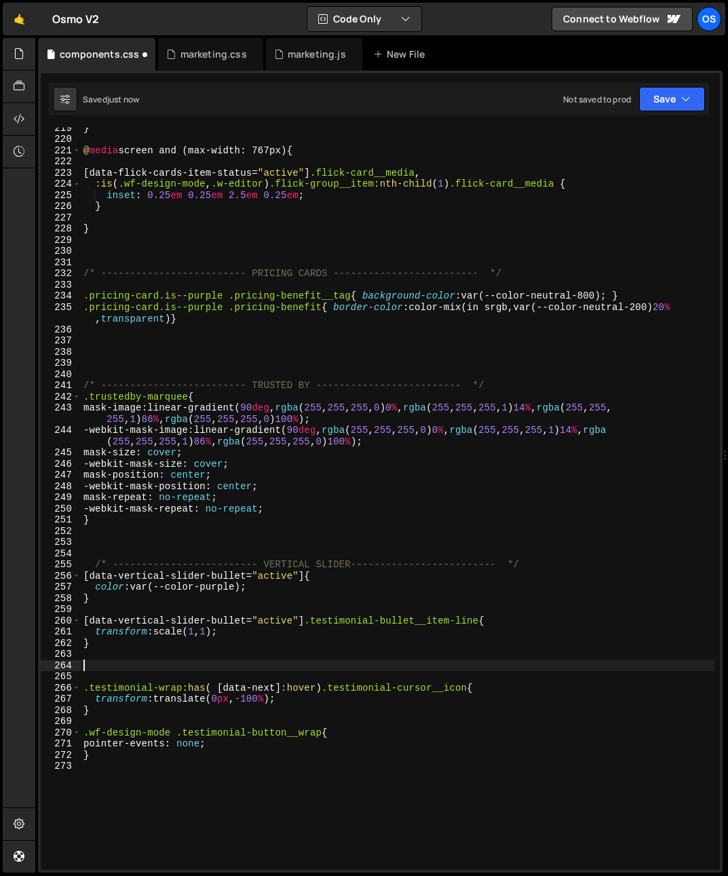
paste textarea "}"
type textarea "}"
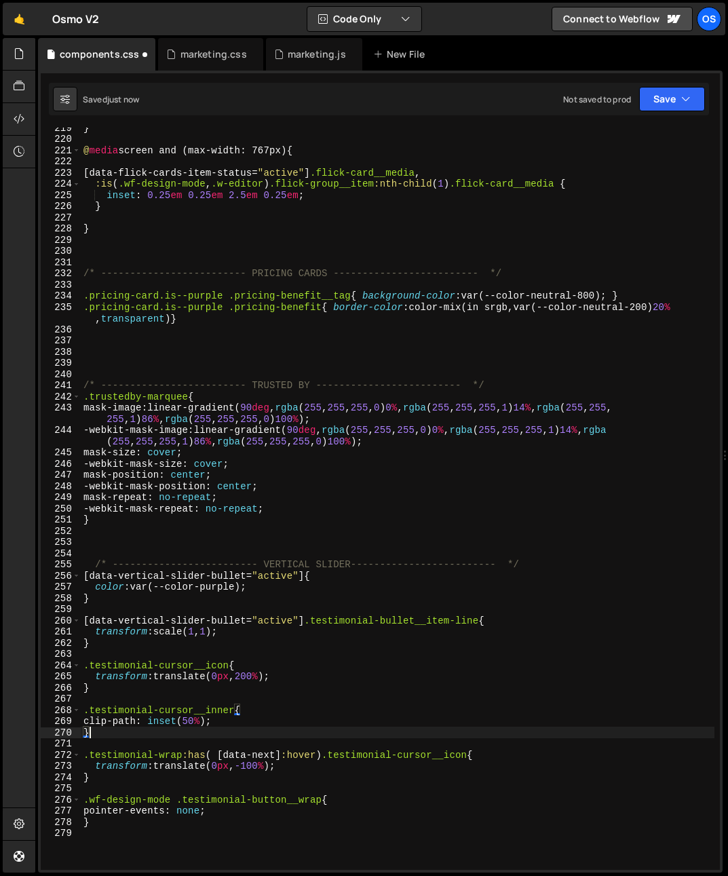
click at [107, 745] on div "} @ media screen and (max-width: 767px) { [ data-flick-cards-item-status = " ac…" at bounding box center [397, 504] width 633 height 764
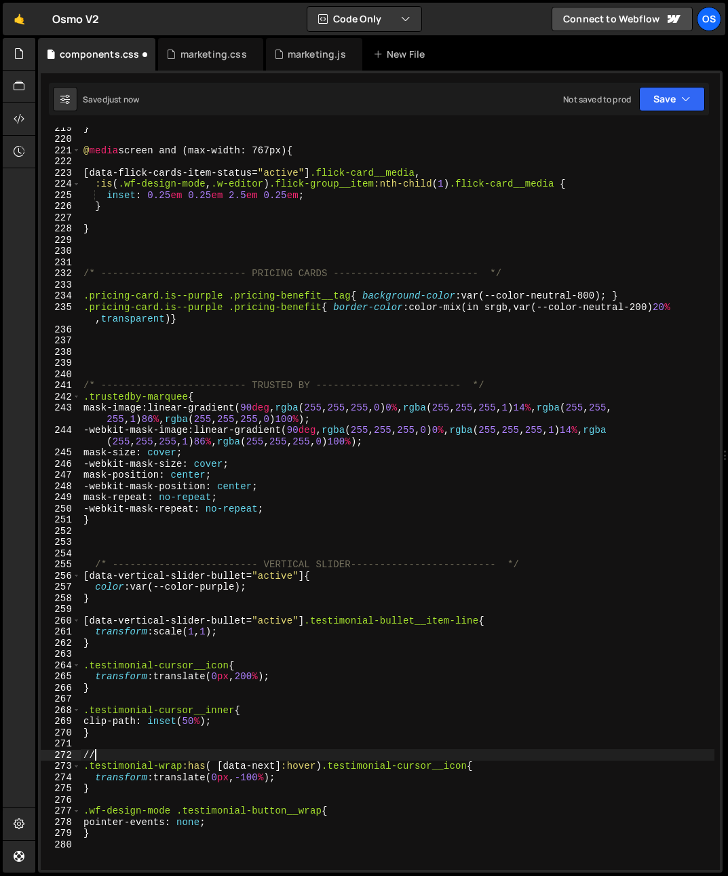
type textarea "/"
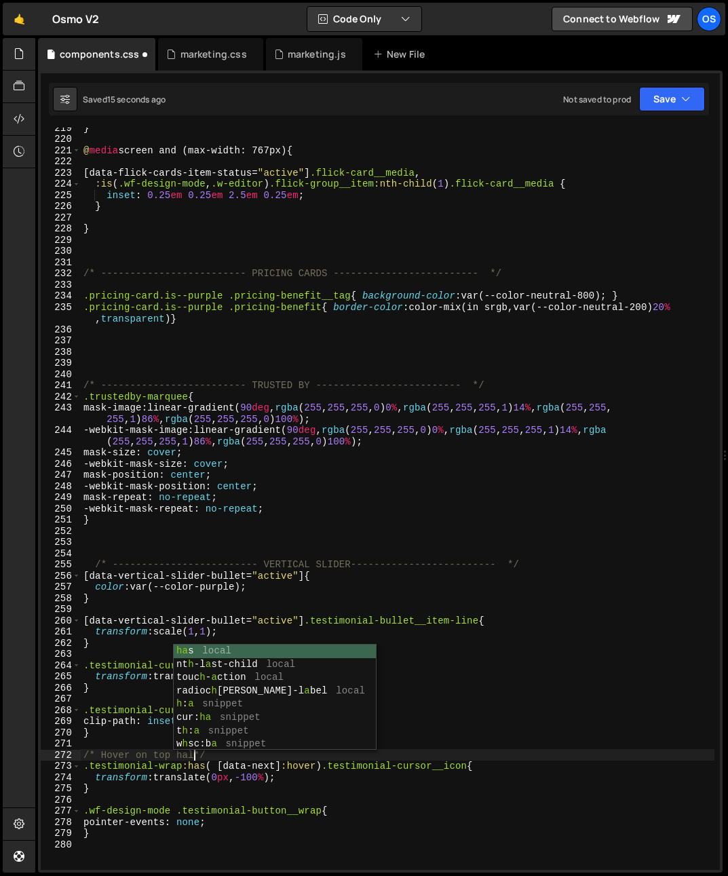
type textarea "/* Hover on top half */"
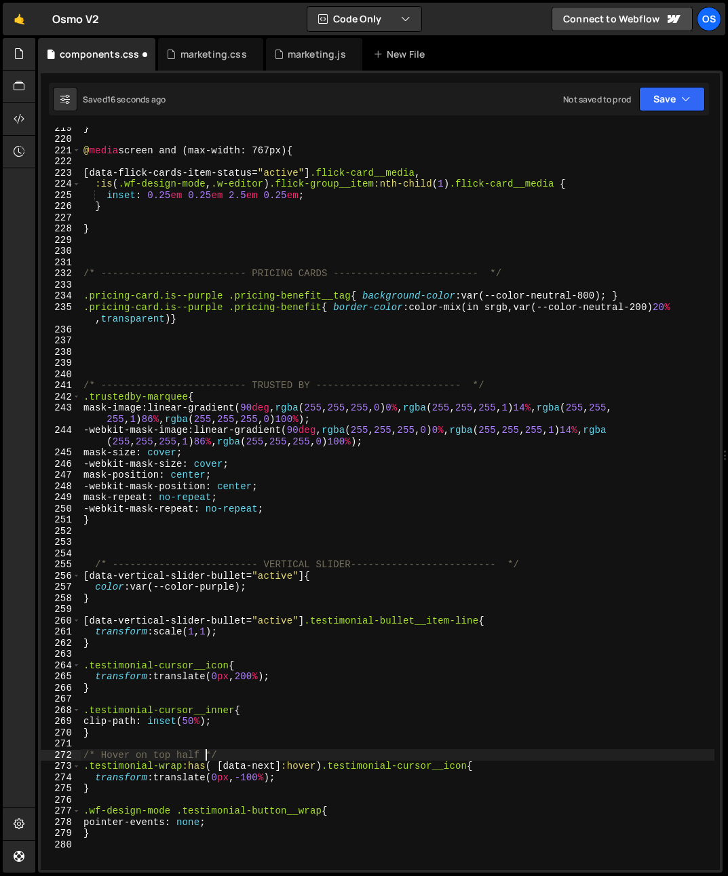
scroll to position [0, 8]
click at [181, 799] on div "} @ media screen and (max-width: 767px) { [ data-flick-cards-item-status = " ac…" at bounding box center [397, 504] width 633 height 764
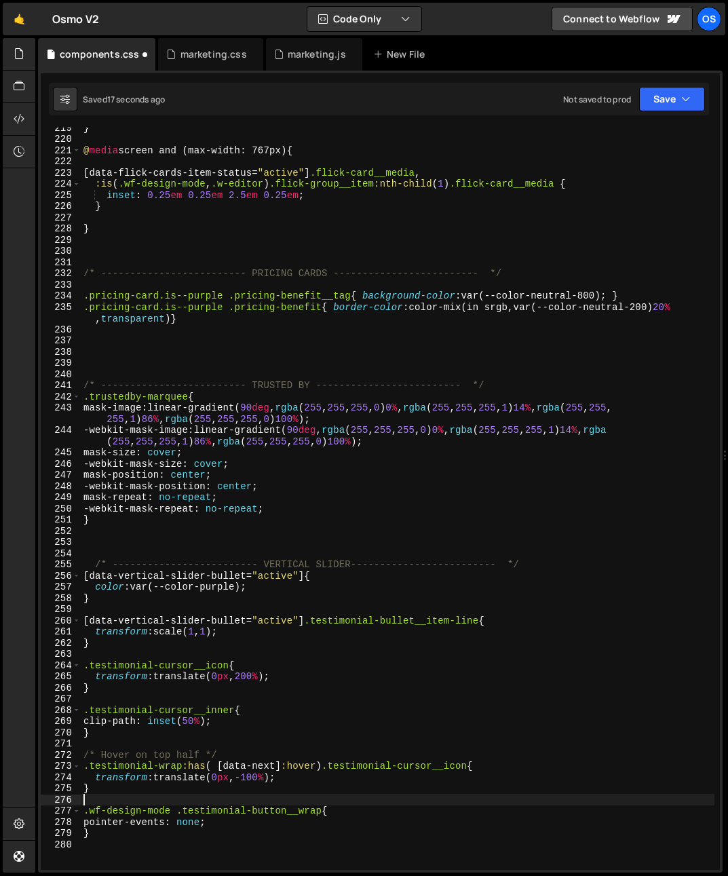
scroll to position [0, 0]
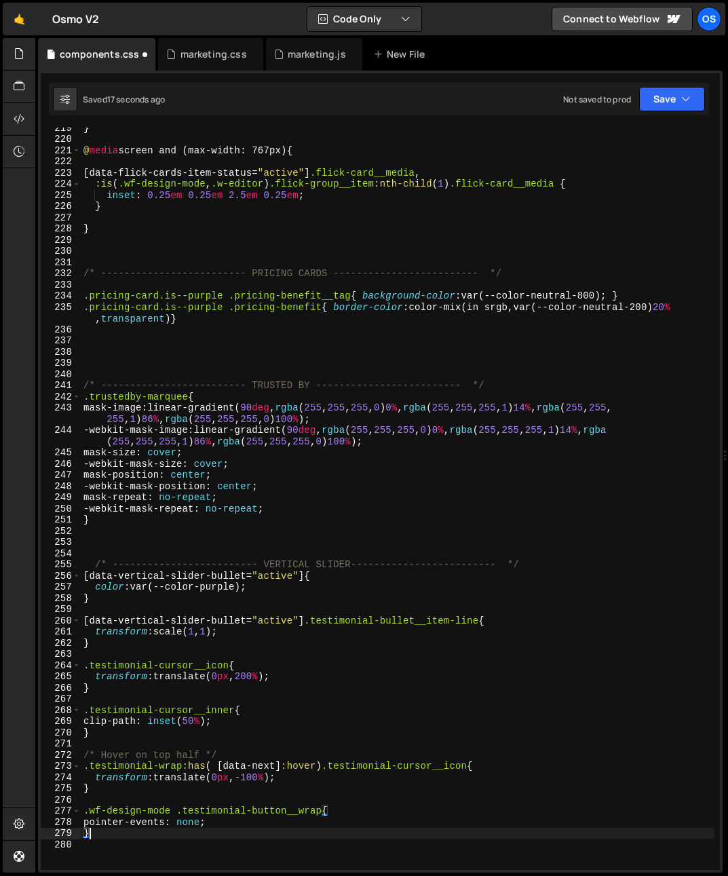
click at [112, 835] on div "} @ media screen and (max-width: 767px) { [ data-flick-cards-item-status = " ac…" at bounding box center [397, 504] width 633 height 764
click at [168, 766] on div "} @ media screen and (max-width: 767px) { [ data-flick-cards-item-status = " ac…" at bounding box center [397, 504] width 633 height 764
click at [215, 719] on div "} @ media screen and (max-width: 767px) { [ data-flick-cards-item-status = " ac…" at bounding box center [397, 504] width 633 height 764
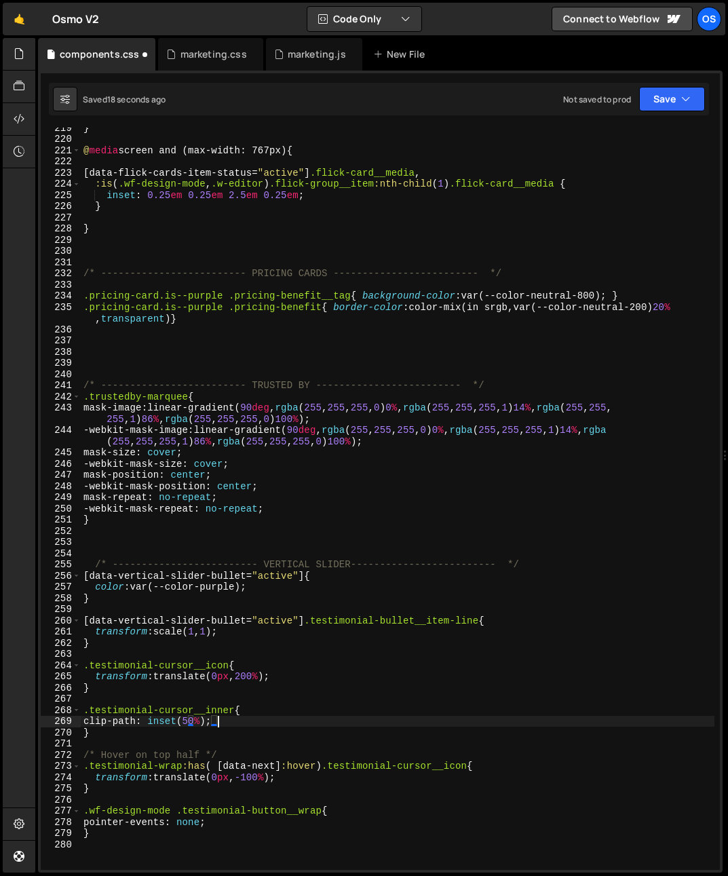
click at [210, 731] on div "} @ media screen and (max-width: 767px) { [ data-flick-cards-item-status = " ac…" at bounding box center [397, 504] width 633 height 764
drag, startPoint x: 182, startPoint y: 767, endPoint x: 79, endPoint y: 762, distance: 103.9
click at [79, 762] on div "} 219 220 221 222 223 224 225 226 227 228 229 230 231 232 233 234 235 236 237 2…" at bounding box center [380, 499] width 679 height 742
type textarea ".testimonial-wrap:has( [data-next]:hover) .testimonial-cursor__icon{"
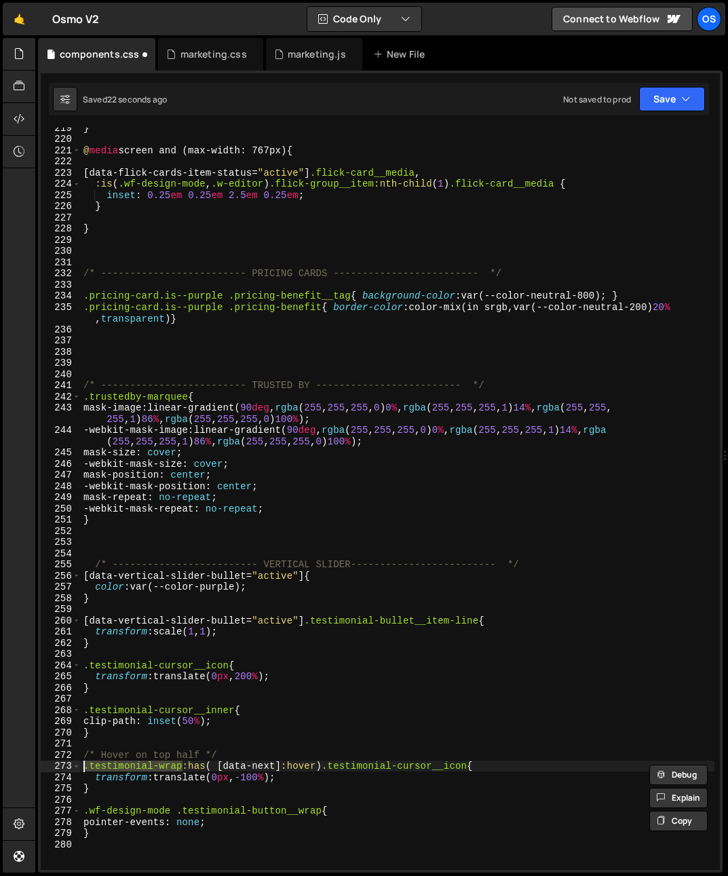
click at [111, 745] on div "} @ media screen and (max-width: 767px) { [ data-flick-cards-item-status = " ac…" at bounding box center [397, 504] width 633 height 764
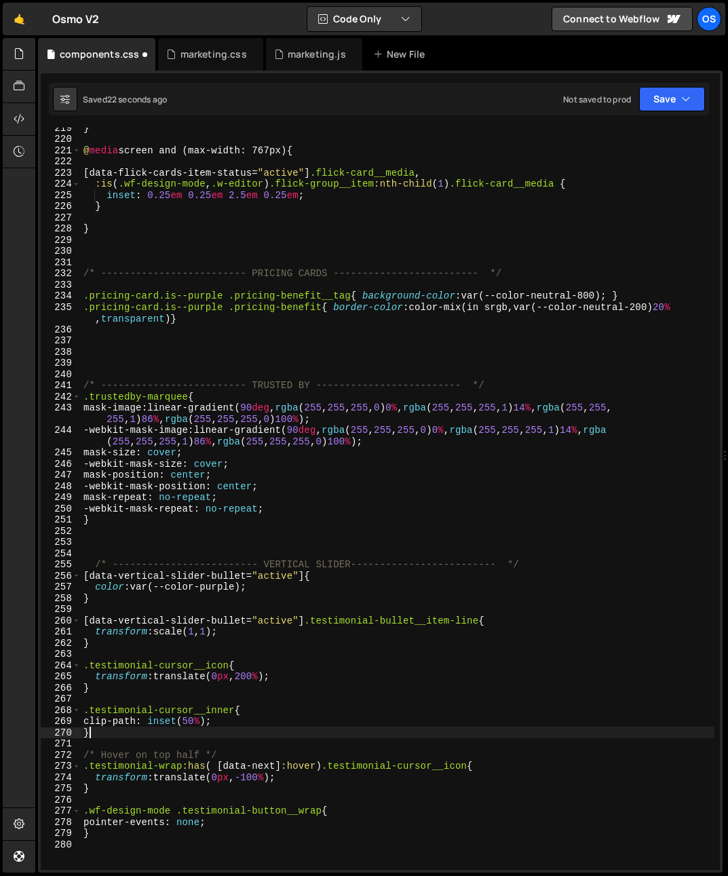
click at [110, 733] on div "} @ media screen and (max-width: 767px) { [ data-flick-cards-item-status = " ac…" at bounding box center [397, 504] width 633 height 764
type textarea "}"
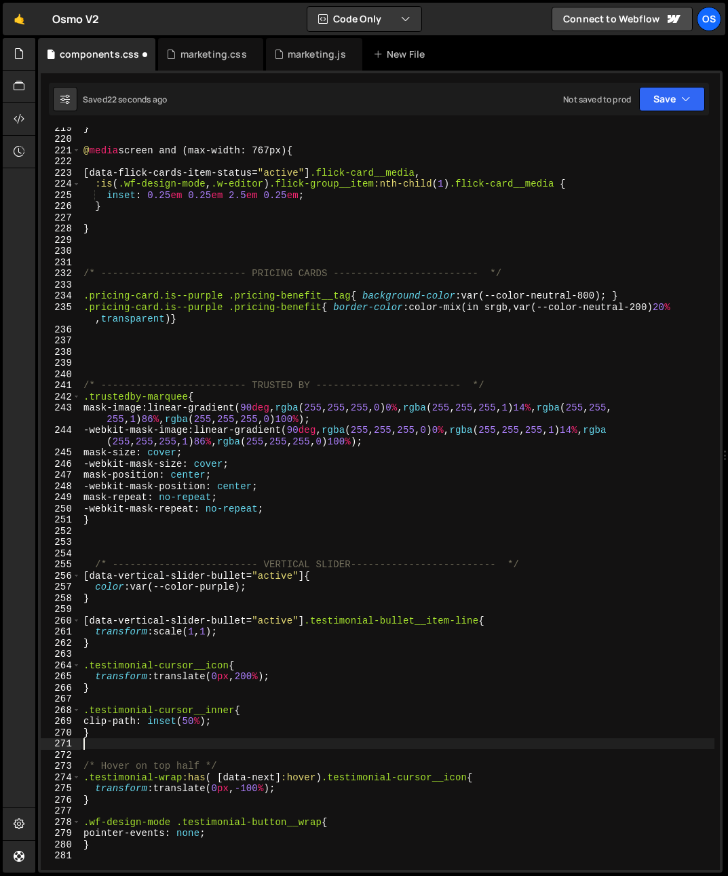
paste textarea ".testimonial-wrap"
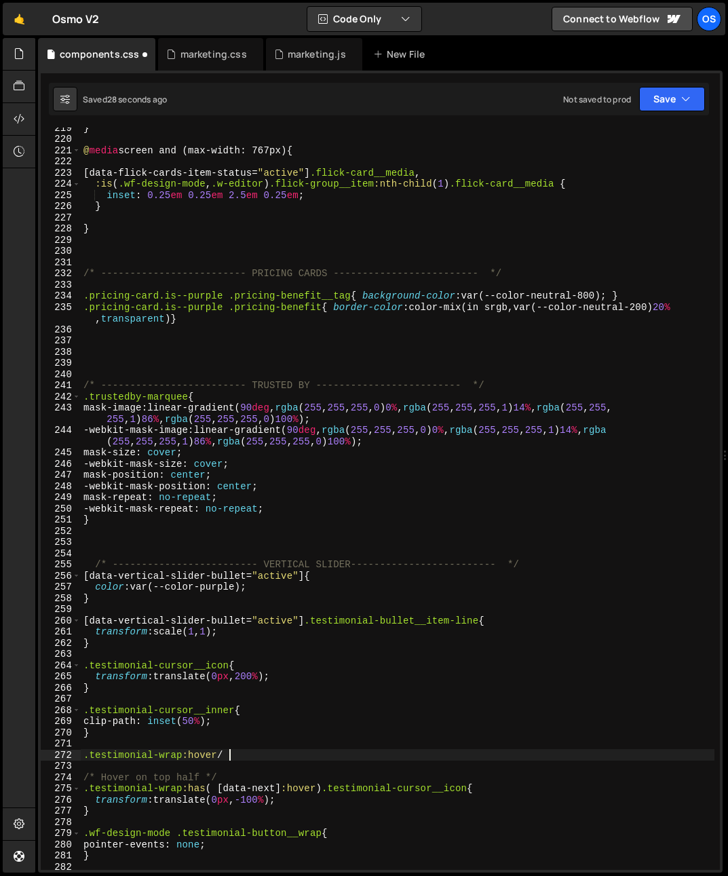
scroll to position [0, 9]
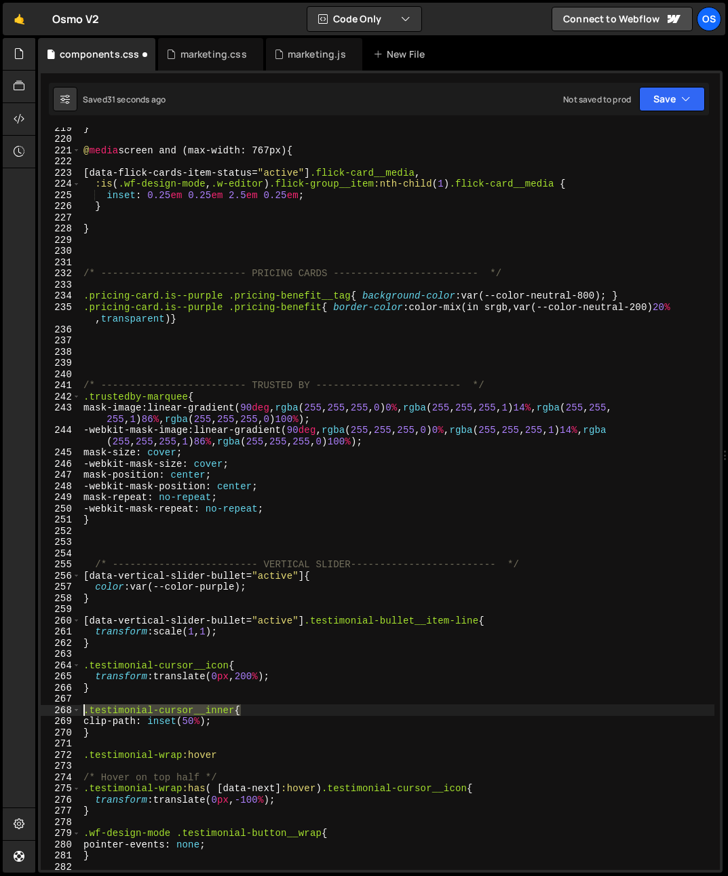
drag, startPoint x: 191, startPoint y: 707, endPoint x: 50, endPoint y: 707, distance: 141.1
click at [50, 707] on div ".testimonial-wrap:hover 219 220 221 222 223 224 225 226 227 228 229 230 231 232…" at bounding box center [380, 499] width 679 height 742
click at [287, 749] on div "} @ media screen and (max-width: 767px) { [ data-flick-cards-item-status = " ac…" at bounding box center [397, 504] width 633 height 764
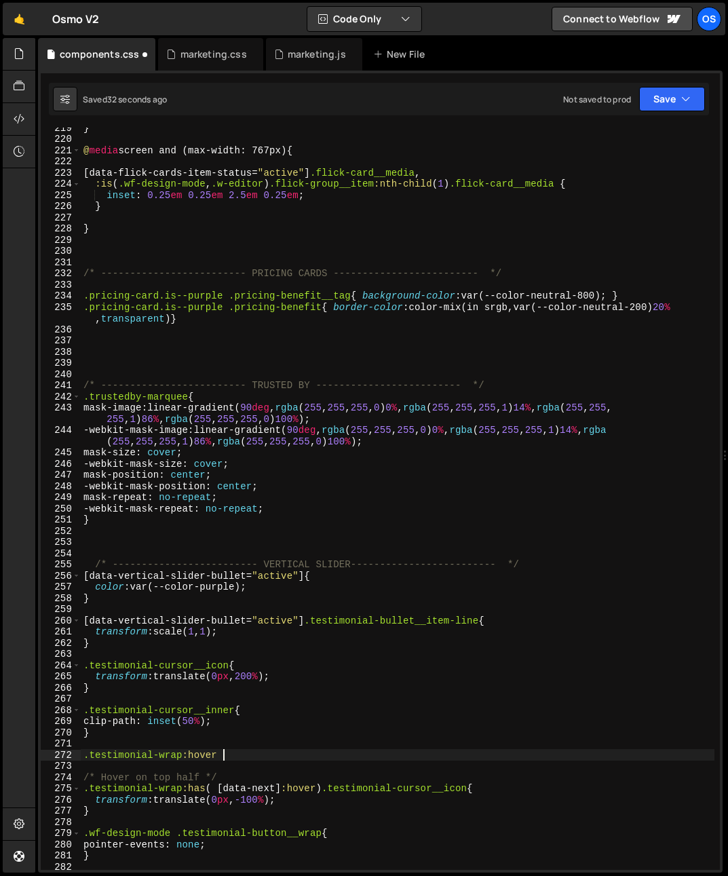
paste textarea ".testimonial-cursor__inner{"
type textarea ".testimonial-wrap:hover .testimonial-cursor__inner{}"
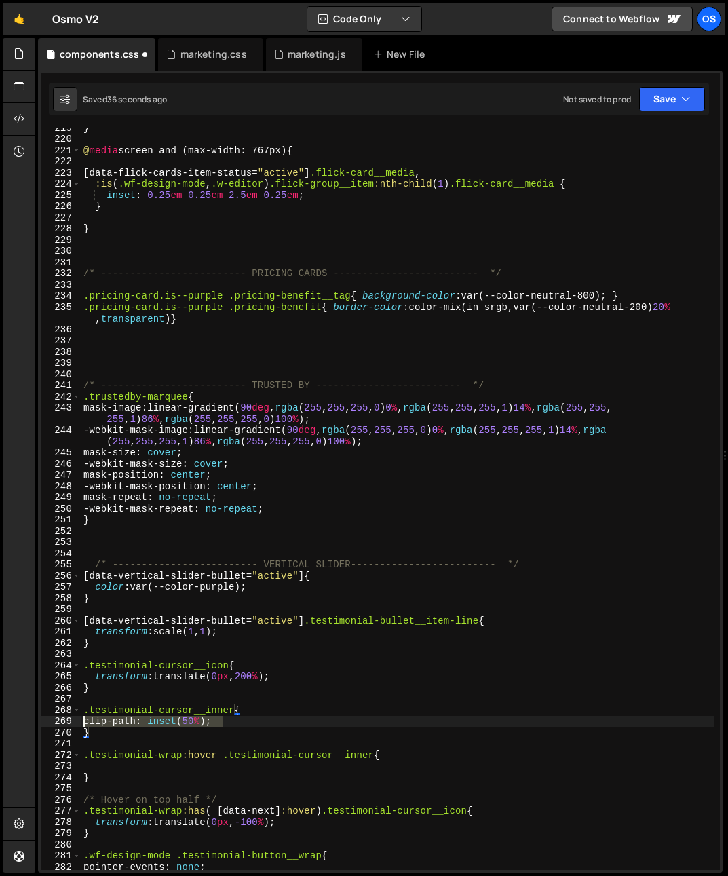
drag, startPoint x: 210, startPoint y: 721, endPoint x: 63, endPoint y: 718, distance: 146.5
click at [63, 718] on div "219 220 221 222 223 224 225 226 227 228 229 230 231 232 233 234 235 236 237 238…" at bounding box center [380, 499] width 679 height 742
type textarea "clip-path: inset(50%);"
click at [86, 764] on div "} @ media screen and (max-width: 767px) { [ data-flick-cards-item-status = " ac…" at bounding box center [397, 504] width 633 height 764
paste textarea "clip-path: inset(50%);"
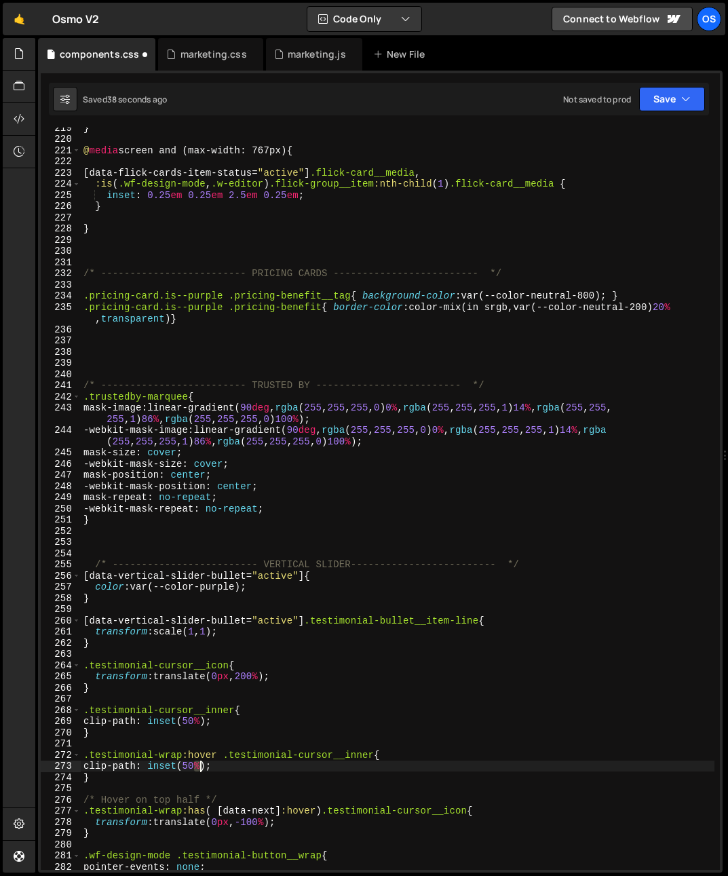
click at [198, 767] on div "} @ media screen and (max-width: 767px) { [ data-flick-cards-item-status = " ac…" at bounding box center [397, 504] width 633 height 764
click at [231, 766] on div "} @ media screen and (max-width: 767px) { [ data-flick-cards-item-status = " ac…" at bounding box center [397, 504] width 633 height 764
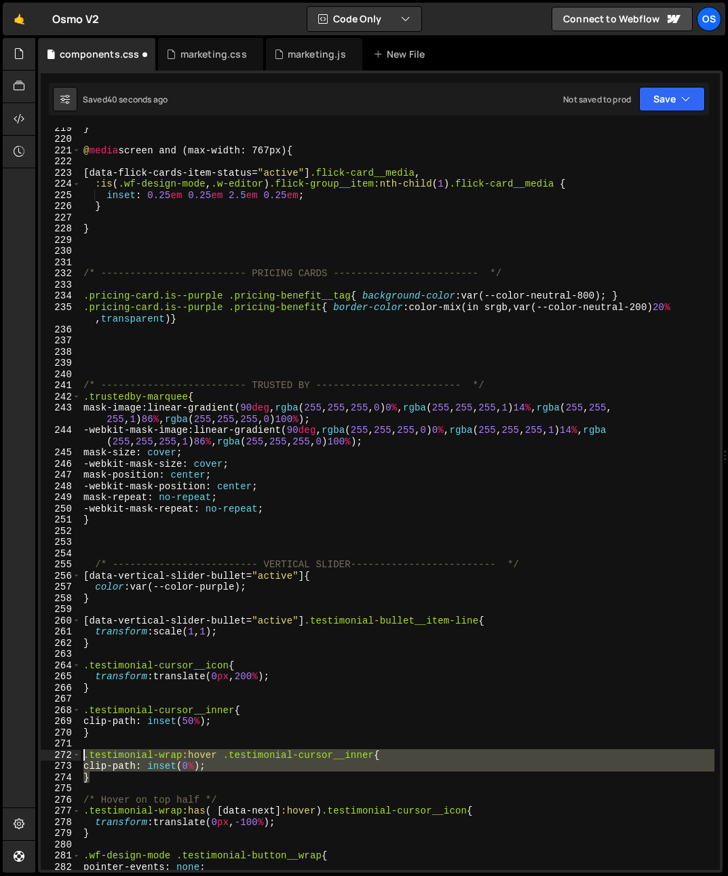
drag, startPoint x: 112, startPoint y: 779, endPoint x: 117, endPoint y: 789, distance: 11.2
click at [60, 756] on div "clip-path: inset(0%); 219 220 221 222 223 224 225 226 227 228 229 230 231 232 2…" at bounding box center [380, 499] width 679 height 742
click at [111, 779] on div "} @ media screen and (max-width: 767px) { [ data-flick-cards-item-status = " ac…" at bounding box center [397, 499] width 633 height 742
type textarea "}"
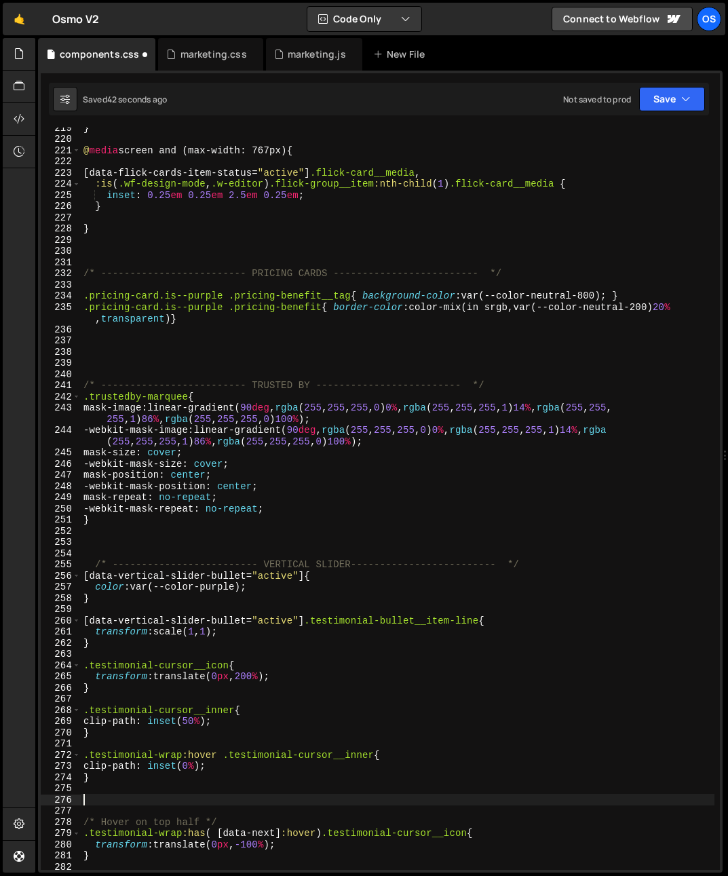
paste textarea "}"
type textarea "}"
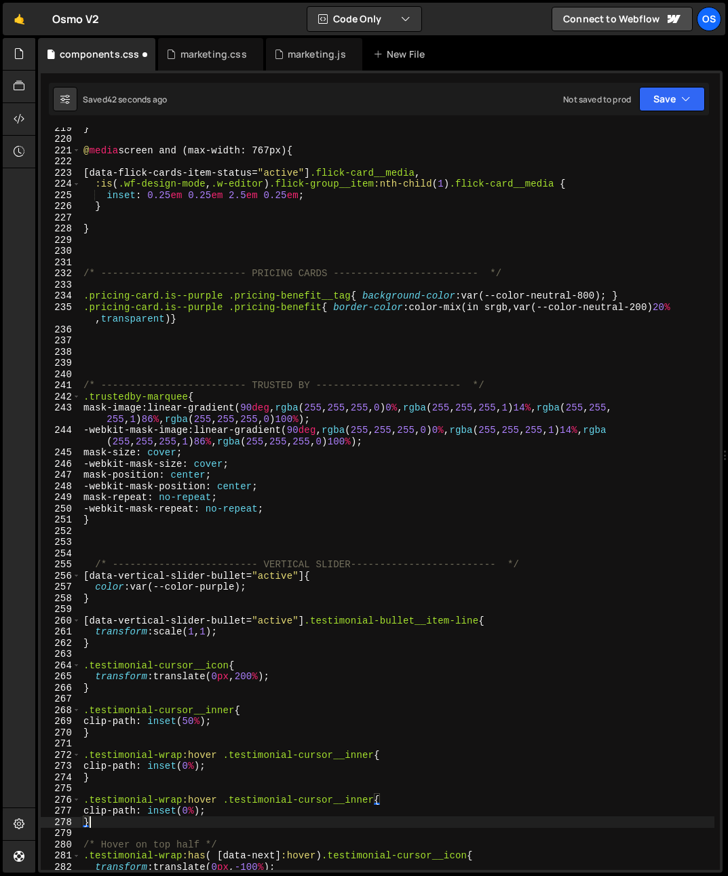
click at [117, 740] on div "} @ media screen and (max-width: 767px) { [ data-flick-cards-item-status = " ac…" at bounding box center [397, 504] width 633 height 764
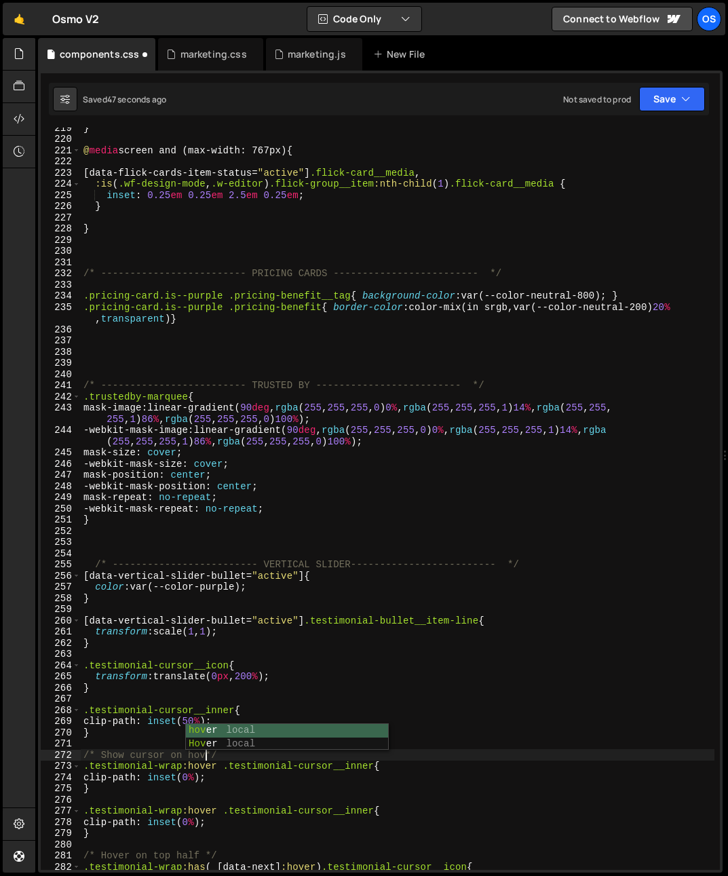
scroll to position [0, 9]
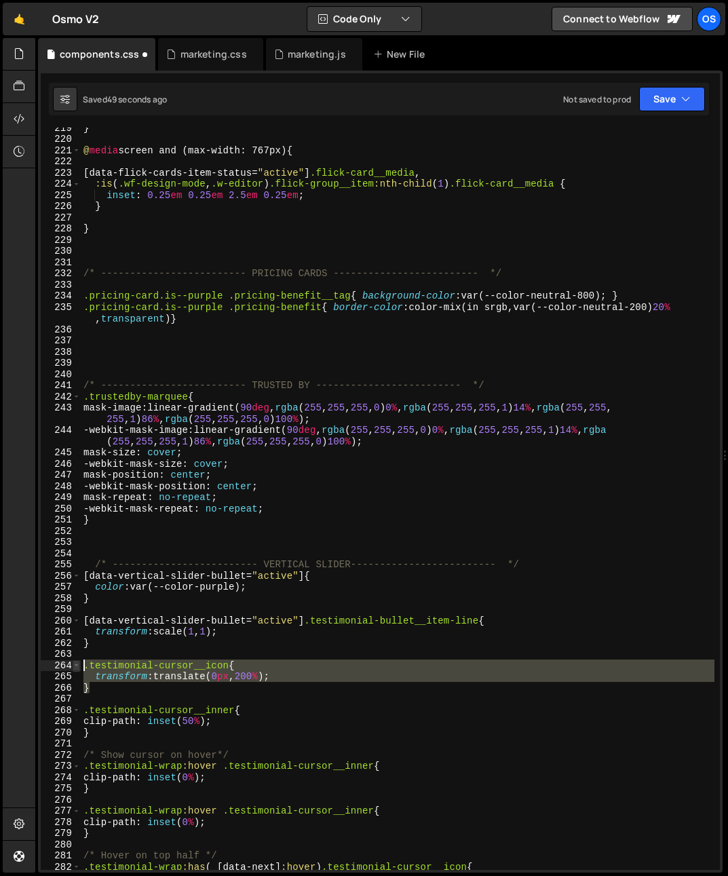
drag, startPoint x: 83, startPoint y: 677, endPoint x: 77, endPoint y: 667, distance: 11.9
click at [77, 667] on div "/* Show cursor on hover*/ 219 220 221 222 223 224 225 226 227 228 229 230 231 2…" at bounding box center [380, 499] width 679 height 742
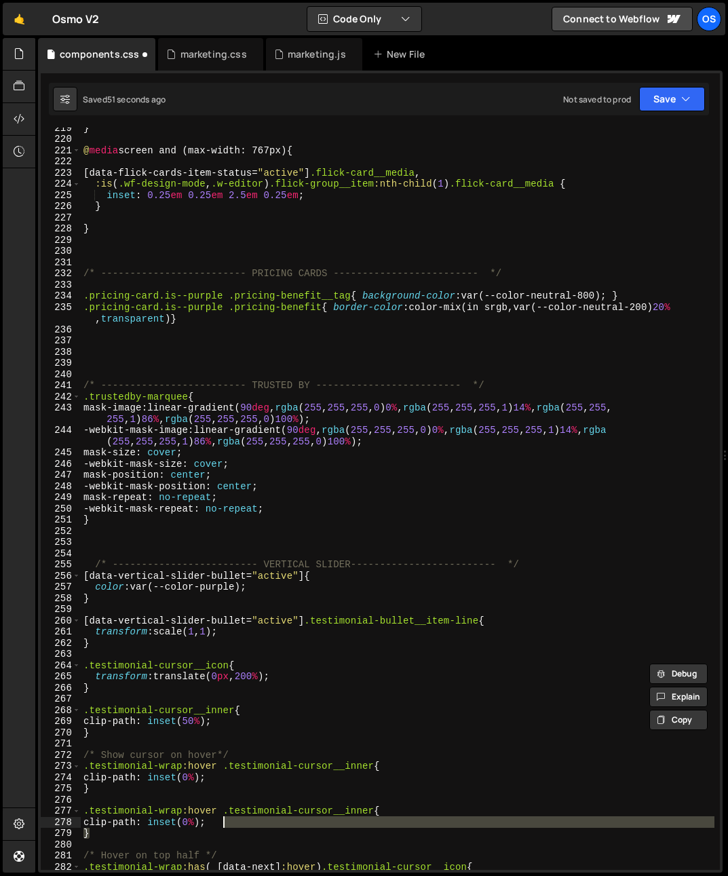
drag, startPoint x: 270, startPoint y: 831, endPoint x: 224, endPoint y: 815, distance: 49.1
click at [224, 815] on div "} @ media screen and (max-width: 767px) { [ data-flick-cards-item-status = " ac…" at bounding box center [397, 504] width 633 height 764
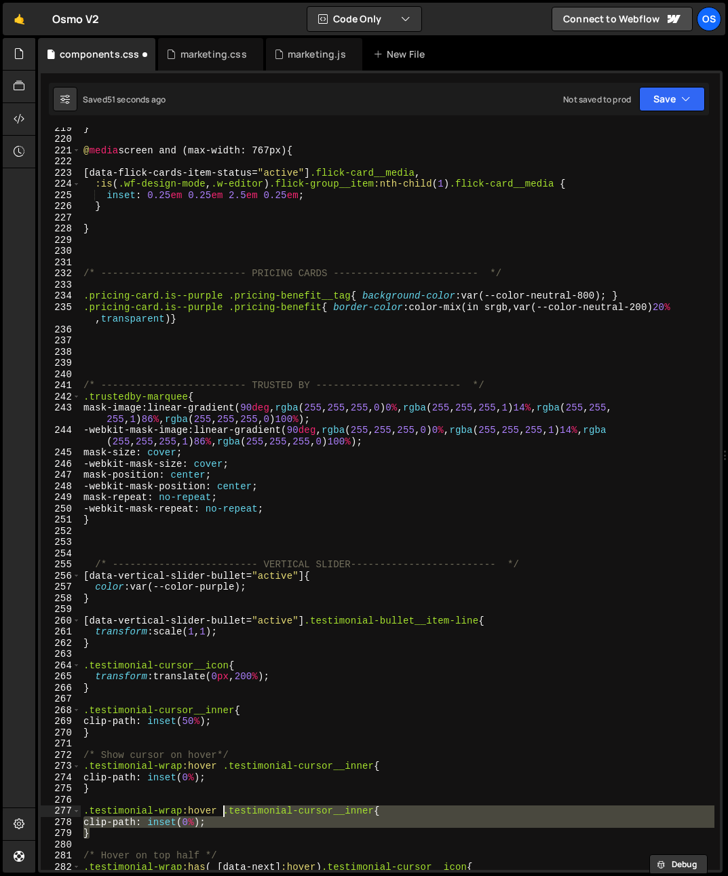
paste textarea "}"
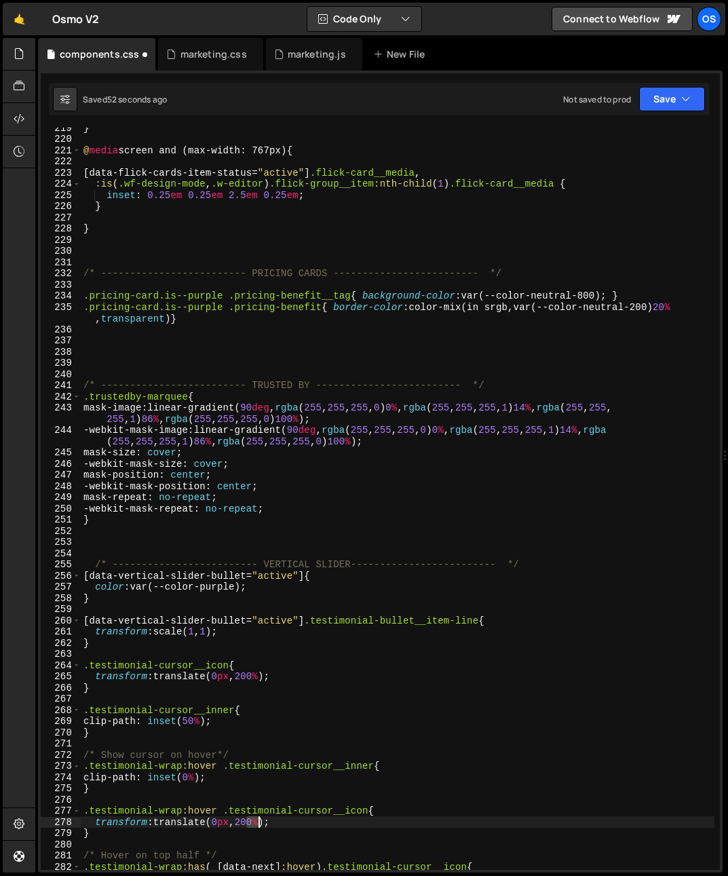
drag, startPoint x: 245, startPoint y: 823, endPoint x: 257, endPoint y: 825, distance: 12.3
click at [257, 825] on div "} @ media screen and (max-width: 767px) { [ data-flick-cards-item-status = " ac…" at bounding box center [397, 504] width 633 height 764
type textarea "transform: translate(0px, 0%);"
click at [336, 801] on div "} @ media screen and (max-width: 767px) { [ data-flick-cards-item-status = " ac…" at bounding box center [397, 504] width 633 height 764
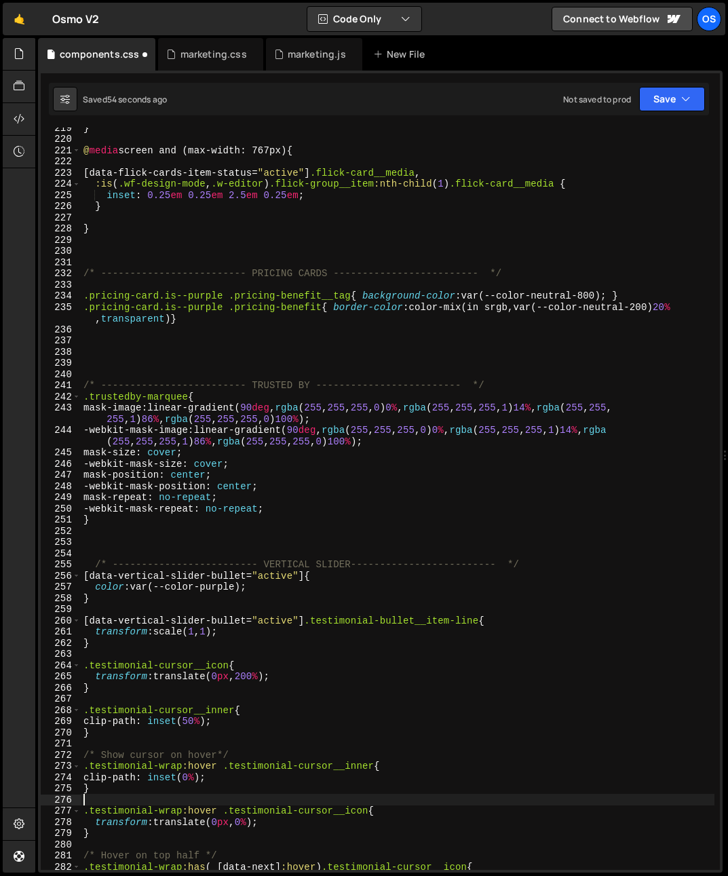
click at [332, 806] on div "} @ media screen and (max-width: 767px) { [ data-flick-cards-item-status = " ac…" at bounding box center [397, 504] width 633 height 764
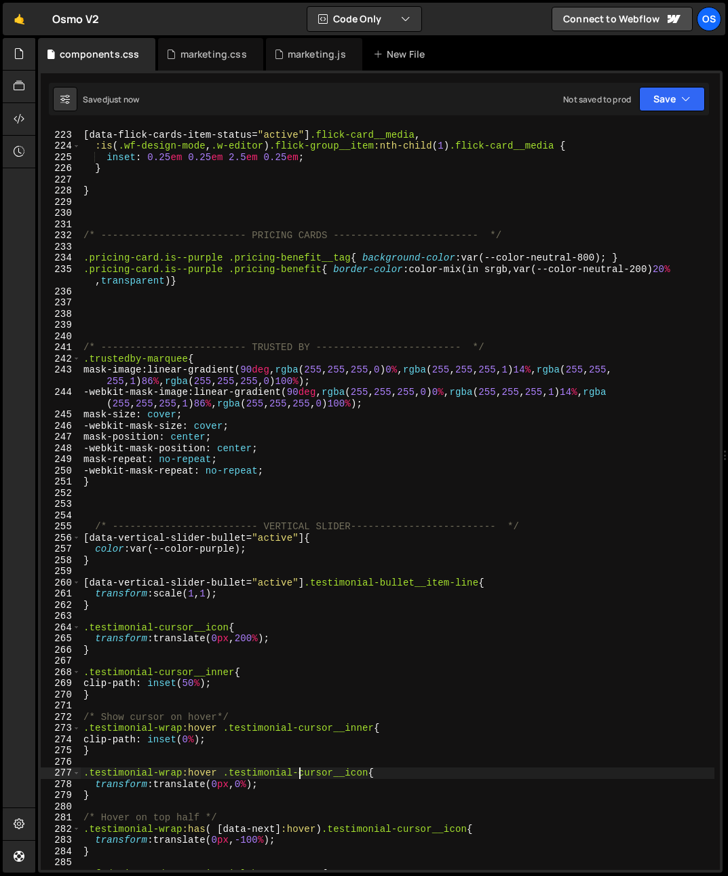
click at [300, 777] on div "[ data-flick-cards-item-status = " active " ] .flick-card__media , :is ( .wf-de…" at bounding box center [397, 500] width 633 height 764
type textarea ".testimonial-wrap:hover .testimonial-cursor__icon{"
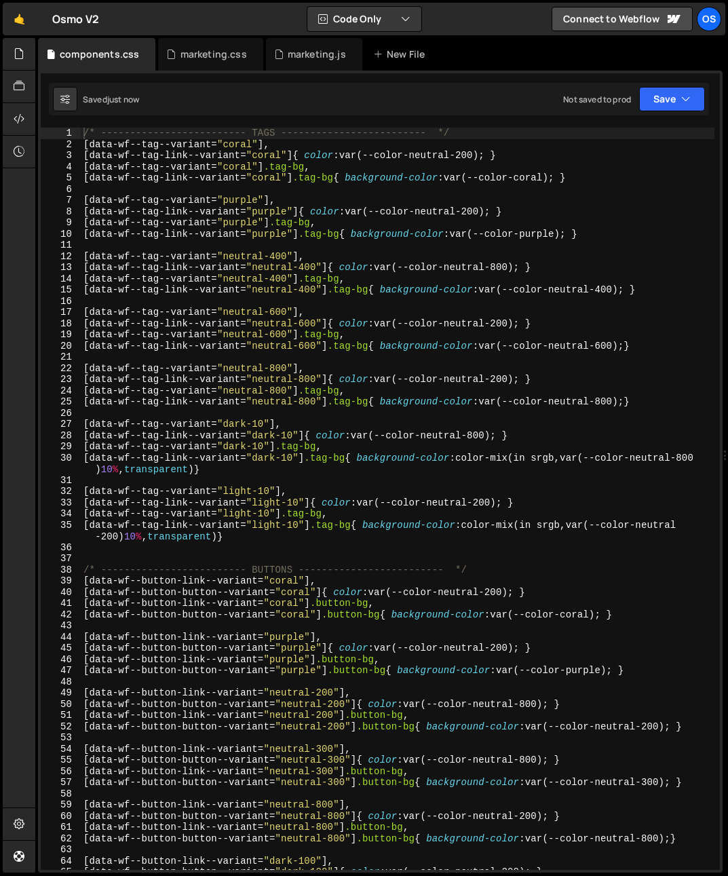
click at [224, 460] on div "/* ------------------------- TAGS ------------------------- */ [ data-wf--tag--…" at bounding box center [397, 510] width 633 height 764
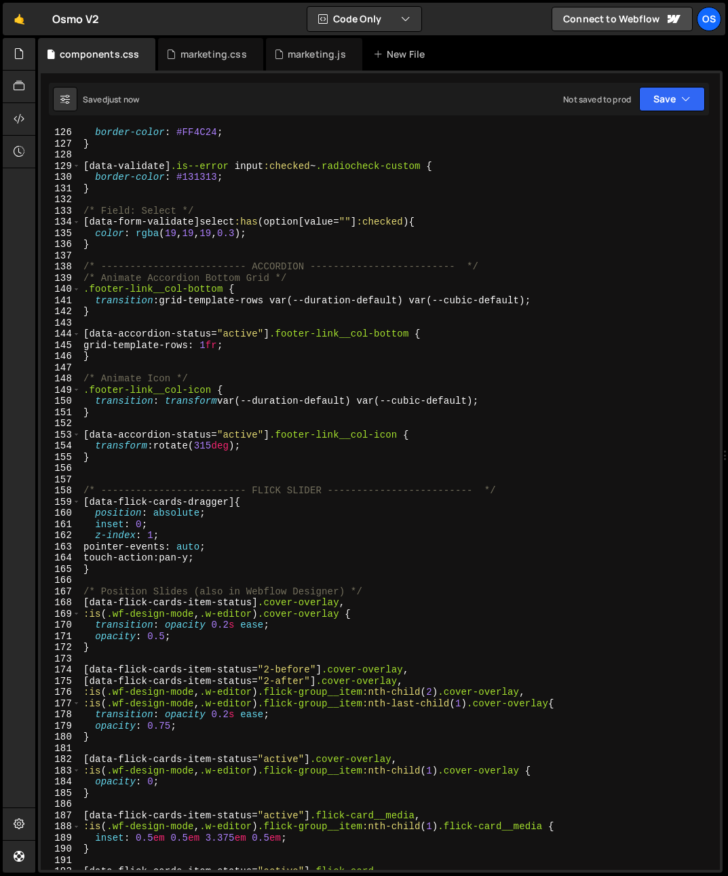
scroll to position [1600, 0]
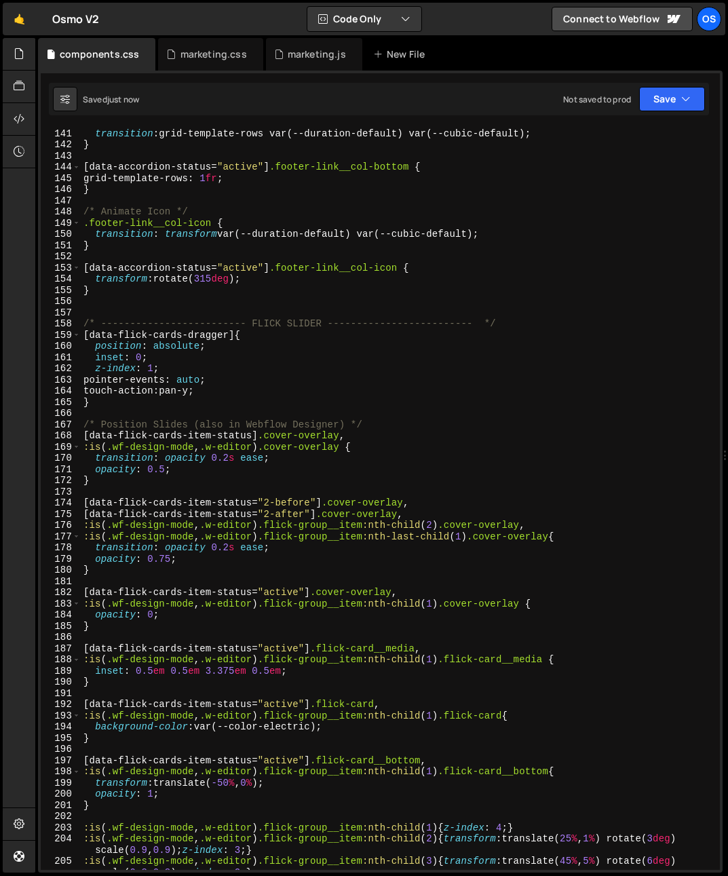
click at [152, 477] on div ".footer-link__col-bottom { transition : grid-template-rows var(--duration-defau…" at bounding box center [397, 505] width 633 height 776
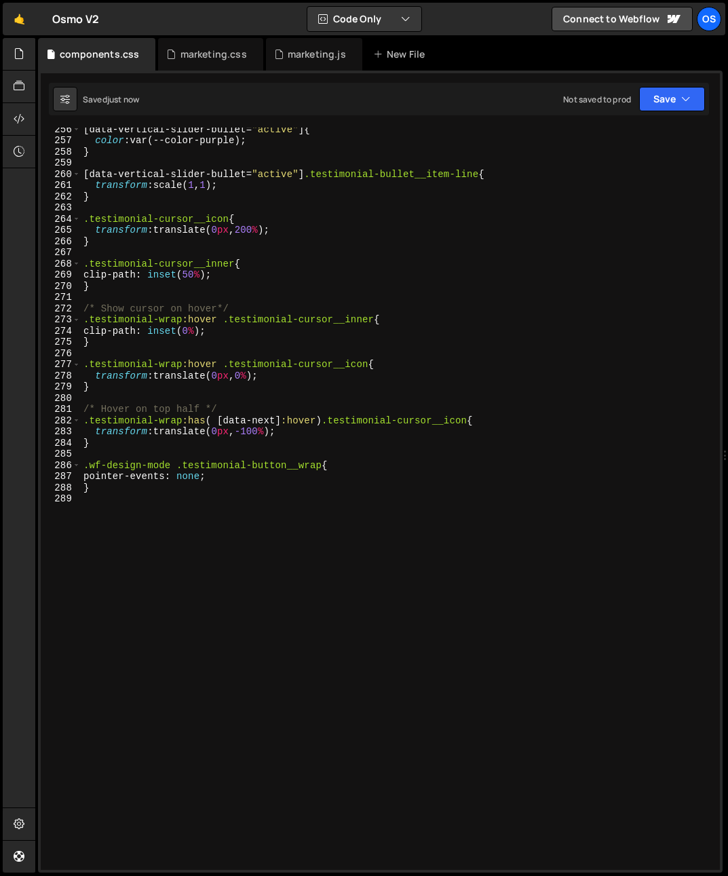
scroll to position [2755, 0]
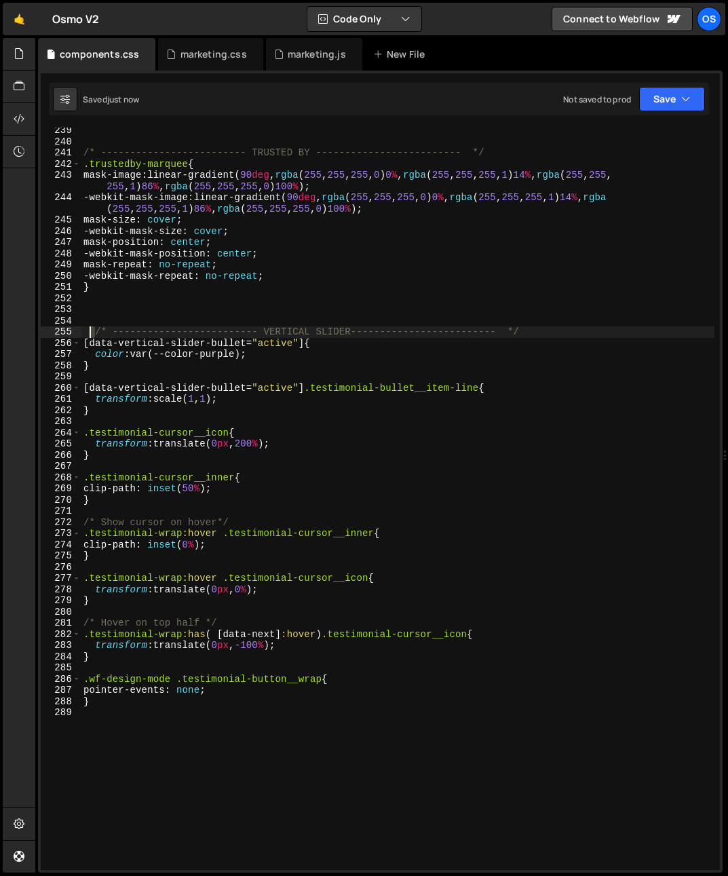
drag, startPoint x: 95, startPoint y: 331, endPoint x: 89, endPoint y: 347, distance: 16.8
click at [81, 331] on div "/* ------------------------- TRUSTED BY ------------------------- */ .trustedby…" at bounding box center [397, 507] width 633 height 764
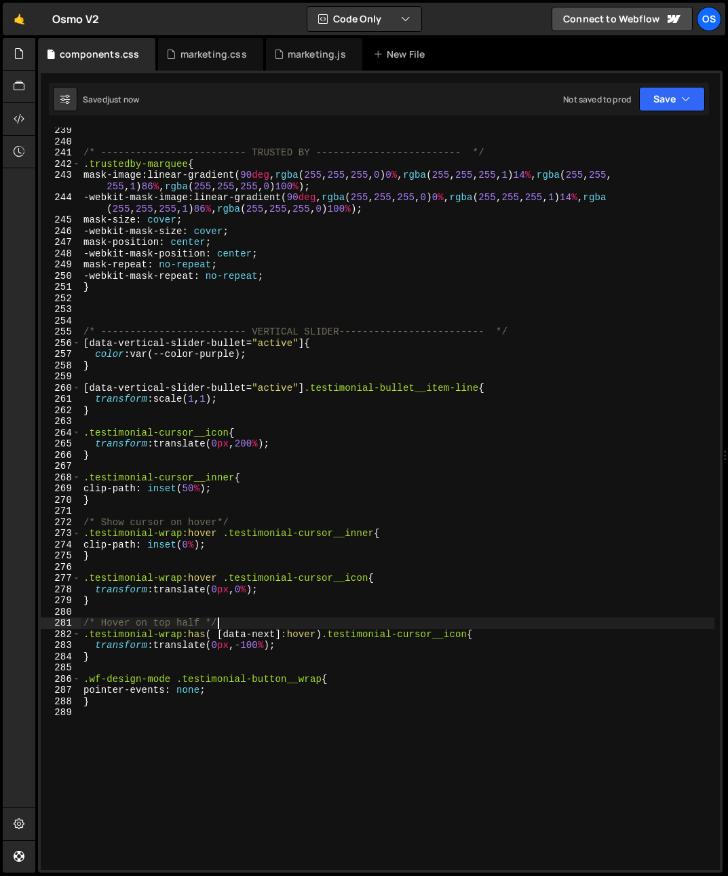
click at [244, 623] on div "/* ------------------------- TRUSTED BY ------------------------- */ .trustedby…" at bounding box center [397, 507] width 633 height 764
click at [169, 640] on div "/* ------------------------- TRUSTED BY ------------------------- */ .trustedby…" at bounding box center [397, 507] width 633 height 764
click at [166, 553] on div "/* ------------------------- TRUSTED BY ------------------------- */ .trustedby…" at bounding box center [397, 507] width 633 height 764
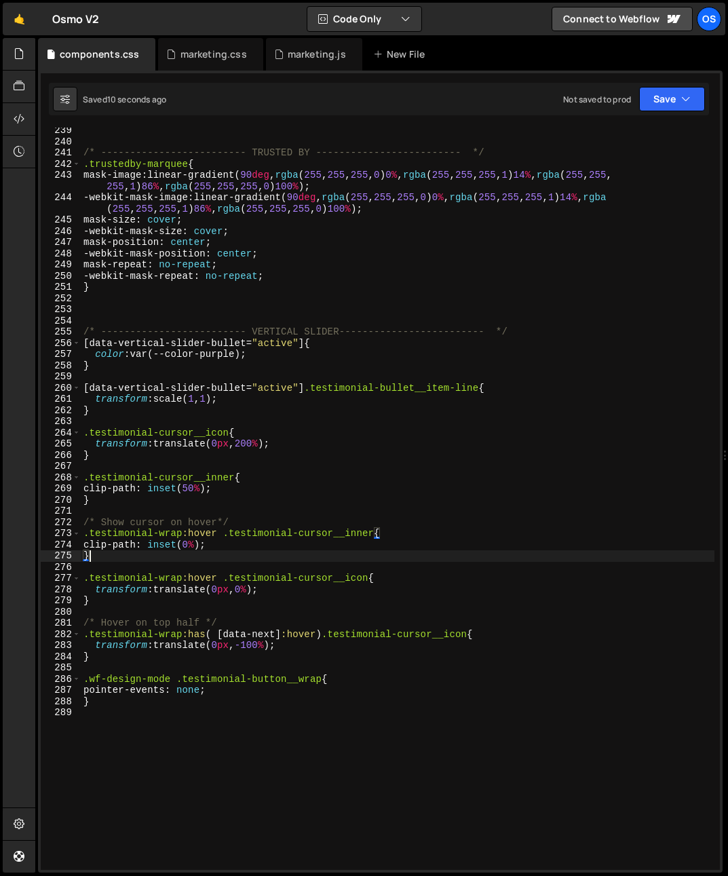
click at [130, 584] on div "/* ------------------------- TRUSTED BY ------------------------- */ .trustedby…" at bounding box center [397, 507] width 633 height 764
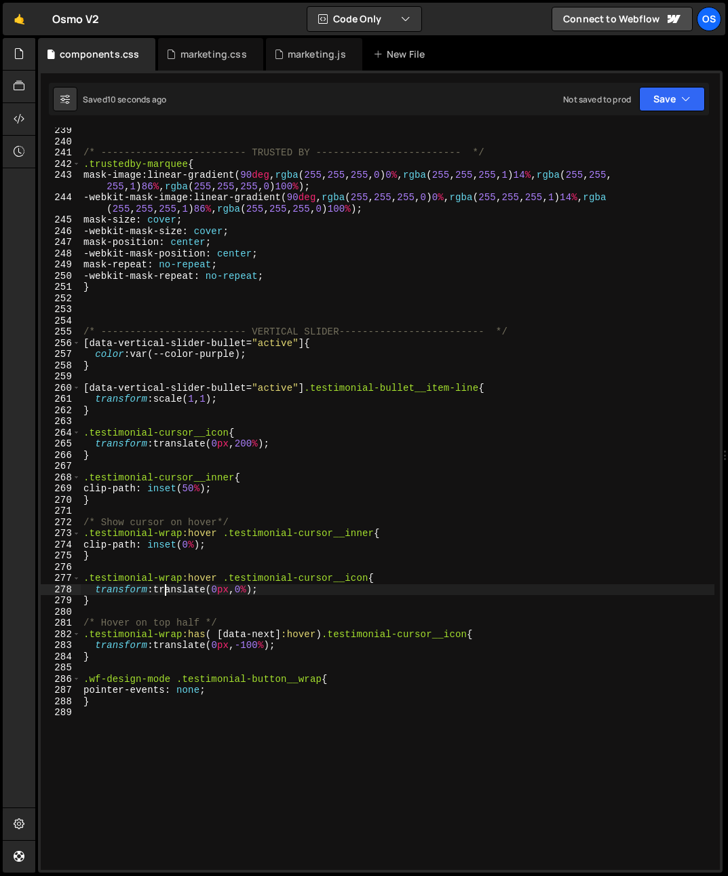
click at [163, 592] on div "/* ------------------------- TRUSTED BY ------------------------- */ .trustedby…" at bounding box center [397, 507] width 633 height 764
click at [168, 549] on div "/* ------------------------- TRUSTED BY ------------------------- */ .trustedby…" at bounding box center [397, 507] width 633 height 764
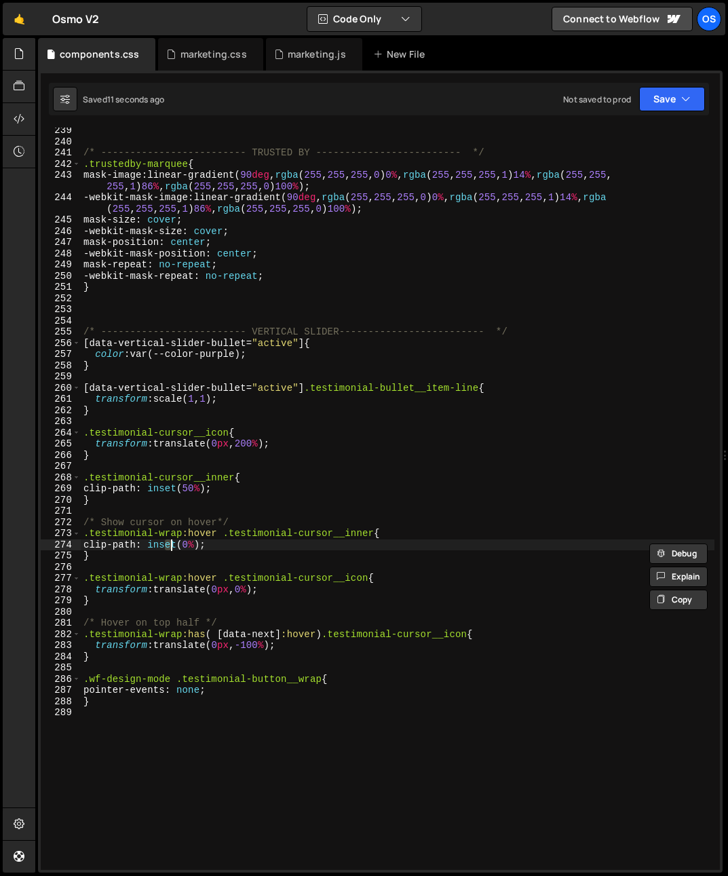
click at [229, 542] on div "/* ------------------------- TRUSTED BY ------------------------- */ .trustedby…" at bounding box center [397, 507] width 633 height 764
click at [253, 527] on div "/* ------------------------- TRUSTED BY ------------------------- */ .trustedby…" at bounding box center [397, 507] width 633 height 764
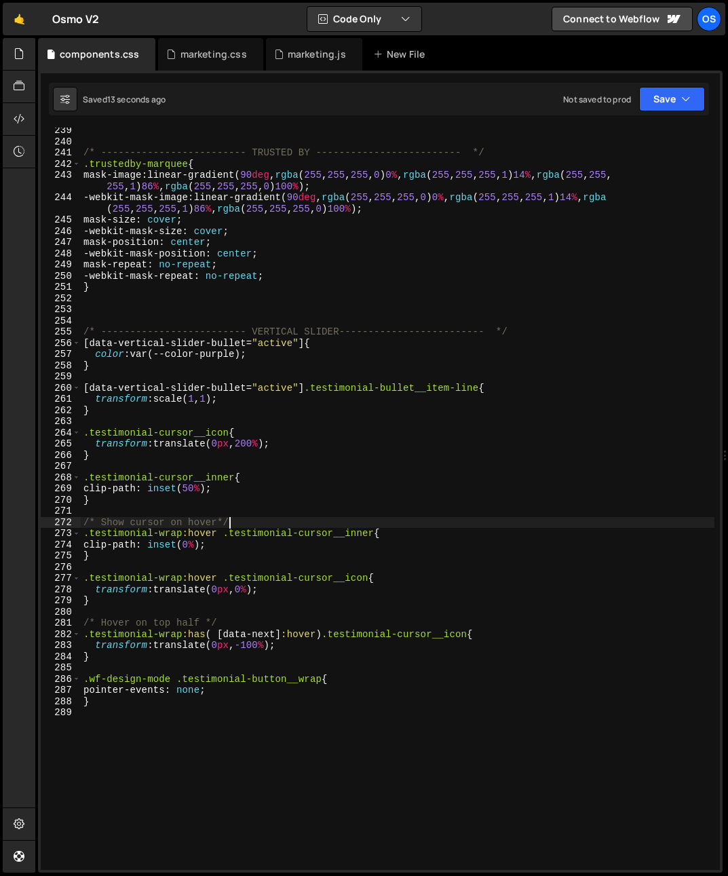
click at [237, 503] on div "/* ------------------------- TRUSTED BY ------------------------- */ .trustedby…" at bounding box center [397, 507] width 633 height 764
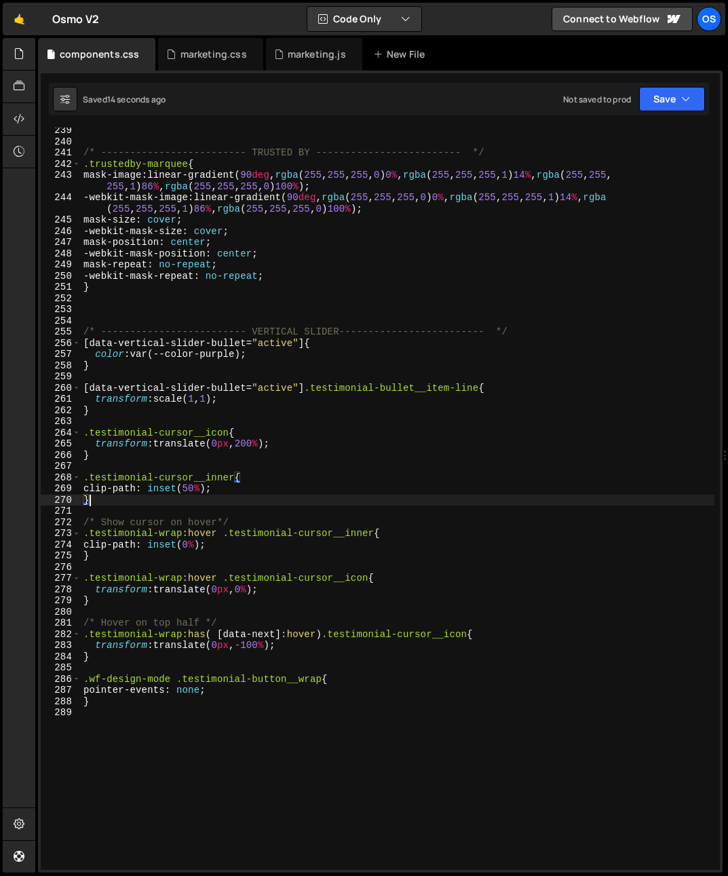
click at [246, 503] on div "/* ------------------------- TRUSTED BY ------------------------- */ .trustedby…" at bounding box center [397, 507] width 633 height 764
click at [270, 473] on div "/* ------------------------- TRUSTED BY ------------------------- */ .trustedby…" at bounding box center [397, 507] width 633 height 764
type textarea ".testimonial-cursor__inner{"
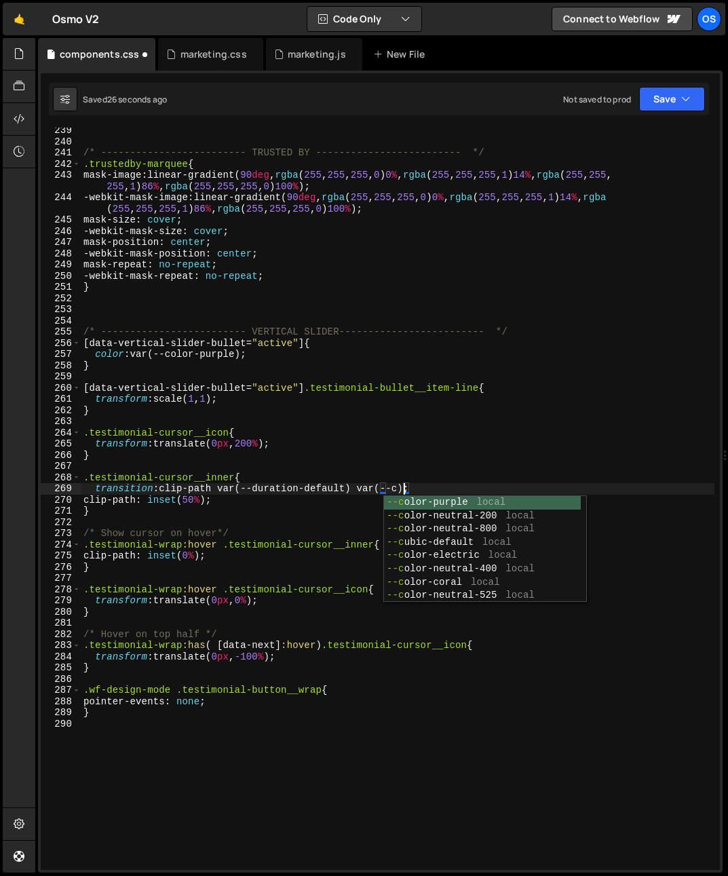
scroll to position [0, 22]
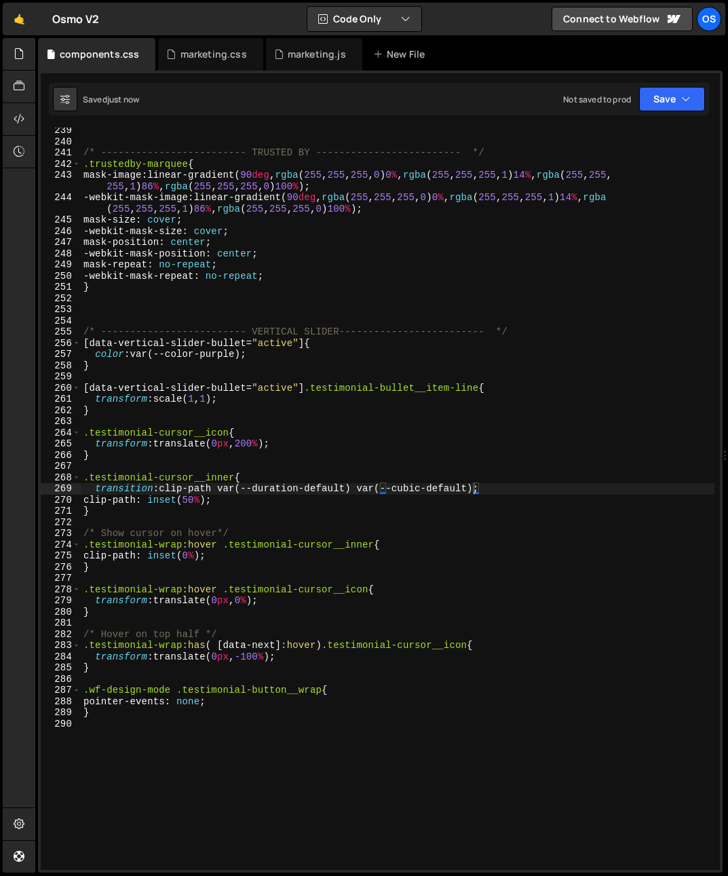
click at [271, 617] on div "/* ------------------------- TRUSTED BY ------------------------- */ .trustedby…" at bounding box center [397, 507] width 633 height 764
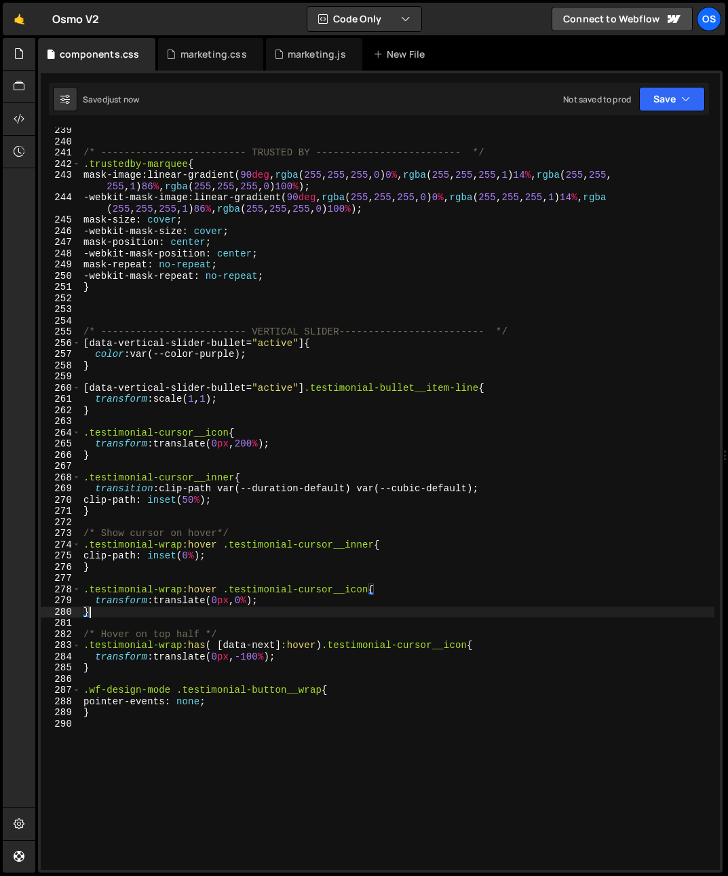
scroll to position [0, 0]
click at [228, 529] on div "/* ------------------------- TRUSTED BY ------------------------- */ .trustedby…" at bounding box center [397, 507] width 633 height 764
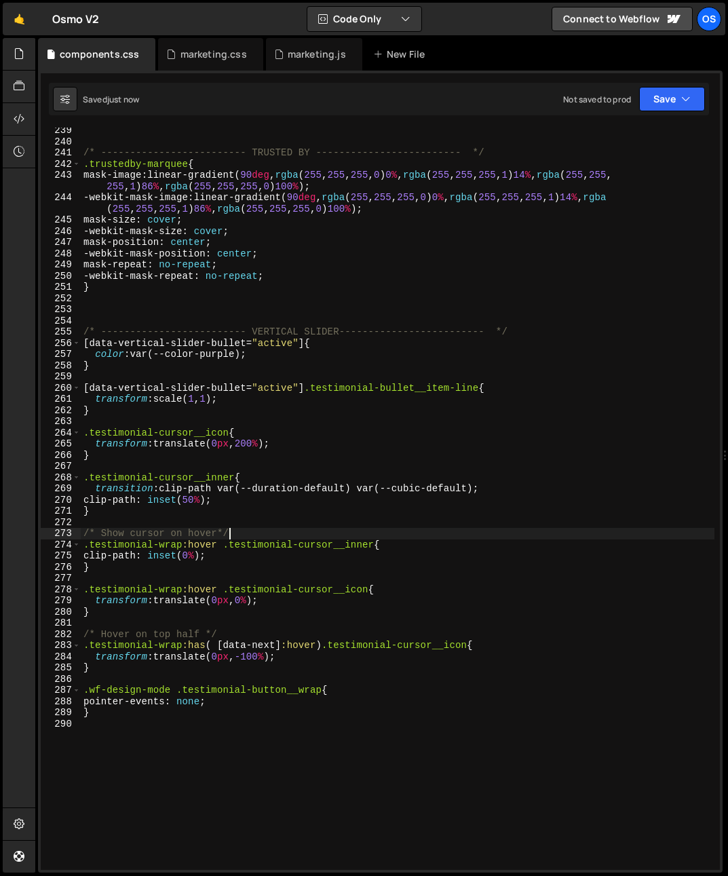
click at [224, 515] on div "/* ------------------------- TRUSTED BY ------------------------- */ .trustedby…" at bounding box center [397, 507] width 633 height 764
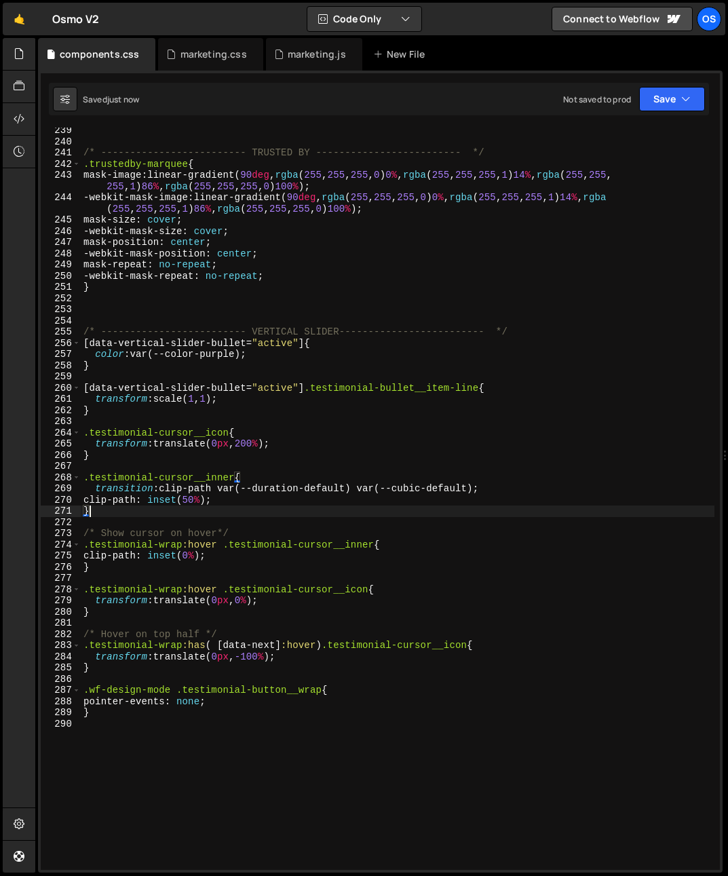
drag, startPoint x: 217, startPoint y: 505, endPoint x: 220, endPoint y: 524, distance: 20.0
click at [217, 505] on div "/* ------------------------- TRUSTED BY ------------------------- */ .trustedby…" at bounding box center [397, 507] width 633 height 764
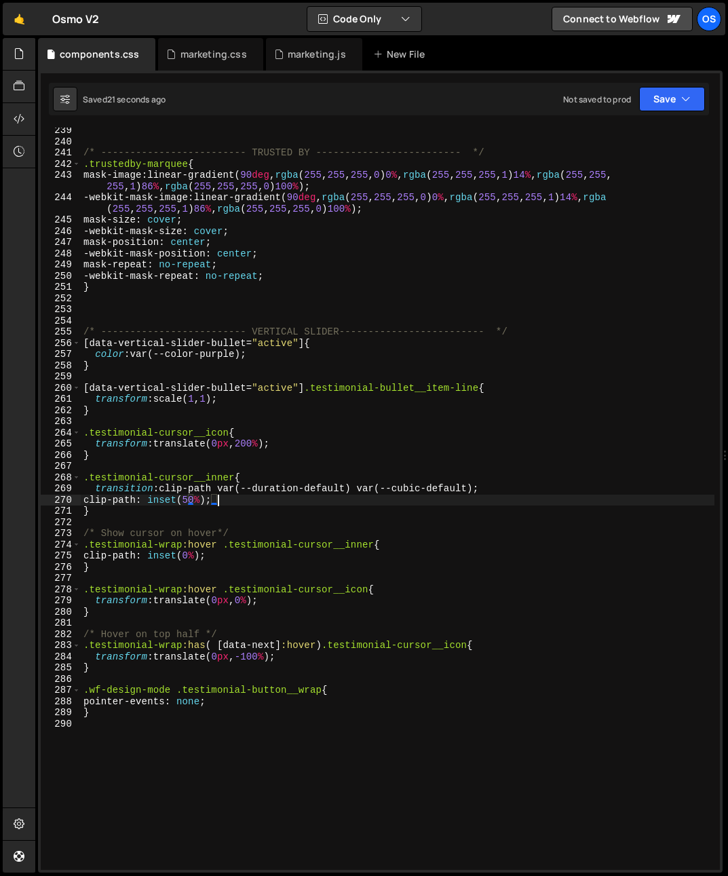
click at [334, 532] on div "/* ------------------------- TRUSTED BY ------------------------- */ .trustedby…" at bounding box center [397, 507] width 633 height 764
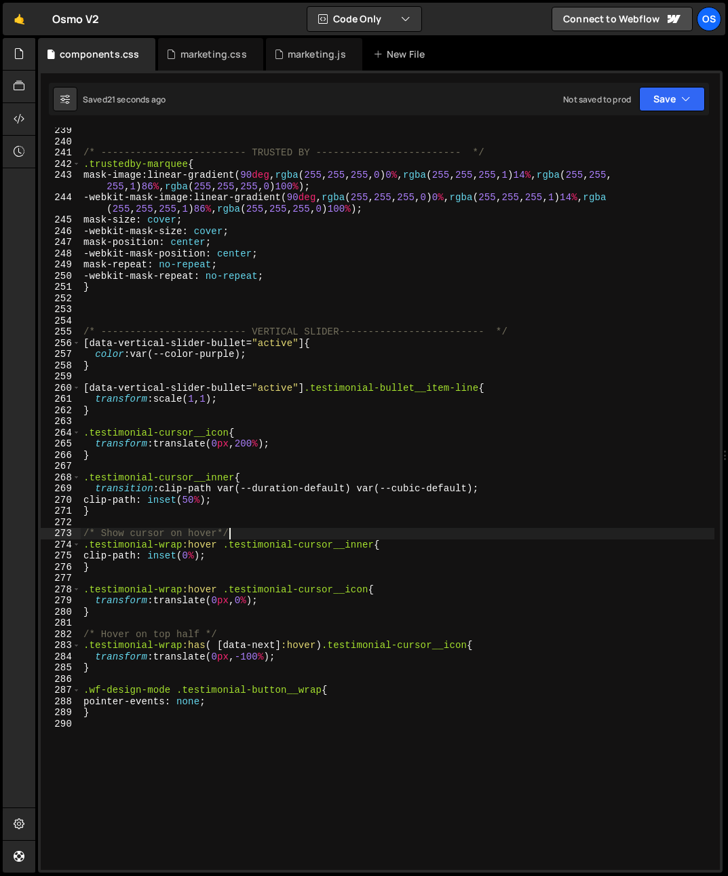
click at [209, 500] on div "/* ------------------------- TRUSTED BY ------------------------- */ .trustedby…" at bounding box center [397, 507] width 633 height 764
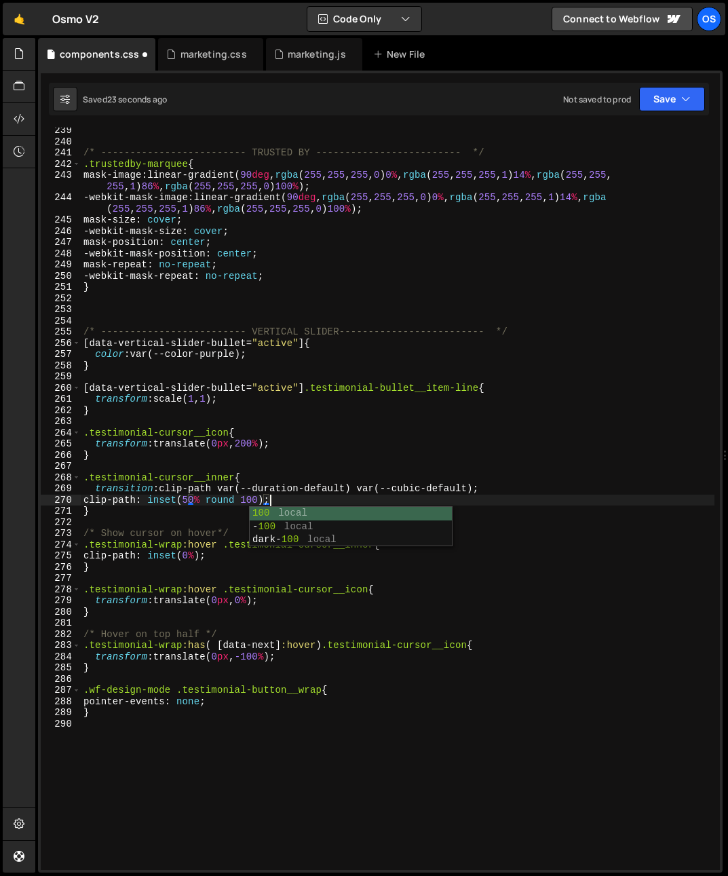
scroll to position [0, 14]
drag, startPoint x: 214, startPoint y: 501, endPoint x: 260, endPoint y: 520, distance: 49.9
click at [280, 503] on div "/* ------------------------- TRUSTED BY ------------------------- */ .trustedby…" at bounding box center [397, 507] width 633 height 764
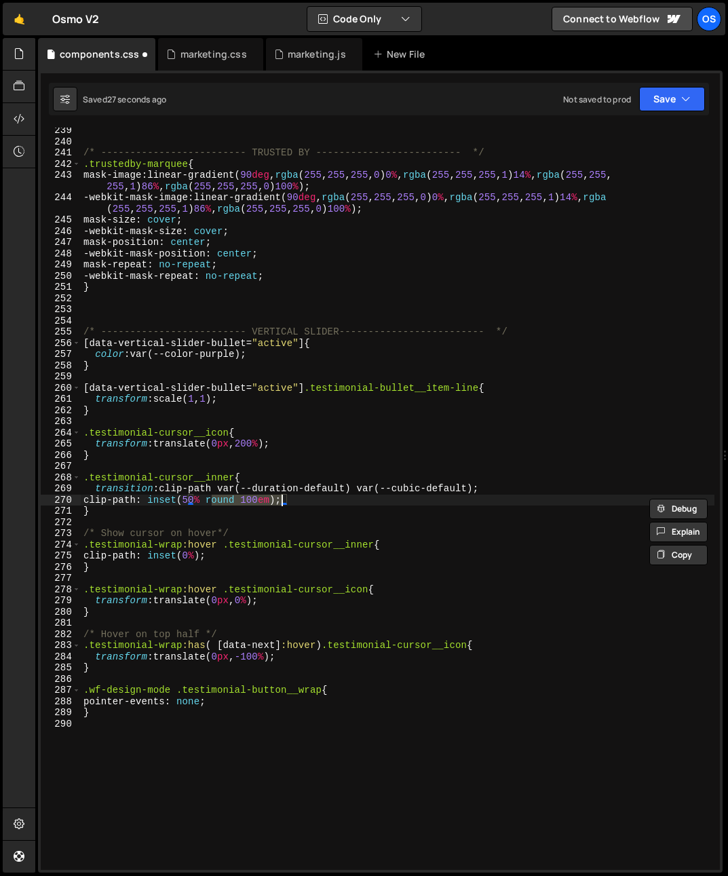
click at [208, 553] on div "/* ------------------------- TRUSTED BY ------------------------- */ .trustedby…" at bounding box center [397, 507] width 633 height 764
paste textarea "round 100em"
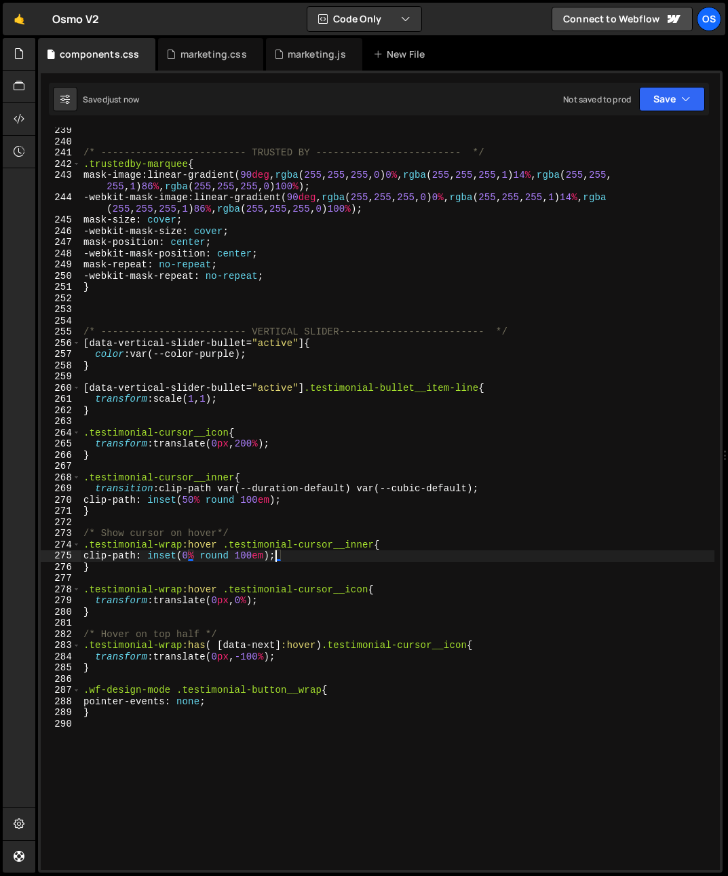
type textarea "clip-path: inset(0% round 100em);"
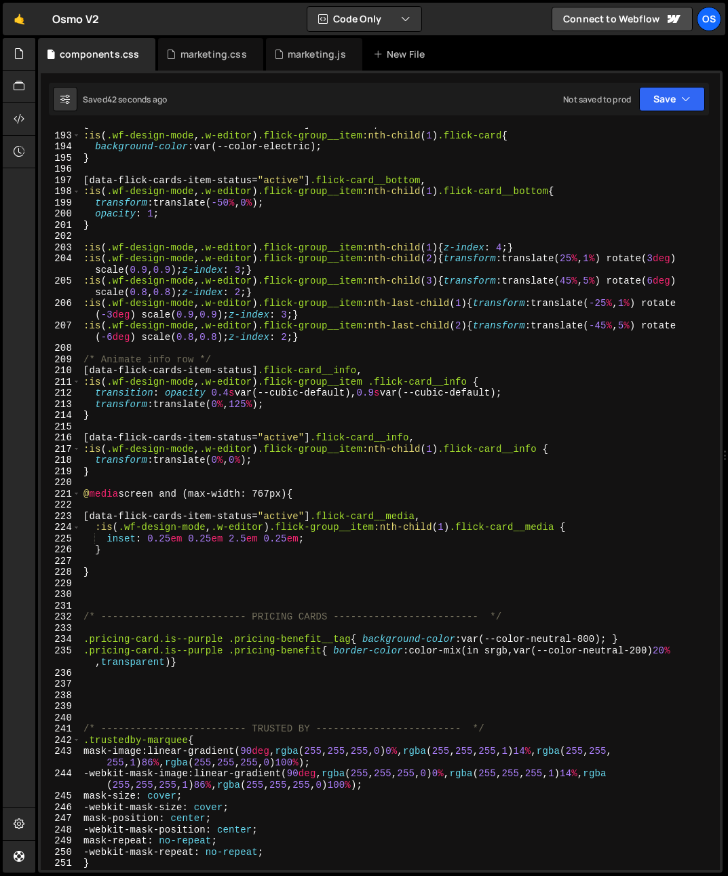
scroll to position [2981, 0]
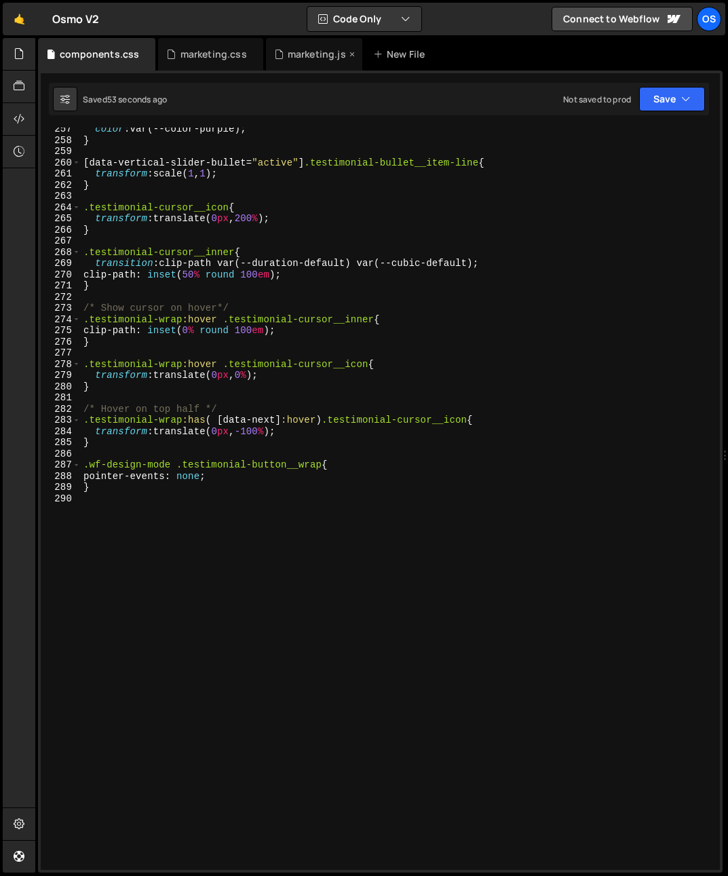
click at [303, 56] on div "marketing.js" at bounding box center [317, 54] width 58 height 14
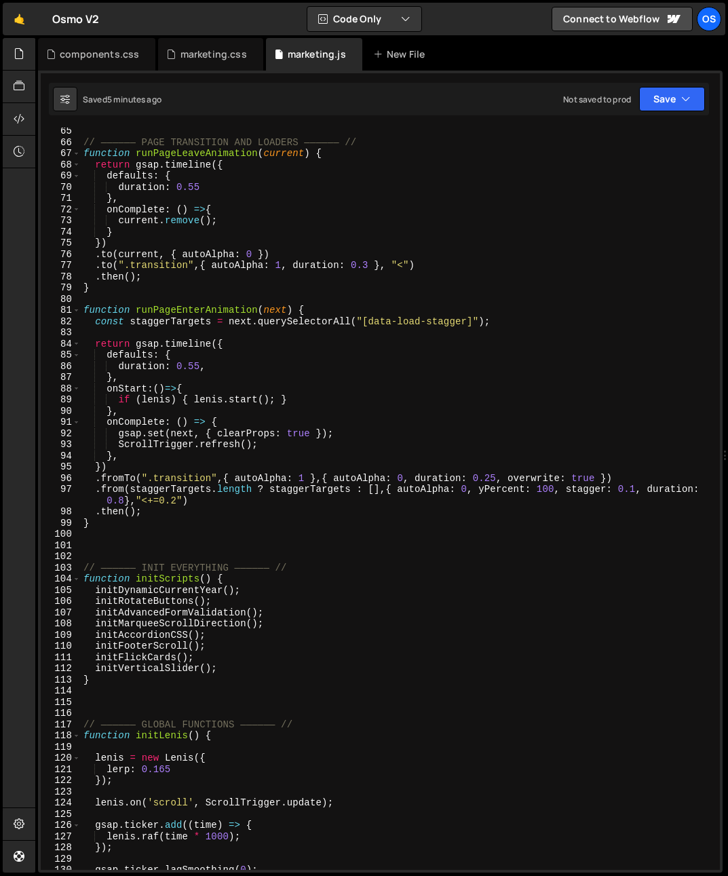
scroll to position [85, 0]
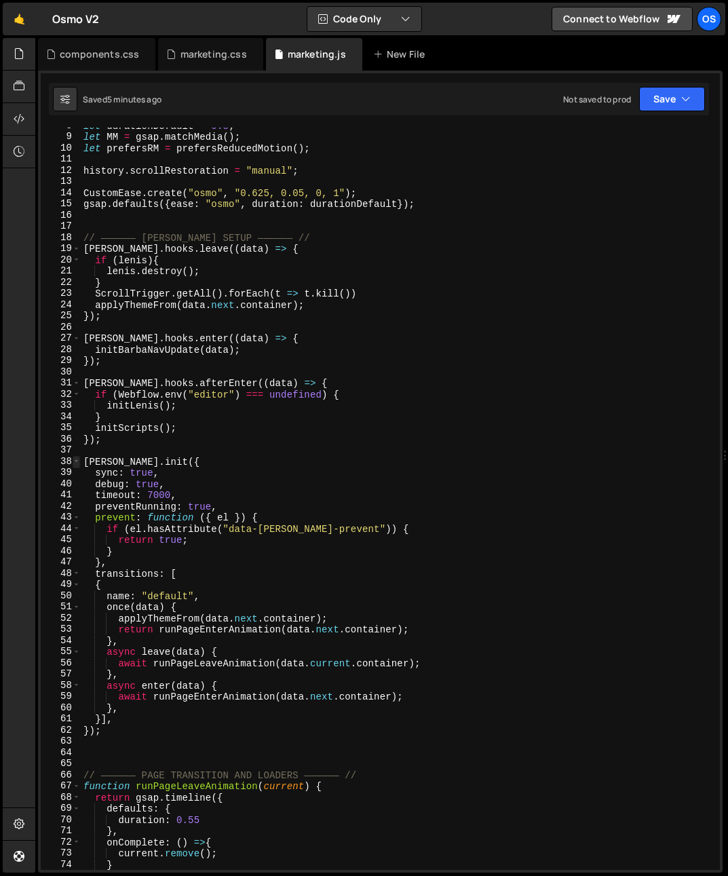
click at [74, 459] on span at bounding box center [76, 462] width 7 height 12
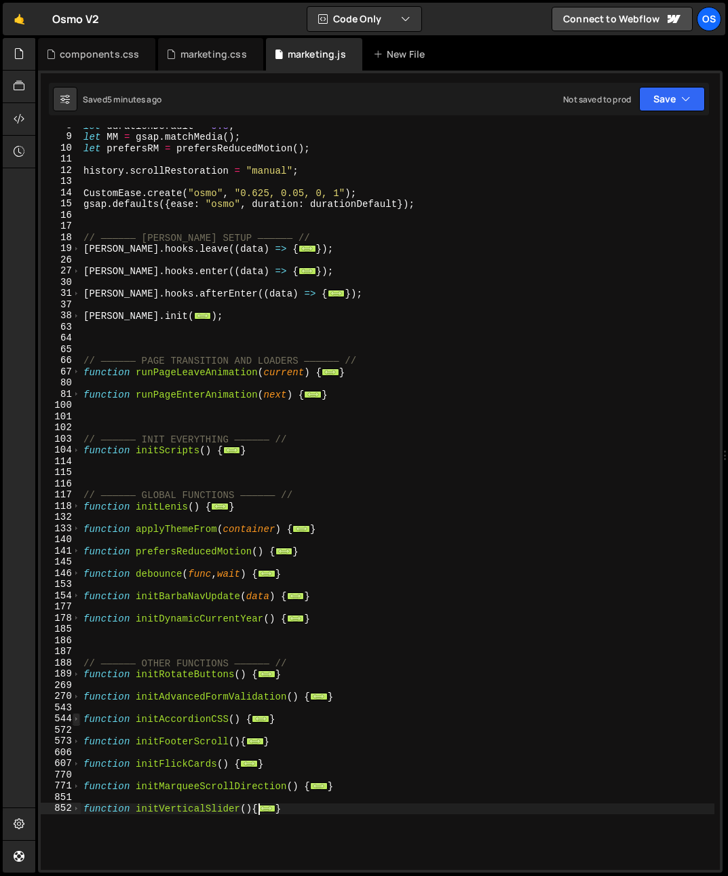
scroll to position [395, 0]
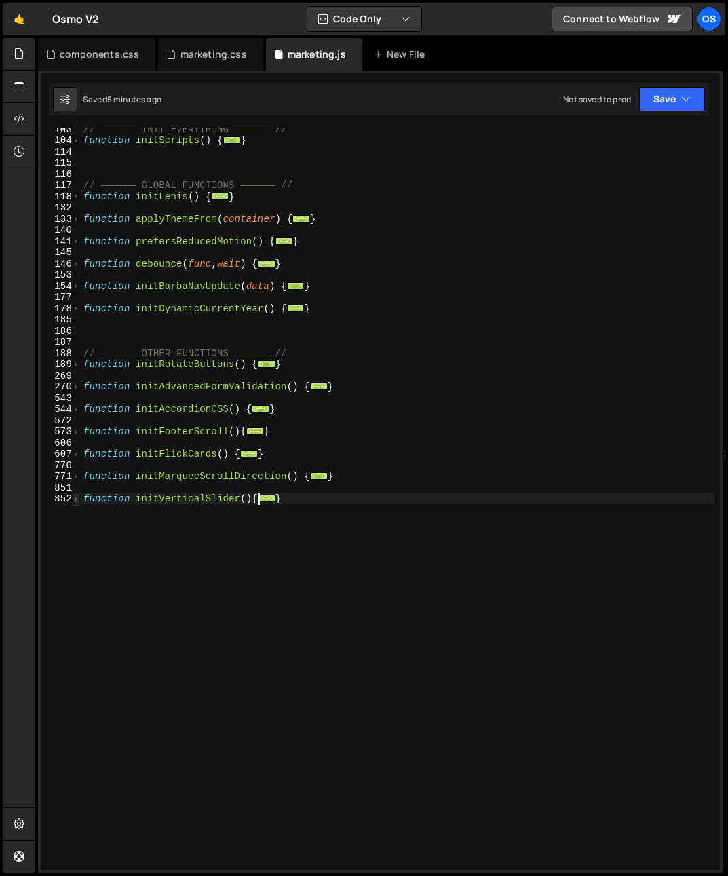
click at [76, 493] on span at bounding box center [76, 499] width 7 height 12
click at [78, 497] on span at bounding box center [76, 499] width 7 height 12
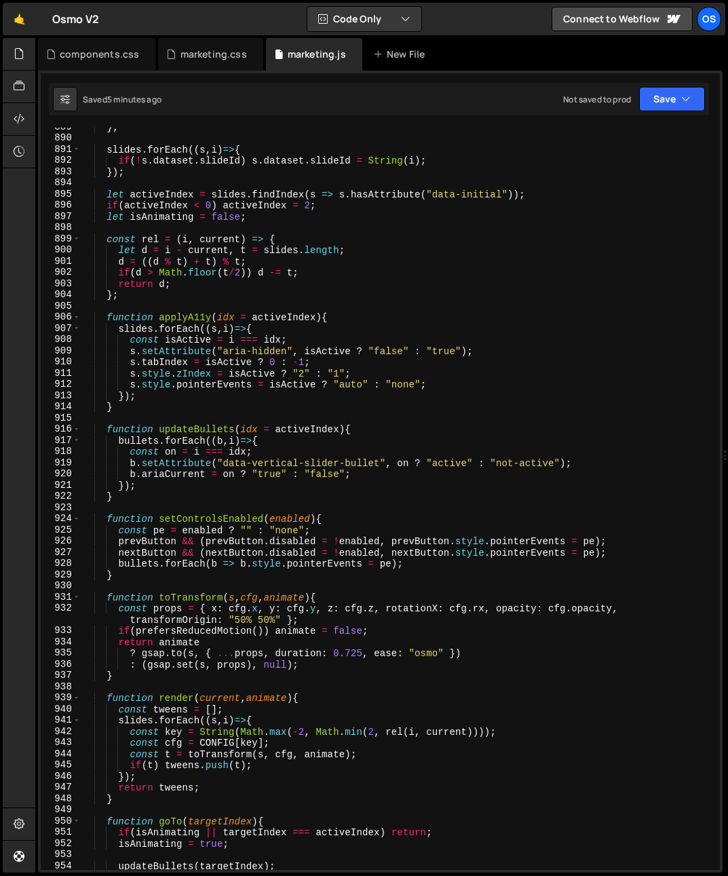
scroll to position [758, 0]
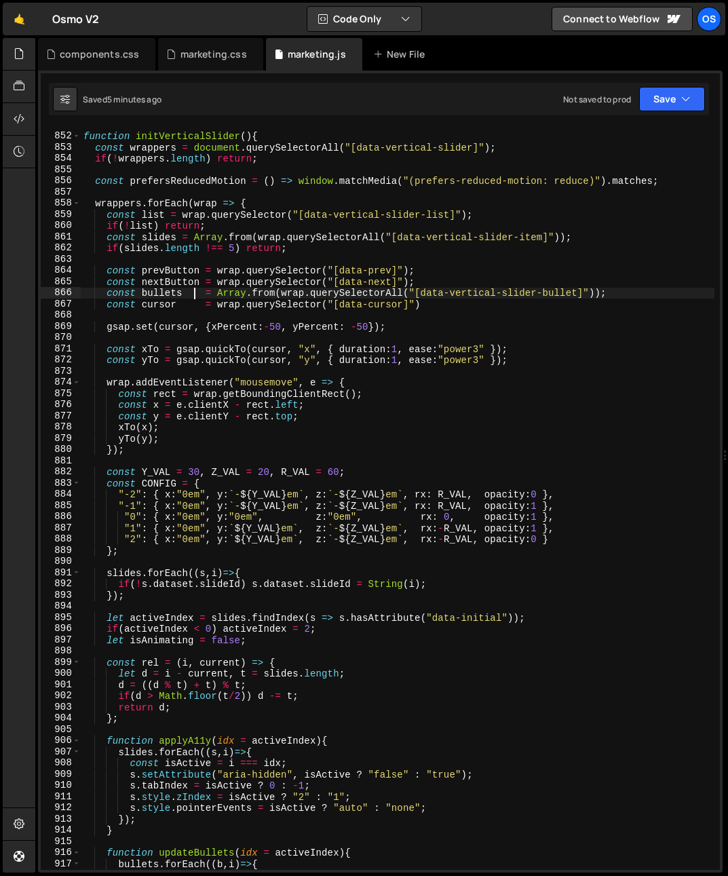
click at [195, 296] on div "function initVerticalSlider ( ) { const wrappers = document . querySelectorAll …" at bounding box center [397, 501] width 633 height 764
click at [191, 303] on div "function initVerticalSlider ( ) { const wrappers = document . querySelectorAll …" at bounding box center [397, 501] width 633 height 764
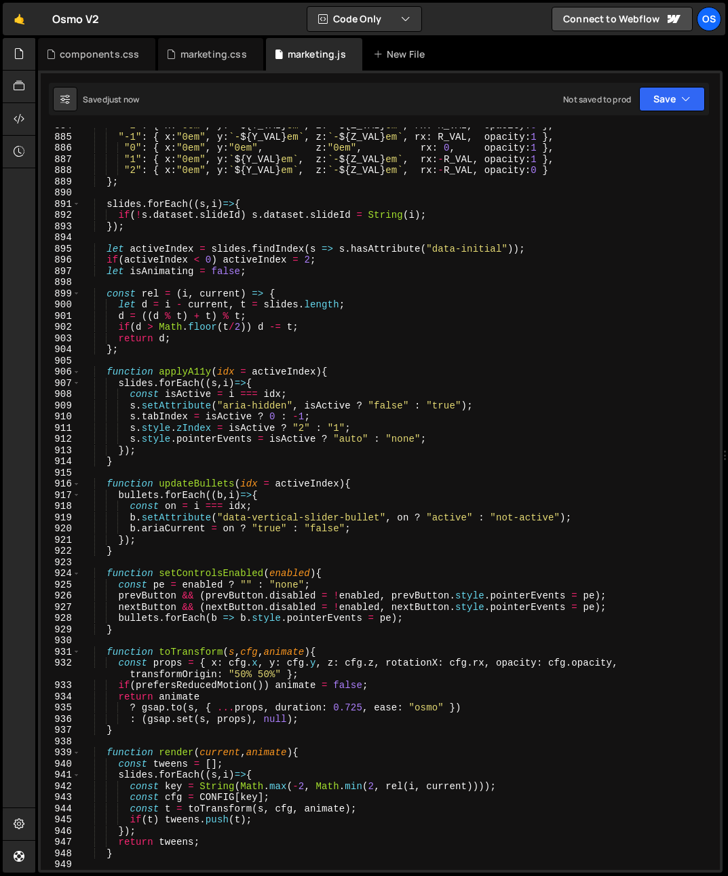
scroll to position [1253, 0]
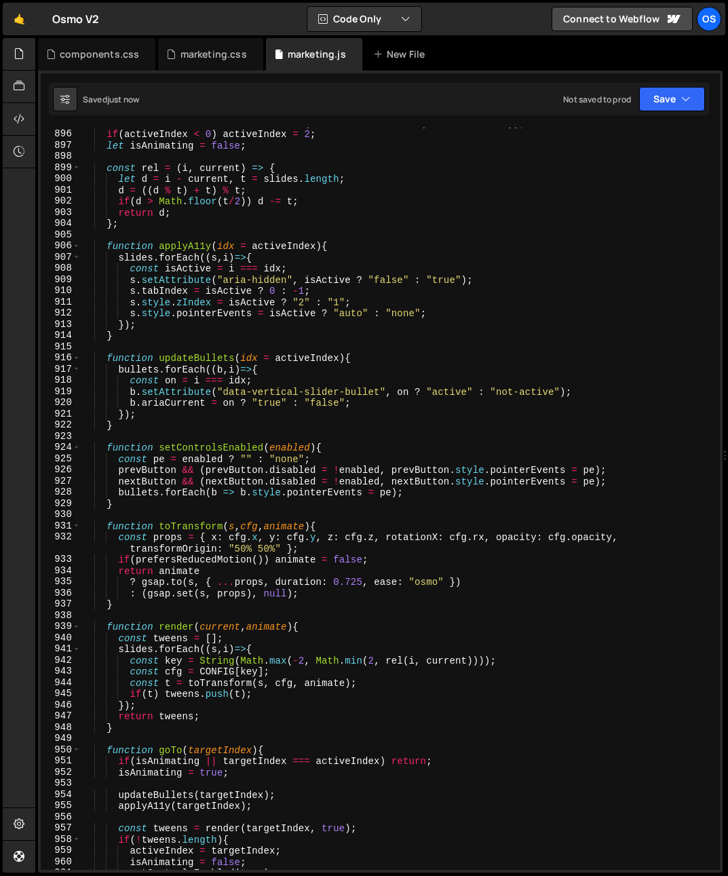
click at [191, 448] on div "let activeIndex = slides . findIndex ( s => s . hasAttribute ( "data-initial" )…" at bounding box center [397, 499] width 633 height 764
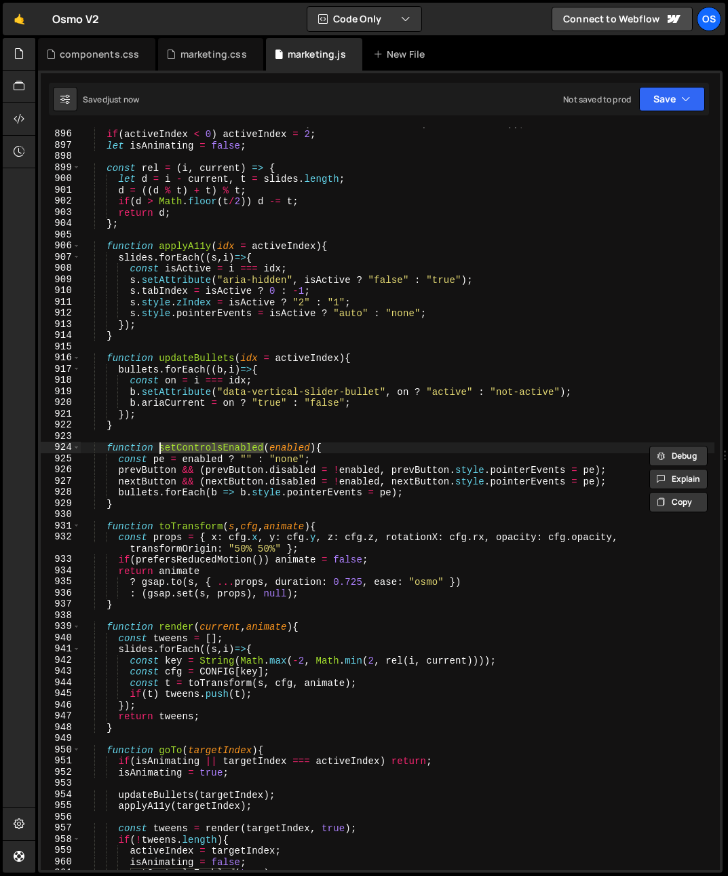
click at [235, 505] on div "let activeIndex = slides . findIndex ( s => s . hasAttribute ( "data-initial" )…" at bounding box center [397, 499] width 633 height 764
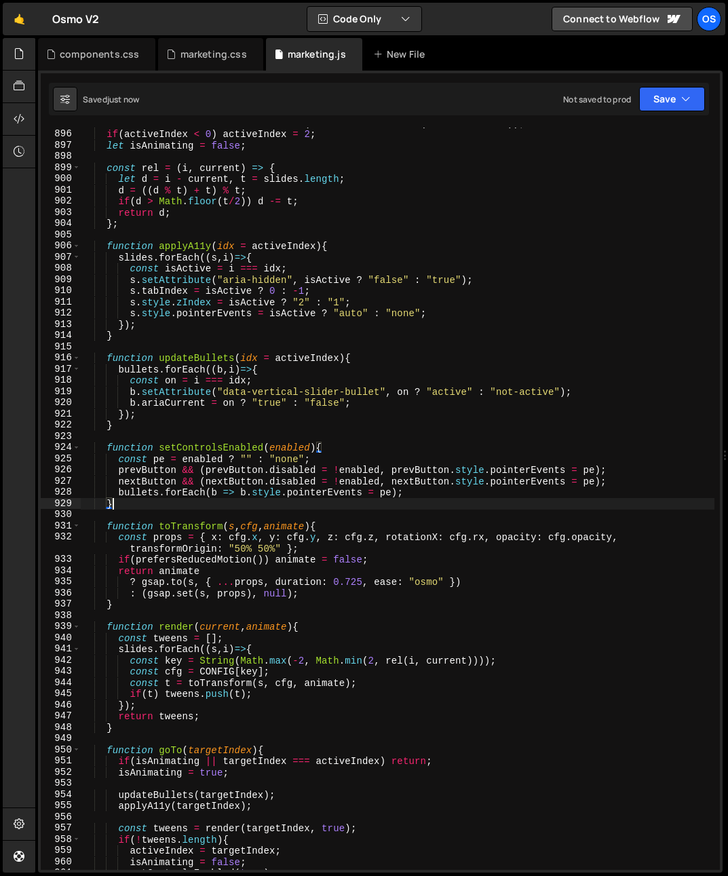
scroll to position [0, 1]
click at [224, 493] on div "let activeIndex = slides . findIndex ( s => s . hasAttribute ( "data-initial" )…" at bounding box center [397, 499] width 633 height 764
click at [190, 474] on div "let activeIndex = slides . findIndex ( s => s . hasAttribute ( "data-initial" )…" at bounding box center [397, 499] width 633 height 764
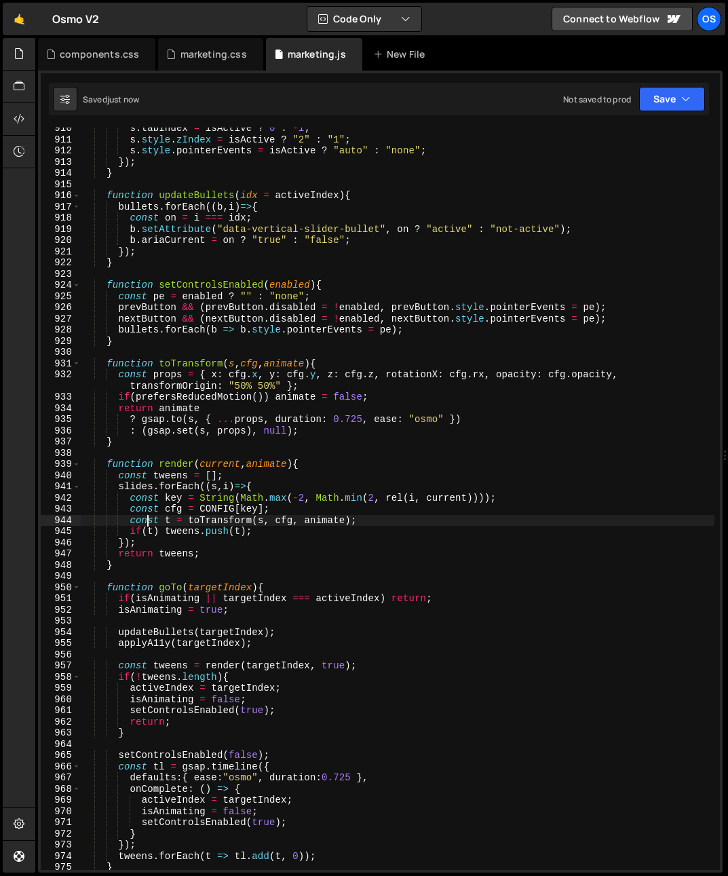
click at [148, 520] on div "s . tabIndex = isActive ? 0 : - 1 ; s . style . zIndex = isActive ? "2" : "1" ;…" at bounding box center [397, 505] width 633 height 764
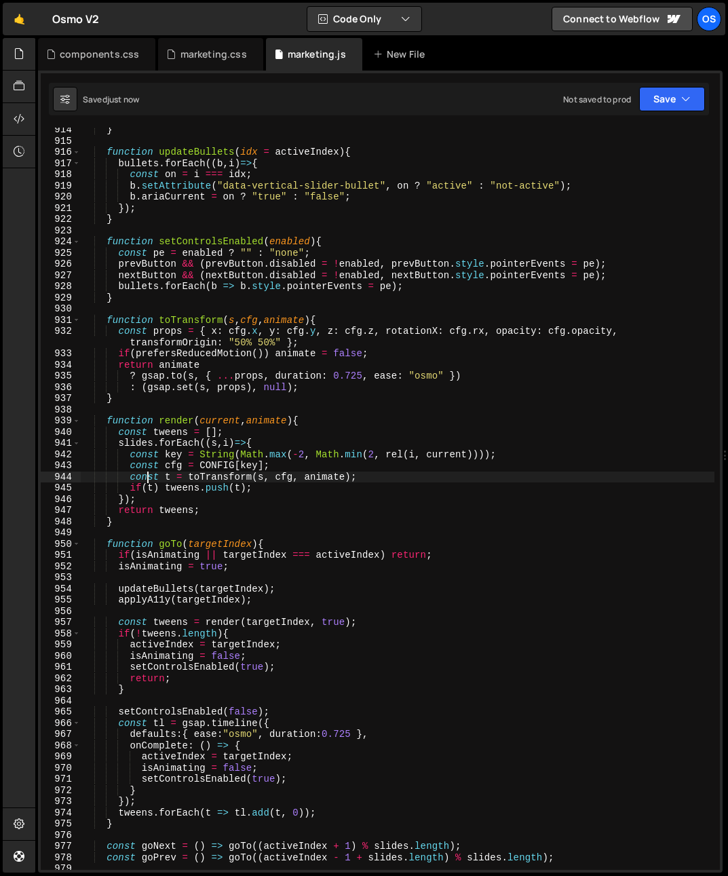
scroll to position [1369, 0]
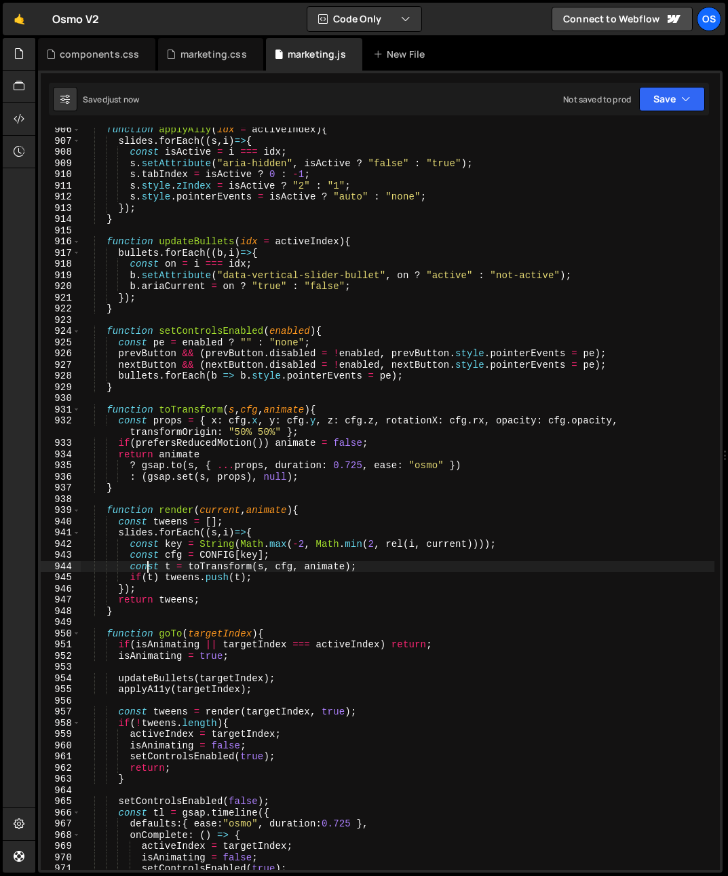
click at [195, 329] on div "function applyA11y ( idx = activeIndex ) { slides . forEach (( s , i ) => { con…" at bounding box center [397, 506] width 633 height 764
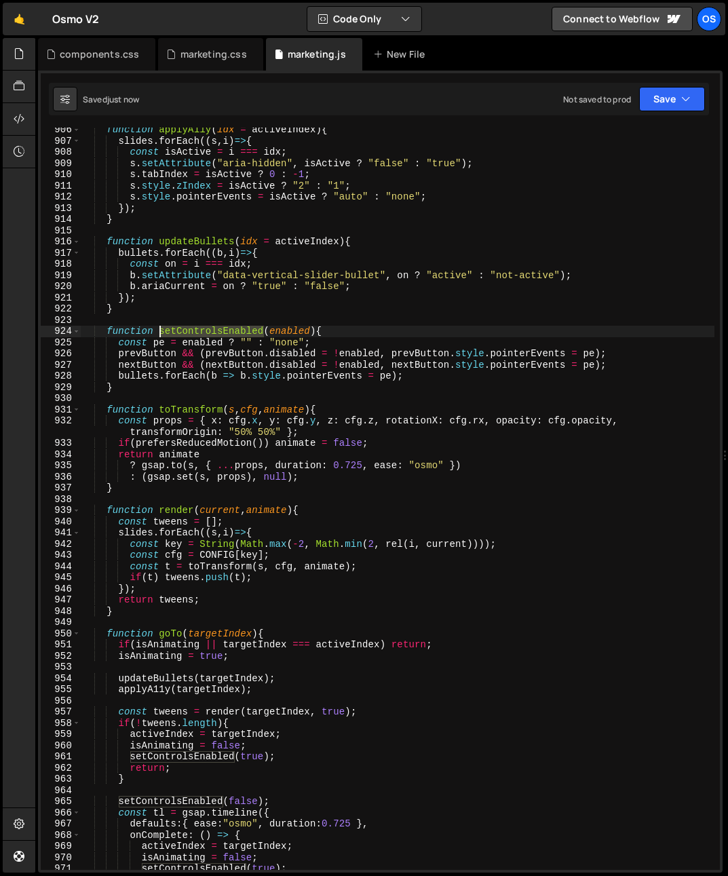
click at [195, 330] on div "function applyA11y ( idx = activeIndex ) { slides . forEach (( s , i ) => { con…" at bounding box center [397, 506] width 633 height 764
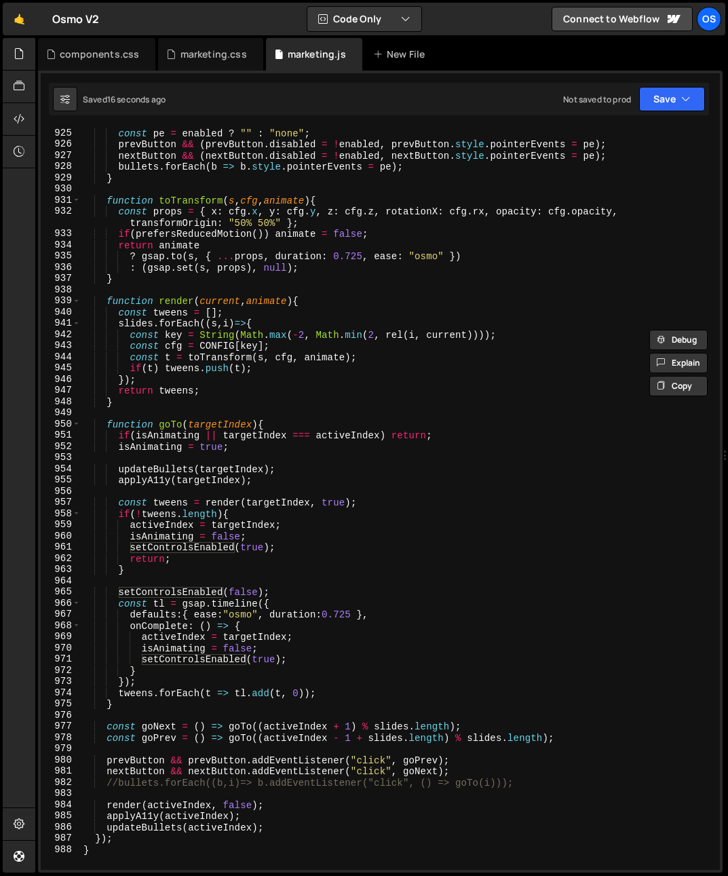
scroll to position [1620, 0]
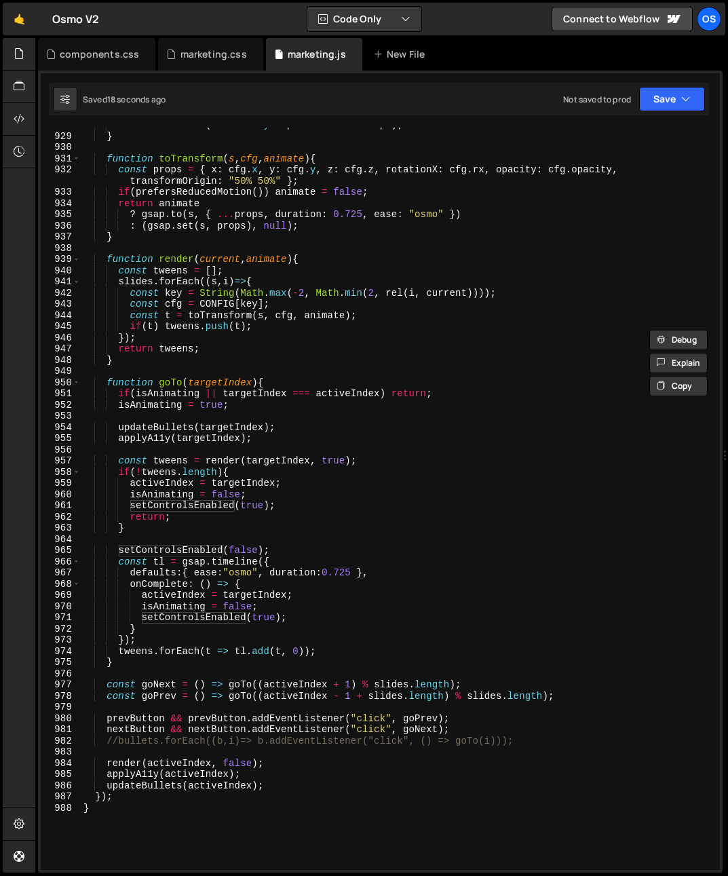
click at [129, 505] on div "bullets . forEach ( b => b . style . pointerEvents = pe ) ; } function toTransf…" at bounding box center [397, 501] width 633 height 764
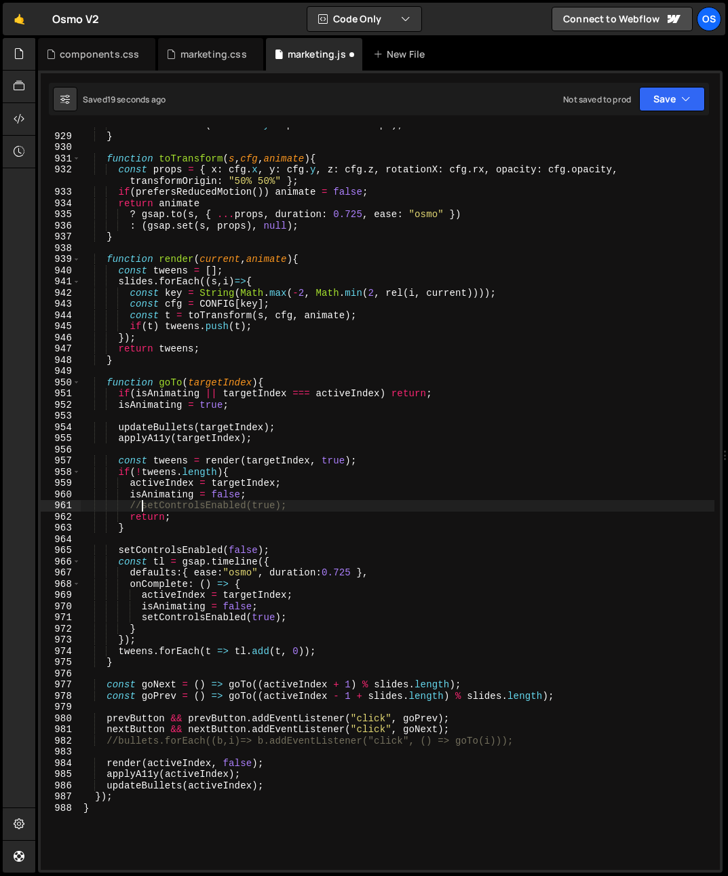
click at [121, 549] on div "bullets . forEach ( b => b . style . pointerEvents = pe ) ; } function toTransf…" at bounding box center [397, 501] width 633 height 764
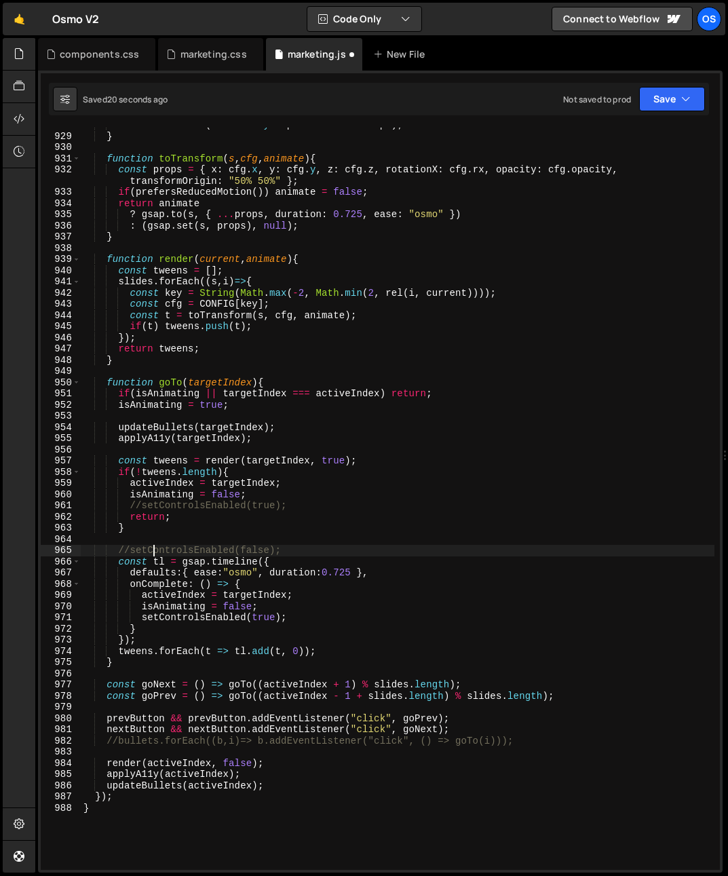
click at [153, 547] on div "bullets . forEach ( b => b . style . pointerEvents = pe ) ; } function toTransf…" at bounding box center [397, 501] width 633 height 764
click at [141, 614] on div "bullets . forEach ( b => b . style . pointerEvents = pe ) ; } function toTransf…" at bounding box center [397, 501] width 633 height 764
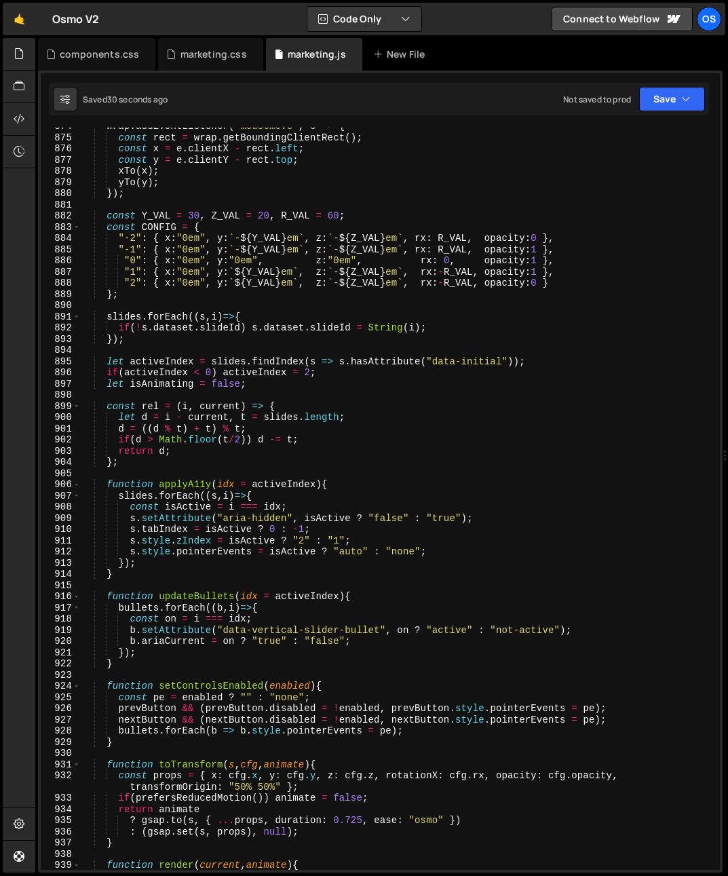
scroll to position [684, 0]
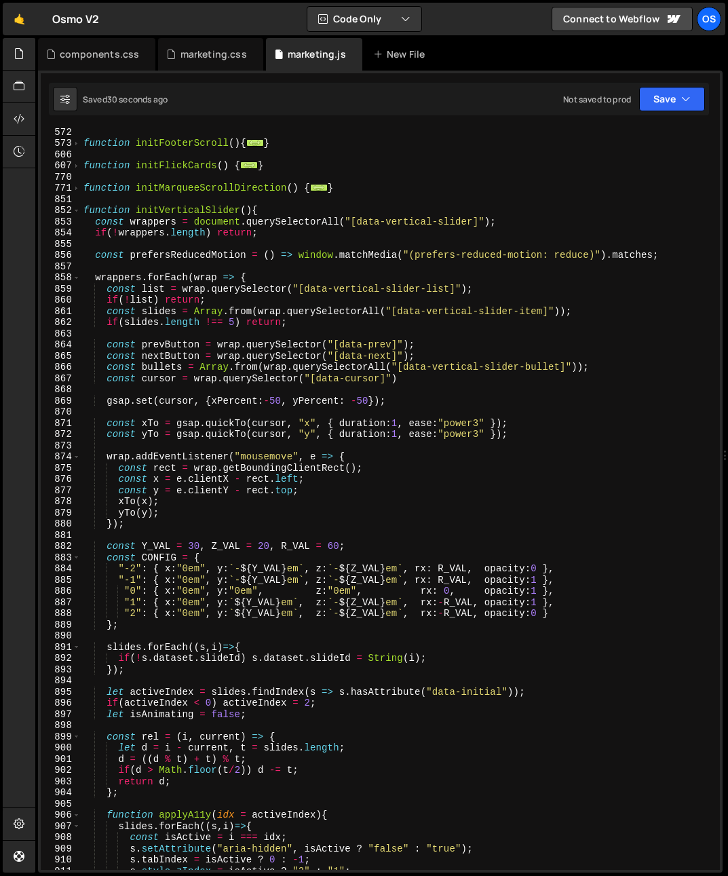
click at [344, 606] on div "function initFooterScroll ( ) { ... } function initFlickCards ( ) { ... } funct…" at bounding box center [397, 508] width 633 height 764
click at [222, 597] on div "function initFooterScroll ( ) { ... } function initFlickCards ( ) { ... } funct…" at bounding box center [397, 508] width 633 height 764
click at [234, 603] on div "function initFooterScroll ( ) { ... } function initFlickCards ( ) { ... } funct…" at bounding box center [397, 508] width 633 height 764
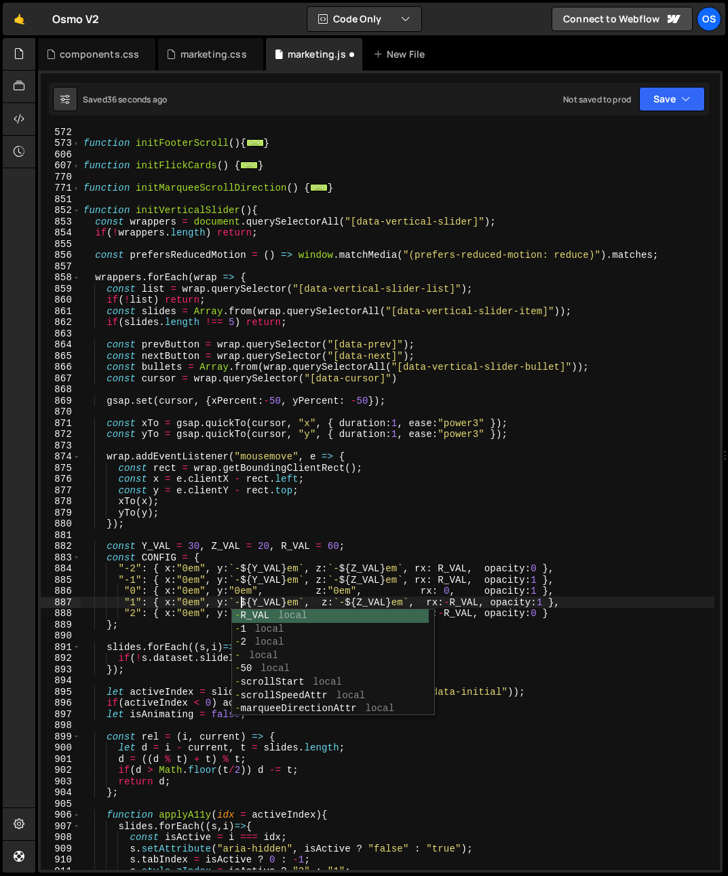
drag, startPoint x: 237, startPoint y: 581, endPoint x: 236, endPoint y: 604, distance: 23.8
click at [237, 581] on div "function initFooterScroll ( ) { ... } function initFlickCards ( ) { ... } funct…" at bounding box center [397, 508] width 633 height 764
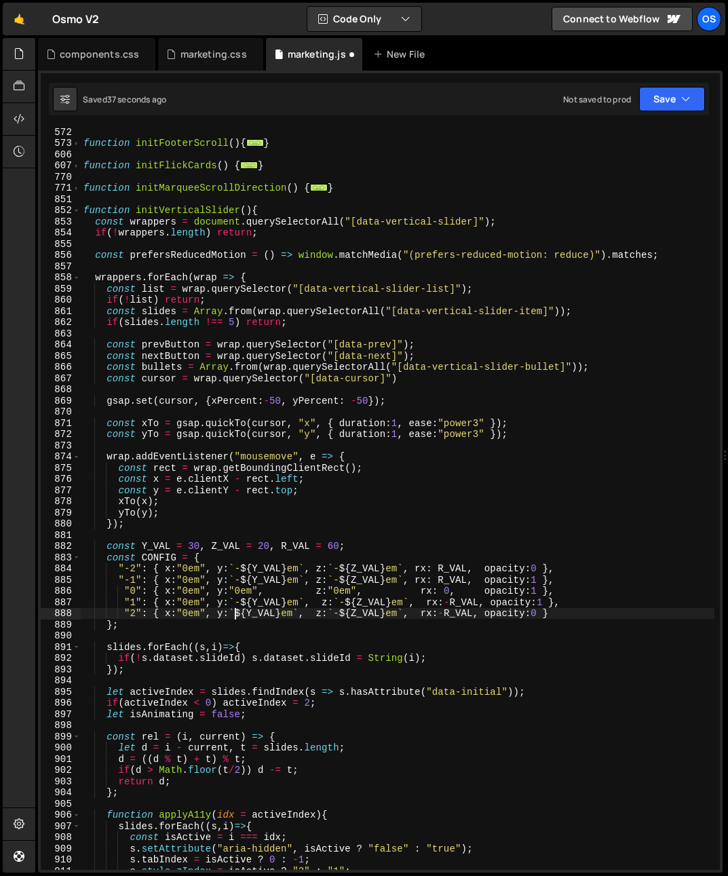
click at [235, 611] on div "function initFooterScroll ( ) { ... } function initFlickCards ( ) { ... } funct…" at bounding box center [397, 508] width 633 height 764
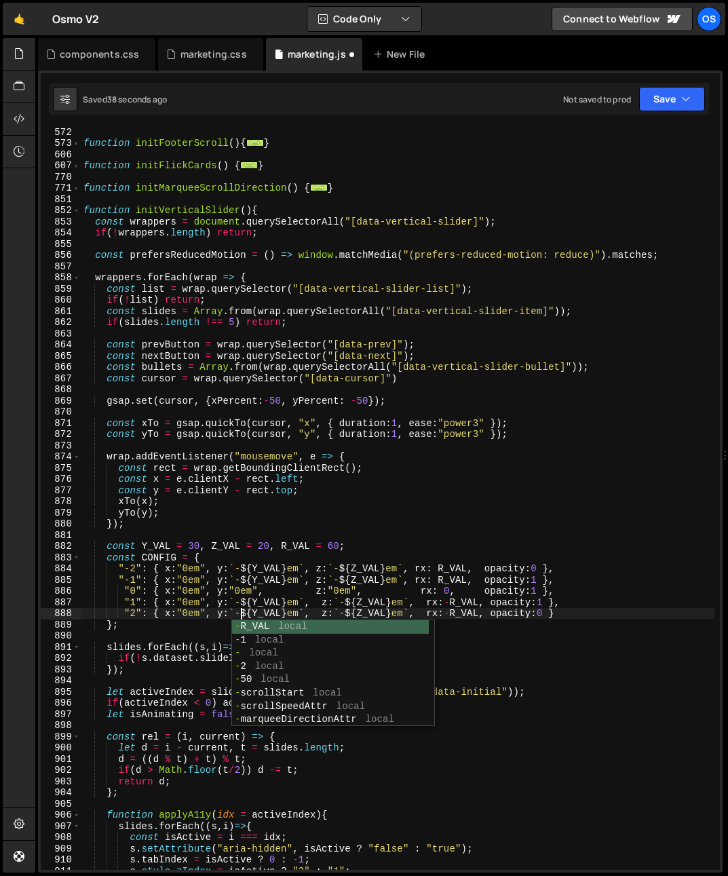
click at [237, 581] on div "function initFooterScroll ( ) { ... } function initFlickCards ( ) { ... } funct…" at bounding box center [397, 508] width 633 height 764
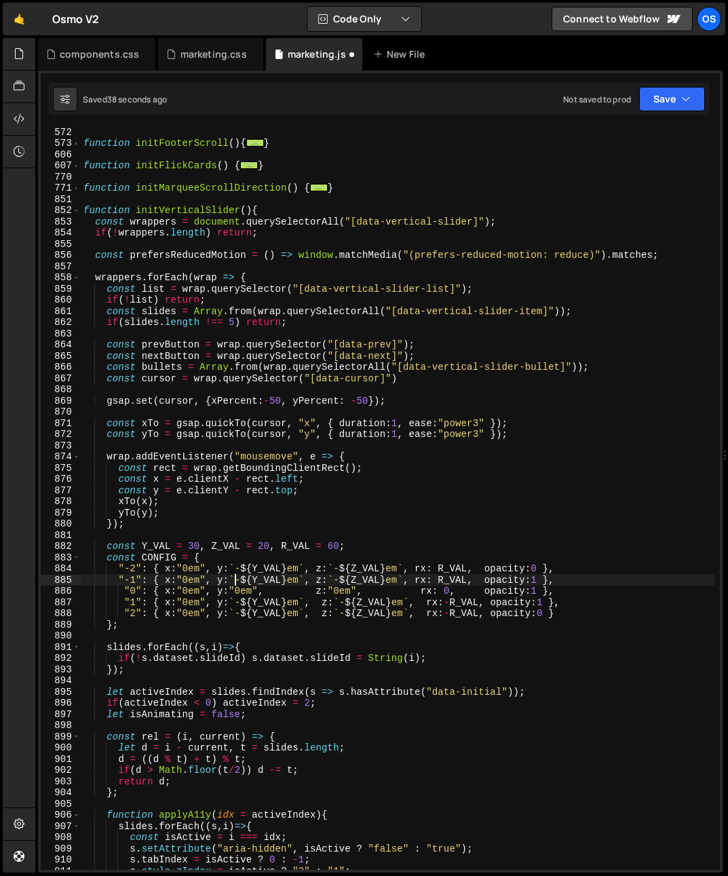
click at [240, 581] on div "function initFooterScroll ( ) { ... } function initFlickCards ( ) { ... } funct…" at bounding box center [397, 508] width 633 height 764
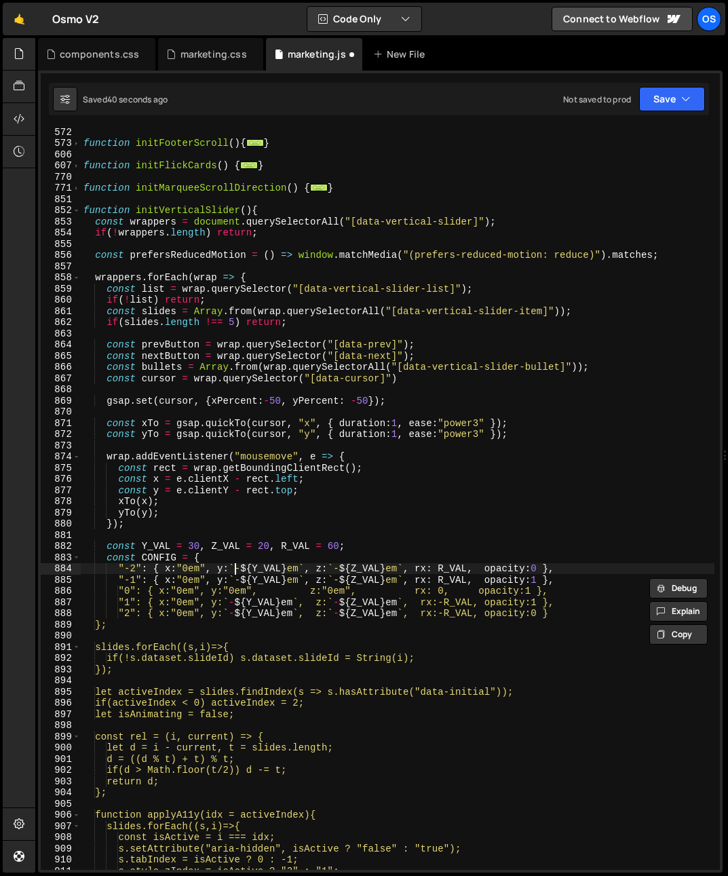
click at [237, 570] on div "function initFooterScroll ( ) { ... } function initFlickCards ( ) { ... } funct…" at bounding box center [397, 508] width 633 height 764
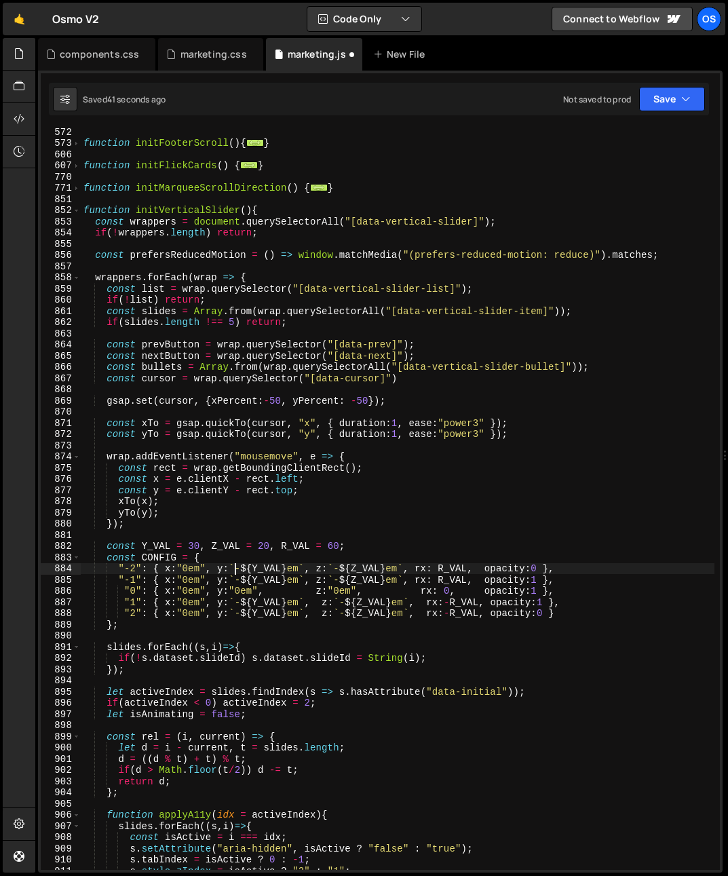
click at [240, 570] on div "function initFooterScroll ( ) { ... } function initFlickCards ( ) { ... } funct…" at bounding box center [397, 508] width 633 height 764
click at [241, 579] on div "function initFooterScroll ( ) { ... } function initFlickCards ( ) { ... } funct…" at bounding box center [397, 508] width 633 height 764
click at [333, 570] on div "function initFooterScroll ( ) { ... } function initFlickCards ( ) { ... } funct…" at bounding box center [397, 508] width 633 height 764
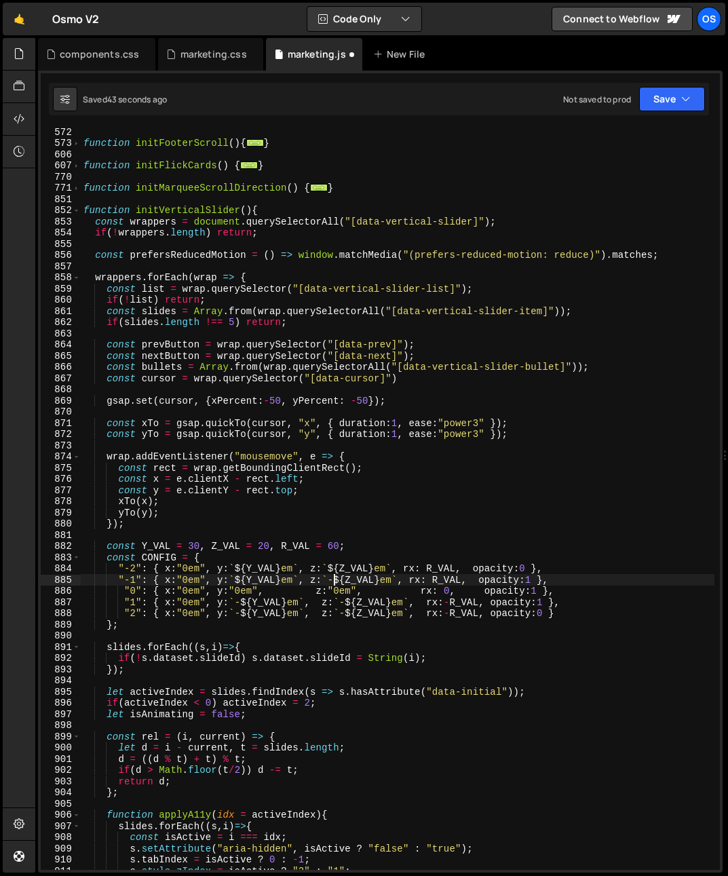
click at [334, 581] on div "function initFooterScroll ( ) { ... } function initFlickCards ( ) { ... } funct…" at bounding box center [397, 508] width 633 height 764
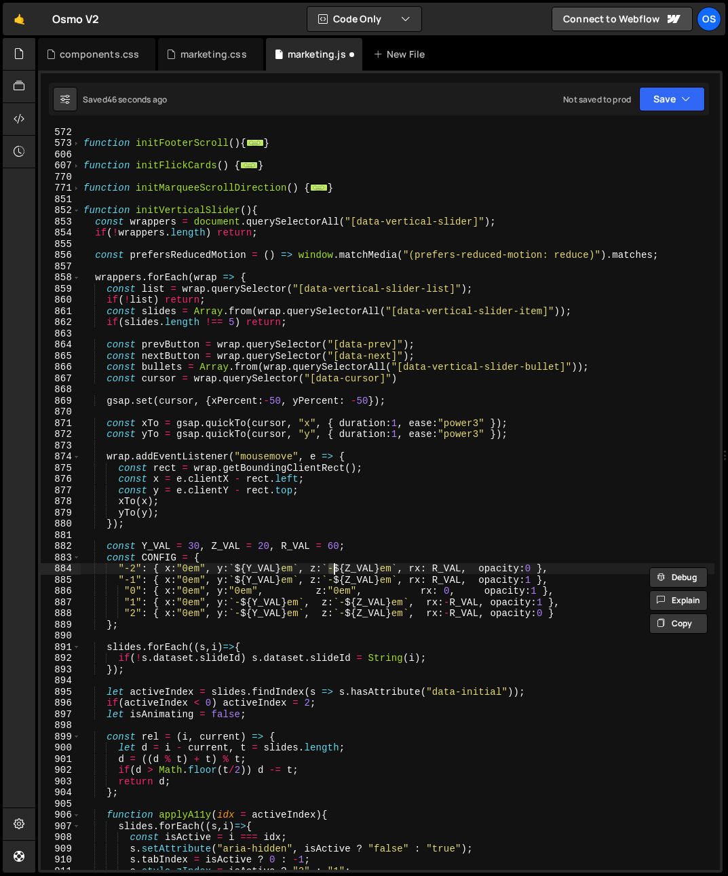
click at [458, 566] on div "function initFooterScroll ( ) { ... } function initFlickCards ( ) { ... } funct…" at bounding box center [397, 508] width 633 height 764
click at [433, 568] on div "function initFooterScroll ( ) { ... } function initFlickCards ( ) { ... } funct…" at bounding box center [397, 508] width 633 height 764
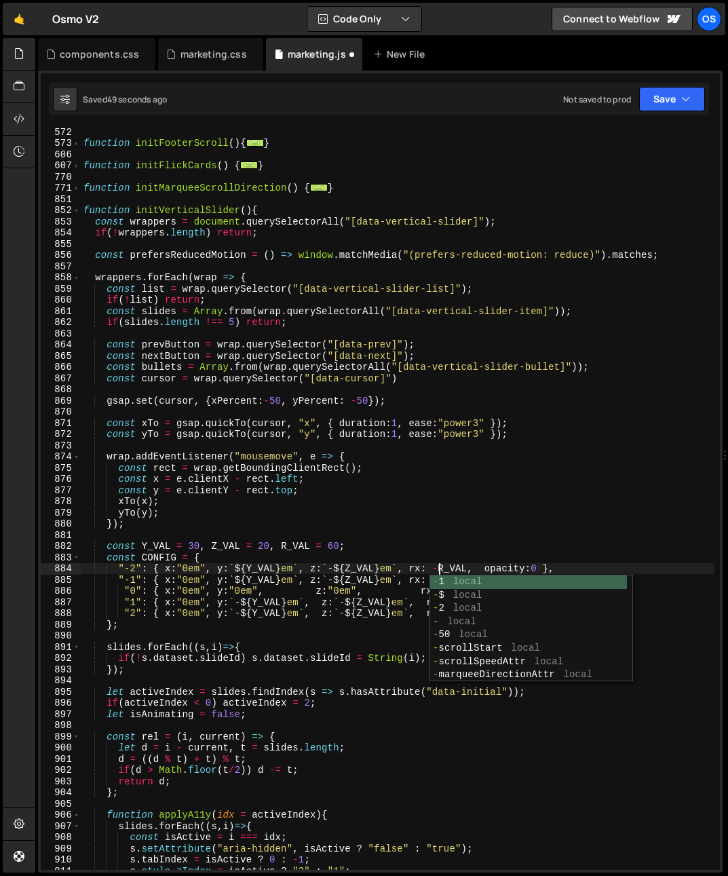
click at [433, 560] on div "function initFooterScroll ( ) { ... } function initFlickCards ( ) { ... } funct…" at bounding box center [397, 508] width 633 height 764
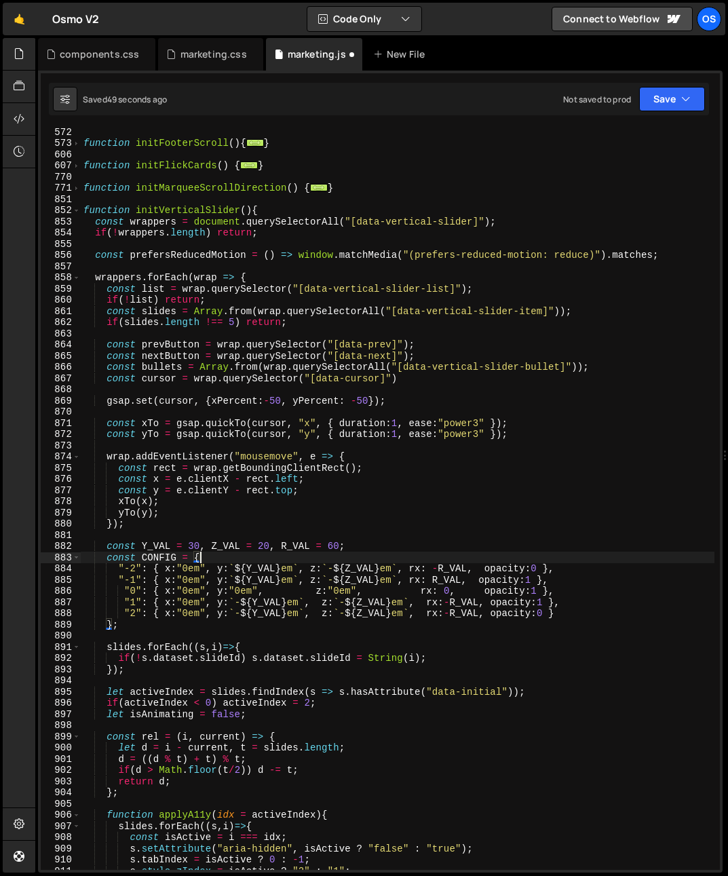
click at [433, 581] on div "function initFooterScroll ( ) { ... } function initFlickCards ( ) { ... } funct…" at bounding box center [397, 508] width 633 height 764
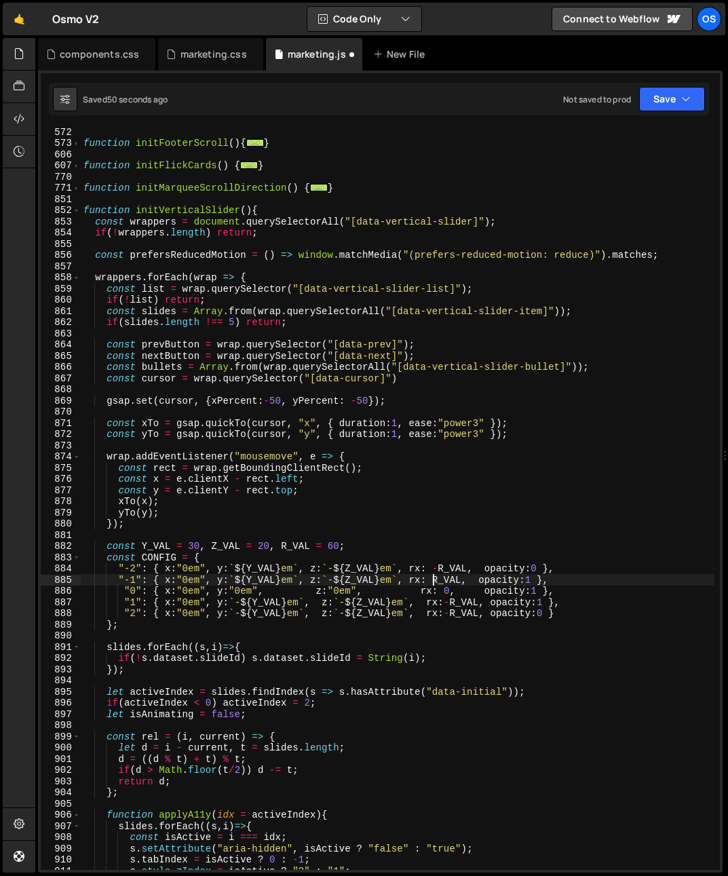
click at [453, 549] on div "function initFooterScroll ( ) { ... } function initFlickCards ( ) { ... } funct…" at bounding box center [397, 508] width 633 height 764
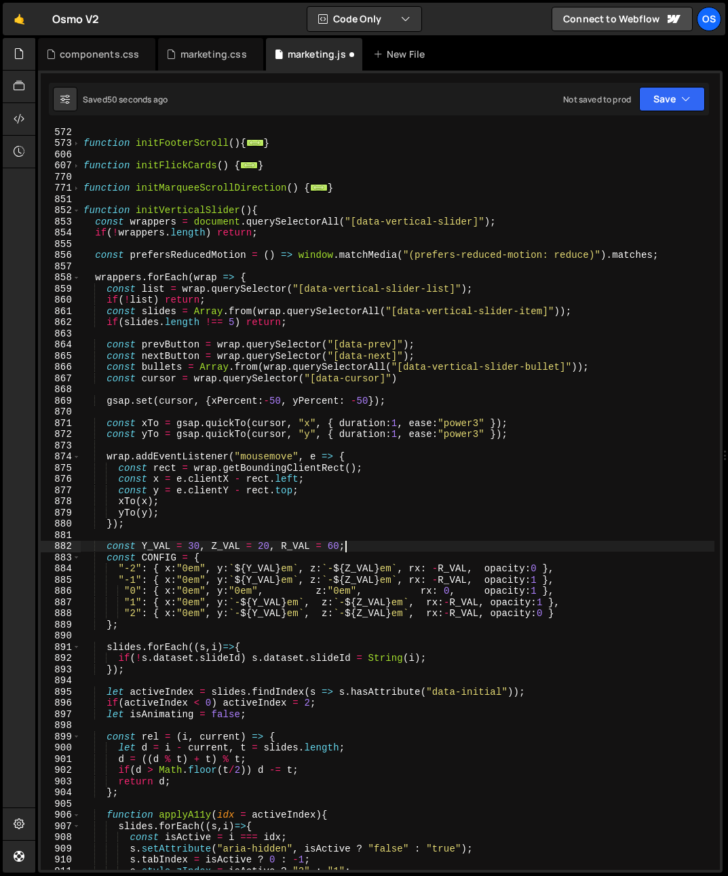
scroll to position [0, 18]
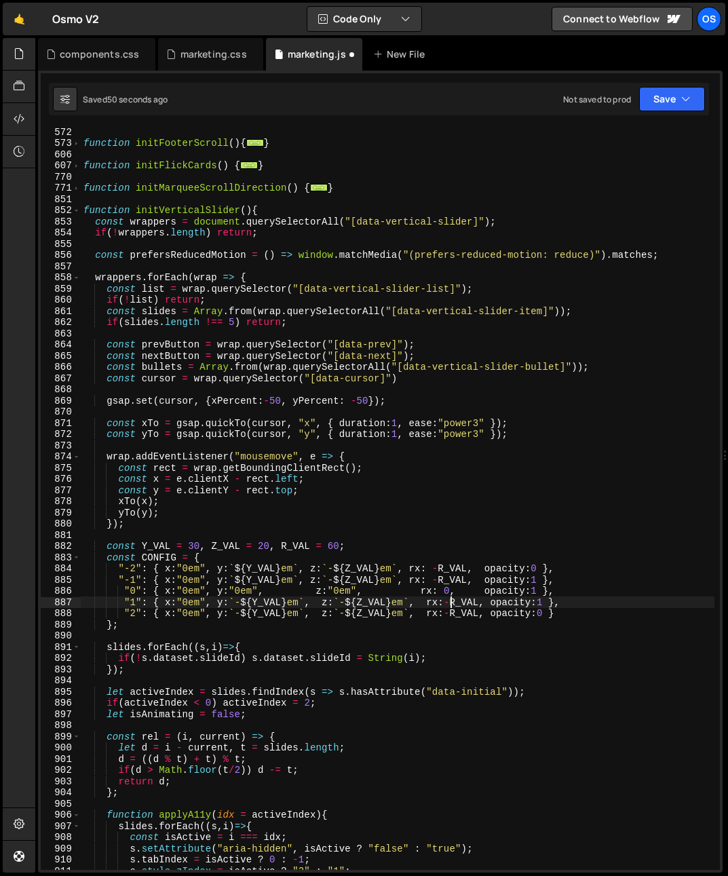
click at [450, 602] on div "function initFooterScroll ( ) { ... } function initFlickCards ( ) { ... } funct…" at bounding box center [397, 508] width 633 height 764
click at [465, 567] on div "function initFooterScroll ( ) { ... } function initFlickCards ( ) { ... } funct…" at bounding box center [397, 508] width 633 height 764
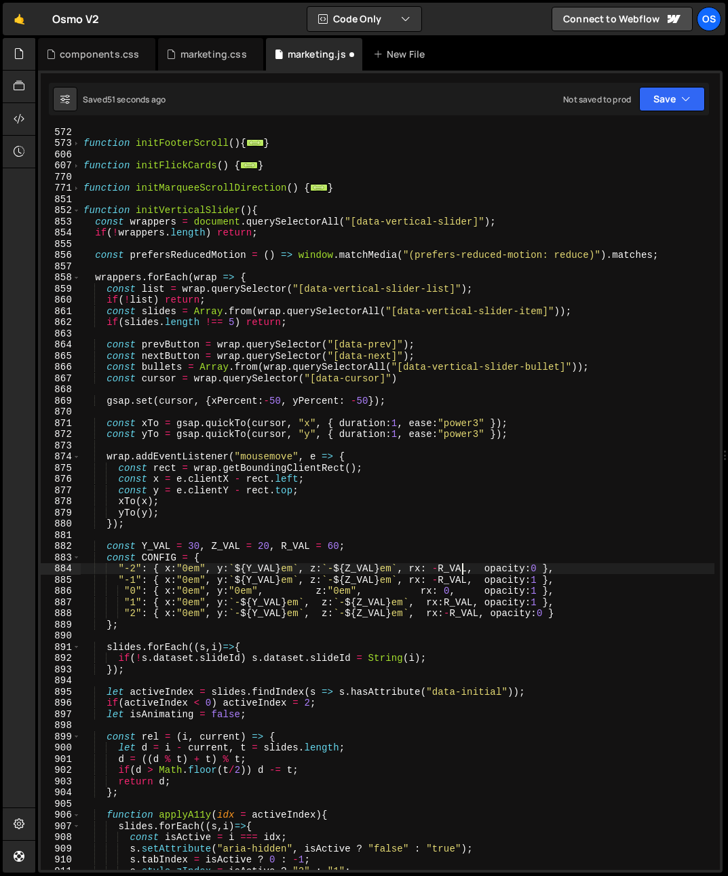
click at [450, 614] on div "function initFooterScroll ( ) { ... } function initFlickCards ( ) { ... } funct…" at bounding box center [397, 508] width 633 height 764
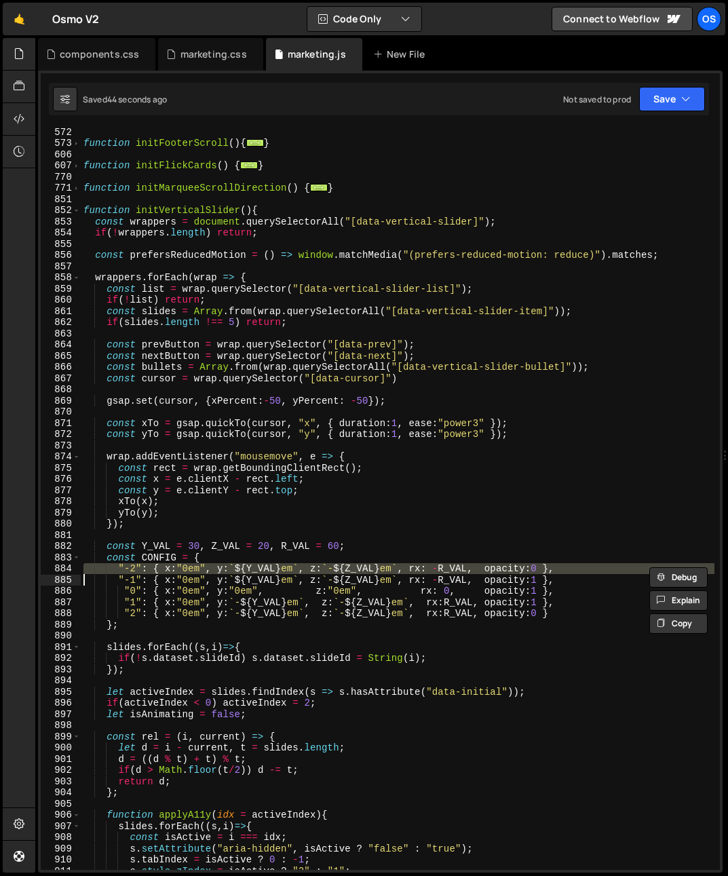
click at [159, 555] on div "function initFooterScroll ( ) { ... } function initFlickCards ( ) { ... } funct…" at bounding box center [397, 508] width 633 height 764
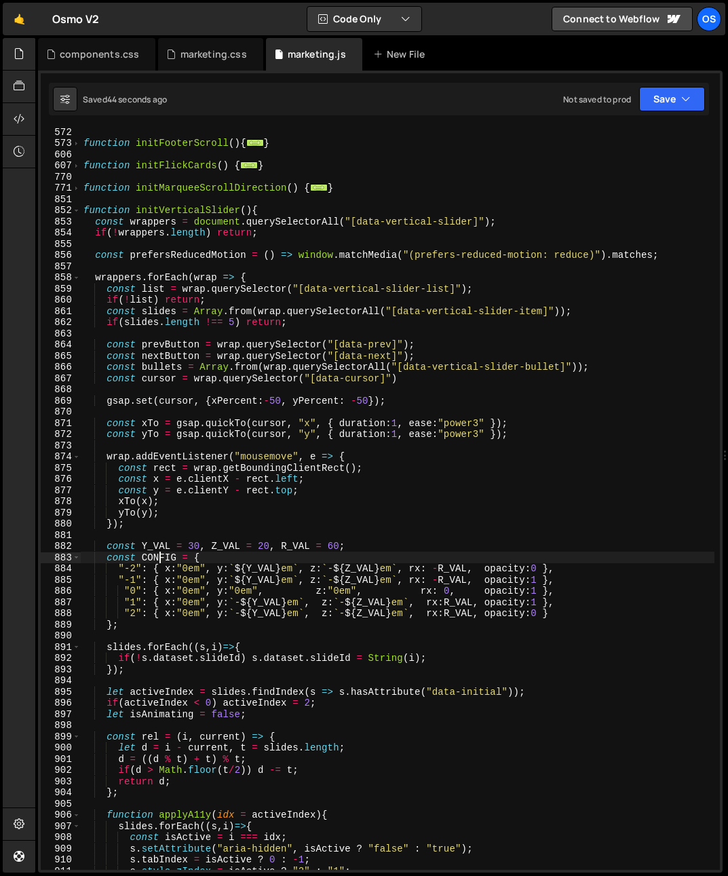
scroll to position [0, 7]
drag, startPoint x: 147, startPoint y: 184, endPoint x: 66, endPoint y: 221, distance: 89.5
click at [142, 187] on div "function initFooterScroll ( ) { ... } function initFlickCards ( ) { ... } funct…" at bounding box center [397, 508] width 633 height 764
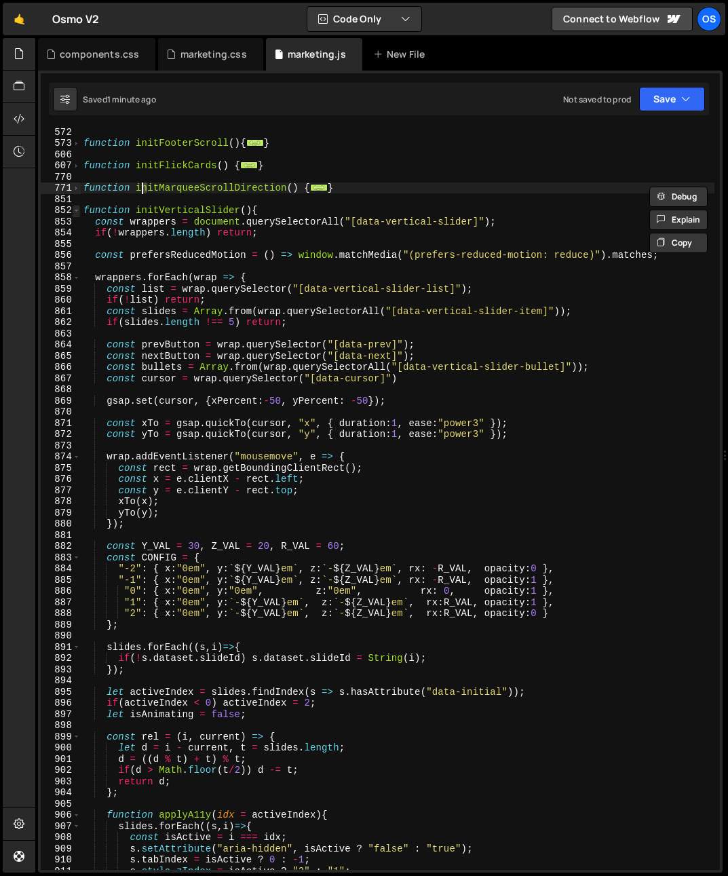
click at [77, 209] on span at bounding box center [76, 211] width 7 height 12
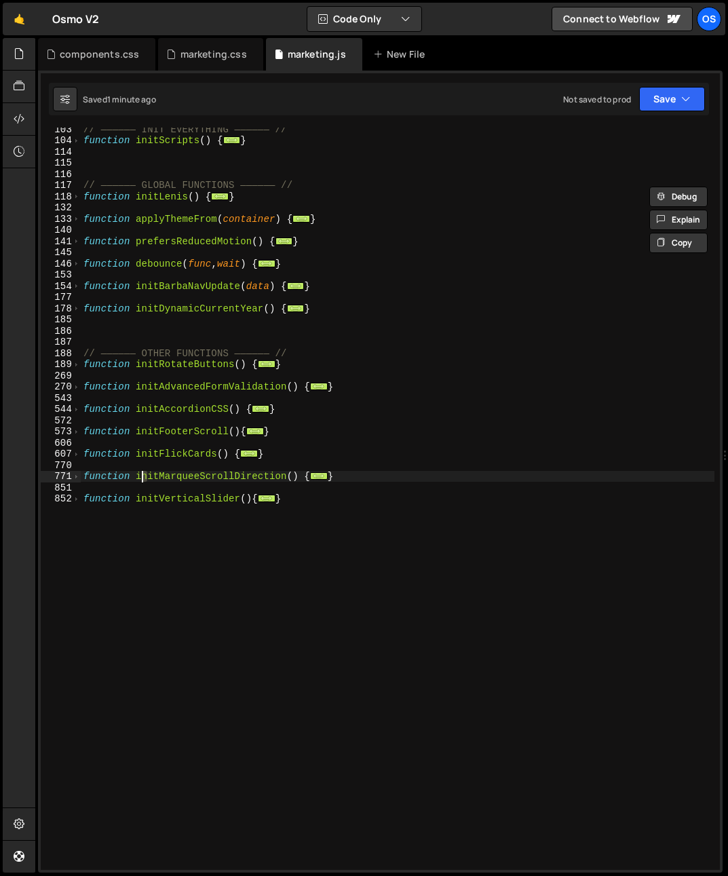
scroll to position [395, 0]
click at [178, 442] on div "// —————— INIT EVERYTHING —————— // function initScripts ( ) { ... } // —————— …" at bounding box center [397, 505] width 633 height 764
type textarea "}"
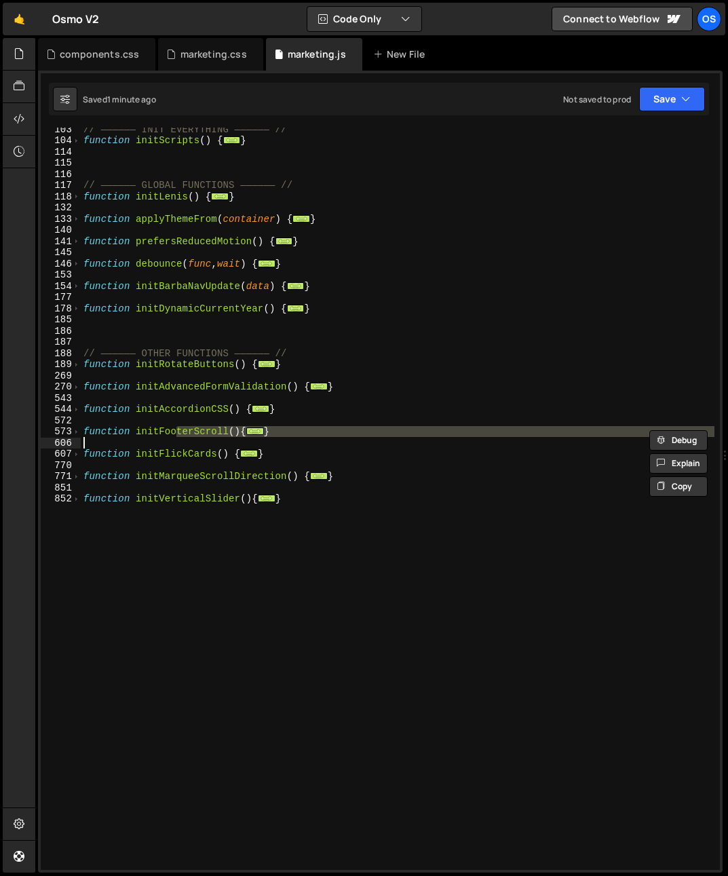
scroll to position [0, 0]
drag, startPoint x: 286, startPoint y: 332, endPoint x: 222, endPoint y: 216, distance: 132.3
click at [285, 332] on div "// —————— INIT EVERYTHING —————— // function initScripts ( ) { ... } // —————— …" at bounding box center [397, 505] width 633 height 764
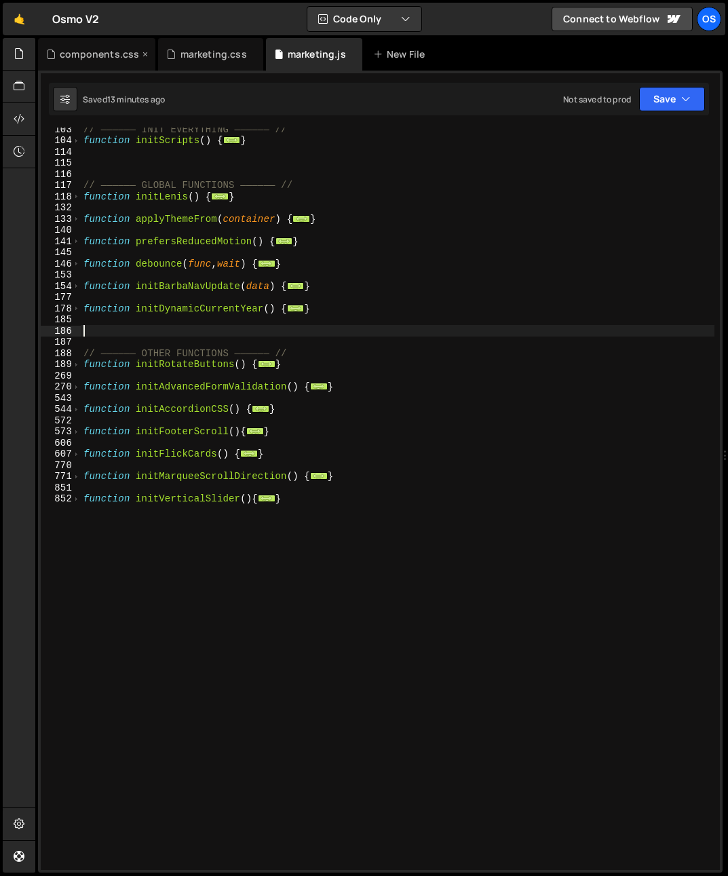
click at [73, 62] on div "components.css" at bounding box center [96, 54] width 117 height 33
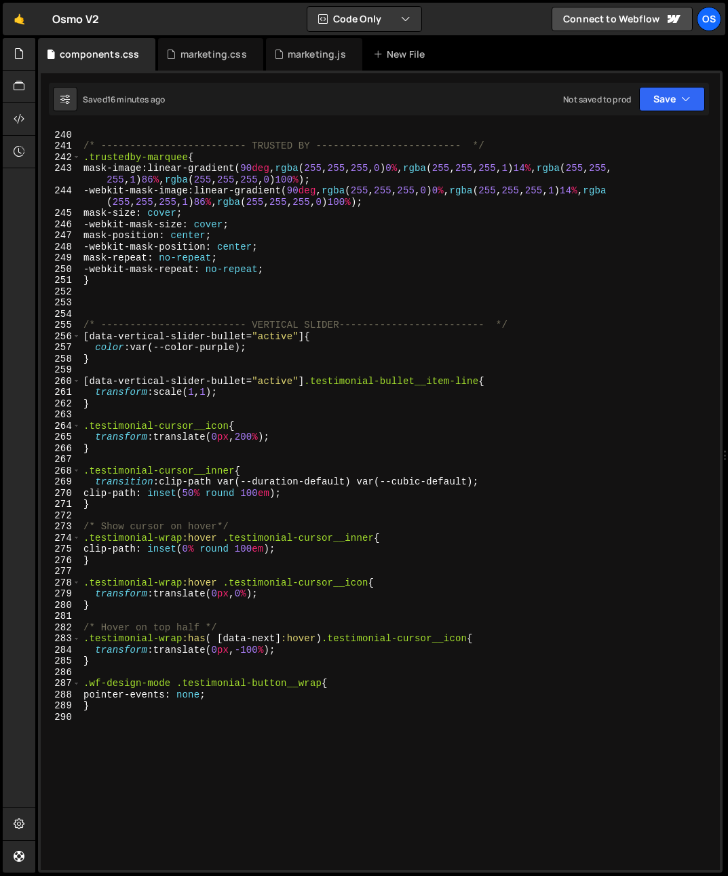
scroll to position [2887, 0]
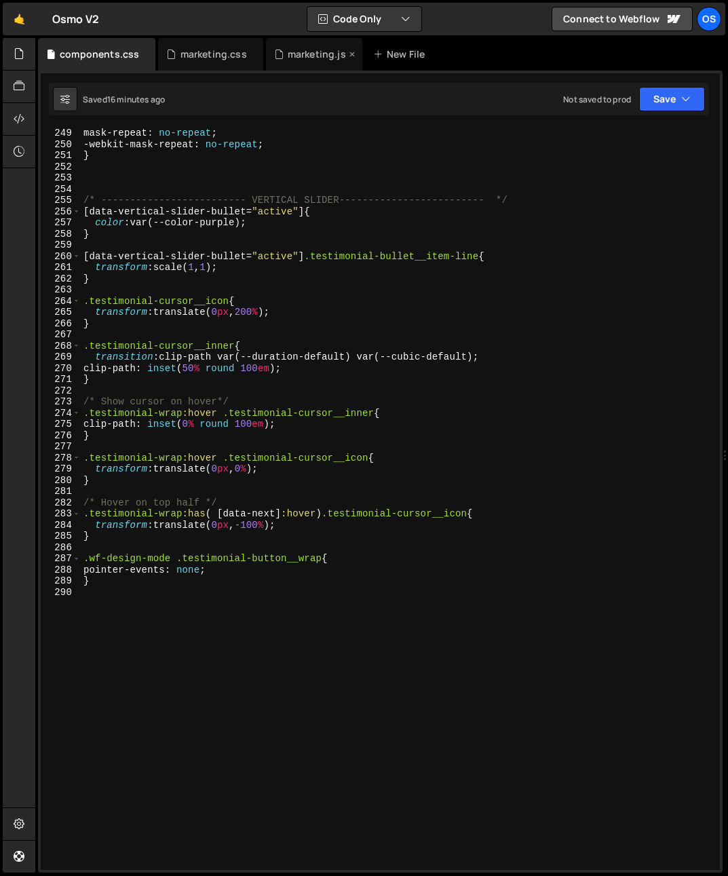
click at [290, 62] on div "marketing.js" at bounding box center [314, 54] width 96 height 33
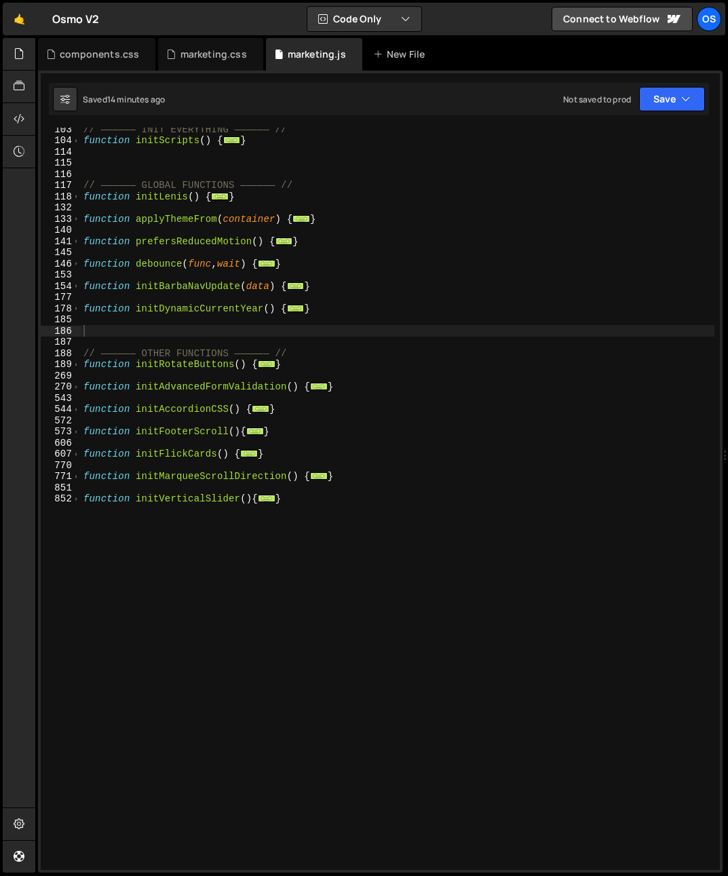
click at [141, 353] on div "// —————— INIT EVERYTHING —————— // function initScripts ( ) { ... } // —————— …" at bounding box center [397, 505] width 633 height 764
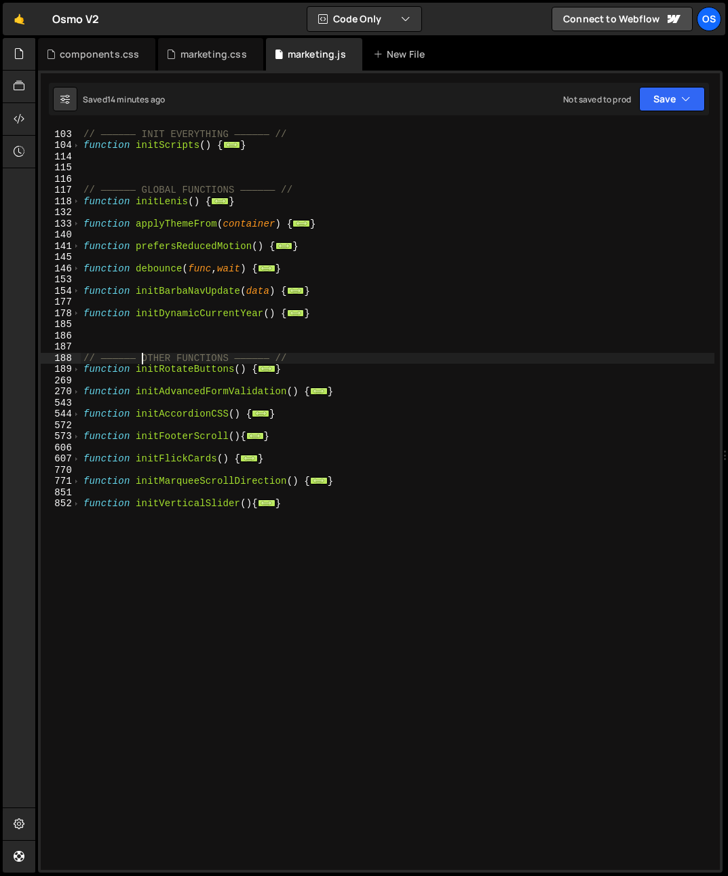
scroll to position [391, 0]
click at [171, 565] on div "// —————— INIT EVERYTHING —————— // function initScripts ( ) { ... } // —————— …" at bounding box center [397, 499] width 633 height 764
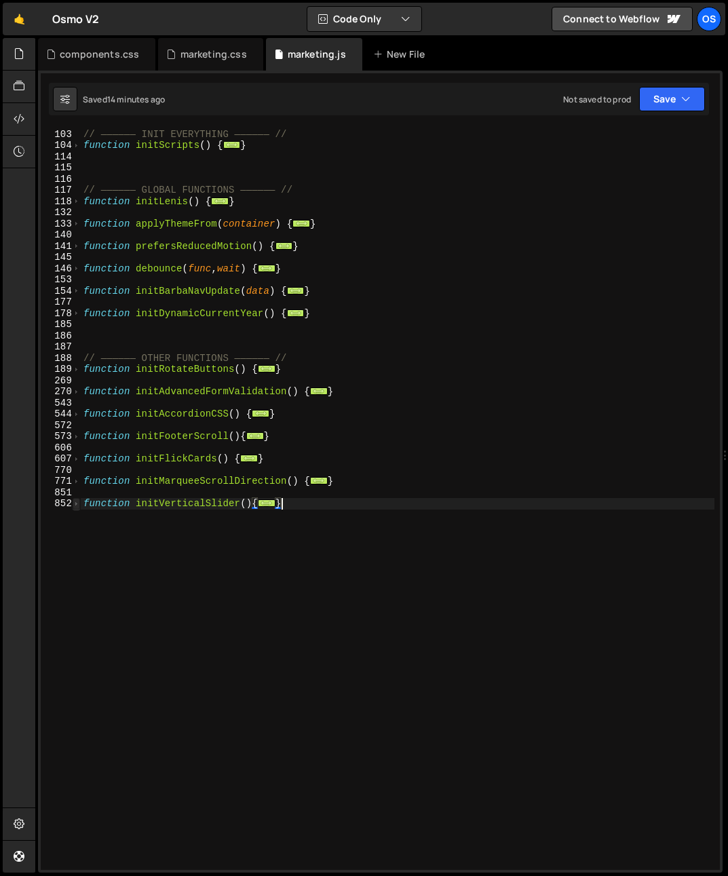
click at [75, 501] on span at bounding box center [76, 504] width 7 height 12
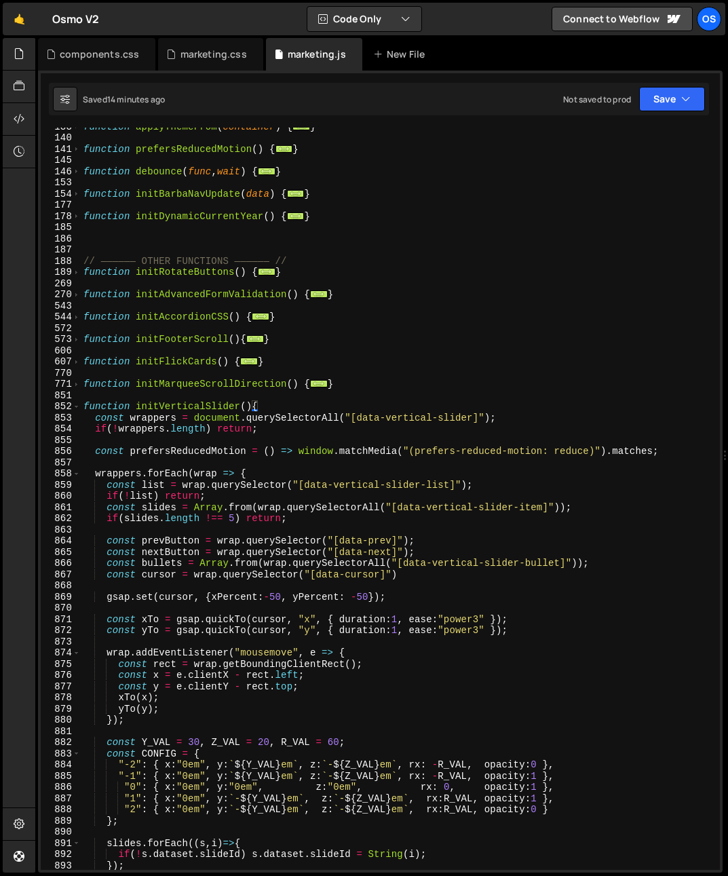
scroll to position [544, 0]
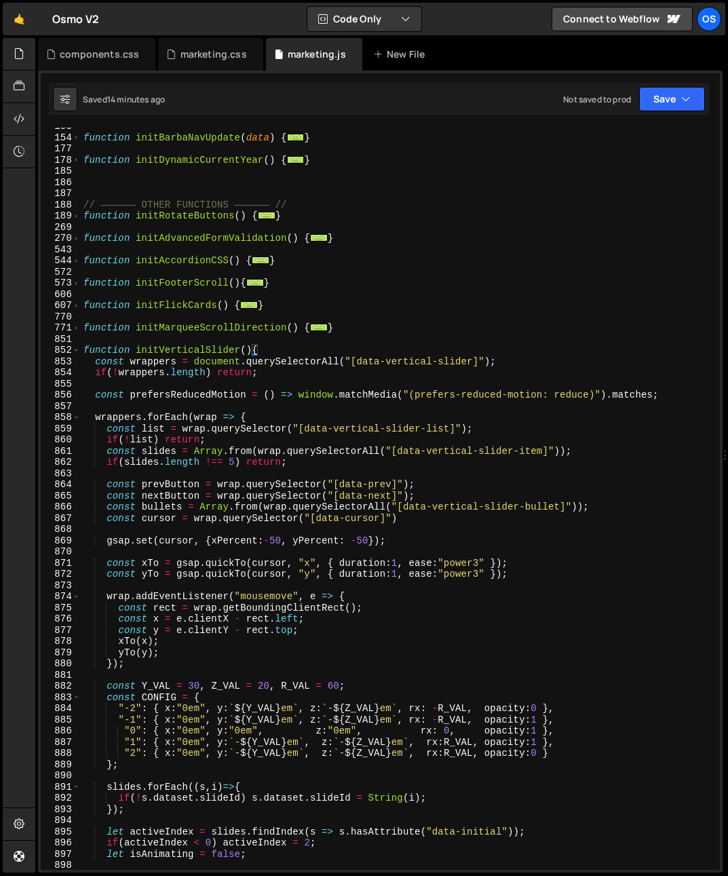
click at [239, 652] on div "function initBarbaNavUpdate ( data ) { ... } function initDynamicCurrentYear ( …" at bounding box center [397, 503] width 633 height 764
click at [191, 603] on div "function initBarbaNavUpdate ( data ) { ... } function initDynamicCurrentYear ( …" at bounding box center [397, 503] width 633 height 764
click at [195, 607] on div "function initBarbaNavUpdate ( data ) { ... } function initDynamicCurrentYear ( …" at bounding box center [397, 503] width 633 height 764
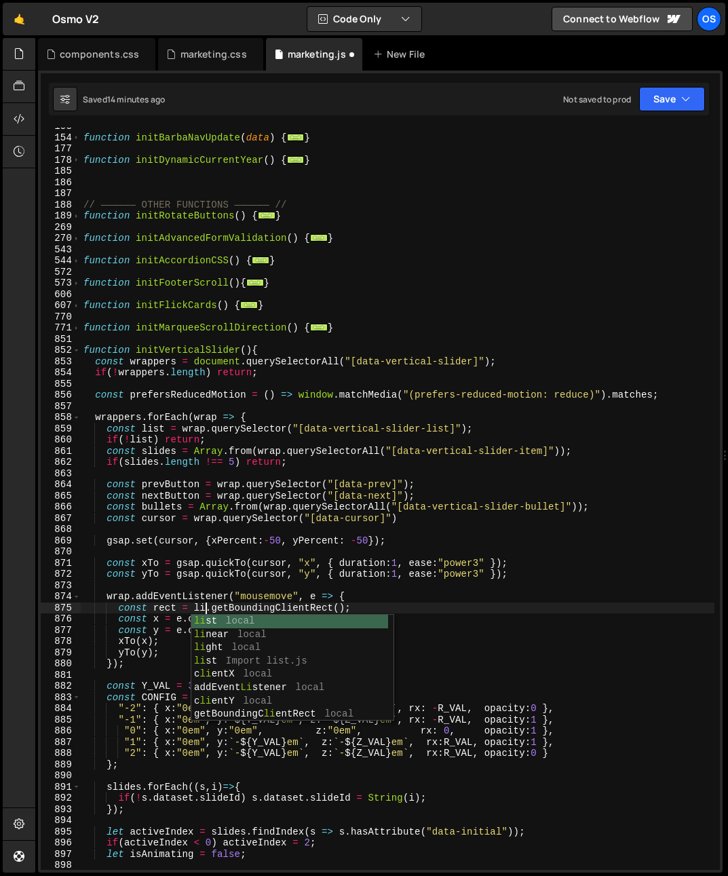
scroll to position [0, 9]
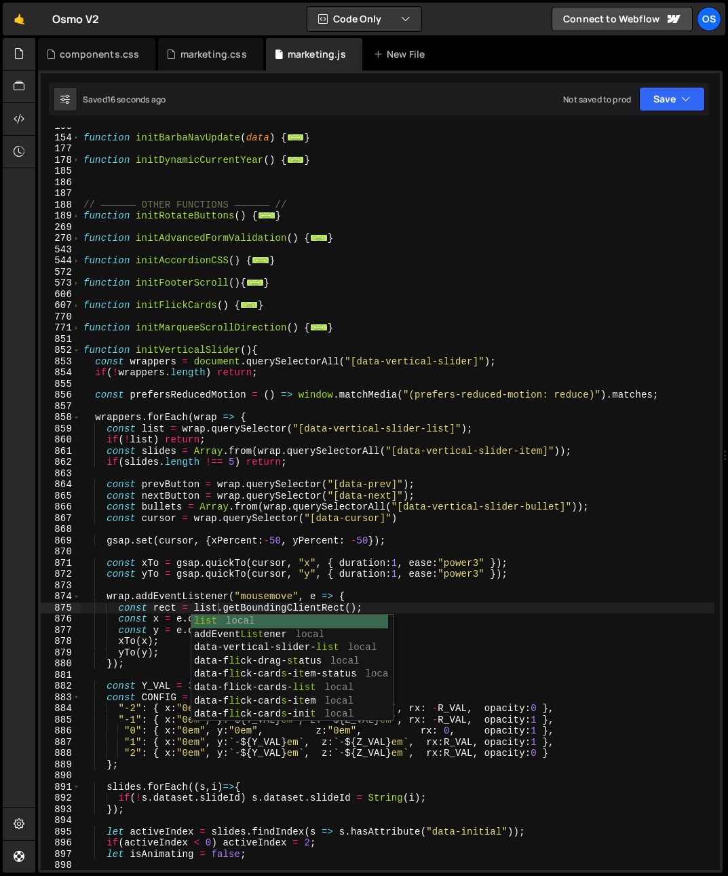
click at [225, 357] on div "function initBarbaNavUpdate ( data ) { ... } function initDynamicCurrentYear ( …" at bounding box center [397, 503] width 633 height 764
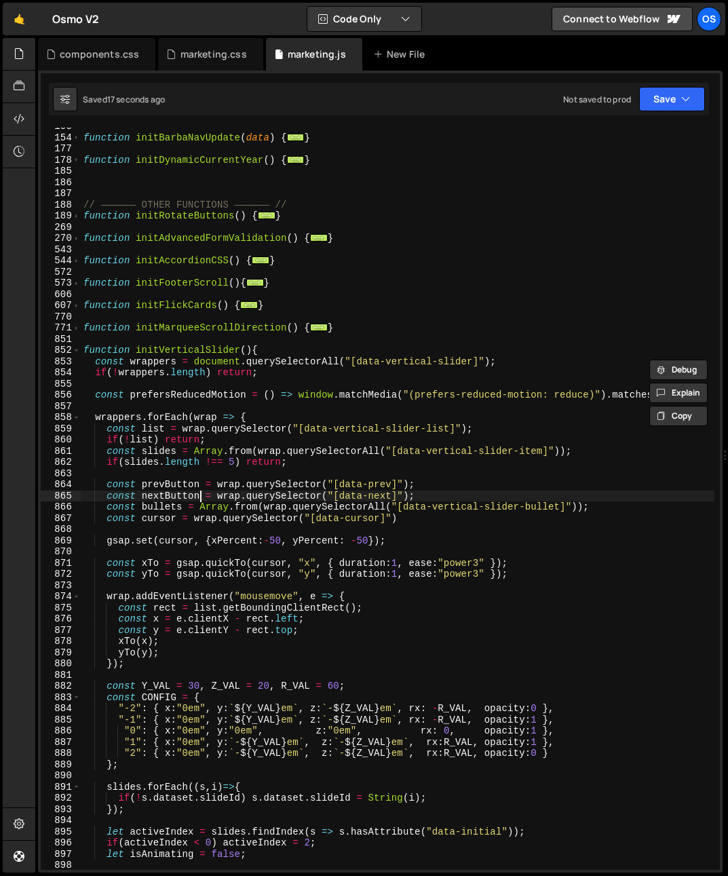
click at [202, 492] on div "function initBarbaNavUpdate ( data ) { ... } function initDynamicCurrentYear ( …" at bounding box center [397, 503] width 633 height 764
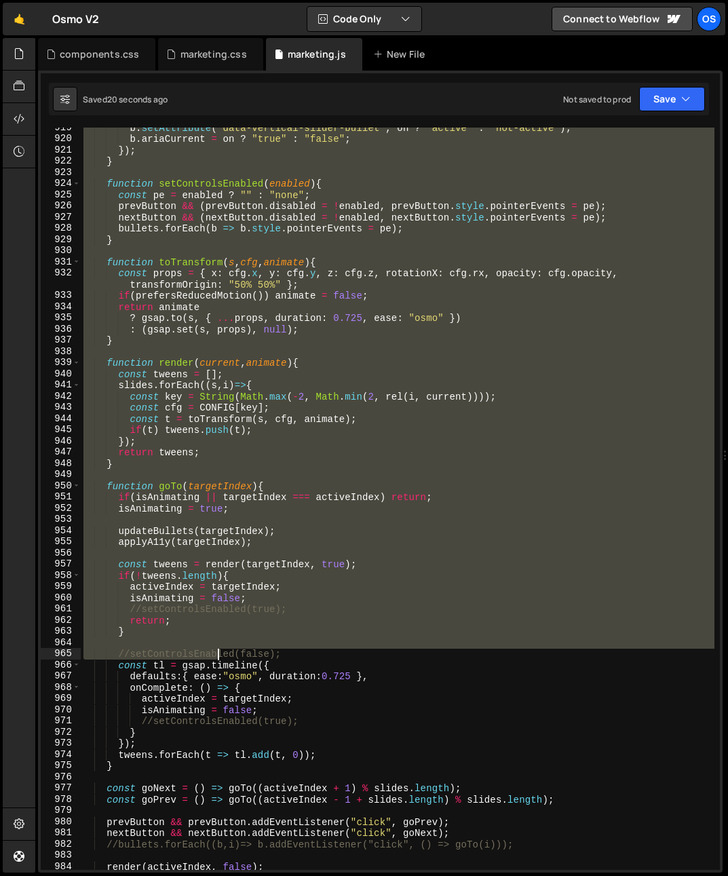
scroll to position [1761, 0]
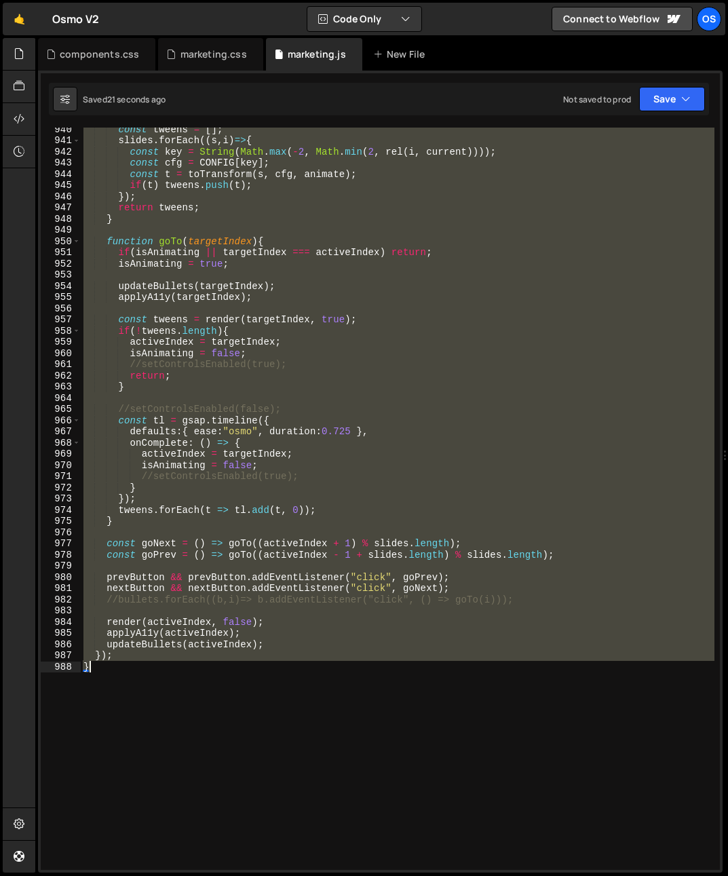
drag, startPoint x: 83, startPoint y: 350, endPoint x: 210, endPoint y: 682, distance: 355.1
click at [210, 682] on div "const tweens = [ ] ; slides . forEach (( s , i ) => { const key = String ( Math…" at bounding box center [397, 505] width 633 height 764
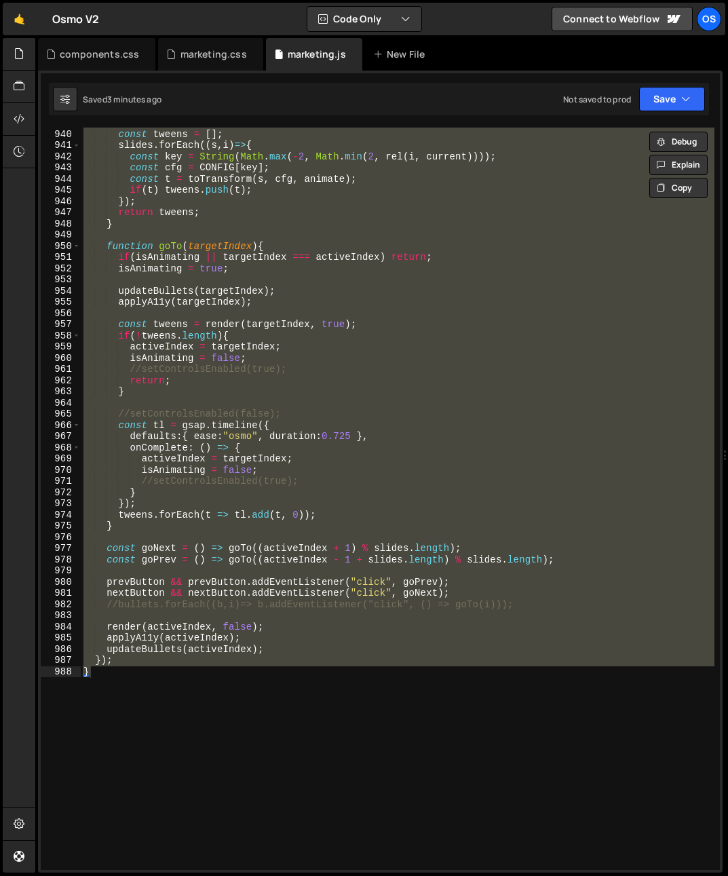
scroll to position [1631, 0]
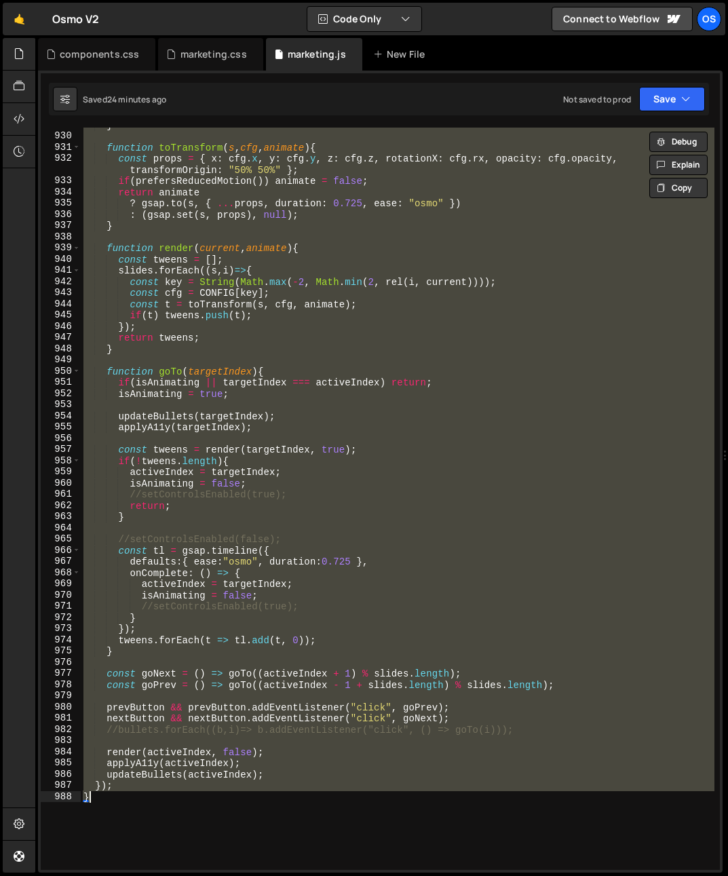
click at [290, 482] on div "} function toTransform ( s , cfg , animate ) { const props = { x : cfg . x , y …" at bounding box center [397, 499] width 633 height 742
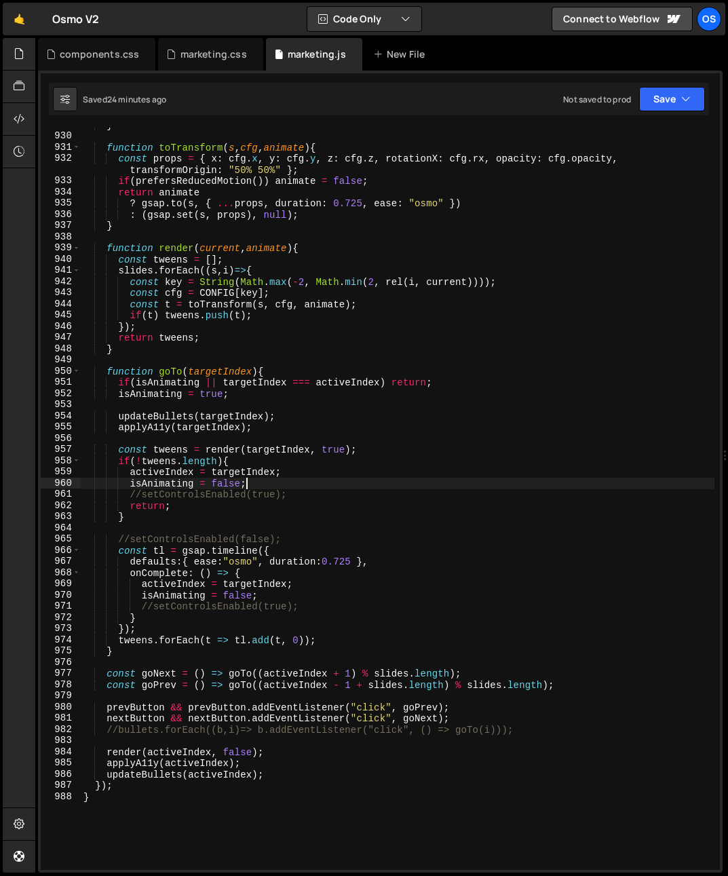
click at [133, 349] on div "} function toTransform ( s , cfg , animate ) { const props = { x : cfg . x , y …" at bounding box center [397, 501] width 633 height 764
type textarea "}"
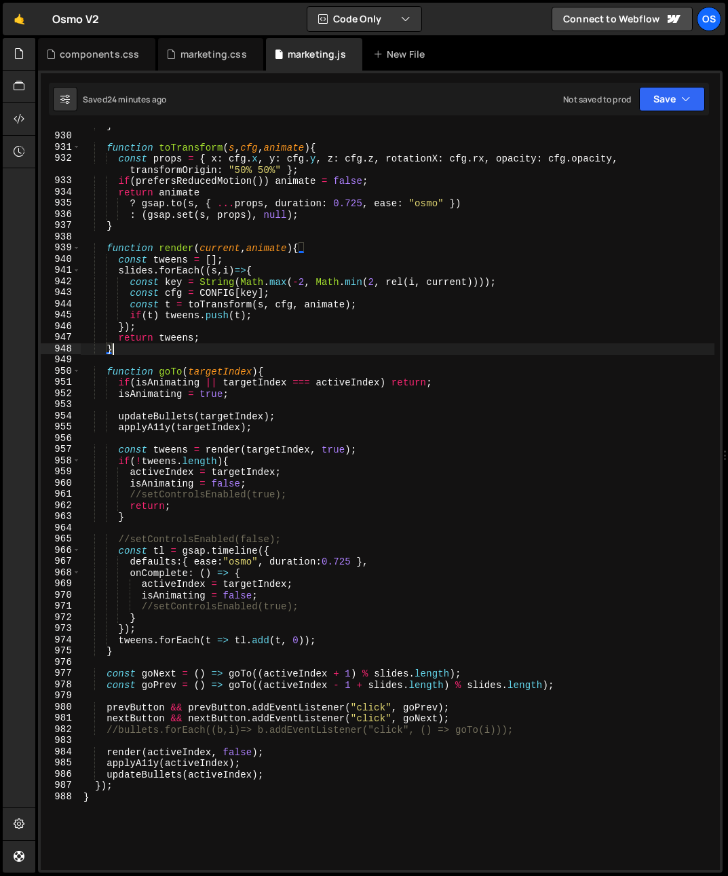
scroll to position [0, 1]
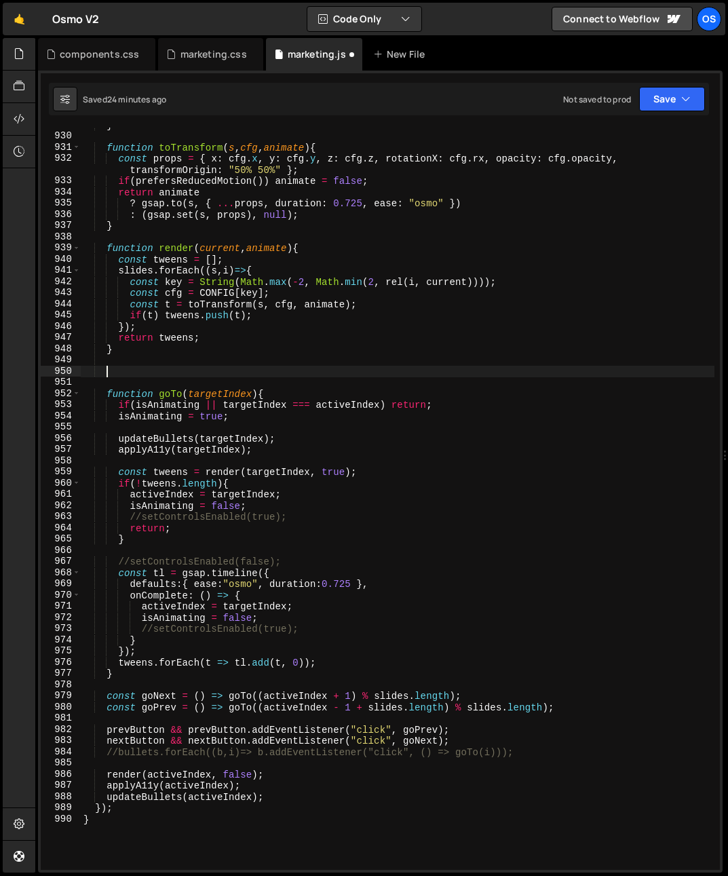
click at [81, 370] on div "} function toTransform ( s , cfg , animate ) { const props = { x : cfg . x , y …" at bounding box center [397, 501] width 633 height 764
paste textarea "}"
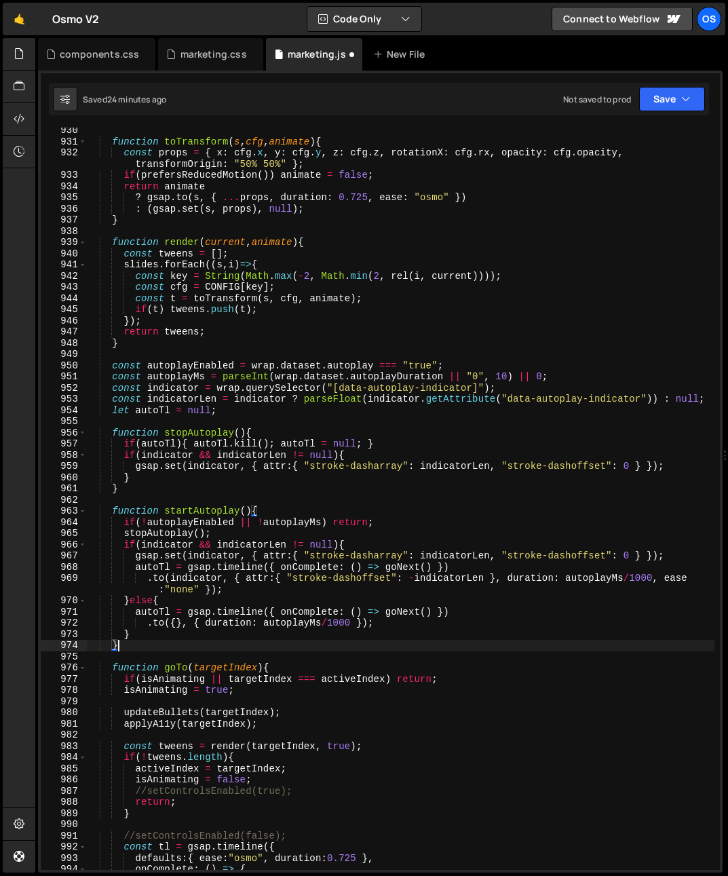
scroll to position [1851, 0]
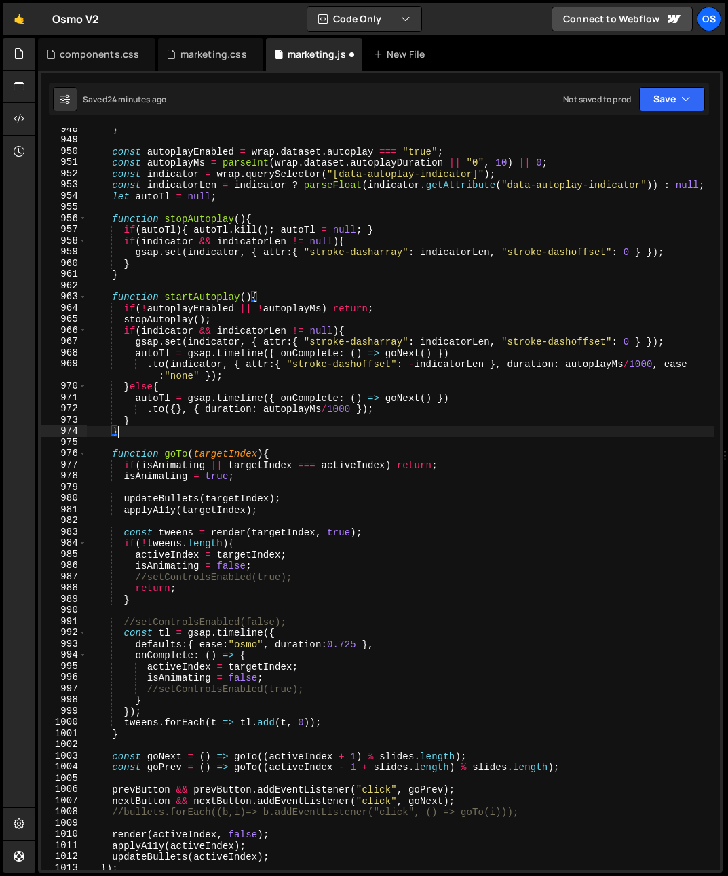
click at [296, 458] on div "} const autoplayEnabled = wrap . dataset . autoplay === "true" ; const autoplay…" at bounding box center [400, 505] width 628 height 764
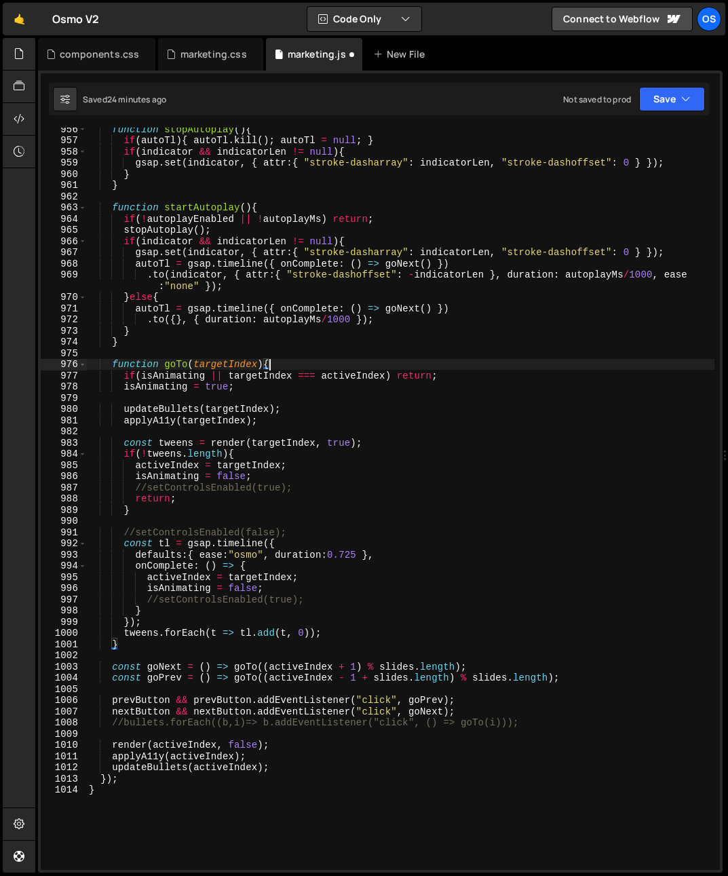
scroll to position [1940, 0]
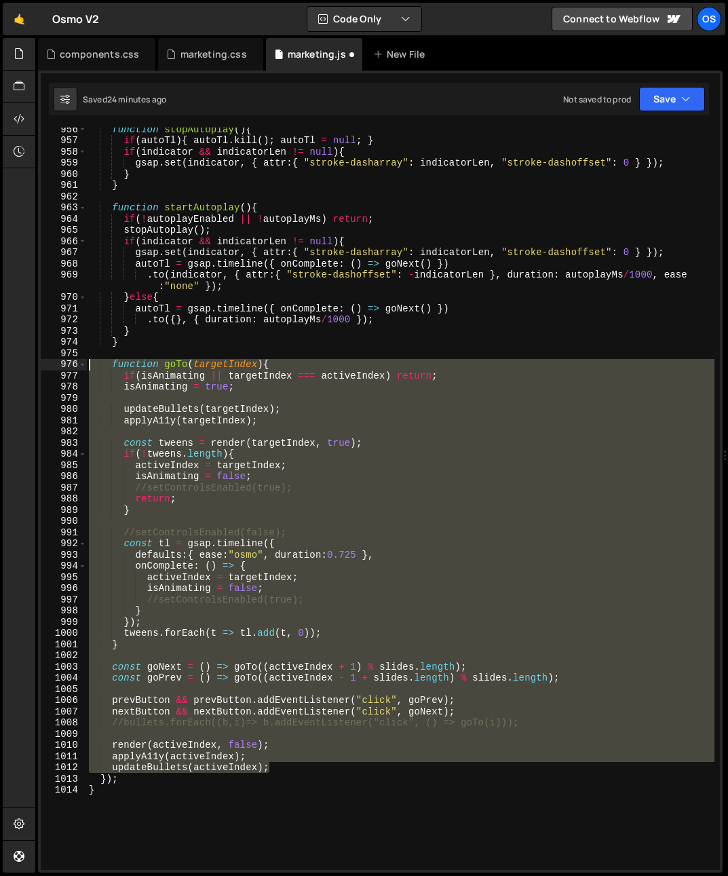
drag, startPoint x: 279, startPoint y: 769, endPoint x: 26, endPoint y: 364, distance: 477.6
click at [26, 364] on div "Hold on a sec... Are you certain you wish to leave this page? Any changes you'v…" at bounding box center [364, 438] width 728 height 876
paste textarea "startAutoplay()"
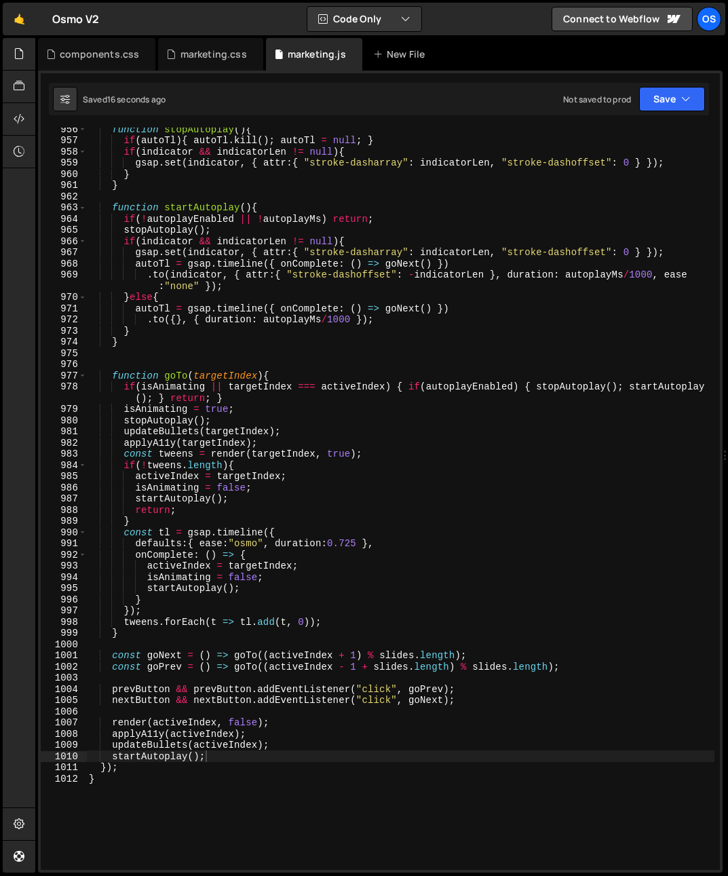
click at [187, 553] on div "function stopAutoplay ( ) { if ( autoTl ) { autoTl . kill ( ) ; autoTl = null ;…" at bounding box center [400, 505] width 628 height 764
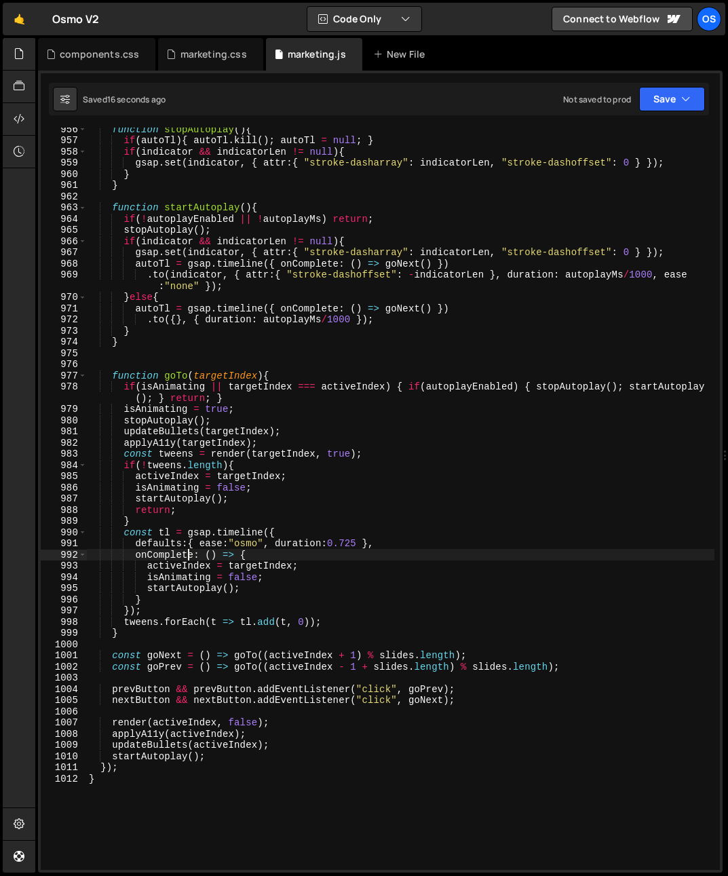
scroll to position [1756, 0]
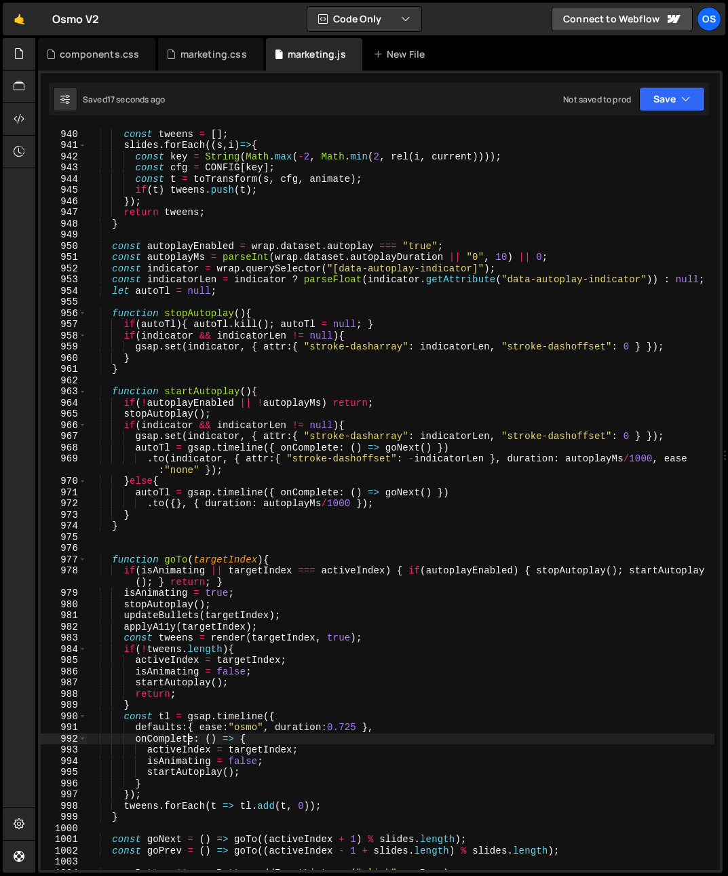
click at [230, 414] on div "function render ( current , animate ) { const tweens = [ ] ; slides . forEach (…" at bounding box center [400, 499] width 628 height 764
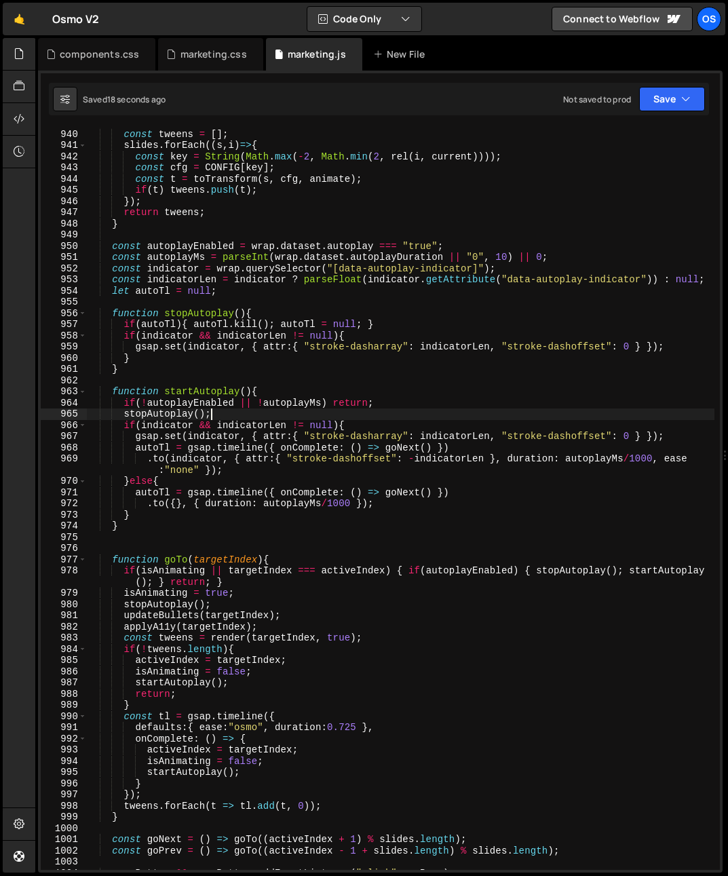
click at [174, 359] on div "function render ( current , animate ) { const tweens = [ ] ; slides . forEach (…" at bounding box center [400, 499] width 628 height 764
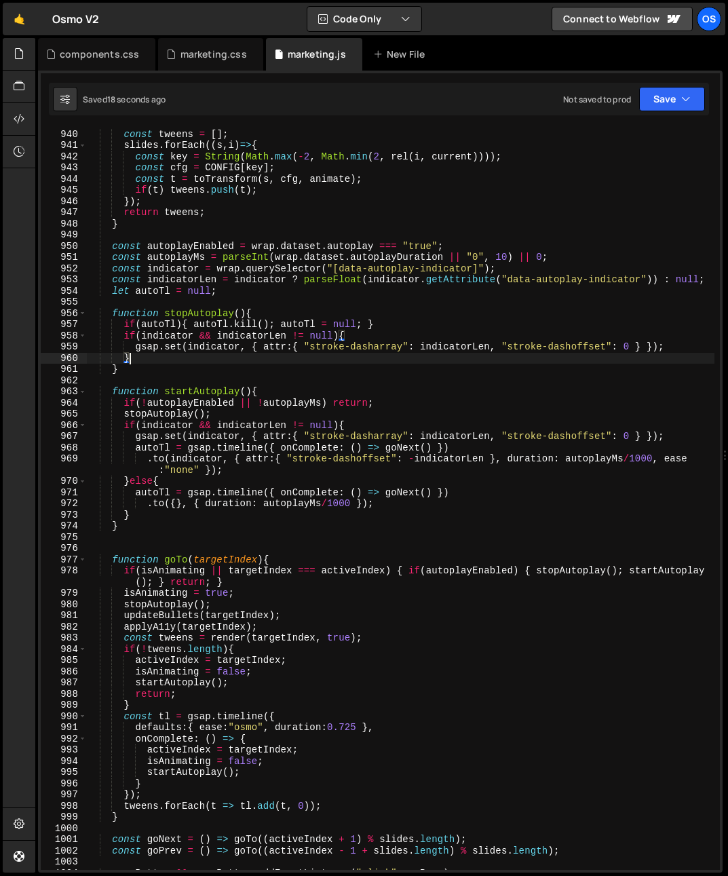
click at [184, 392] on div "function render ( current , animate ) { const tweens = [ ] ; slides . forEach (…" at bounding box center [400, 499] width 628 height 764
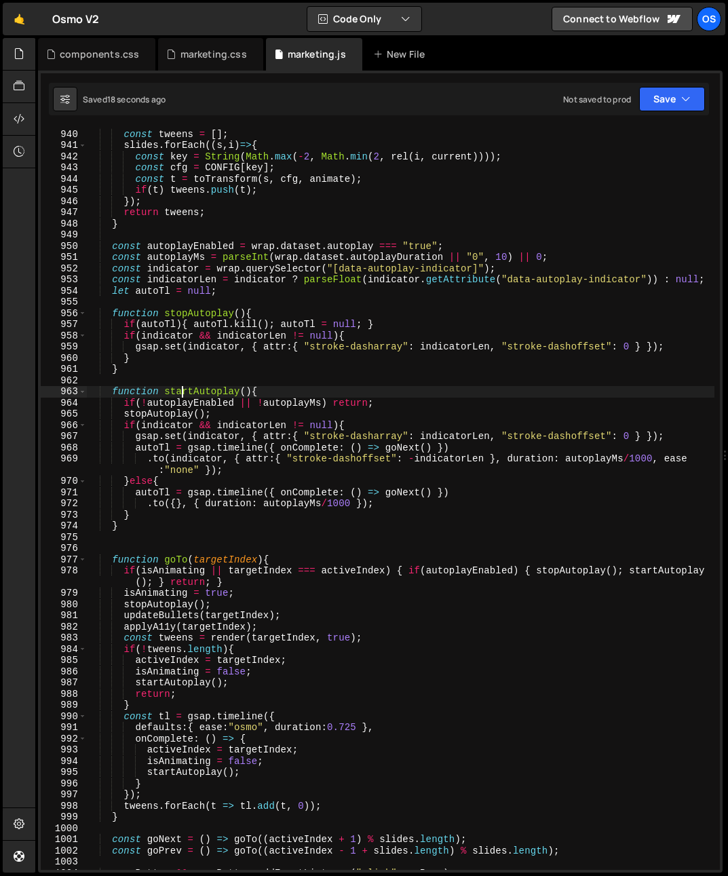
click at [184, 392] on div "function render ( current , animate ) { const tweens = [ ] ; slides . forEach (…" at bounding box center [400, 499] width 628 height 764
click at [187, 504] on div "function render ( current , animate ) { const tweens = [ ] ; slides . forEach (…" at bounding box center [400, 499] width 628 height 764
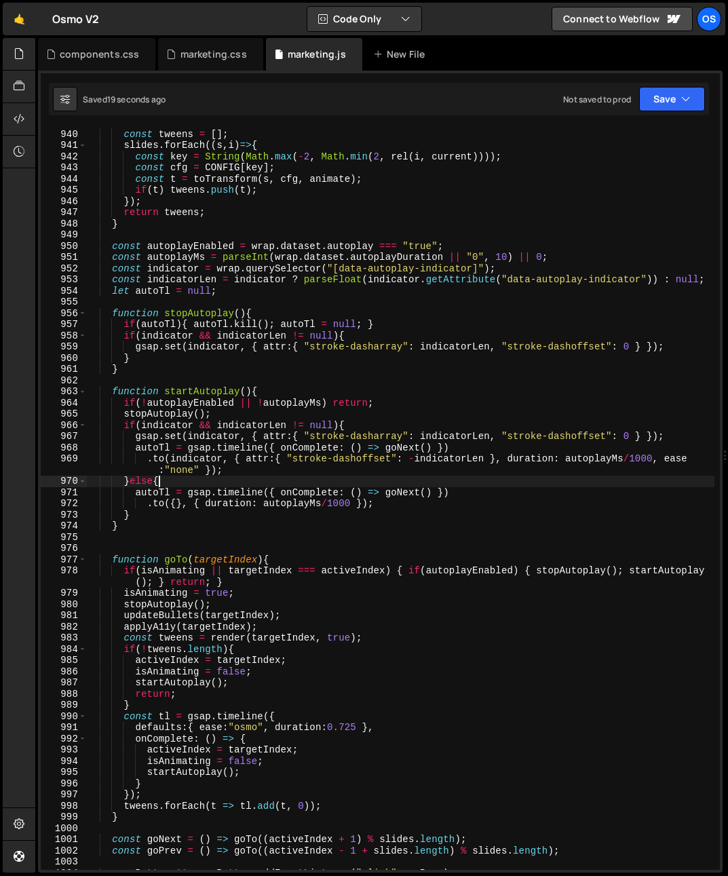
click at [194, 476] on div "function render ( current , animate ) { const tweens = [ ] ; slides . forEach (…" at bounding box center [400, 499] width 628 height 764
click at [262, 477] on div "function render ( current , animate ) { const tweens = [ ] ; slides . forEach (…" at bounding box center [400, 499] width 628 height 764
click at [275, 515] on div "function render ( current , animate ) { const tweens = [ ] ; slides . forEach (…" at bounding box center [400, 499] width 628 height 764
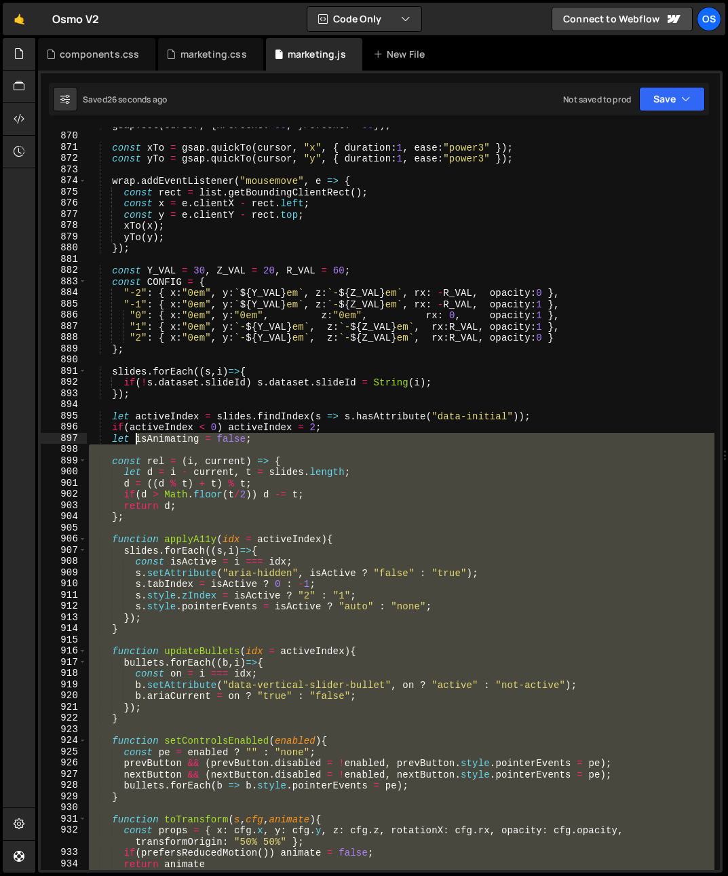
scroll to position [661, 0]
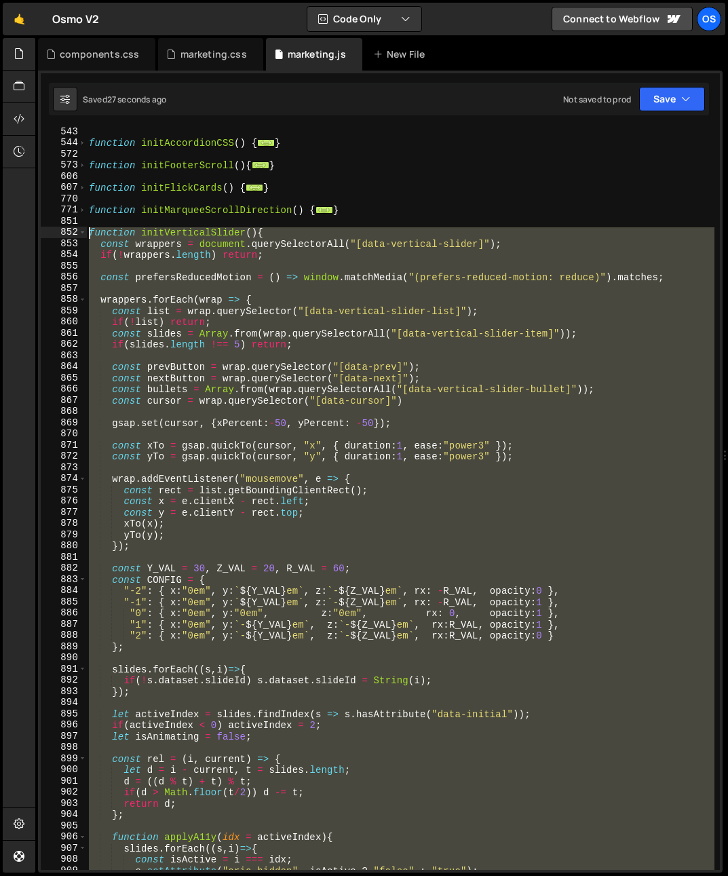
drag, startPoint x: 143, startPoint y: 718, endPoint x: 87, endPoint y: 234, distance: 487.5
click at [87, 234] on div "function initAccordionCSS ( ) { ... } function initFooterScroll ( ) { ... } fun…" at bounding box center [400, 508] width 628 height 764
click at [515, 565] on div "function initAccordionCSS ( ) { ... } function initFooterScroll ( ) { ... } fun…" at bounding box center [400, 499] width 628 height 742
type textarea "const Y_VAL = 30, Z_VAL = 20, R_VAL = 60;"
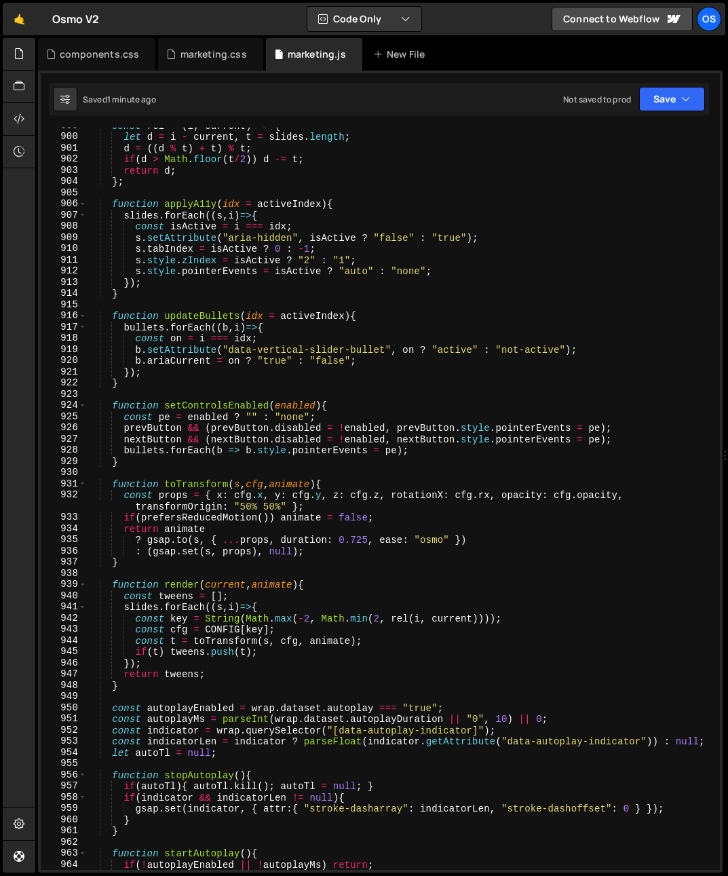
scroll to position [1411, 0]
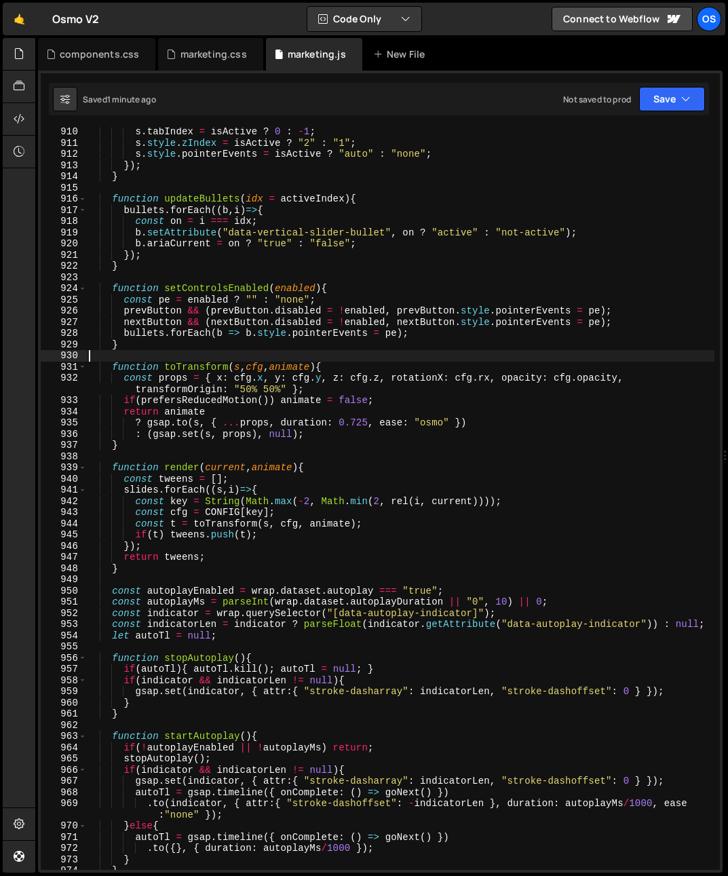
click at [176, 351] on div "s . tabIndex = isActive ? 0 : - 1 ; s . style . zIndex = isActive ? "2" : "1" ;…" at bounding box center [400, 508] width 628 height 764
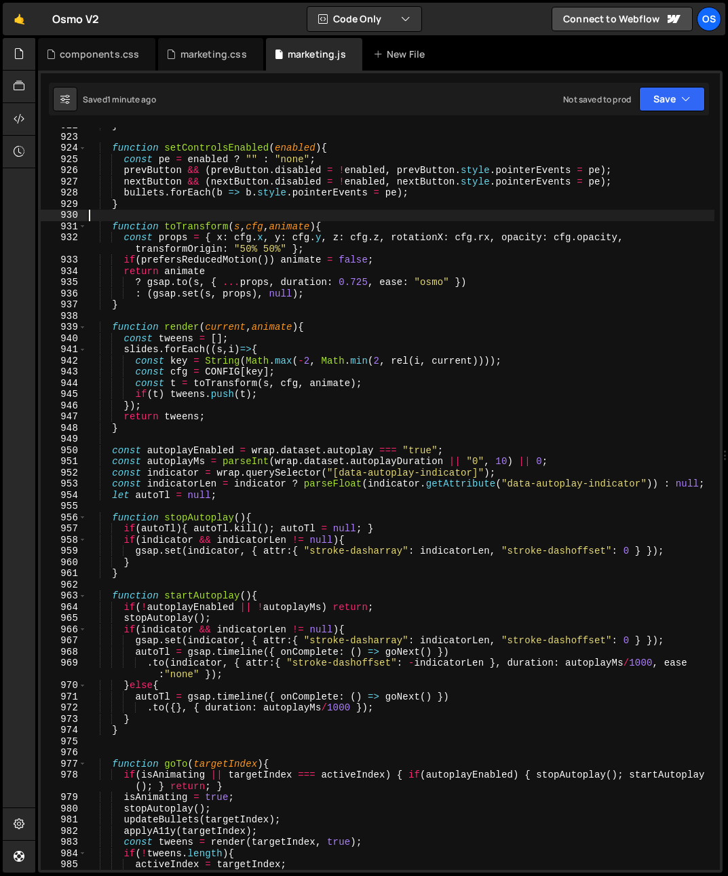
click at [271, 487] on div "} function setControlsEnabled ( enabled ) { const pe = enabled ? "" : "none" ; …" at bounding box center [400, 502] width 628 height 764
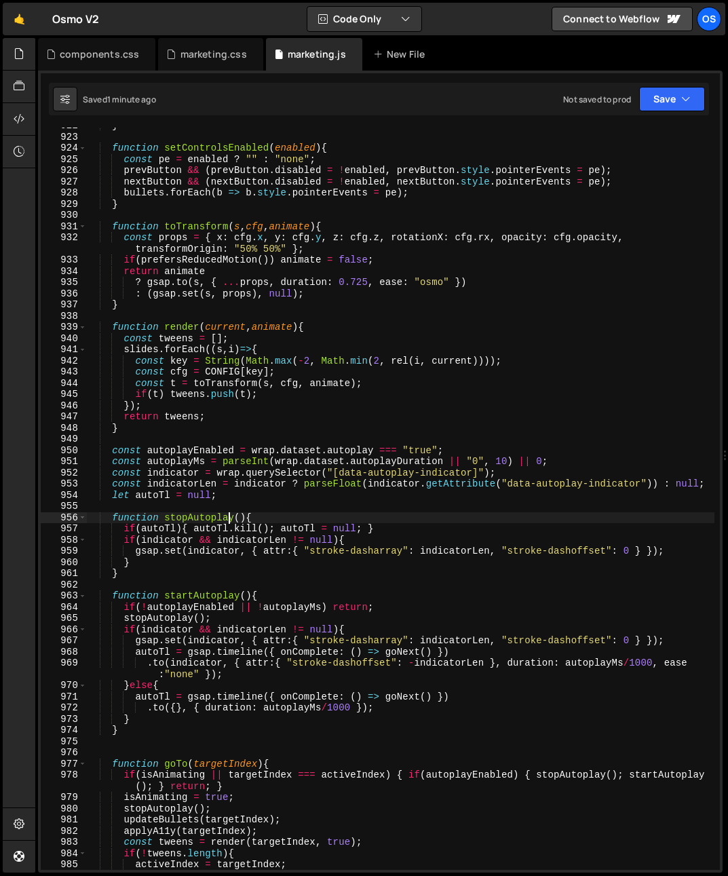
click at [230, 520] on div "} function setControlsEnabled ( enabled ) { const pe = enabled ? "" : "none" ; …" at bounding box center [400, 502] width 628 height 764
click at [184, 575] on div "} function setControlsEnabled ( enabled ) { const pe = enabled ? "" : "none" ; …" at bounding box center [400, 502] width 628 height 764
type textarea "}"
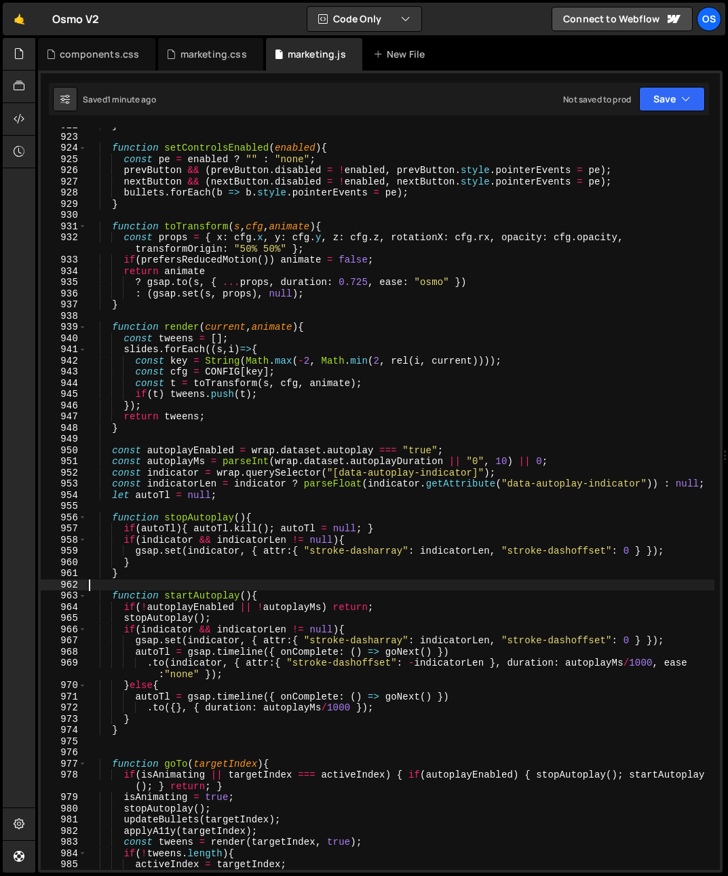
click at [290, 589] on div "} function setControlsEnabled ( enabled ) { const pe = enabled ? "" : "none" ; …" at bounding box center [400, 502] width 628 height 764
click at [306, 558] on div "} function setControlsEnabled ( enabled ) { const pe = enabled ? "" : "none" ; …" at bounding box center [400, 502] width 628 height 764
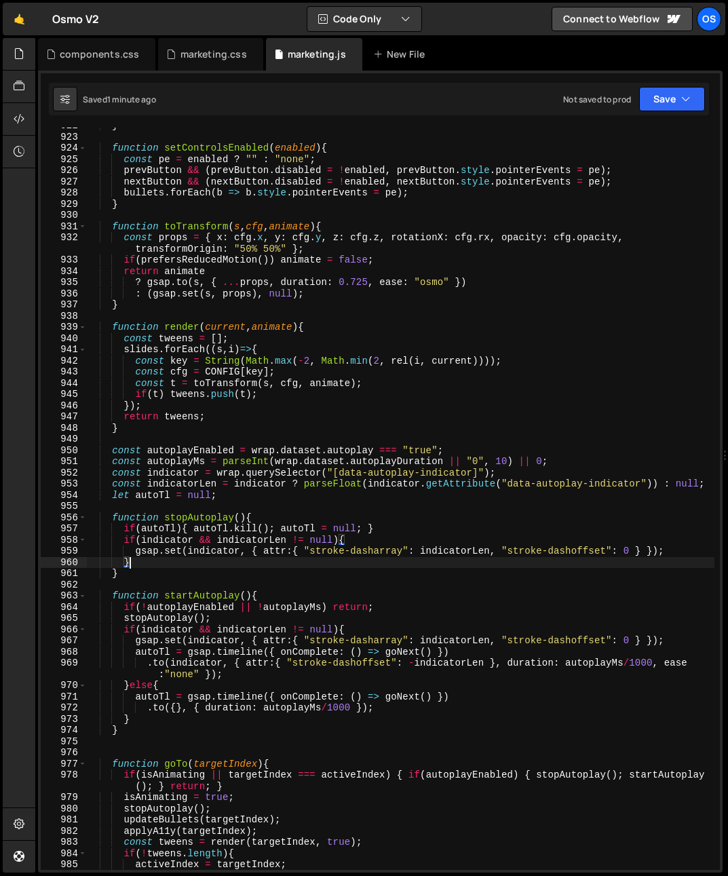
scroll to position [1683, 0]
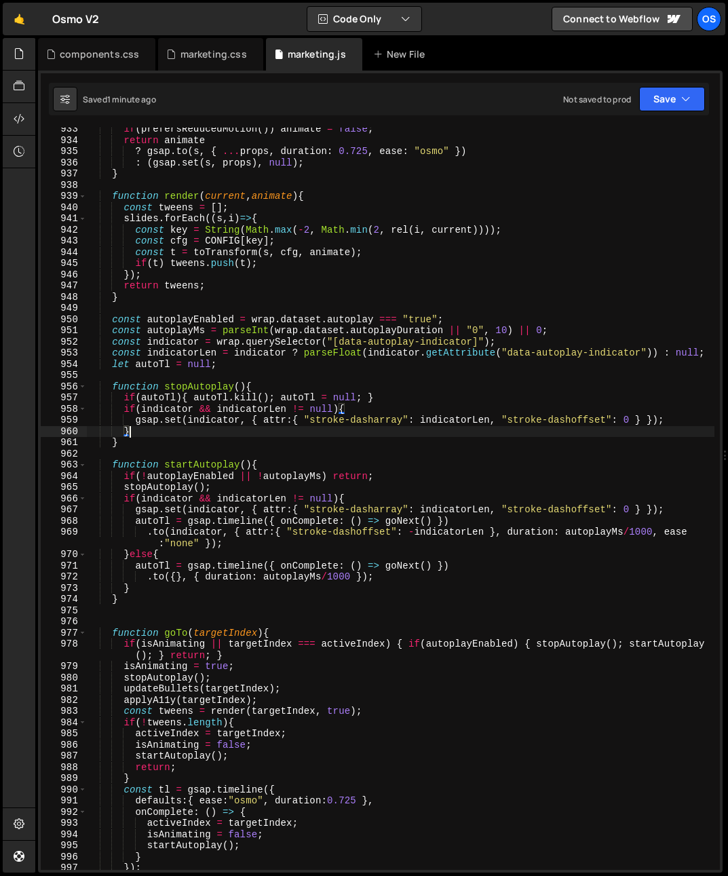
click at [458, 429] on div "if ( prefersReducedMotion ( )) animate = false ; return animate ? gsap . to ( s…" at bounding box center [400, 505] width 628 height 764
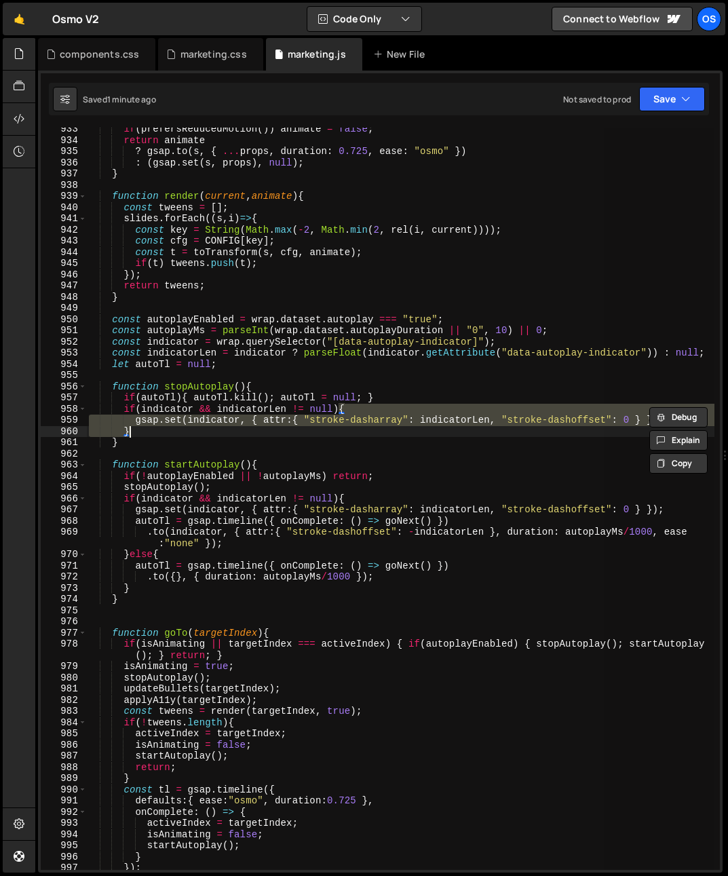
click at [464, 422] on div "if ( prefersReducedMotion ( )) animate = false ; return animate ? gsap . to ( s…" at bounding box center [400, 499] width 628 height 742
click at [464, 422] on div "if ( prefersReducedMotion ( )) animate = false ; return animate ? gsap . to ( s…" at bounding box center [400, 505] width 628 height 764
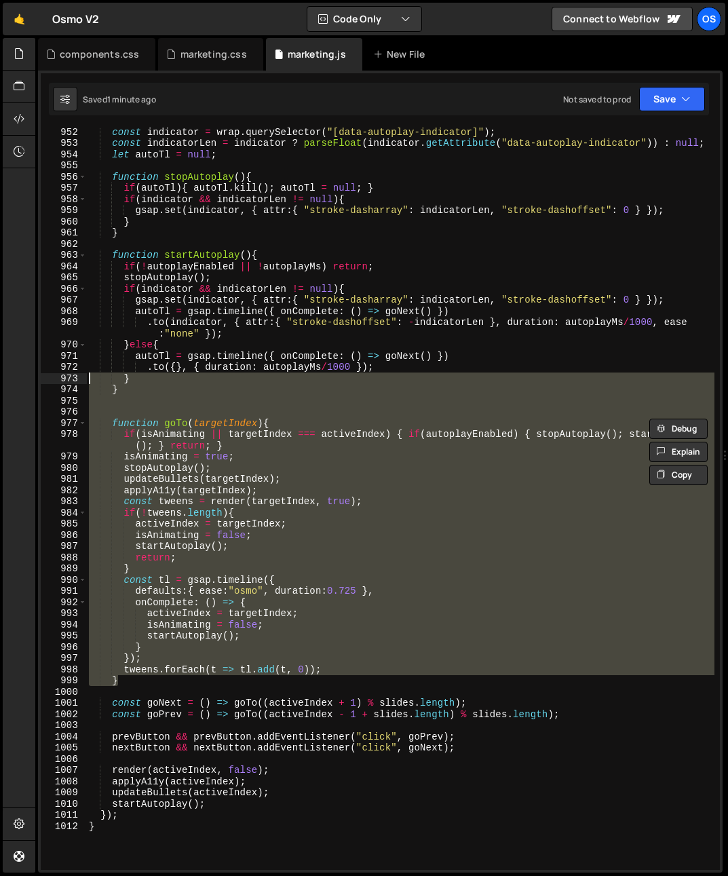
scroll to position [1799, 0]
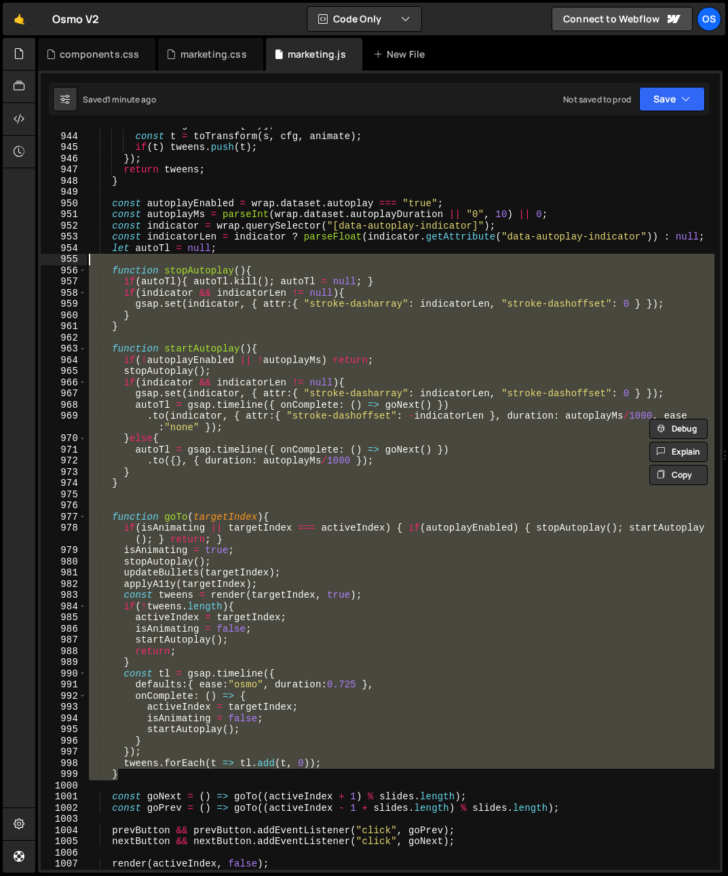
drag, startPoint x: 135, startPoint y: 682, endPoint x: 39, endPoint y: 264, distance: 428.1
click at [39, 264] on div "gsap.set(indicator, { attr:{ "stroke-dasharray": indicatorLen, "stroke-dashoffs…" at bounding box center [380, 472] width 684 height 802
click at [39, 264] on div "function stopAutoplay(){ 943 944 945 946 947 948 949 950 951 952 953 954 955 95…" at bounding box center [380, 472] width 684 height 802
click at [156, 673] on div "const cfg = CONFIG [ key ] ; const t = toTransform ( s , cfg , animate ) ; if (…" at bounding box center [400, 499] width 628 height 742
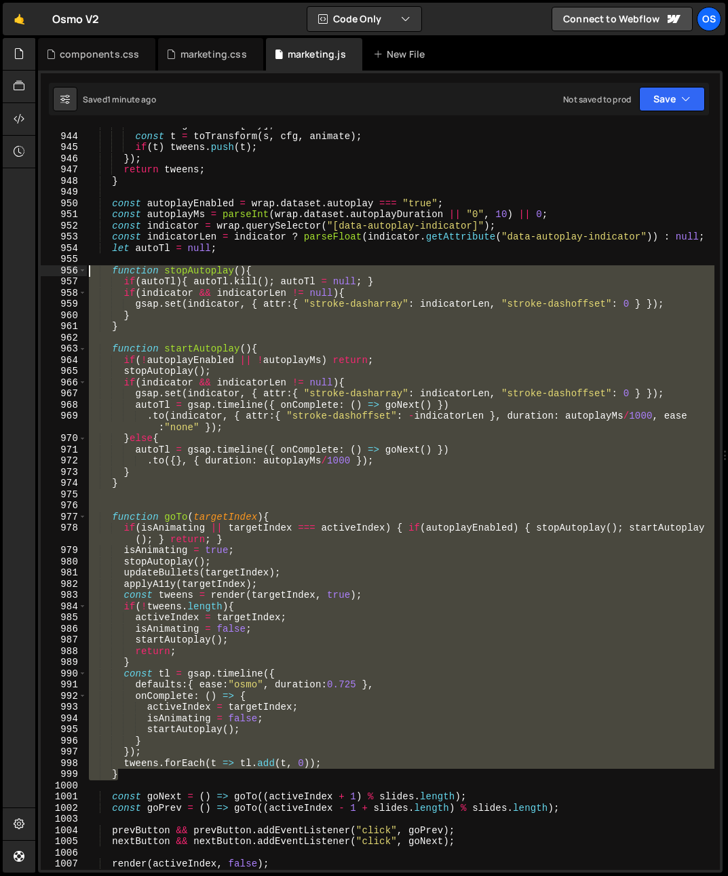
drag, startPoint x: 124, startPoint y: 772, endPoint x: 26, endPoint y: 268, distance: 514.1
click at [26, 268] on div "Hold on a sec... Are you certain you wish to leave this page? Any changes you'v…" at bounding box center [364, 438] width 728 height 876
paste textarea
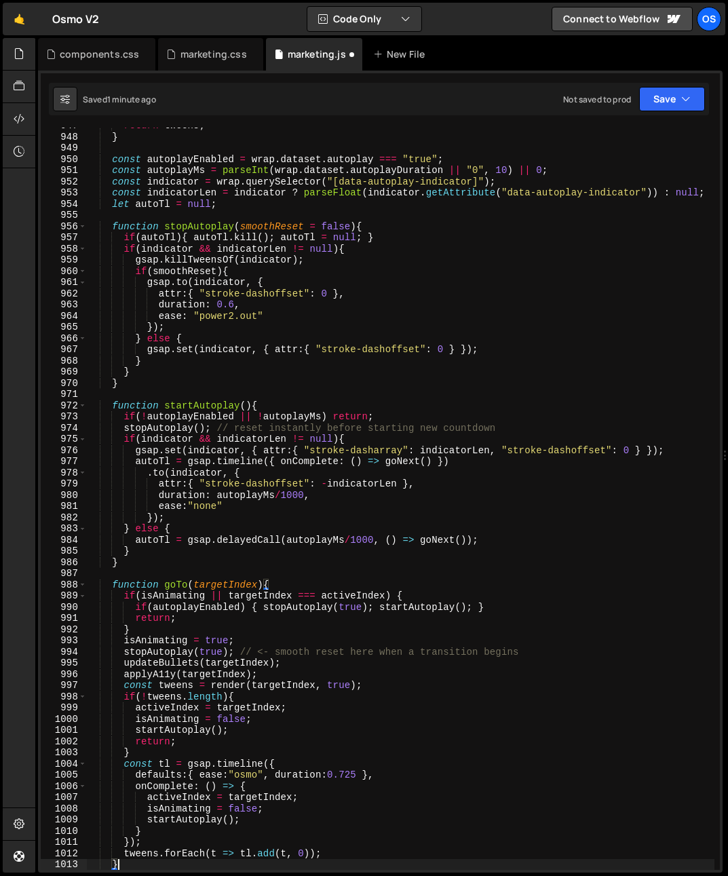
scroll to position [1925, 0]
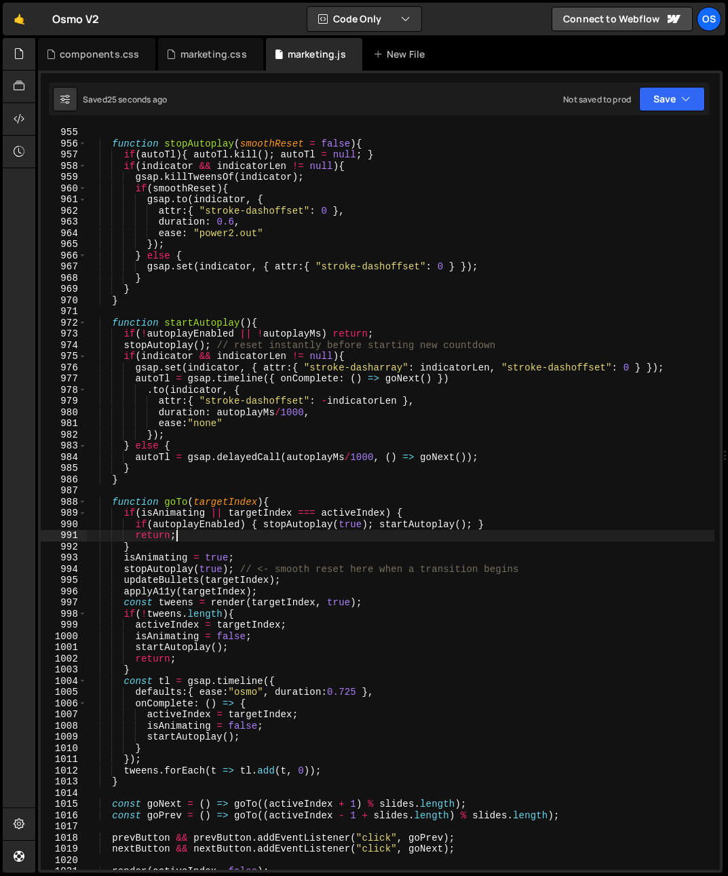
click at [492, 534] on div "function stopAutoplay ( smoothReset = false ) { if ( autoTl ) { autoTl . kill (…" at bounding box center [400, 509] width 628 height 764
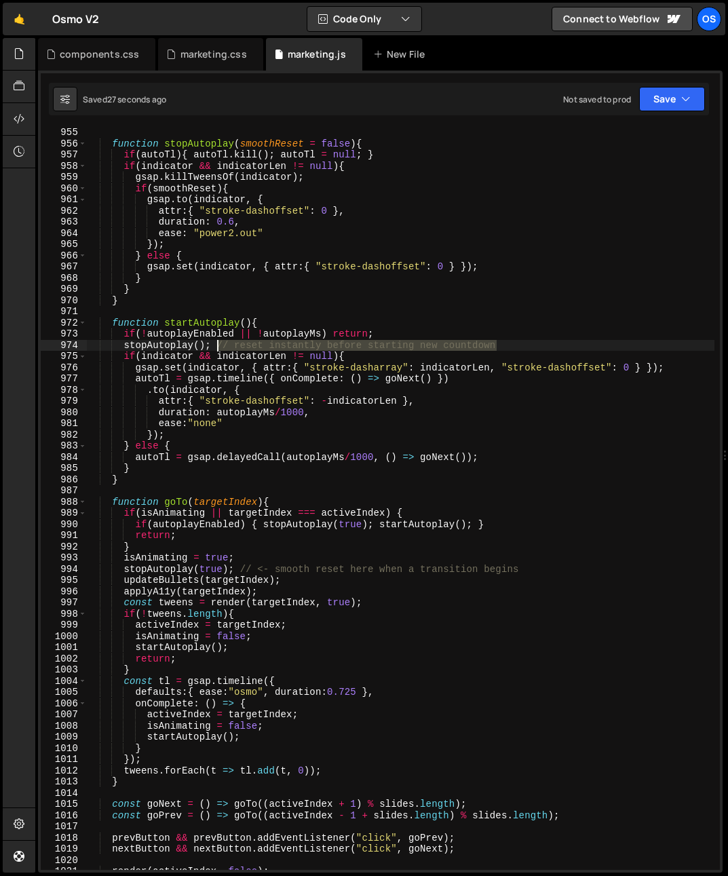
drag, startPoint x: 545, startPoint y: 347, endPoint x: 218, endPoint y: 346, distance: 326.9
click at [218, 346] on div "function stopAutoplay ( smoothReset = false ) { if ( autoTl ) { autoTl . kill (…" at bounding box center [400, 509] width 628 height 764
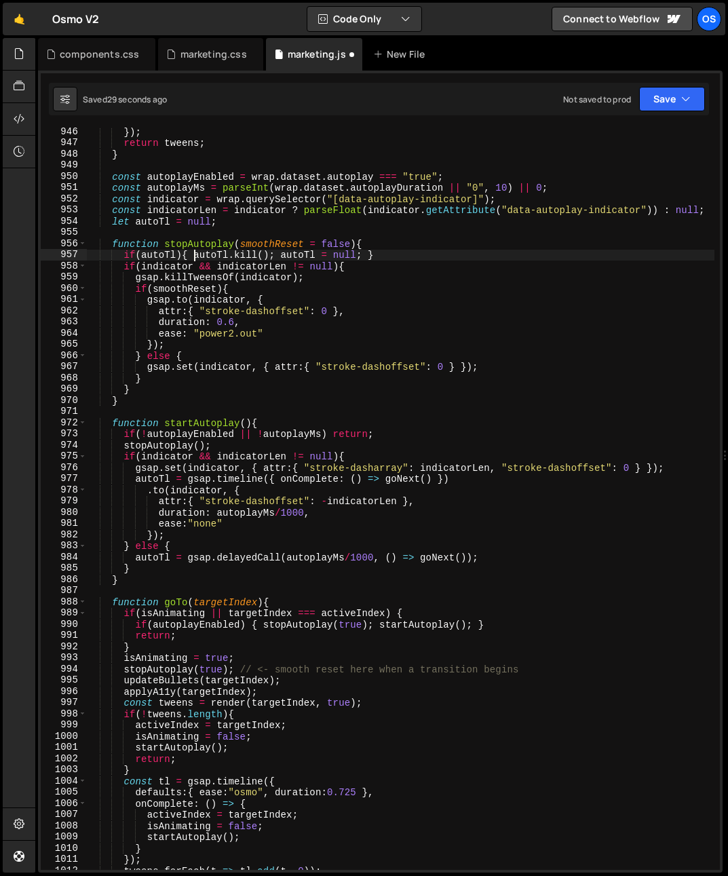
click at [192, 251] on div "}) ; return tweens ; } const autoplayEnabled = wrap . dataset . autoplay === "t…" at bounding box center [400, 508] width 628 height 764
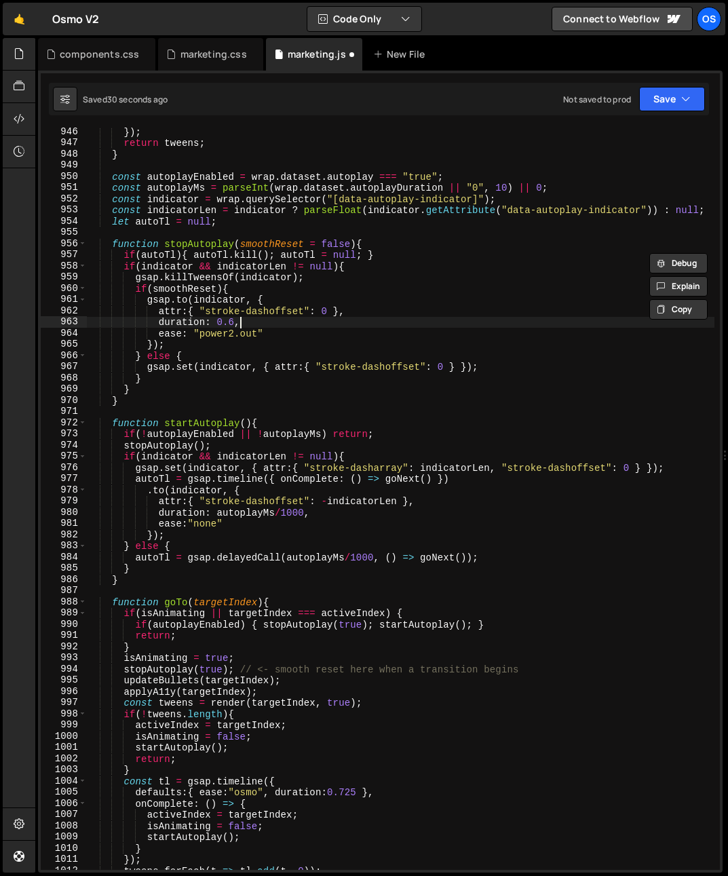
click at [269, 317] on div "}) ; return tweens ; } const autoplayEnabled = wrap . dataset . autoplay === "t…" at bounding box center [400, 508] width 628 height 764
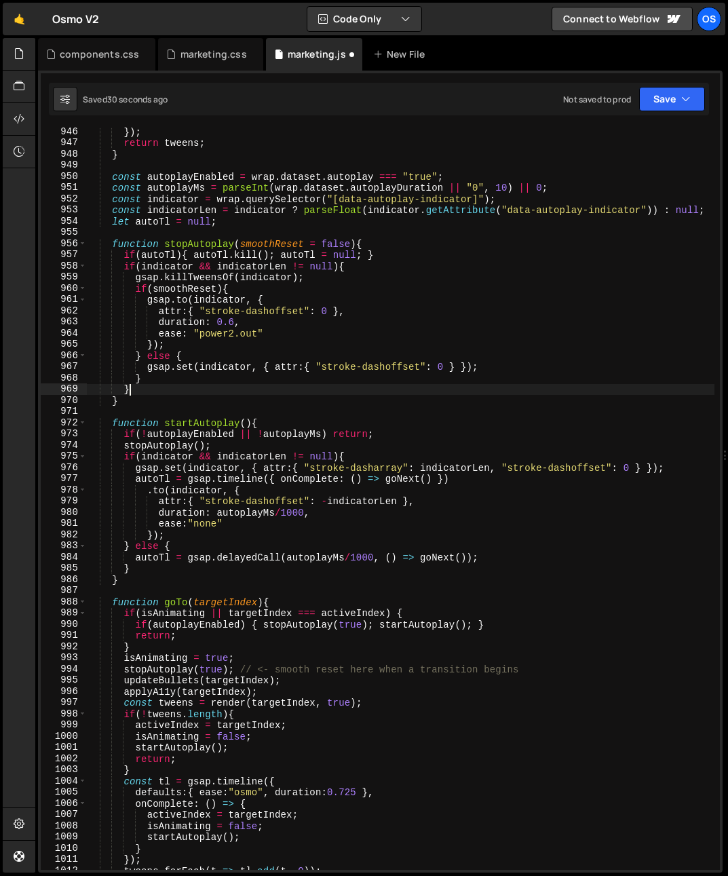
click at [262, 393] on div "}) ; return tweens ; } const autoplayEnabled = wrap . dataset . autoplay === "t…" at bounding box center [400, 508] width 628 height 764
click at [322, 313] on div "}) ; return tweens ; } const autoplayEnabled = wrap . dataset . autoplay === "t…" at bounding box center [400, 508] width 628 height 764
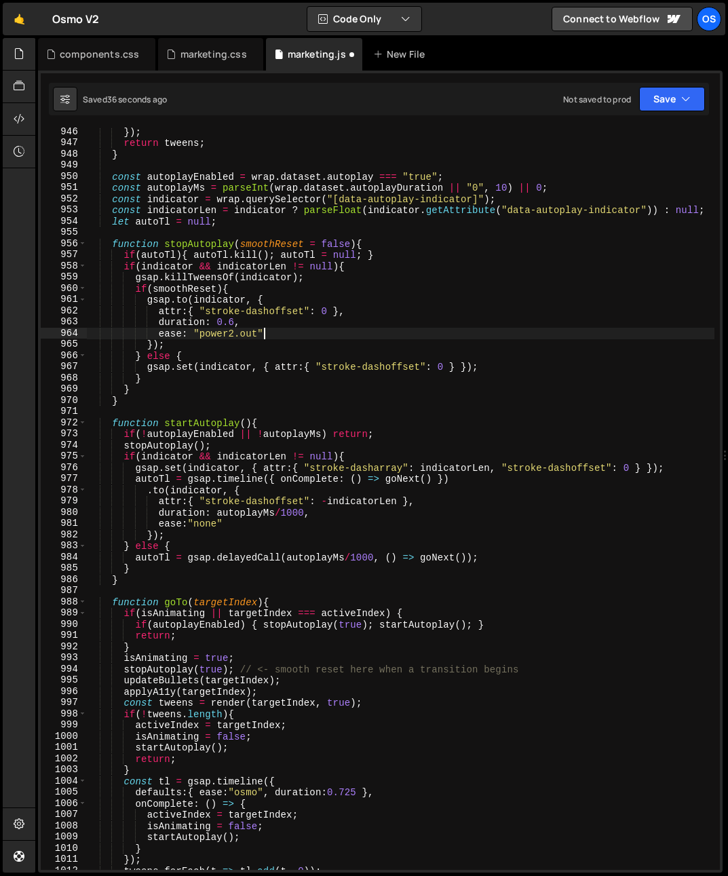
drag, startPoint x: 273, startPoint y: 332, endPoint x: 276, endPoint y: 325, distance: 7.3
click at [276, 325] on div "}) ; return tweens ; } const autoplayEnabled = wrap . dataset . autoplay === "t…" at bounding box center [400, 508] width 628 height 764
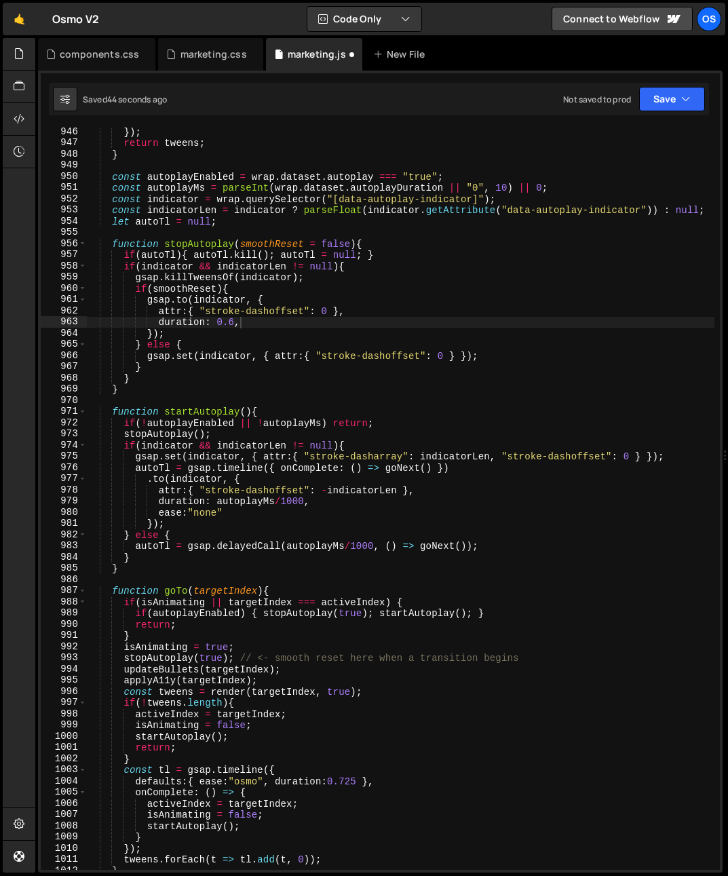
click at [151, 363] on div "}) ; return tweens ; } const autoplayEnabled = wrap . dataset . autoplay === "t…" at bounding box center [400, 508] width 628 height 764
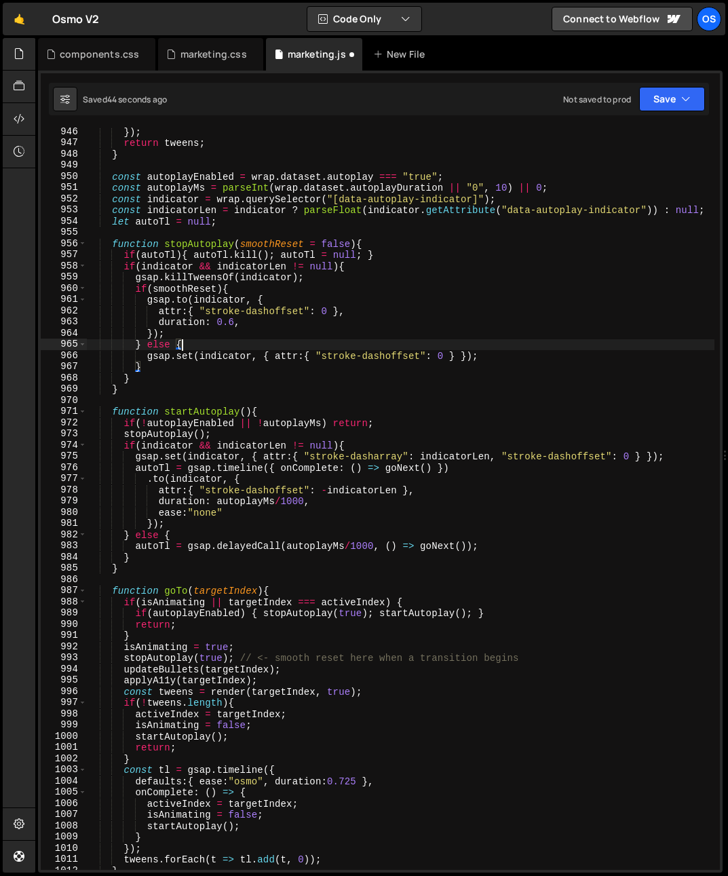
click at [338, 342] on div "}) ; return tweens ; } const autoplayEnabled = wrap . dataset . autoplay === "t…" at bounding box center [400, 508] width 628 height 764
drag, startPoint x: 261, startPoint y: 332, endPoint x: 260, endPoint y: 321, distance: 11.6
click at [261, 332] on div "}) ; return tweens ; } const autoplayEnabled = wrap . dataset . autoplay === "t…" at bounding box center [400, 508] width 628 height 764
click at [286, 319] on div "}) ; return tweens ; } const autoplayEnabled = wrap . dataset . autoplay === "t…" at bounding box center [400, 508] width 628 height 764
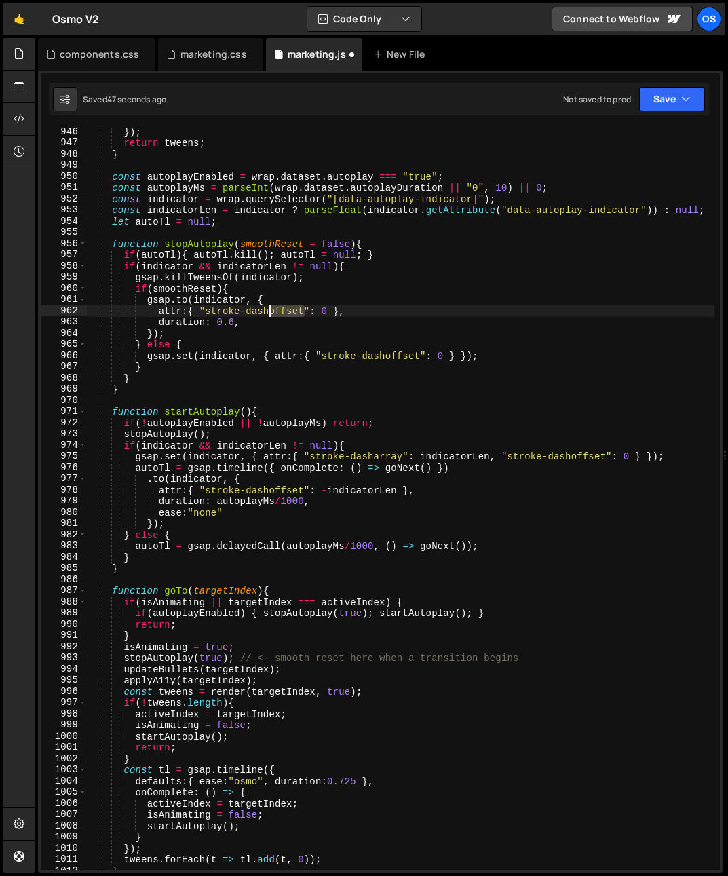
drag, startPoint x: 305, startPoint y: 315, endPoint x: 271, endPoint y: 315, distance: 33.9
click at [271, 315] on div "}) ; return tweens ; } const autoplayEnabled = wrap . dataset . autoplay === "t…" at bounding box center [400, 508] width 628 height 764
click at [357, 336] on div "}) ; return tweens ; } const autoplayEnabled = wrap . dataset . autoplay === "t…" at bounding box center [400, 508] width 628 height 764
click at [294, 498] on div "}) ; return tweens ; } const autoplayEnabled = wrap . dataset . autoplay === "t…" at bounding box center [400, 508] width 628 height 764
click at [344, 462] on div "}) ; return tweens ; } const autoplayEnabled = wrap . dataset . autoplay === "t…" at bounding box center [400, 508] width 628 height 764
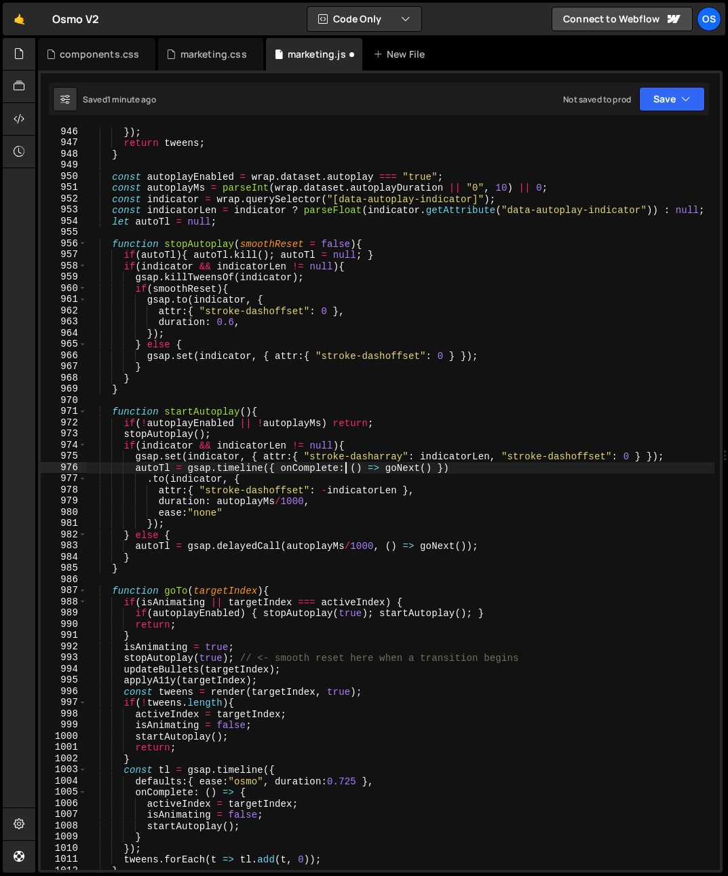
click at [248, 308] on div "}) ; return tweens ; } const autoplayEnabled = wrap . dataset . autoplay === "t…" at bounding box center [400, 508] width 628 height 764
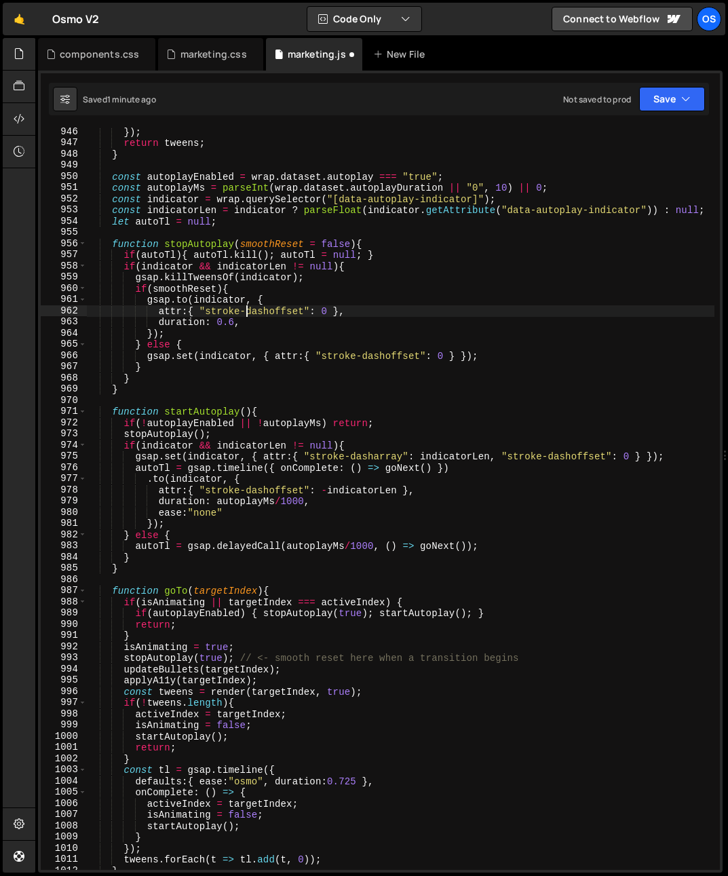
click at [248, 308] on div "}) ; return tweens ; } const autoplayEnabled = wrap . dataset . autoplay === "t…" at bounding box center [400, 508] width 628 height 764
click at [307, 353] on div "}) ; return tweens ; } const autoplayEnabled = wrap . dataset . autoplay === "t…" at bounding box center [400, 508] width 628 height 764
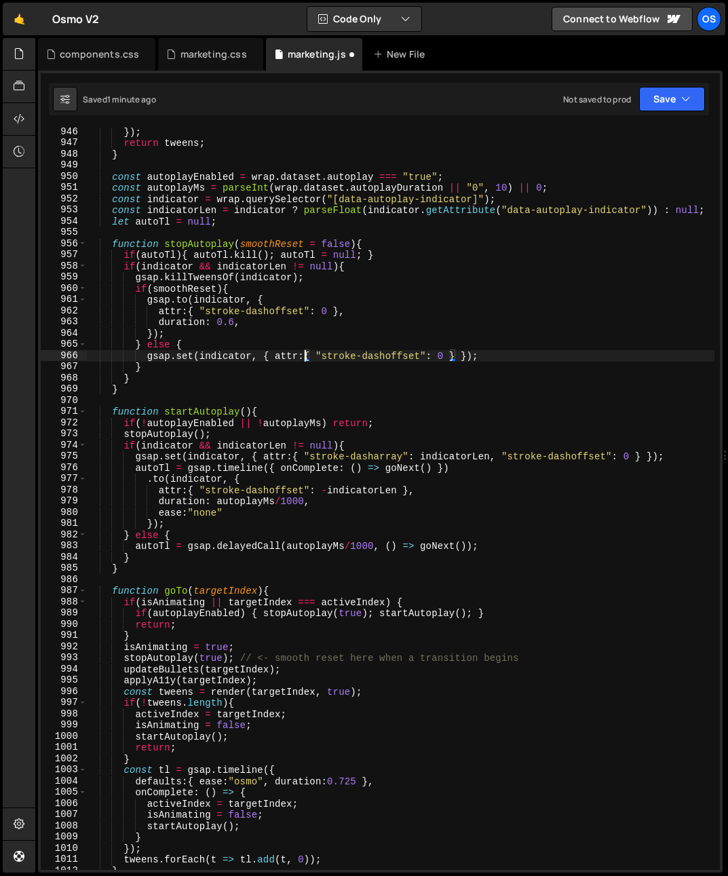
click at [245, 309] on div "}) ; return tweens ; } const autoplayEnabled = wrap . dataset . autoplay === "t…" at bounding box center [400, 508] width 628 height 764
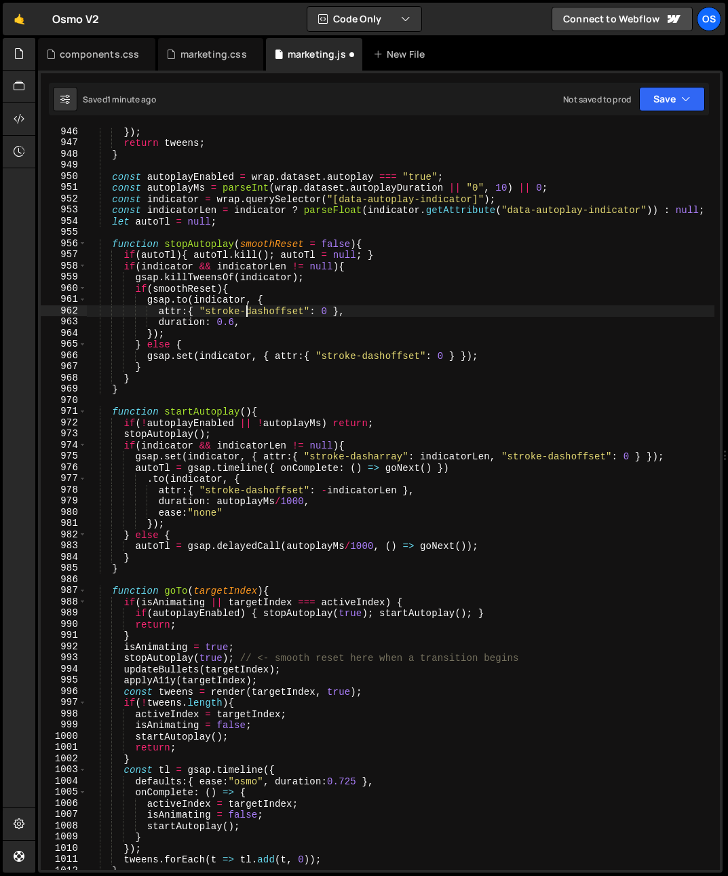
click at [245, 309] on div "}) ; return tweens ; } const autoplayEnabled = wrap . dataset . autoplay === "t…" at bounding box center [400, 508] width 628 height 764
click at [275, 342] on div "}) ; return tweens ; } const autoplayEnabled = wrap . dataset . autoplay === "t…" at bounding box center [400, 508] width 628 height 764
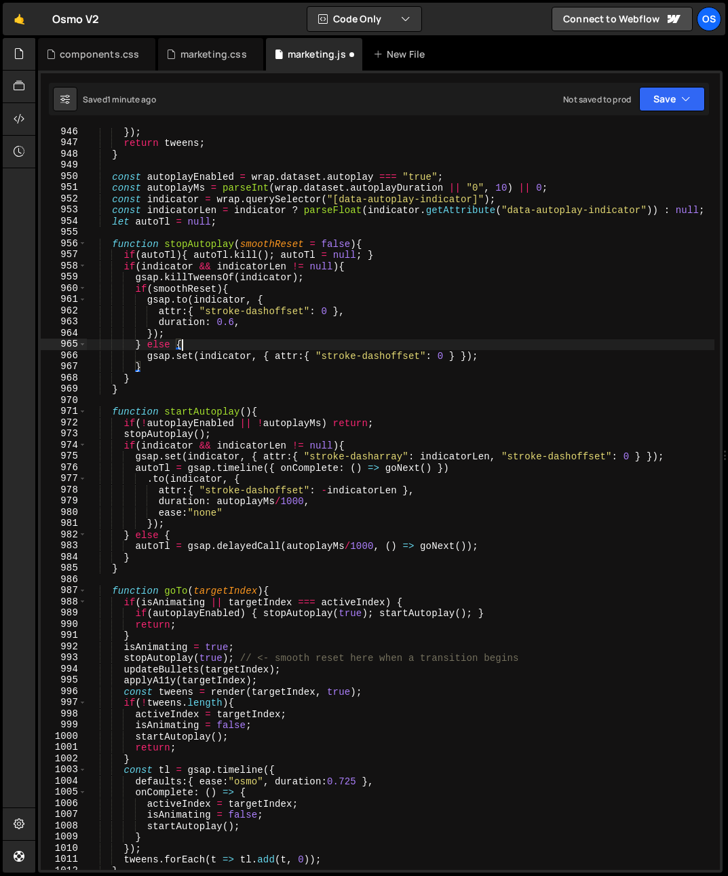
click at [273, 303] on div "}) ; return tweens ; } const autoplayEnabled = wrap . dataset . autoplay === "t…" at bounding box center [400, 508] width 628 height 764
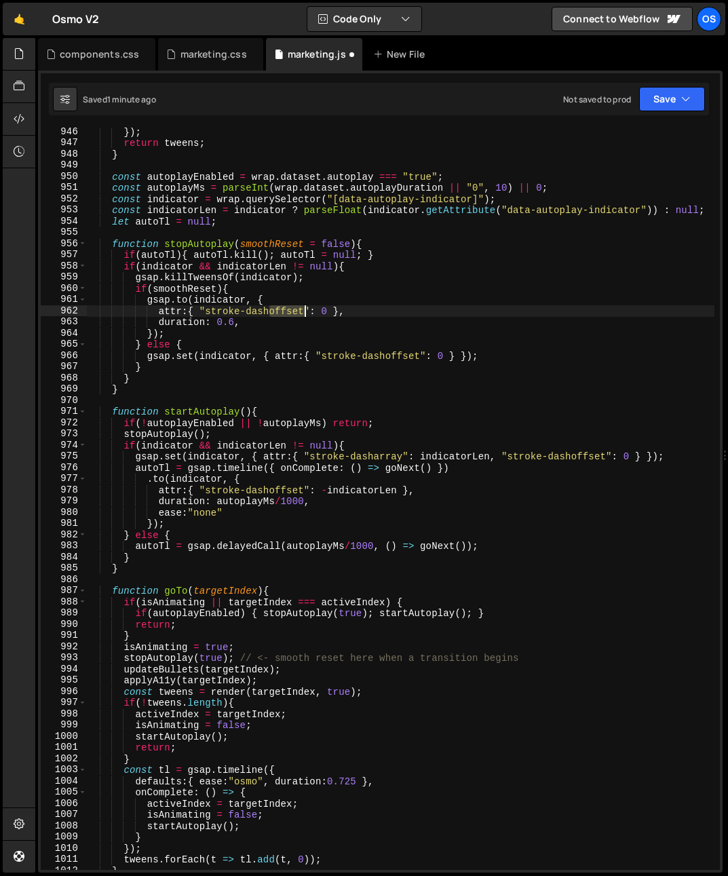
drag, startPoint x: 268, startPoint y: 312, endPoint x: 305, endPoint y: 315, distance: 37.5
click at [305, 315] on div "}) ; return tweens ; } const autoplayEnabled = wrap . dataset . autoplay === "t…" at bounding box center [400, 508] width 628 height 764
click at [246, 333] on div "}) ; return tweens ; } const autoplayEnabled = wrap . dataset . autoplay === "t…" at bounding box center [400, 508] width 628 height 764
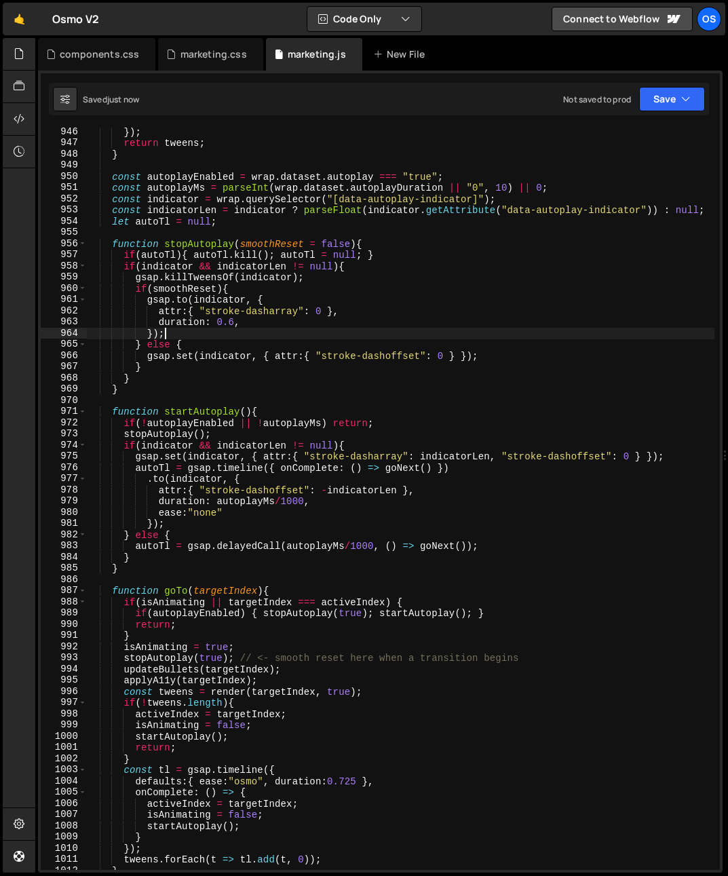
scroll to position [0, 5]
click at [317, 322] on div "}) ; return tweens ; } const autoplayEnabled = wrap . dataset . autoplay === "t…" at bounding box center [400, 508] width 628 height 764
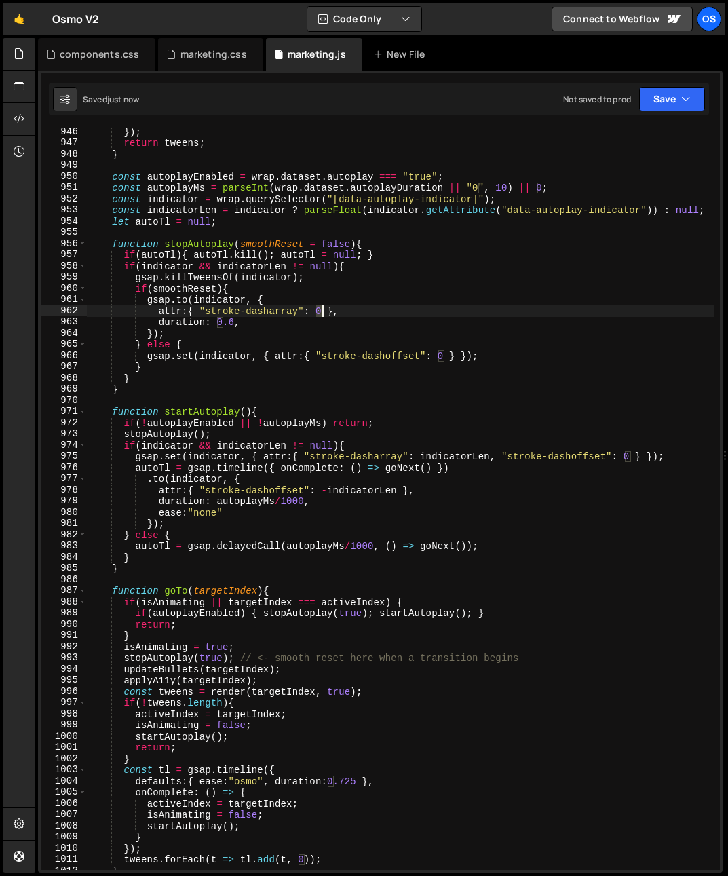
drag, startPoint x: 315, startPoint y: 312, endPoint x: 324, endPoint y: 315, distance: 9.4
click at [324, 315] on div "}) ; return tweens ; } const autoplayEnabled = wrap . dataset . autoplay === "t…" at bounding box center [400, 508] width 628 height 764
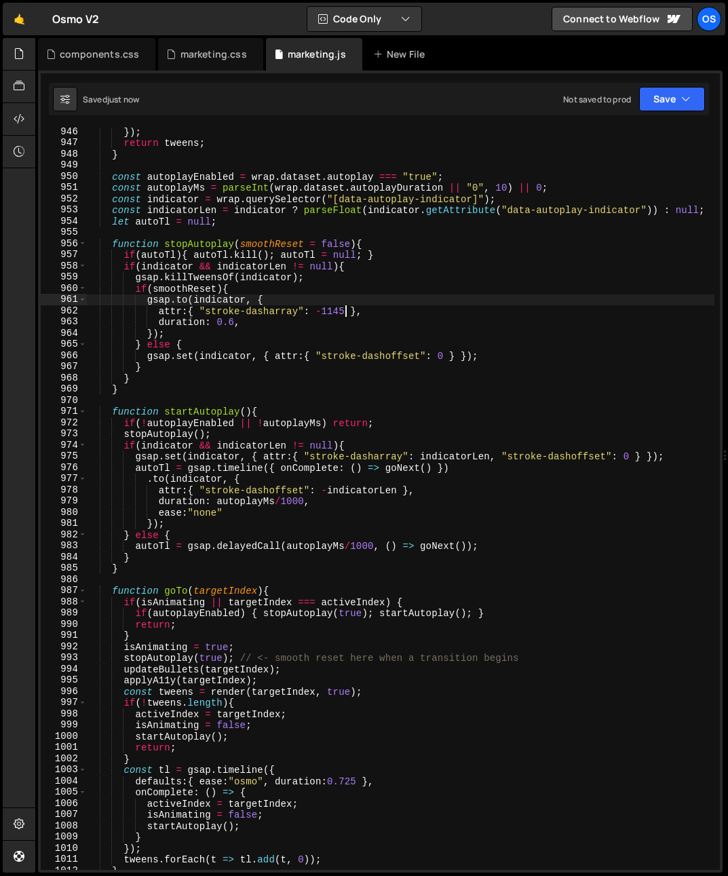
click at [361, 295] on div "}) ; return tweens ; } const autoplayEnabled = wrap . dataset . autoplay === "t…" at bounding box center [400, 508] width 628 height 764
type textarea "});"
click at [366, 331] on div "}) ; return tweens ; } const autoplayEnabled = wrap . dataset . autoplay === "t…" at bounding box center [400, 508] width 628 height 764
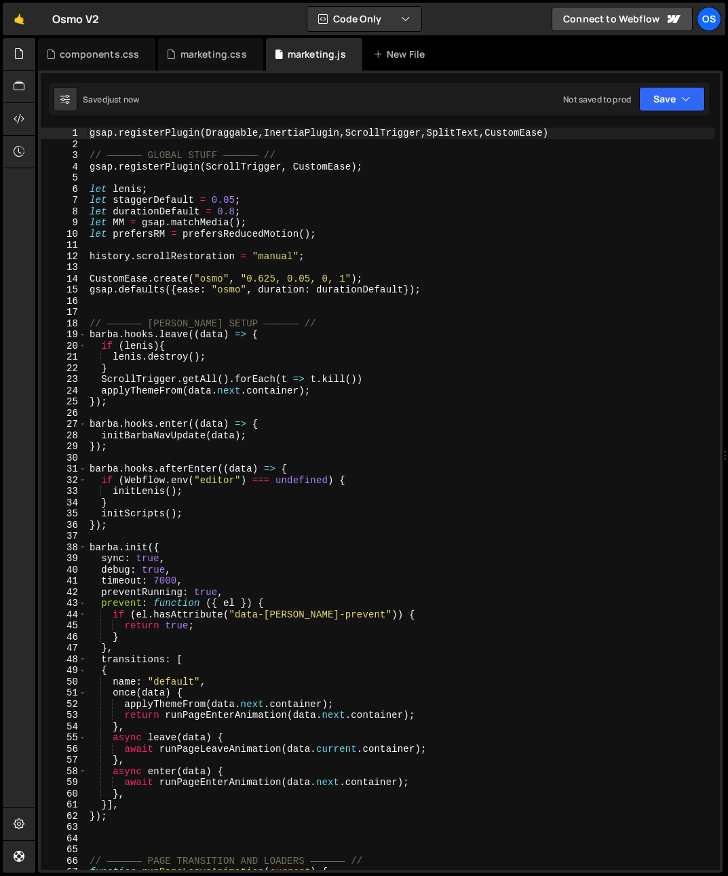
click at [182, 366] on div "gsap . registerPlugin ( Draggable , InertiaPlugin , ScrollTrigger , SplitText ,…" at bounding box center [400, 510] width 627 height 764
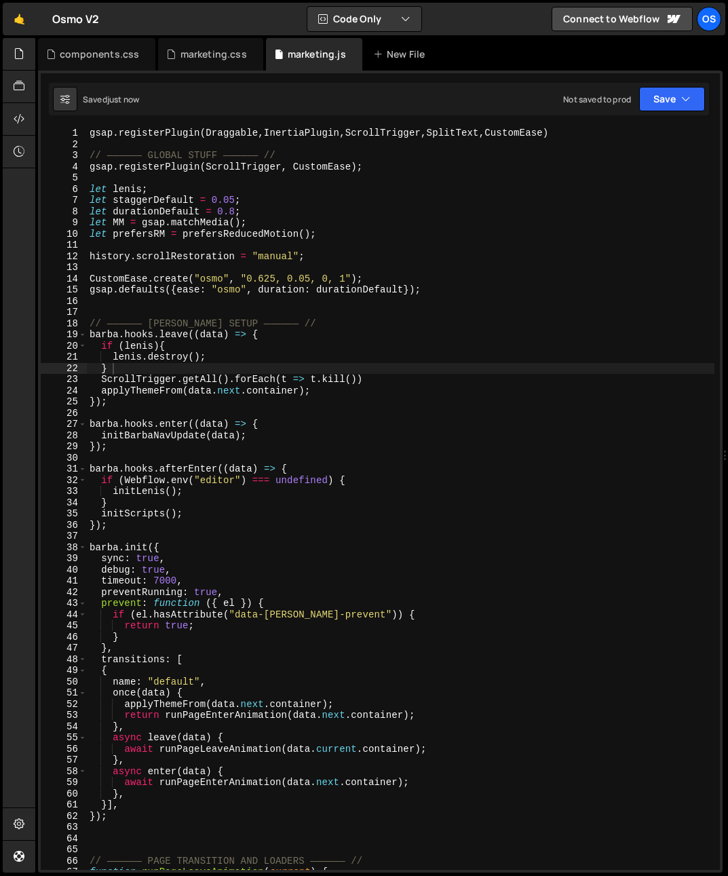
click at [411, 389] on div "gsap . registerPlugin ( Draggable , InertiaPlugin , ScrollTrigger , SplitText ,…" at bounding box center [400, 510] width 627 height 764
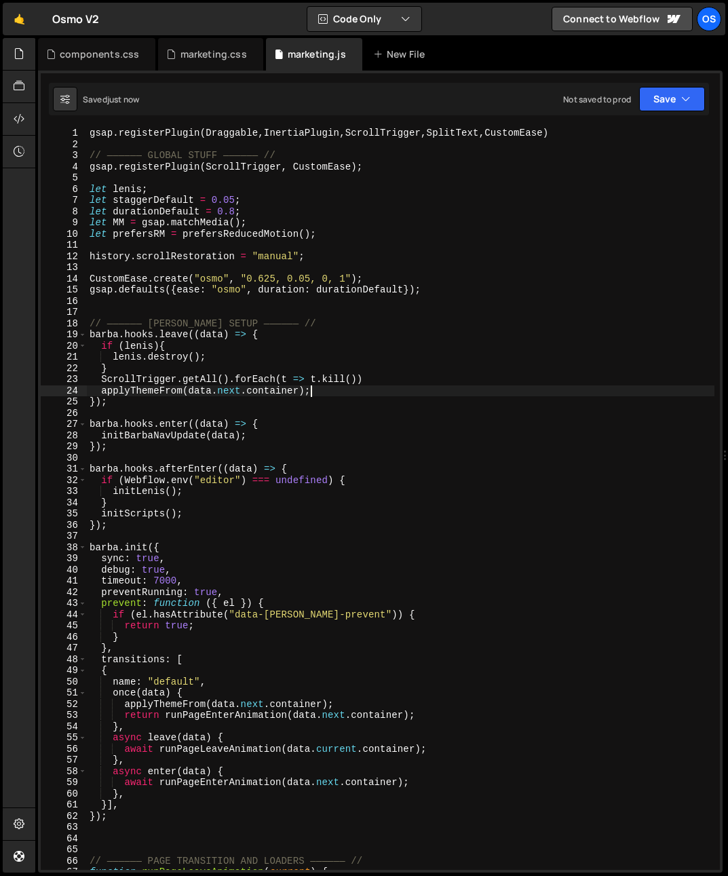
click at [87, 338] on div "gsap . registerPlugin ( Draggable , InertiaPlugin , ScrollTrigger , SplitText ,…" at bounding box center [400, 510] width 627 height 764
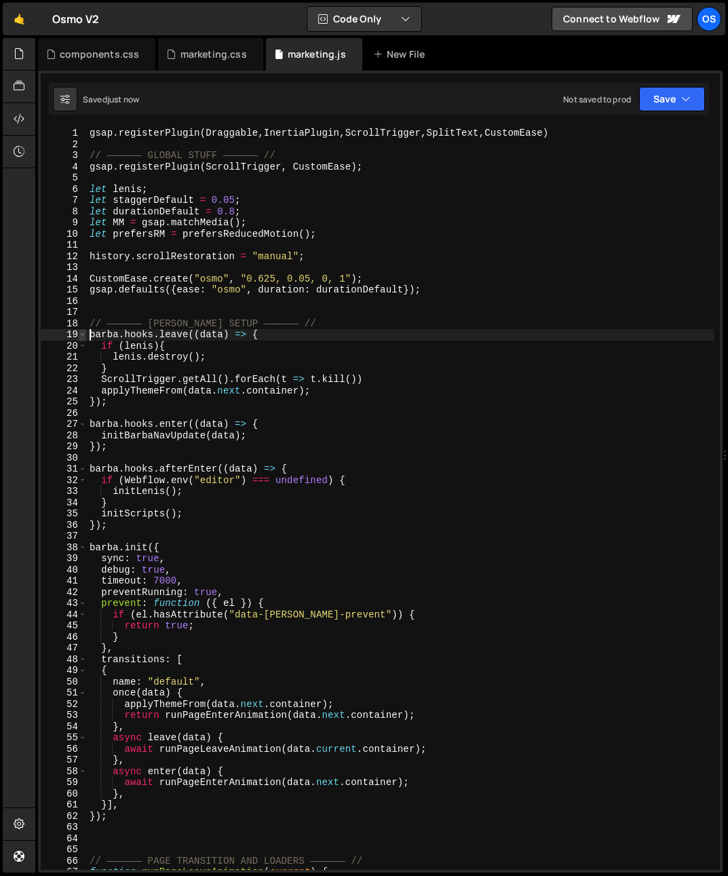
click at [83, 334] on span at bounding box center [82, 335] width 7 height 12
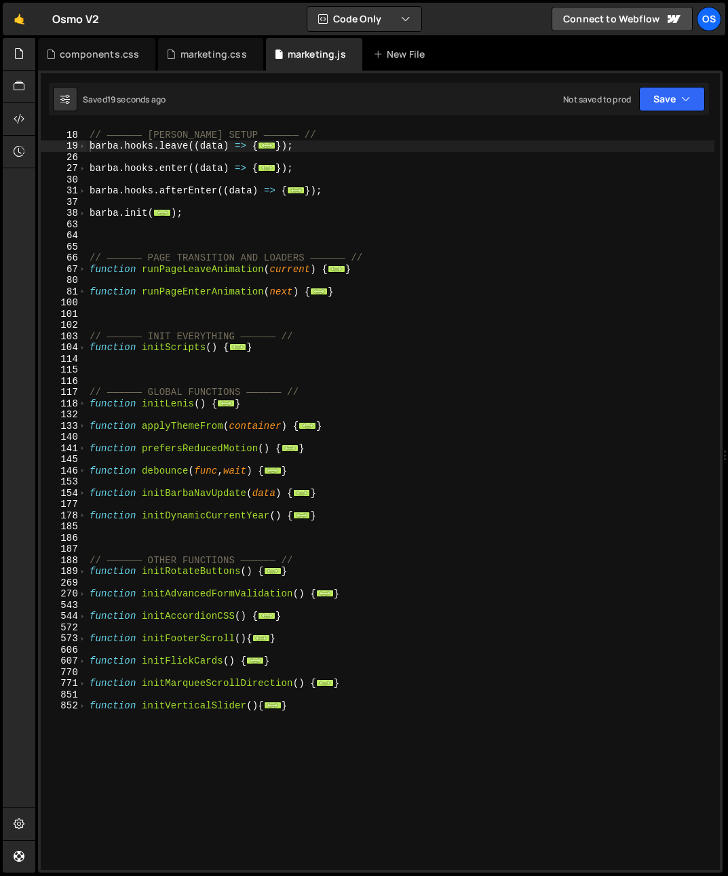
scroll to position [395, 0]
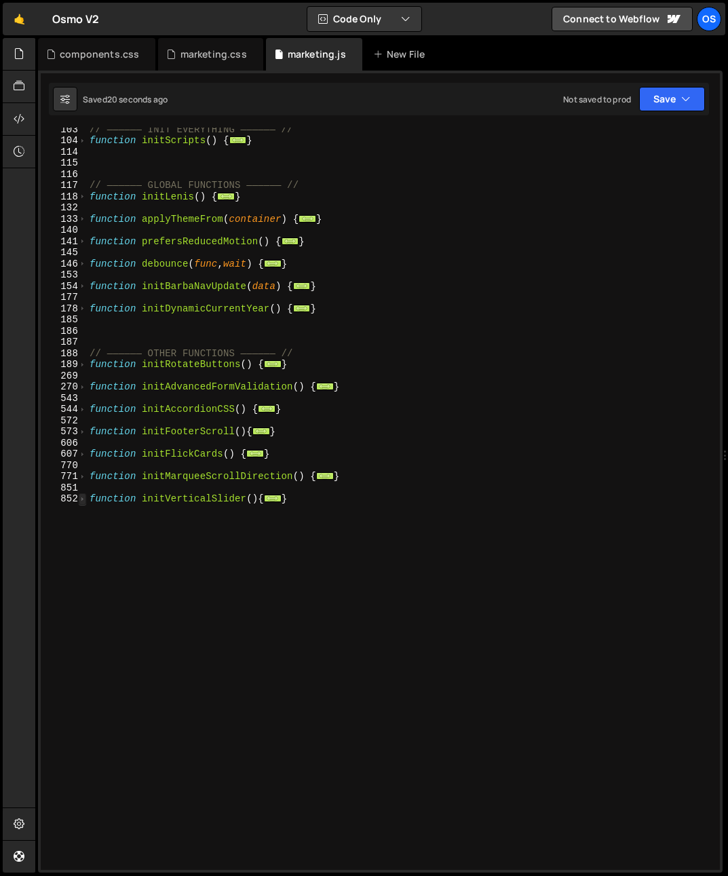
click at [83, 498] on span at bounding box center [82, 499] width 7 height 12
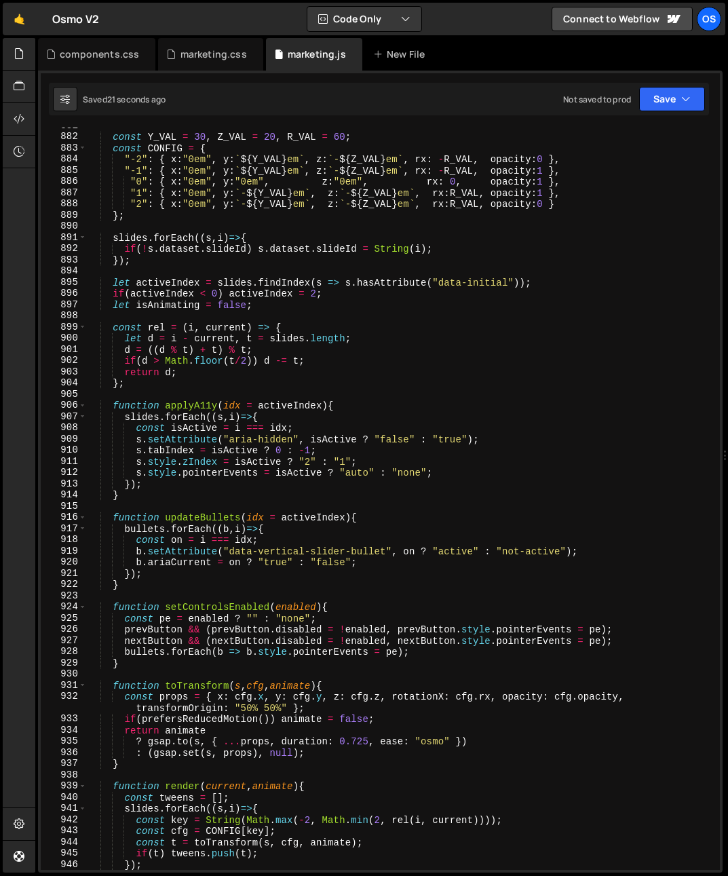
scroll to position [1344, 0]
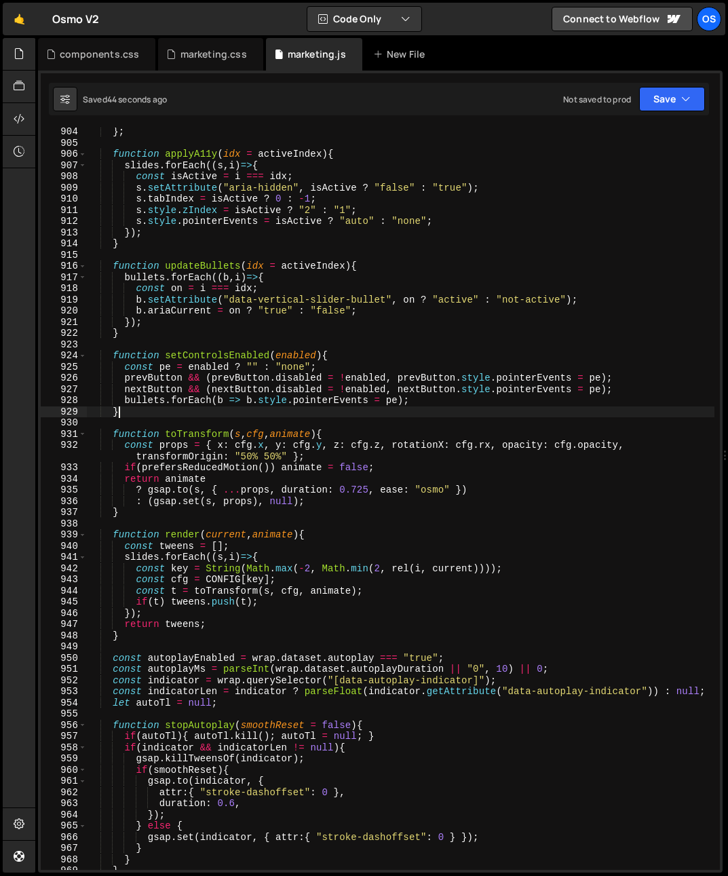
click at [243, 416] on div "} ; function applyA11y ( idx = activeIndex ) { slides . forEach (( s , i ) => {…" at bounding box center [400, 508] width 627 height 764
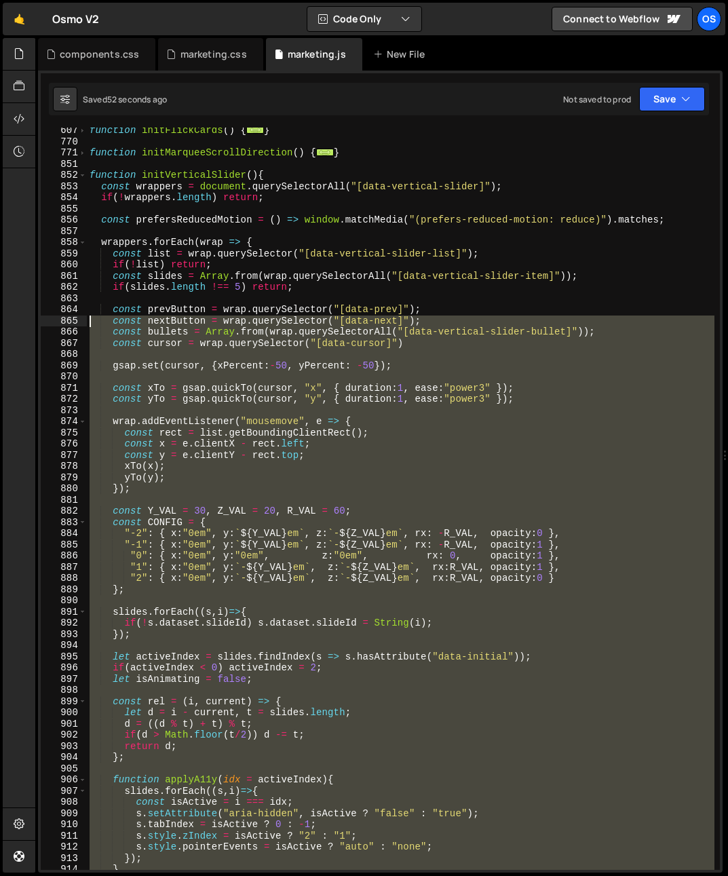
scroll to position [708, 0]
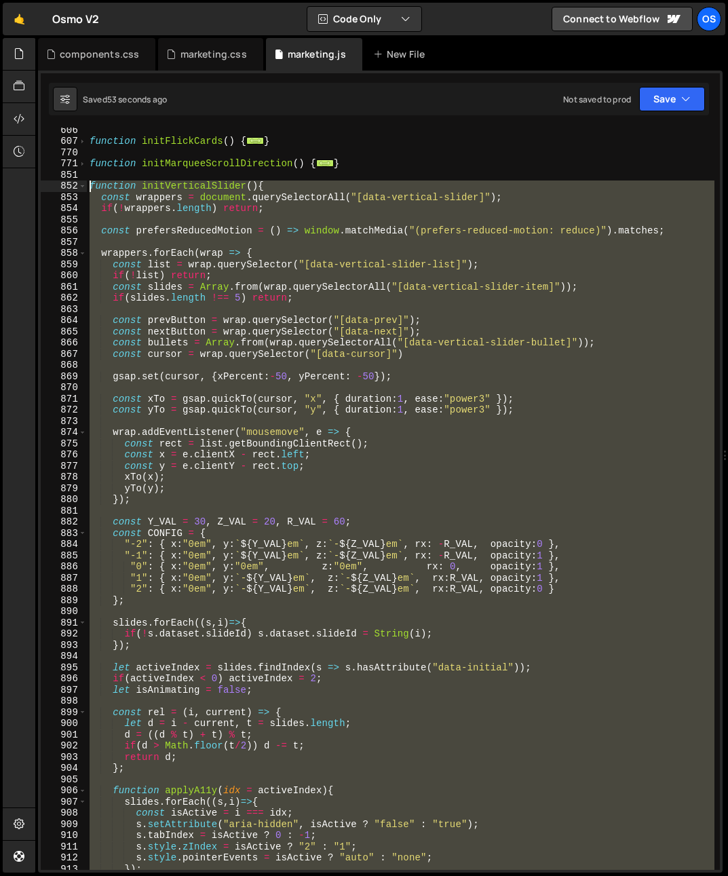
drag, startPoint x: 137, startPoint y: 817, endPoint x: 62, endPoint y: 190, distance: 631.1
click at [62, 191] on div "} 606 607 770 771 851 852 853 854 855 856 857 858 859 860 861 862 863 864 865 8…" at bounding box center [380, 499] width 679 height 742
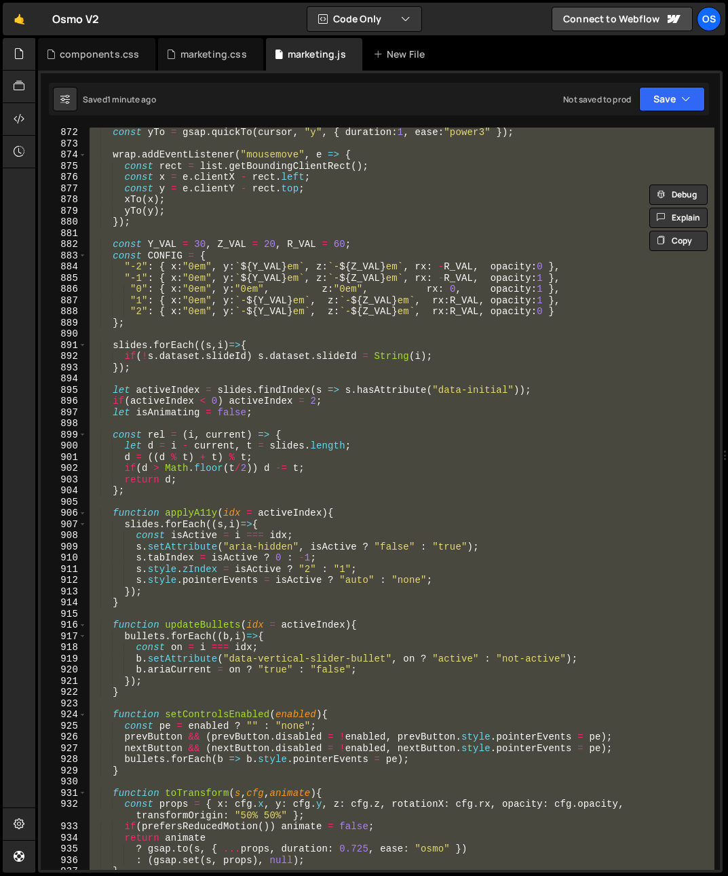
scroll to position [1027, 0]
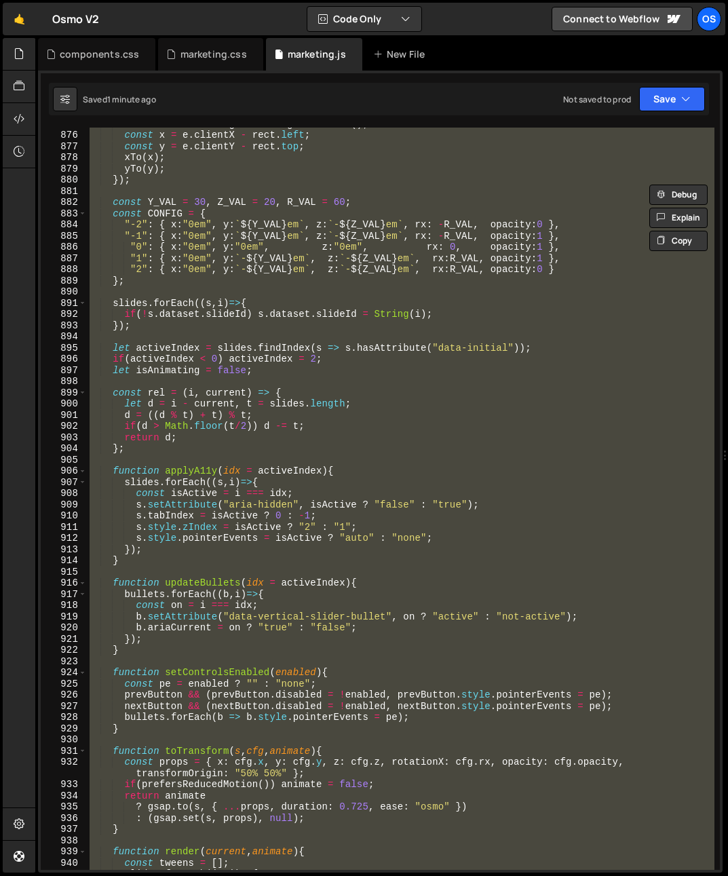
click at [193, 647] on div "const rect = list . getBoundingClientRect ( ) ; const x = e . clientX - rect . …" at bounding box center [400, 499] width 627 height 742
type textarea "}"
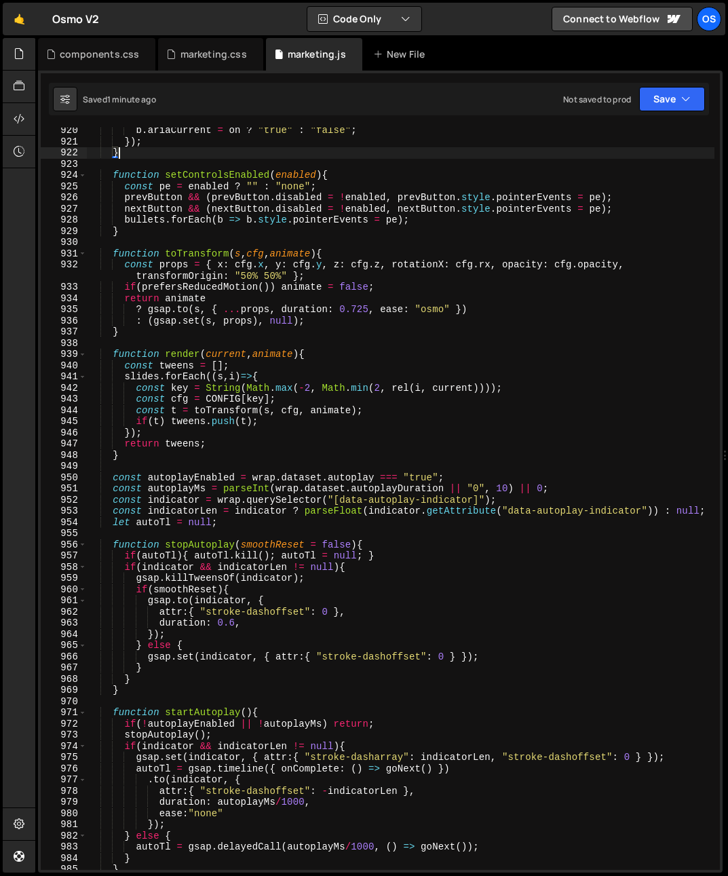
scroll to position [1566, 0]
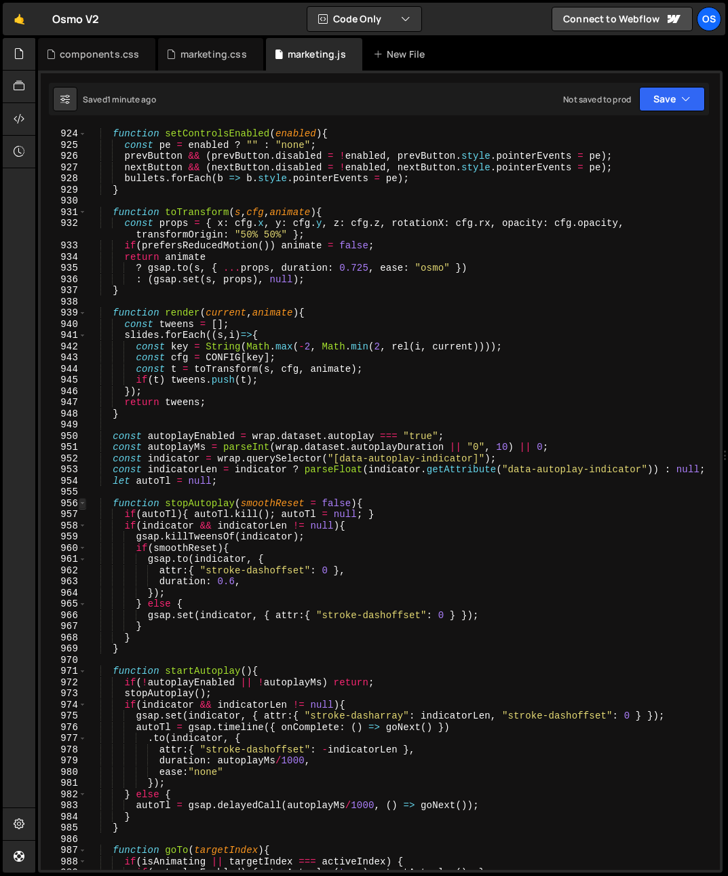
click at [85, 501] on span at bounding box center [82, 504] width 7 height 12
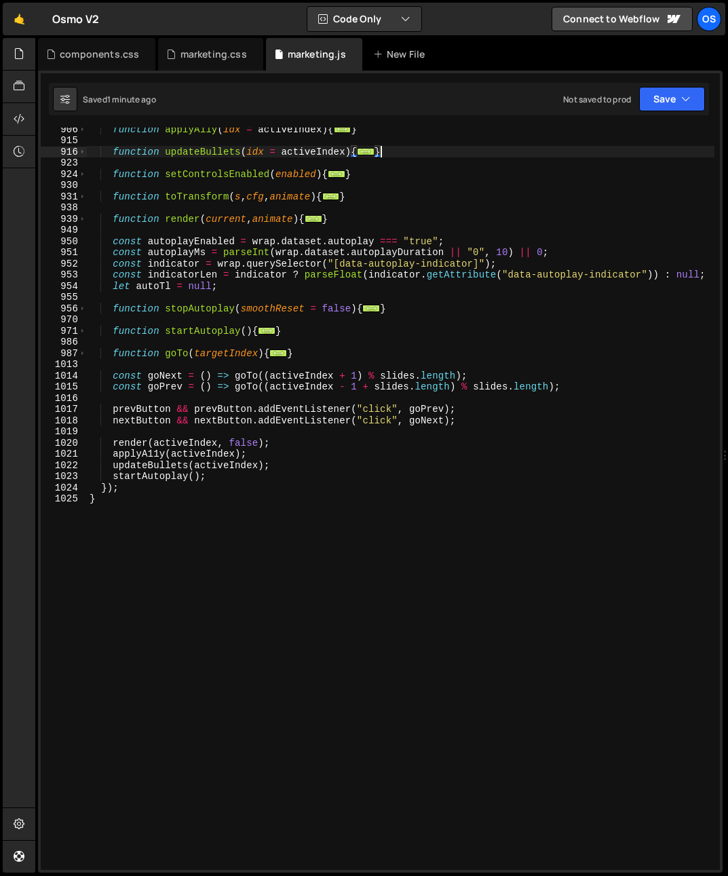
scroll to position [1038, 0]
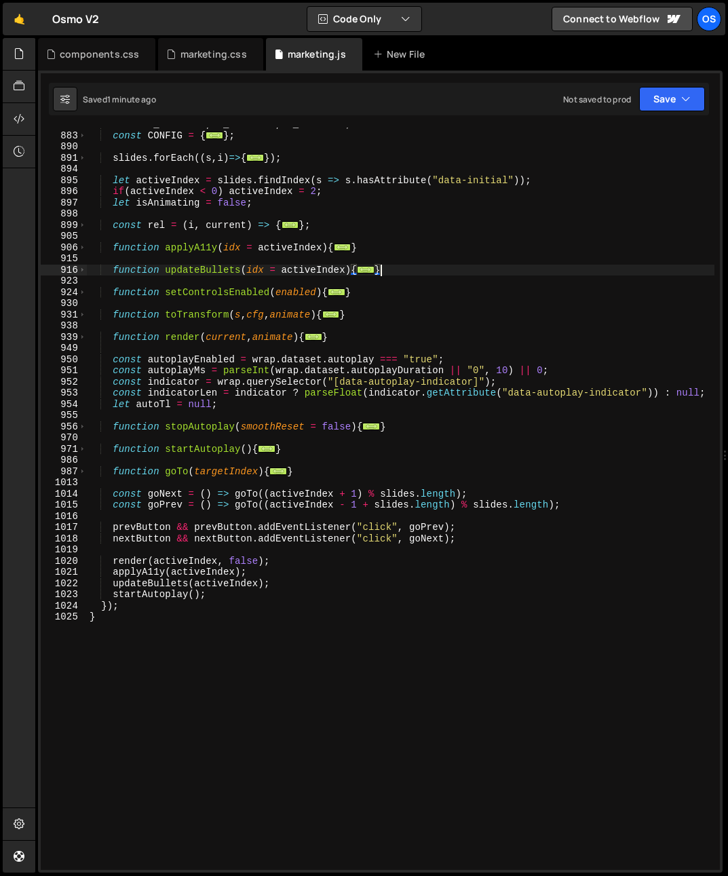
click at [296, 448] on div "const Y_VAL = 30 , Z_VAL = 20 , R_VAL = 60 ; const CONFIG = { ... } ; slides . …" at bounding box center [400, 501] width 627 height 764
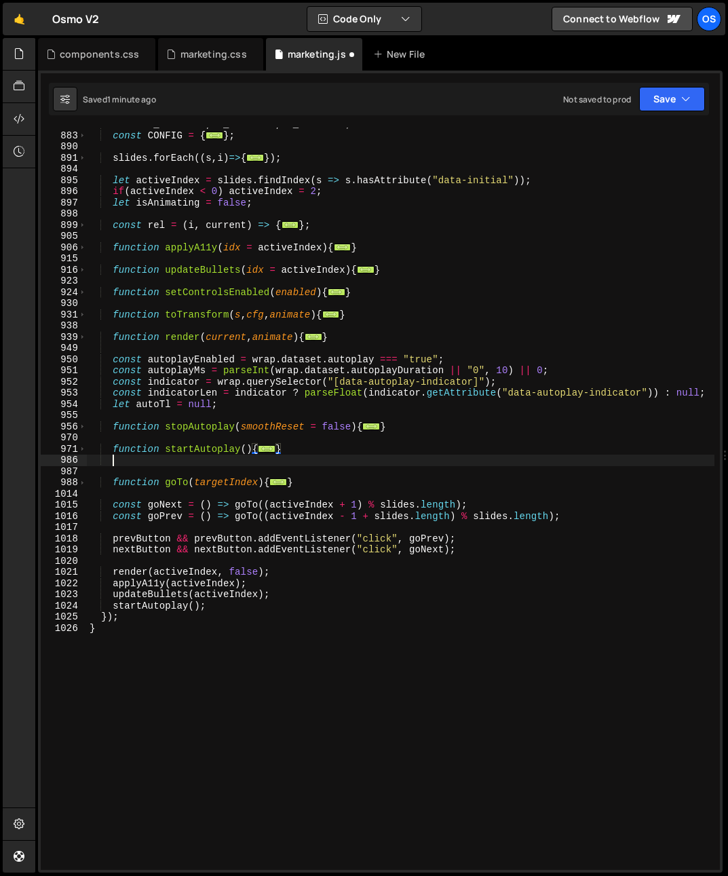
scroll to position [0, 1]
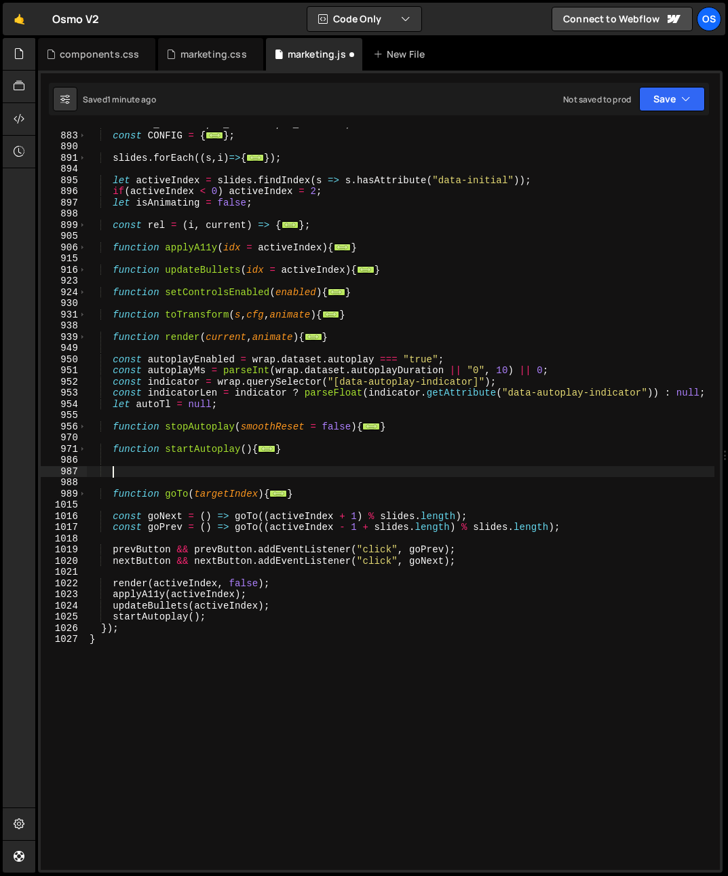
paste textarea "}"
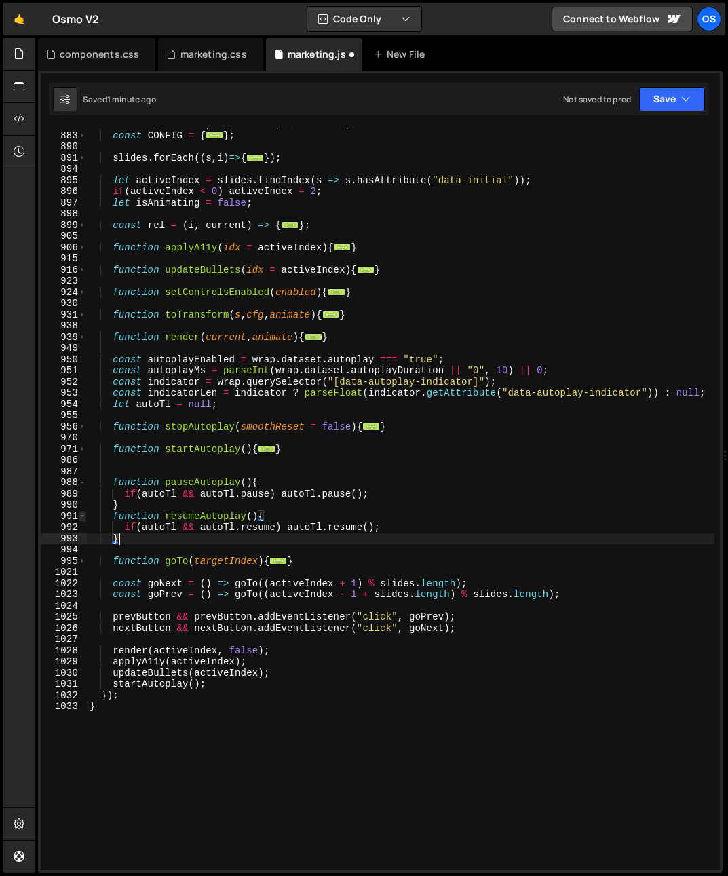
click at [83, 513] on span at bounding box center [82, 517] width 7 height 12
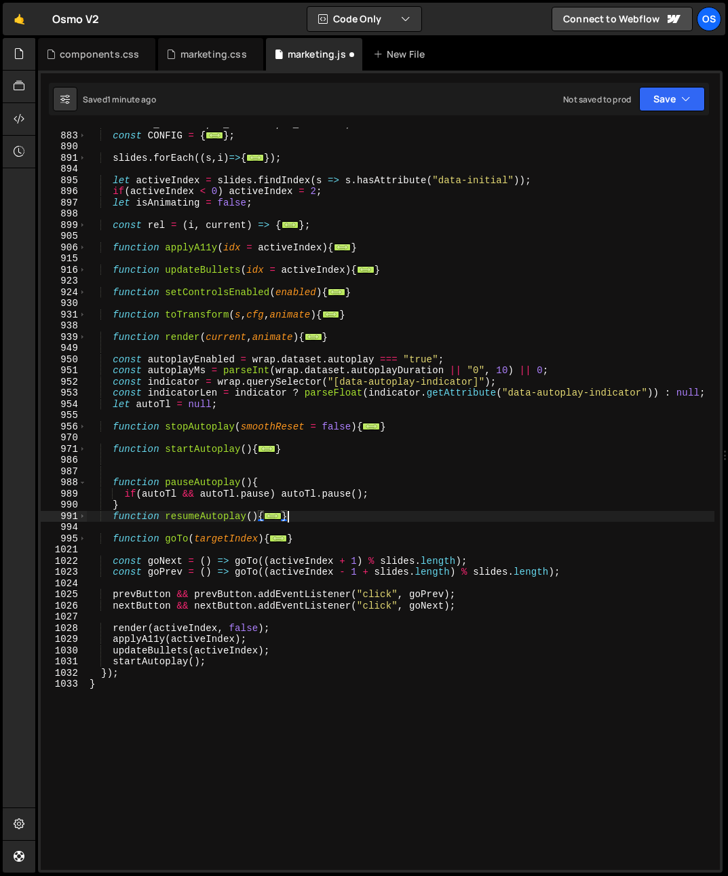
click at [87, 479] on div "const Y_VAL = 30 , Z_VAL = 20 , R_VAL = 60 ; const CONFIG = { ... } ; slides . …" at bounding box center [400, 501] width 627 height 764
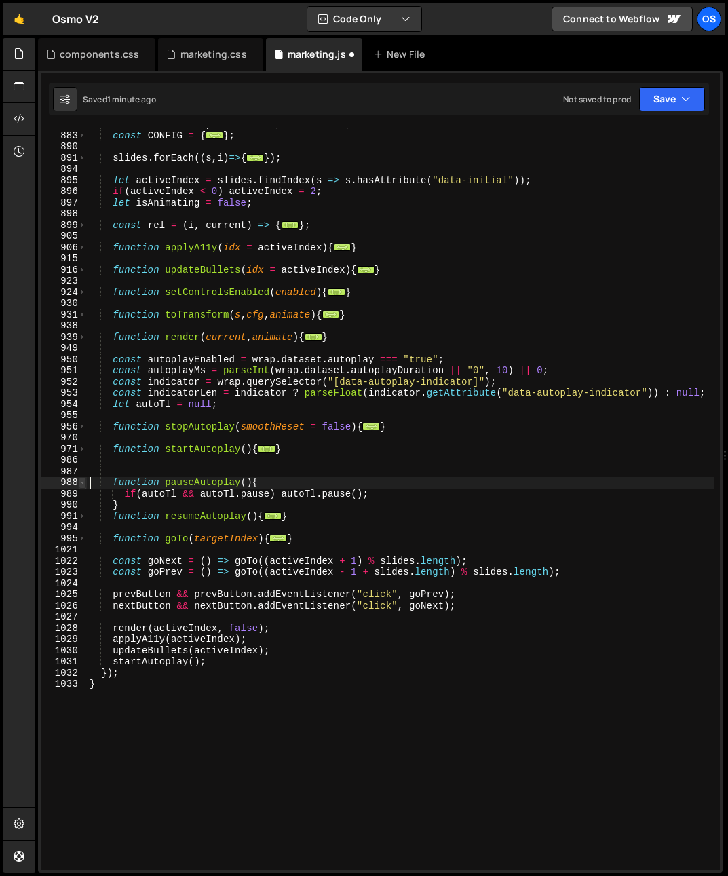
click at [79, 484] on span at bounding box center [82, 483] width 7 height 12
type textarea "function pauseAutoplay(){ if(autoTl && autoTl.pause) autoTl.pause();"
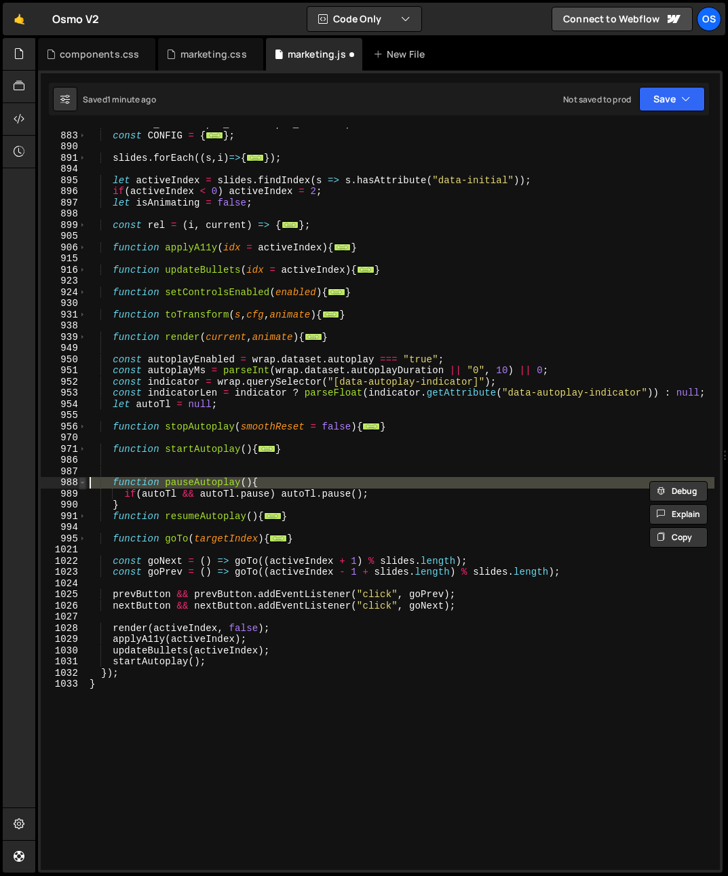
click at [81, 484] on span at bounding box center [82, 483] width 7 height 12
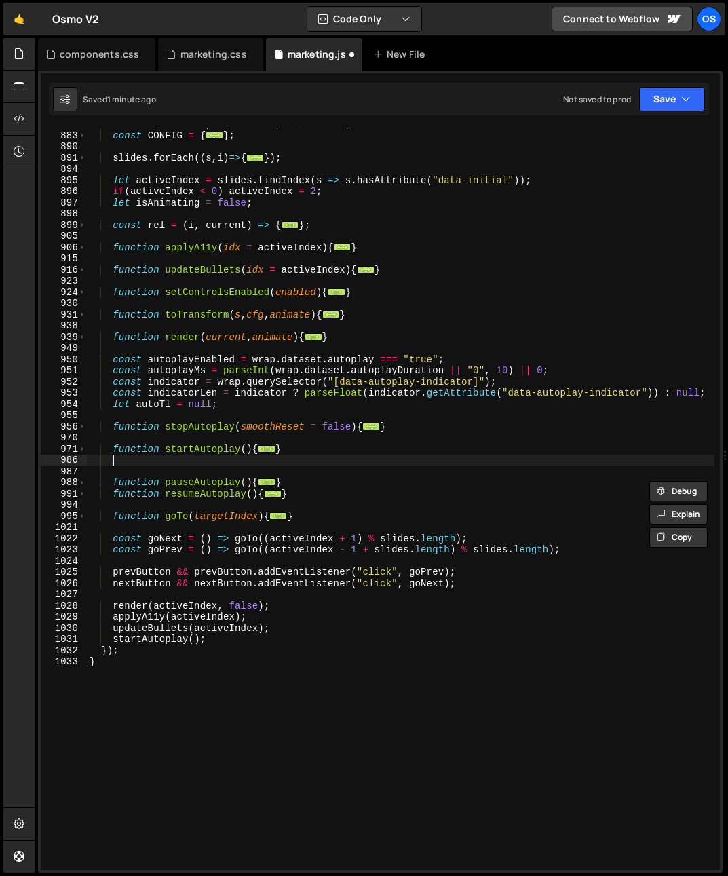
click at [135, 465] on div "const Y_VAL = 30 , Z_VAL = 20 , R_VAL = 60 ; const CONFIG = { ... } ; slides . …" at bounding box center [400, 501] width 627 height 764
type textarea "="
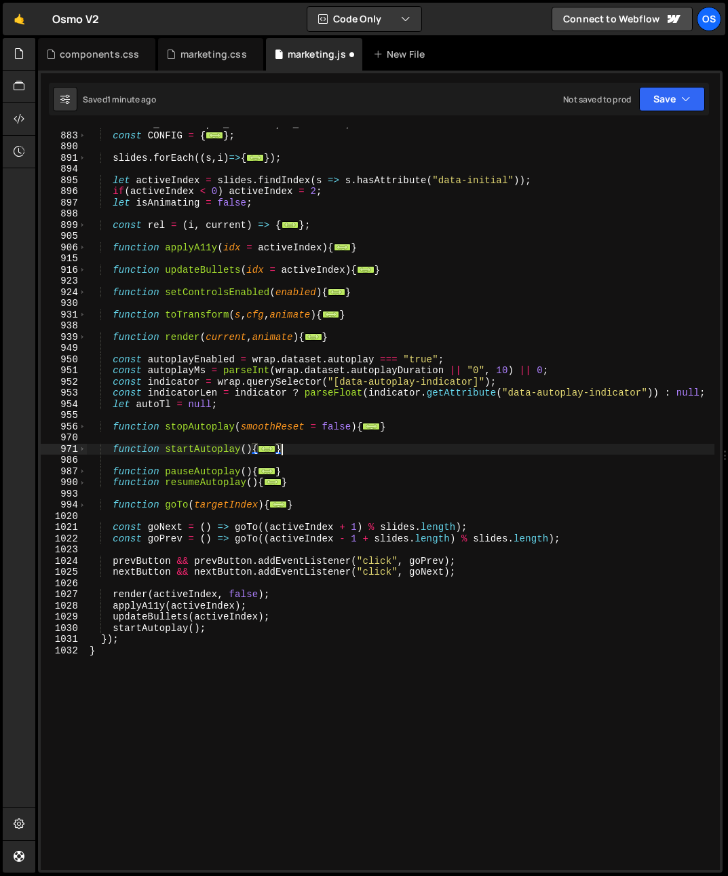
drag, startPoint x: 115, startPoint y: 482, endPoint x: 115, endPoint y: 514, distance: 31.9
click at [115, 483] on div "const Y_VAL = 30 , Z_VAL = 20 , R_VAL = 60 ; const CONFIG = { ... } ; slides . …" at bounding box center [400, 501] width 627 height 764
type textarea "function resumeAutoplay(){"
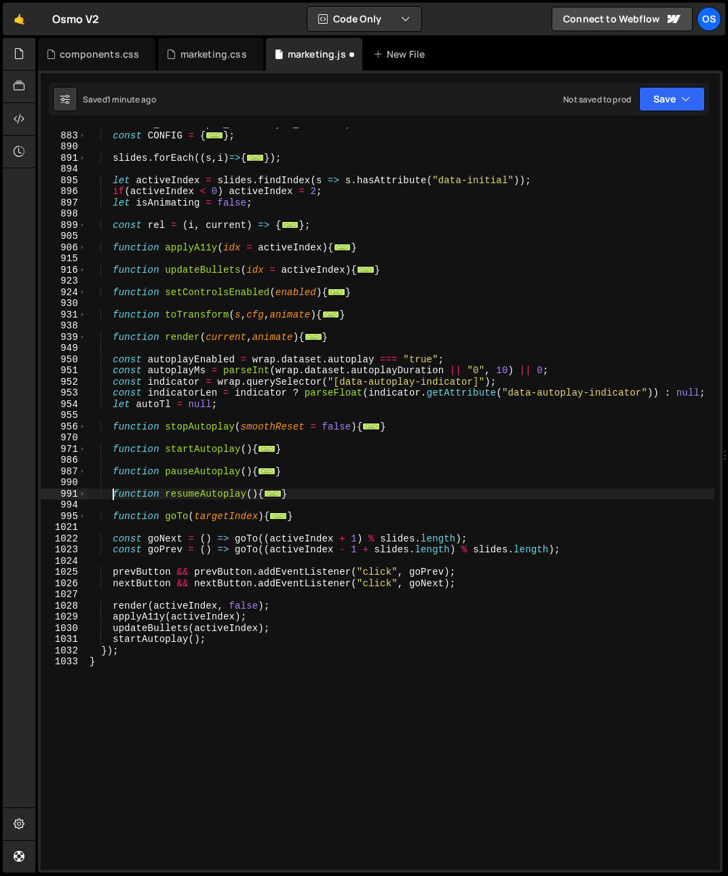
scroll to position [0, 1]
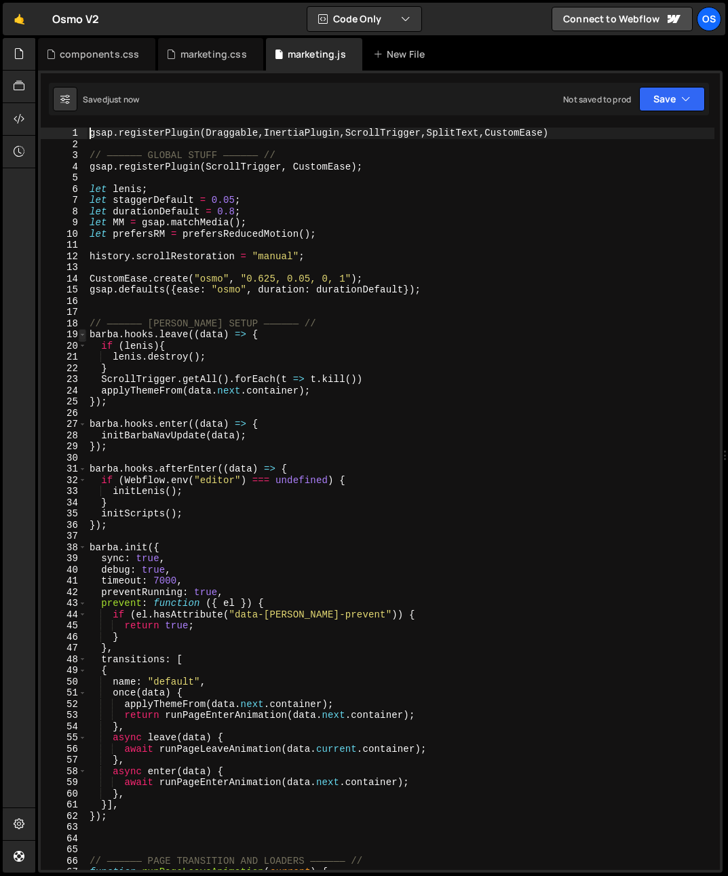
click at [83, 334] on span at bounding box center [82, 335] width 7 height 12
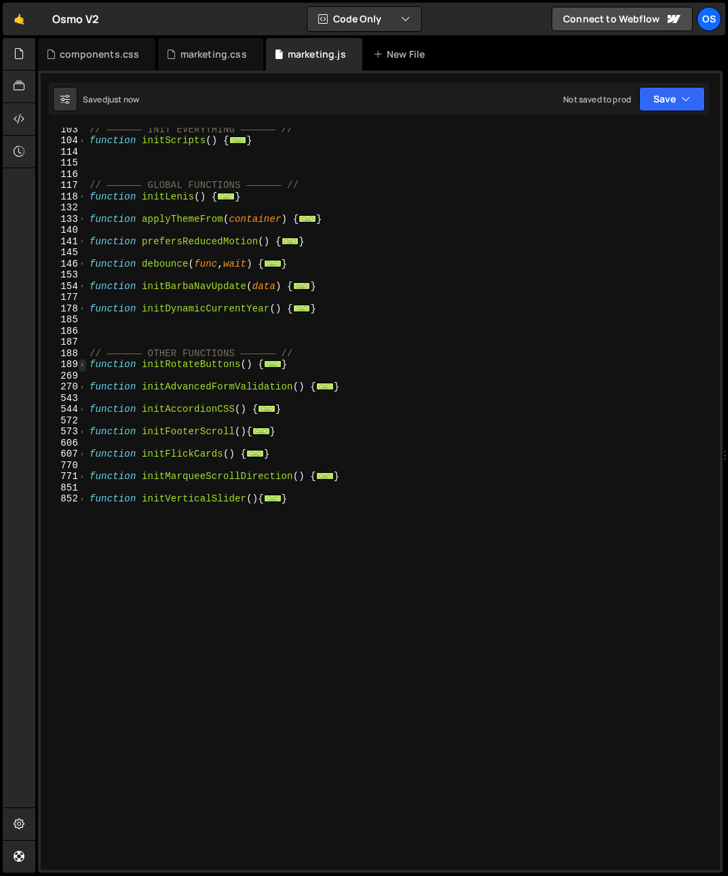
scroll to position [395, 0]
drag, startPoint x: 81, startPoint y: 496, endPoint x: 111, endPoint y: 487, distance: 30.5
click at [81, 496] on span at bounding box center [82, 499] width 7 height 12
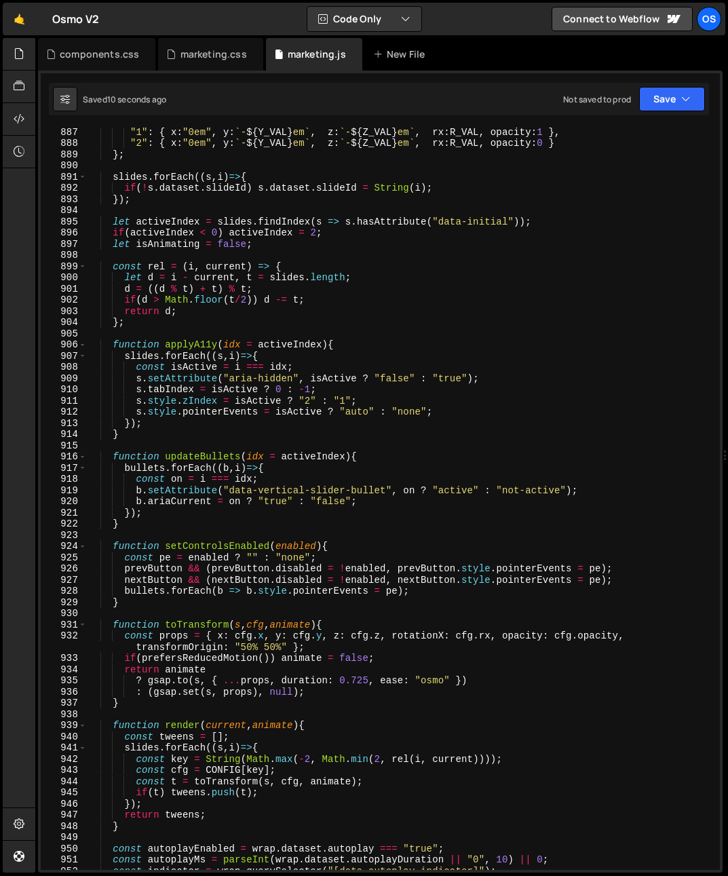
scroll to position [1154, 0]
click at [85, 345] on span at bounding box center [82, 345] width 7 height 12
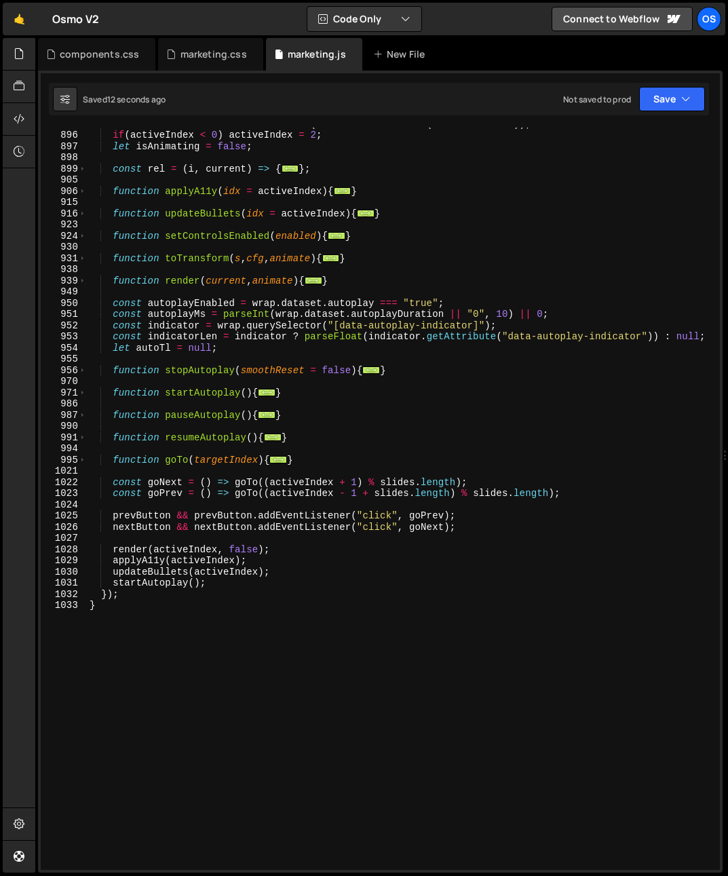
scroll to position [1095, 0]
click at [488, 529] on div "let activeIndex = slides . findIndex ( s => s . hasAttribute ( "data-initial" )…" at bounding box center [400, 500] width 627 height 764
type textarea "nextButton && nextButton.addEventListener("click", goNext);"
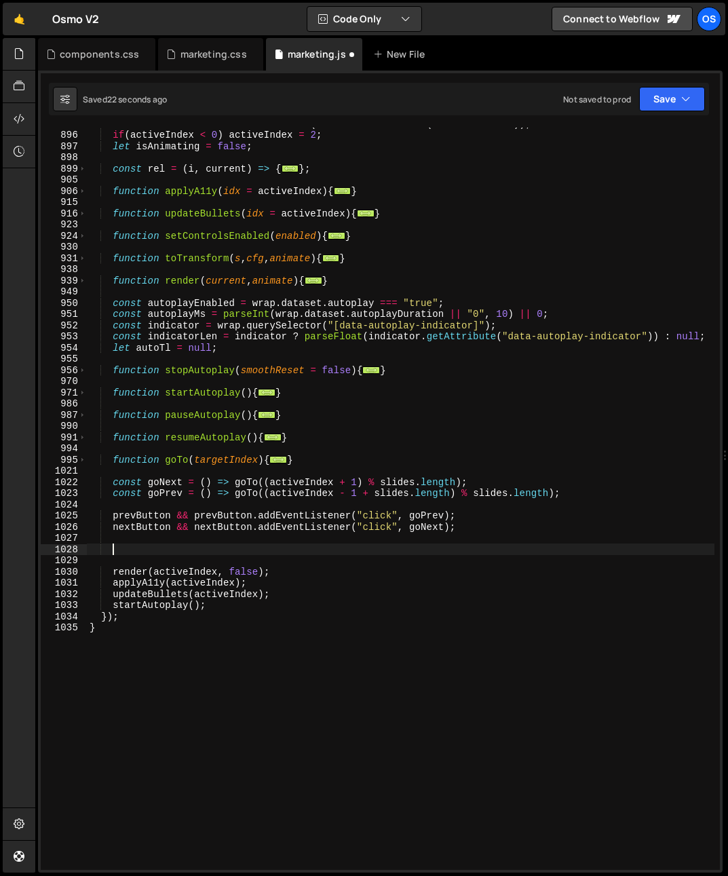
paste textarea "wrap.addEventListener("mouseleave", resumeAutoplay);"
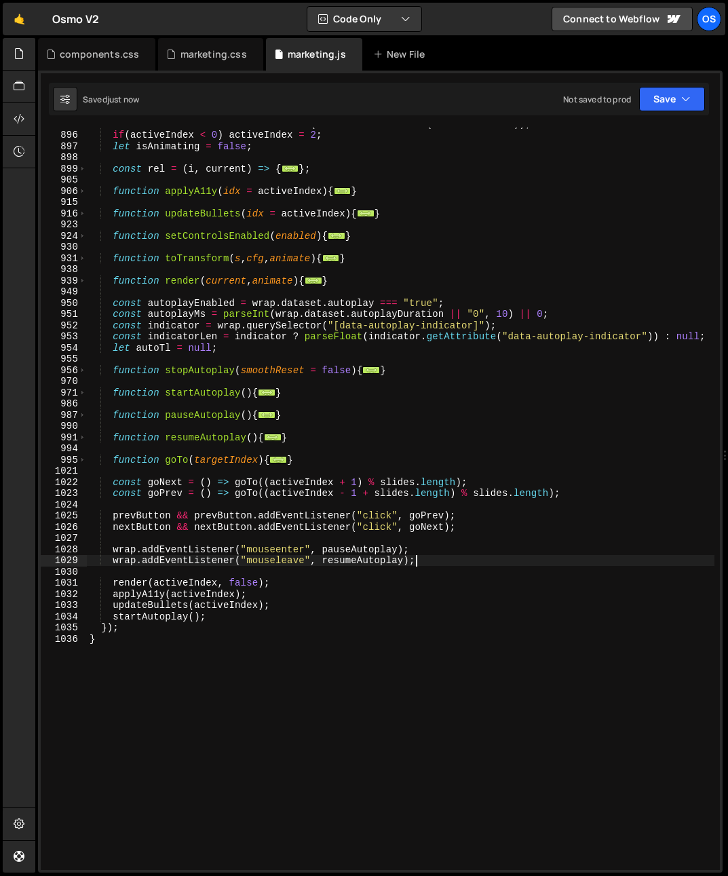
type textarea "wrap.addEventListener("mouseleave", resumeAutoplay);"
click at [269, 509] on div "let activeIndex = slides . findIndex ( s => s . hasAttribute ( "data-initial" )…" at bounding box center [400, 500] width 627 height 764
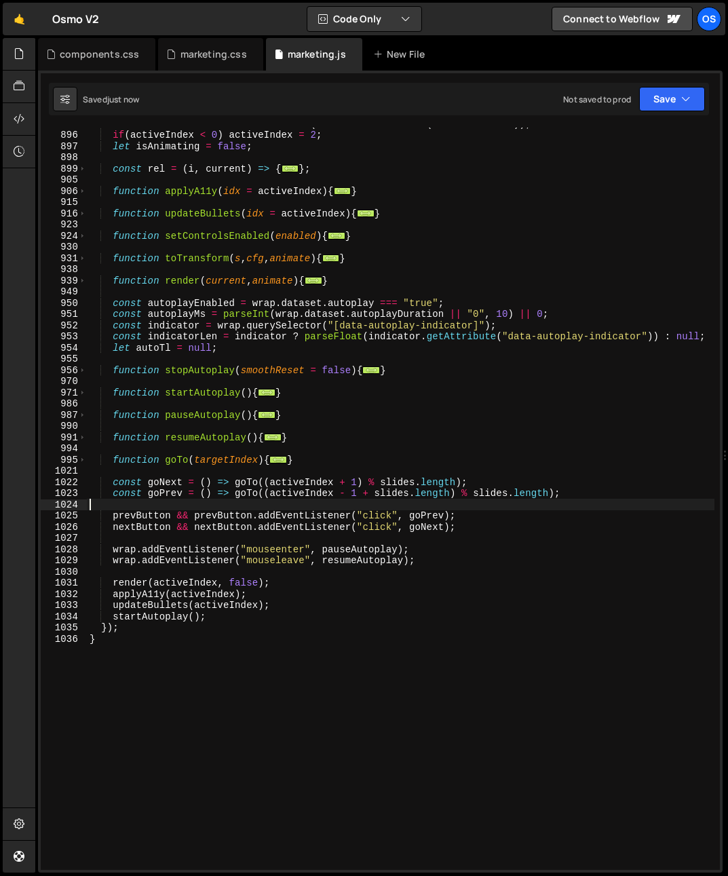
scroll to position [0, 0]
click at [121, 544] on div "let activeIndex = slides . findIndex ( s => s . hasAttribute ( "data-initial" )…" at bounding box center [400, 500] width 627 height 764
click at [121, 545] on div "let activeIndex = slides . findIndex ( s => s . hasAttribute ( "data-initial" )…" at bounding box center [400, 500] width 627 height 764
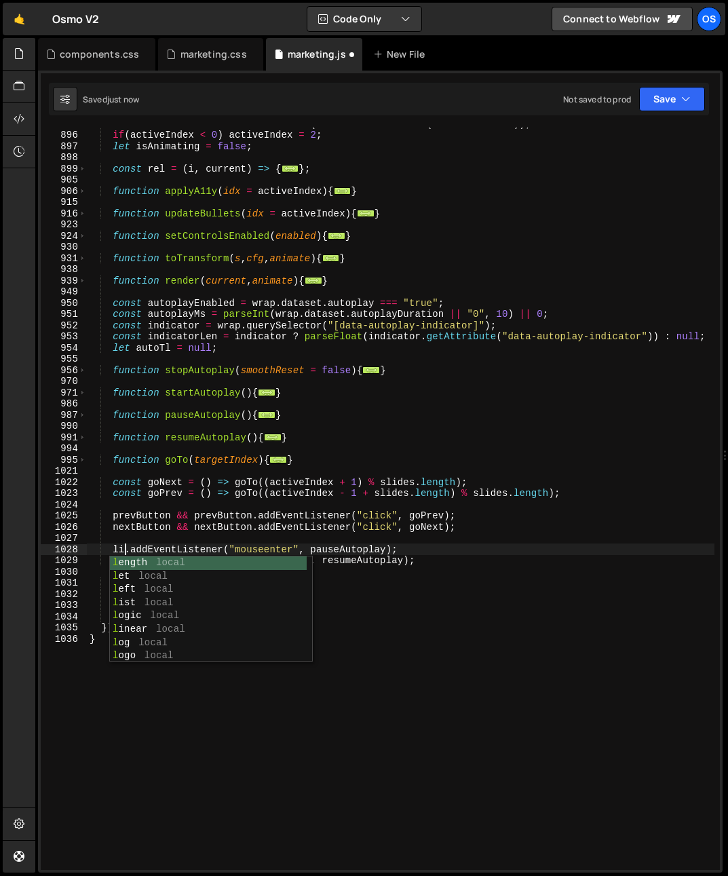
scroll to position [0, 2]
click at [131, 565] on div "li st local li near local li ght local li st Import list.[PERSON_NAME] ck local…" at bounding box center [208, 622] width 197 height 133
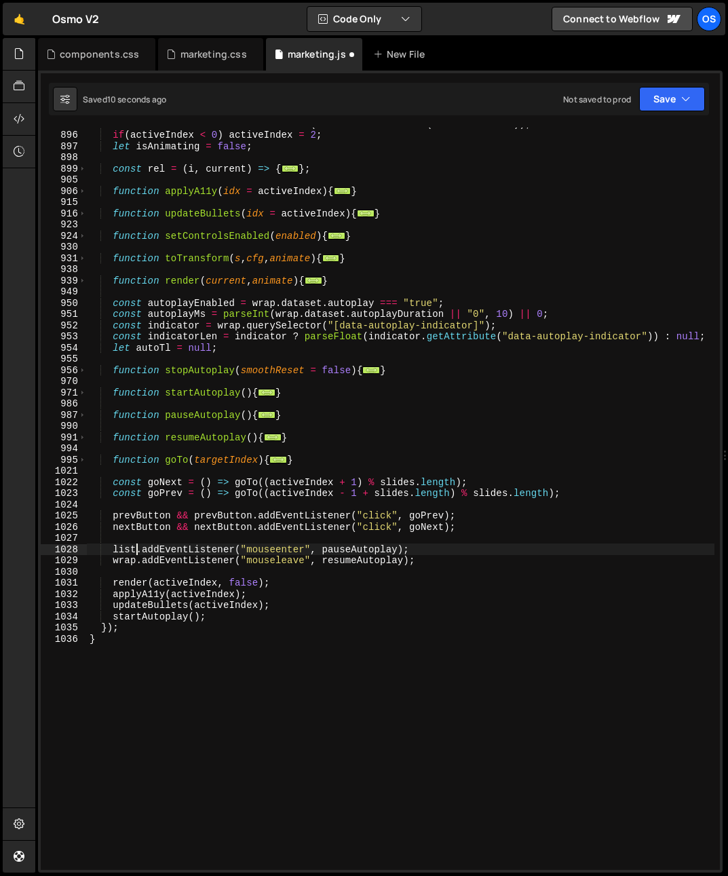
click at [121, 548] on div "let activeIndex = slides . findIndex ( s => s . hasAttribute ( "data-initial" )…" at bounding box center [400, 500] width 627 height 764
click at [124, 562] on div "let activeIndex = slides . findIndex ( s => s . hasAttribute ( "data-initial" )…" at bounding box center [400, 500] width 627 height 764
paste textarea "list"
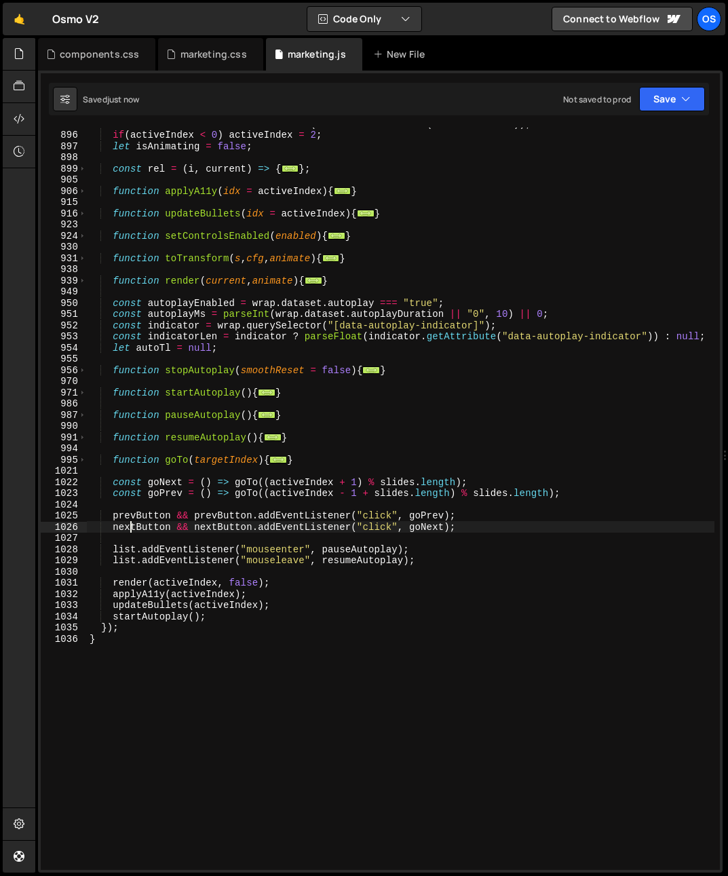
click at [132, 522] on div "let activeIndex = slides . findIndex ( s => s . hasAttribute ( "data-initial" )…" at bounding box center [400, 500] width 627 height 764
click at [131, 518] on div "let activeIndex = slides . findIndex ( s => s . hasAttribute ( "data-initial" )…" at bounding box center [400, 500] width 627 height 764
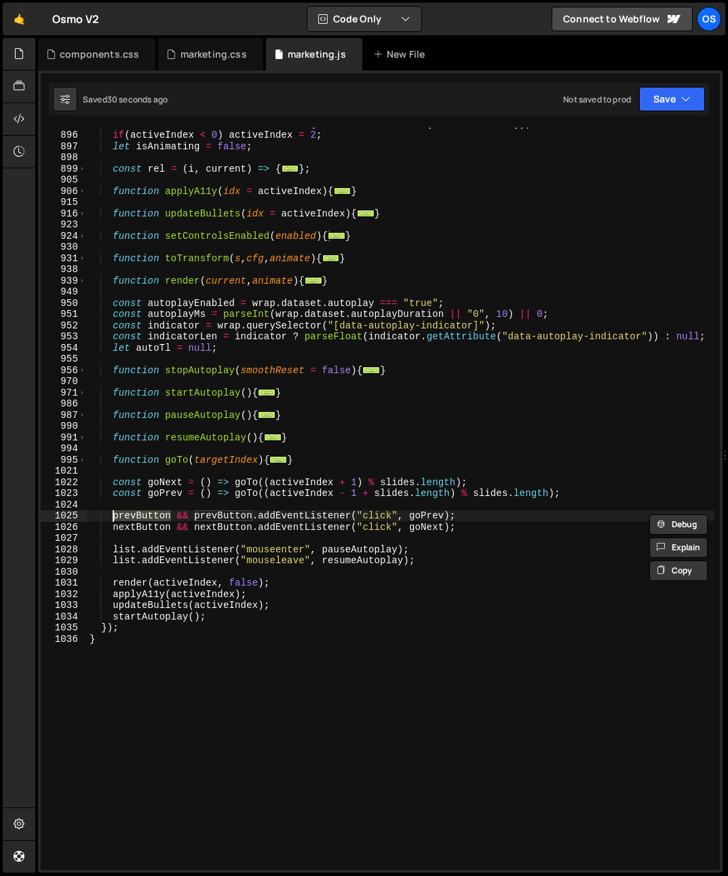
click at [286, 558] on div "let activeIndex = slides . findIndex ( s => s . hasAttribute ( "data-initial" )…" at bounding box center [400, 500] width 627 height 764
type textarea "list.addEventListener("mouseleave", resumeAutoplay);"
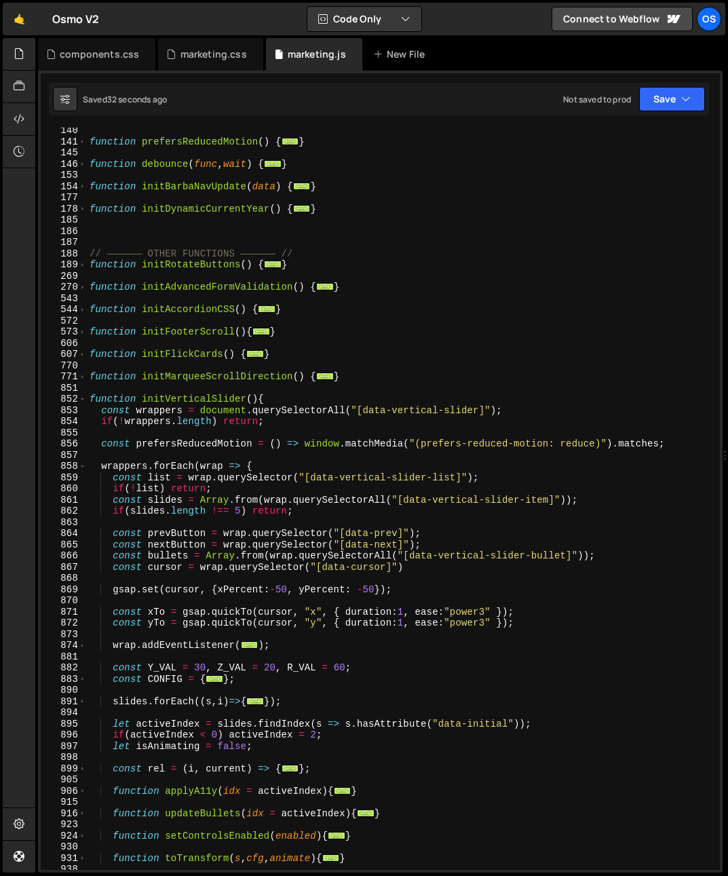
scroll to position [495, 0]
click at [340, 525] on div "function prefersReducedMotion ( ) { ... } function debounce ( func , wait ) { .…" at bounding box center [400, 507] width 627 height 764
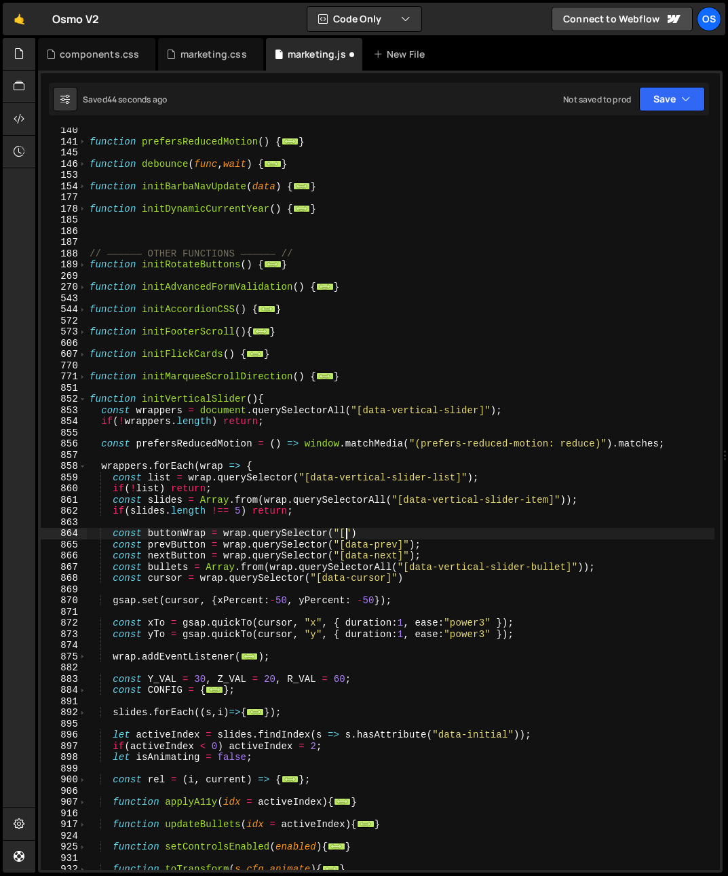
scroll to position [0, 18]
paste textarea "data-button-wrap"
click at [179, 532] on div "function prefersReducedMotion ( ) { ... } function debounce ( func , wait ) { .…" at bounding box center [400, 507] width 627 height 764
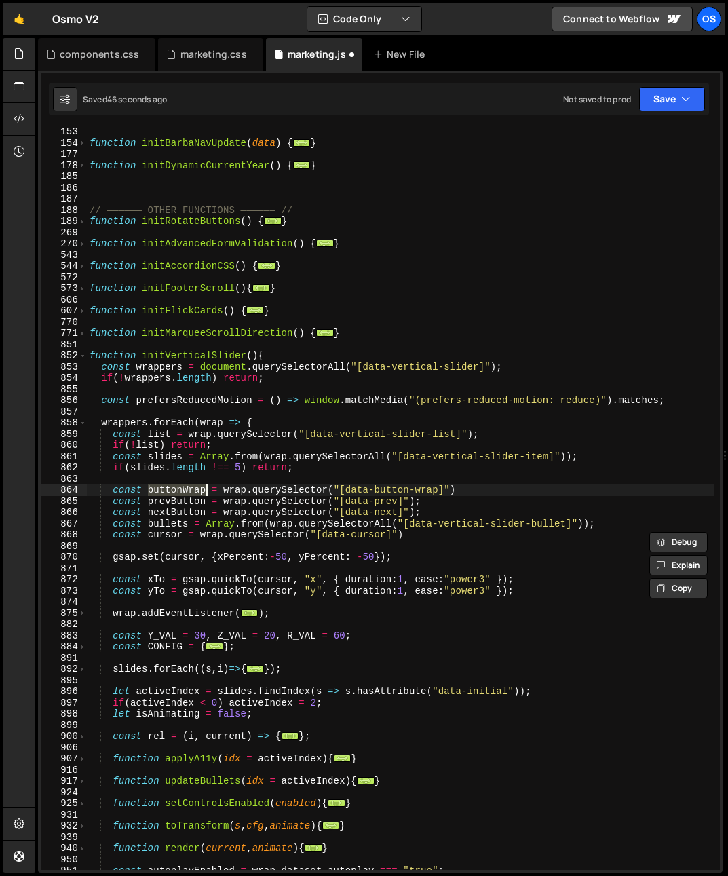
scroll to position [1166, 0]
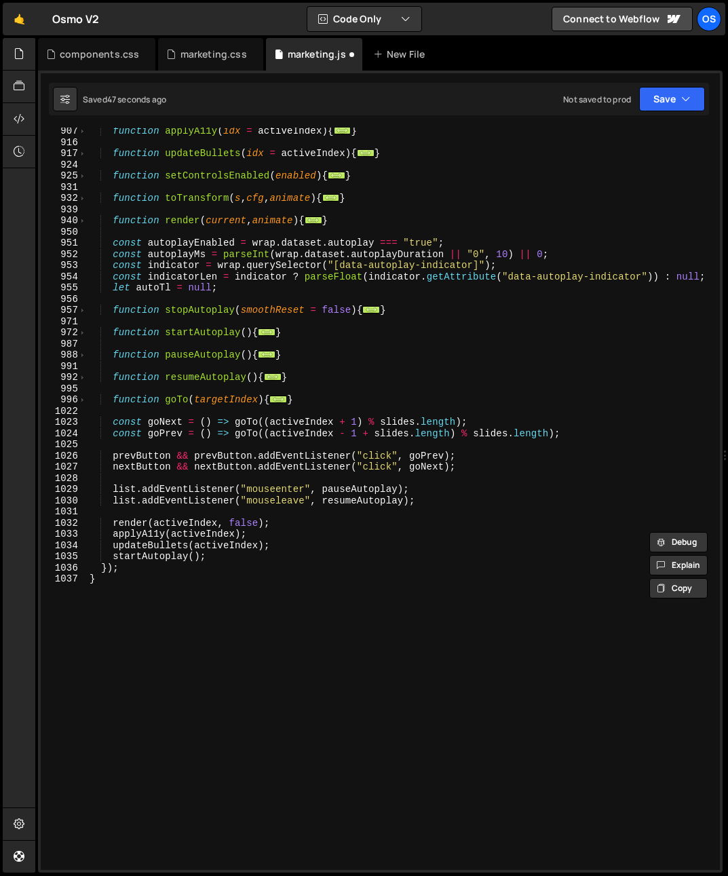
click at [127, 500] on div "function applyA11y ( idx = activeIndex ) { ... } function updateBullets ( idx =…" at bounding box center [400, 507] width 627 height 764
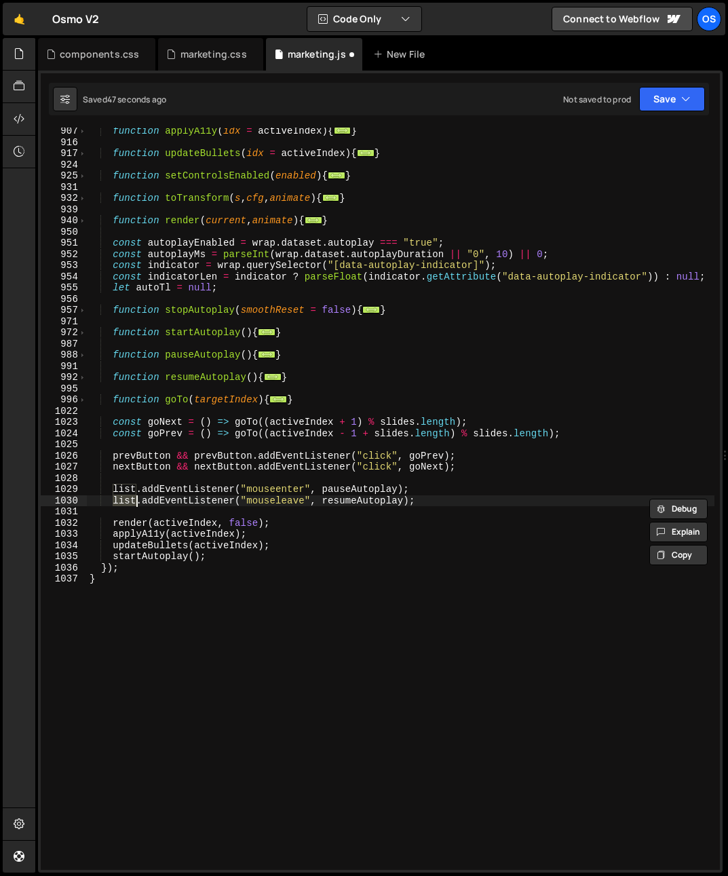
paste textarea "buttonWrap"
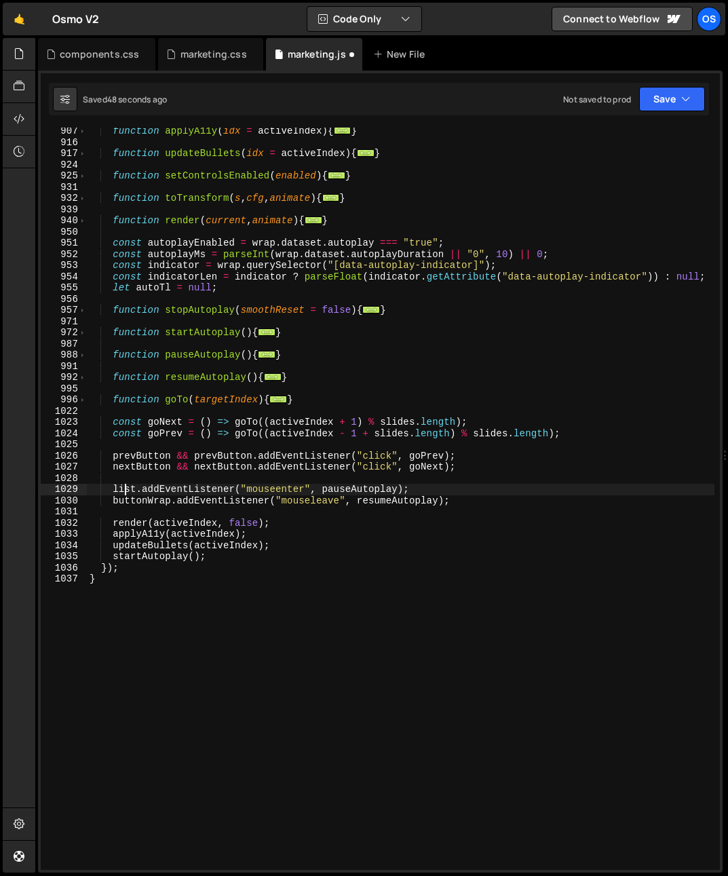
click at [126, 488] on div "function applyA11y ( idx = activeIndex ) { ... } function updateBullets ( idx =…" at bounding box center [400, 507] width 627 height 764
paste textarea "buttonWrap"
type textarea "buttonWrap.addEventListener("mouseenter", pauseAutoplay);"
